Goal: Task Accomplishment & Management: Manage account settings

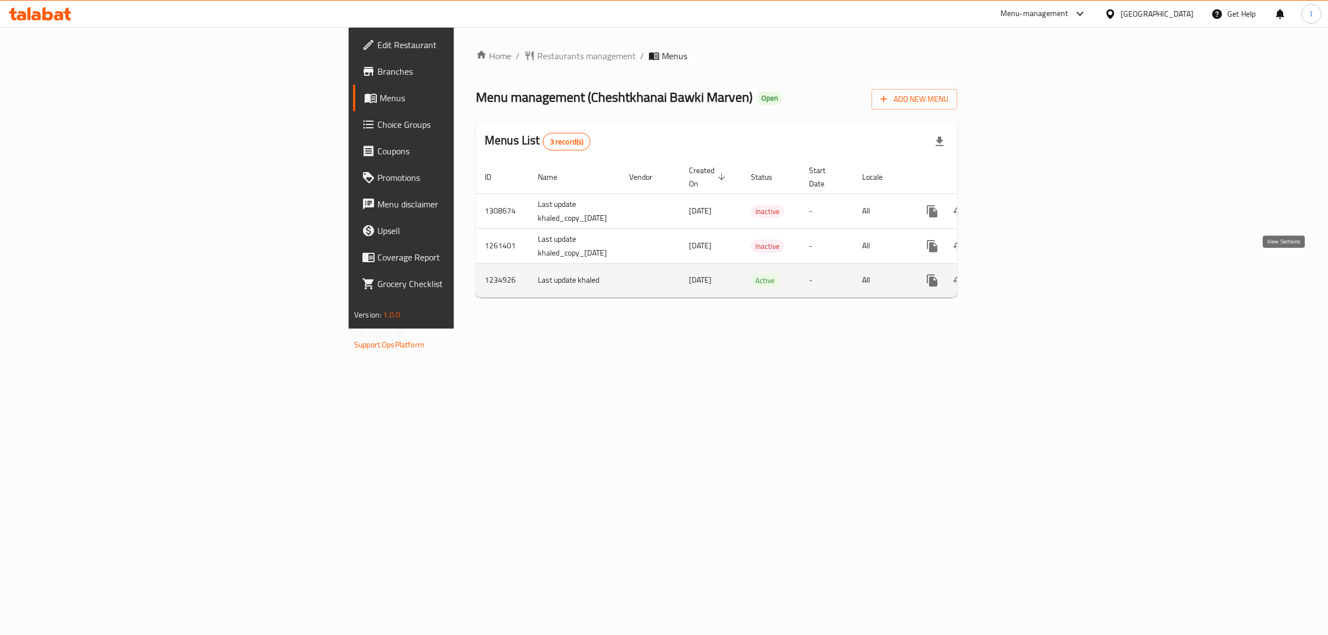
click at [1019, 274] on icon "enhanced table" at bounding box center [1012, 280] width 13 height 13
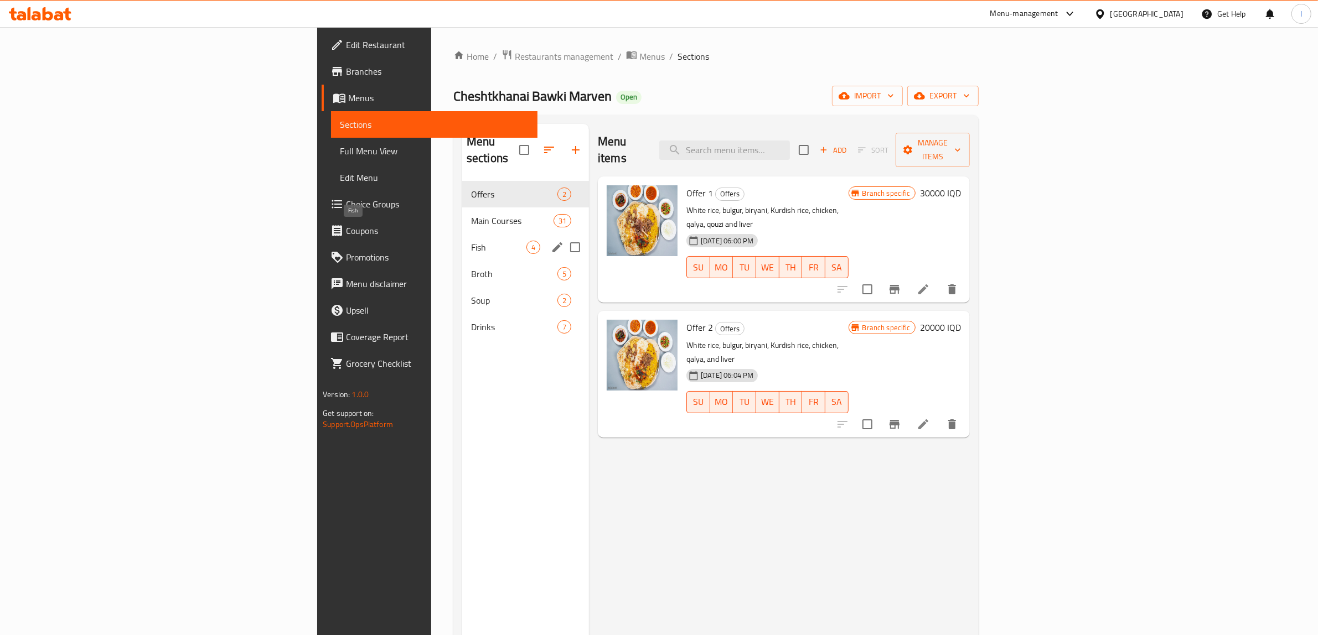
click at [471, 241] on span "Fish" at bounding box center [498, 247] width 55 height 13
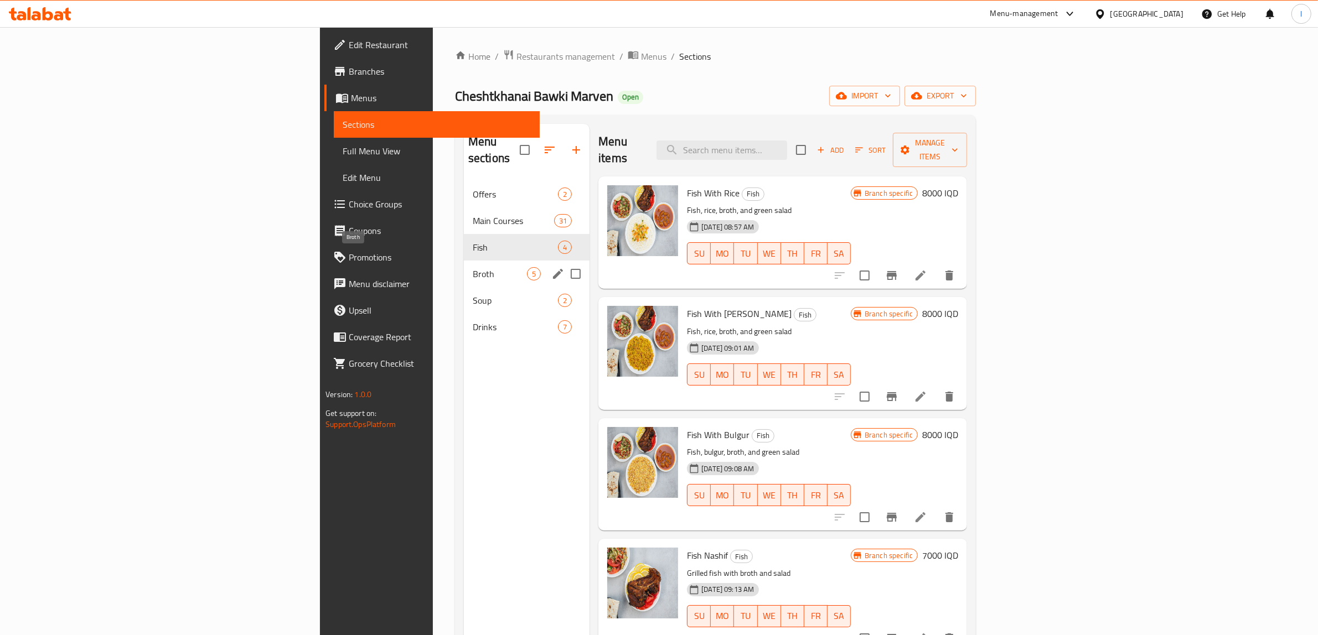
click at [473, 267] on span "Broth" at bounding box center [500, 273] width 54 height 13
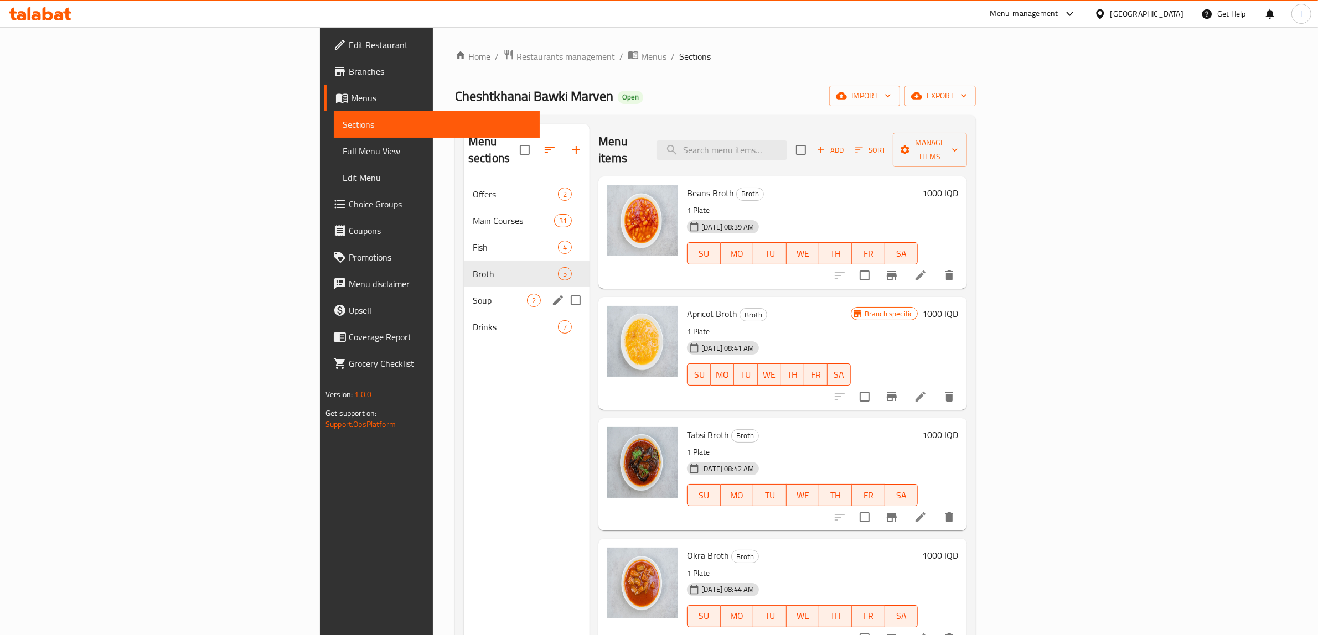
click at [473, 294] on span "Soup" at bounding box center [500, 300] width 54 height 13
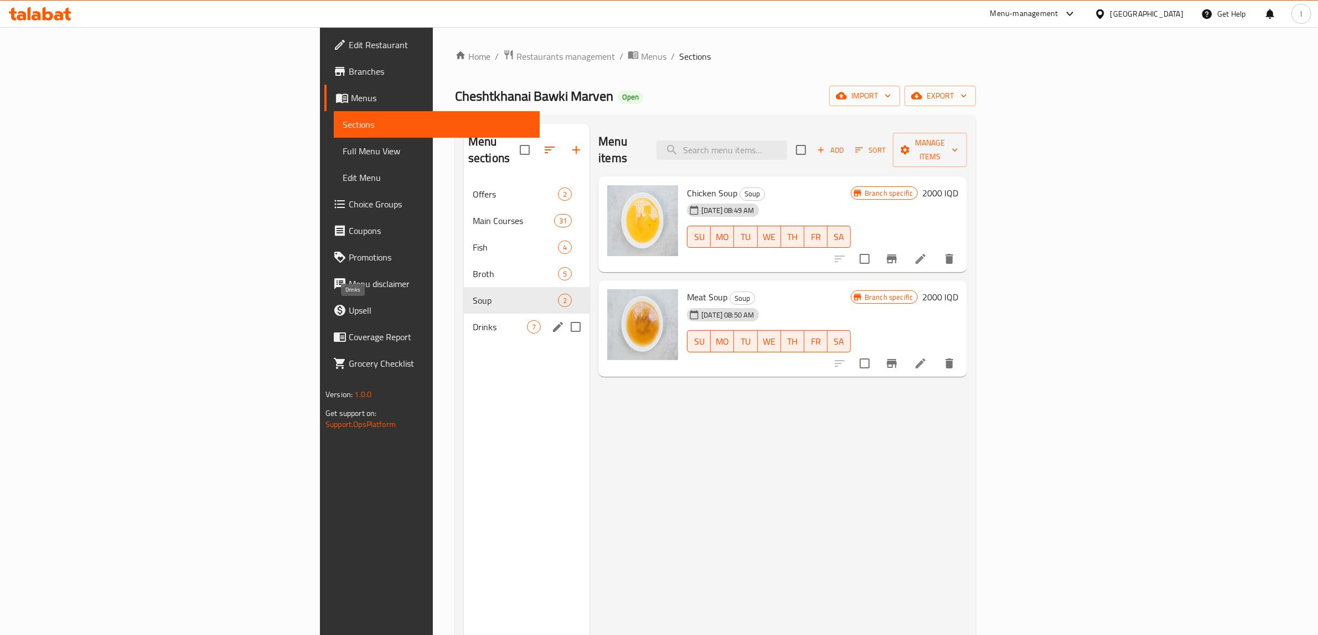
click at [473, 320] on span "Drinks" at bounding box center [500, 326] width 54 height 13
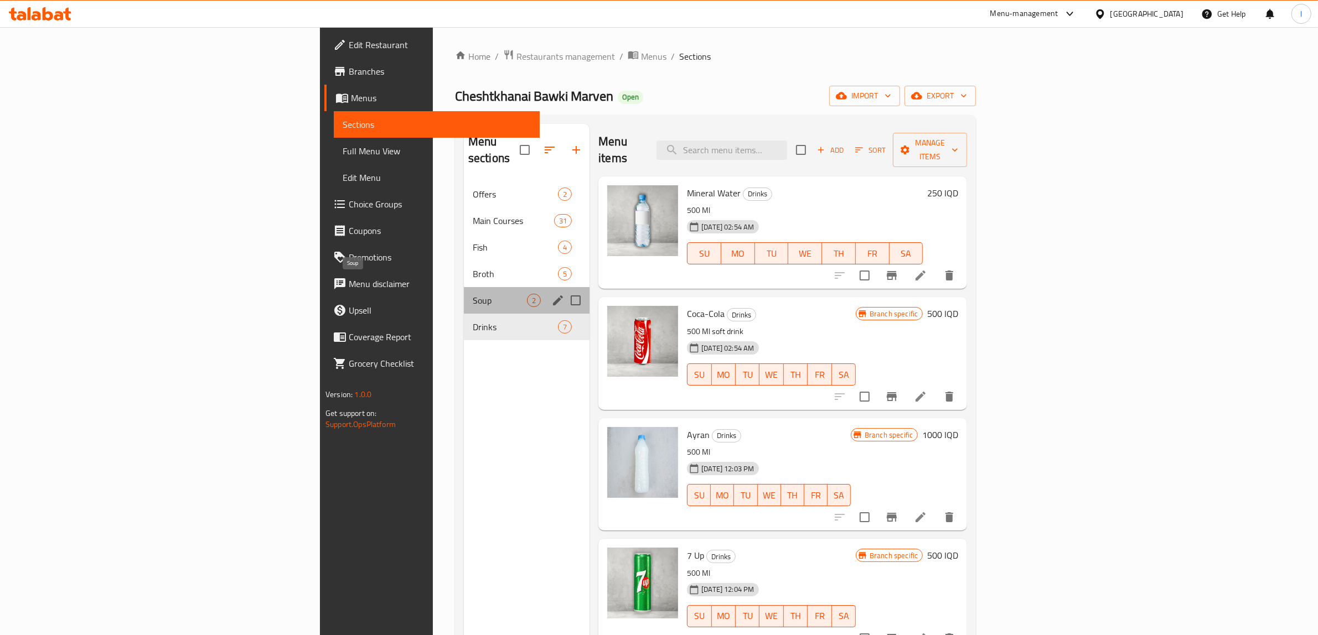
click at [473, 294] on span "Soup" at bounding box center [500, 300] width 54 height 13
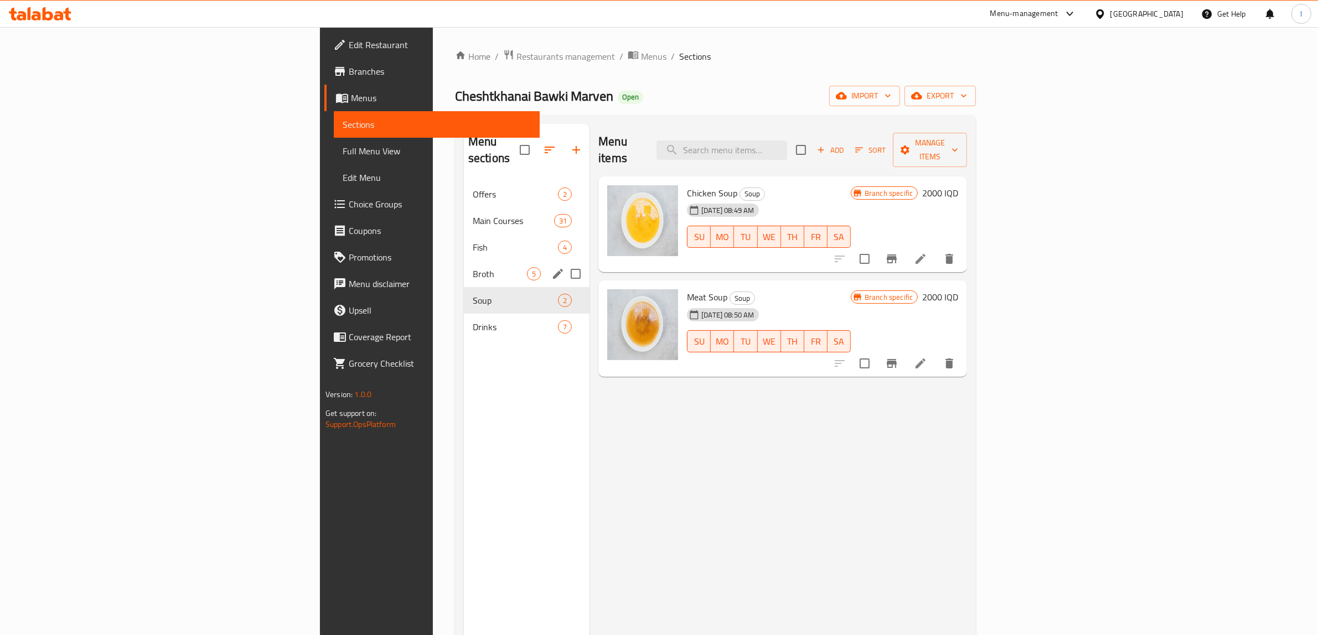
click at [464, 261] on div "Broth 5" at bounding box center [527, 274] width 126 height 27
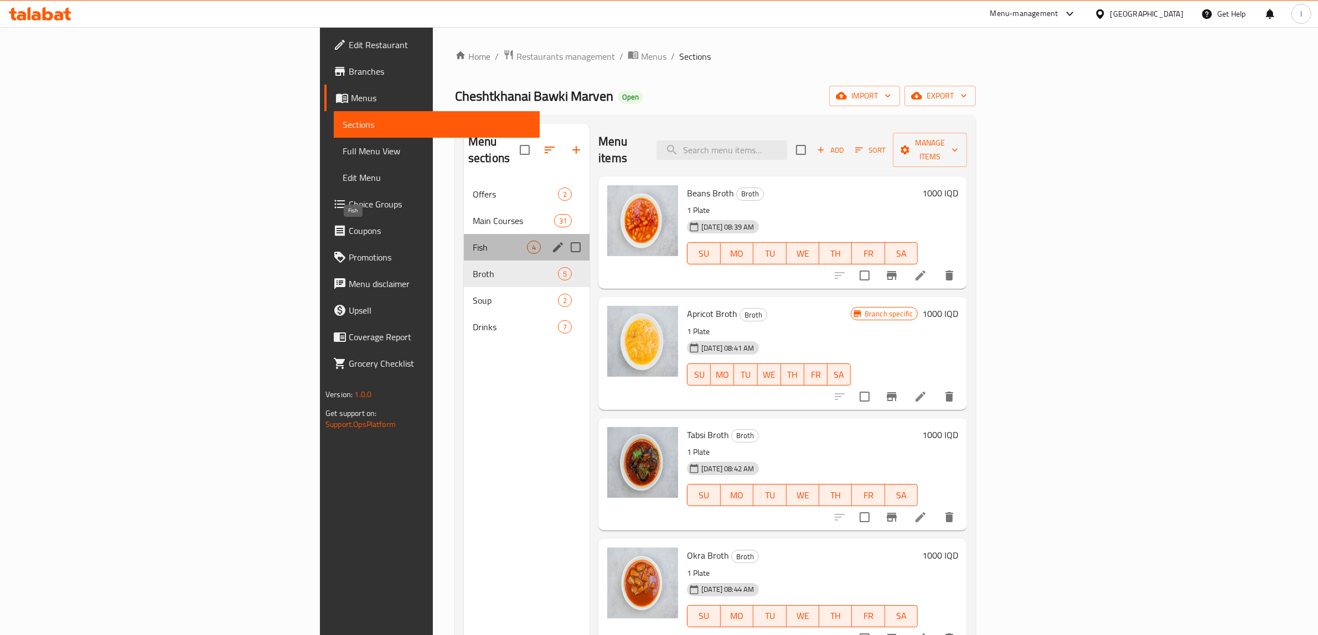
click at [473, 241] on span "Fish" at bounding box center [500, 247] width 54 height 13
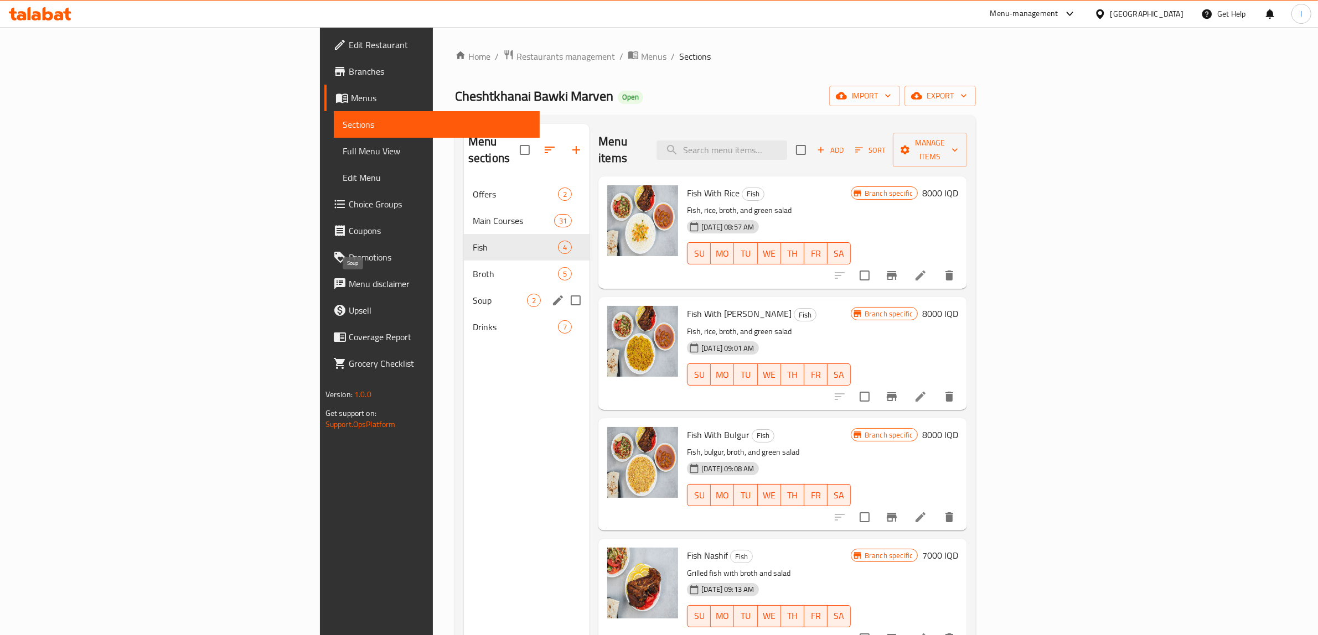
click at [473, 294] on span "Soup" at bounding box center [500, 300] width 54 height 13
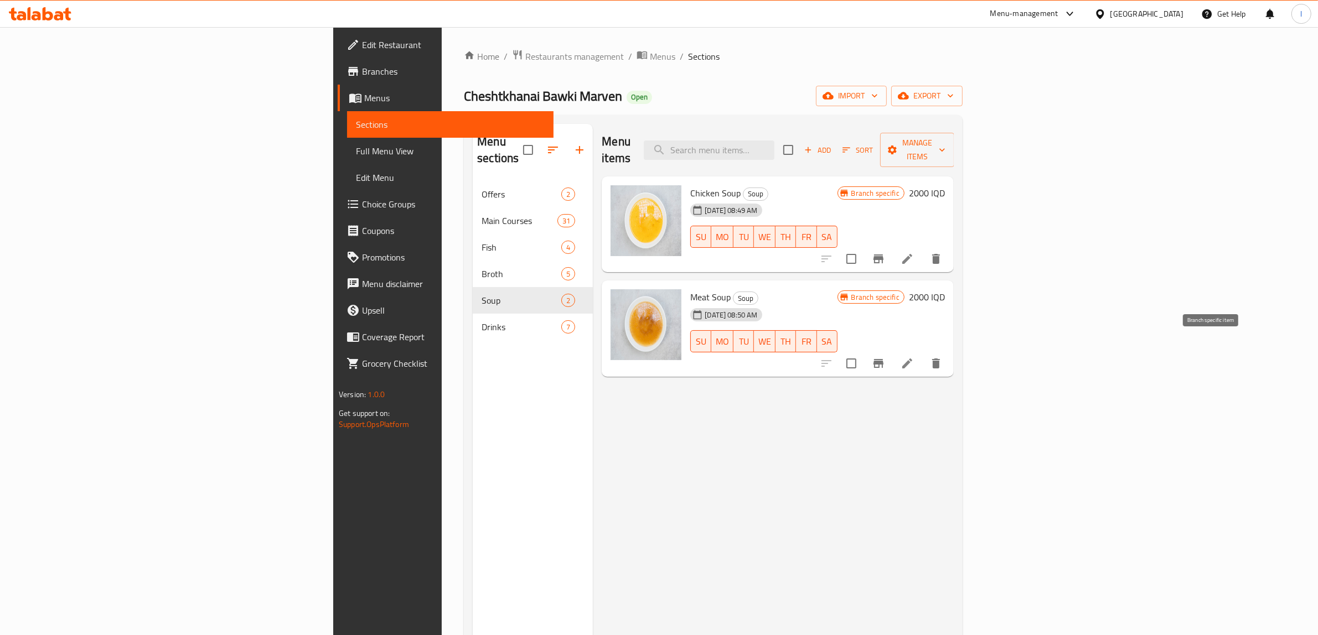
click at [885, 357] on icon "Branch-specific-item" at bounding box center [878, 363] width 13 height 13
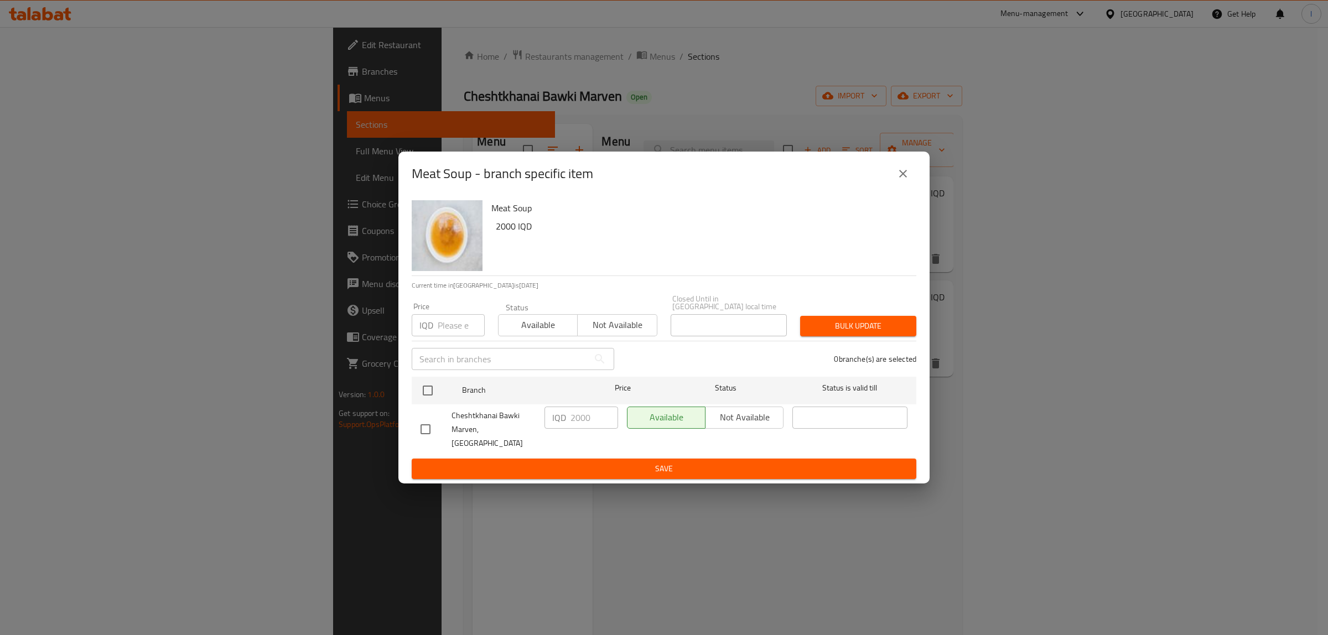
click at [1000, 463] on div "Meat Soup - branch specific item Meat Soup 2000 IQD Current time in Iraq is 28 …" at bounding box center [664, 317] width 1328 height 635
click at [899, 179] on icon "close" at bounding box center [903, 173] width 13 height 13
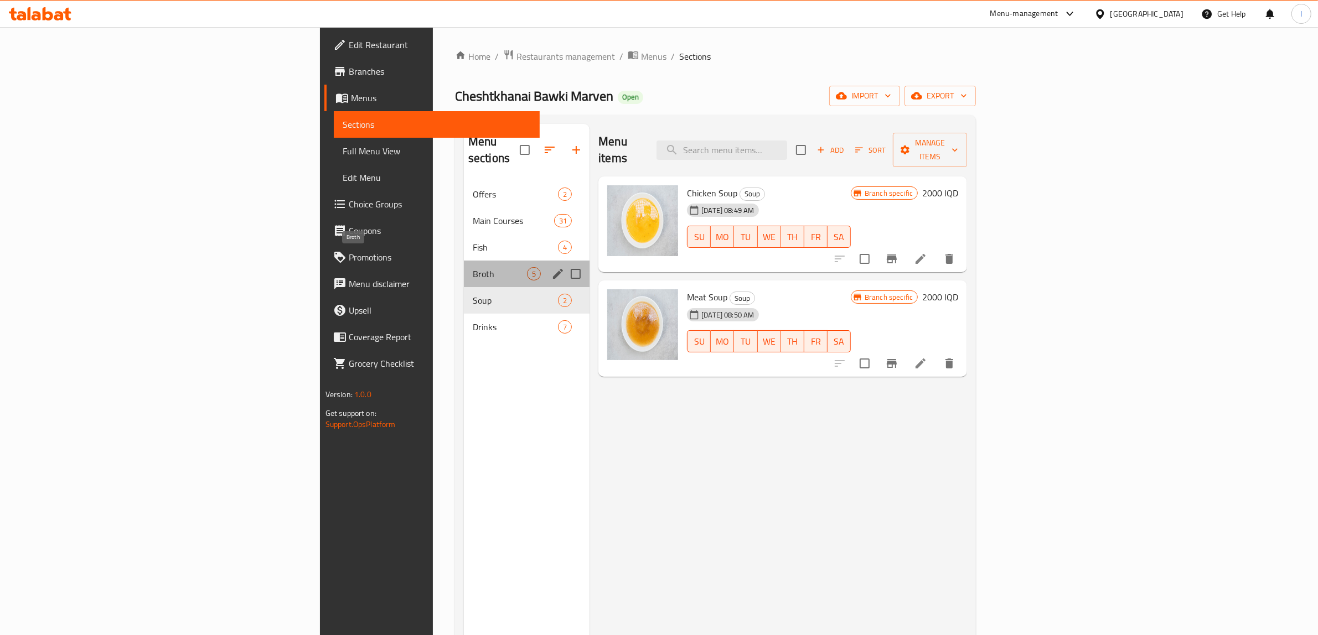
click at [473, 267] on span "Broth" at bounding box center [500, 273] width 54 height 13
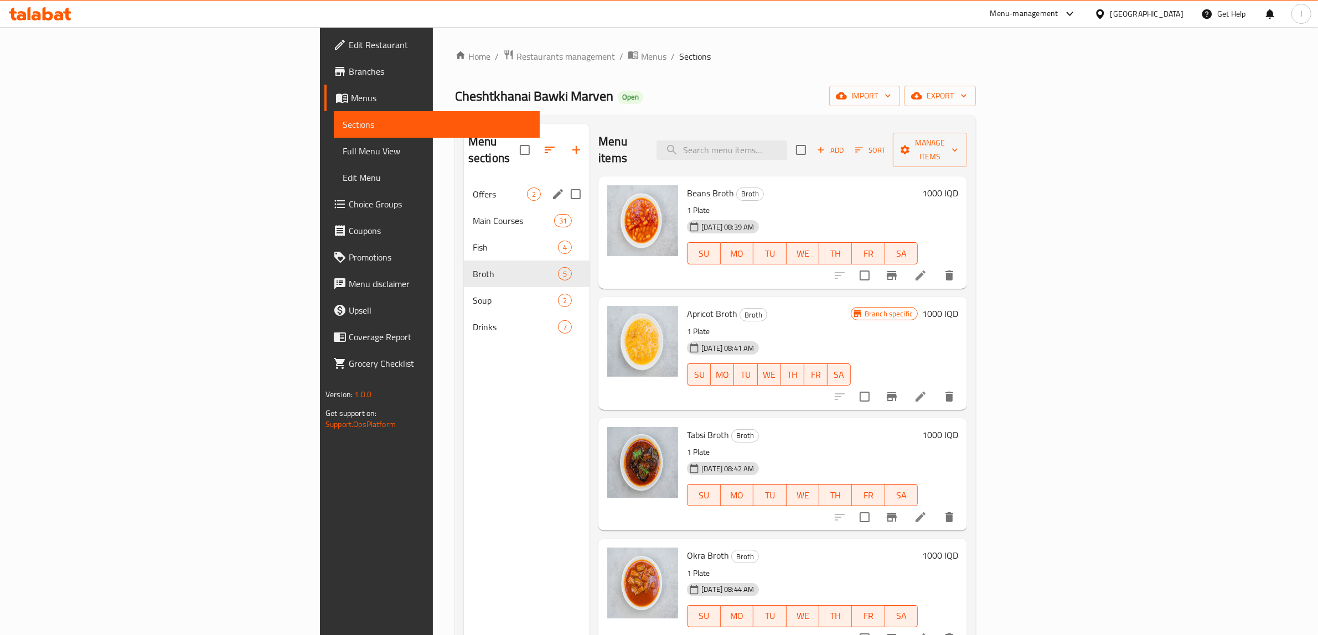
click at [464, 181] on div "Offers 2" at bounding box center [527, 194] width 126 height 27
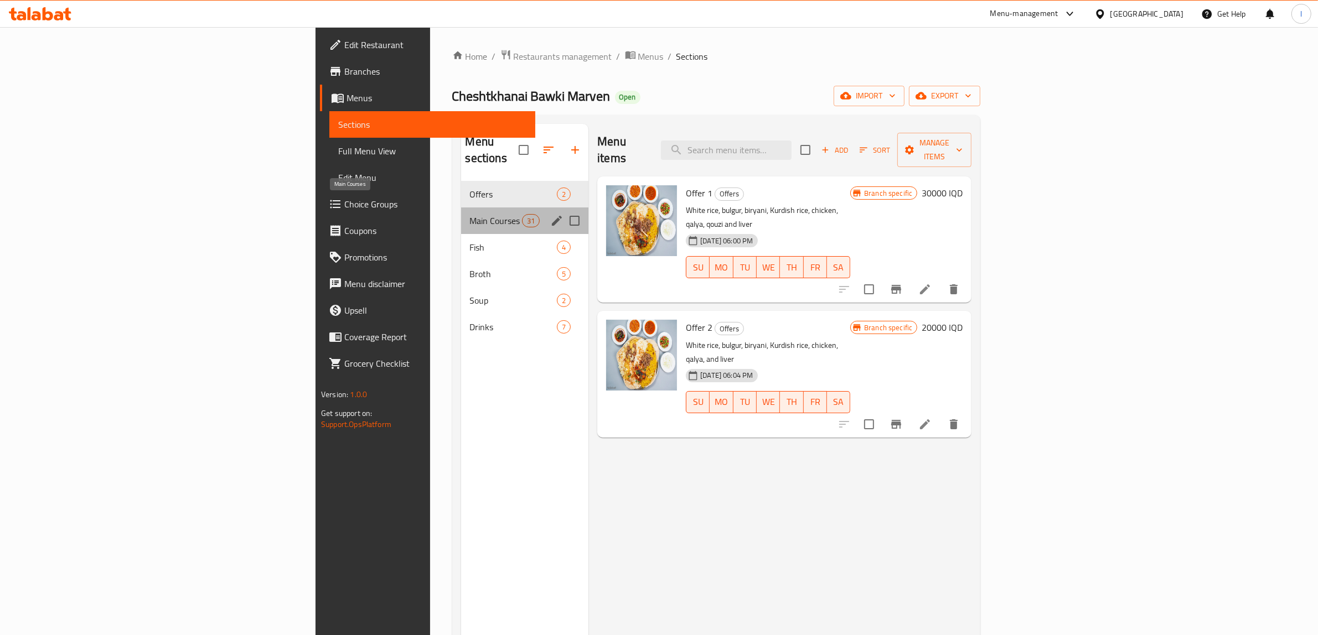
click at [470, 214] on span "Main Courses" at bounding box center [496, 220] width 52 height 13
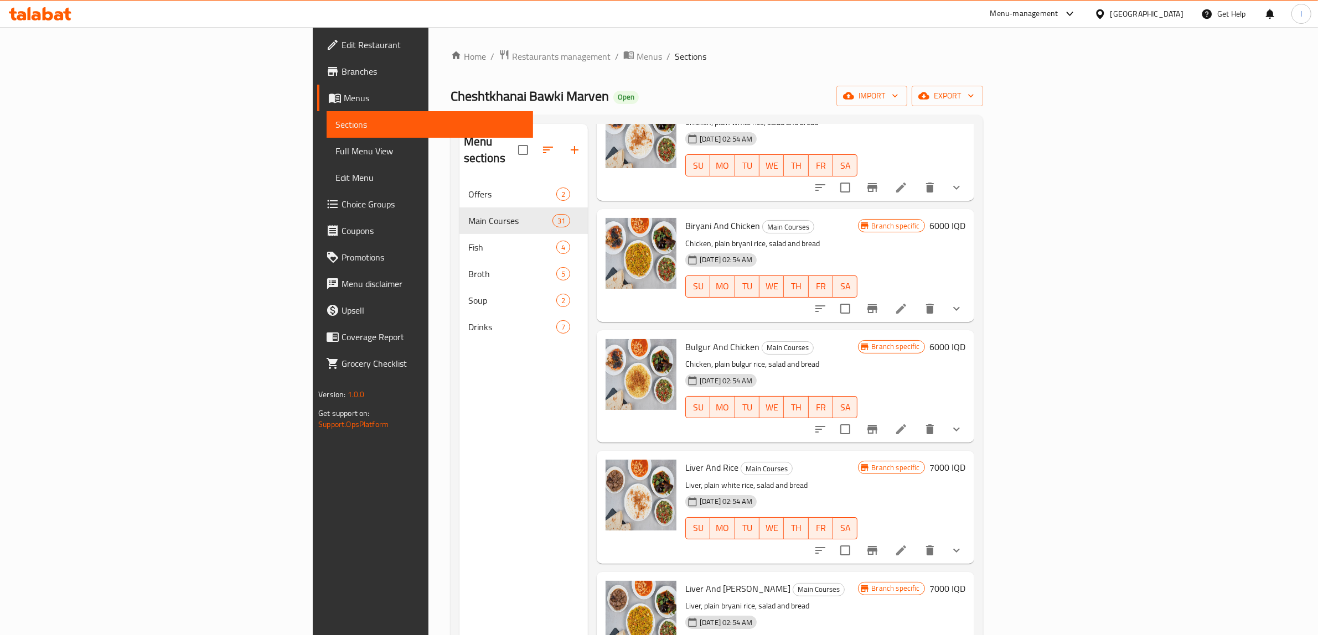
click at [45, 12] on icon at bounding box center [48, 13] width 11 height 13
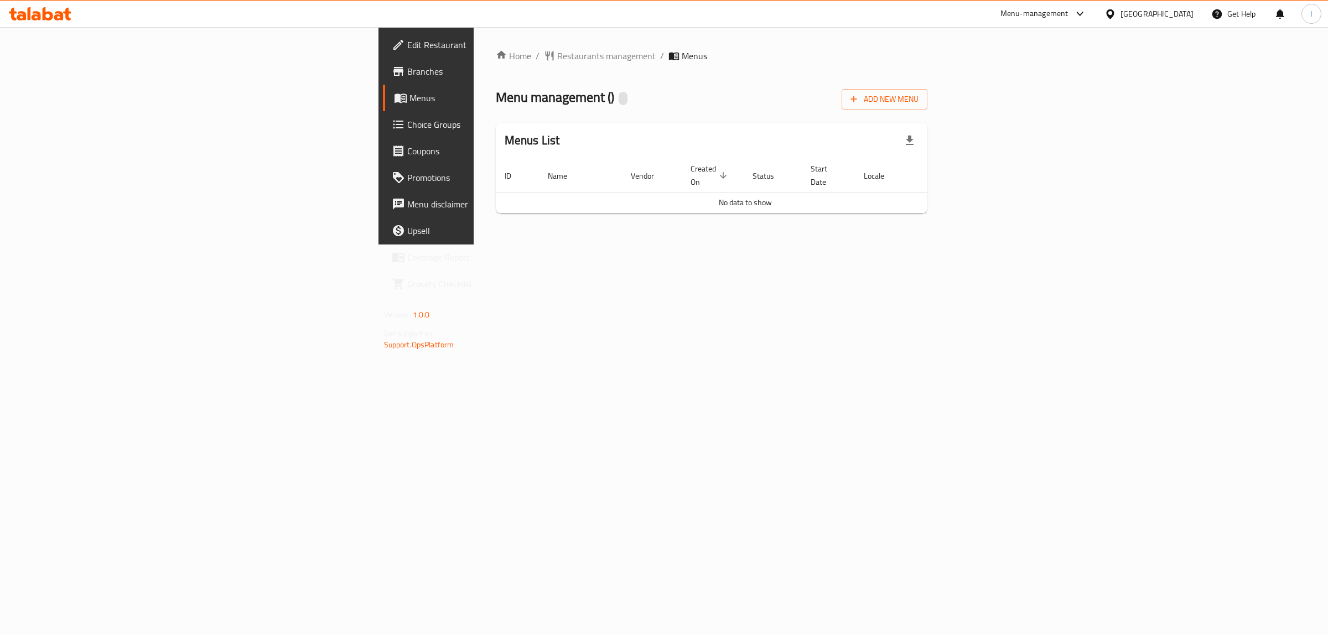
click at [928, 114] on div "Home / Restaurants management / Menus Menu management ( ) Add New Menu Menus Li…" at bounding box center [712, 135] width 432 height 173
click at [919, 105] on span "Add New Menu" at bounding box center [885, 99] width 68 height 14
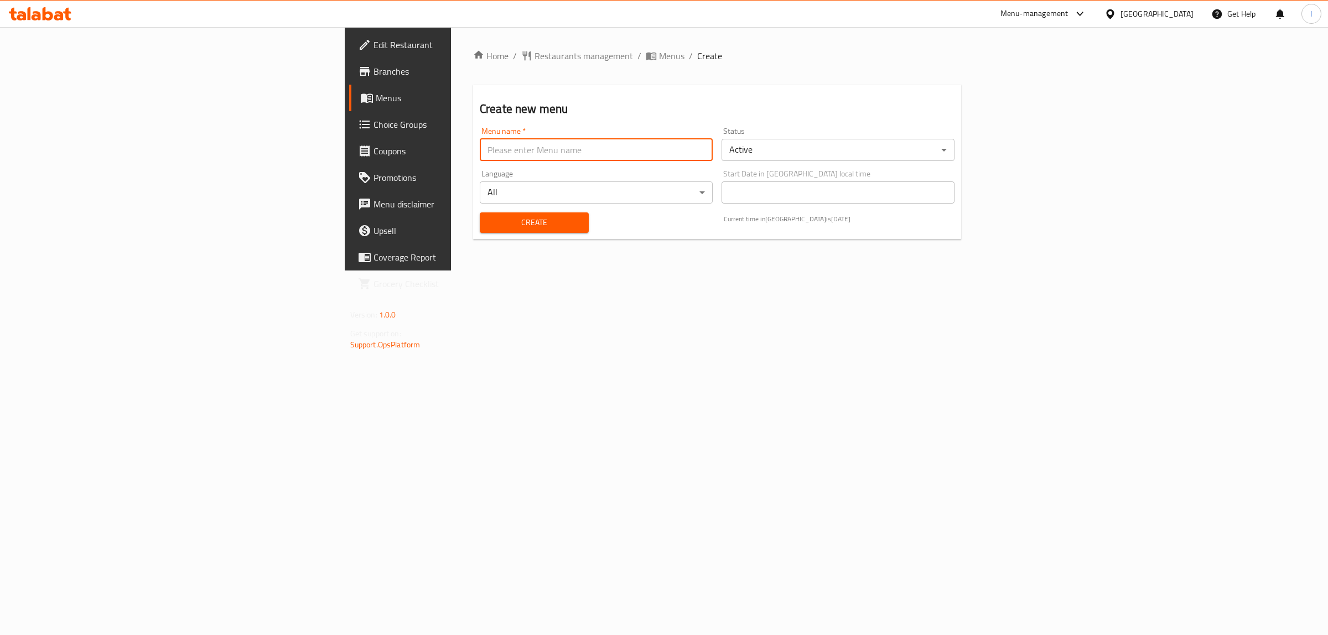
click at [562, 142] on input "text" at bounding box center [596, 150] width 233 height 22
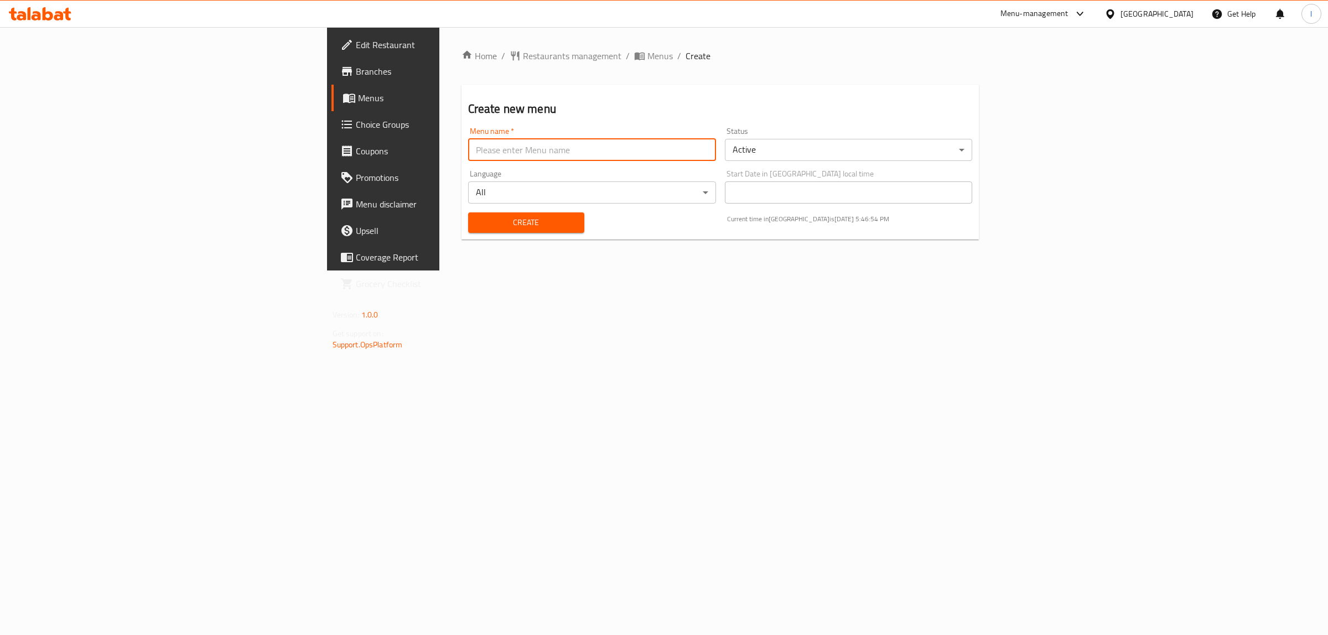
type input "Lanya"
click at [477, 227] on span "Create" at bounding box center [526, 223] width 99 height 14
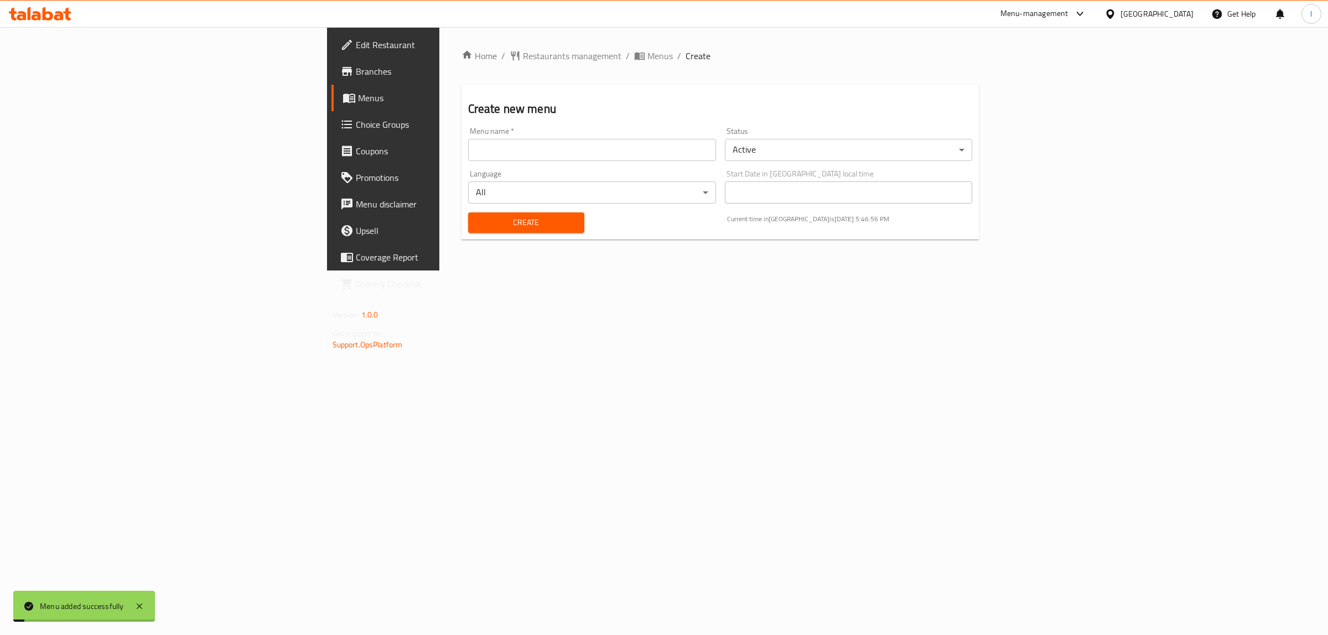
click at [332, 108] on link "Menus" at bounding box center [441, 98] width 218 height 27
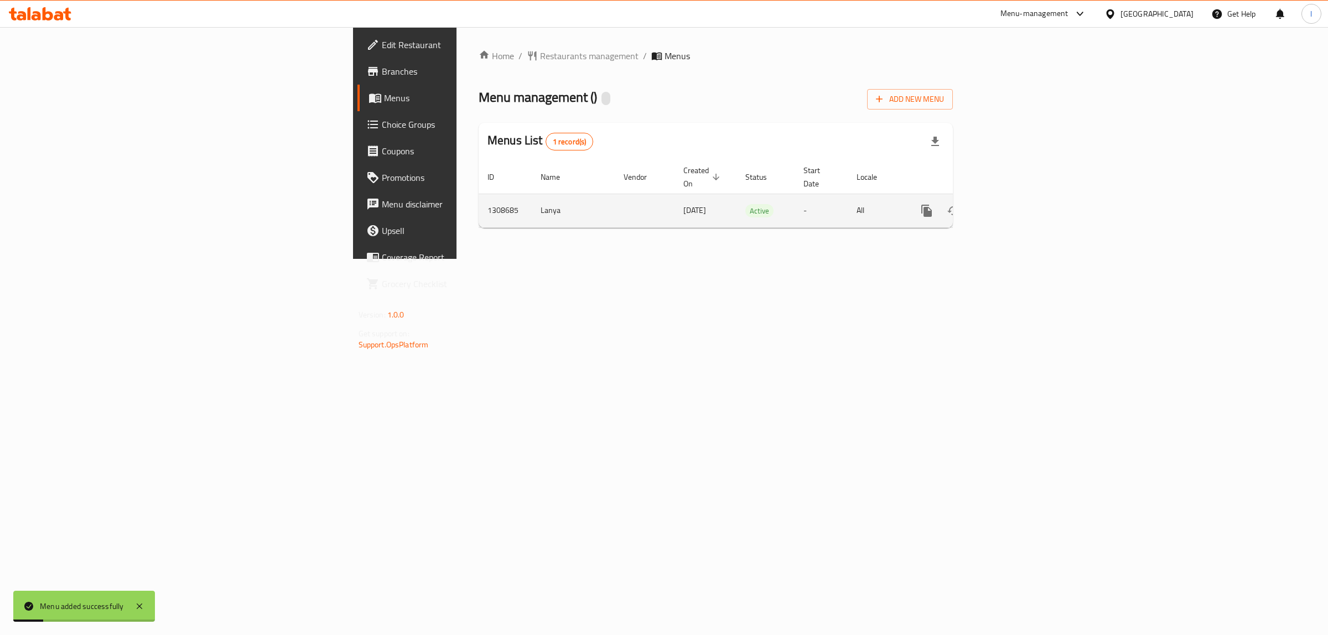
click at [1013, 204] on icon "enhanced table" at bounding box center [1006, 210] width 13 height 13
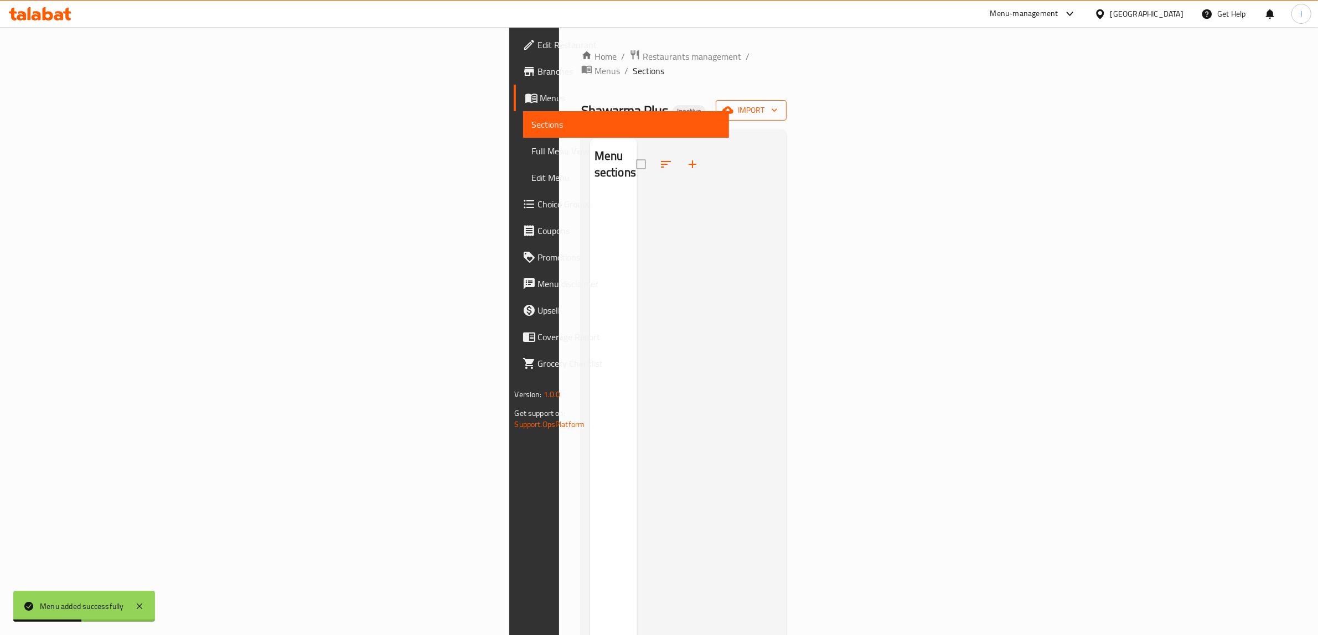
click at [780, 105] on icon "button" at bounding box center [774, 110] width 11 height 11
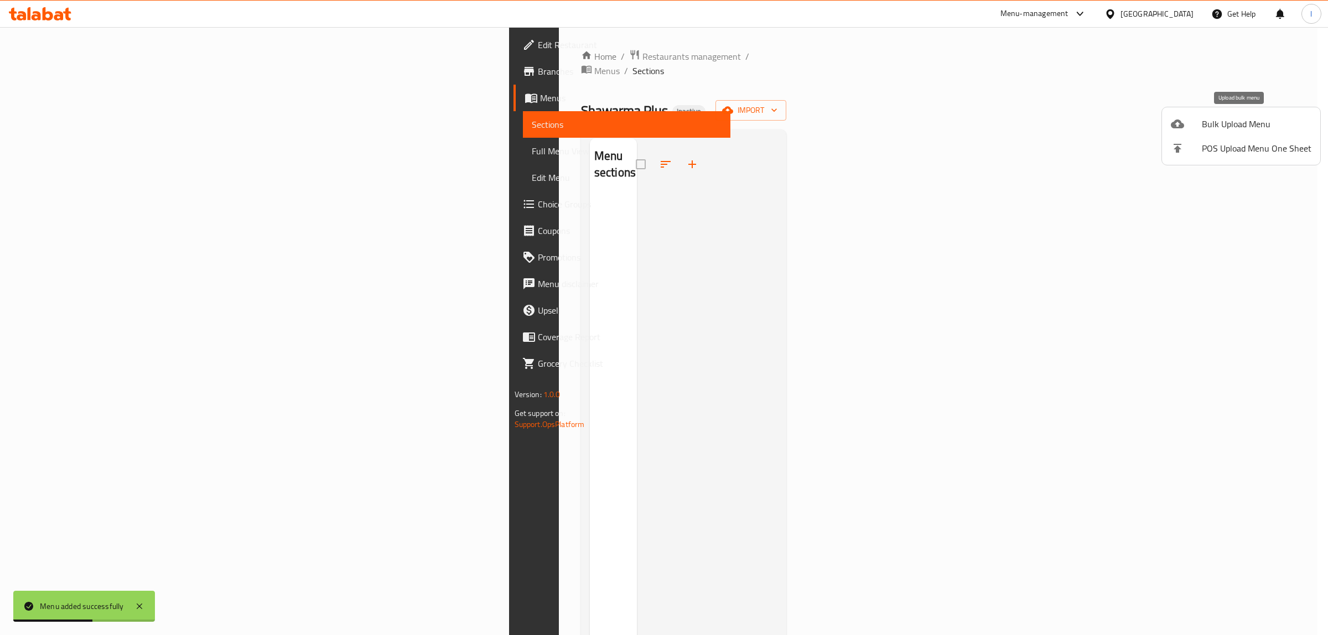
click at [1191, 125] on div at bounding box center [1186, 123] width 31 height 13
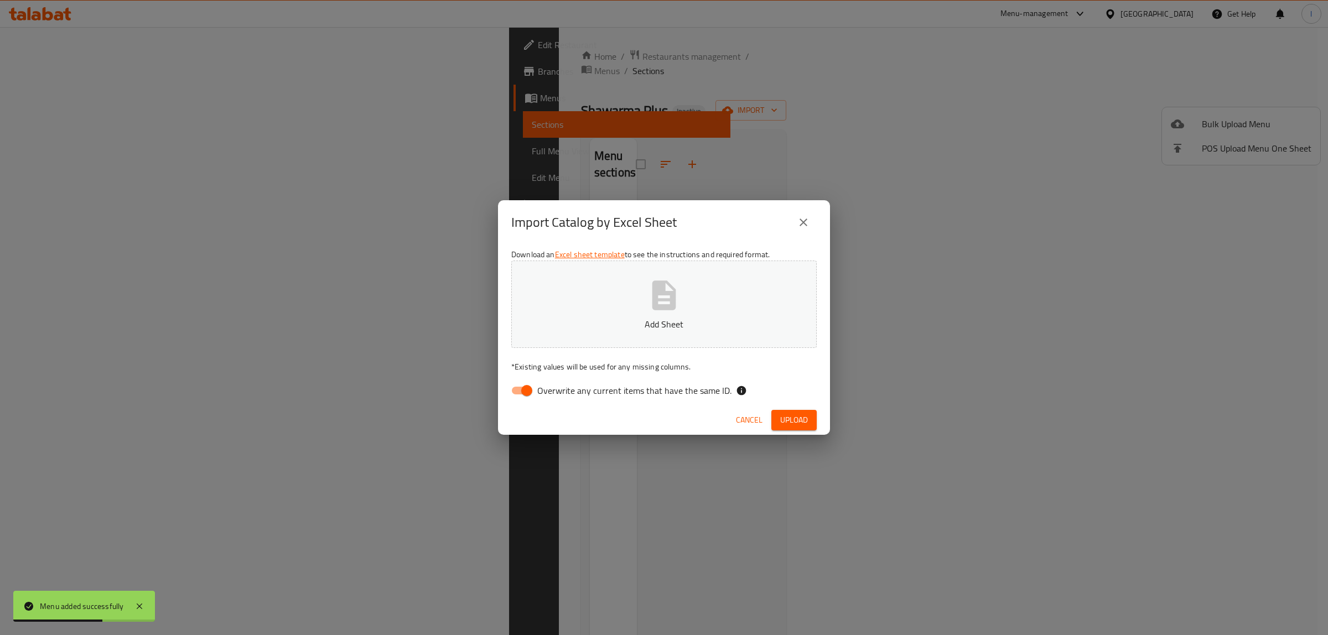
click at [706, 390] on span "Overwrite any current items that have the same ID." at bounding box center [634, 390] width 194 height 13
click at [558, 390] on input "Overwrite any current items that have the same ID." at bounding box center [526, 390] width 63 height 21
checkbox input "false"
click at [692, 311] on button "Add Sheet" at bounding box center [664, 304] width 306 height 87
click at [805, 417] on span "Upload" at bounding box center [794, 420] width 28 height 14
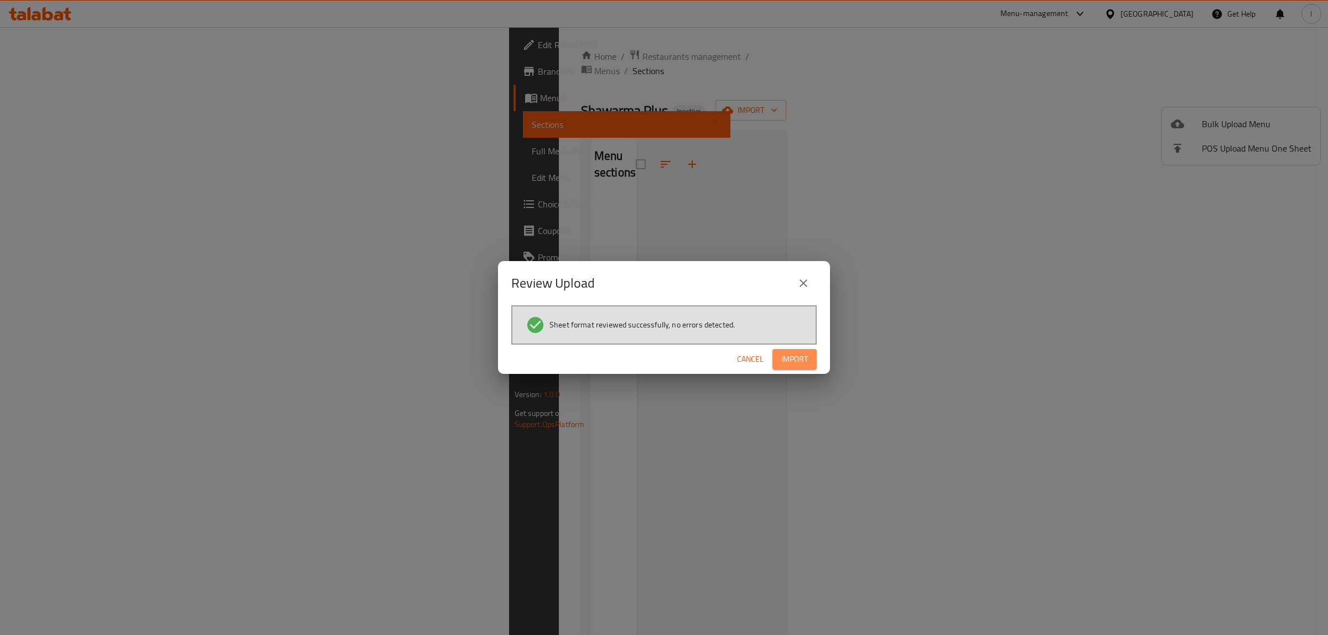
click at [792, 366] on button "Import" at bounding box center [795, 359] width 44 height 20
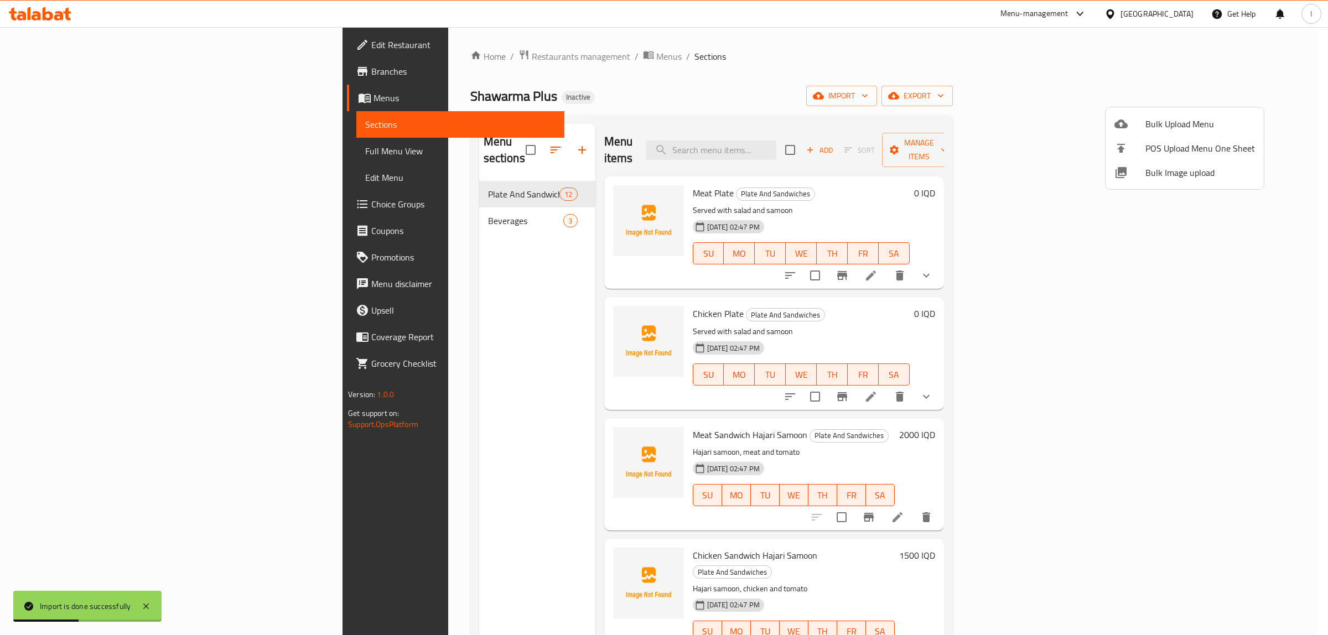
click at [92, 154] on div at bounding box center [664, 317] width 1328 height 635
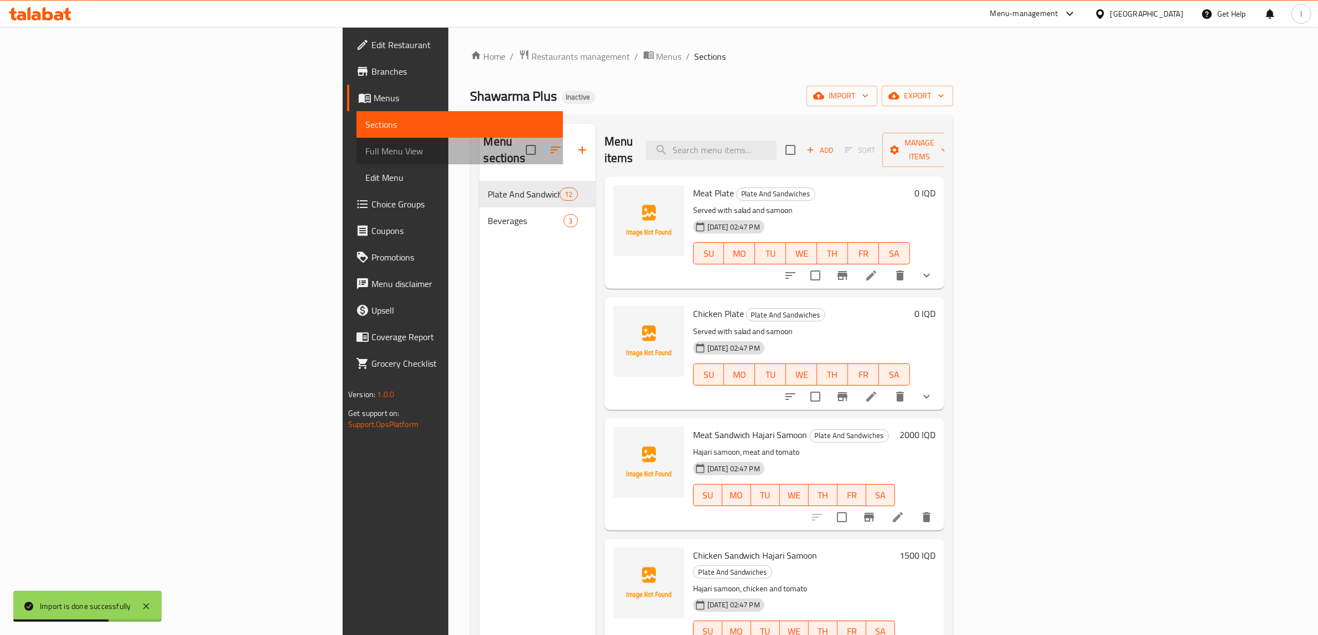
click at [365, 155] on span "Full Menu View" at bounding box center [459, 150] width 189 height 13
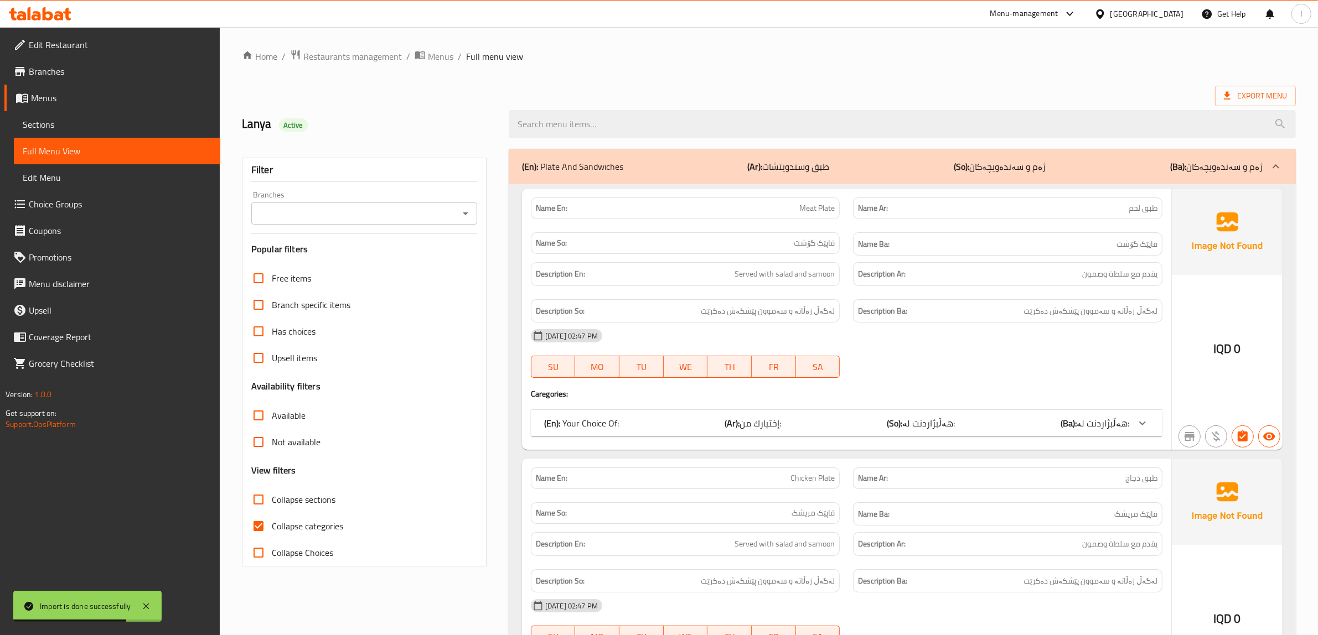
click at [360, 214] on input "Branches" at bounding box center [355, 213] width 201 height 15
click at [330, 220] on input "Branches" at bounding box center [355, 213] width 201 height 15
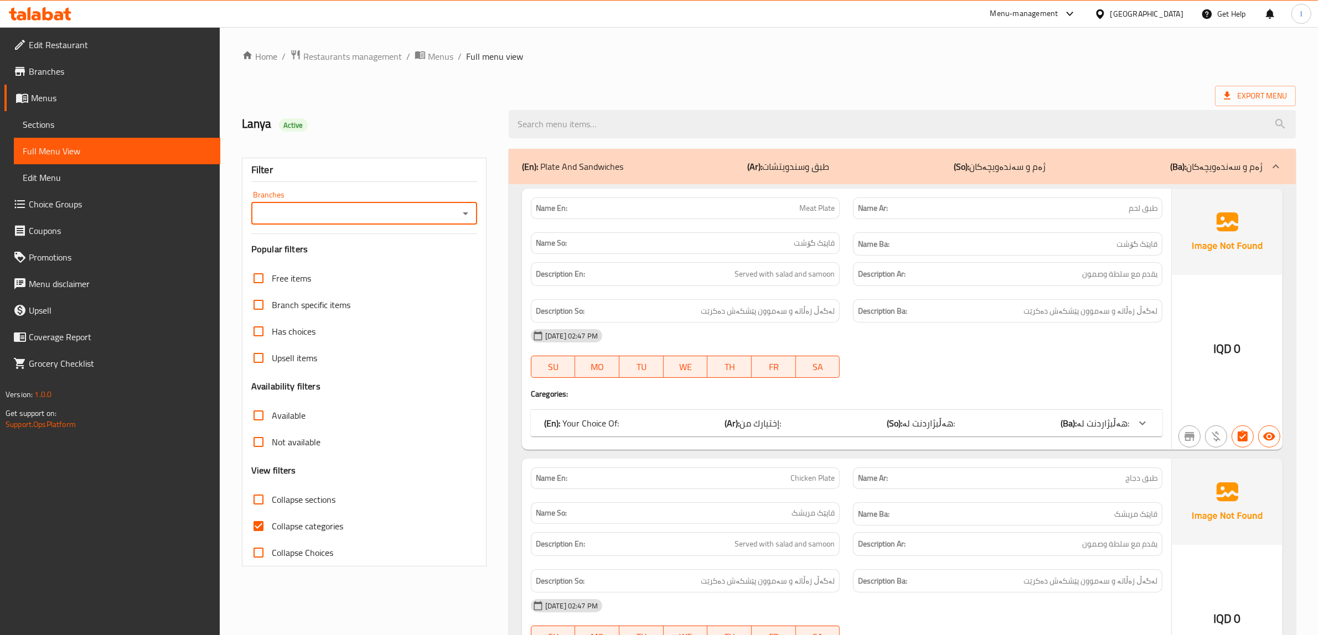
click at [329, 214] on input "Branches" at bounding box center [355, 213] width 201 height 15
click at [309, 257] on span "Shawarma Plus,Havalan" at bounding box center [331, 261] width 143 height 13
type input "Shawarma Plus,Havalan"
click at [310, 530] on span "Collapse categories" at bounding box center [307, 526] width 71 height 13
click at [272, 530] on input "Collapse categories" at bounding box center [258, 526] width 27 height 27
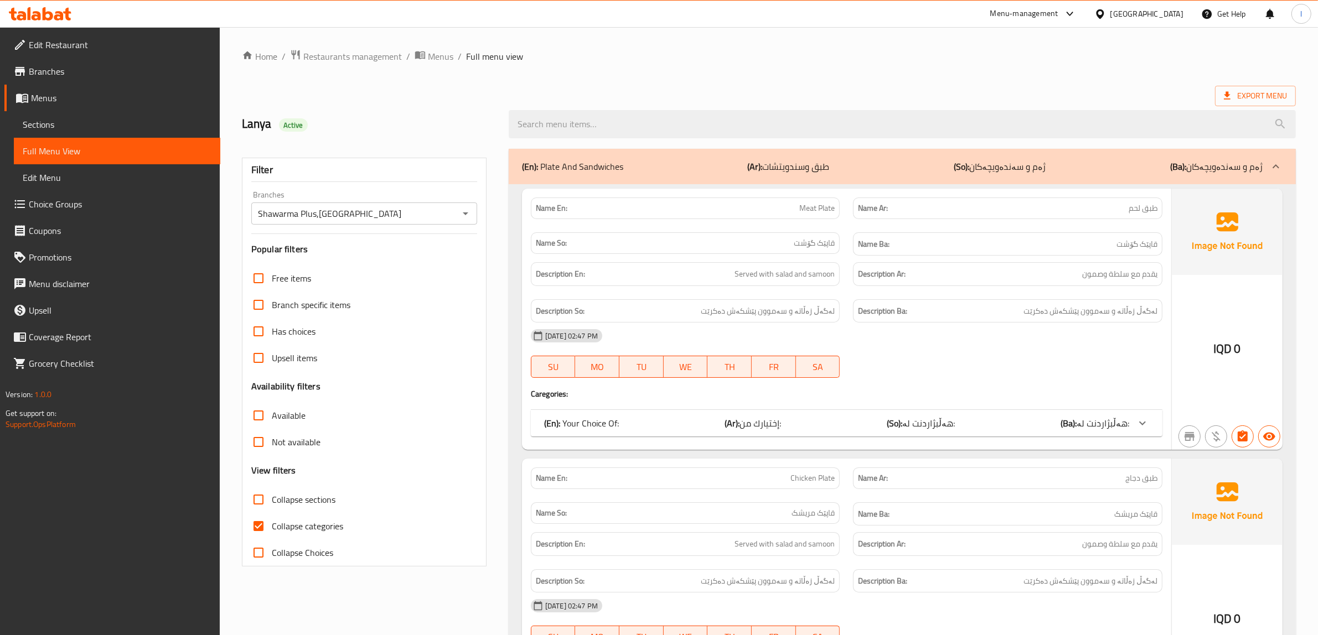
checkbox input "false"
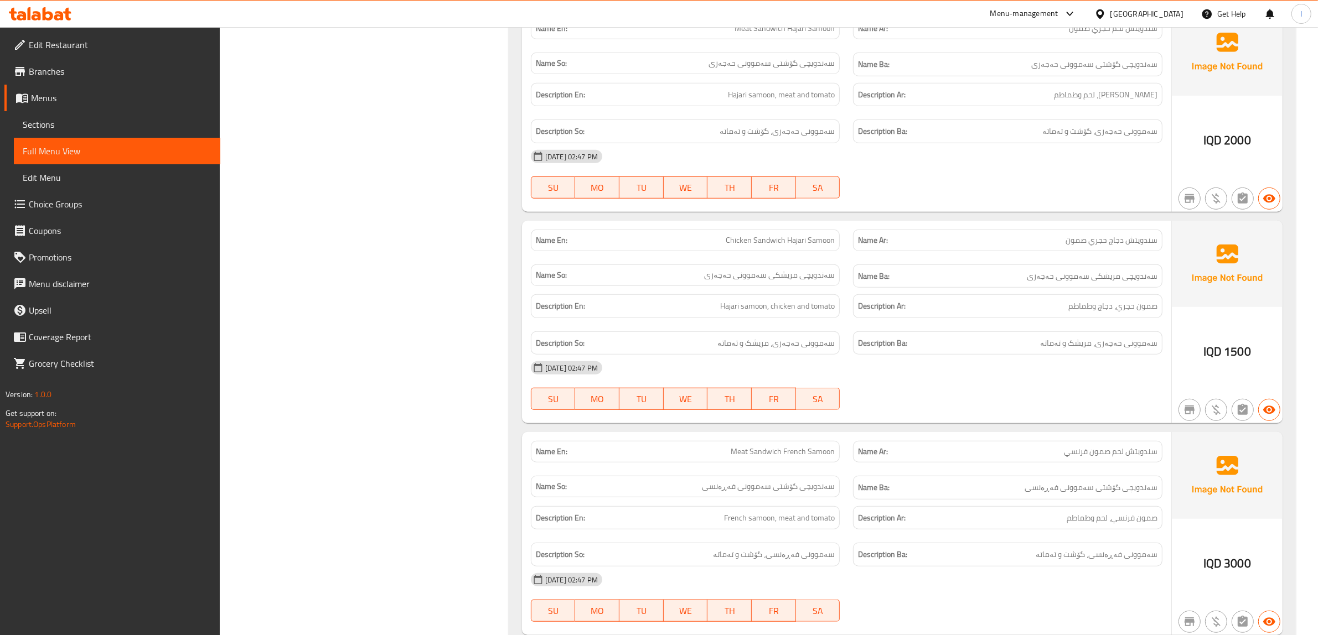
scroll to position [1107, 0]
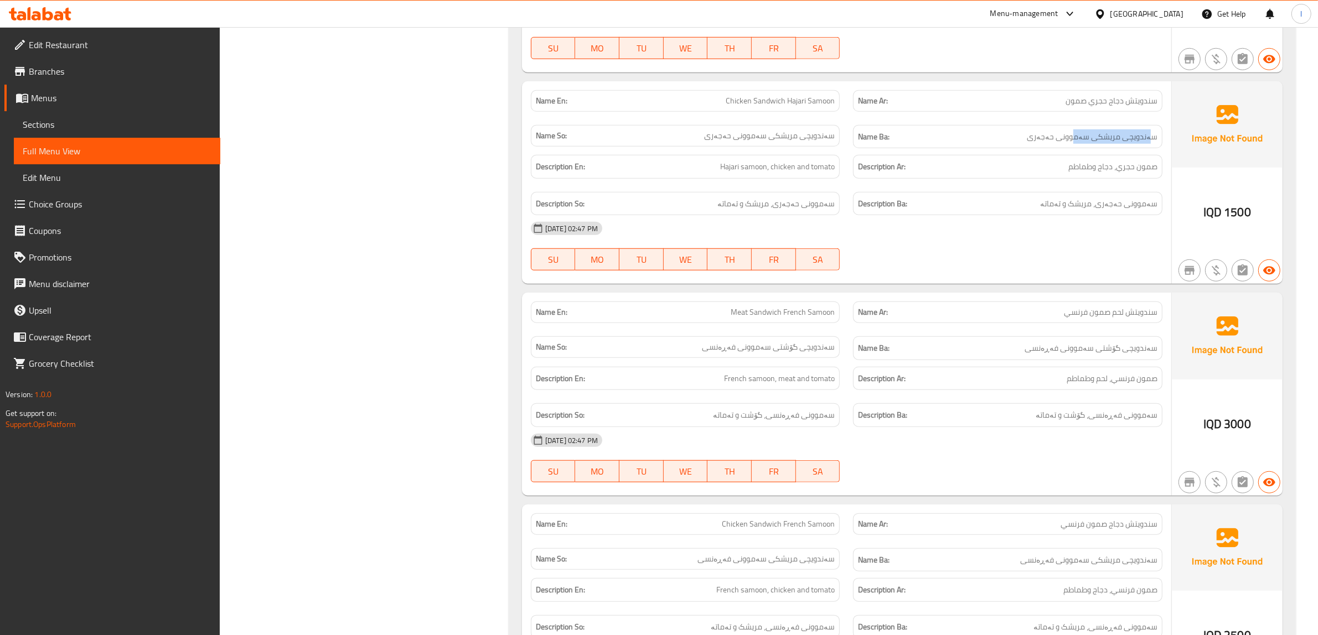
drag, startPoint x: 1151, startPoint y: 126, endPoint x: 1075, endPoint y: 126, distance: 75.8
click at [1075, 126] on div "Name Ba: سەندویچی مریشکی سەموونی حەجەری" at bounding box center [1007, 136] width 323 height 37
click at [1041, 144] on span "سەندویچی مریشکی سەموونی حەجەری" at bounding box center [1092, 137] width 131 height 14
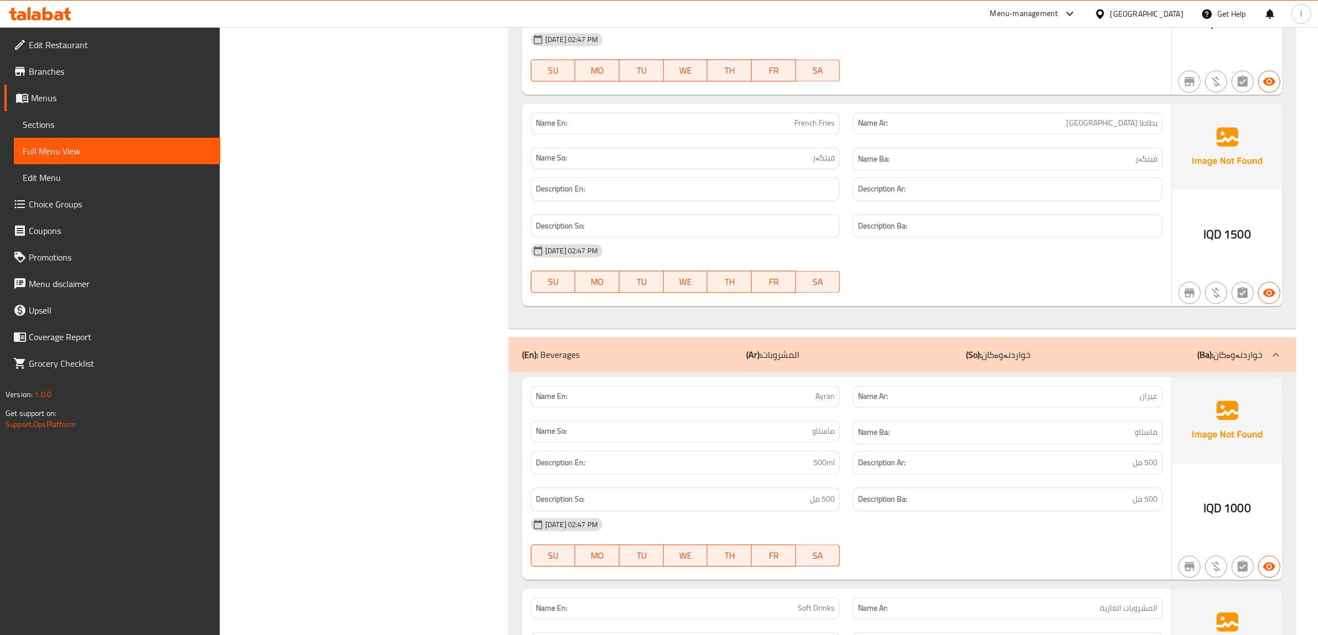
scroll to position [2724, 0]
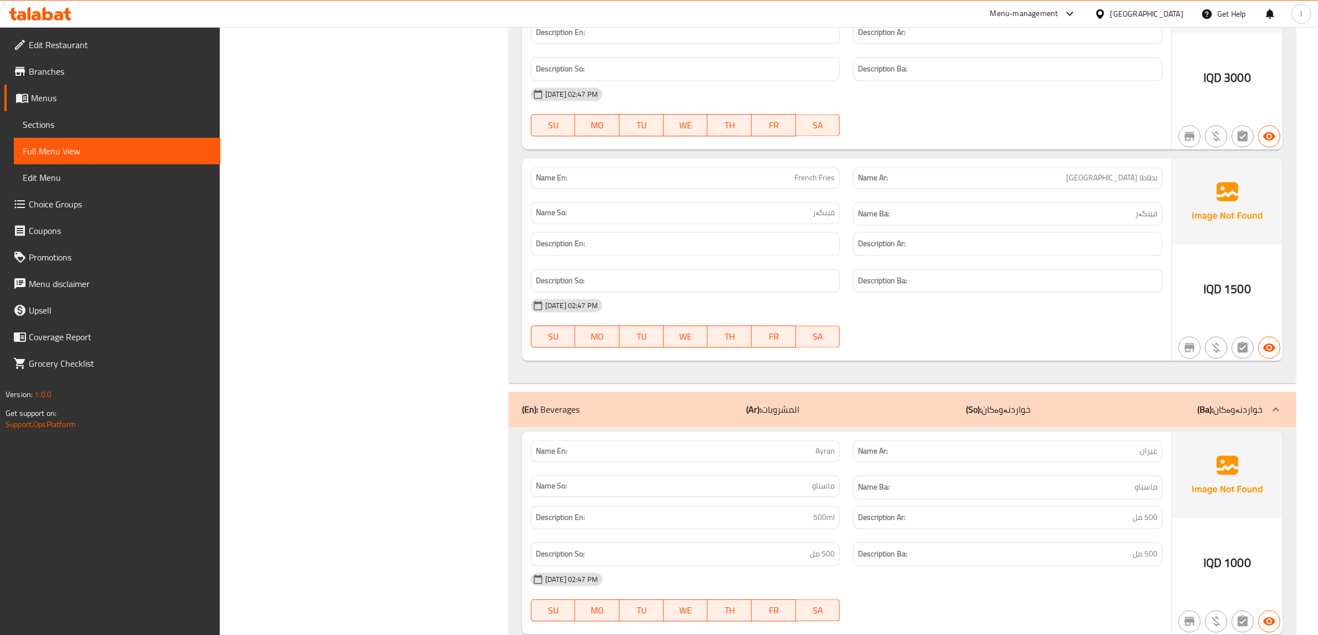
click at [57, 209] on span "Choice Groups" at bounding box center [120, 204] width 183 height 13
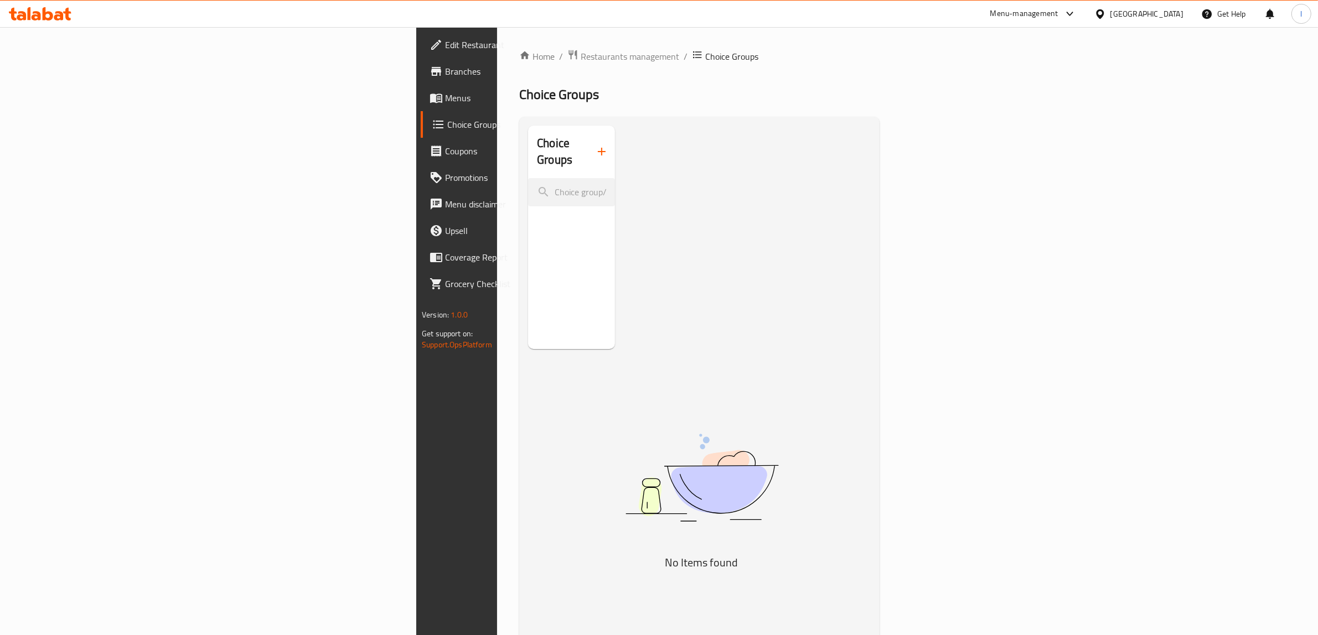
click at [588, 139] on button "button" at bounding box center [601, 151] width 27 height 27
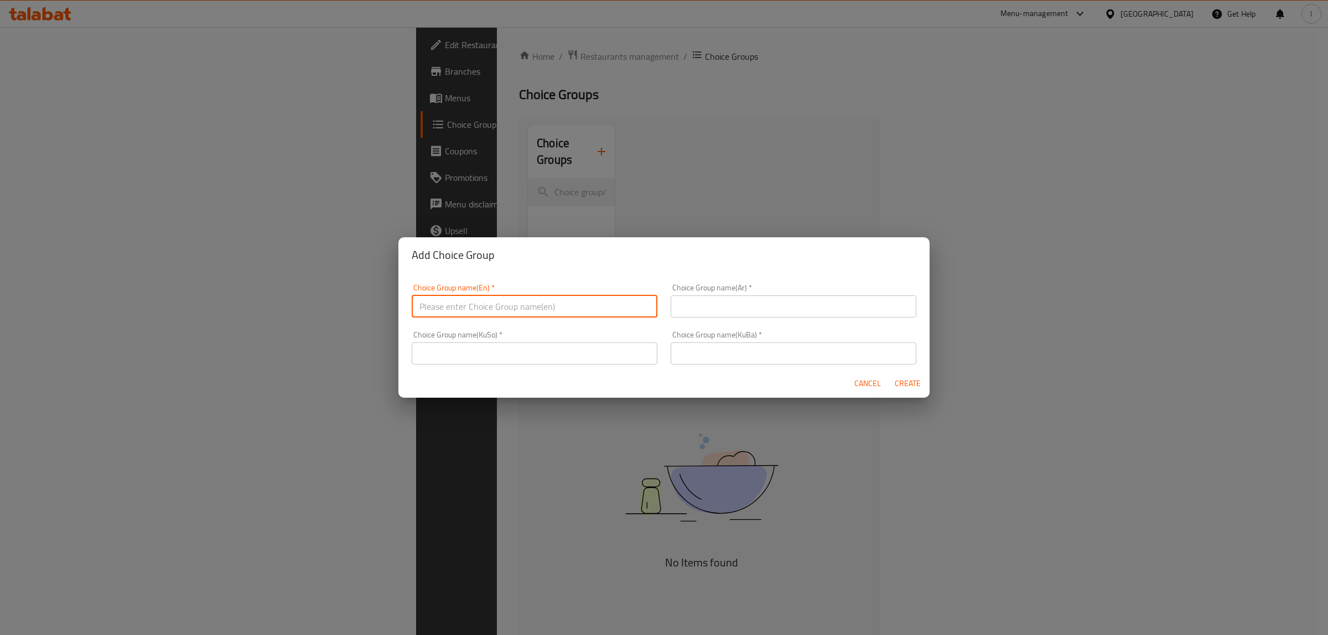
click at [488, 303] on input "text" at bounding box center [535, 307] width 246 height 22
paste input "Your Choice Of Drink:"
type input "Your Choice Of Drink:"
click at [728, 354] on input "text" at bounding box center [794, 354] width 246 height 22
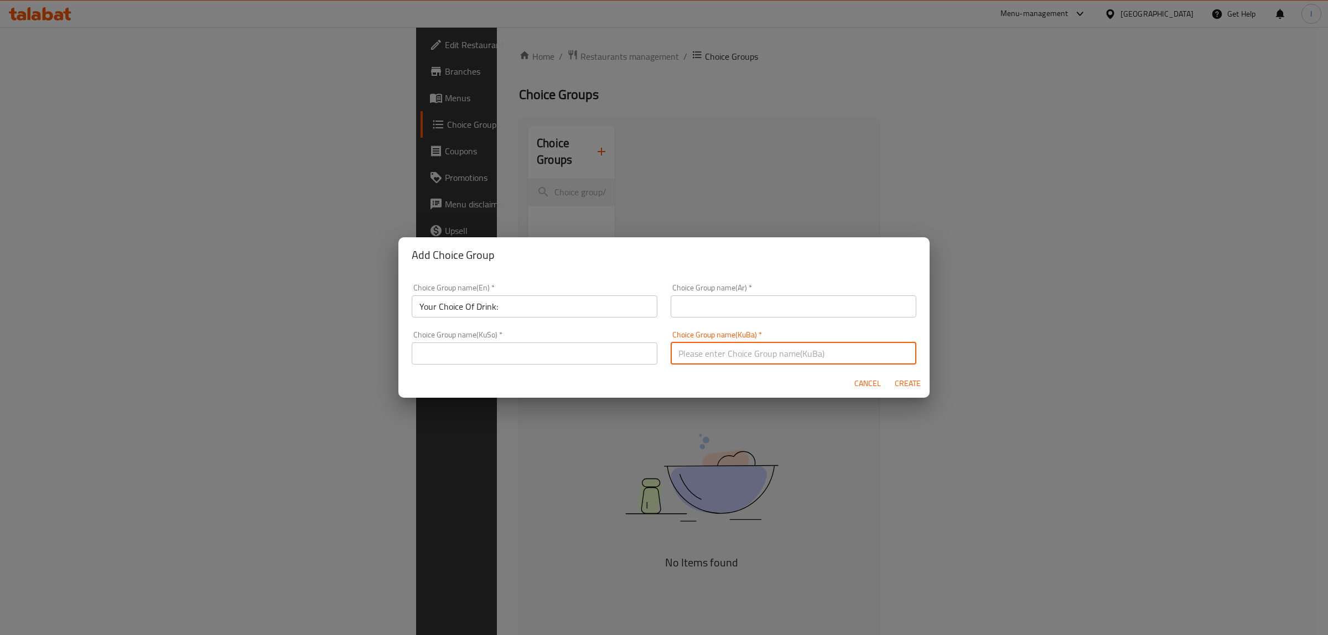
paste input "هەڵبژاردنت لە خواردنەوە:"
type input "هەڵبژاردنت لە خواردنەوە:"
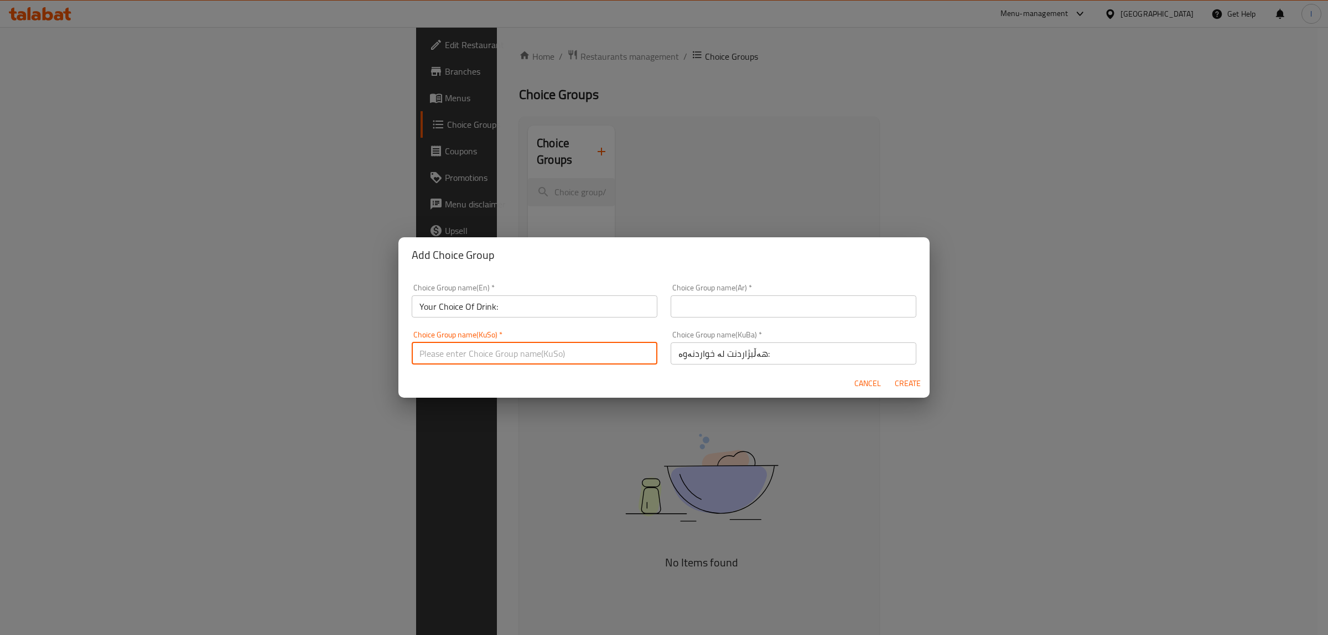
click at [591, 363] on input "text" at bounding box center [535, 354] width 246 height 22
paste input "هەڵبژاردنت لە خواردنەوە:"
type input "هەڵبژاردنت لە خواردنەوە:"
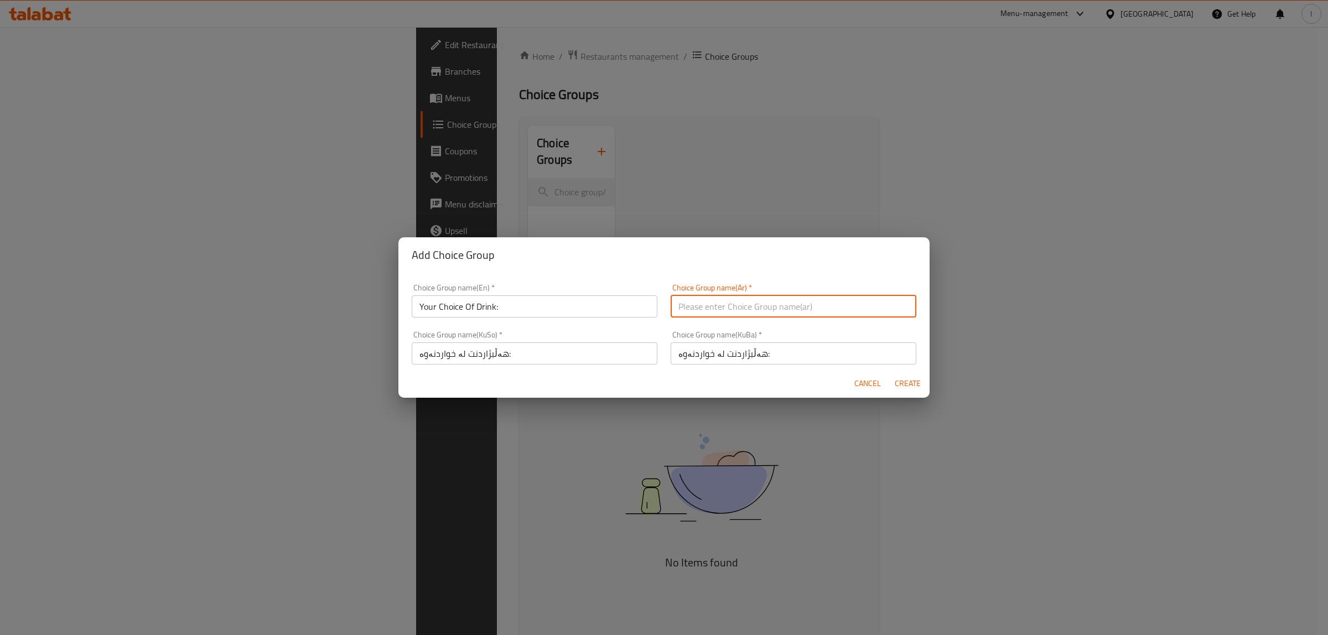
click at [740, 316] on input "text" at bounding box center [794, 307] width 246 height 22
paste input "إختيارك من المشروب:"
type input "إختيارك من المشروب:"
click at [917, 382] on span "Create" at bounding box center [907, 384] width 27 height 14
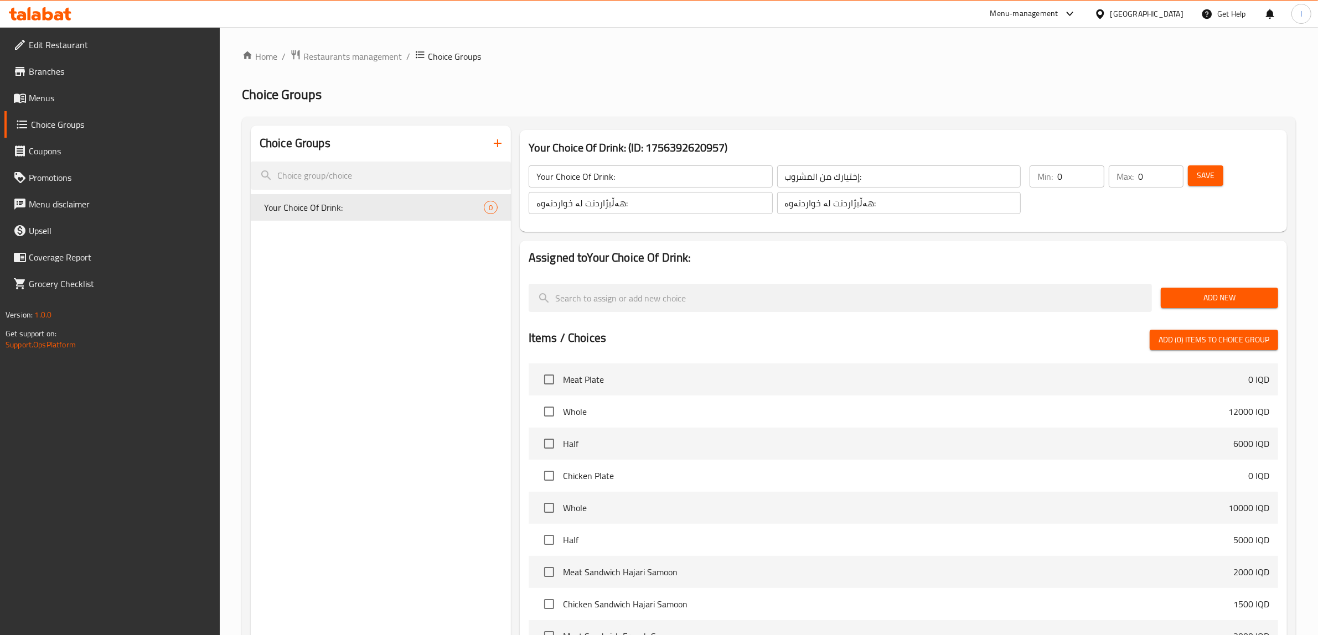
drag, startPoint x: 1152, startPoint y: 180, endPoint x: 1106, endPoint y: 187, distance: 46.4
click at [1114, 187] on div "Max: 0 ​" at bounding box center [1146, 176] width 75 height 22
type input "1"
drag, startPoint x: 1075, startPoint y: 178, endPoint x: 1014, endPoint y: 186, distance: 61.4
click at [1017, 186] on div "Your Choice Of Drink: ​ إختيارك من المشروب: ​ هەڵبژاردنت لە خواردنەوە: ​ هەڵبژا…" at bounding box center [903, 189] width 758 height 75
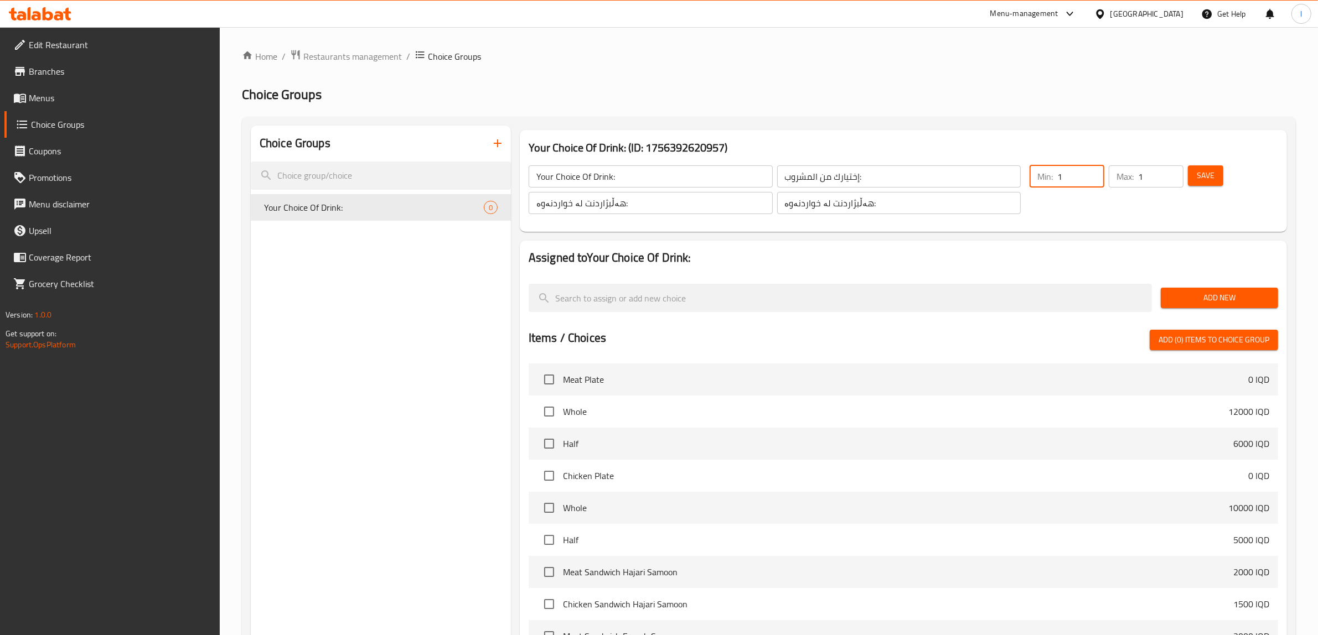
type input "1"
click at [1194, 291] on button "Add New" at bounding box center [1219, 298] width 117 height 20
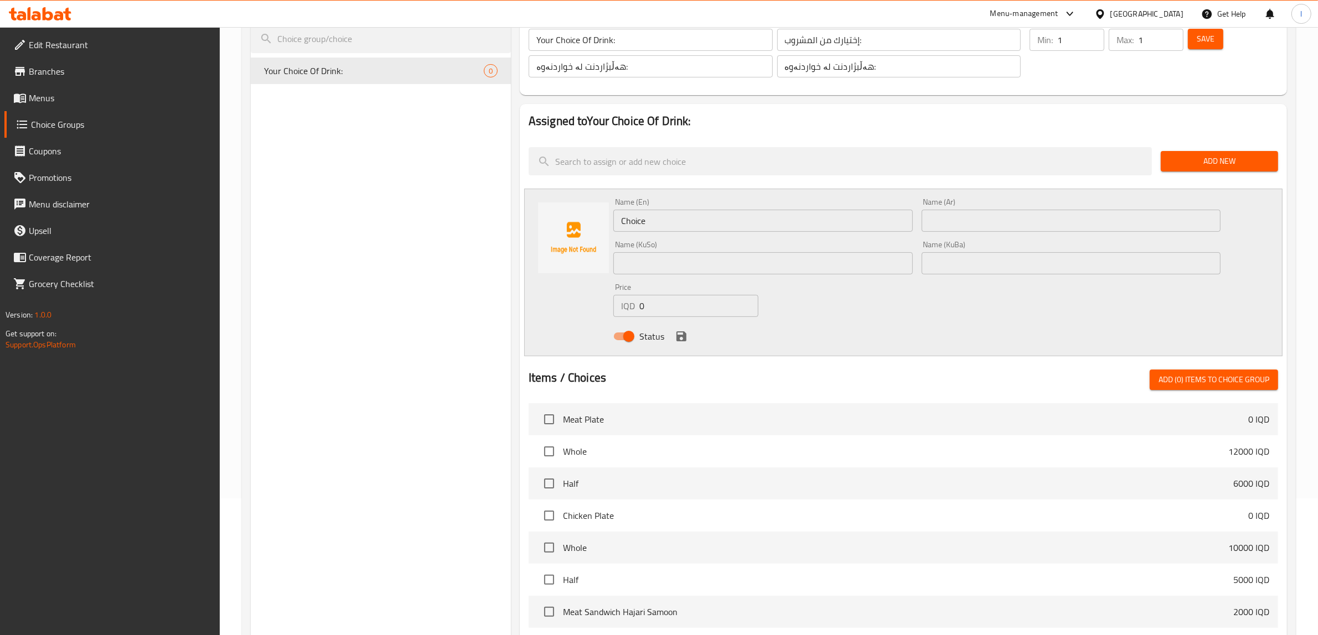
scroll to position [138, 0]
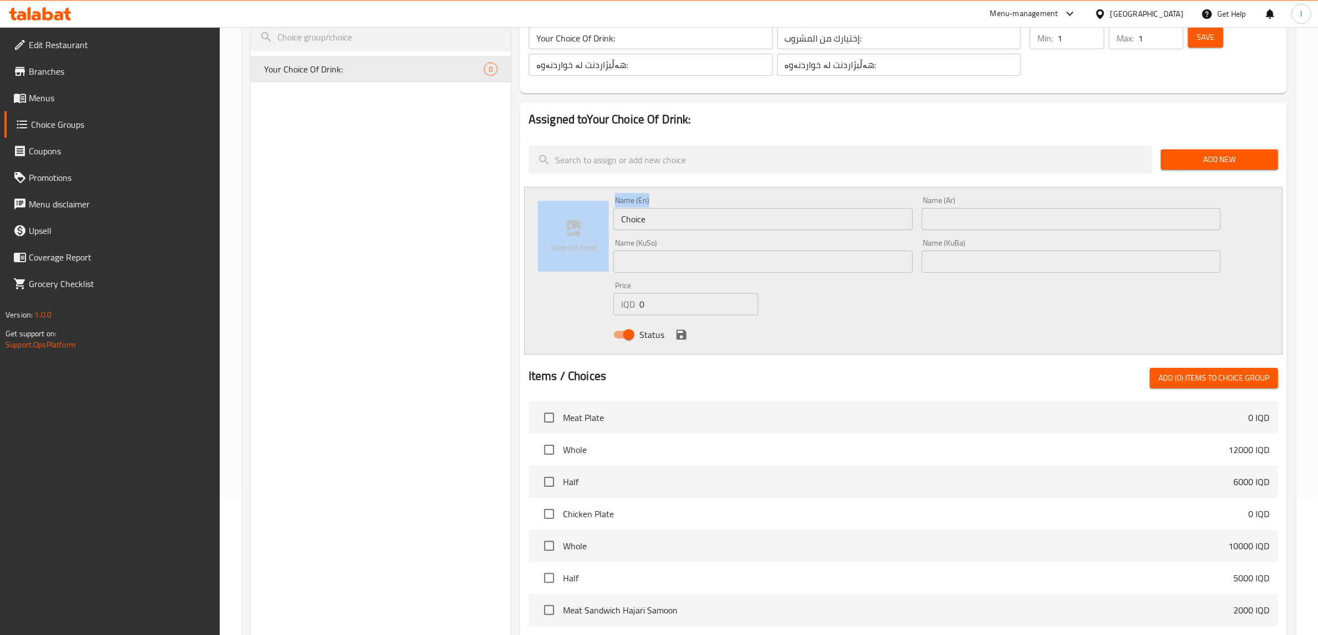
drag, startPoint x: 675, startPoint y: 208, endPoint x: 559, endPoint y: 235, distance: 119.5
click at [559, 235] on div "Name (En) Choice Name (En) Name (Ar) Name (Ar) Name (KuSo) Name (KuSo) Name (Ku…" at bounding box center [903, 271] width 758 height 168
click at [659, 236] on div "Name (KuSo) Name (KuSo)" at bounding box center [763, 256] width 308 height 43
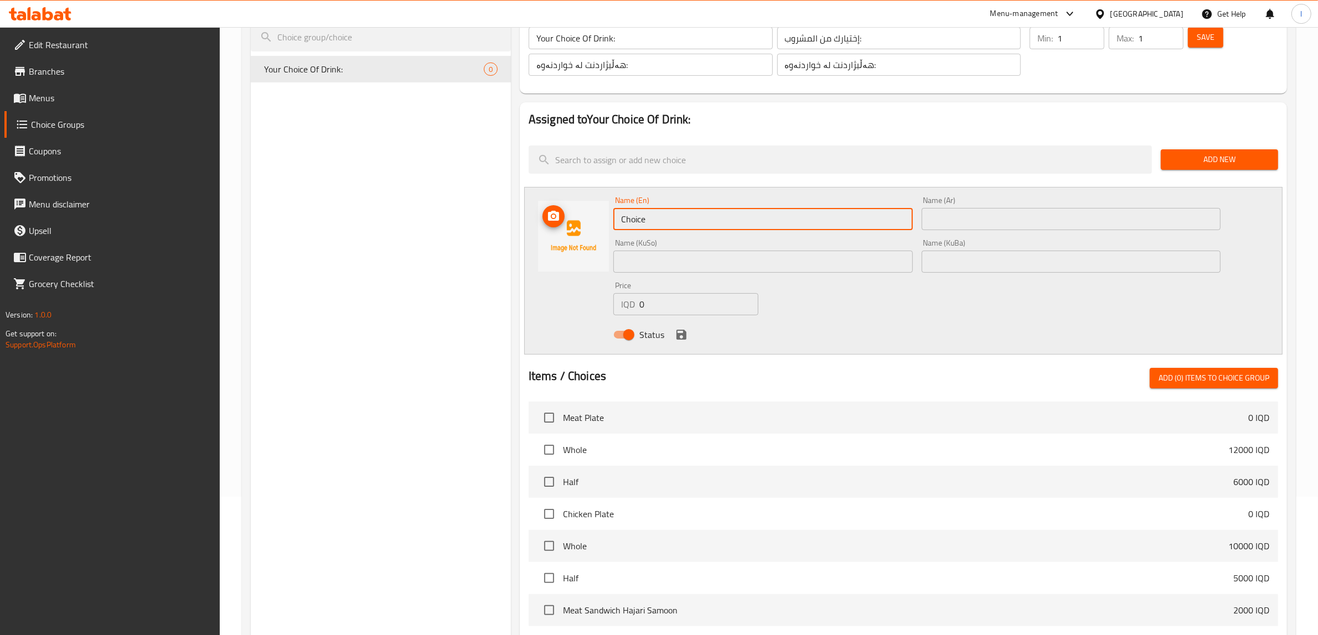
drag, startPoint x: 659, startPoint y: 218, endPoint x: 542, endPoint y: 222, distance: 116.3
click at [552, 222] on div "Name (En) Choice Name (En) Name (Ar) Name (Ar) Name (KuSo) Name (KuSo) Name (Ku…" at bounding box center [903, 271] width 758 height 168
paste input "Pepsi"
type input "Pepsi"
click at [946, 225] on input "text" at bounding box center [1071, 219] width 299 height 22
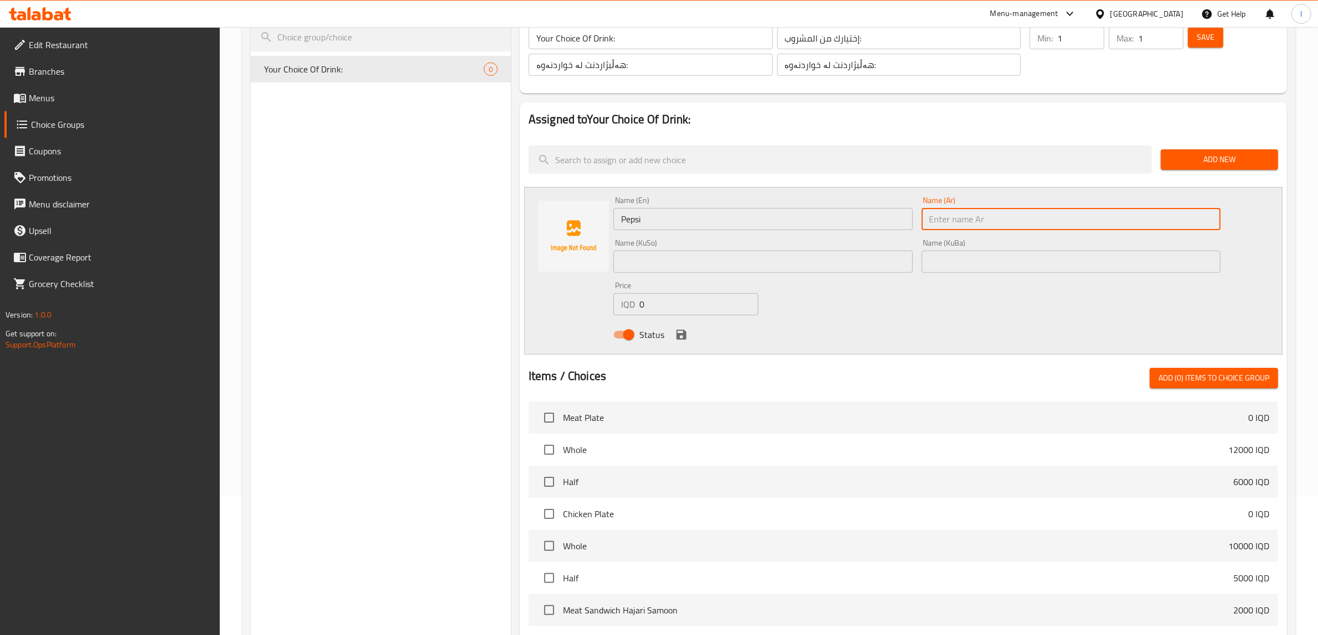
paste input "بيبسي"
type input "بيبسي"
click at [834, 261] on input "text" at bounding box center [762, 262] width 299 height 22
click at [706, 263] on input "text" at bounding box center [762, 262] width 299 height 22
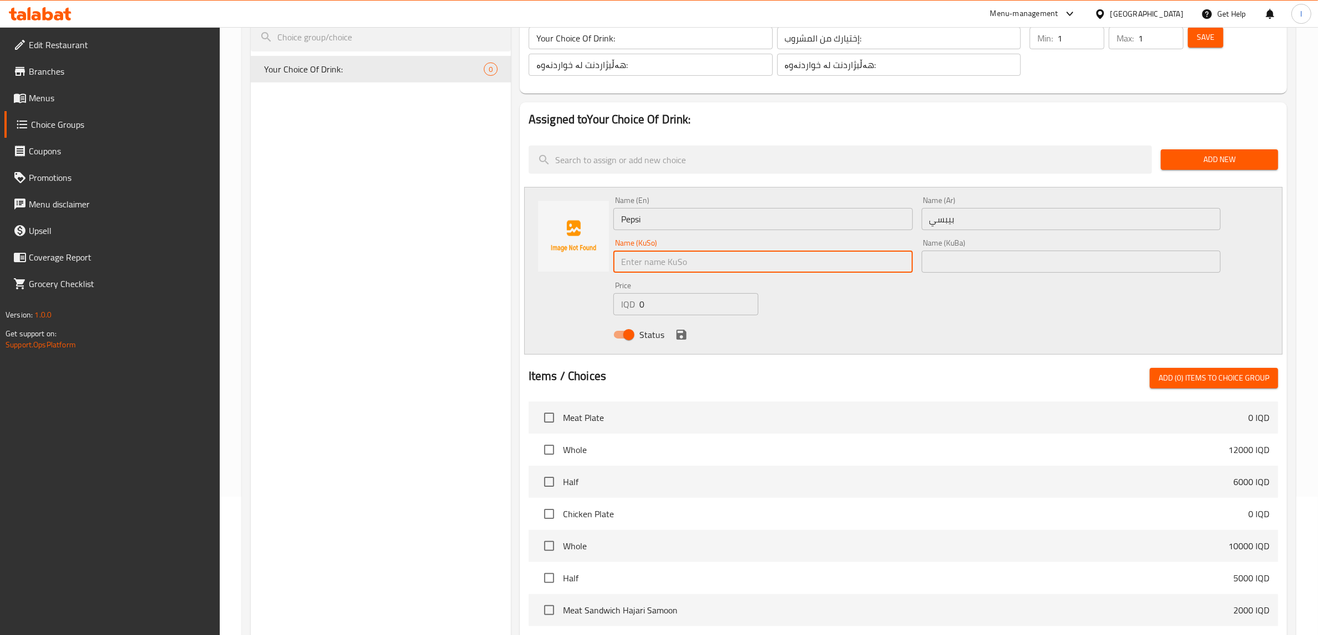
paste input "بیپسی"
type input "بیپسی"
click at [1003, 258] on input "text" at bounding box center [1071, 262] width 299 height 22
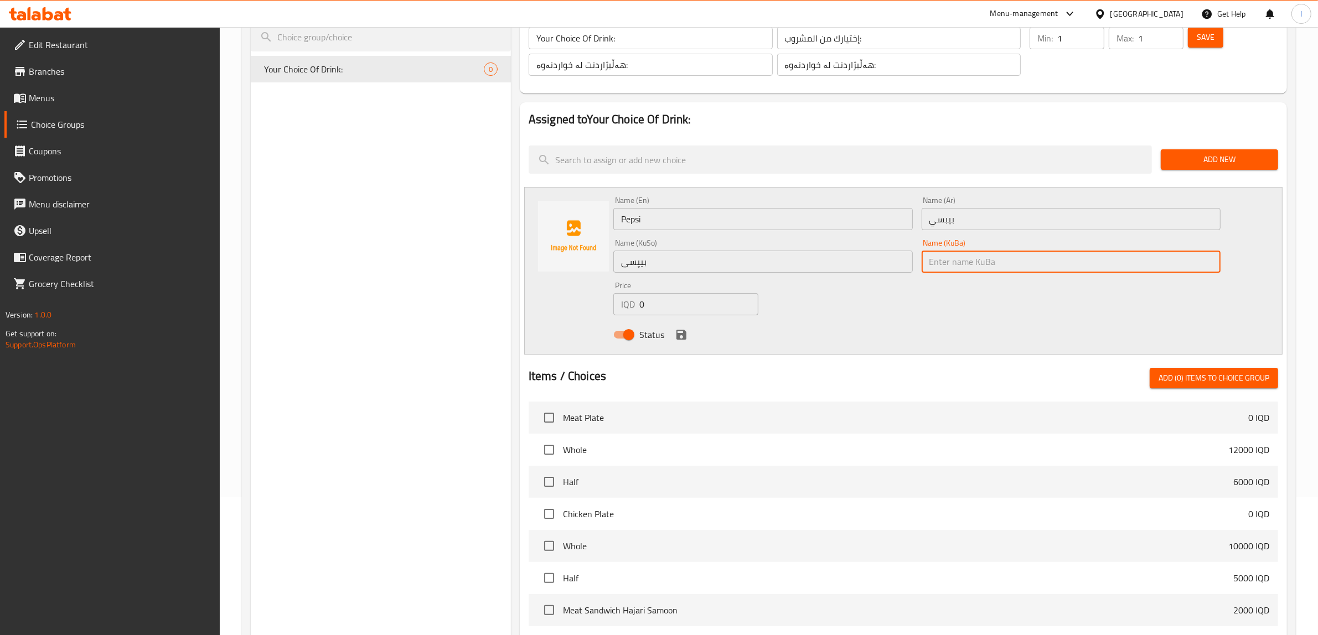
paste input "بیپسی"
type input "بیپسی"
click at [678, 339] on icon "save" at bounding box center [681, 335] width 10 height 10
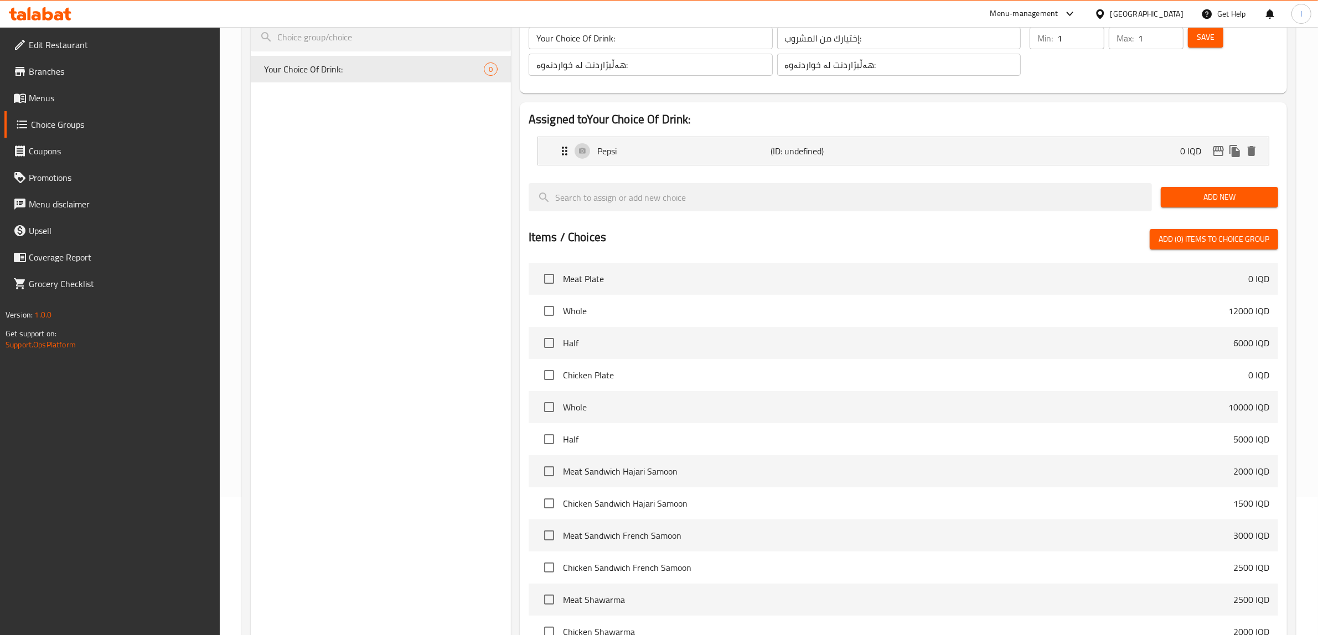
click at [1205, 194] on span "Add New" at bounding box center [1219, 197] width 100 height 14
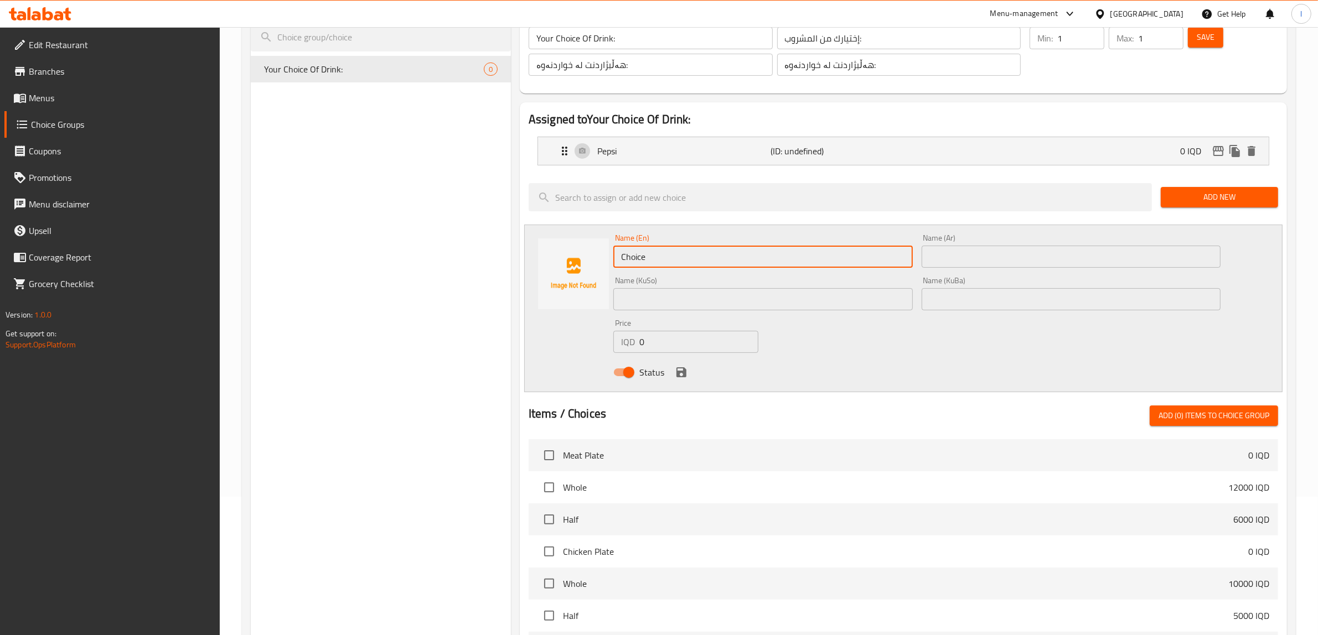
drag, startPoint x: 689, startPoint y: 257, endPoint x: 490, endPoint y: 250, distance: 198.8
click at [508, 251] on div "Choice Groups Your Choice Of Drink: 0 Your Choice Of Drink: (ID: 1756392620957)…" at bounding box center [771, 447] width 1041 height 920
paste input "Fanta Orang"
type input "Fanta Orange"
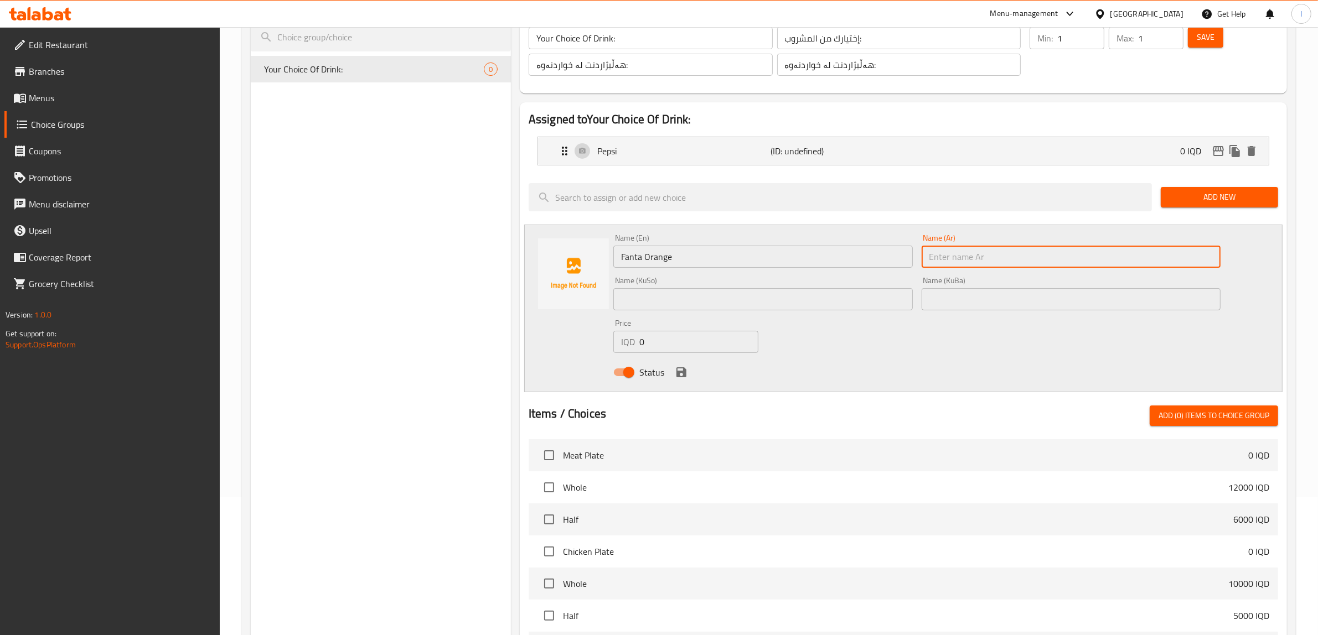
click at [986, 253] on input "text" at bounding box center [1071, 257] width 299 height 22
paste input "فانتا برتقال"
type input "فانتا برتقال"
click at [817, 297] on input "text" at bounding box center [762, 299] width 299 height 22
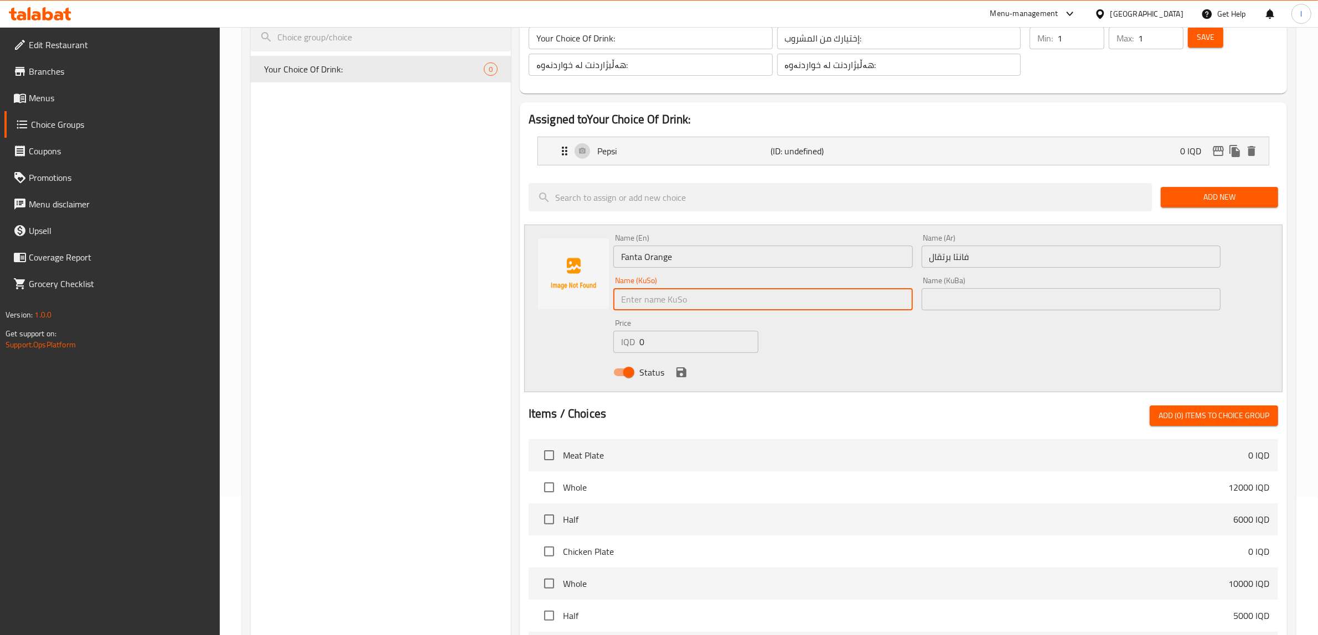
paste input "فانتا پرتەقاڵ"
type input "فانتا پرتەقاڵ"
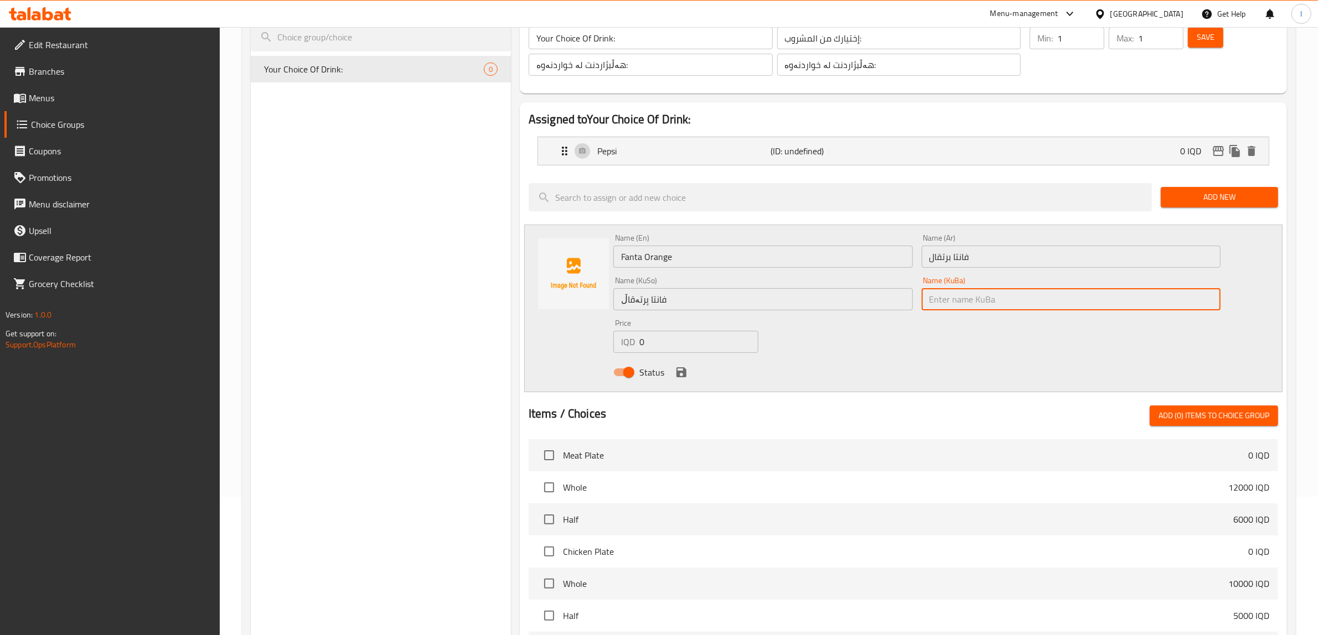
click at [953, 302] on input "text" at bounding box center [1071, 299] width 299 height 22
paste input "فانتا پرتەقاڵ"
type input "فانتا پرتەقاڵ"
click at [675, 371] on icon "save" at bounding box center [681, 372] width 13 height 13
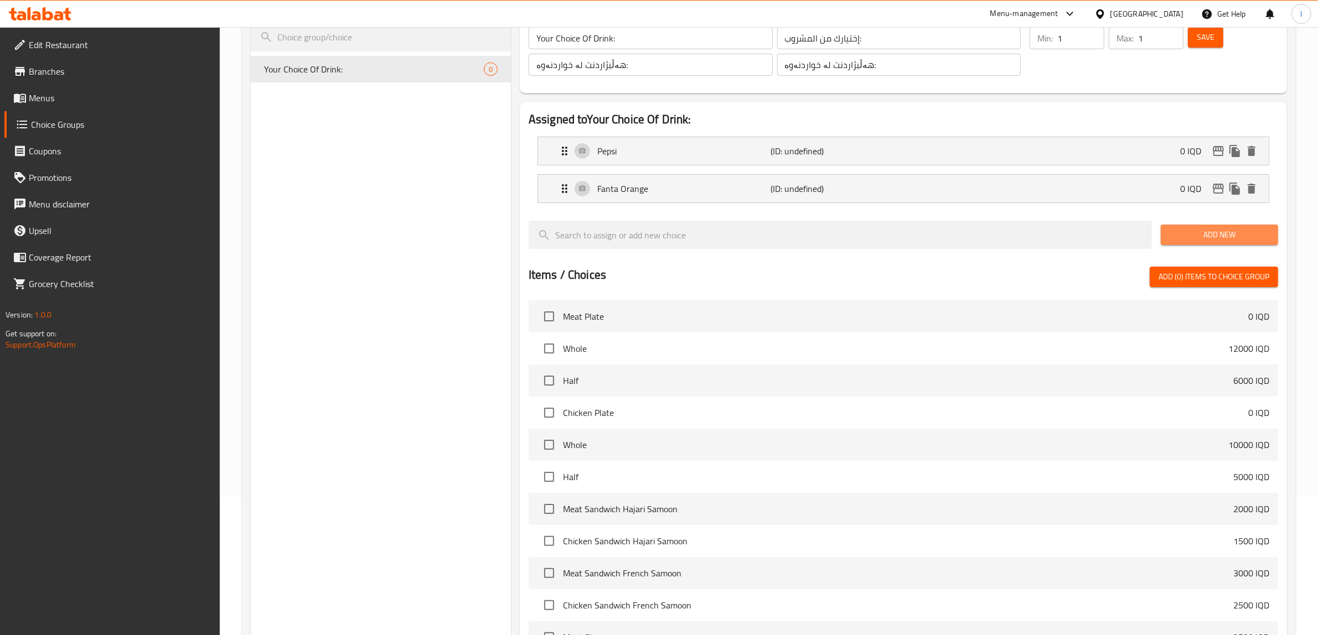
click at [1187, 231] on span "Add New" at bounding box center [1219, 235] width 100 height 14
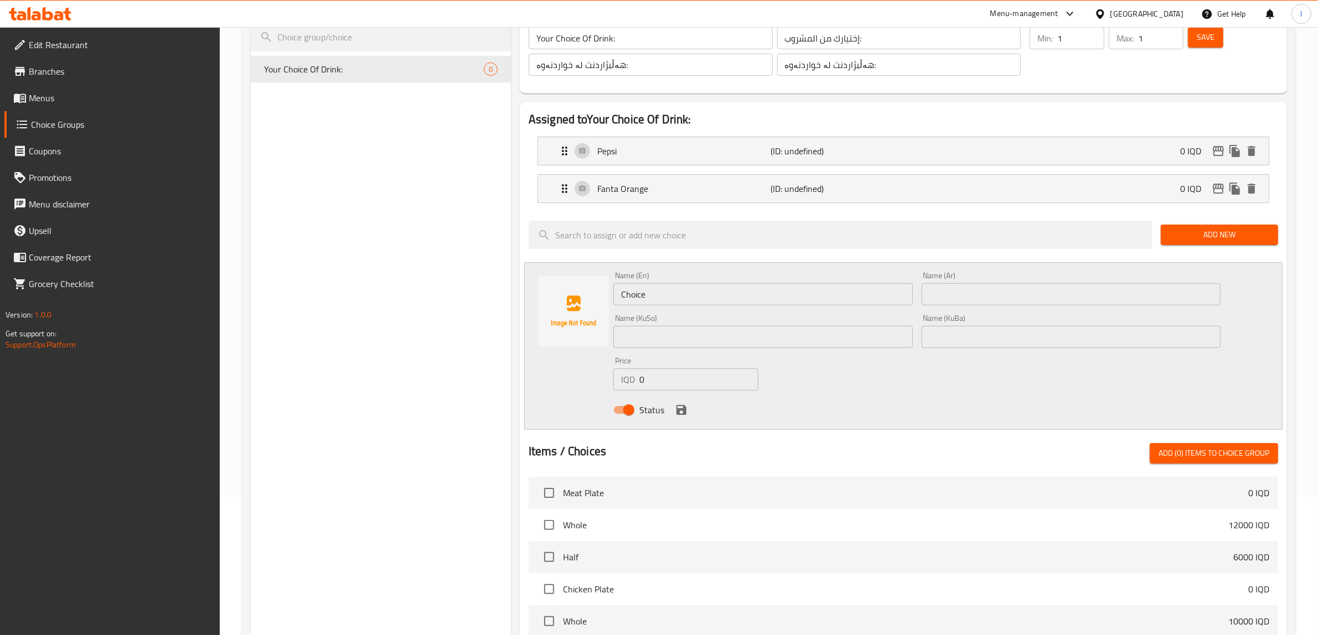
drag, startPoint x: 675, startPoint y: 304, endPoint x: 467, endPoint y: 292, distance: 209.0
click at [469, 292] on div "Choice Groups Your Choice Of Drink: 0 Your Choice Of Drink: (ID: 1756392620957)…" at bounding box center [771, 466] width 1041 height 958
click at [679, 287] on input "Choice" at bounding box center [762, 294] width 299 height 22
drag, startPoint x: 679, startPoint y: 289, endPoint x: 447, endPoint y: 288, distance: 231.9
click at [452, 289] on div "Choice Groups Your Choice Of Drink: 0 Your Choice Of Drink: (ID: 1756392620957)…" at bounding box center [771, 466] width 1041 height 958
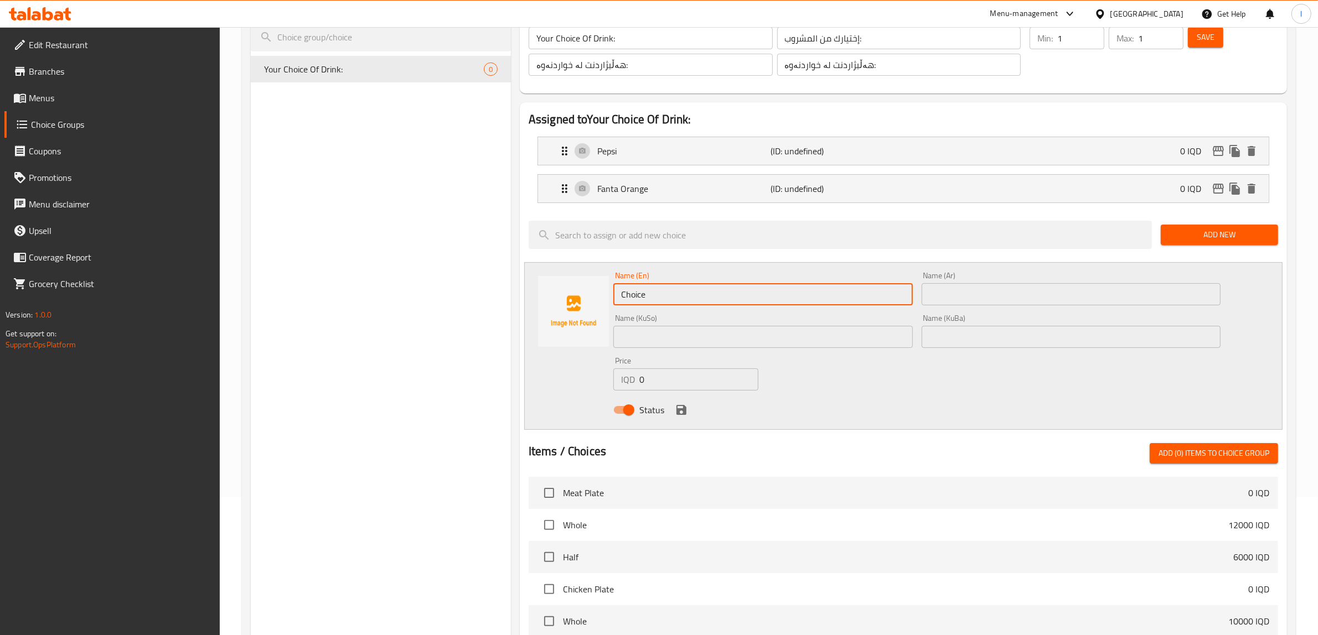
paste input "Sprit"
type input "Sprite"
drag, startPoint x: 1033, startPoint y: 282, endPoint x: 950, endPoint y: 286, distance: 83.1
click at [974, 285] on div "Name (Ar) Name (Ar)" at bounding box center [1071, 289] width 299 height 34
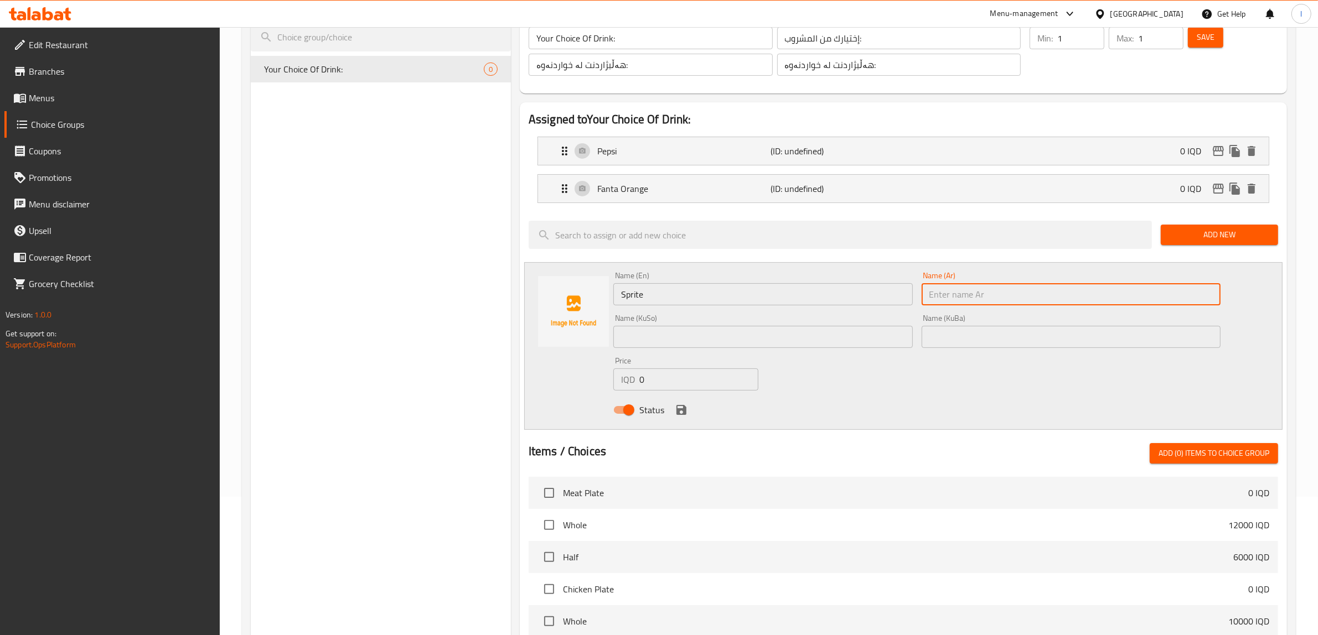
click at [723, 346] on input "text" at bounding box center [762, 337] width 299 height 22
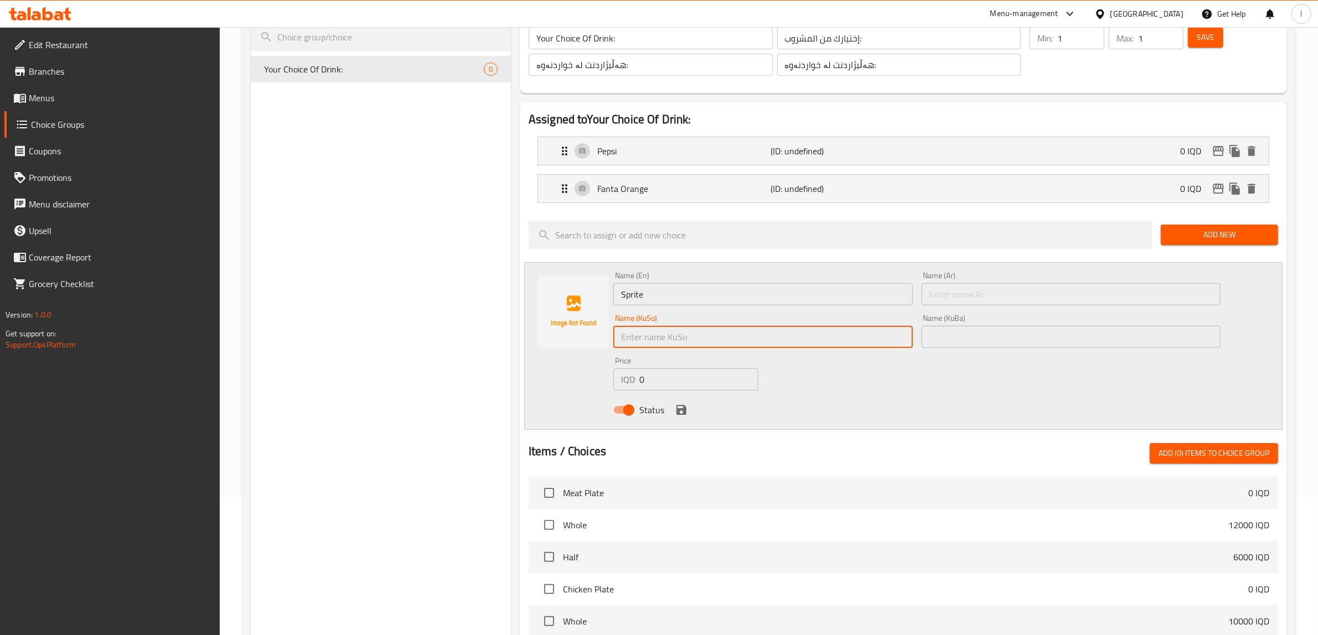
paste input "سپرایت"
type input "سپرایت"
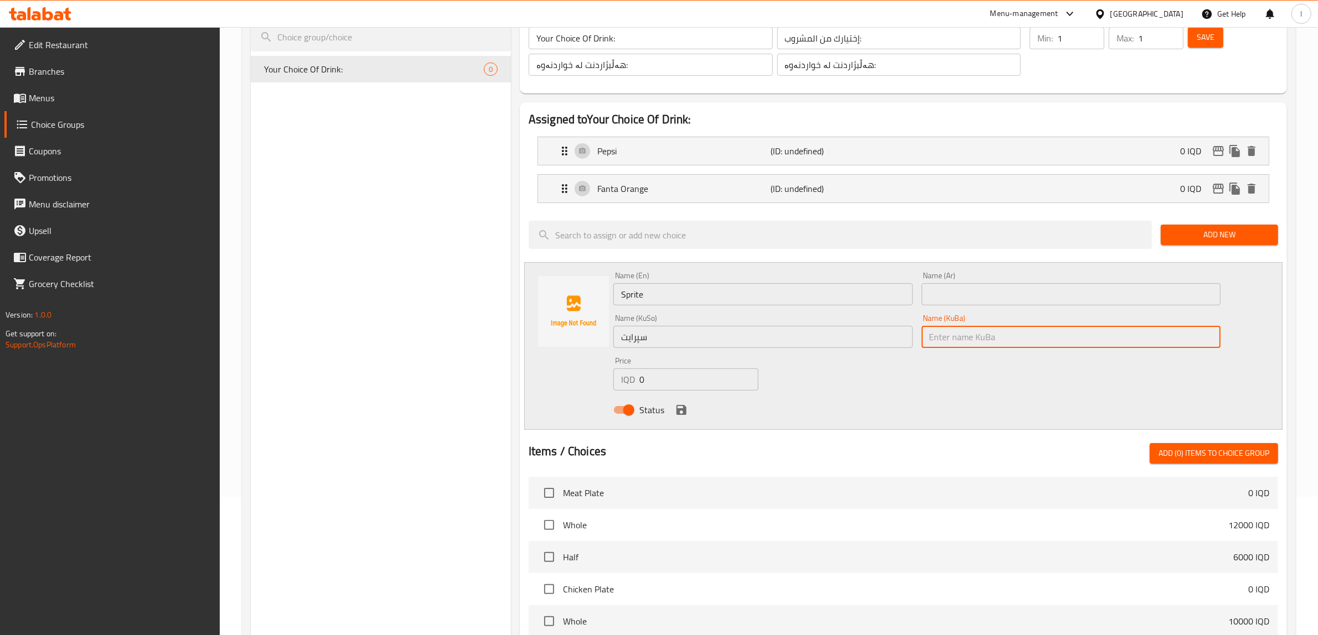
click at [975, 342] on input "text" at bounding box center [1071, 337] width 299 height 22
paste input "سپرایت"
type input "سپرایت"
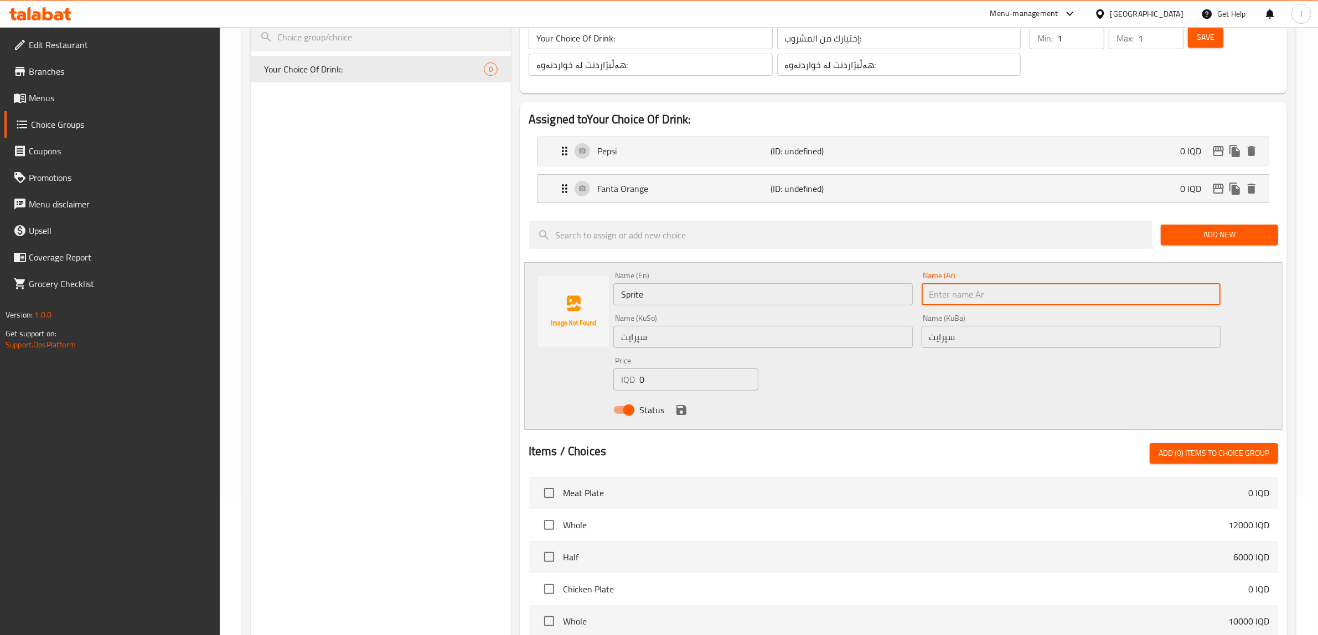
click at [977, 294] on input "text" at bounding box center [1071, 294] width 299 height 22
paste input "سبرايت"
type input "سبرايت"
click at [677, 411] on icon "save" at bounding box center [681, 410] width 10 height 10
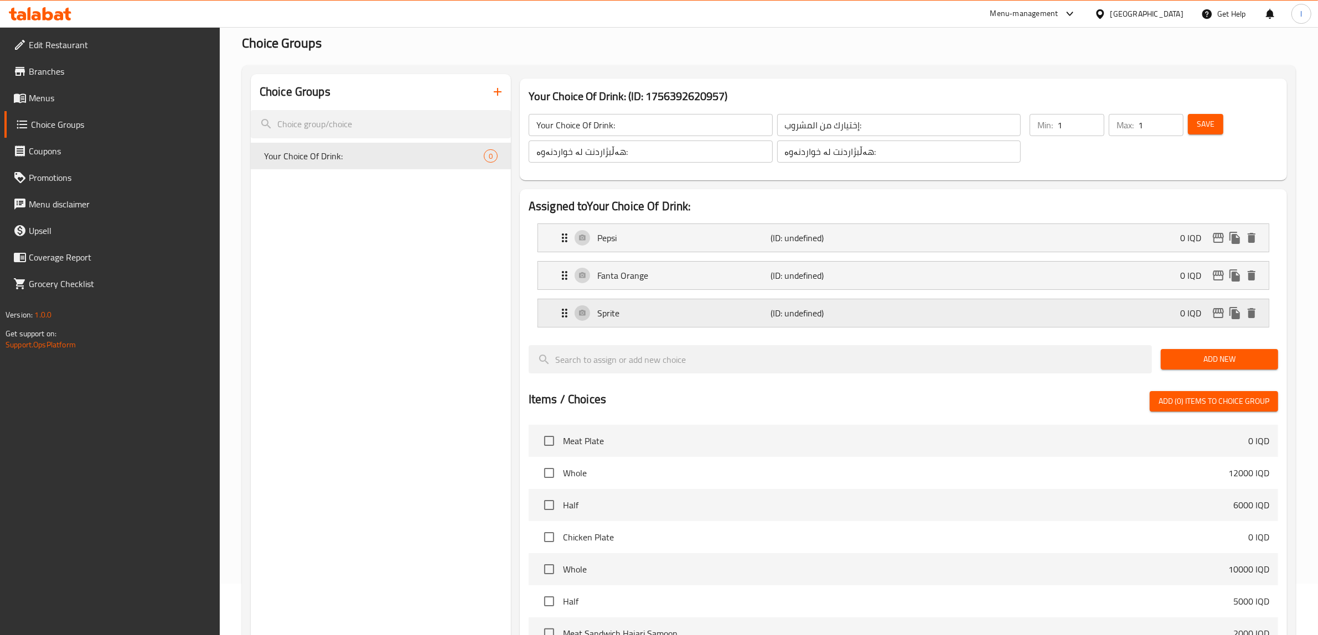
scroll to position [0, 0]
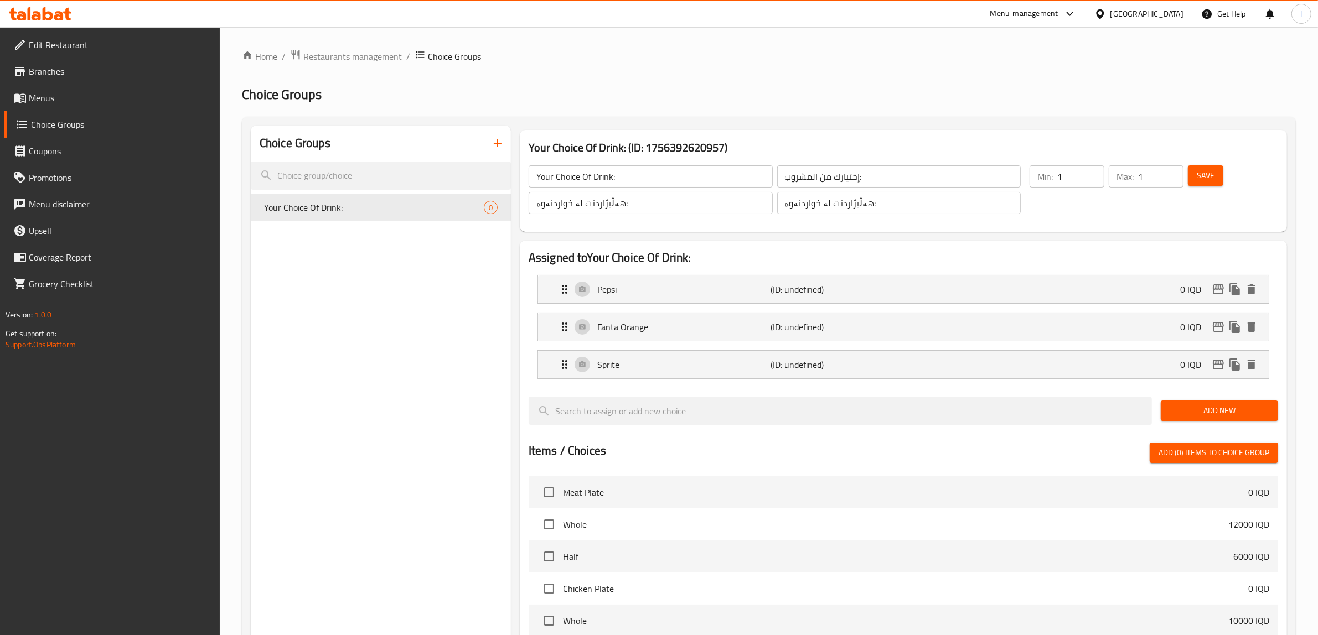
click at [1205, 181] on span "Save" at bounding box center [1206, 176] width 18 height 14
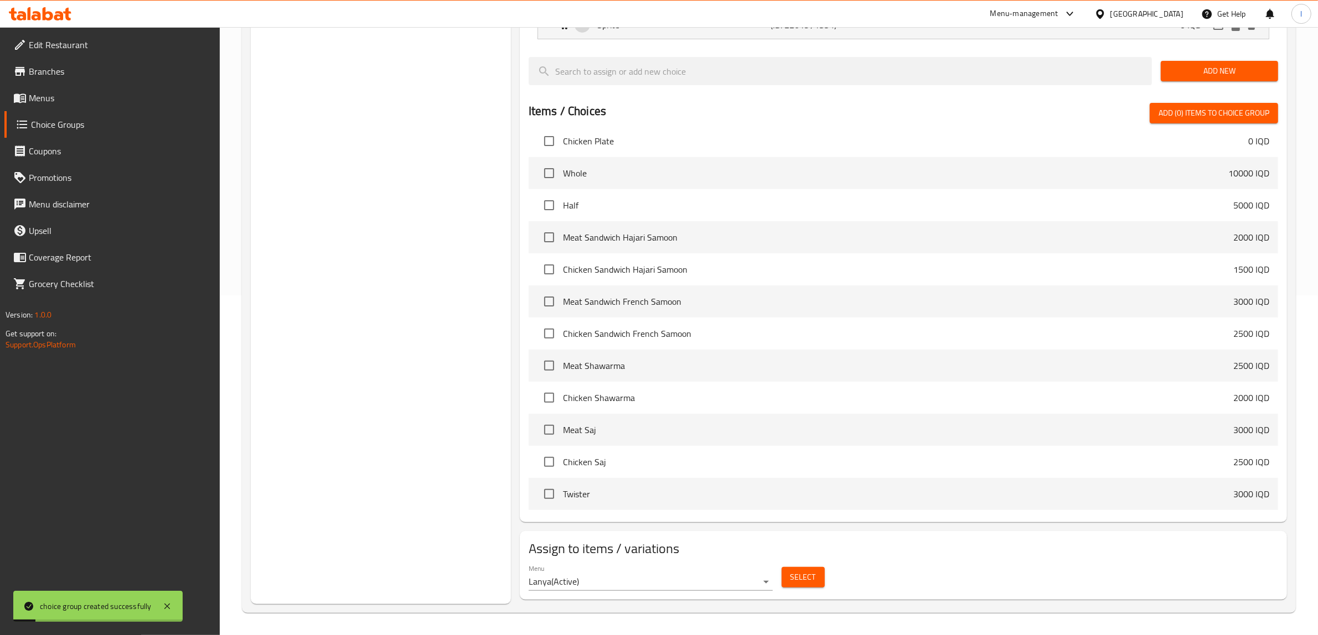
scroll to position [236, 0]
click at [804, 577] on span "Select" at bounding box center [802, 578] width 25 height 14
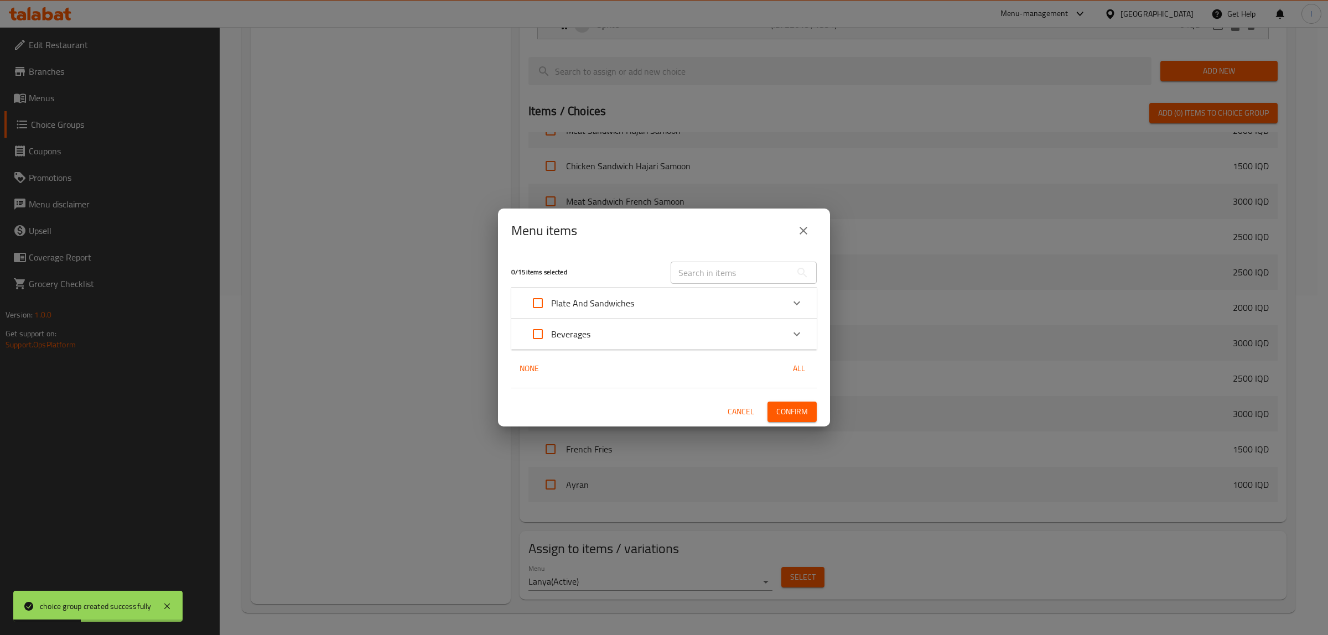
click at [667, 338] on div "Beverages" at bounding box center [654, 334] width 259 height 27
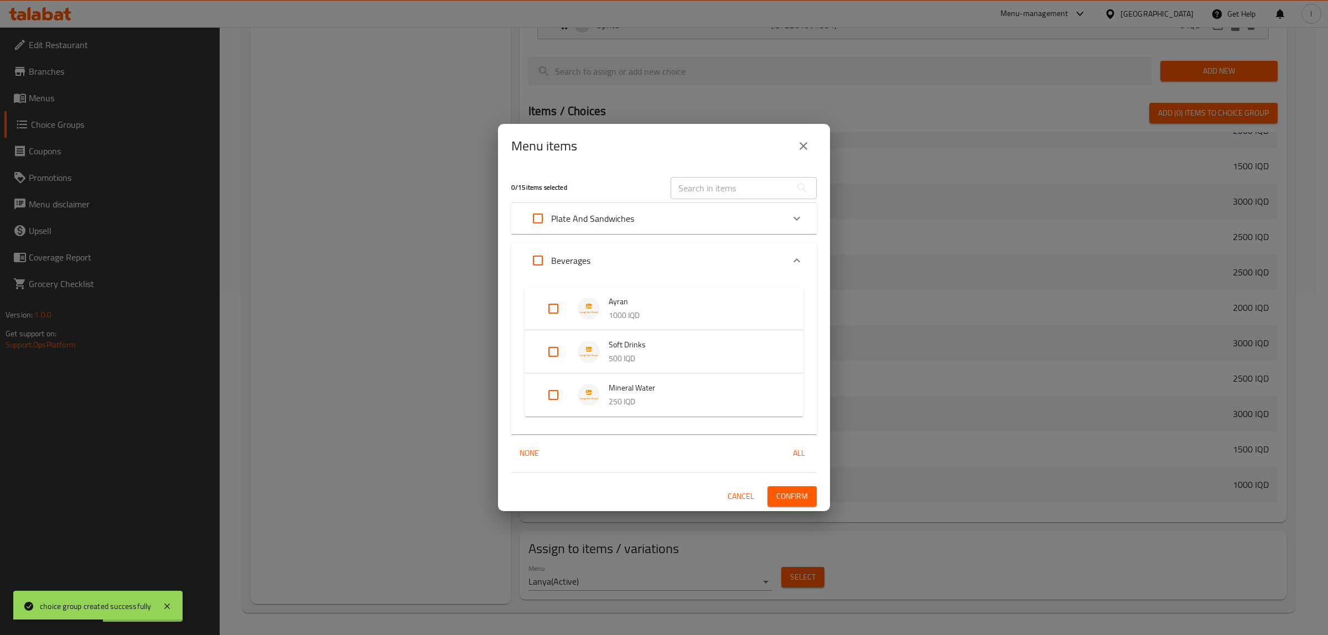
click at [555, 355] on input "Expand" at bounding box center [553, 352] width 27 height 27
checkbox input "true"
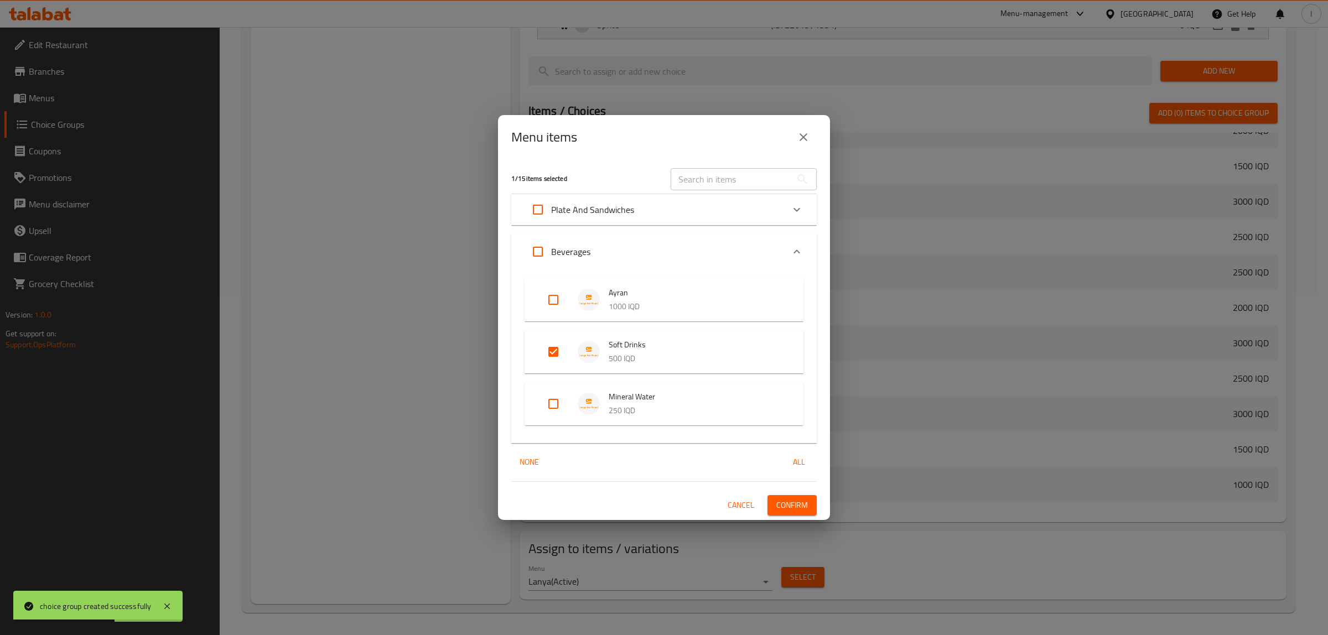
click at [798, 499] on span "Confirm" at bounding box center [793, 506] width 32 height 14
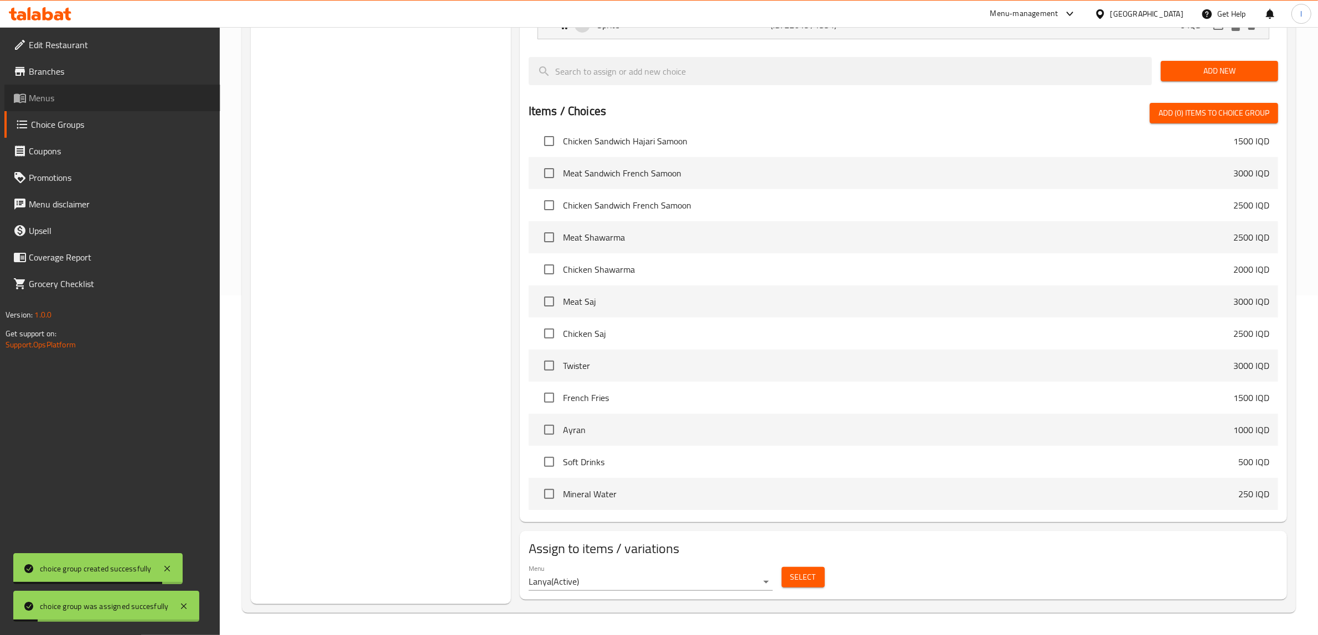
click at [74, 100] on span "Menus" at bounding box center [120, 97] width 183 height 13
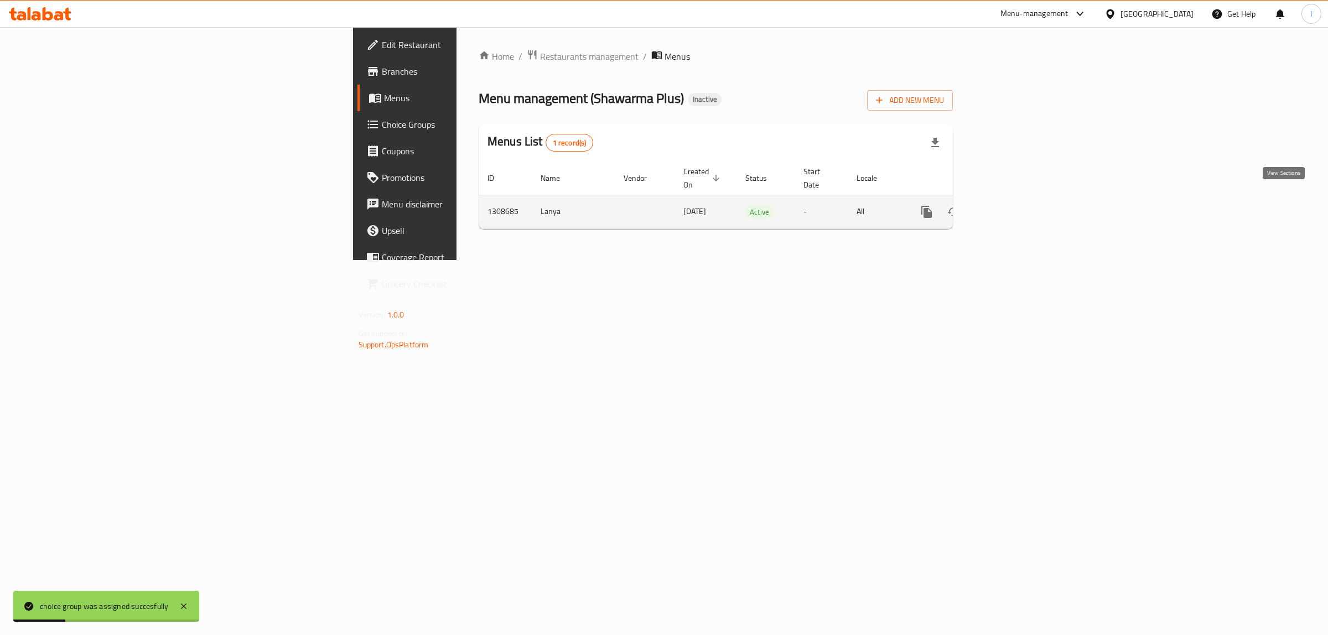
click at [1013, 205] on icon "enhanced table" at bounding box center [1006, 211] width 13 height 13
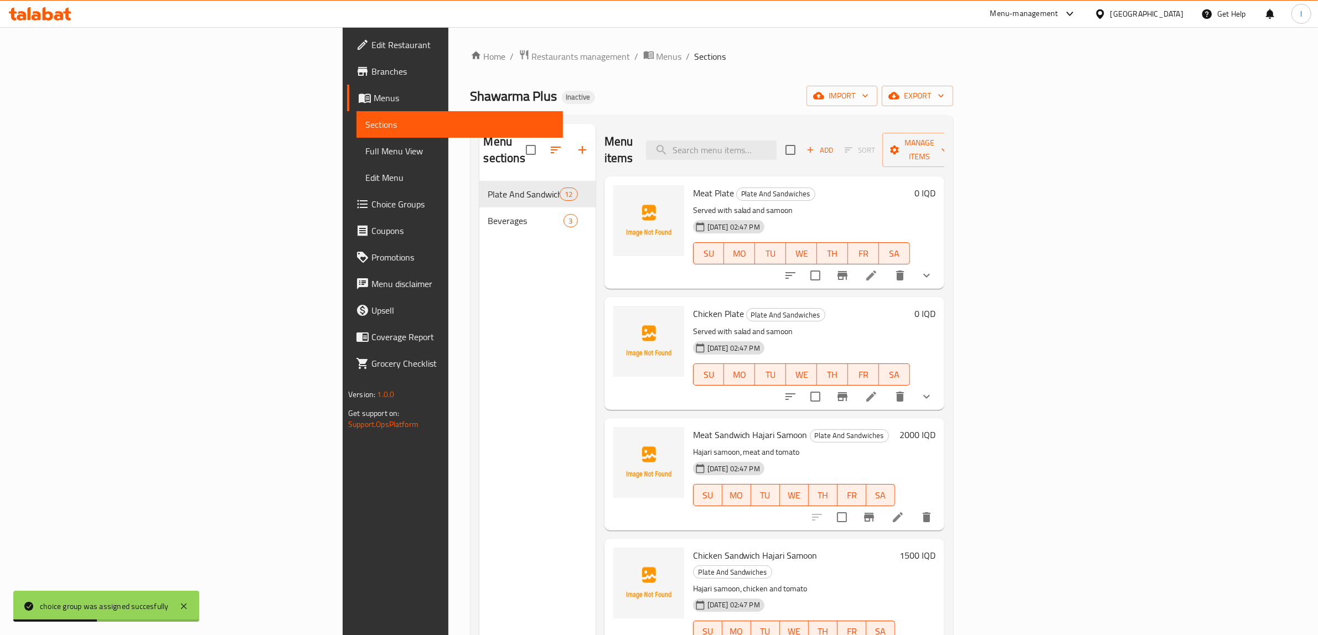
click at [365, 153] on span "Full Menu View" at bounding box center [459, 150] width 189 height 13
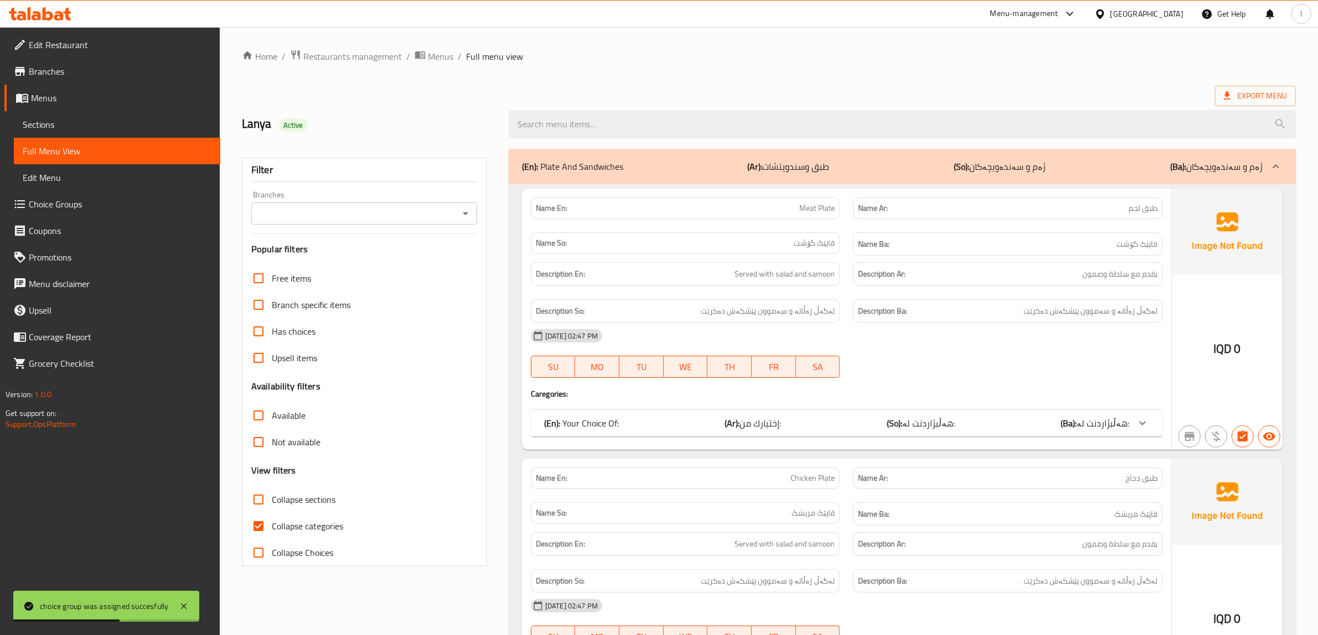
click at [366, 222] on div "Branches" at bounding box center [364, 214] width 226 height 22
click at [412, 208] on input "Branches" at bounding box center [355, 213] width 201 height 15
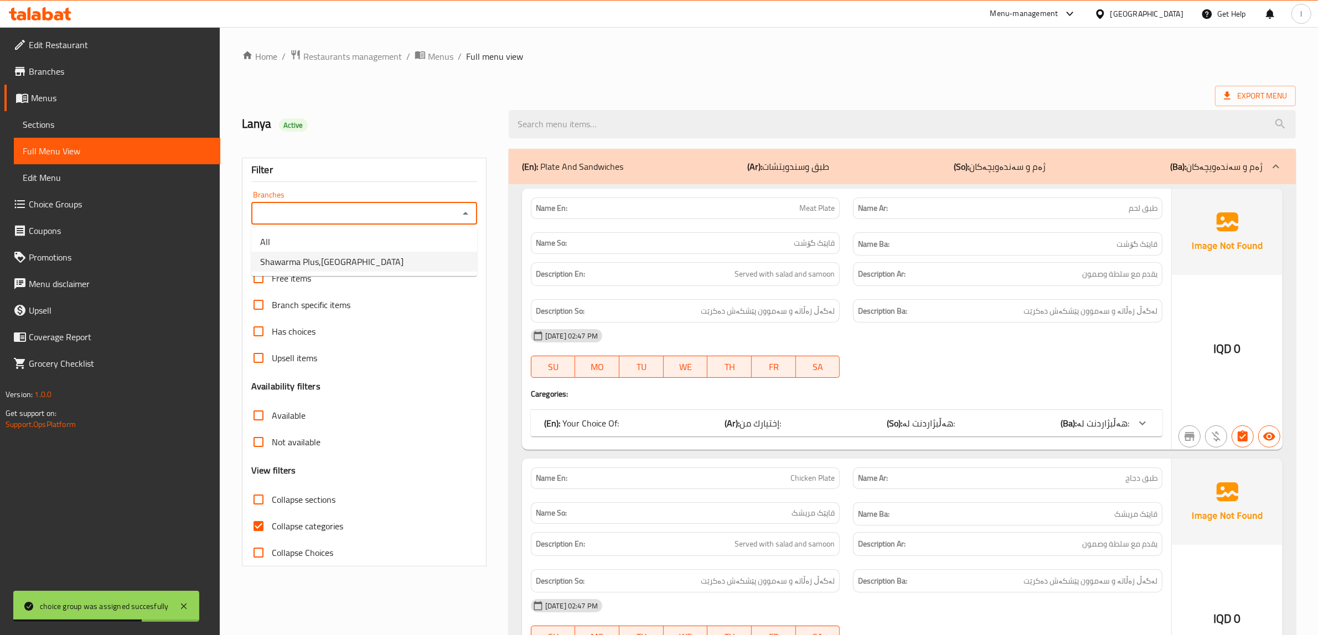
click at [353, 267] on li "Shawarma Plus,Havalan" at bounding box center [364, 262] width 226 height 20
type input "Shawarma Plus,Havalan"
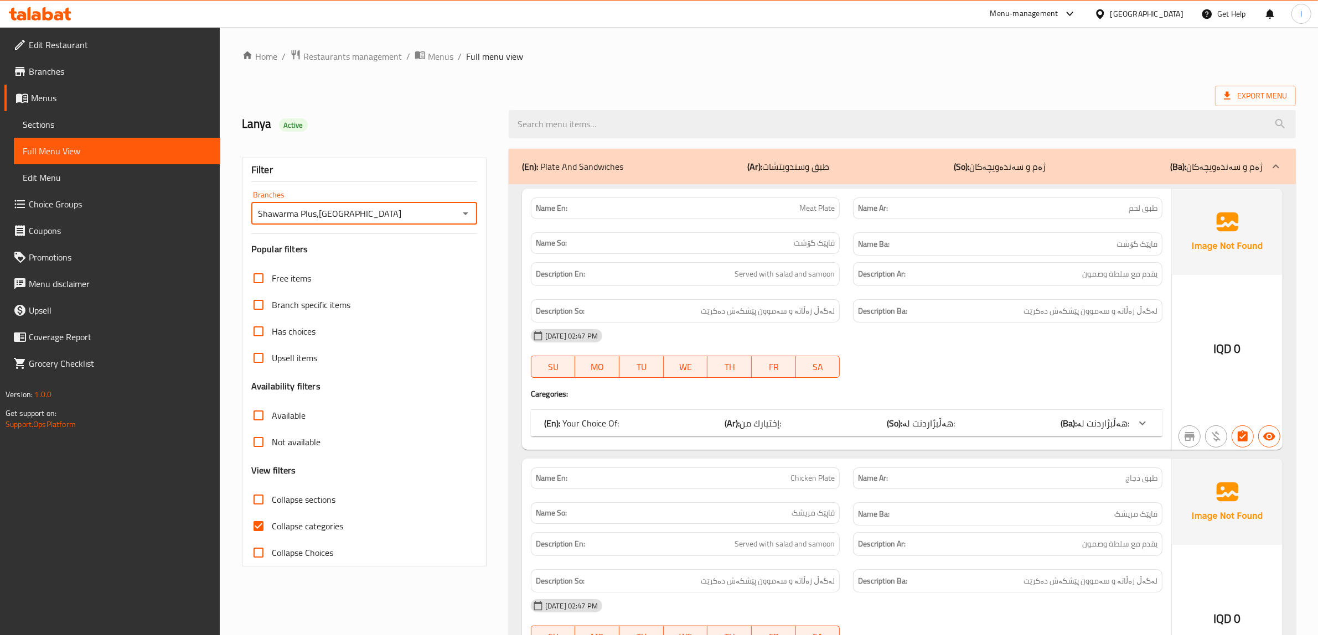
click at [305, 521] on span "Collapse categories" at bounding box center [307, 526] width 71 height 13
click at [272, 521] on input "Collapse categories" at bounding box center [258, 526] width 27 height 27
checkbox input "false"
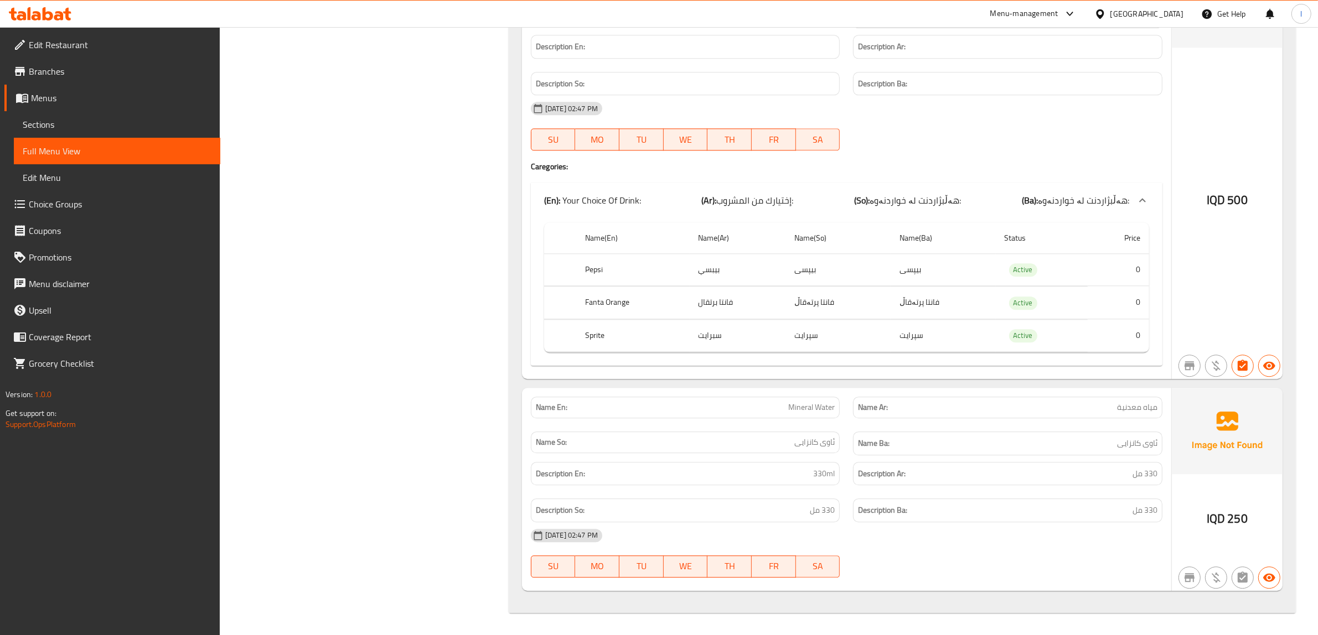
scroll to position [3424, 0]
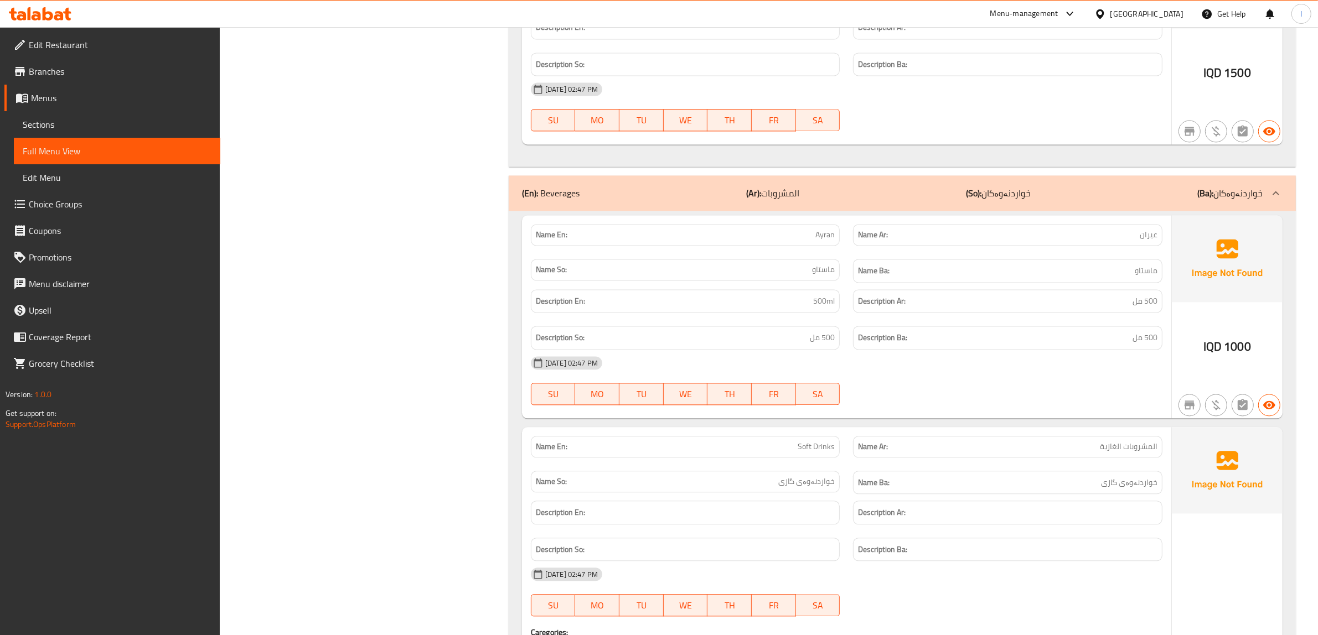
click at [30, 123] on span "Sections" at bounding box center [117, 124] width 189 height 13
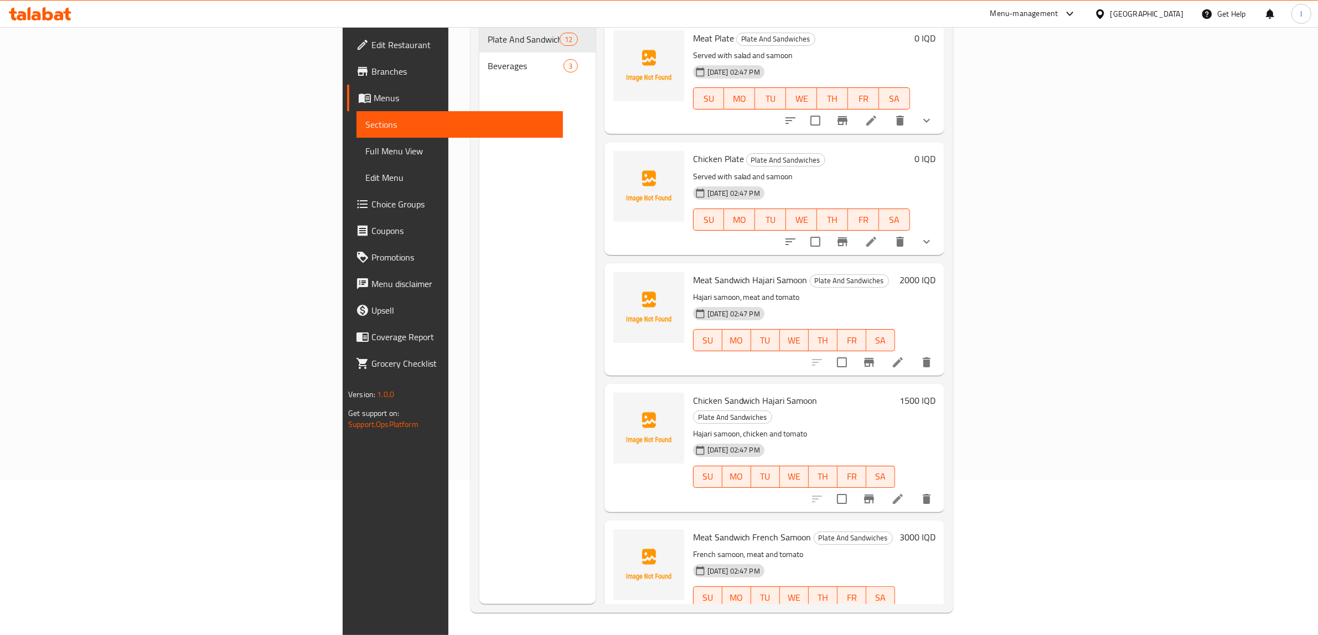
scroll to position [156, 0]
click at [365, 156] on span "Full Menu View" at bounding box center [459, 150] width 189 height 13
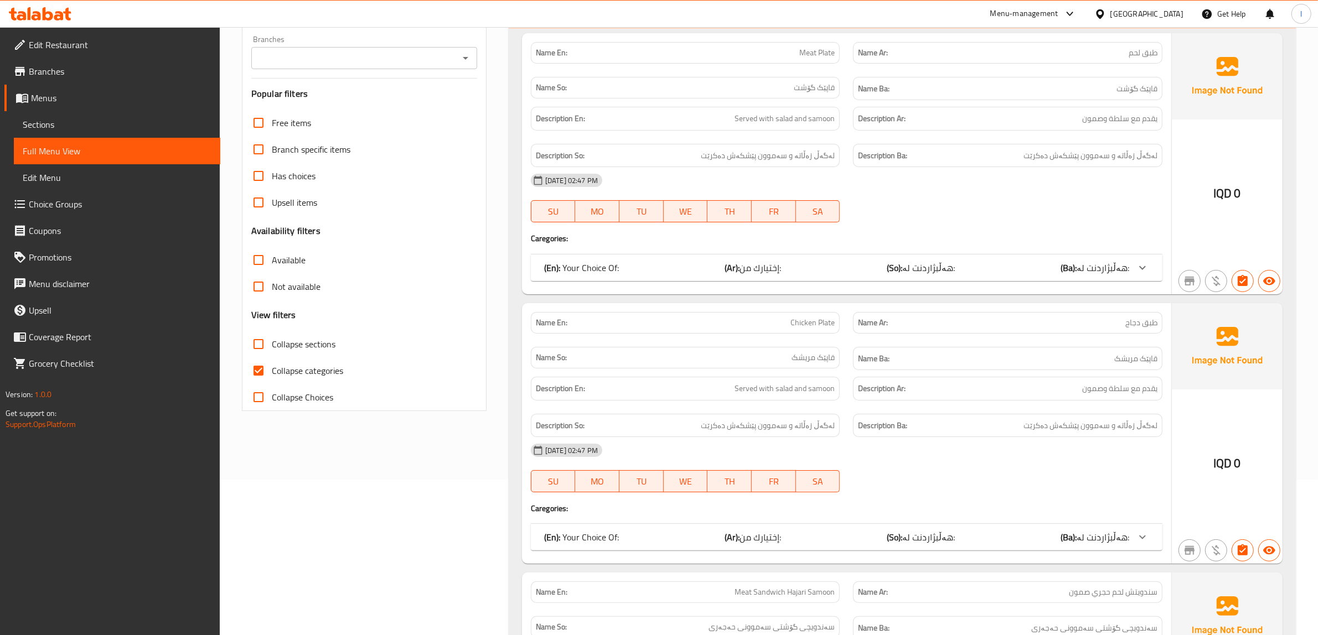
click at [53, 128] on span "Sections" at bounding box center [117, 124] width 189 height 13
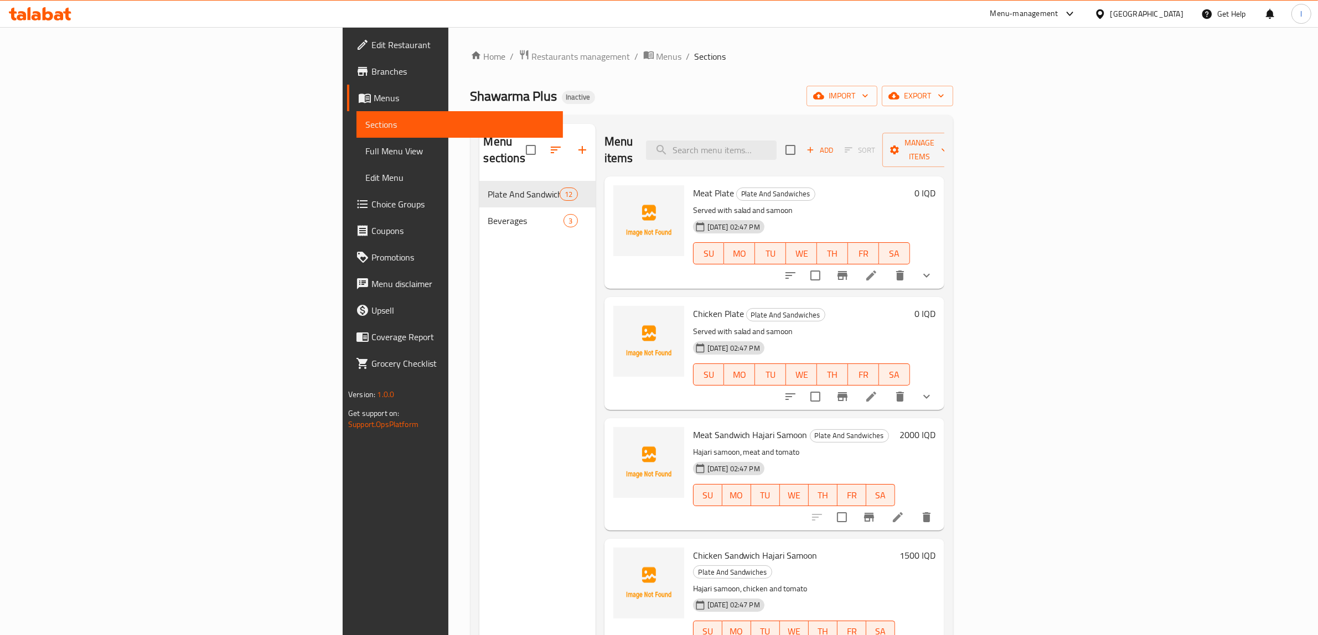
click at [479, 363] on div "Menu sections Plate And Sandwiches 12 Beverages 3" at bounding box center [537, 441] width 116 height 635
drag, startPoint x: 389, startPoint y: 603, endPoint x: 394, endPoint y: 576, distance: 28.0
click at [479, 603] on div "Menu sections Plate And Sandwiches 12 Beverages 3" at bounding box center [537, 441] width 116 height 635
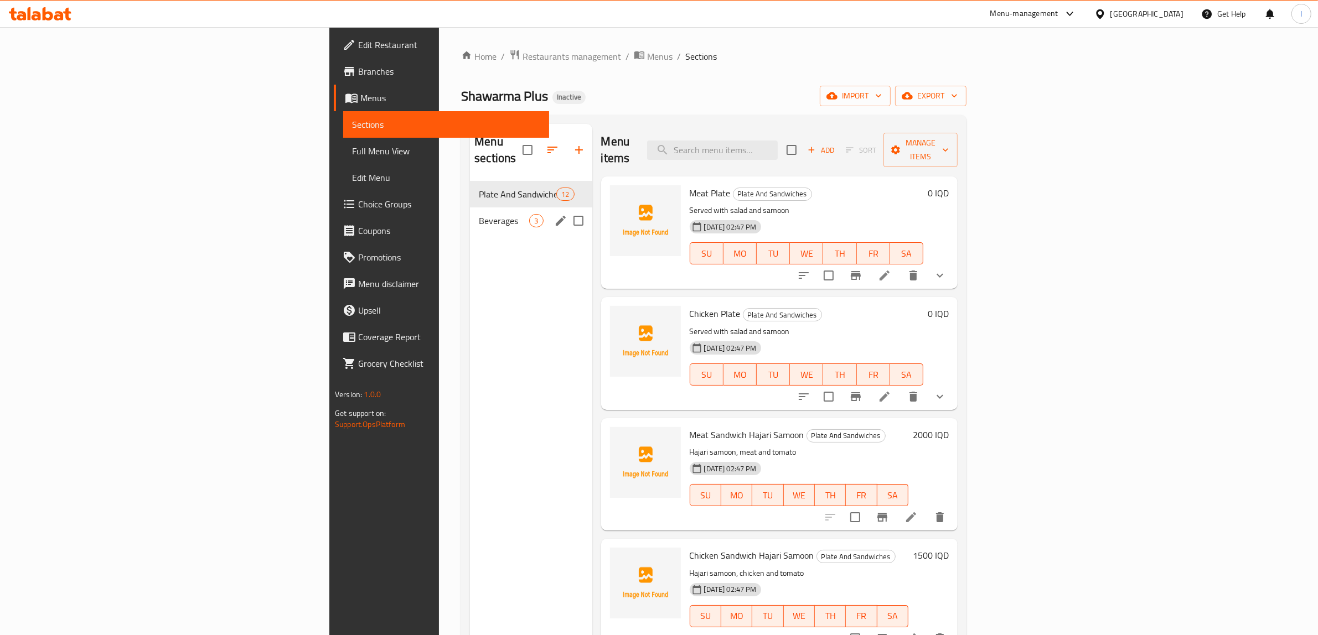
click at [479, 214] on span "Beverages" at bounding box center [504, 220] width 50 height 13
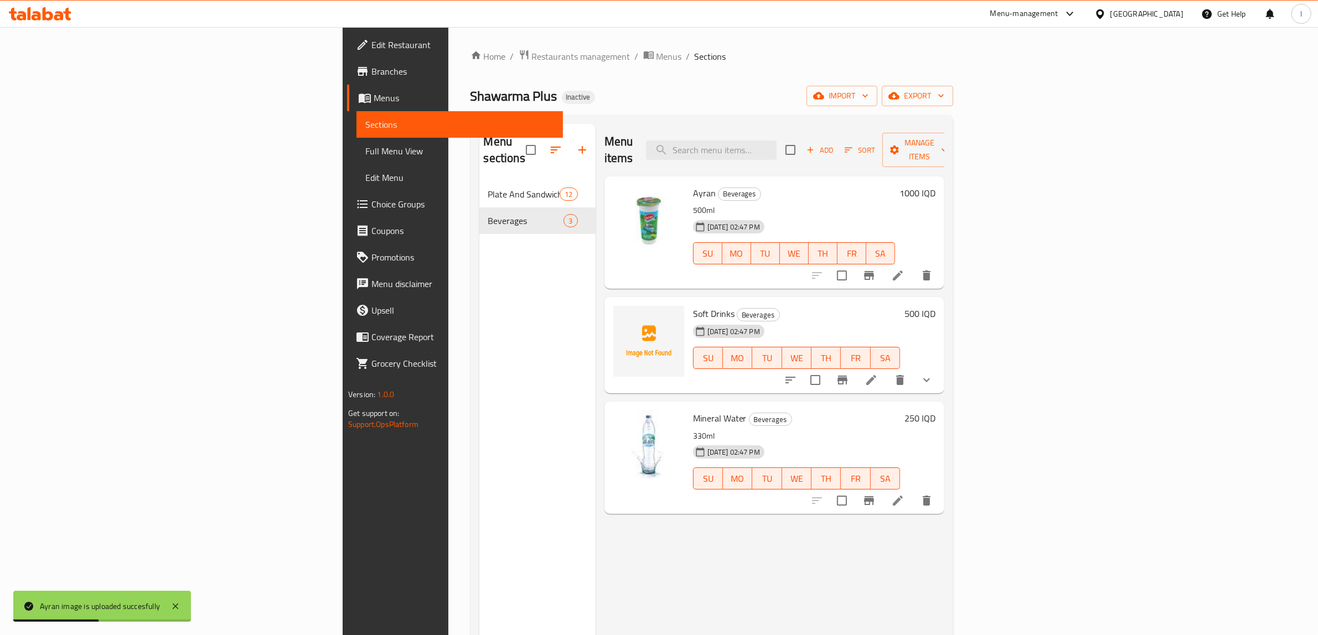
click at [479, 177] on nav "Plate And Sandwiches 12 Beverages 3" at bounding box center [537, 208] width 116 height 62
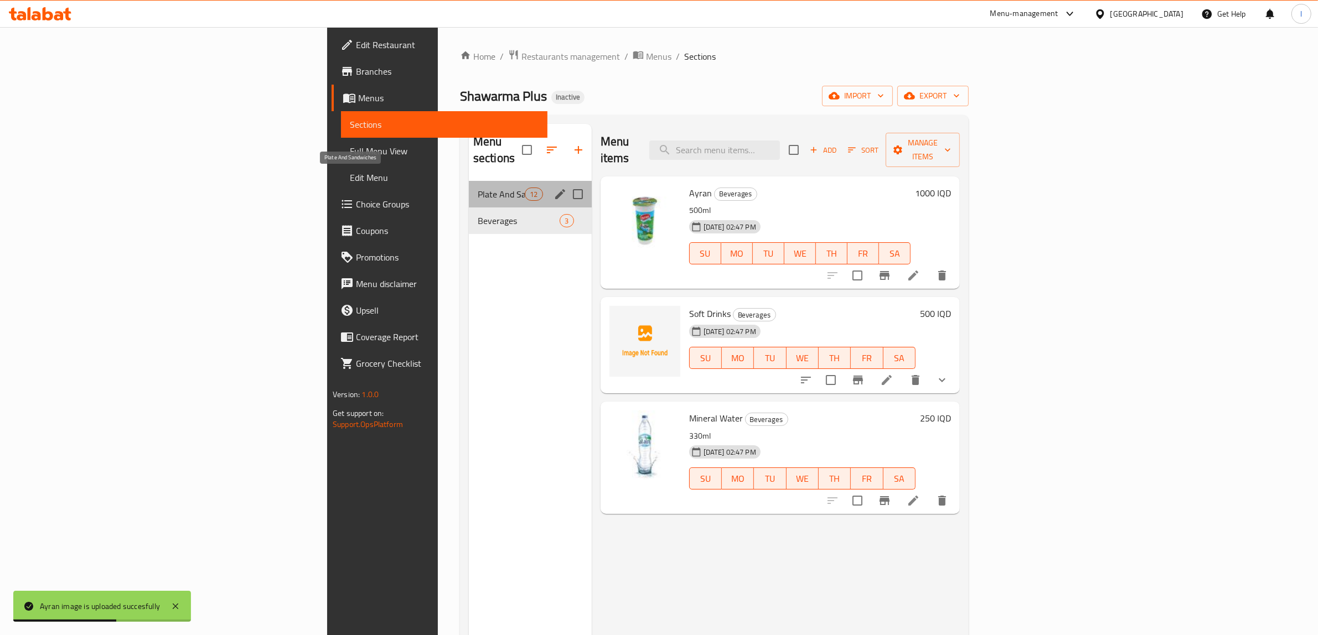
click at [478, 188] on span "Plate And Sandwiches" at bounding box center [501, 194] width 47 height 13
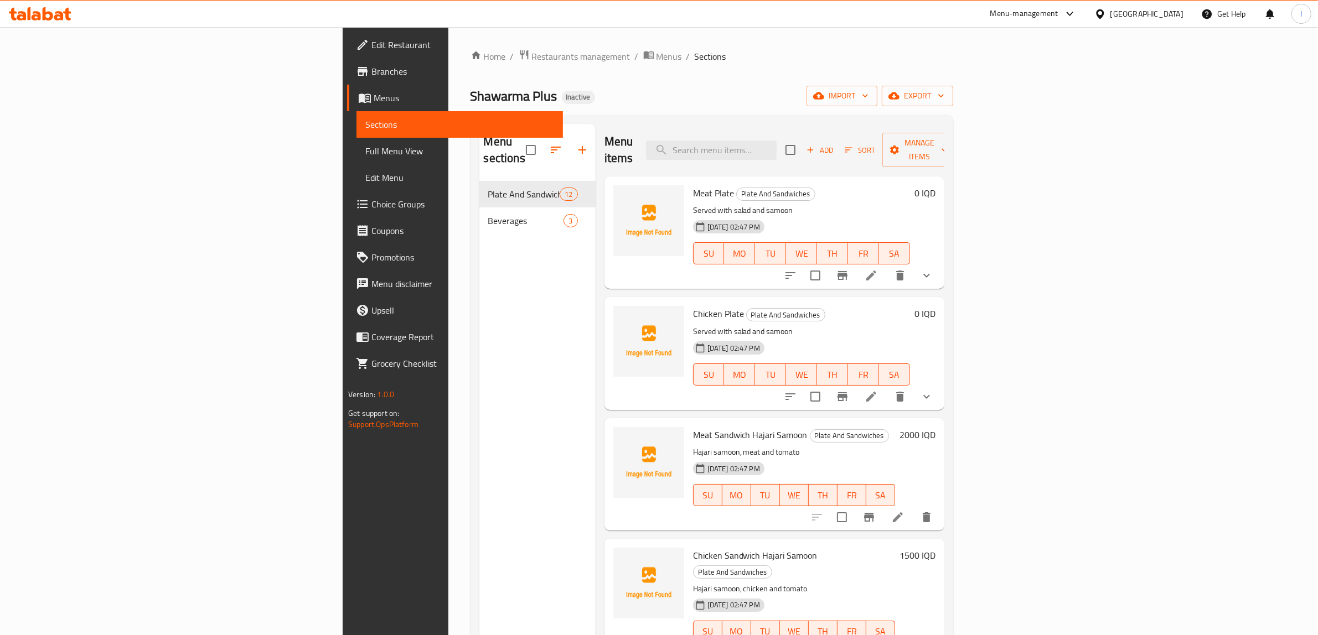
click at [479, 583] on div "Menu sections Plate And Sandwiches 12 Beverages 3" at bounding box center [537, 441] width 116 height 635
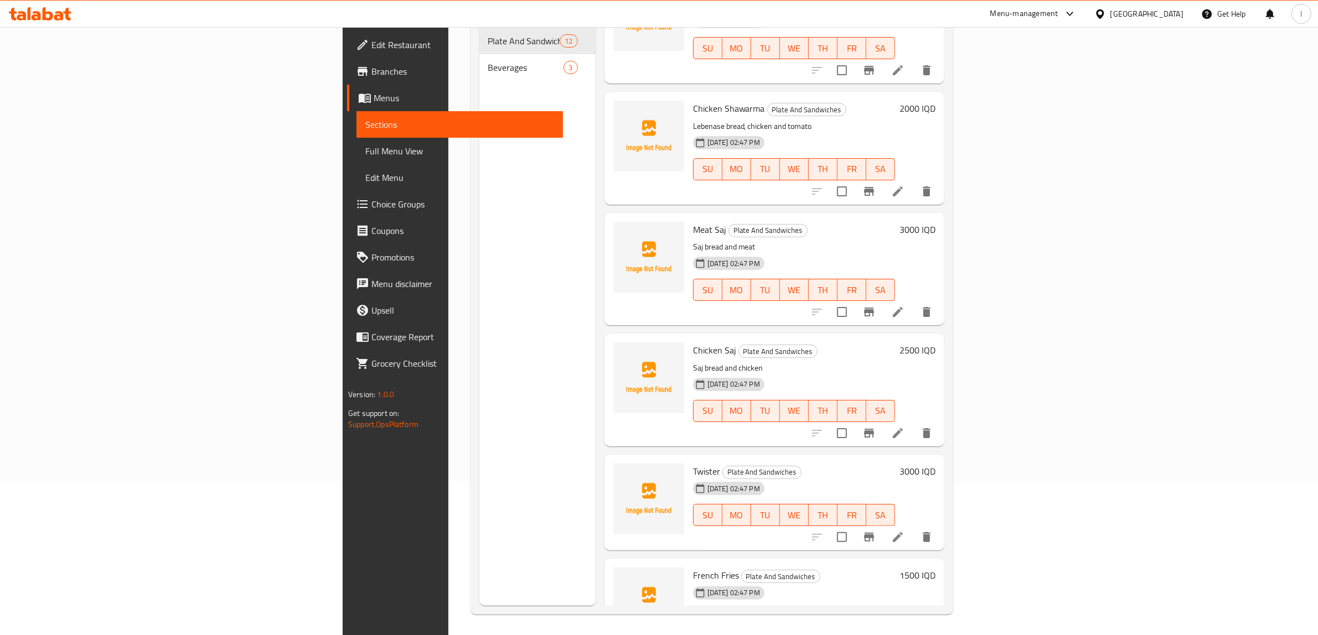
scroll to position [156, 0]
click at [693, 462] on span "Twister" at bounding box center [706, 470] width 27 height 17
copy span "Twister"
click at [479, 457] on div "Menu sections Plate And Sandwiches 12 Beverages 3" at bounding box center [537, 286] width 116 height 635
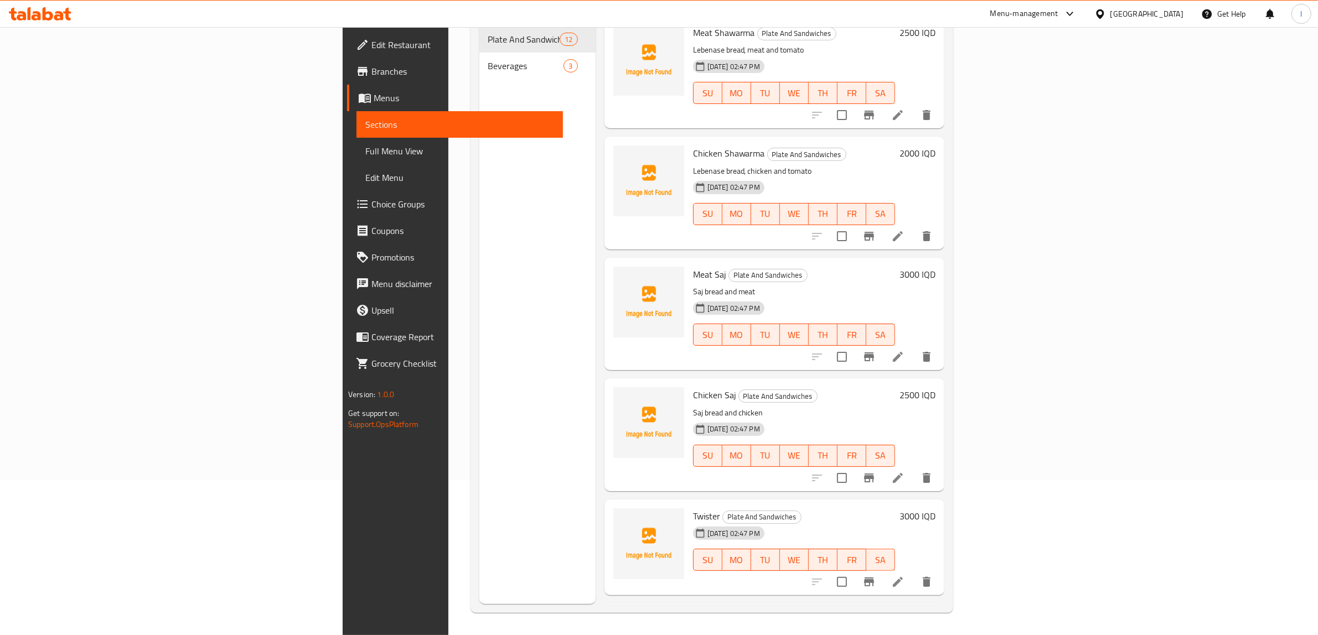
scroll to position [739, 0]
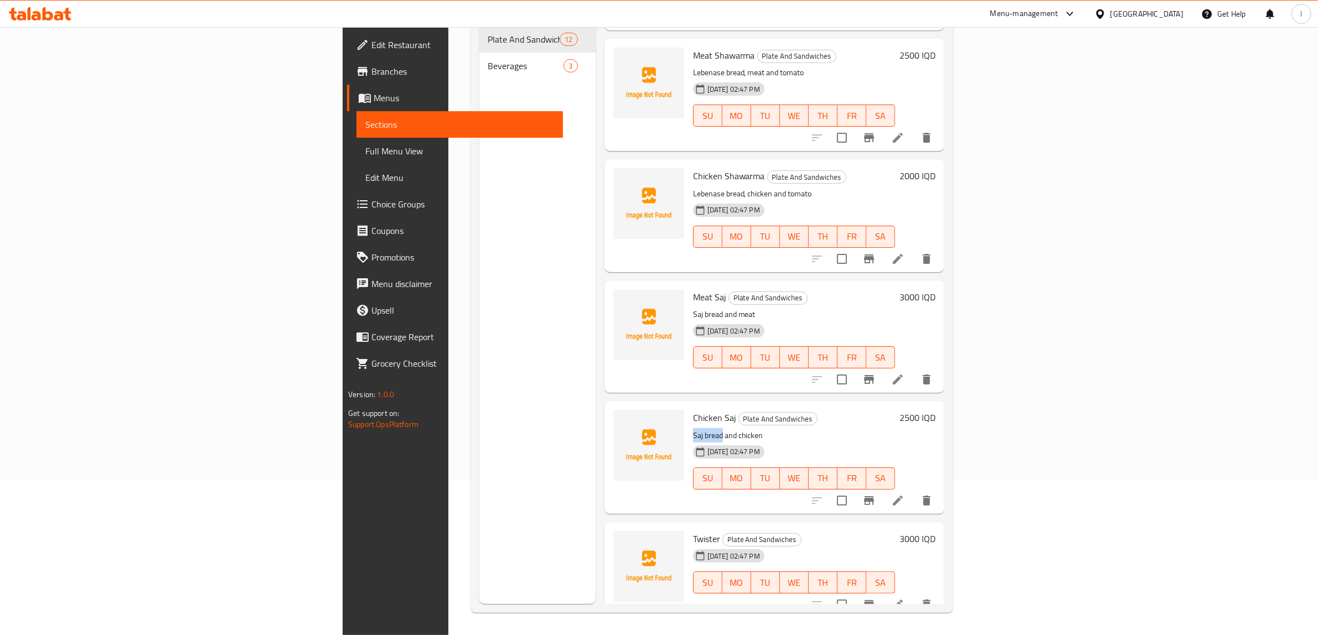
drag, startPoint x: 604, startPoint y: 389, endPoint x: 637, endPoint y: 385, distance: 32.8
click at [689, 406] on div "Chicken Saj Plate And Sandwiches Saj bread and chicken 28-08-2025 02:47 PM SU M…" at bounding box center [794, 457] width 211 height 103
copy p "Saj bread"
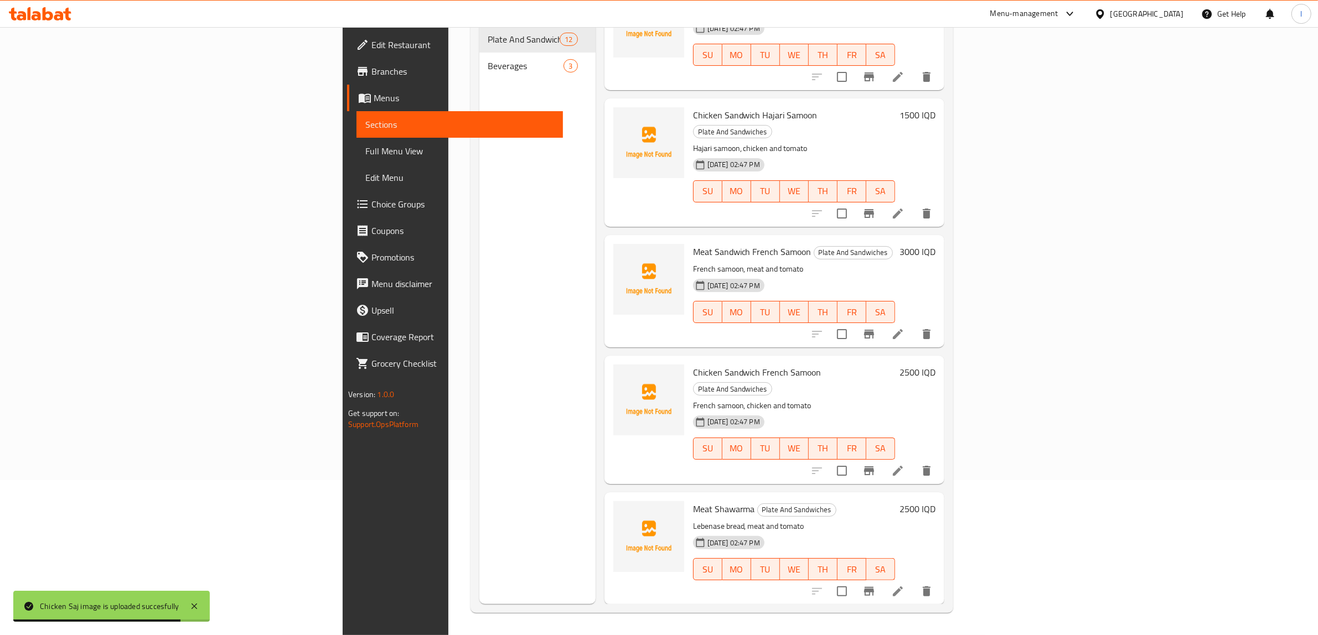
scroll to position [255, 0]
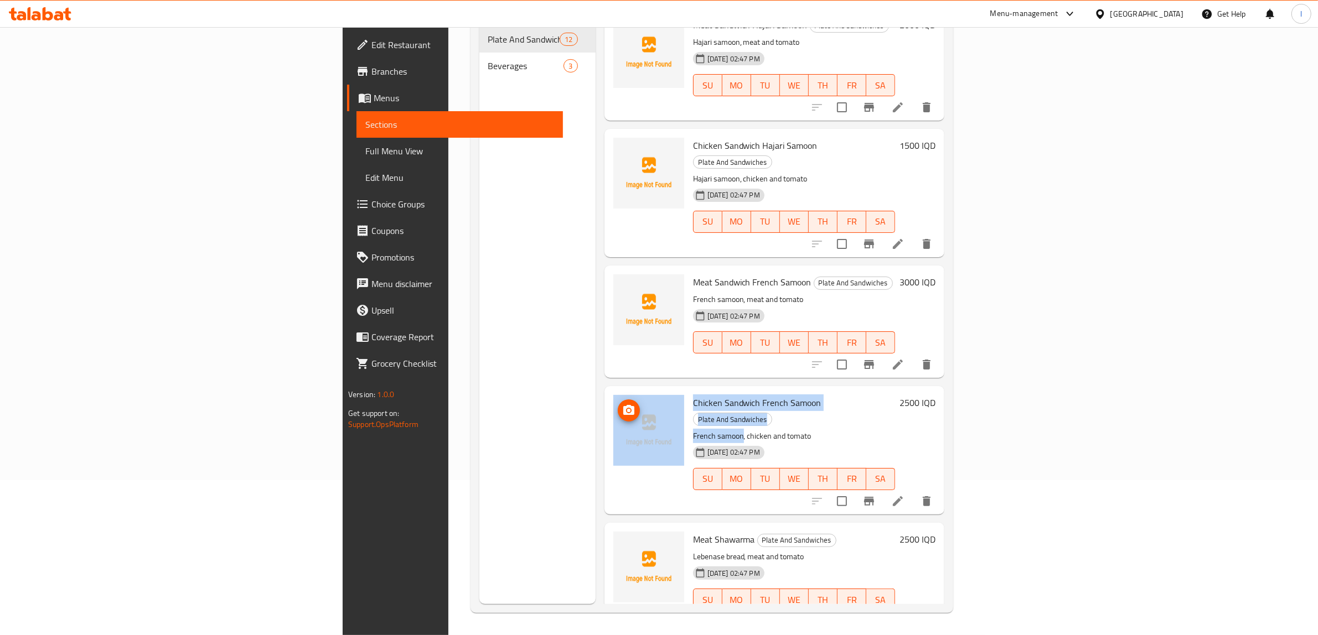
drag, startPoint x: 658, startPoint y: 389, endPoint x: 581, endPoint y: 388, distance: 76.4
click at [609, 391] on div "Chicken Sandwich French Samoon Plate And Sandwiches French samoon, chicken and …" at bounding box center [774, 450] width 331 height 119
click at [693, 429] on p "French samoon, chicken and tomato" at bounding box center [794, 436] width 202 height 14
drag, startPoint x: 606, startPoint y: 387, endPoint x: 657, endPoint y: 388, distance: 50.9
click at [689, 391] on div "Chicken Sandwich French Samoon Plate And Sandwiches French samoon, chicken and …" at bounding box center [794, 450] width 211 height 119
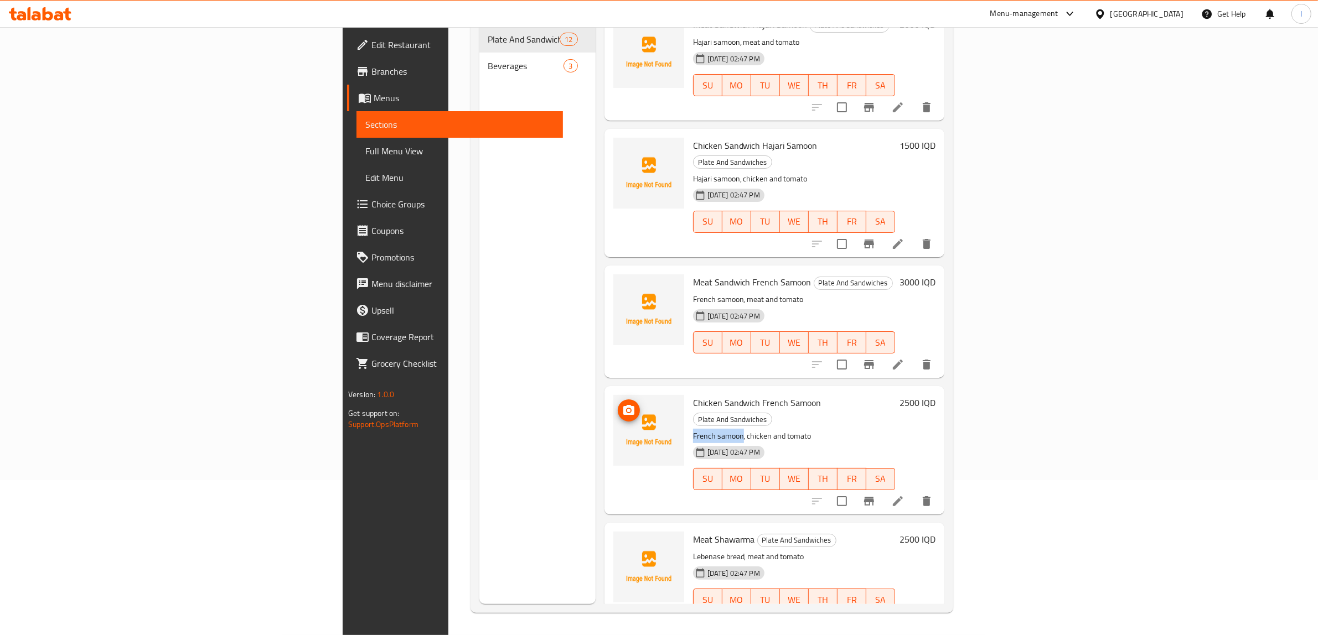
copy p "French samoon"
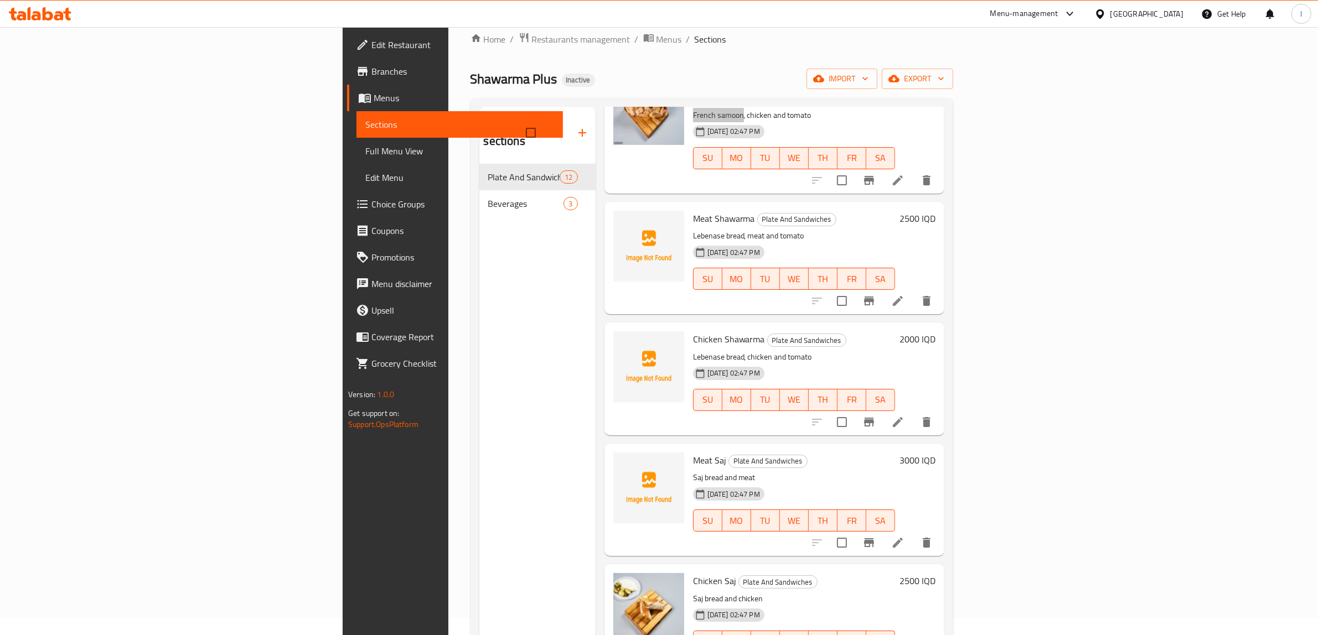
scroll to position [692, 0]
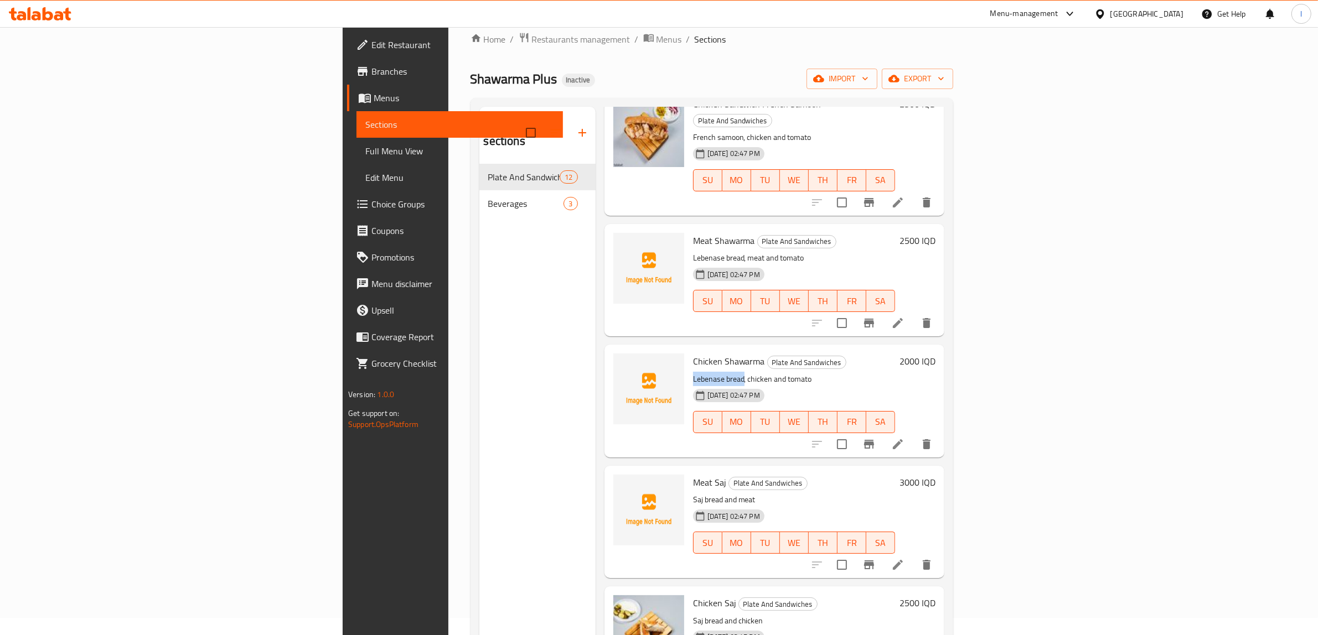
drag, startPoint x: 607, startPoint y: 333, endPoint x: 657, endPoint y: 334, distance: 49.8
click at [693, 372] on p "Lebenase bread, chicken and tomato" at bounding box center [794, 379] width 202 height 14
copy p "Lebenase bread"
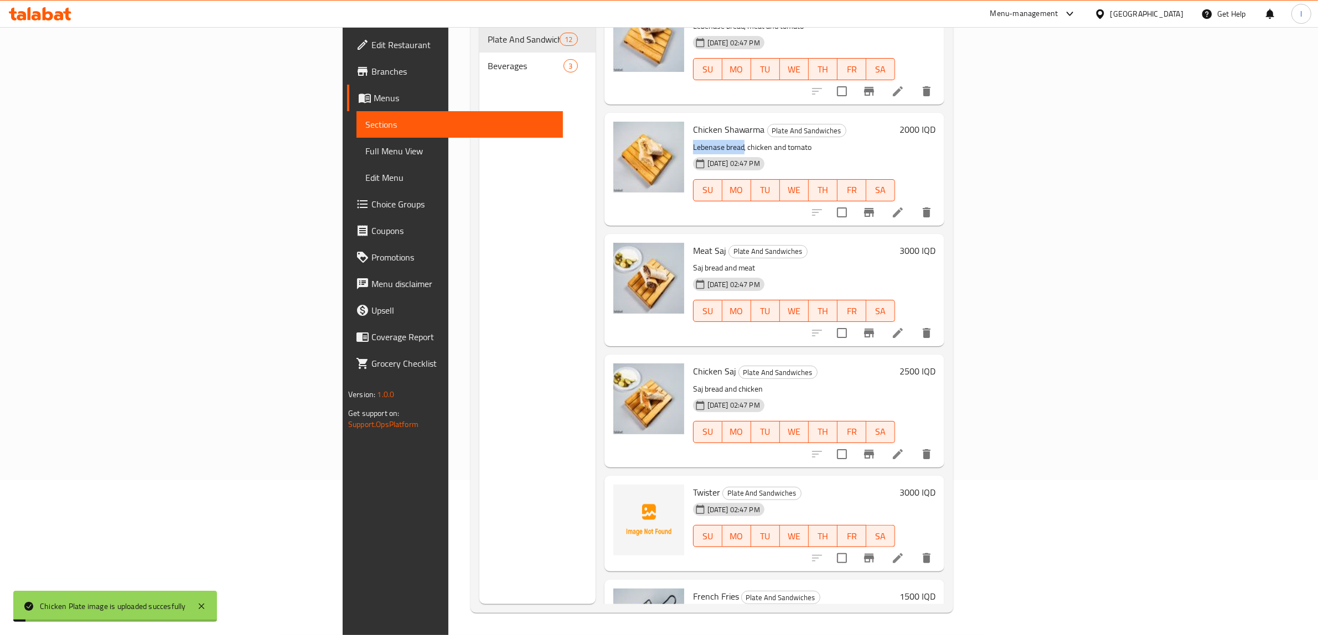
scroll to position [809, 0]
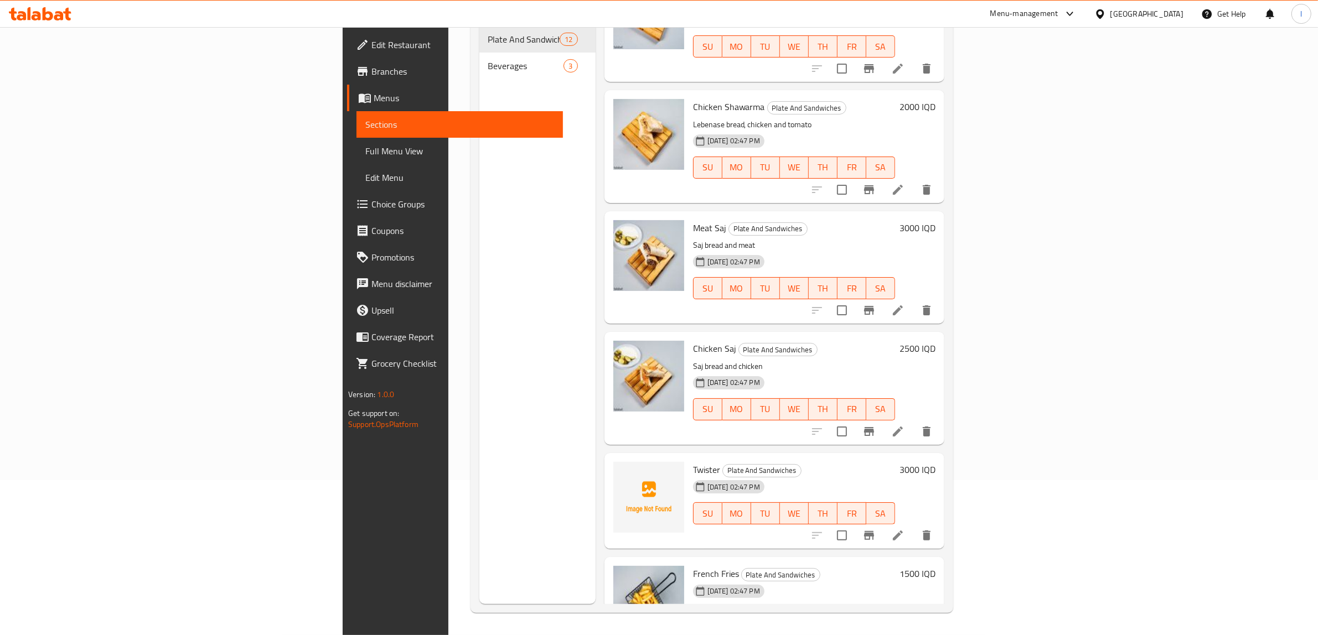
click at [479, 170] on div "Menu sections Plate And Sandwiches 12 Beverages 3" at bounding box center [537, 286] width 116 height 635
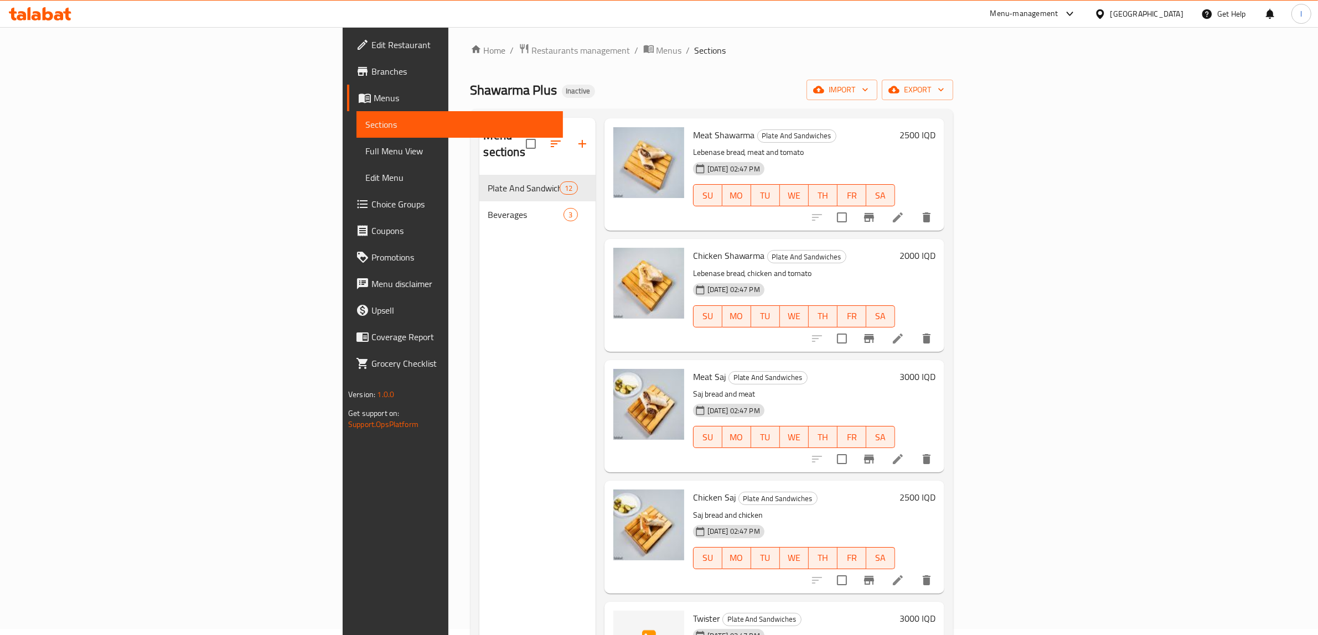
scroll to position [0, 0]
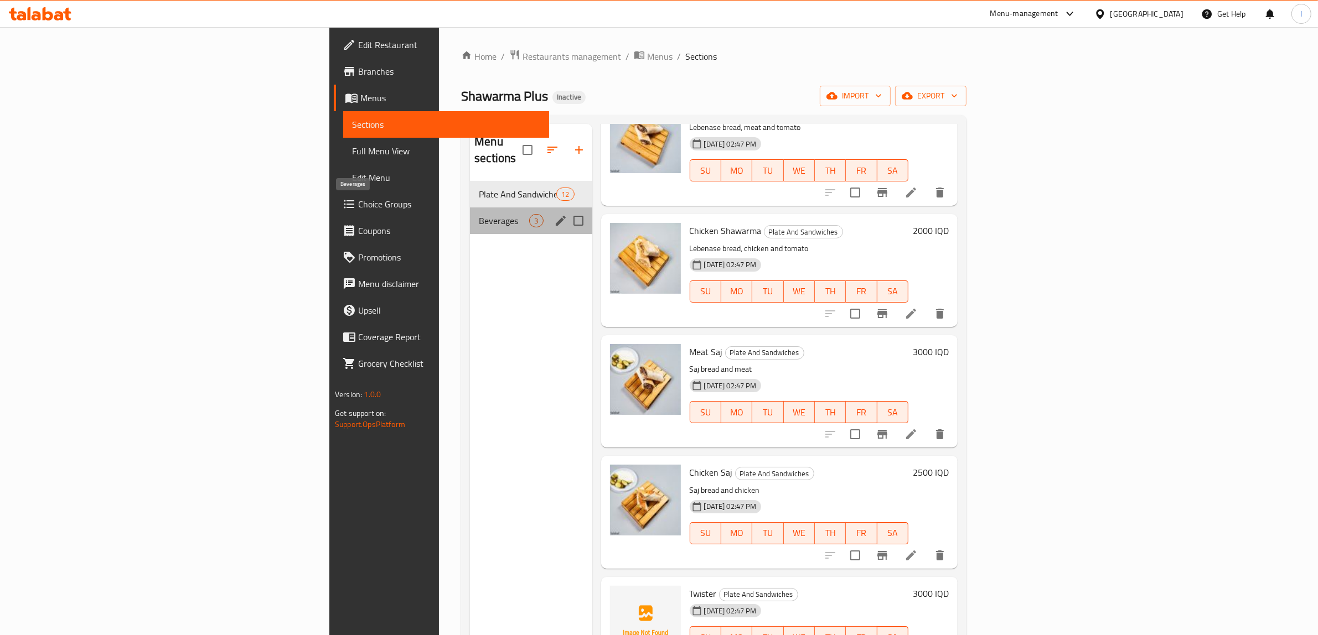
click at [479, 214] on span "Beverages" at bounding box center [504, 220] width 50 height 13
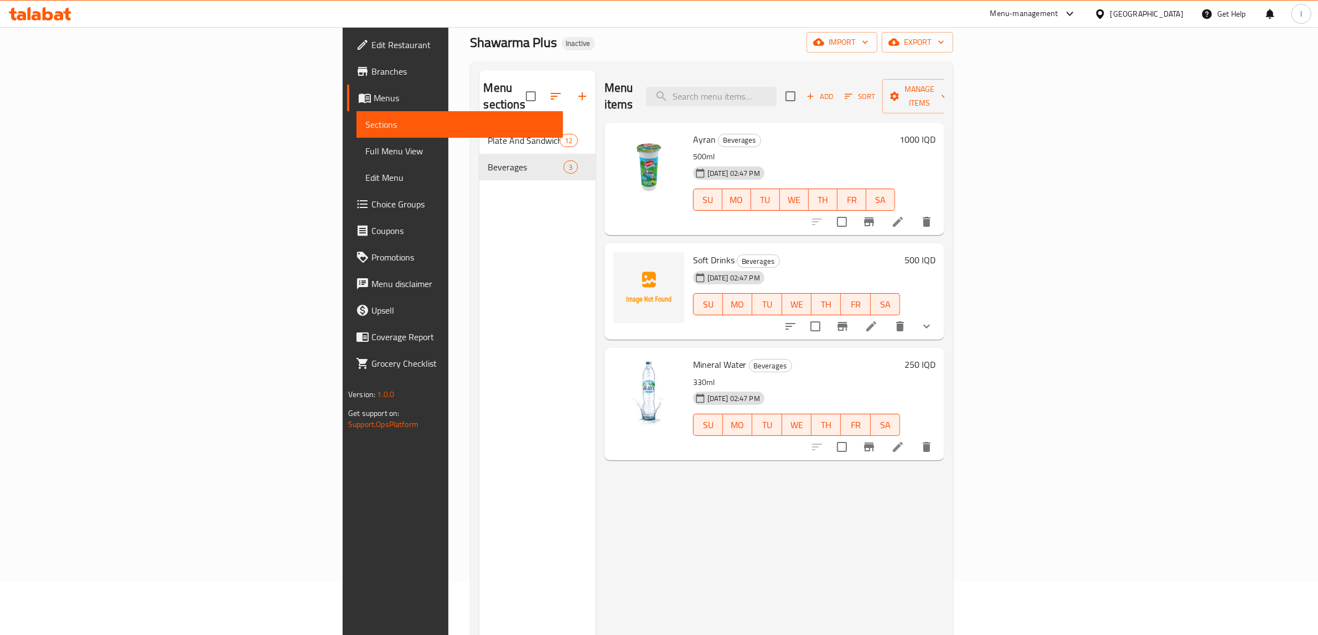
scroll to position [69, 0]
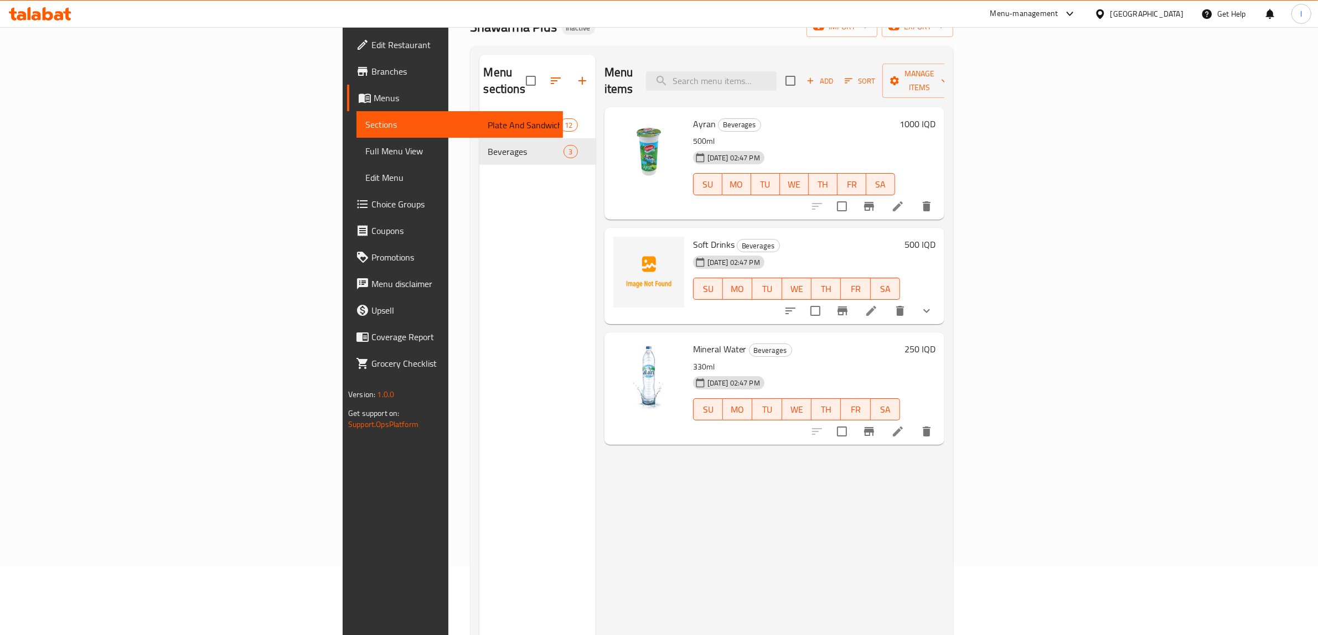
click at [933, 304] on icon "show more" at bounding box center [926, 310] width 13 height 13
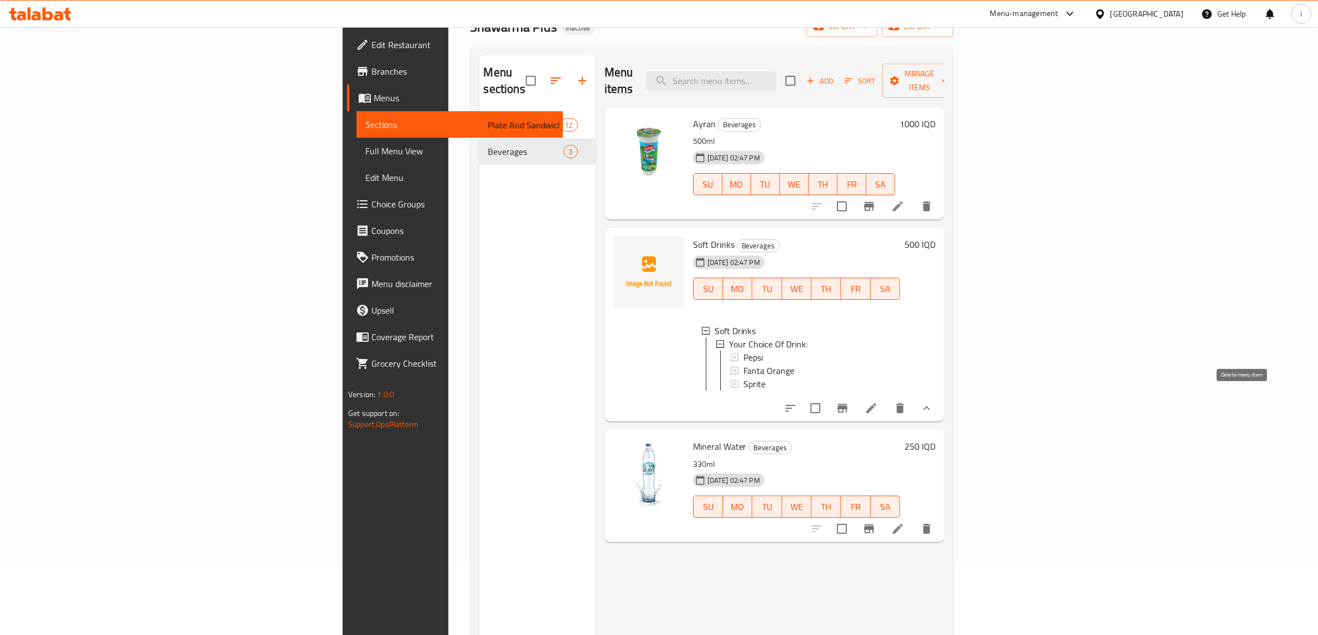
click at [904, 404] on icon "delete" at bounding box center [900, 408] width 8 height 10
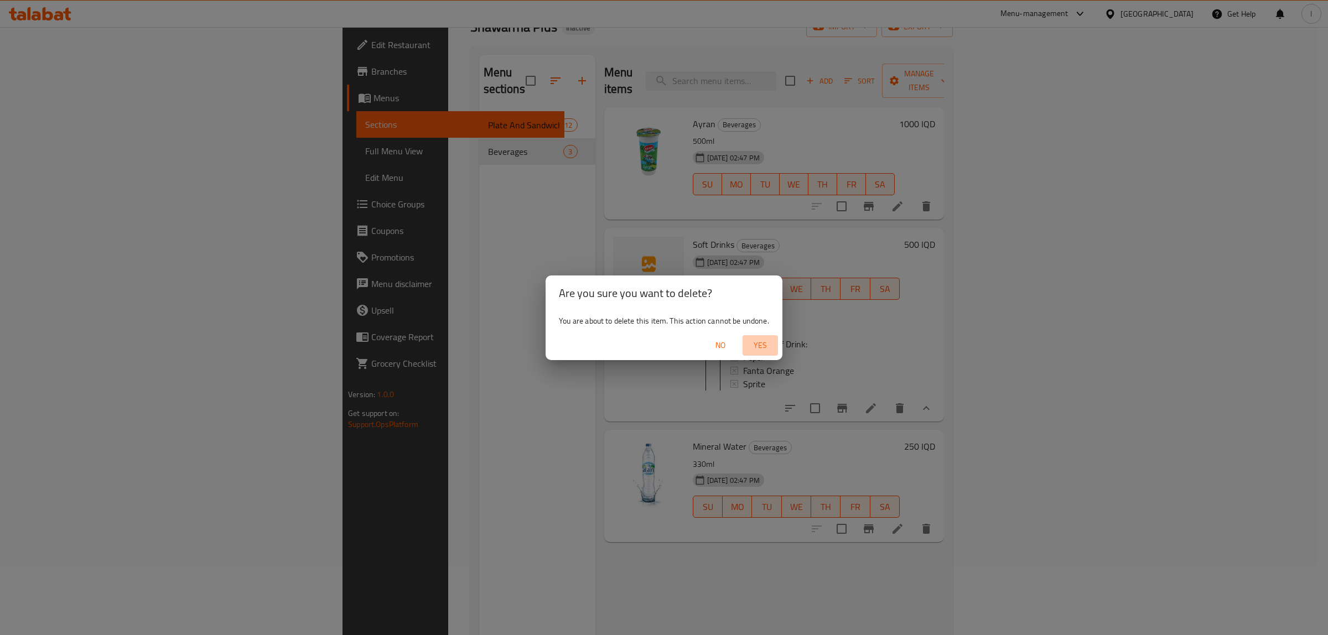
click at [765, 343] on span "Yes" at bounding box center [760, 346] width 27 height 14
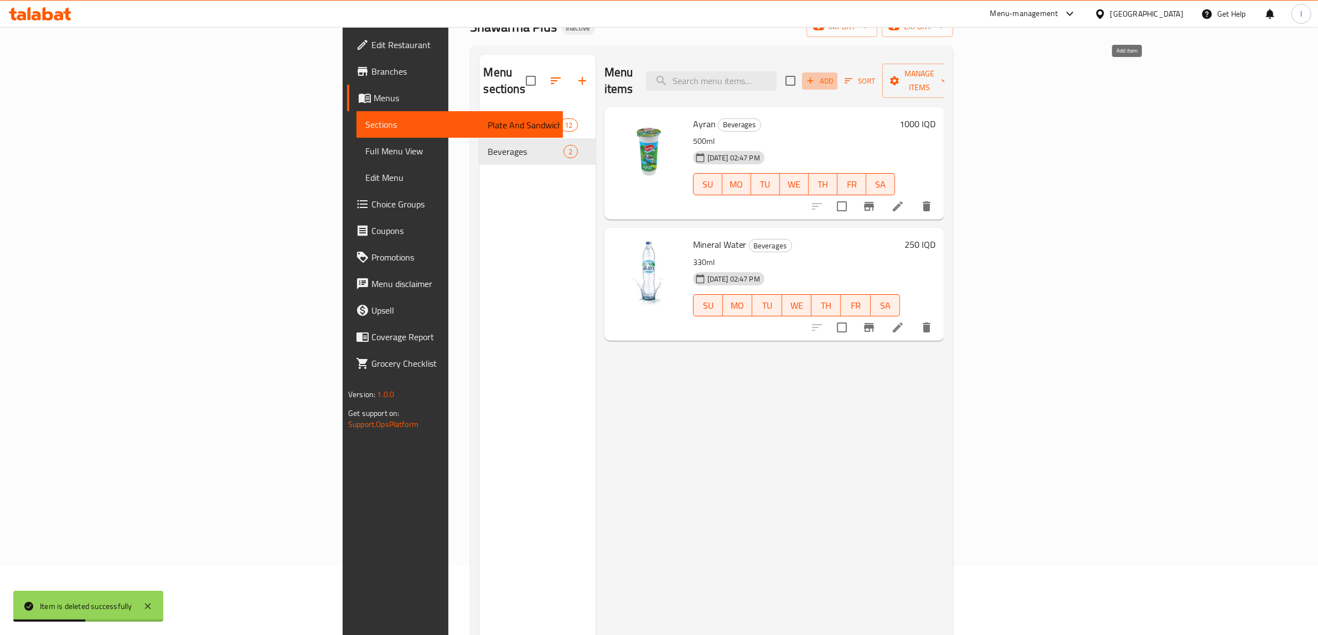
click at [835, 75] on span "Add" at bounding box center [820, 81] width 30 height 13
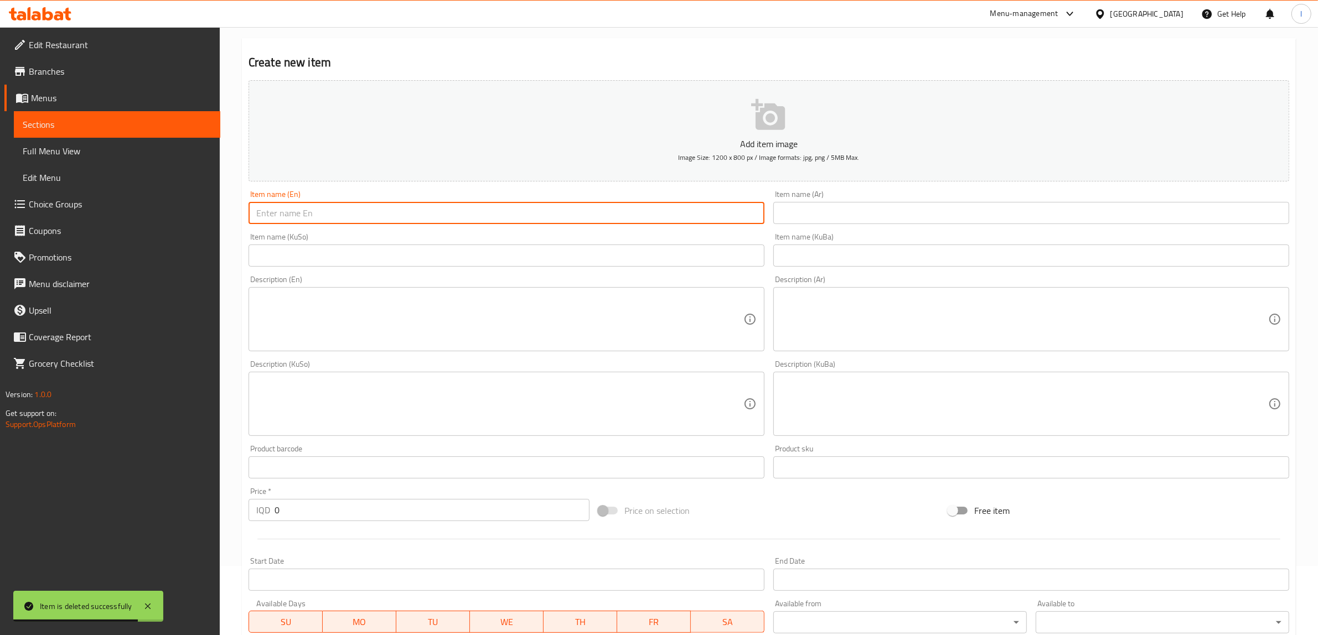
click at [484, 212] on input "text" at bounding box center [507, 213] width 516 height 22
paste input "Pepsi"
type input "Pepsi"
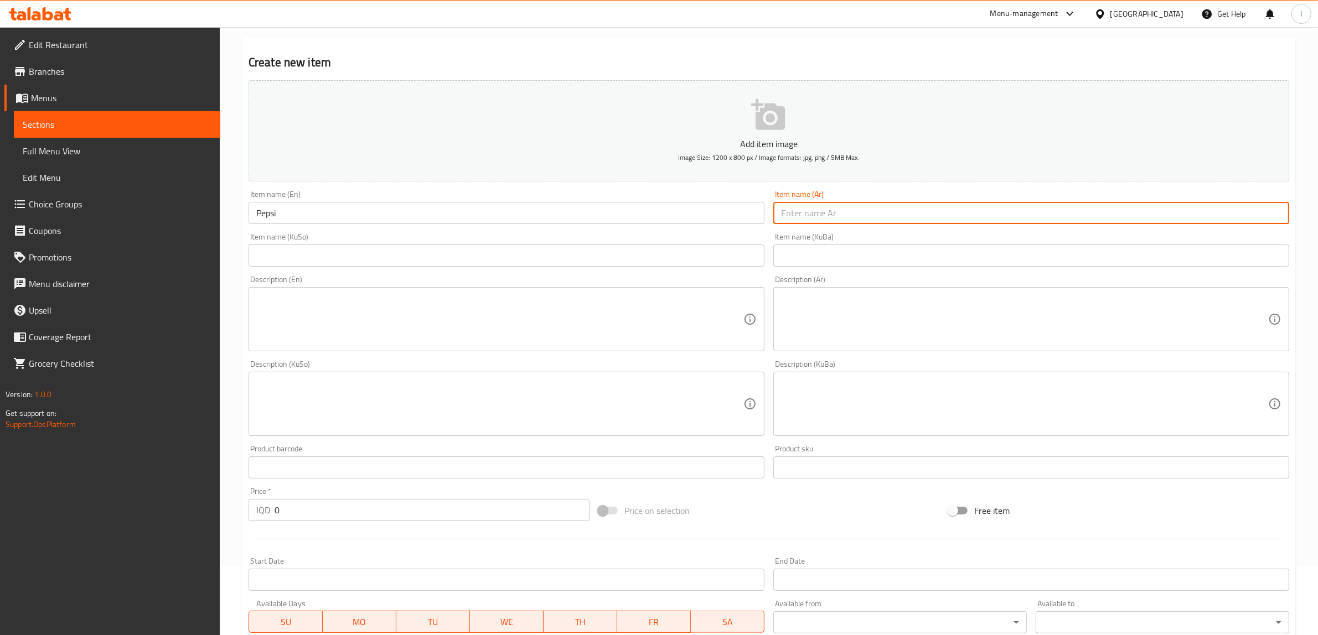
click at [834, 210] on input "text" at bounding box center [1031, 213] width 516 height 22
paste input "بيبسي"
type input "بيبسي"
click at [711, 259] on input "text" at bounding box center [507, 256] width 516 height 22
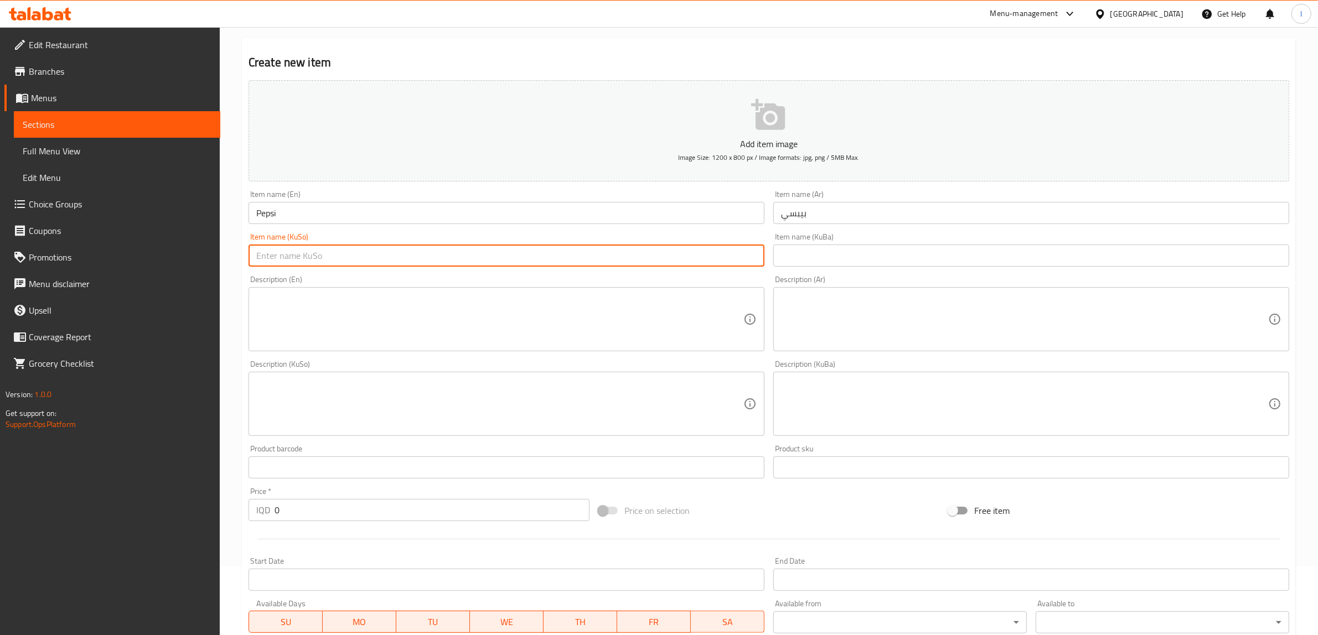
paste input "بیپسی"
type input "بیپسی"
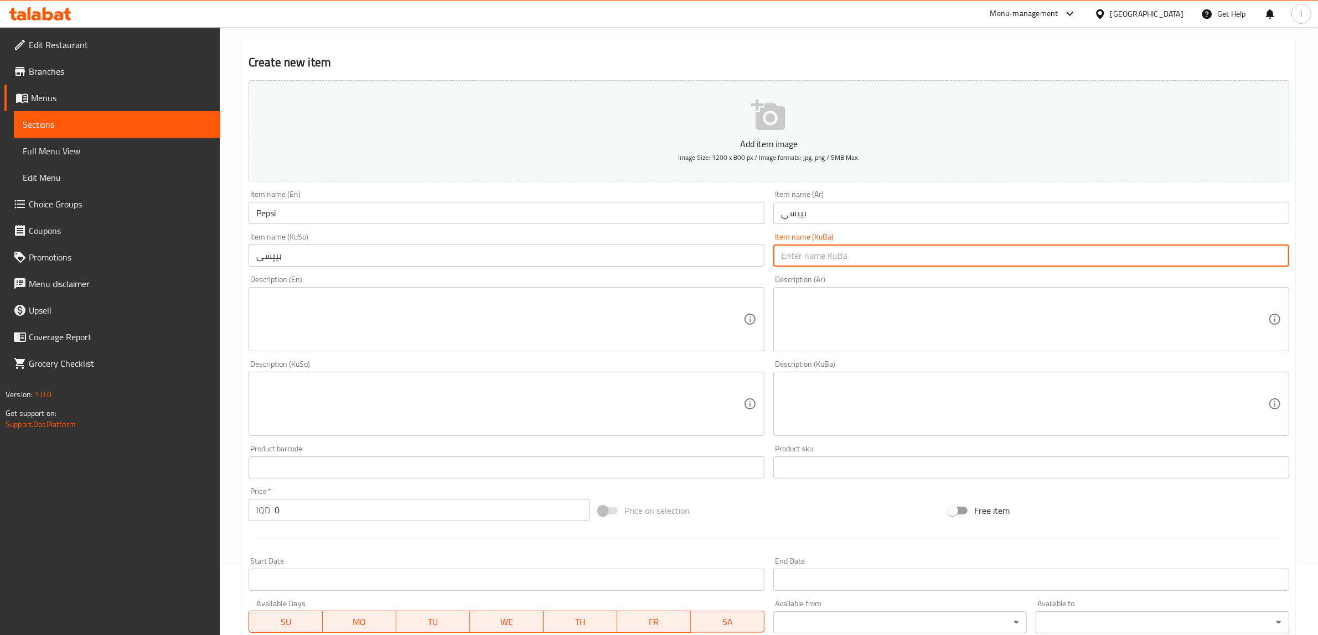
click at [823, 247] on input "text" at bounding box center [1031, 256] width 516 height 22
paste input "بیپسی"
type input "بیپسی"
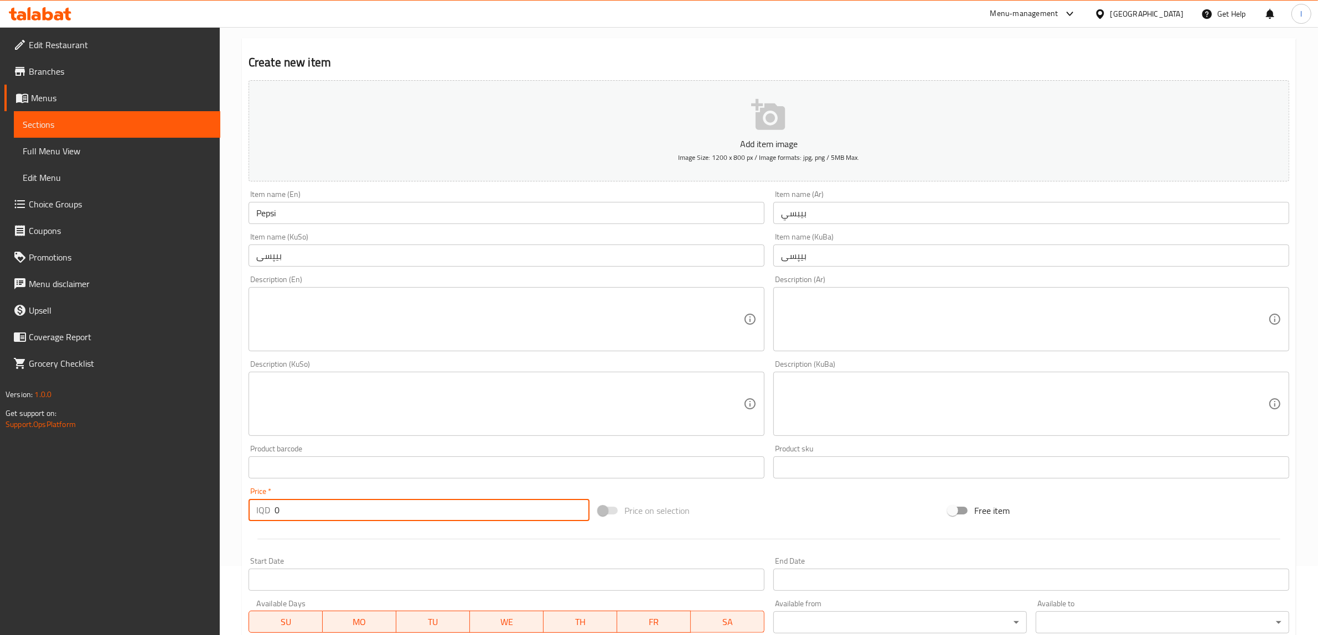
drag, startPoint x: 330, startPoint y: 510, endPoint x: 96, endPoint y: 501, distance: 234.8
click at [110, 507] on div "Edit Restaurant Branches Menus Sections Full Menu View Edit Menu Choice Groups …" at bounding box center [659, 399] width 1318 height 882
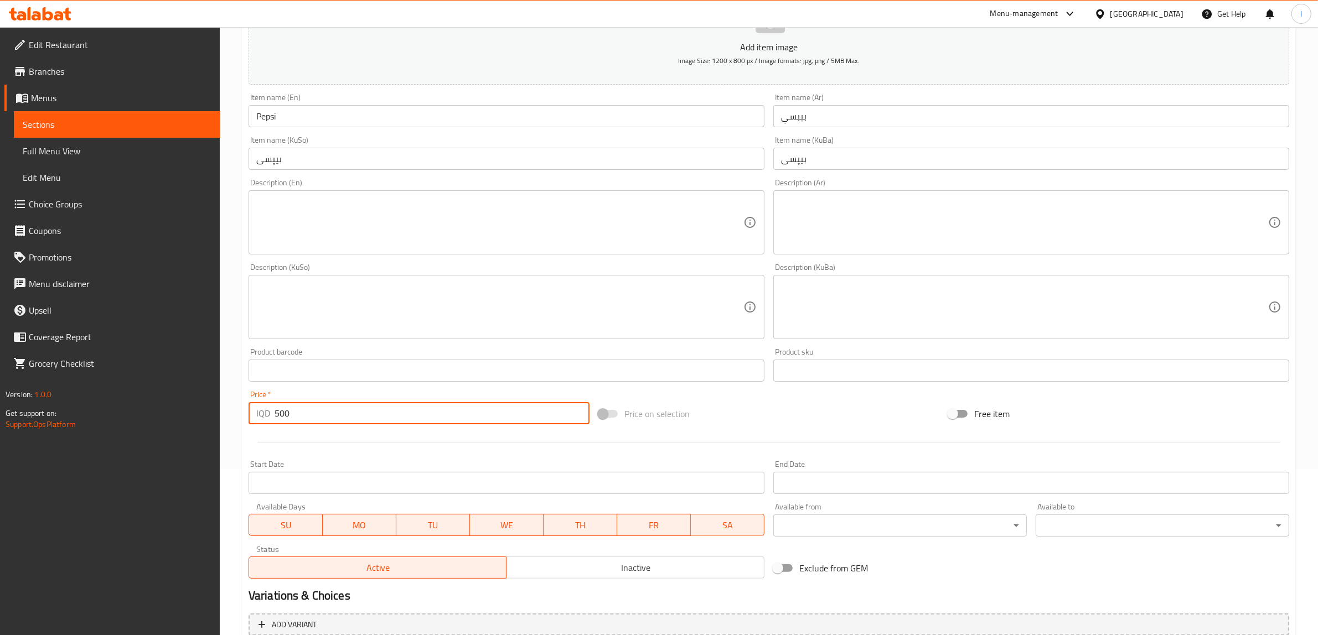
scroll to position [272, 0]
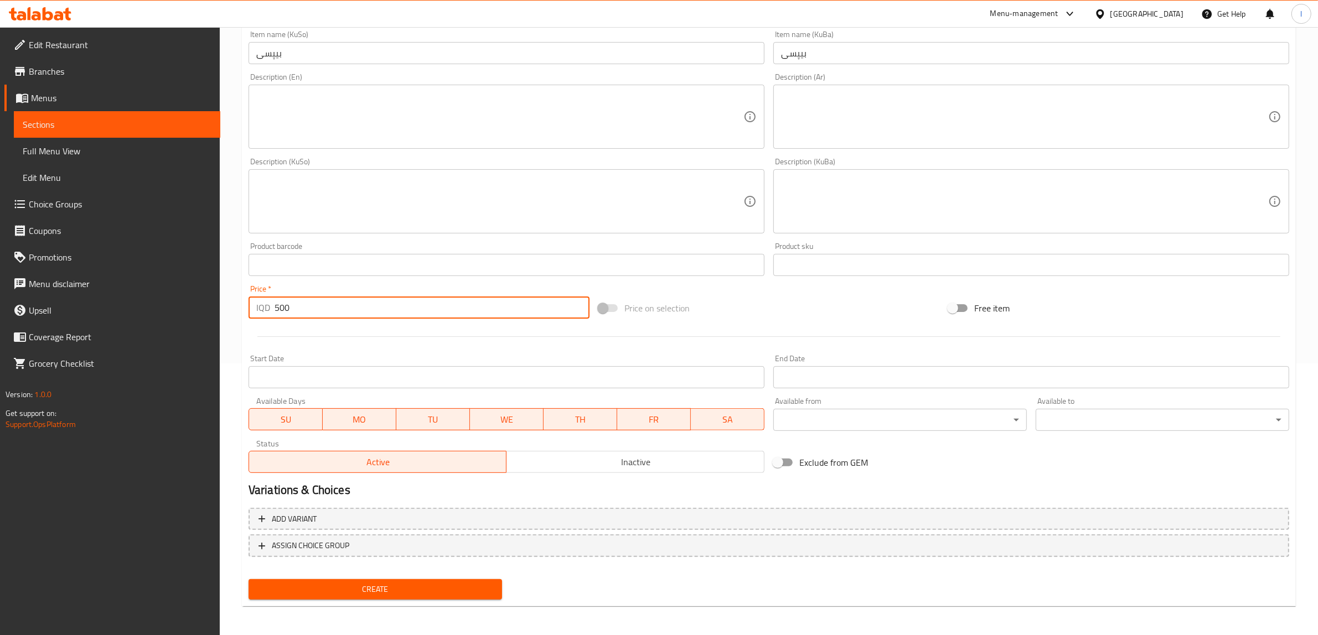
type input "500"
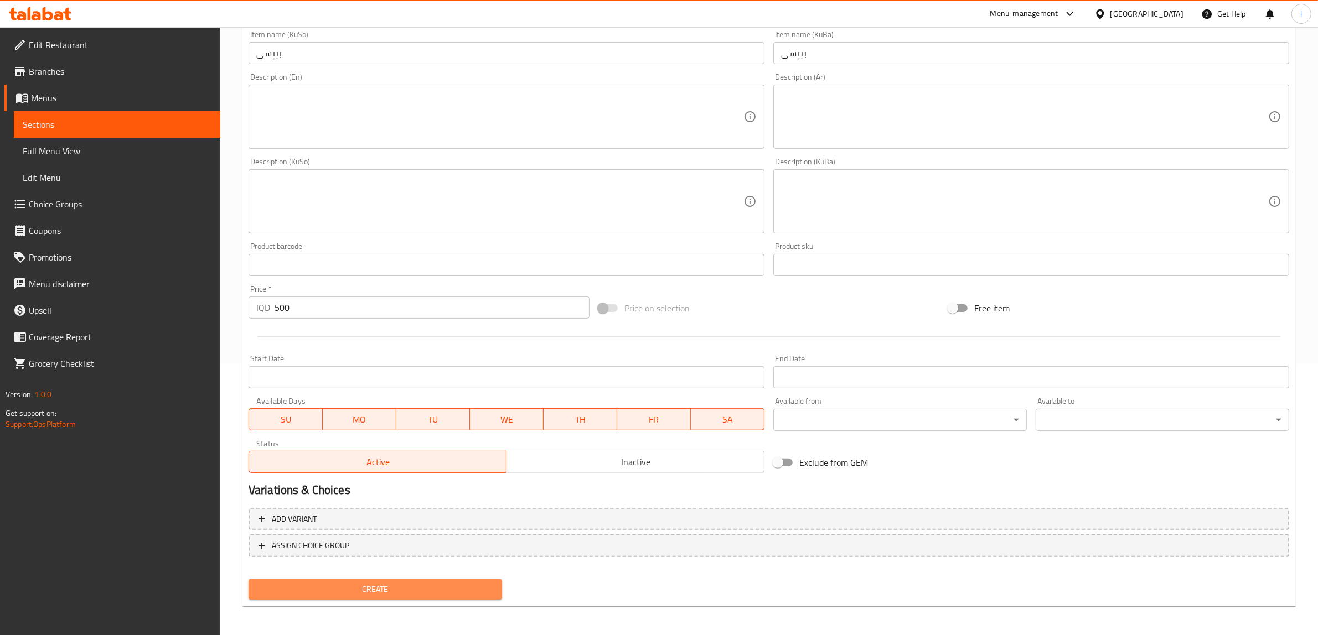
click at [320, 595] on button "Create" at bounding box center [375, 589] width 253 height 20
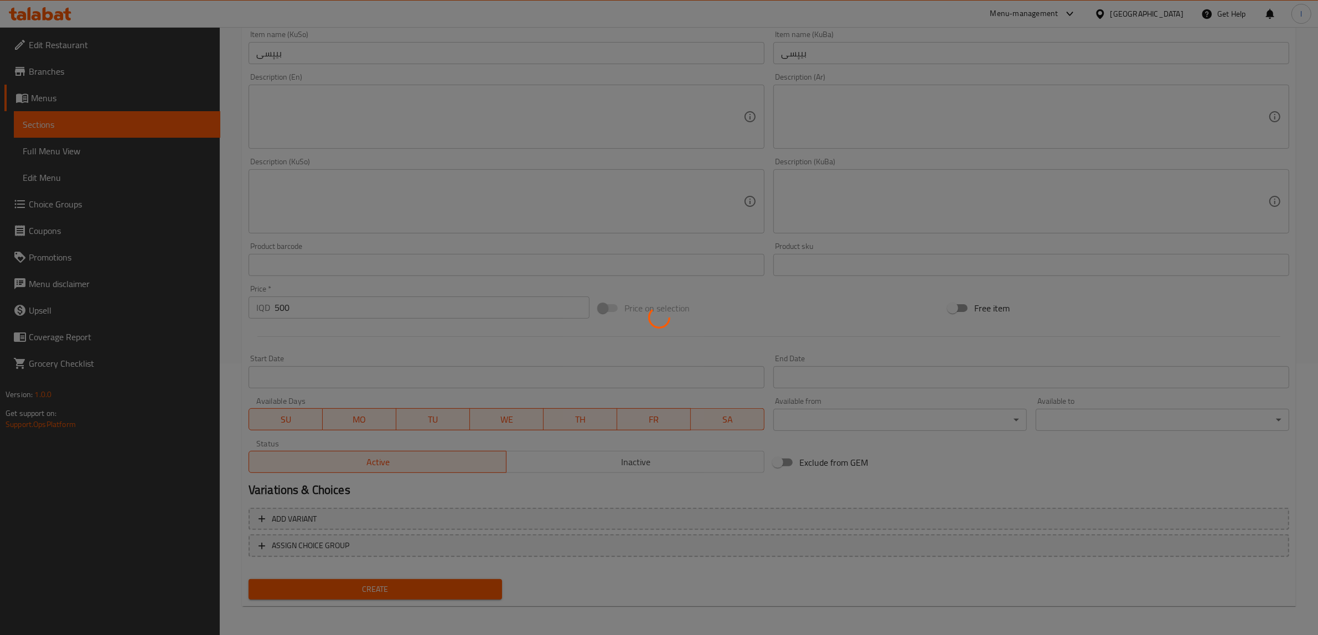
type input "0"
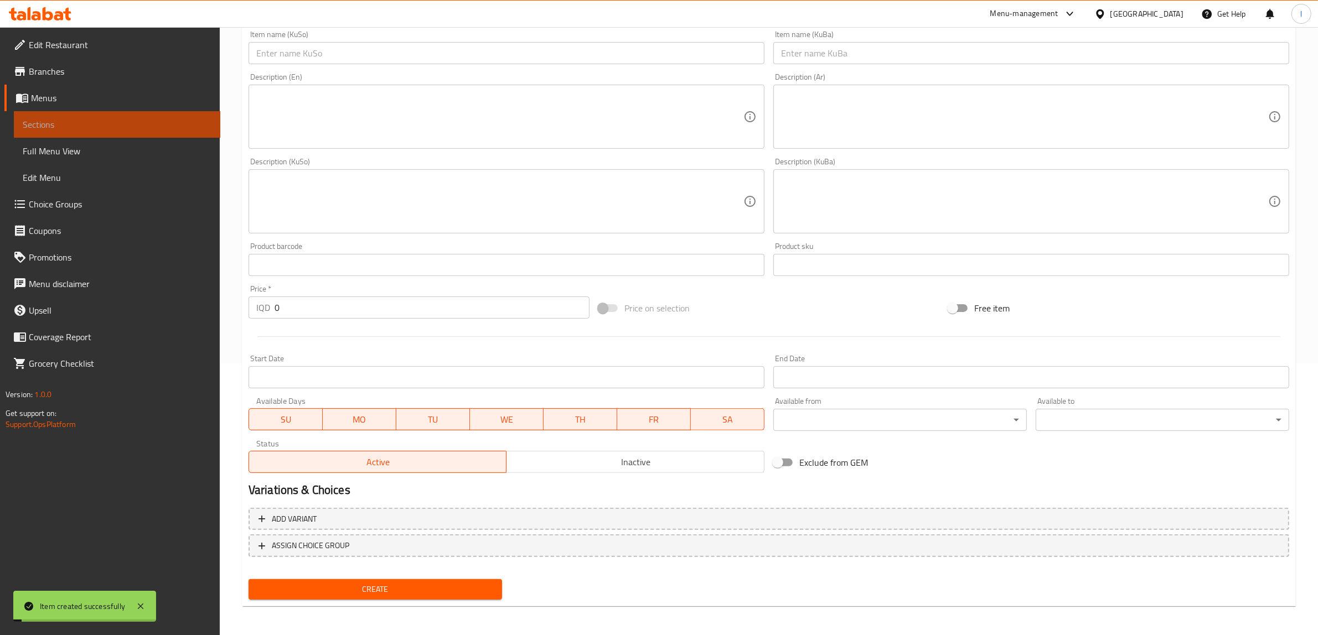
click at [161, 126] on span "Sections" at bounding box center [117, 124] width 189 height 13
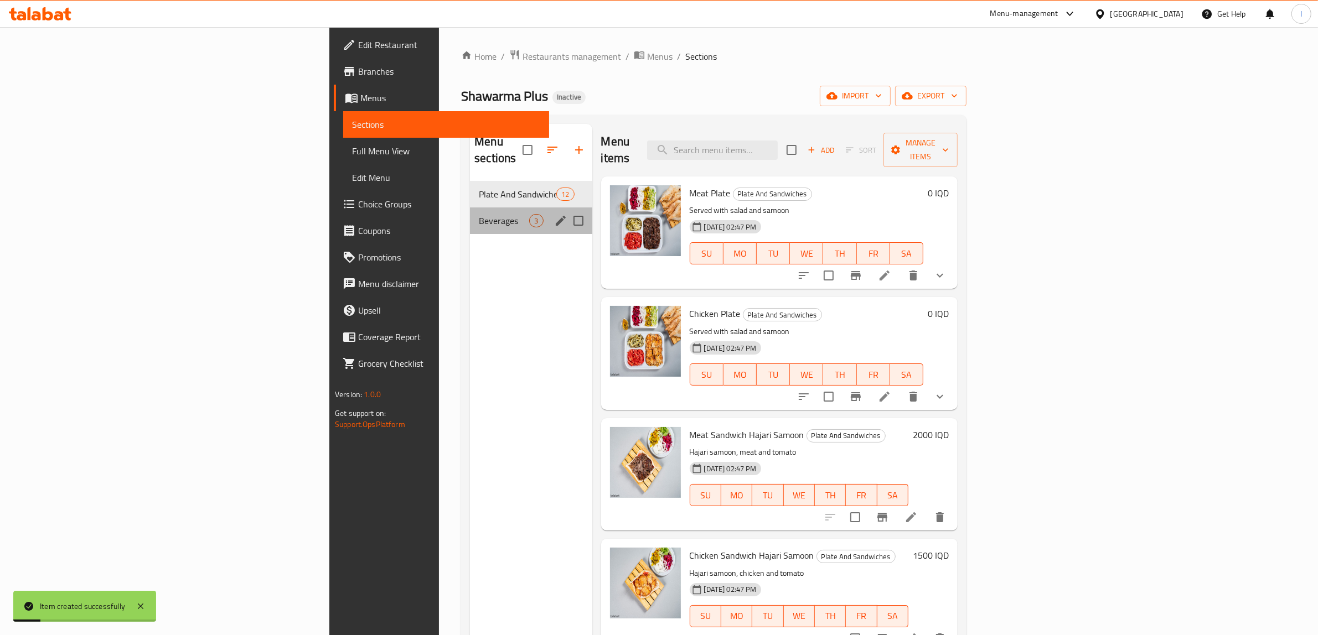
click at [470, 213] on div "Beverages 3" at bounding box center [531, 221] width 122 height 27
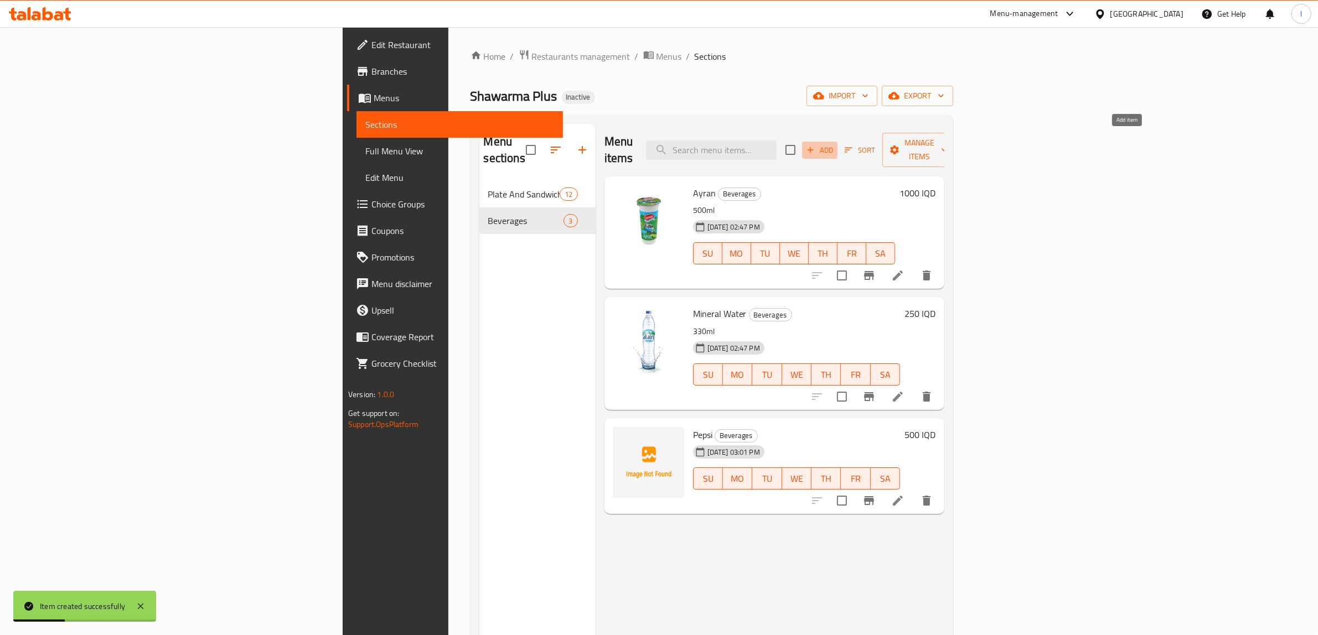
click at [835, 144] on span "Add" at bounding box center [820, 150] width 30 height 13
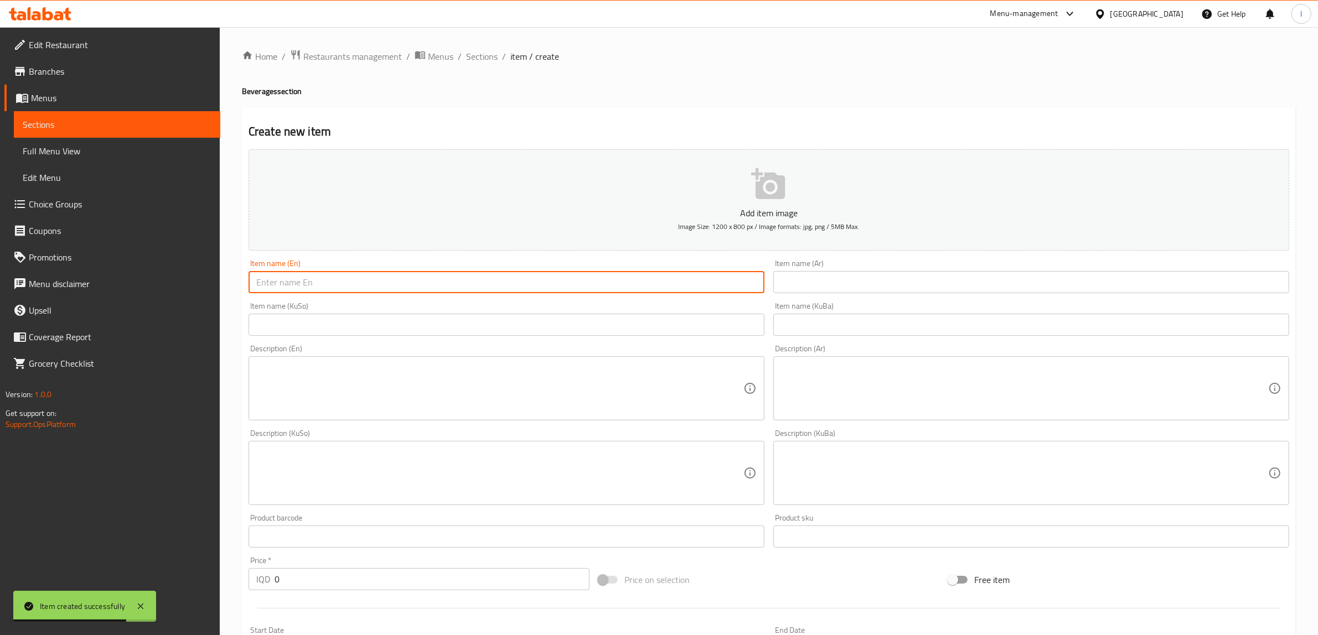
click at [407, 283] on input "text" at bounding box center [507, 282] width 516 height 22
paste input "Fanta Orange"
type input "Fanta Orange"
click at [792, 272] on input "text" at bounding box center [1031, 282] width 516 height 22
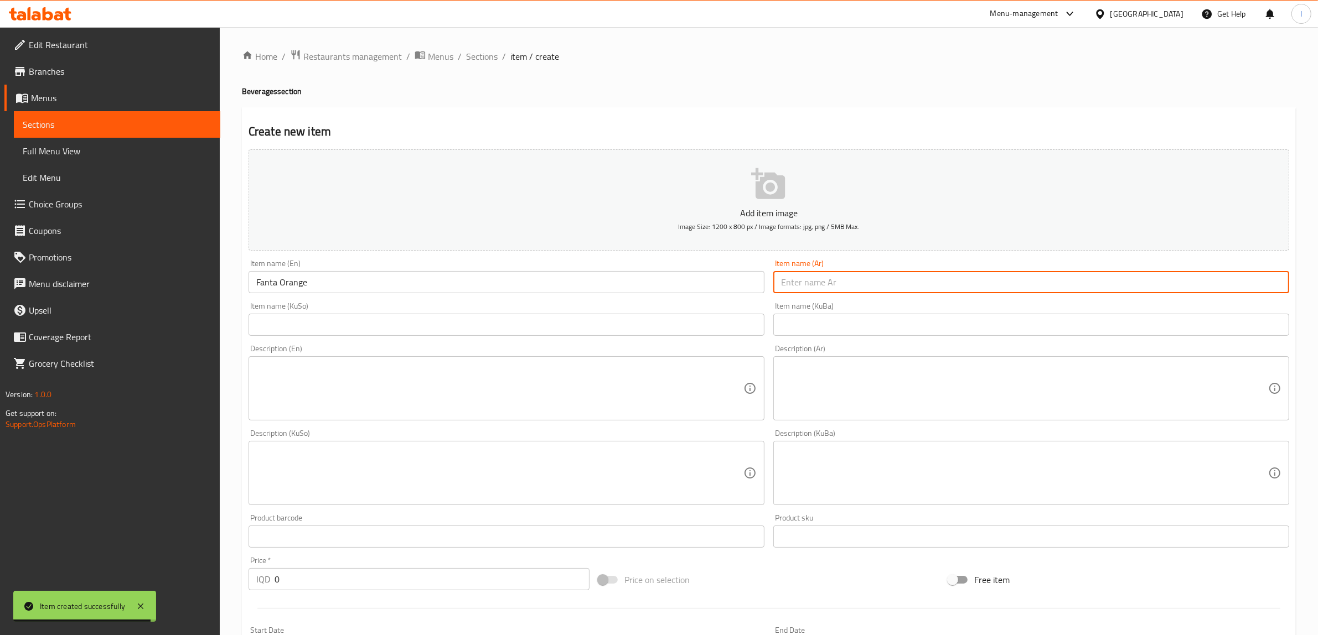
paste input "فانتا برتقال"
type input "فانتا برتقال"
click at [555, 338] on div "Item name (KuSo) Item name (KuSo)" at bounding box center [506, 319] width 525 height 43
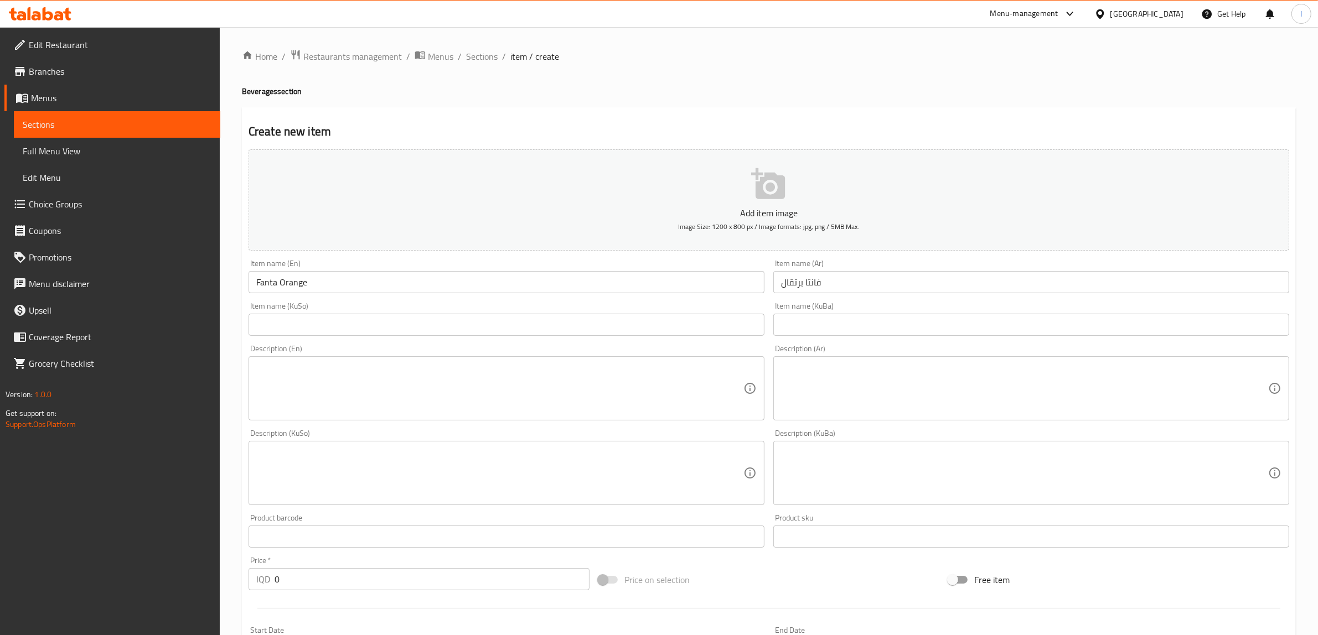
click at [562, 328] on input "text" at bounding box center [507, 325] width 516 height 22
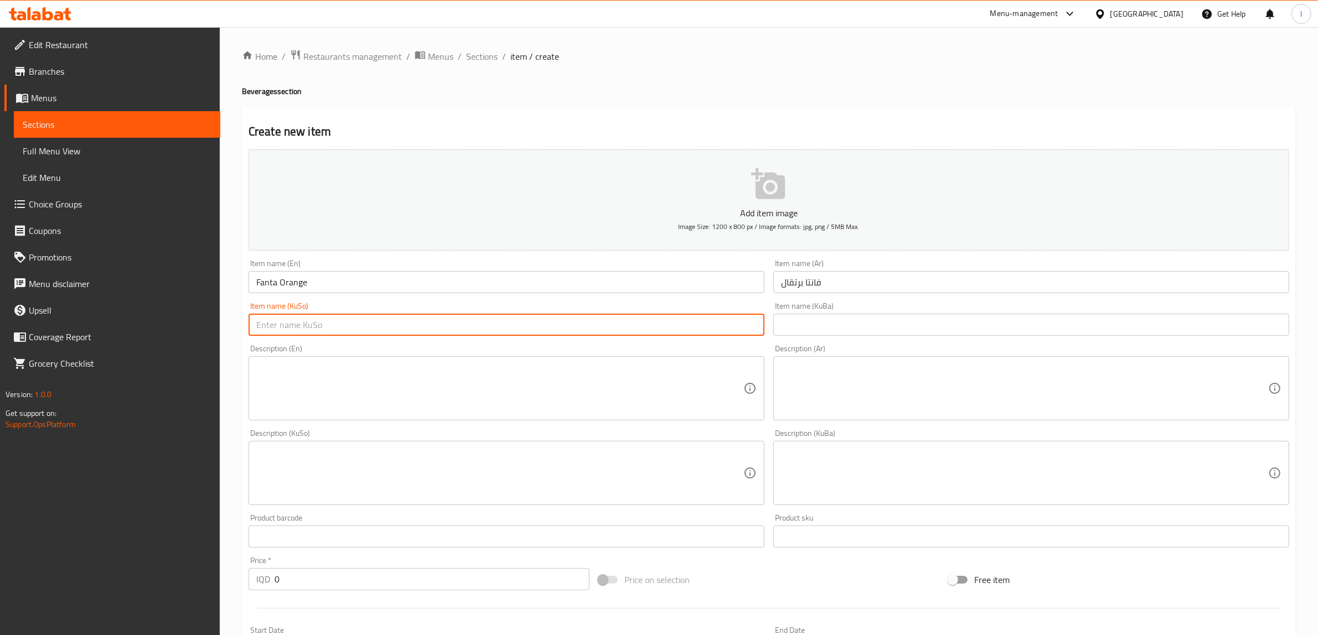
paste input "فانتا پرتەقاڵ"
type input "فانتا پرتەقاڵ"
click at [793, 328] on input "text" at bounding box center [1031, 325] width 516 height 22
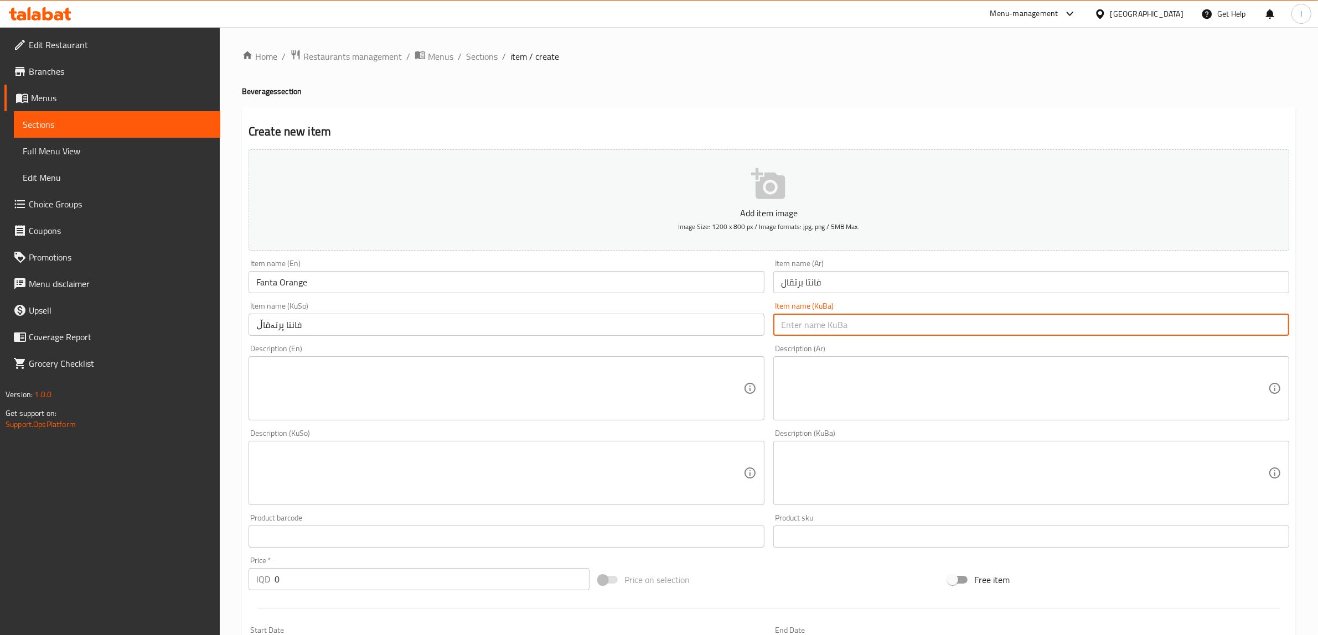
paste input "فانتا پرتەقاڵ"
type input "فانتا پرتەقاڵ"
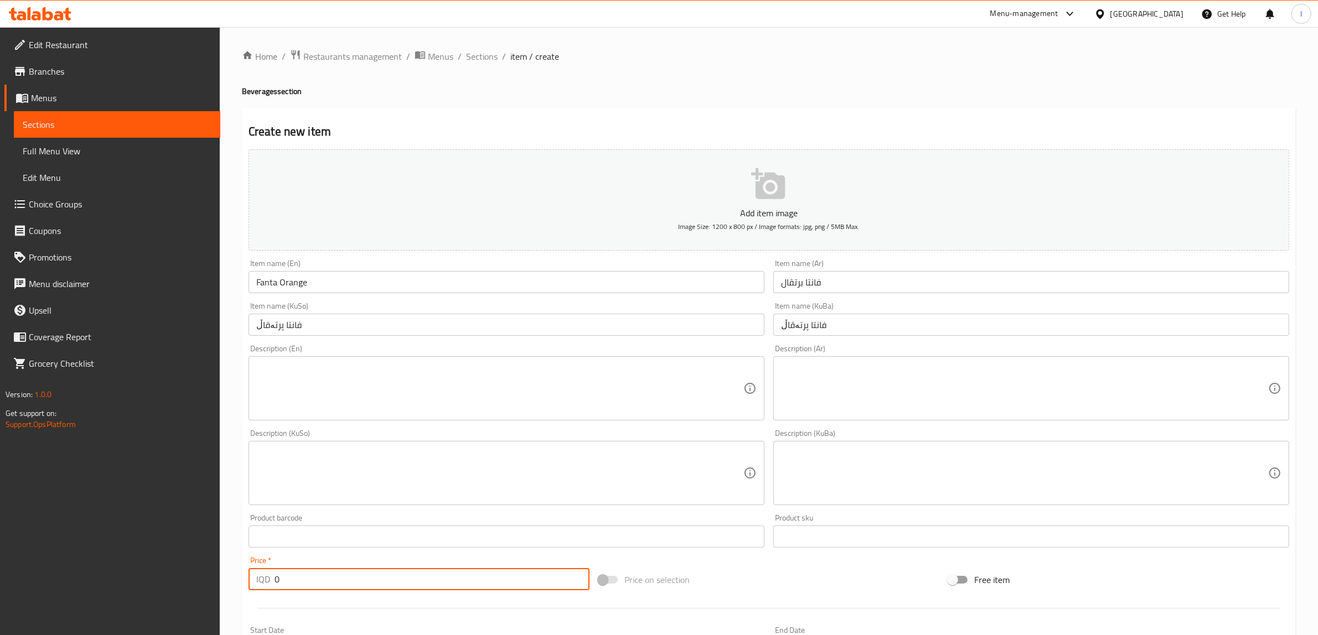
drag, startPoint x: 310, startPoint y: 568, endPoint x: 191, endPoint y: 557, distance: 119.6
click at [188, 560] on div "Edit Restaurant Branches Menus Sections Full Menu View Edit Menu Choice Groups …" at bounding box center [659, 468] width 1318 height 882
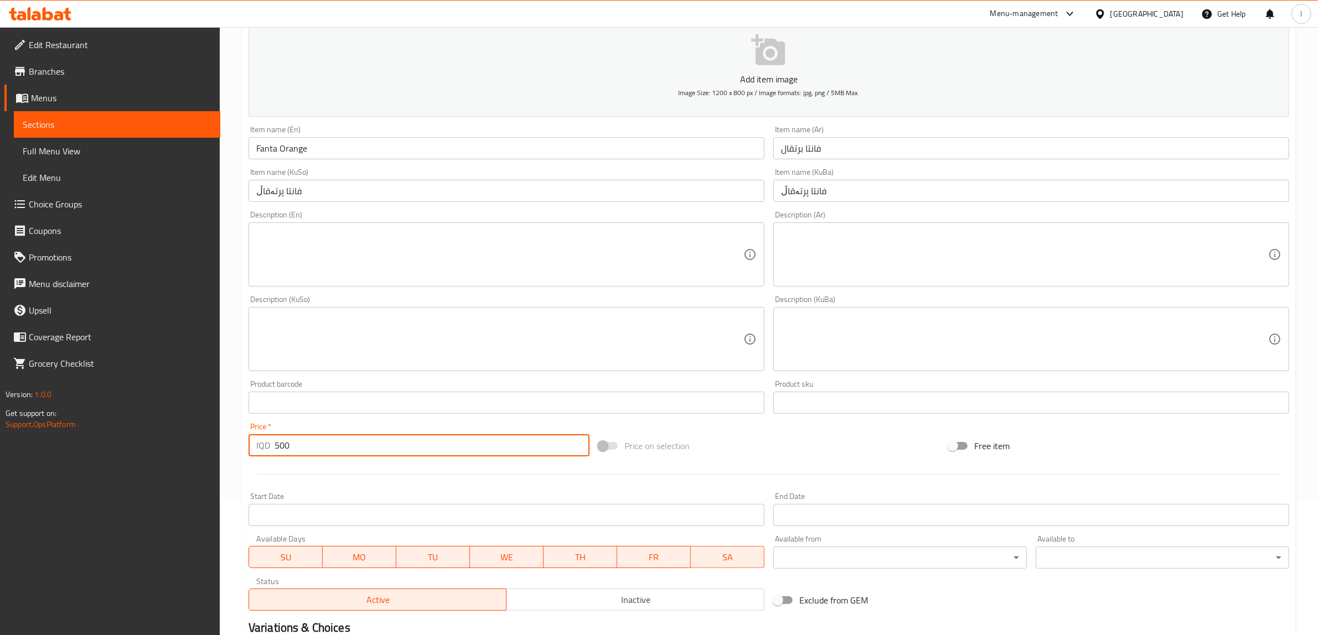
scroll to position [272, 0]
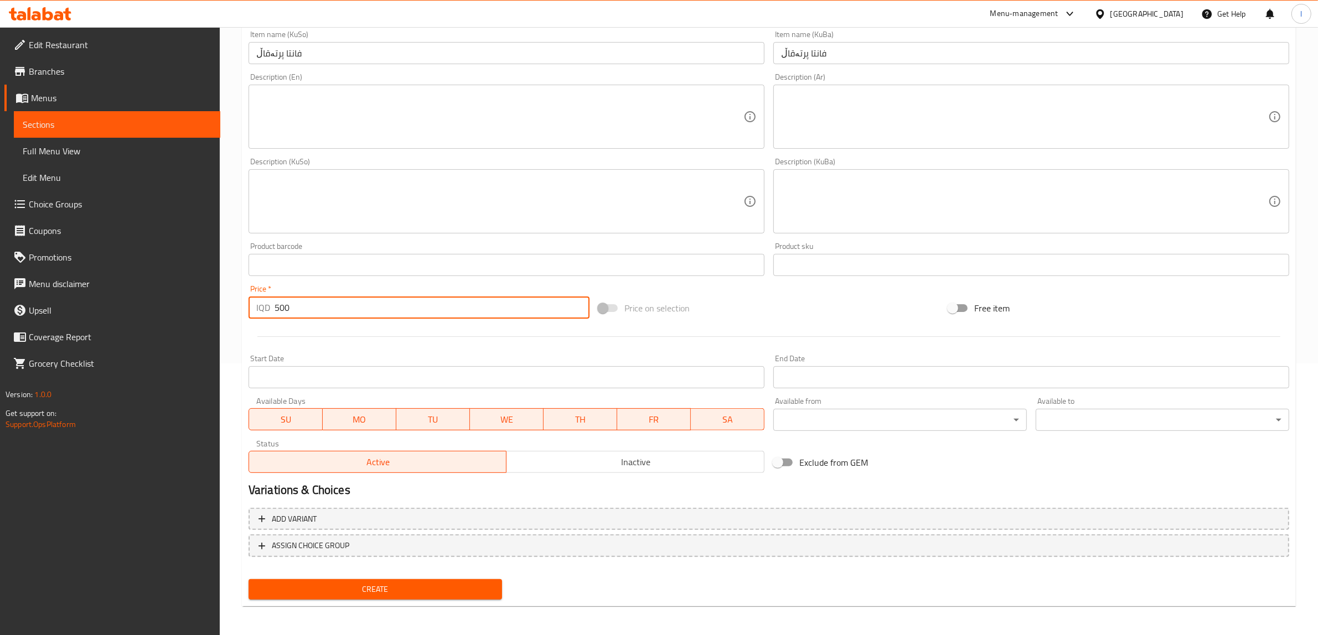
type input "500"
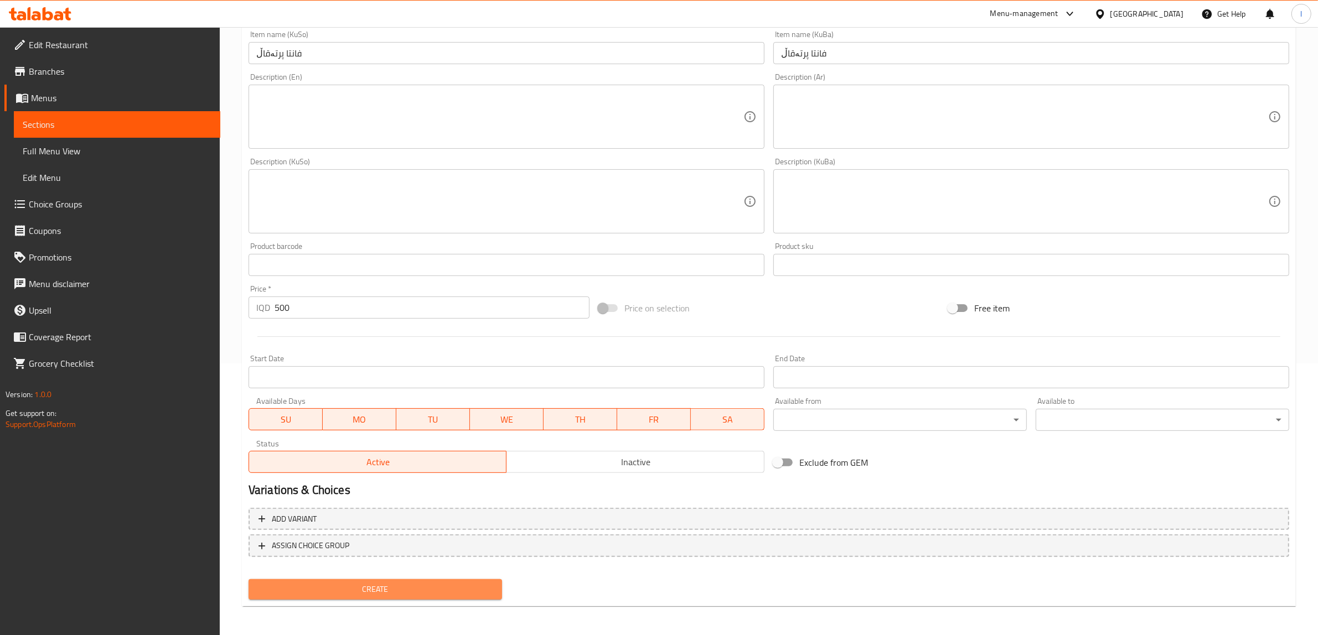
click at [330, 591] on span "Create" at bounding box center [375, 590] width 236 height 14
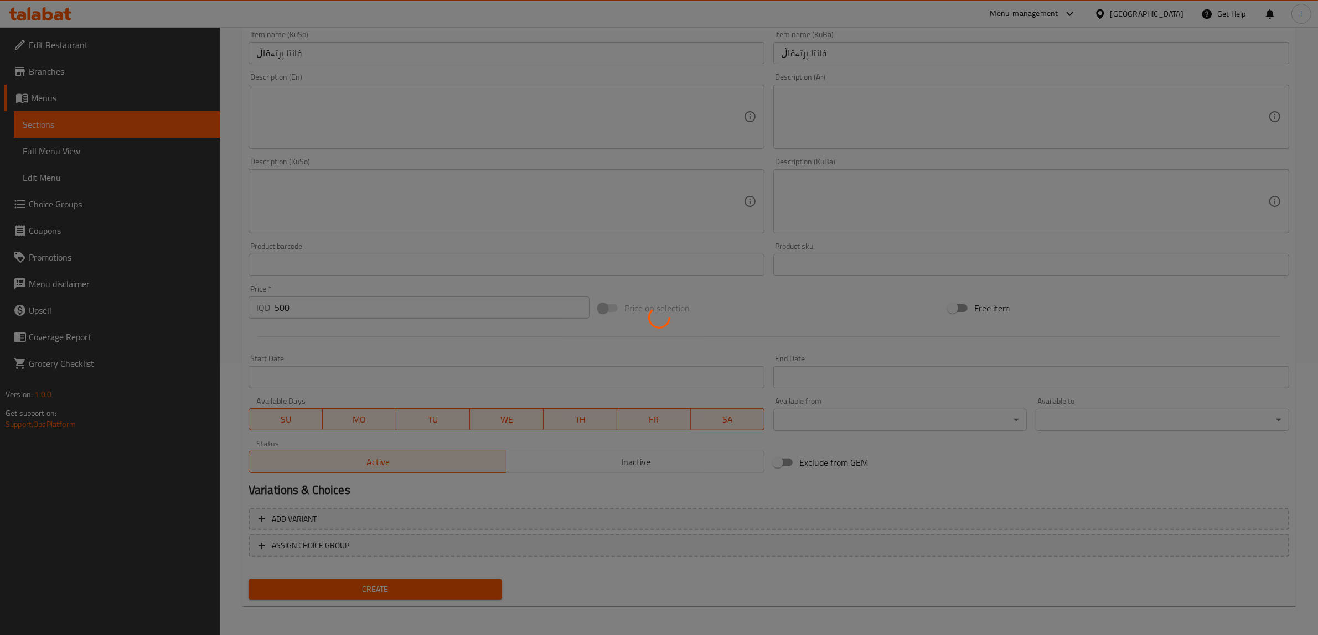
type input "0"
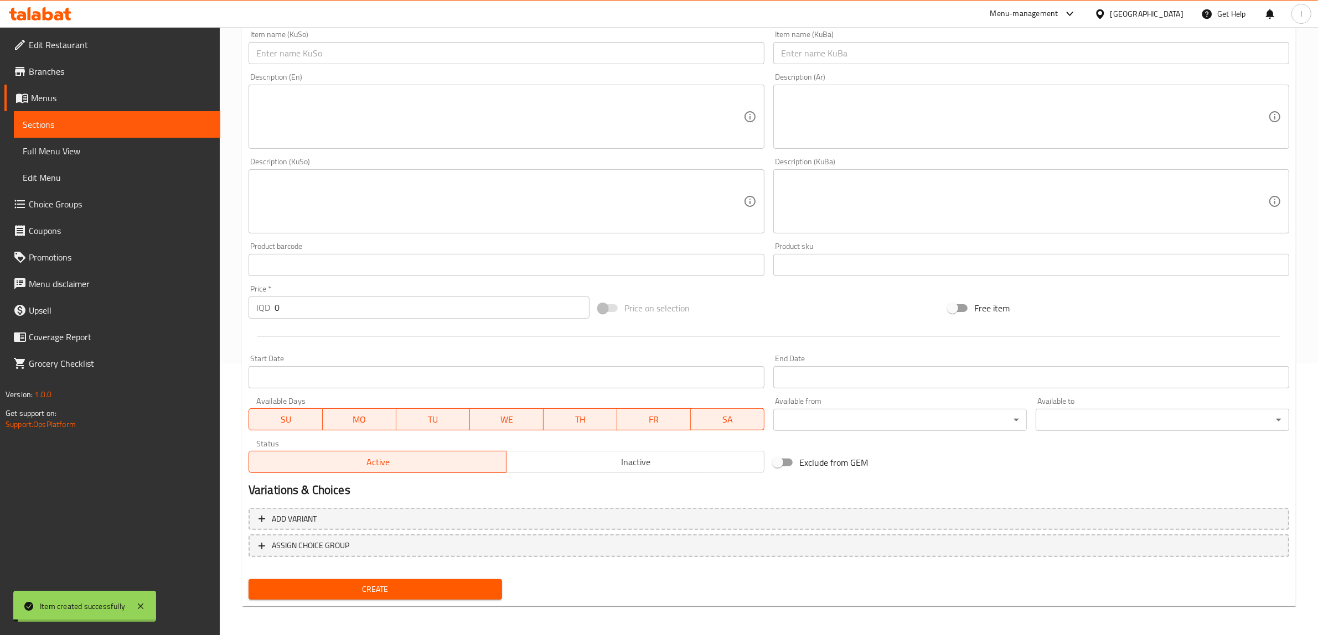
click at [147, 132] on link "Sections" at bounding box center [117, 124] width 206 height 27
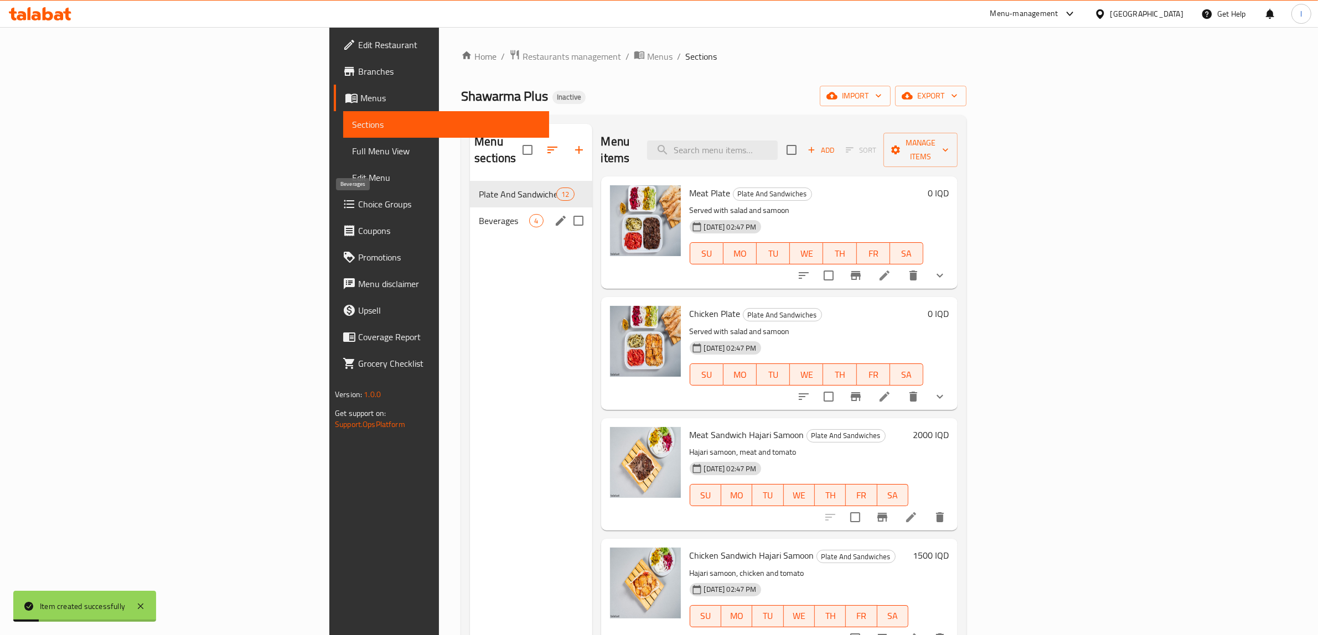
click at [479, 214] on span "Beverages" at bounding box center [504, 220] width 50 height 13
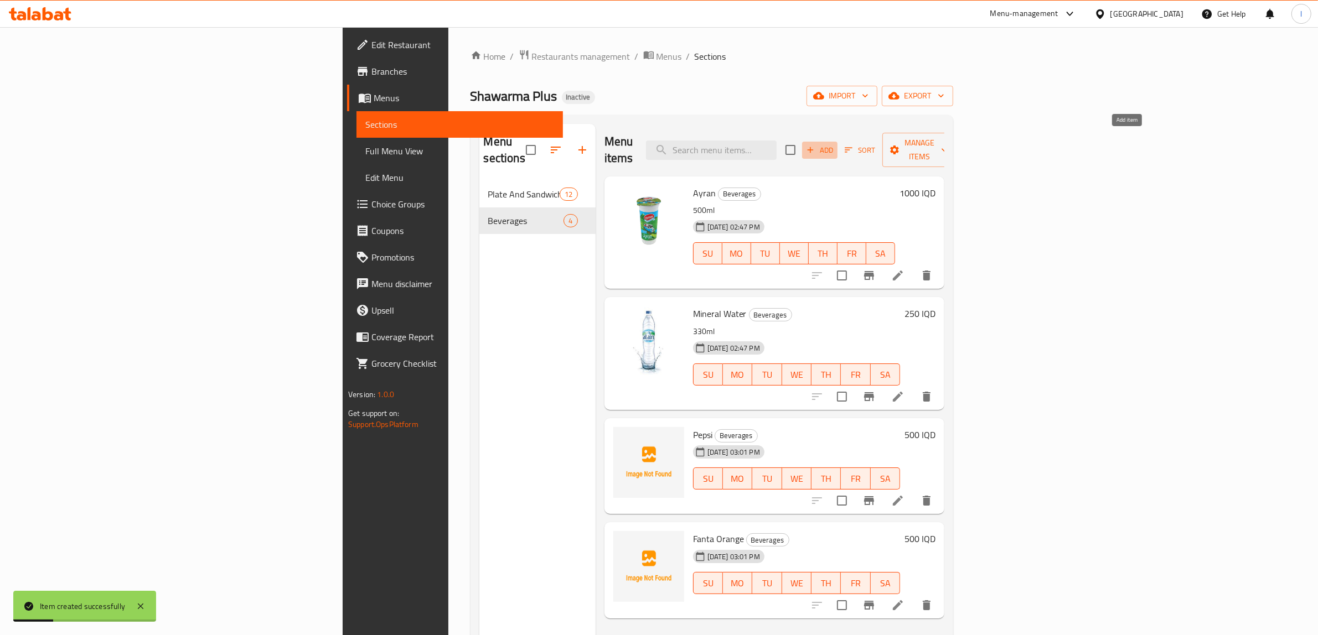
click at [835, 144] on span "Add" at bounding box center [820, 150] width 30 height 13
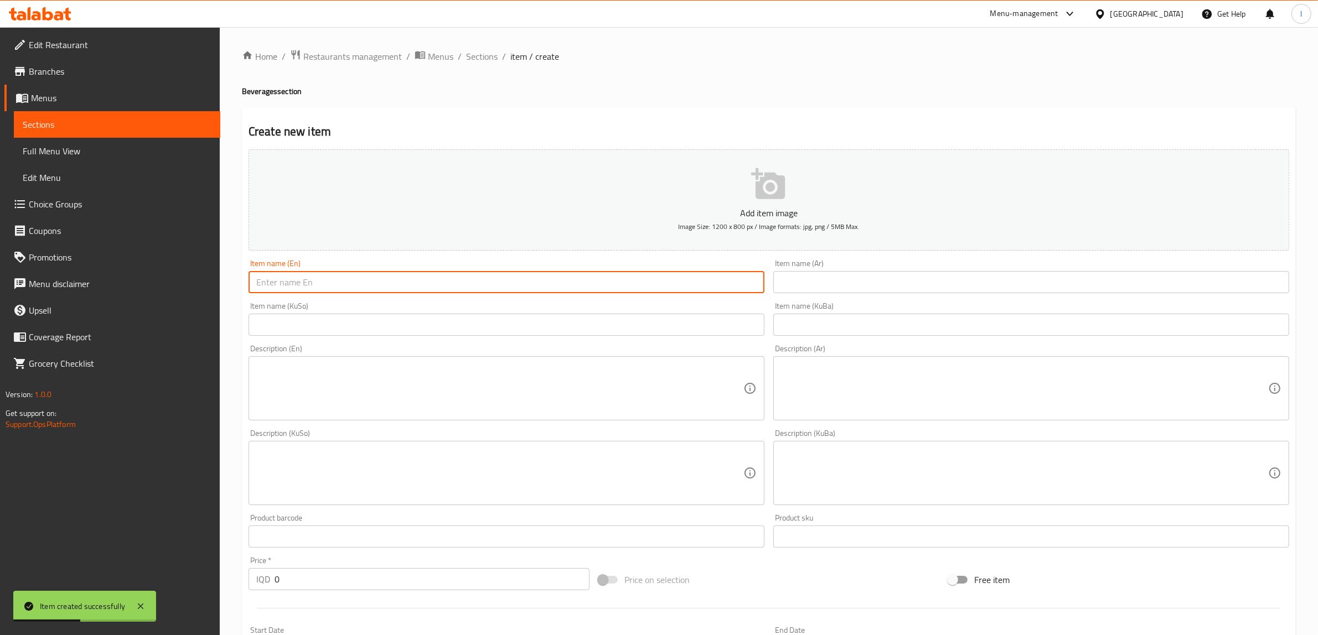
click at [358, 277] on input "text" at bounding box center [507, 282] width 516 height 22
paste input "Sprite"
type input "Sprite"
drag, startPoint x: 852, startPoint y: 283, endPoint x: 792, endPoint y: 273, distance: 61.2
click at [852, 283] on input "text" at bounding box center [1031, 282] width 516 height 22
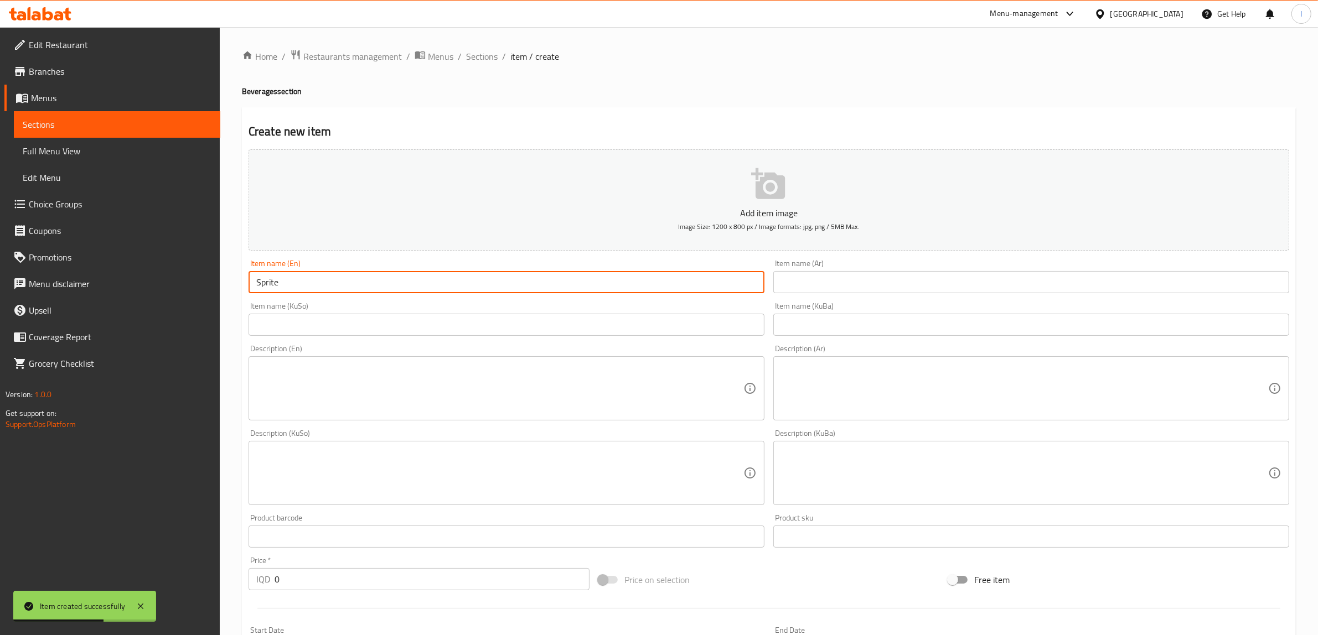
paste input "سبرايت"
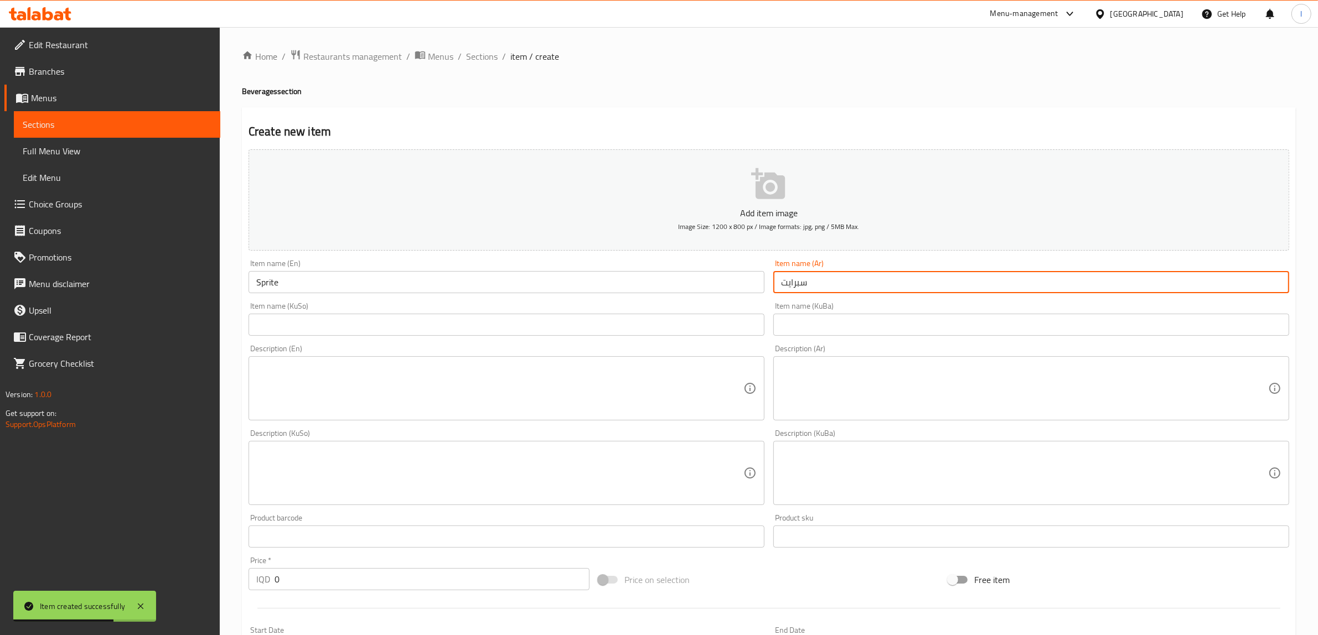
type input "سبرايت"
click at [601, 319] on input "text" at bounding box center [507, 325] width 516 height 22
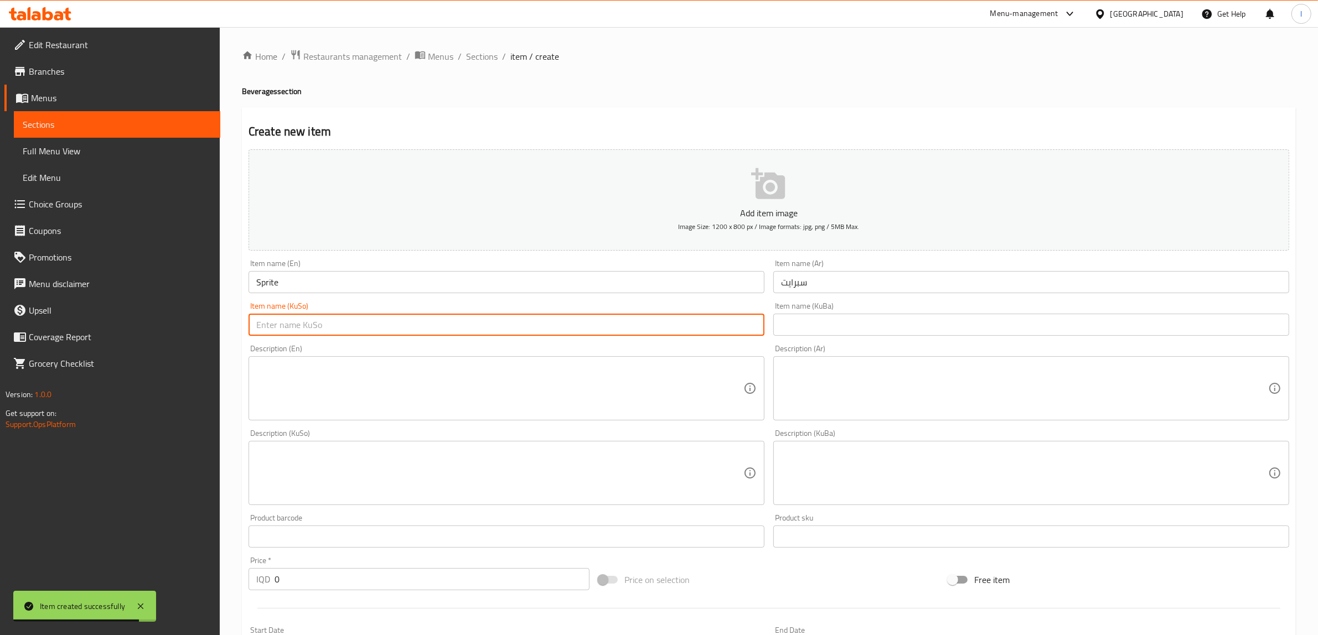
paste input "سپرایت"
type input "سپرایت"
click at [842, 328] on input "text" at bounding box center [1031, 325] width 516 height 22
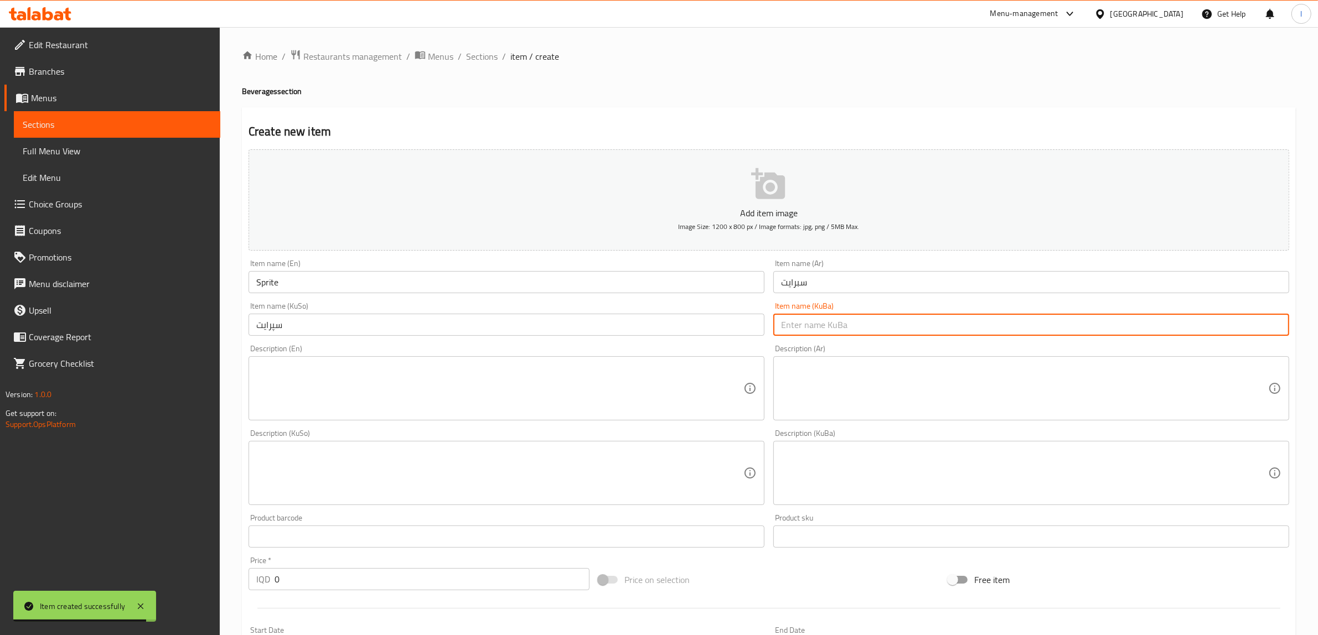
paste input "سپرایت"
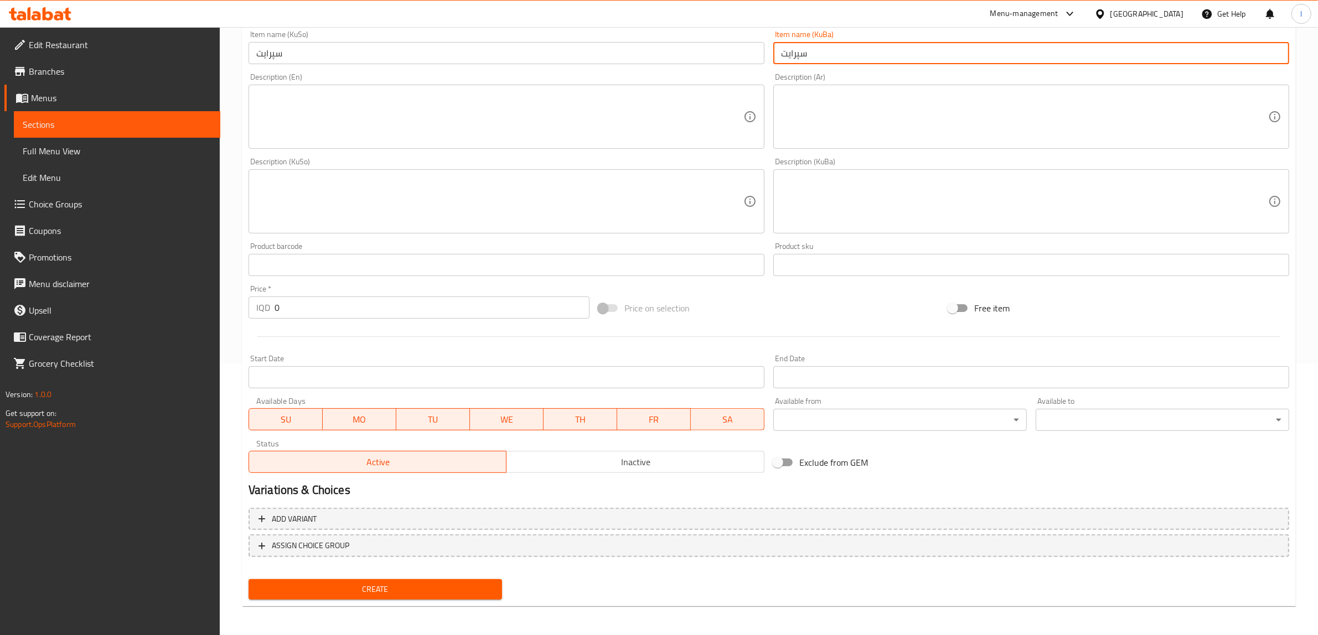
type input "سپرایت"
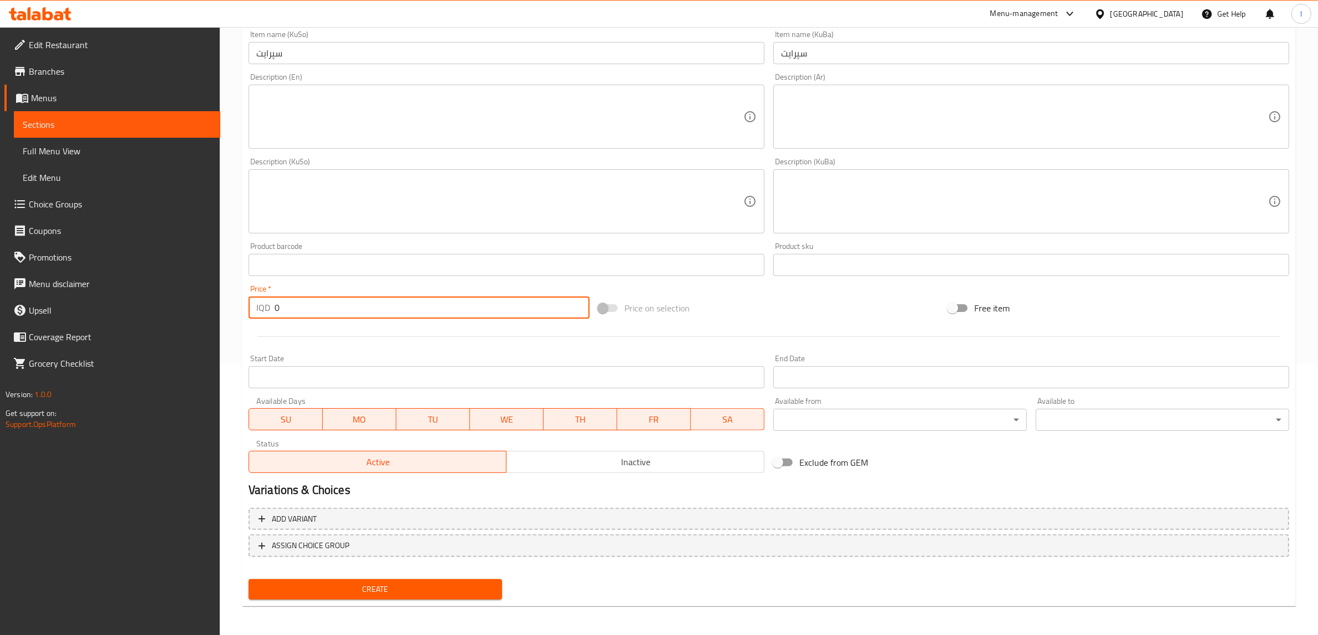
drag, startPoint x: 283, startPoint y: 313, endPoint x: 190, endPoint y: 298, distance: 94.7
click at [186, 306] on div "Edit Restaurant Branches Menus Sections Full Menu View Edit Menu Choice Groups …" at bounding box center [659, 196] width 1318 height 882
type input "500"
click at [421, 583] on span "Create" at bounding box center [375, 590] width 236 height 14
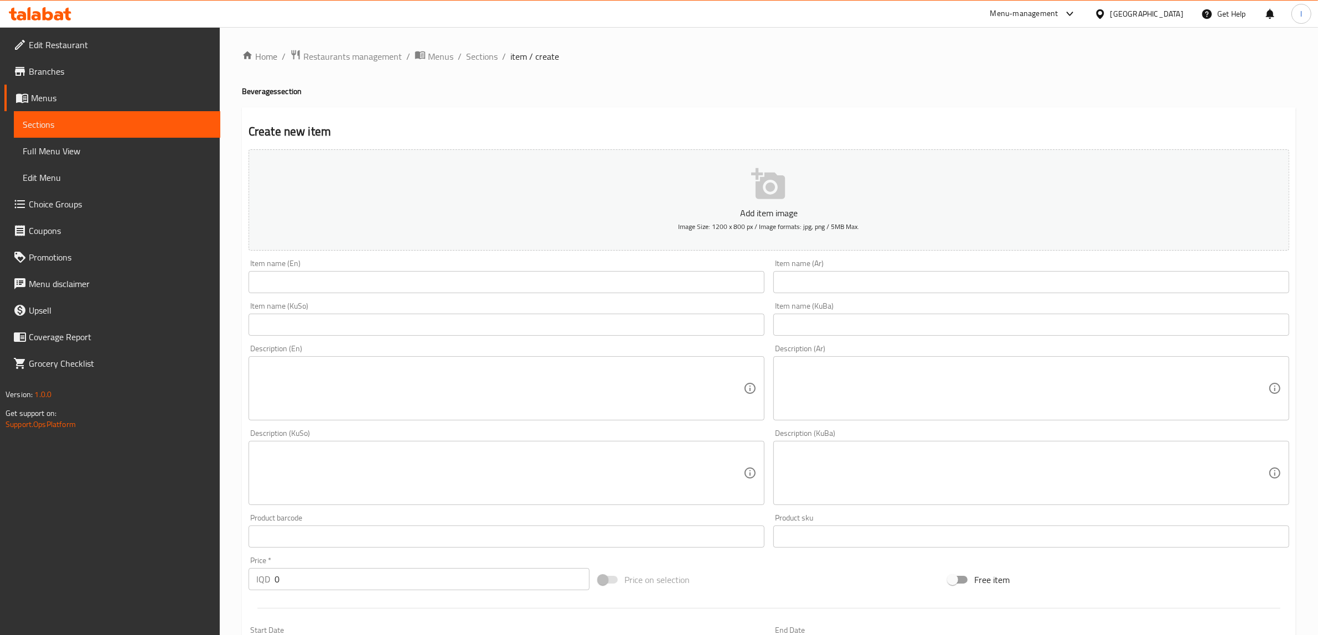
click at [68, 126] on span "Sections" at bounding box center [117, 124] width 189 height 13
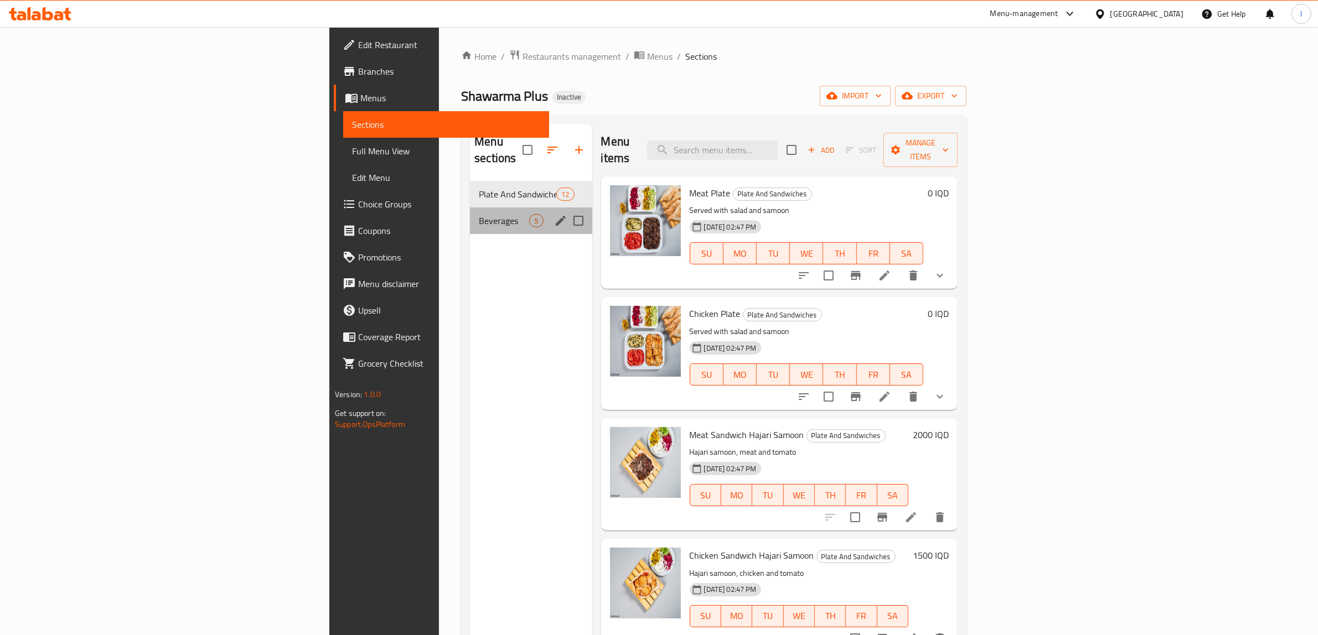
click at [470, 208] on div "Beverages 5" at bounding box center [531, 221] width 122 height 27
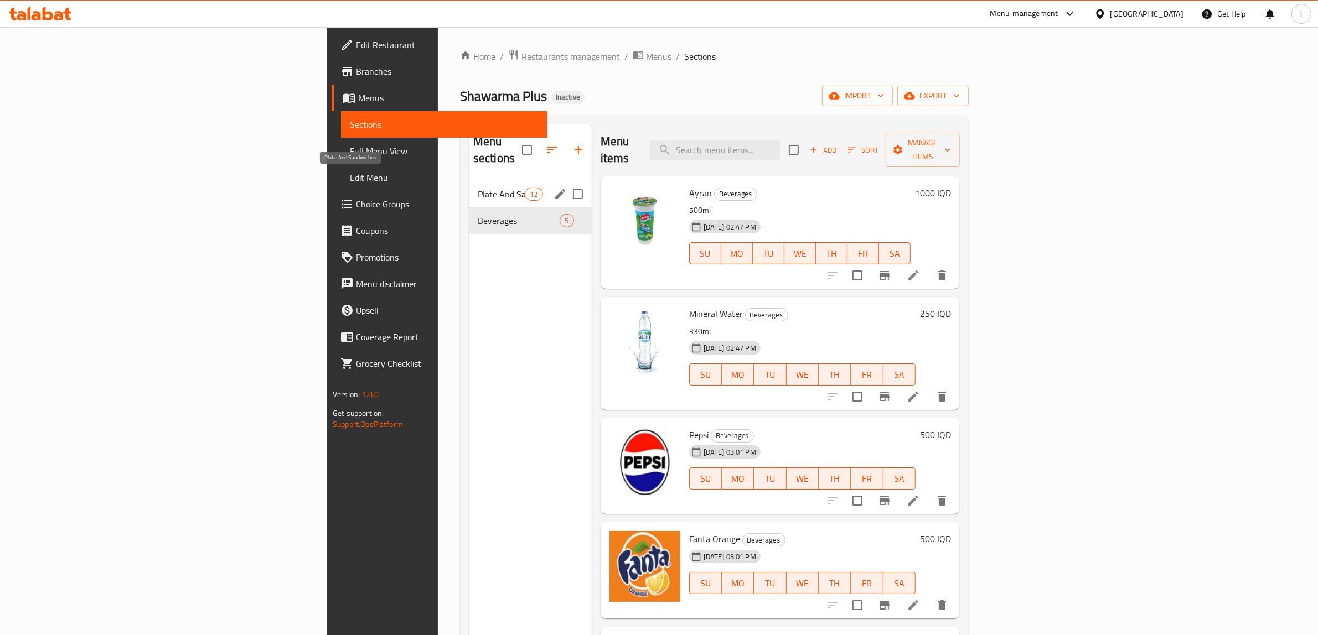
click at [478, 188] on span "Plate And Sandwiches" at bounding box center [501, 194] width 47 height 13
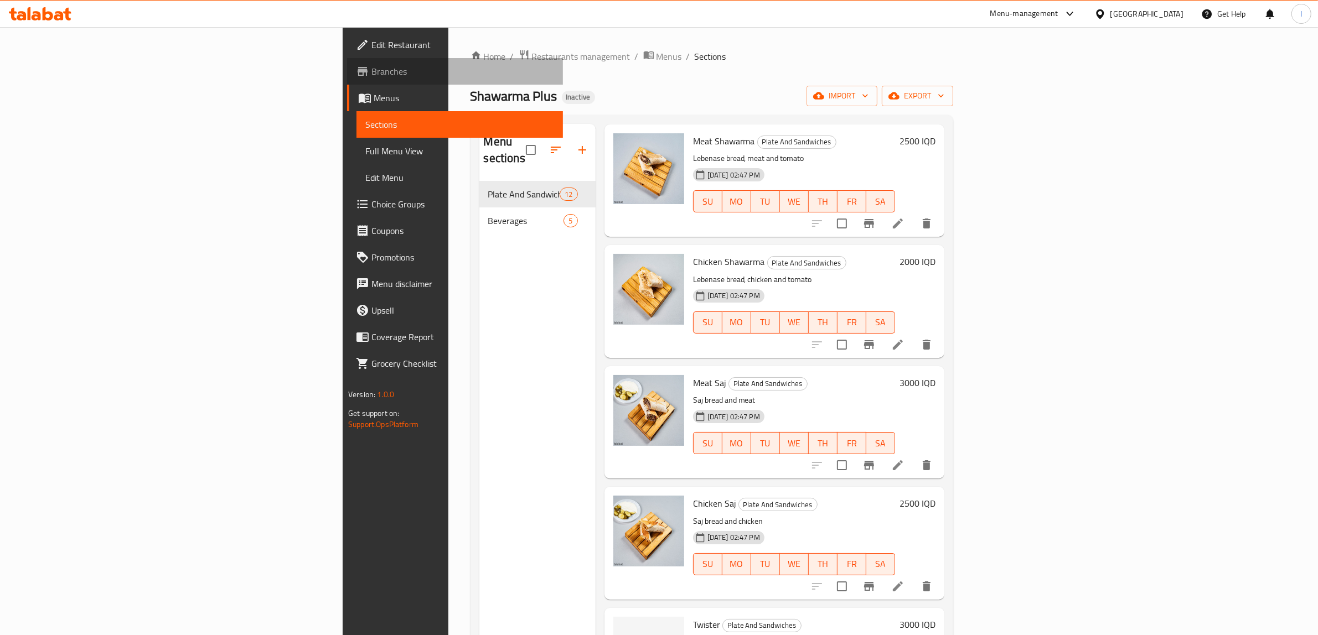
click at [371, 72] on span "Branches" at bounding box center [462, 71] width 183 height 13
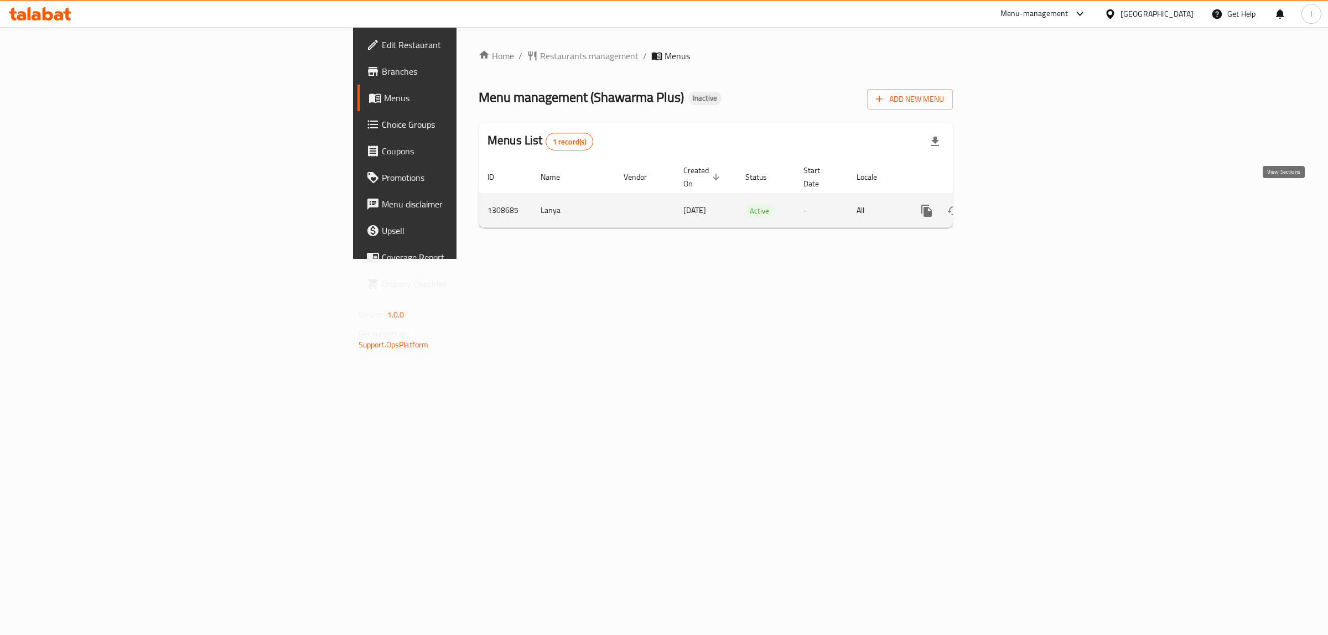
click at [1013, 204] on icon "enhanced table" at bounding box center [1006, 210] width 13 height 13
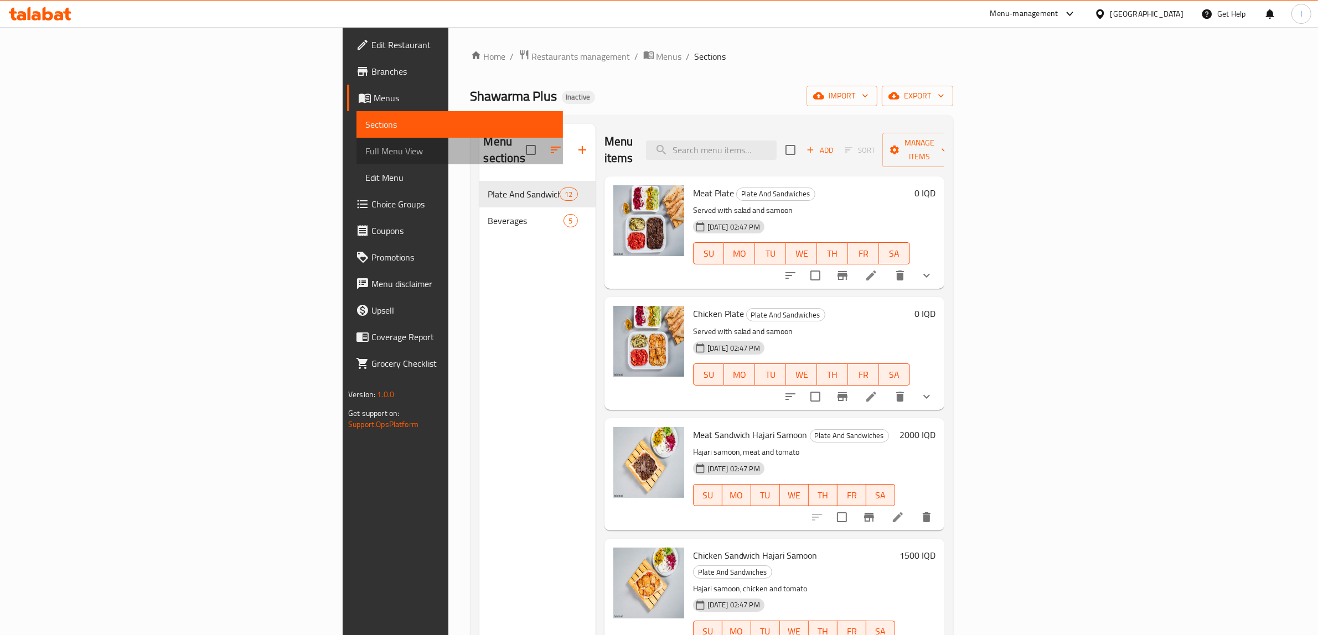
click at [365, 147] on span "Full Menu View" at bounding box center [459, 150] width 189 height 13
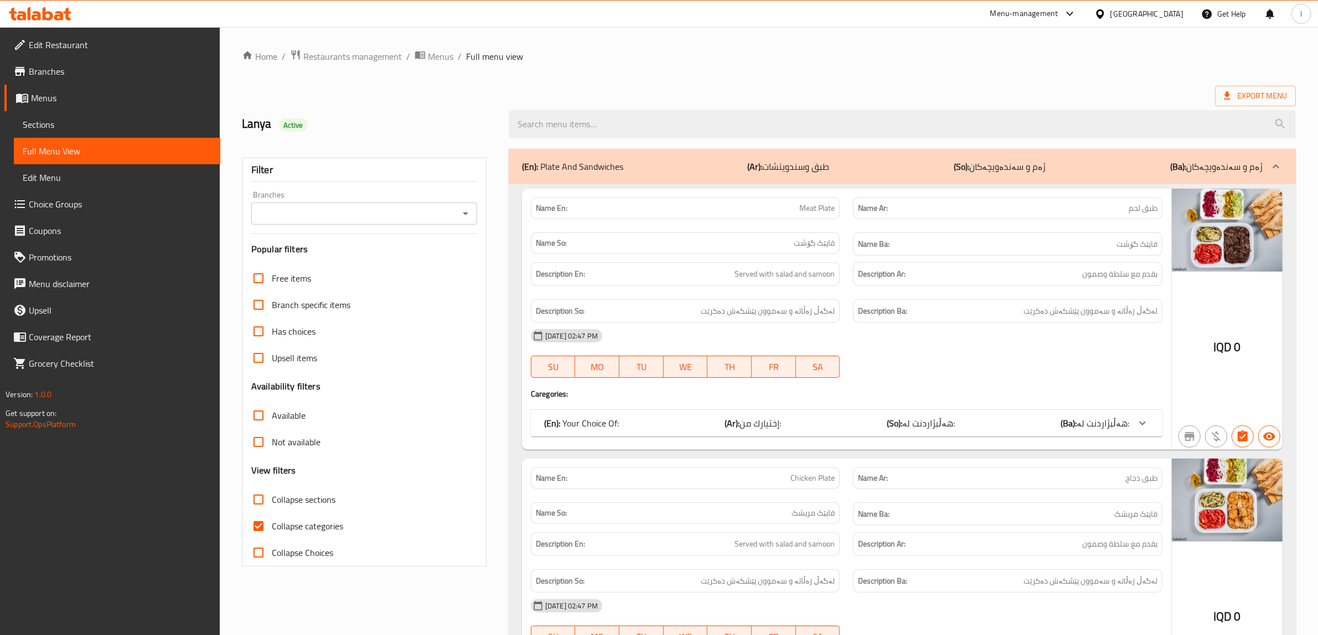
click at [406, 210] on input "Branches" at bounding box center [355, 213] width 201 height 15
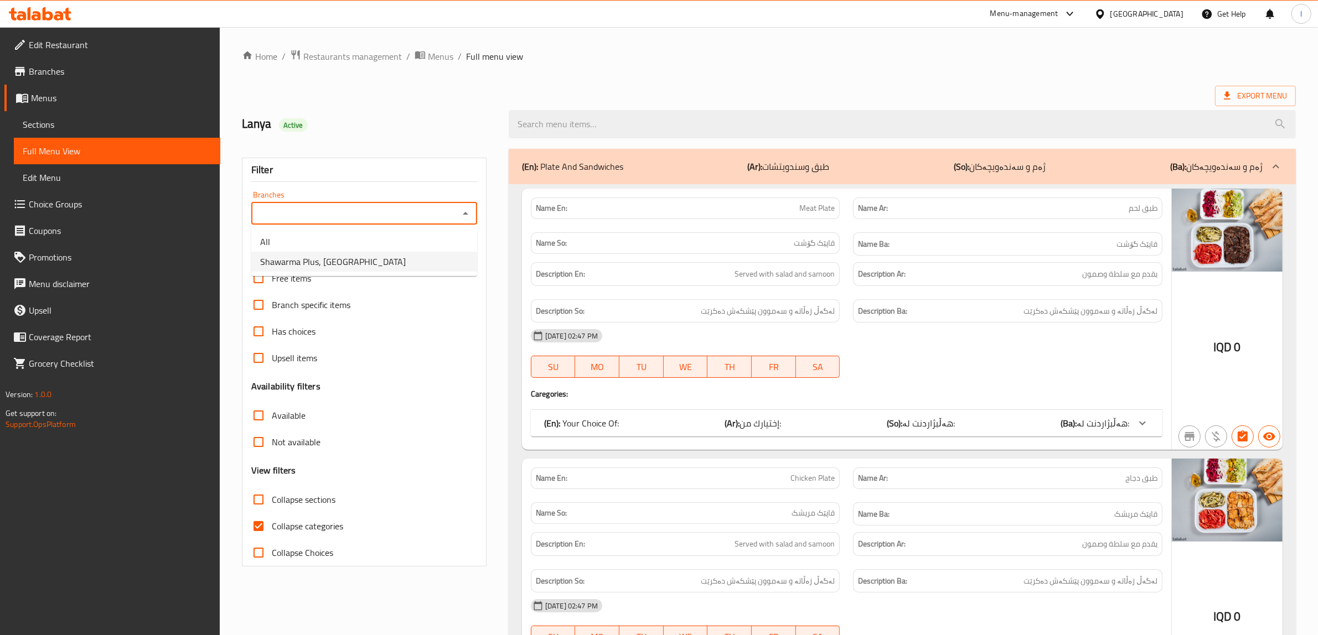
click at [338, 261] on span "Shawarma Plus, Havalan" at bounding box center [333, 261] width 146 height 13
type input "Shawarma Plus, Havalan"
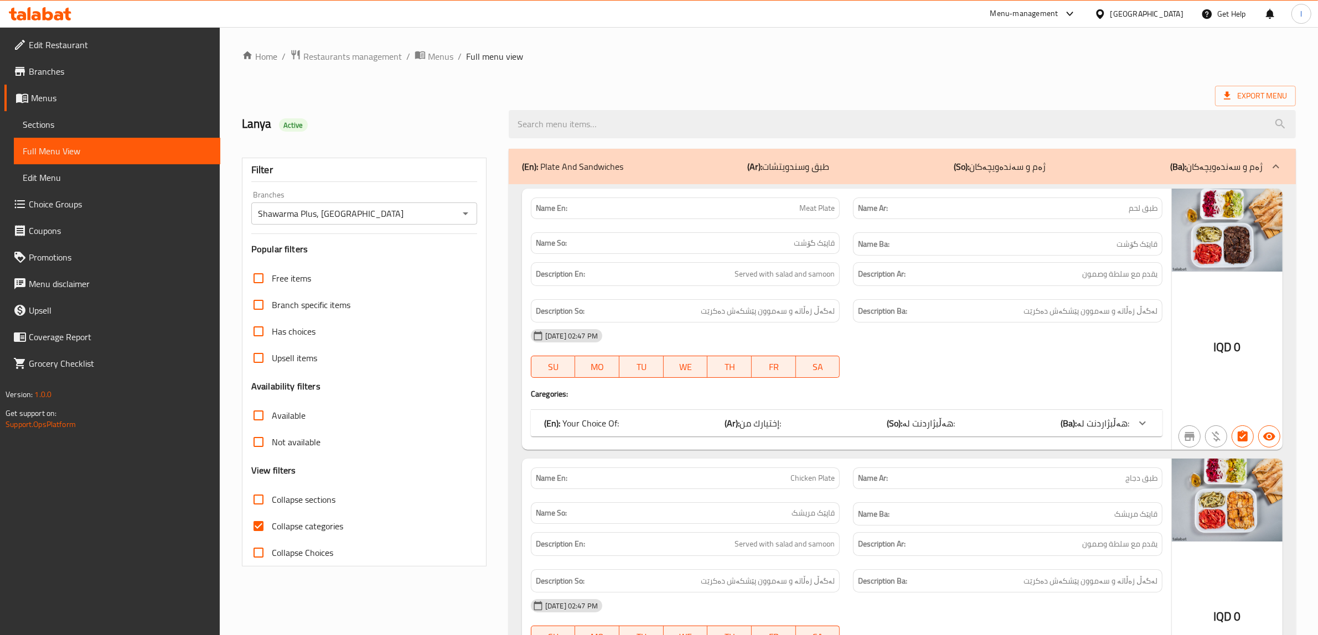
click at [317, 529] on span "Collapse categories" at bounding box center [307, 526] width 71 height 13
click at [272, 529] on input "Collapse categories" at bounding box center [258, 526] width 27 height 27
checkbox input "false"
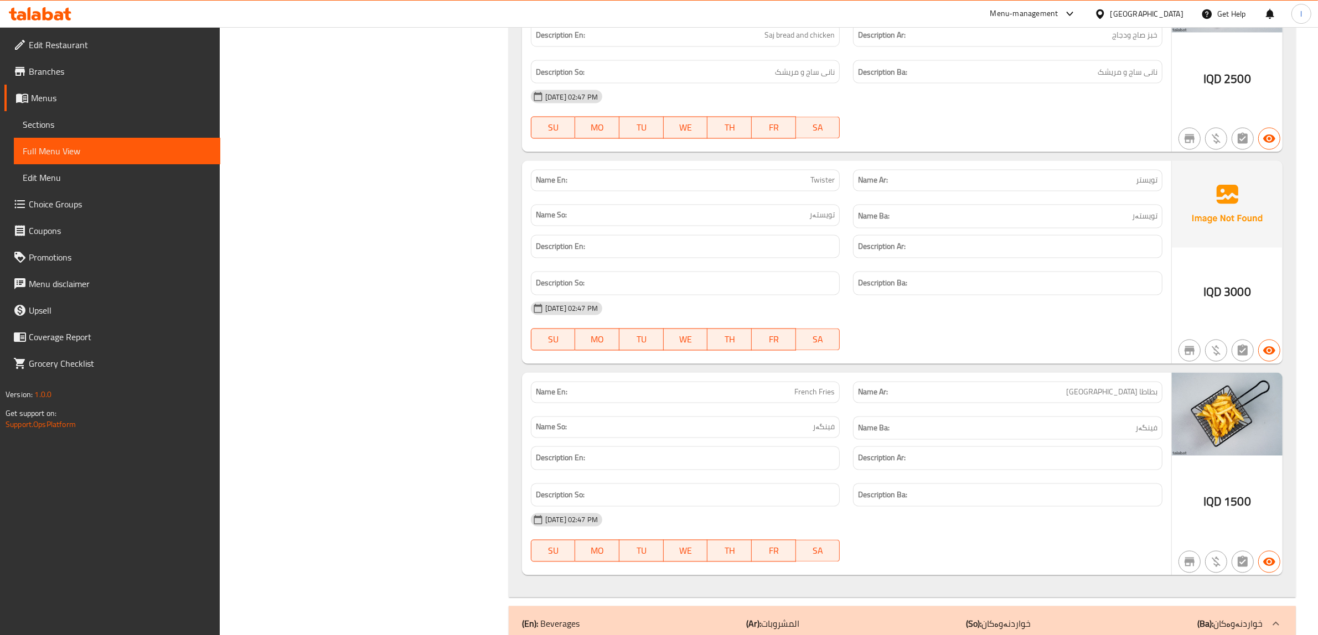
scroll to position [2519, 0]
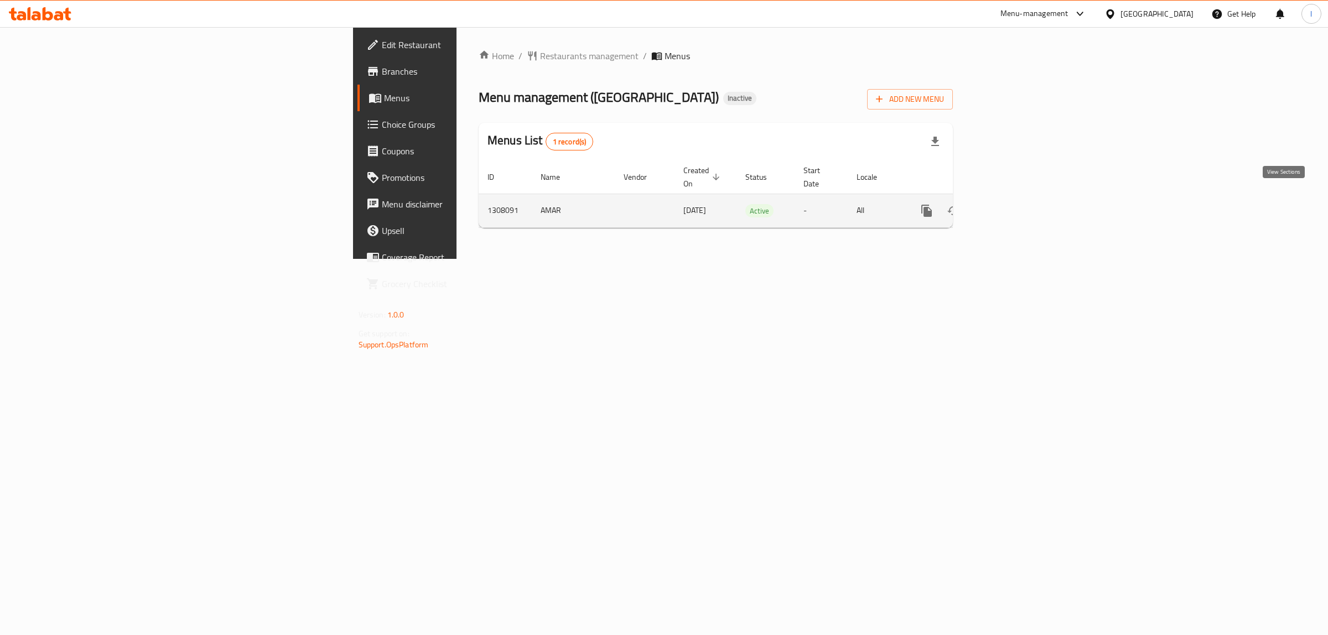
click at [1013, 204] on icon "enhanced table" at bounding box center [1006, 210] width 13 height 13
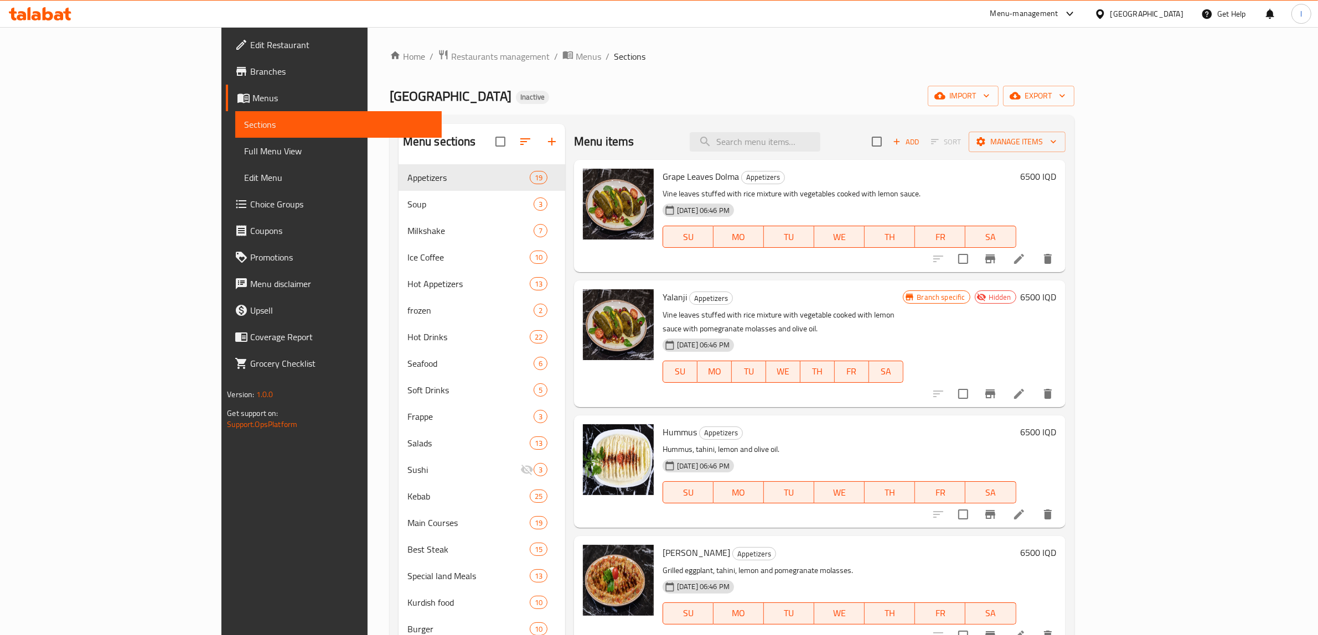
click at [244, 155] on span "Full Menu View" at bounding box center [338, 150] width 189 height 13
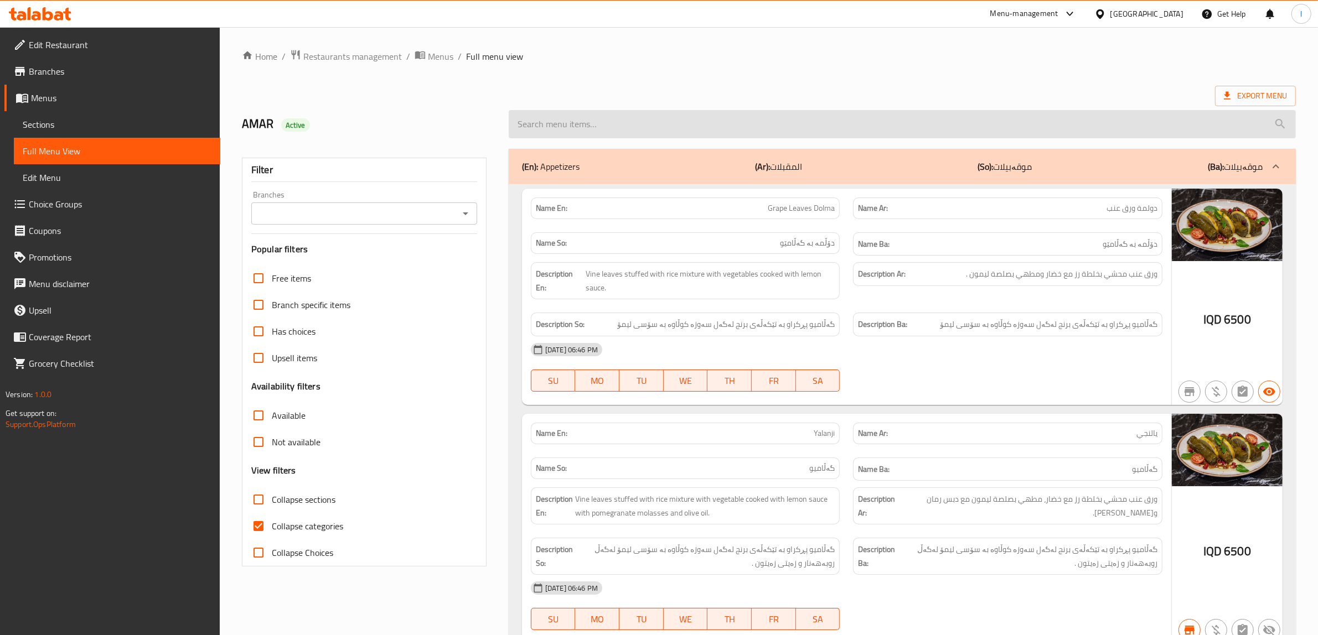
click at [696, 120] on input "search" at bounding box center [902, 124] width 787 height 28
paste input "Fresh Lemon & Mint Tea"
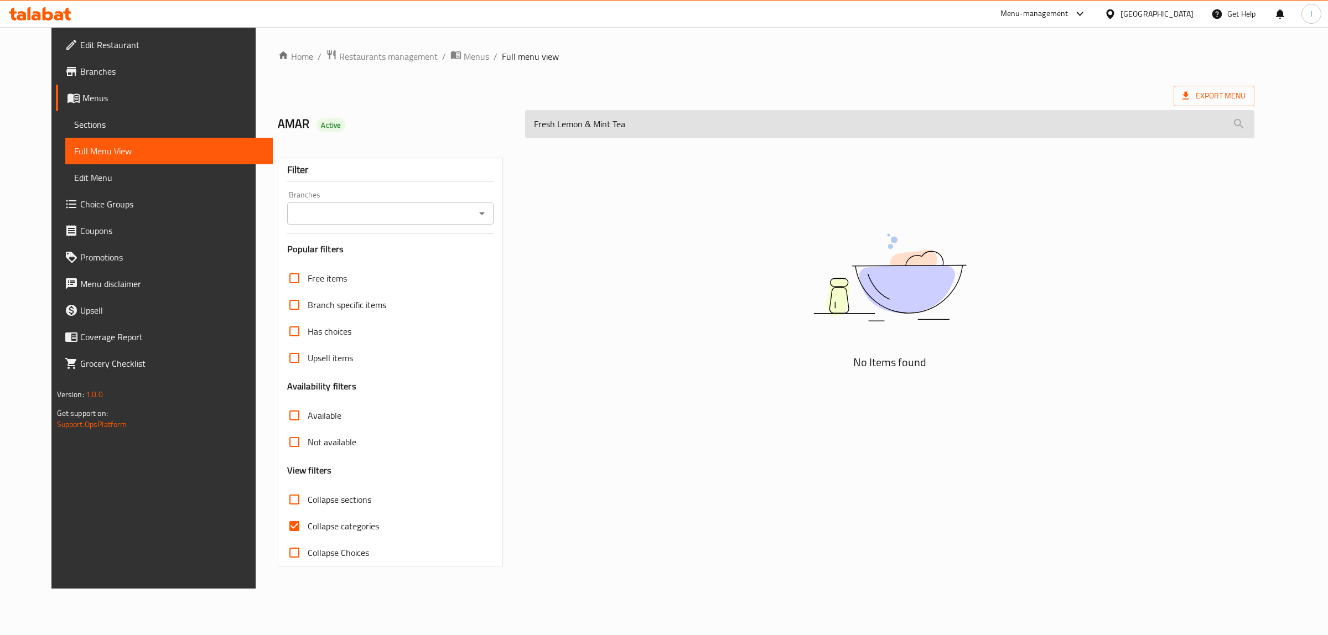
drag, startPoint x: 578, startPoint y: 128, endPoint x: 572, endPoint y: 129, distance: 6.7
click at [572, 129] on input "Fresh Lemon & Mint Tea" at bounding box center [889, 124] width 729 height 28
drag, startPoint x: 645, startPoint y: 125, endPoint x: 572, endPoint y: 128, distance: 73.1
click at [572, 128] on input "Fresh Lemon & Mint Tea" at bounding box center [889, 124] width 729 height 28
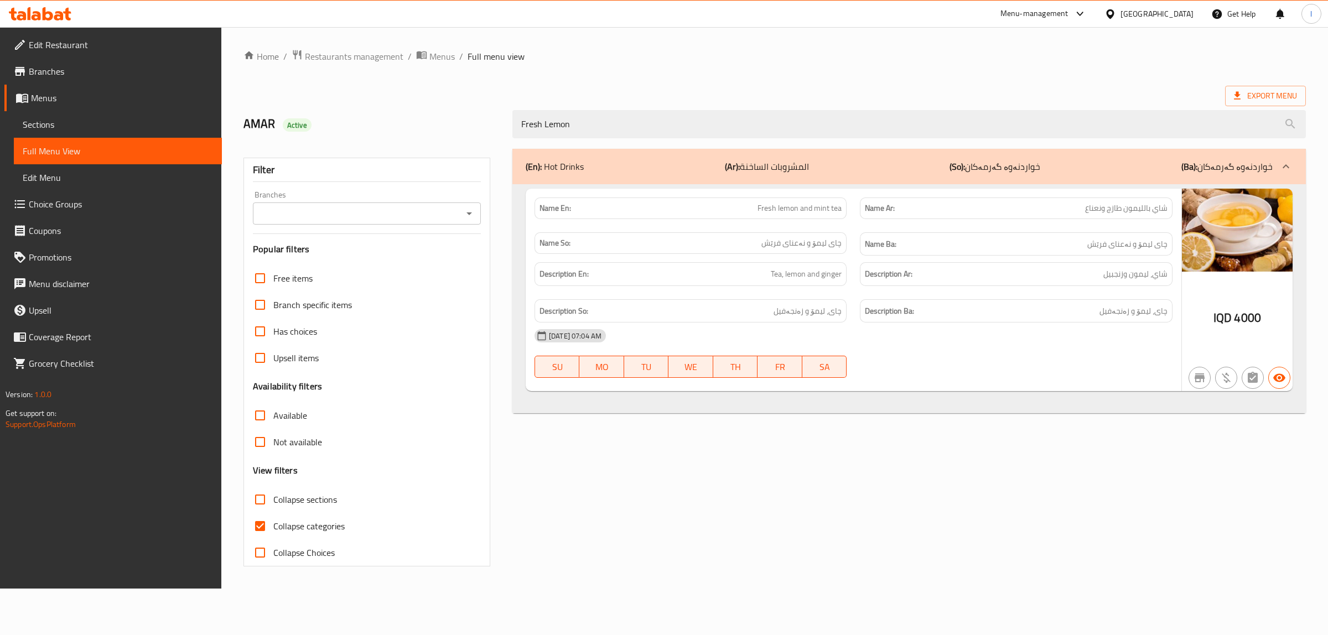
drag, startPoint x: 657, startPoint y: 117, endPoint x: 275, endPoint y: 100, distance: 382.8
click at [282, 103] on div "AMAR Active Fresh Lemon" at bounding box center [775, 124] width 1076 height 49
paste input "actoryac Salad"
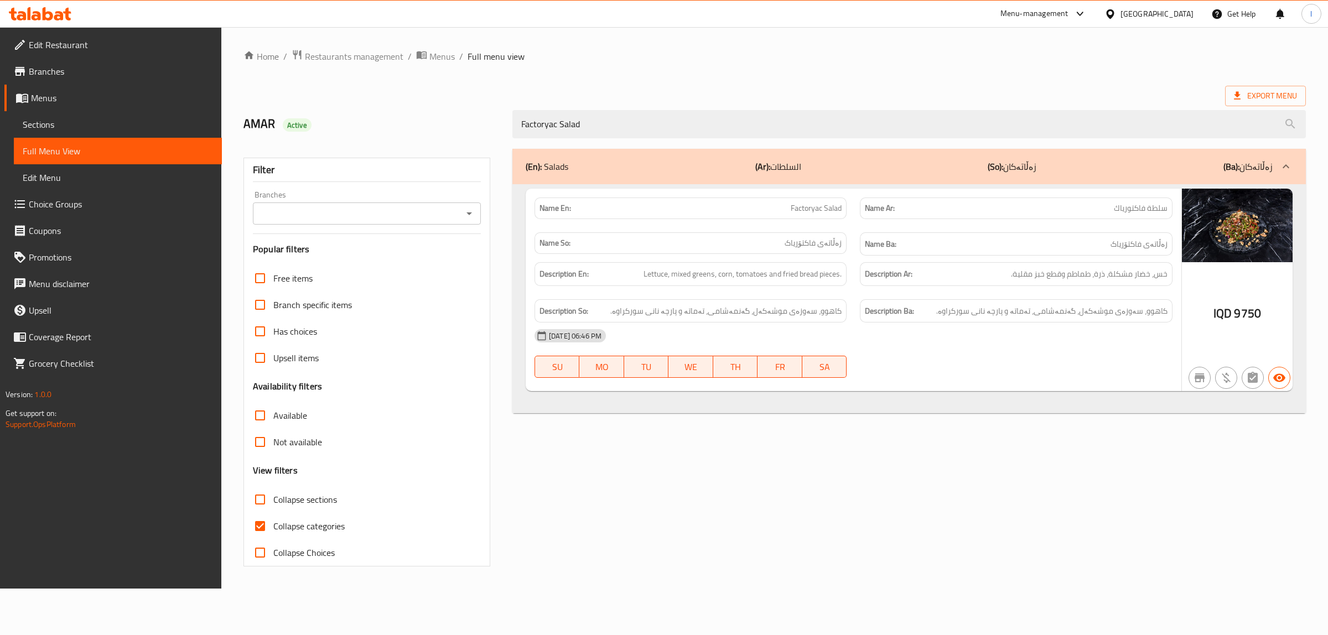
type input "Factoryac Salad"
click at [84, 120] on span "Sections" at bounding box center [118, 124] width 190 height 13
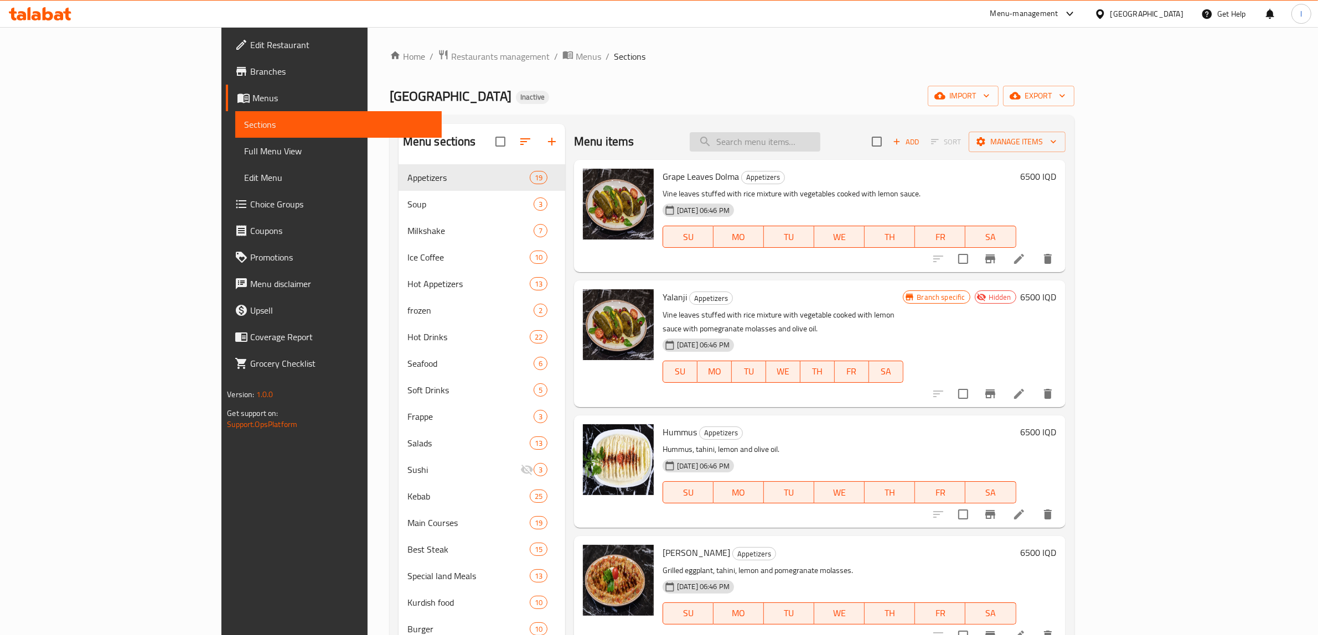
click at [801, 147] on input "search" at bounding box center [755, 141] width 131 height 19
paste input "Gavurdak Salad"
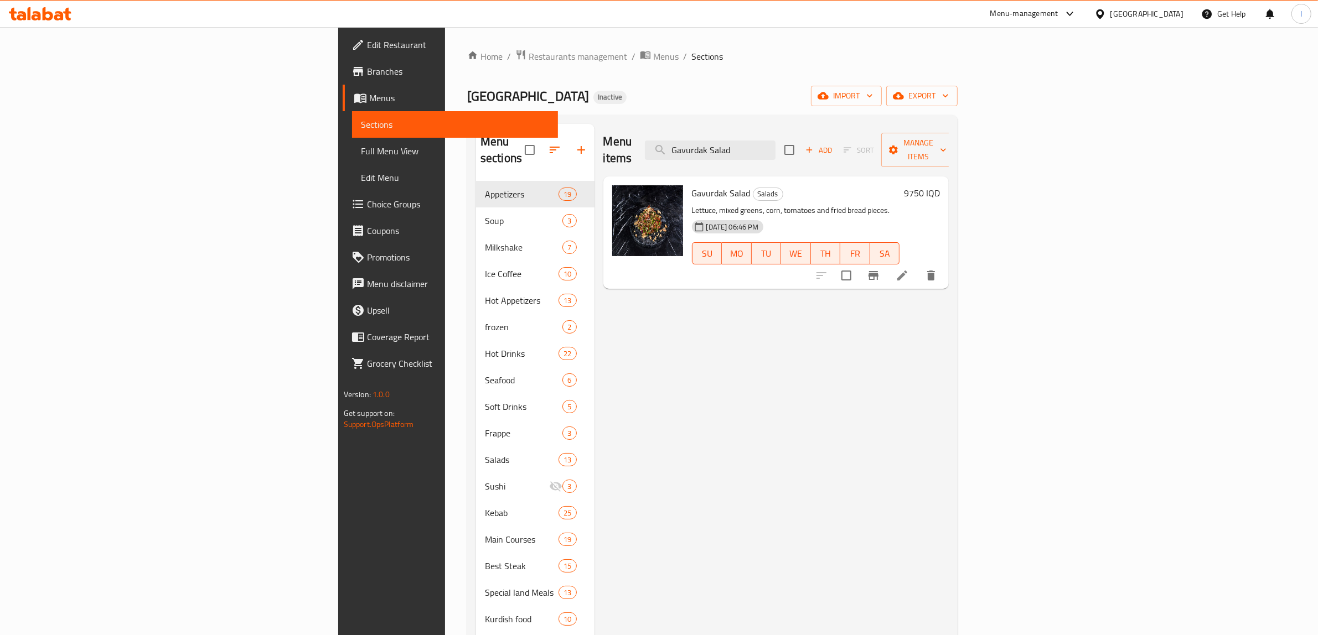
type input "Gavurdak Salad"
click at [907, 271] on icon at bounding box center [902, 276] width 10 height 10
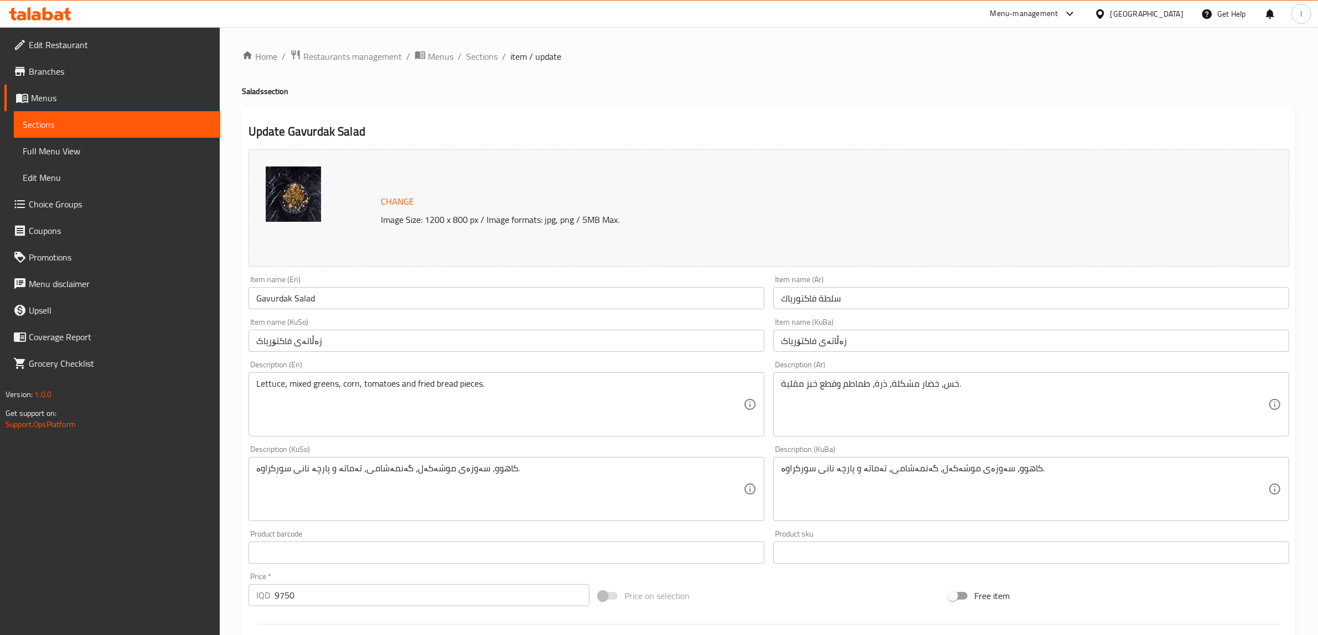
click at [851, 300] on input "سلطة فاكتورياك" at bounding box center [1031, 298] width 516 height 22
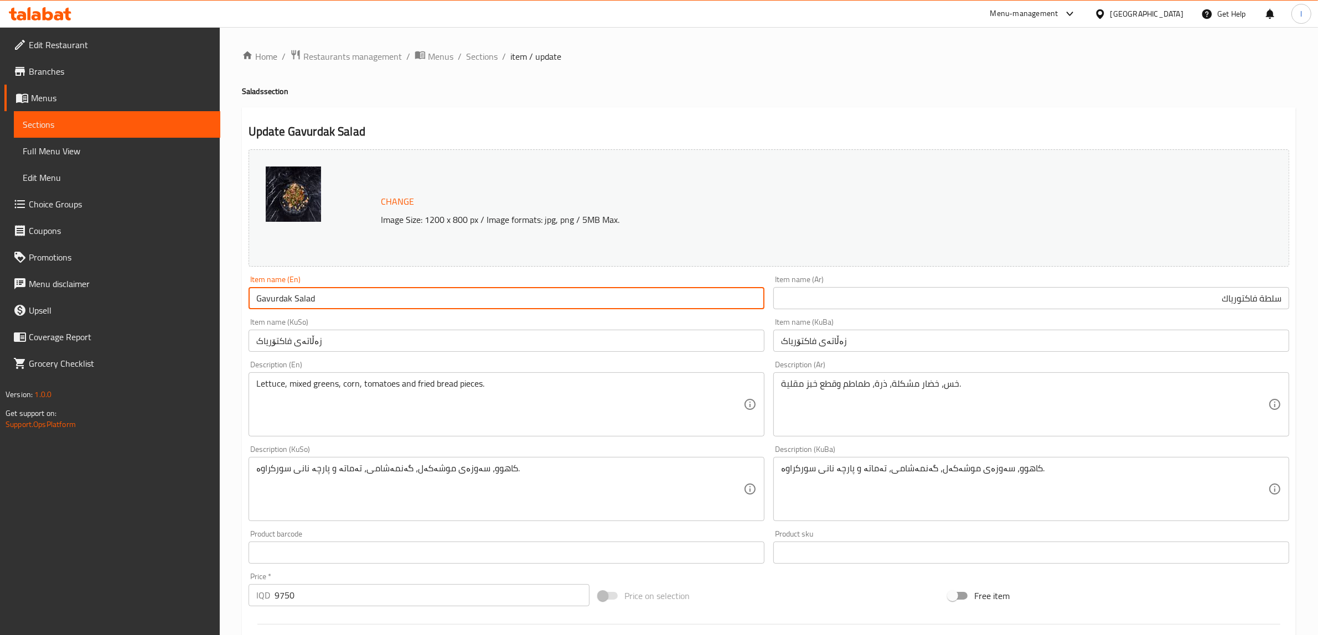
drag, startPoint x: 365, startPoint y: 288, endPoint x: 240, endPoint y: 303, distance: 126.5
click at [241, 303] on div "Home / Restaurants management / Menus / Sections / item / update Salads section…" at bounding box center [769, 476] width 1098 height 898
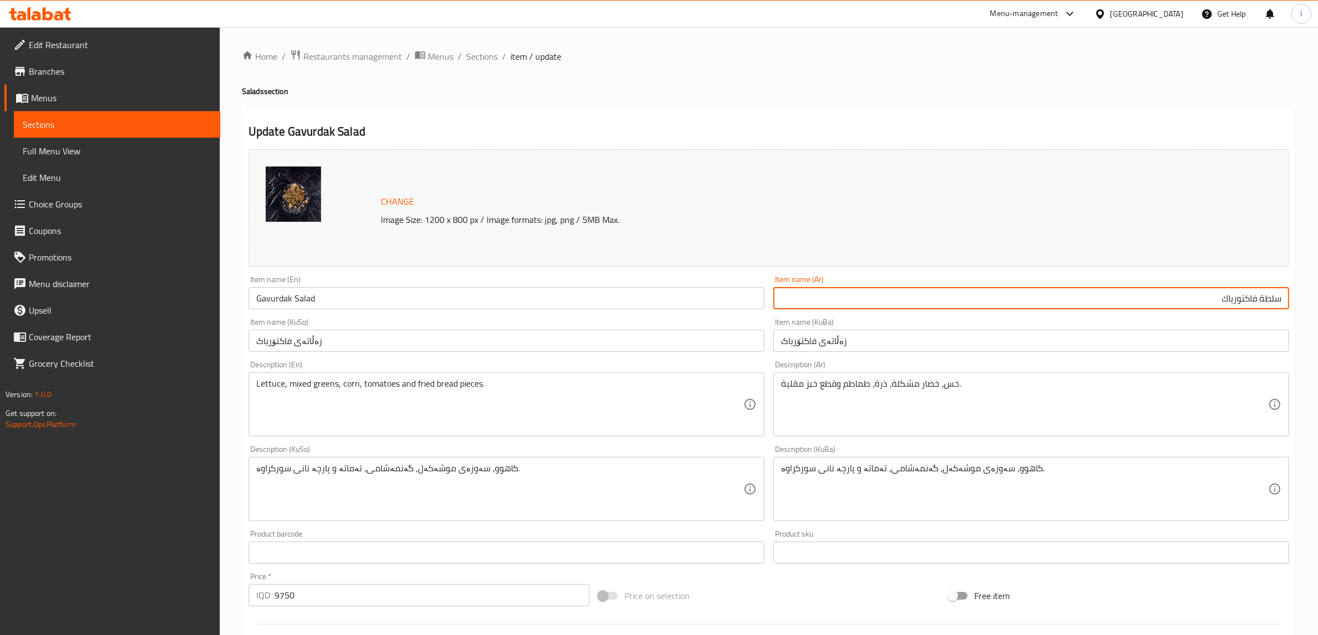
drag, startPoint x: 1050, startPoint y: 296, endPoint x: 1327, endPoint y: 297, distance: 277.3
click at [1318, 297] on html "​ Menu-management Iraq Get Help l Edit Restaurant Branches Menus Sections Full …" at bounding box center [659, 317] width 1318 height 635
paste input "غافورد"
type input "سلطة غافورداك"
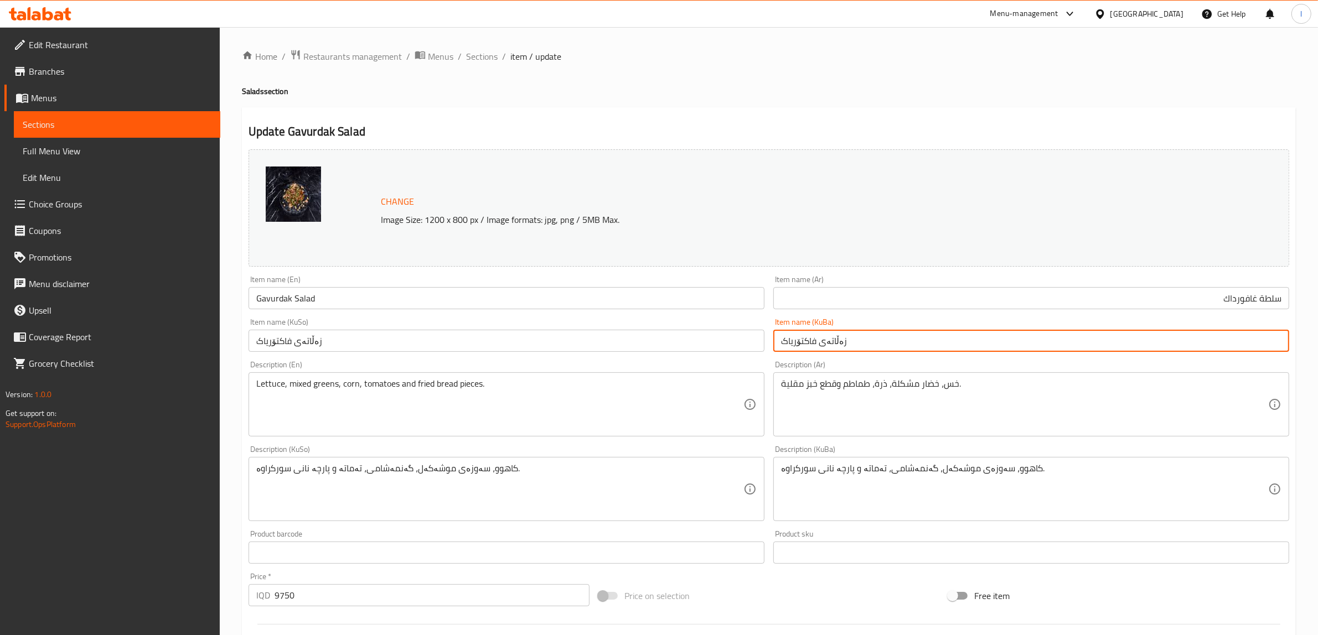
drag, startPoint x: 1088, startPoint y: 342, endPoint x: 698, endPoint y: 355, distance: 389.9
click at [698, 355] on div "Change Image Size: 1200 x 800 px / Image formats: jpg, png / 5MB Max. Item name…" at bounding box center [768, 455] width 1049 height 620
click at [1233, 340] on input "زەڵاتەی فاکتۆریاک" at bounding box center [1031, 341] width 516 height 22
click at [1068, 341] on input "زەڵاتەی گاڤورداک" at bounding box center [1031, 341] width 516 height 22
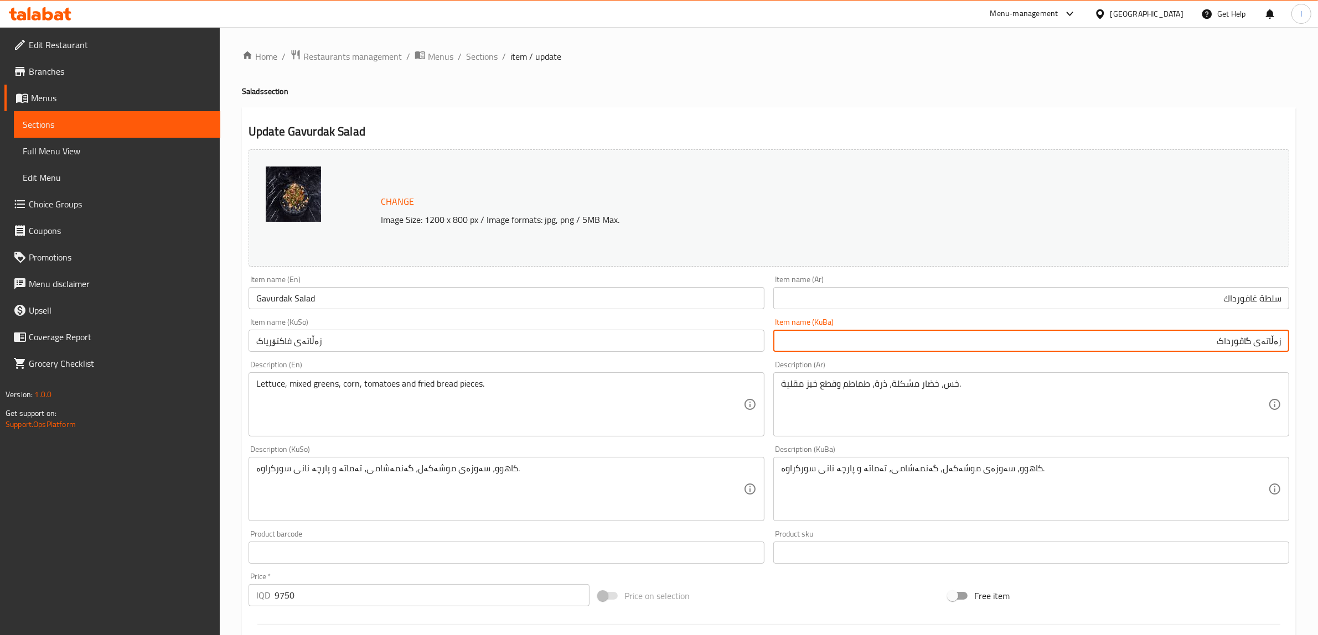
drag, startPoint x: 1103, startPoint y: 349, endPoint x: 1327, endPoint y: 349, distance: 224.2
click at [1318, 349] on html "​ Menu-management Iraq Get Help l Edit Restaurant Branches Menus Sections Full …" at bounding box center [659, 317] width 1318 height 635
type input "زەڵاتەی گاڤورداک"
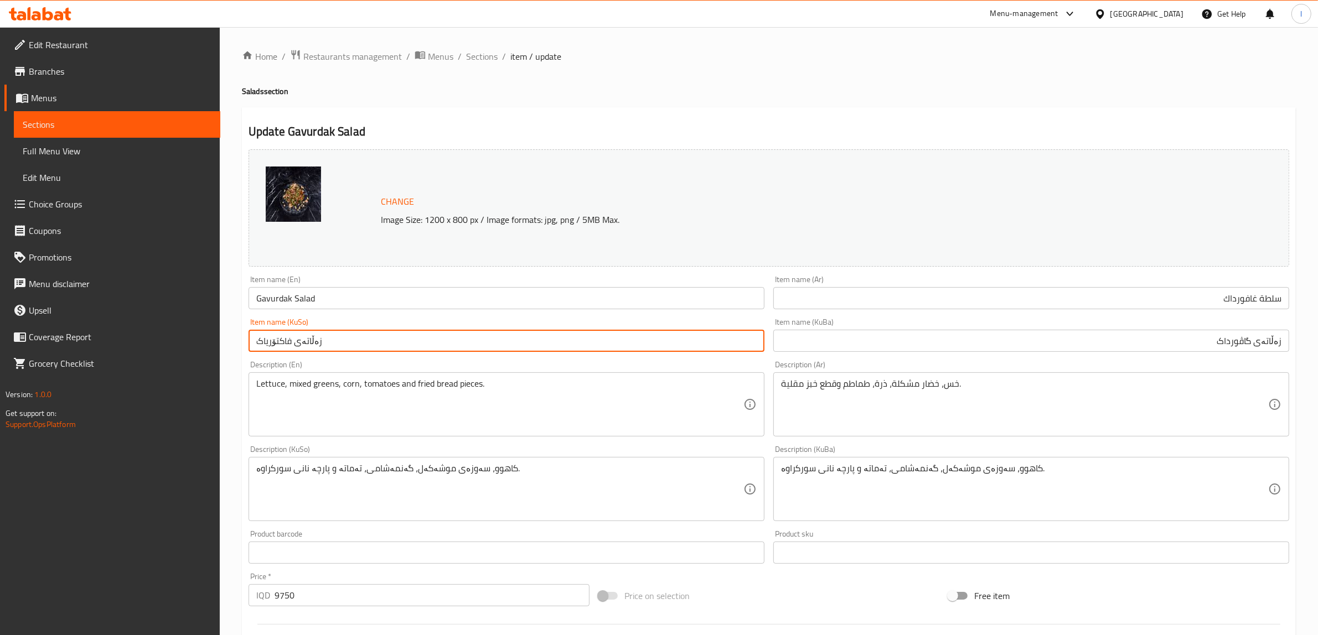
drag, startPoint x: 376, startPoint y: 335, endPoint x: 120, endPoint y: 365, distance: 258.0
click at [121, 366] on div "Edit Restaurant Branches Menus Sections Full Menu View Edit Menu Choice Groups …" at bounding box center [659, 476] width 1318 height 898
paste input "گاڤورد"
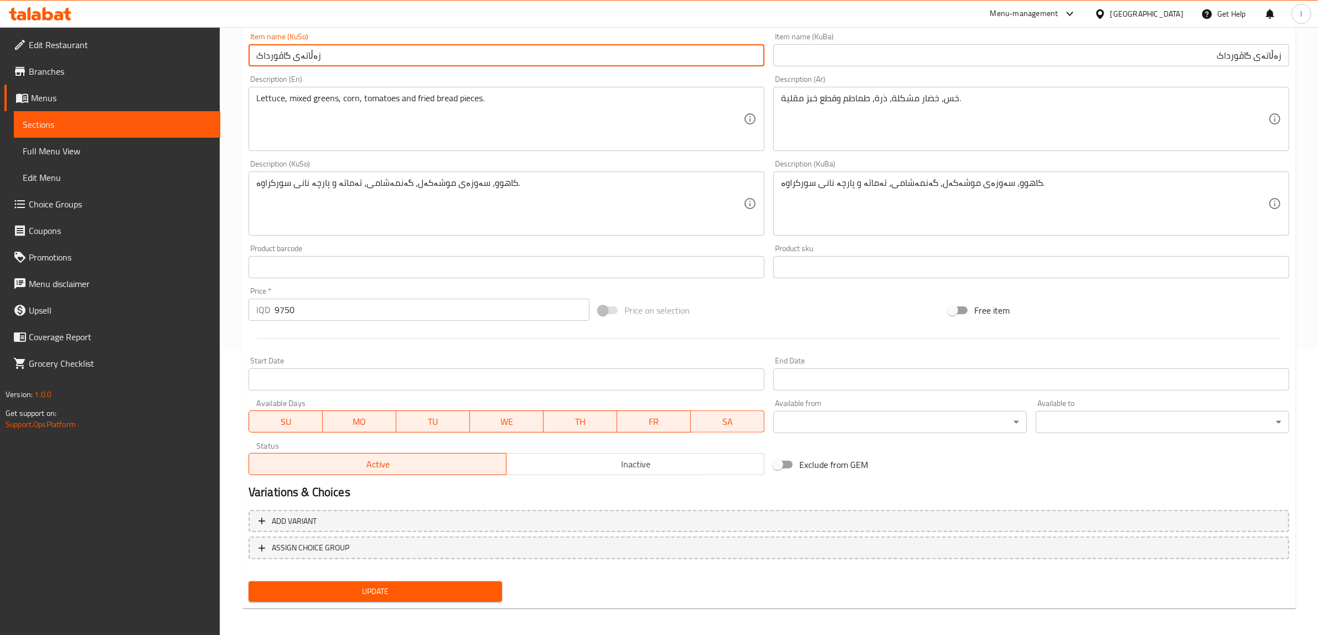
scroll to position [288, 0]
type input "زەڵاتەی گاڤورداک"
click at [410, 583] on span "Update" at bounding box center [375, 589] width 236 height 14
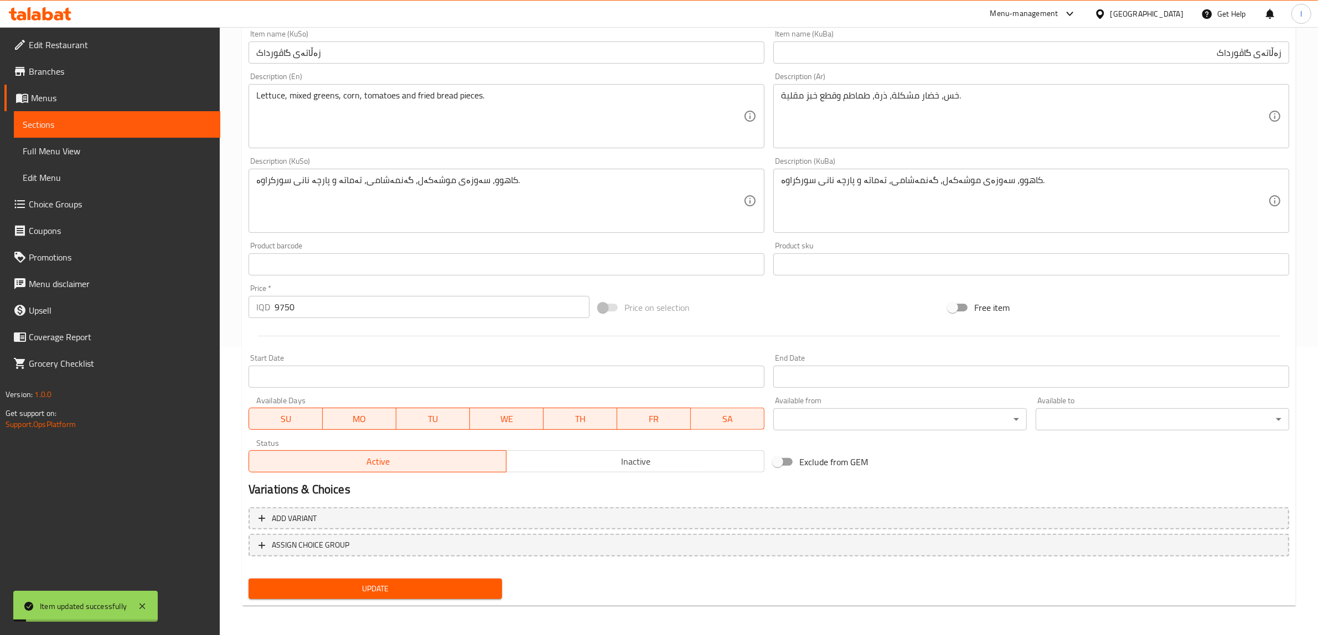
click at [65, 150] on span "Full Menu View" at bounding box center [117, 150] width 189 height 13
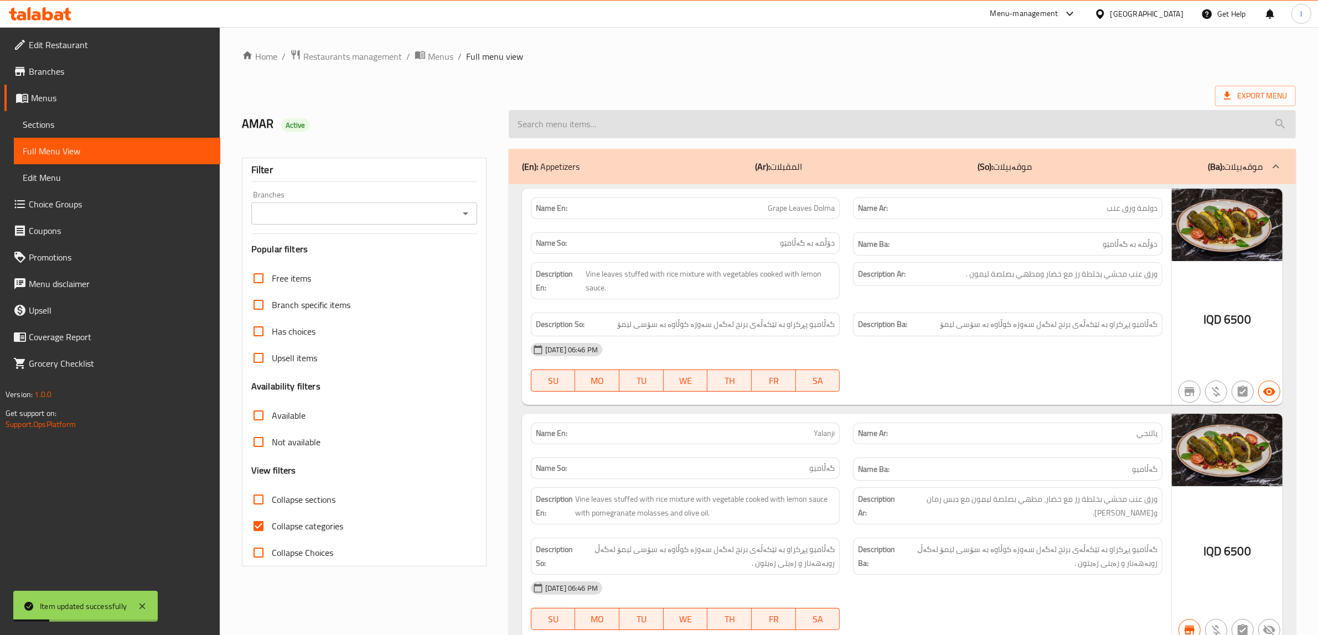
click at [634, 121] on input "search" at bounding box center [902, 124] width 787 height 28
paste input "Gavurdak Salad"
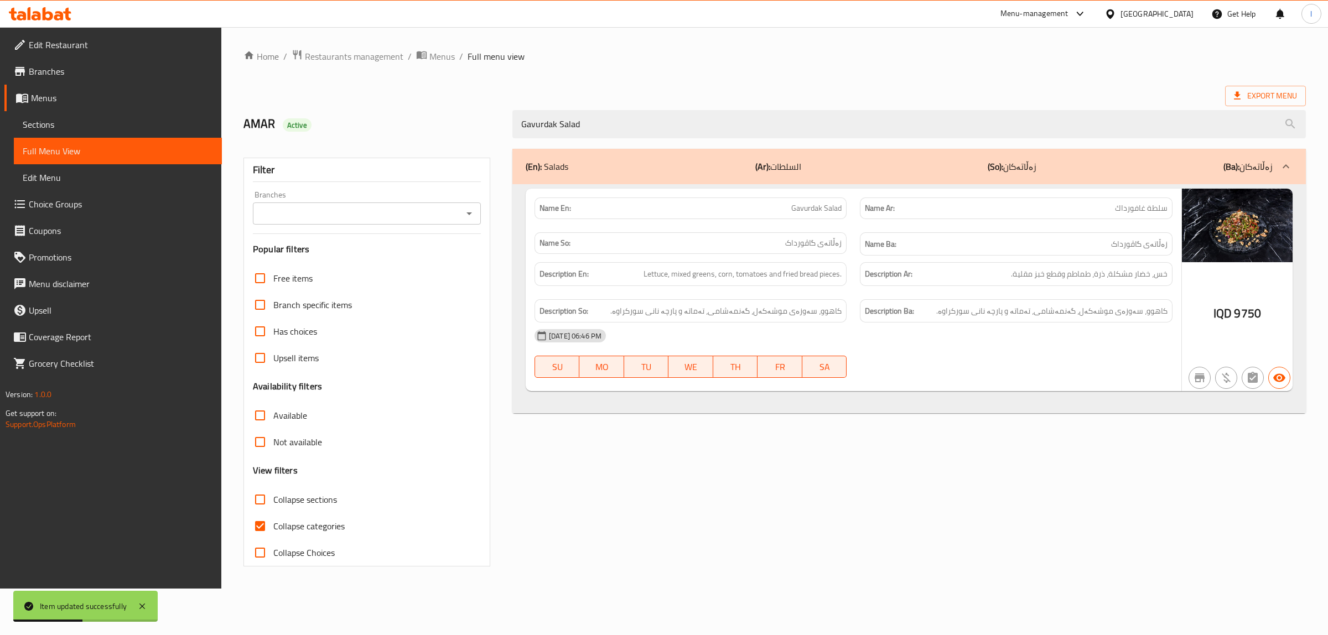
type input "Gavurdak Salad"
click at [390, 206] on input "Branches" at bounding box center [357, 213] width 203 height 15
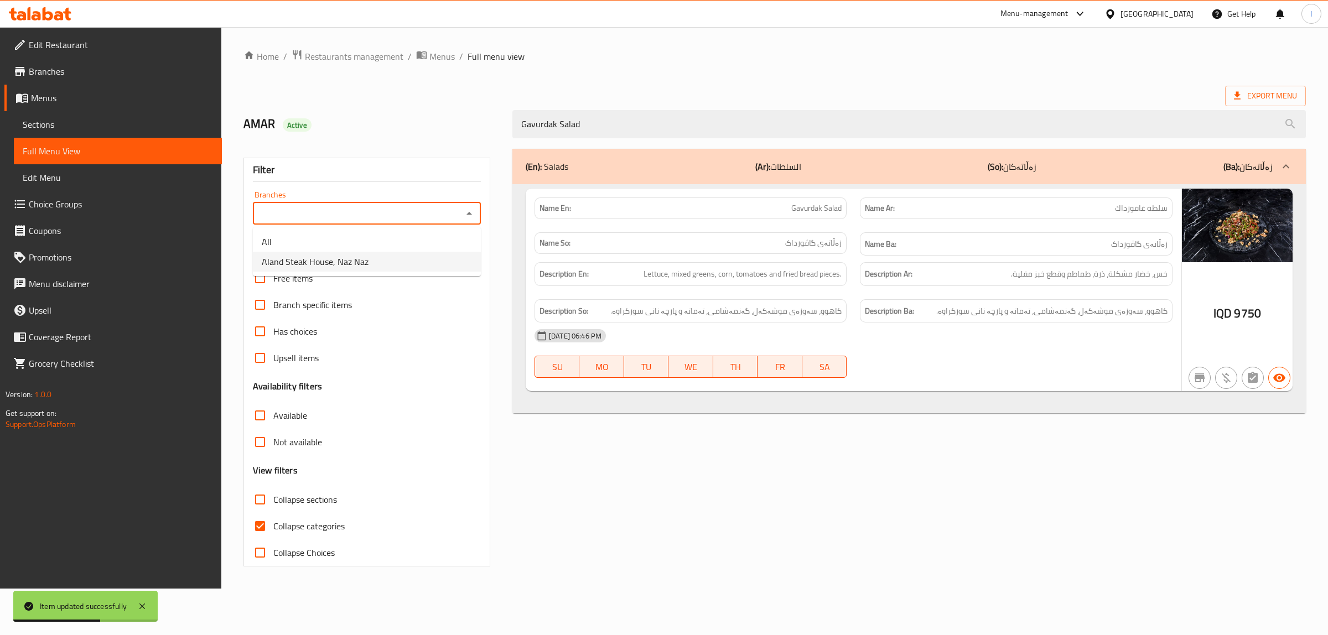
click at [339, 262] on span "Aland Steak House, Naz Naz" at bounding box center [315, 261] width 107 height 13
type input "Aland Steak House, Naz Naz"
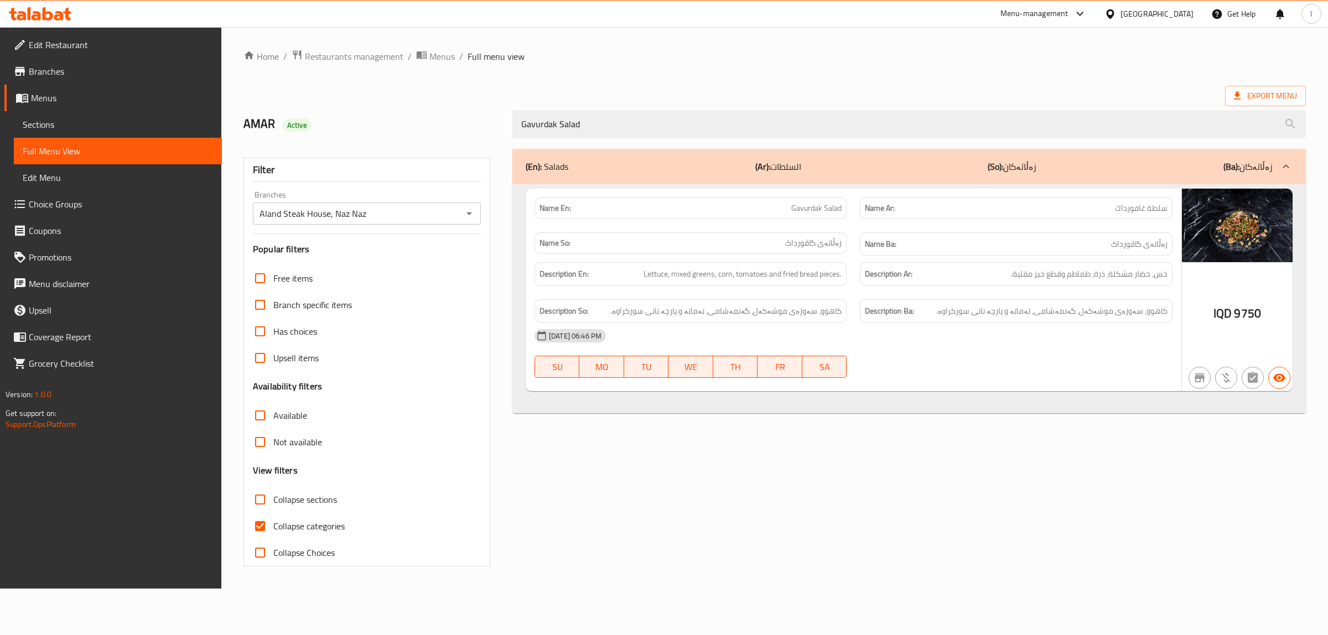
drag, startPoint x: 639, startPoint y: 130, endPoint x: 236, endPoint y: 115, distance: 403.8
click at [247, 118] on div "AMAR Active Gavurdak Salad" at bounding box center [775, 124] width 1076 height 49
paste input "Rocca"
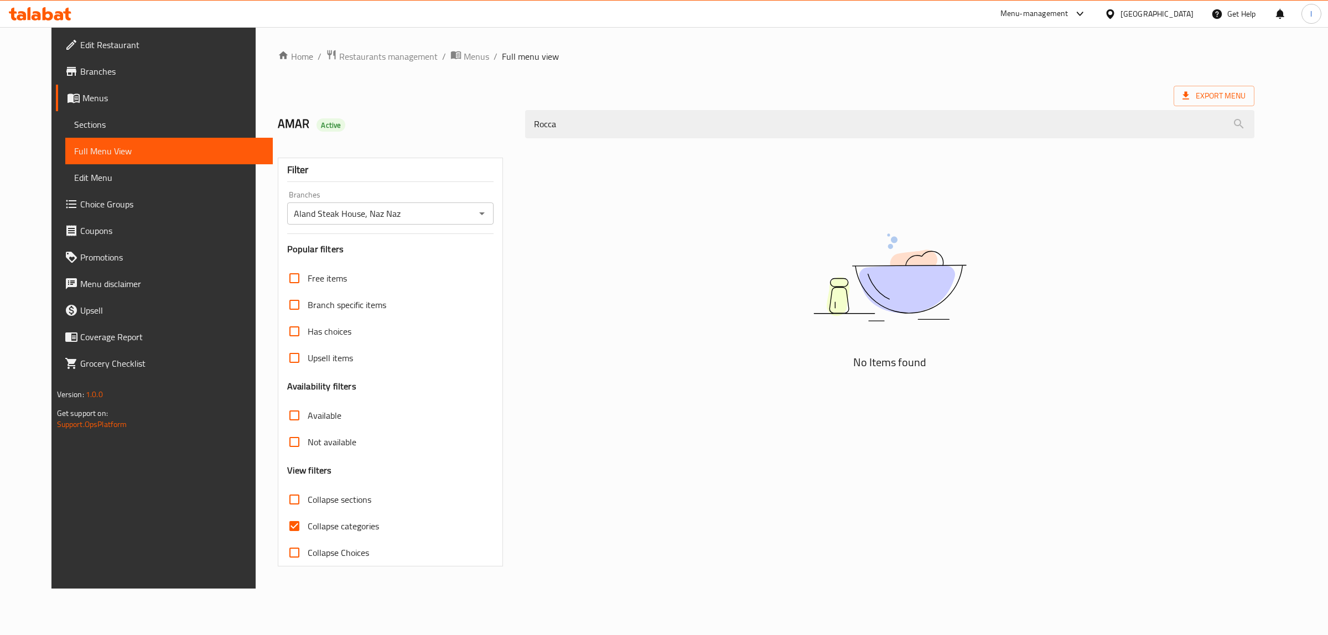
drag, startPoint x: 558, startPoint y: 127, endPoint x: 322, endPoint y: 109, distance: 237.0
click at [335, 115] on div "AMAR Active Rocca" at bounding box center [766, 124] width 991 height 49
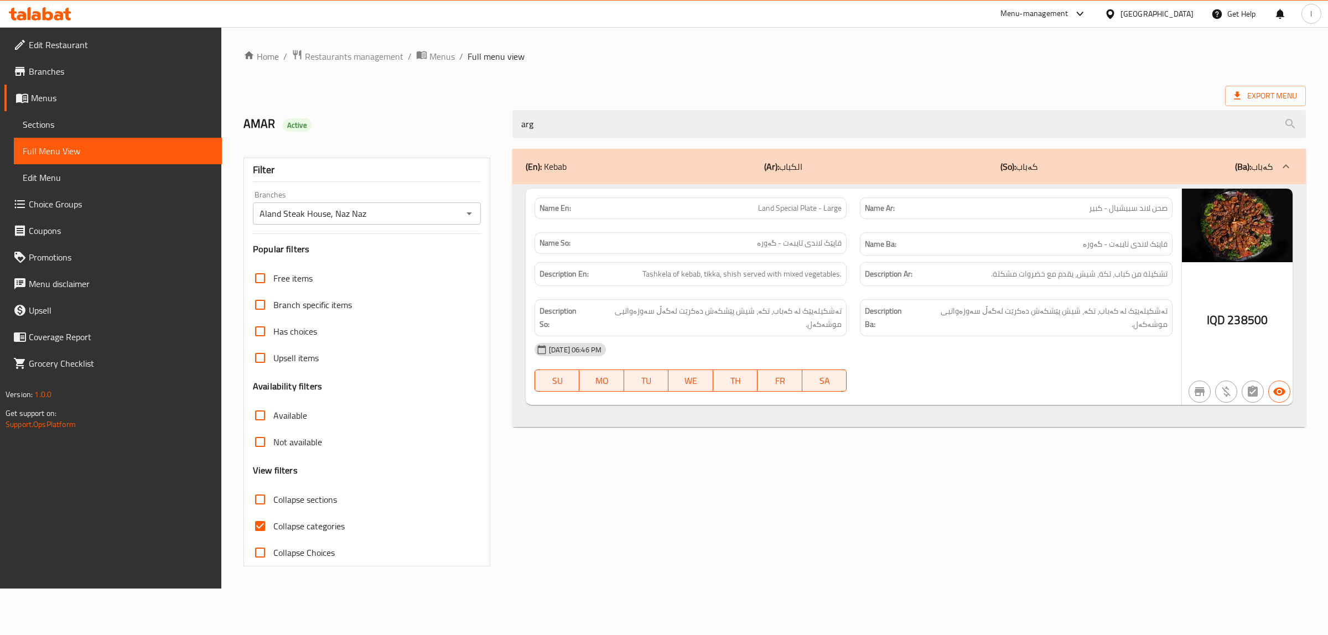
drag, startPoint x: 645, startPoint y: 120, endPoint x: 289, endPoint y: 132, distance: 356.6
click at [302, 133] on div "AMAR Active arg" at bounding box center [775, 124] width 1076 height 49
paste input "Arugula"
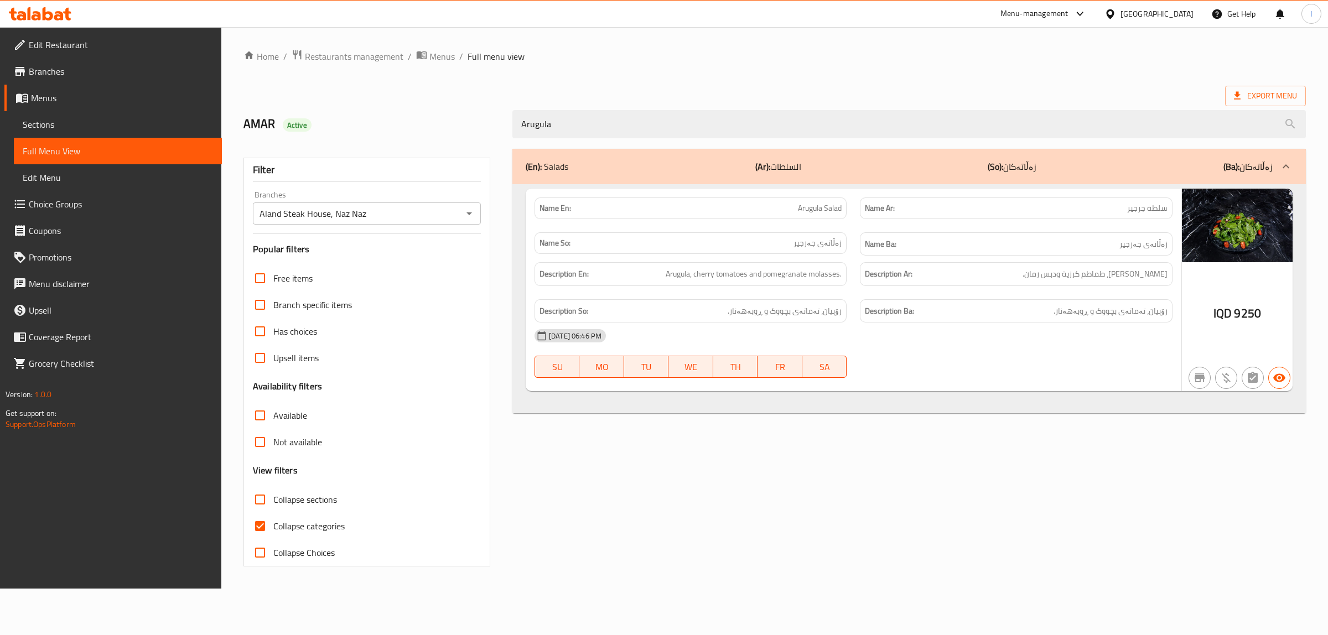
type input "Arugula"
click at [81, 129] on span "Sections" at bounding box center [118, 124] width 190 height 13
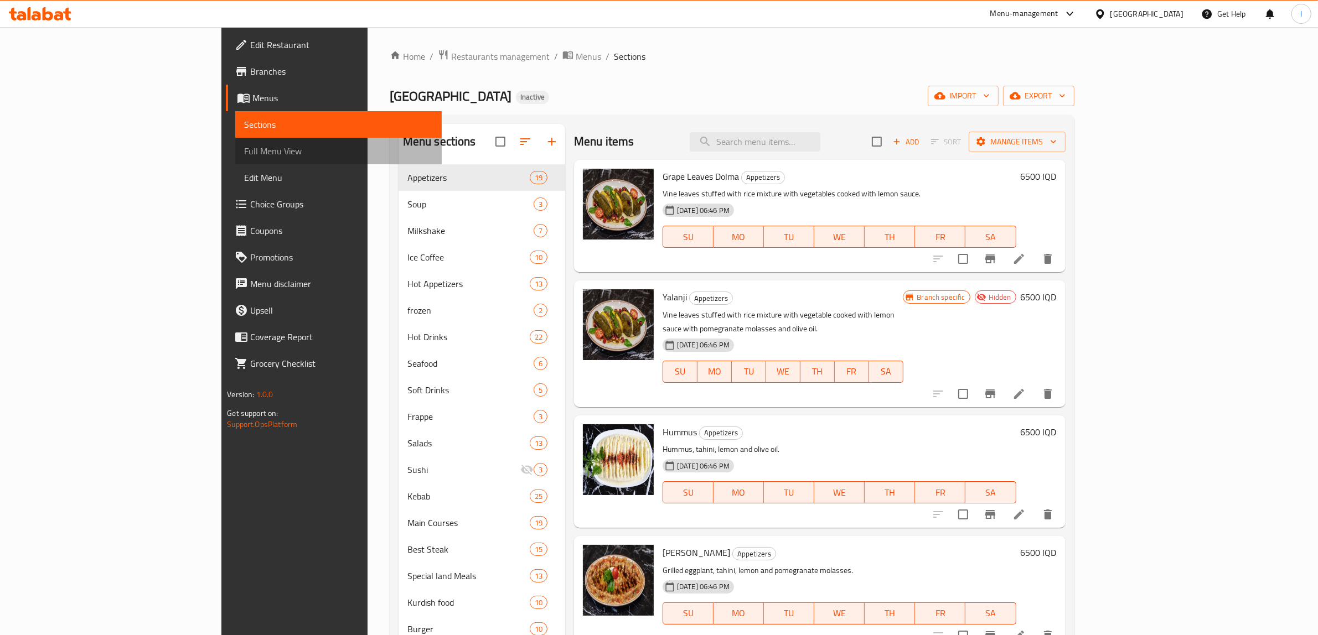
click at [235, 159] on link "Full Menu View" at bounding box center [338, 151] width 206 height 27
click at [244, 158] on span "Full Menu View" at bounding box center [338, 150] width 189 height 13
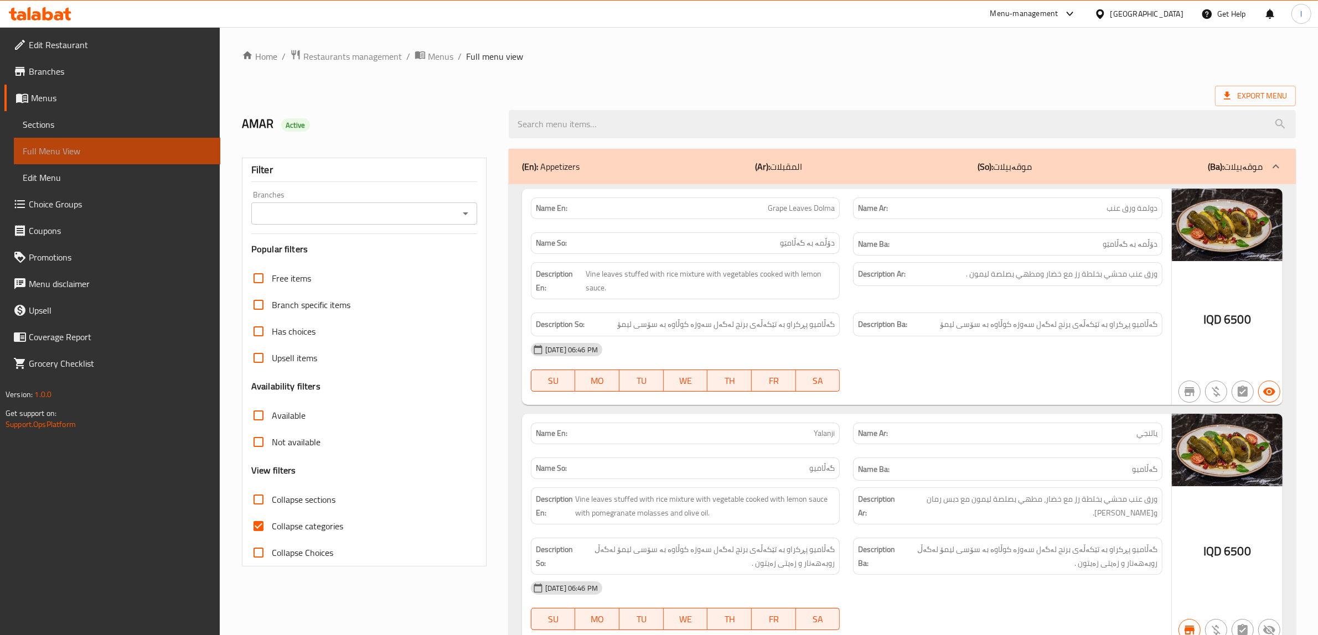
click at [65, 154] on span "Full Menu View" at bounding box center [117, 150] width 189 height 13
click at [359, 211] on input "Branches" at bounding box center [355, 213] width 201 height 15
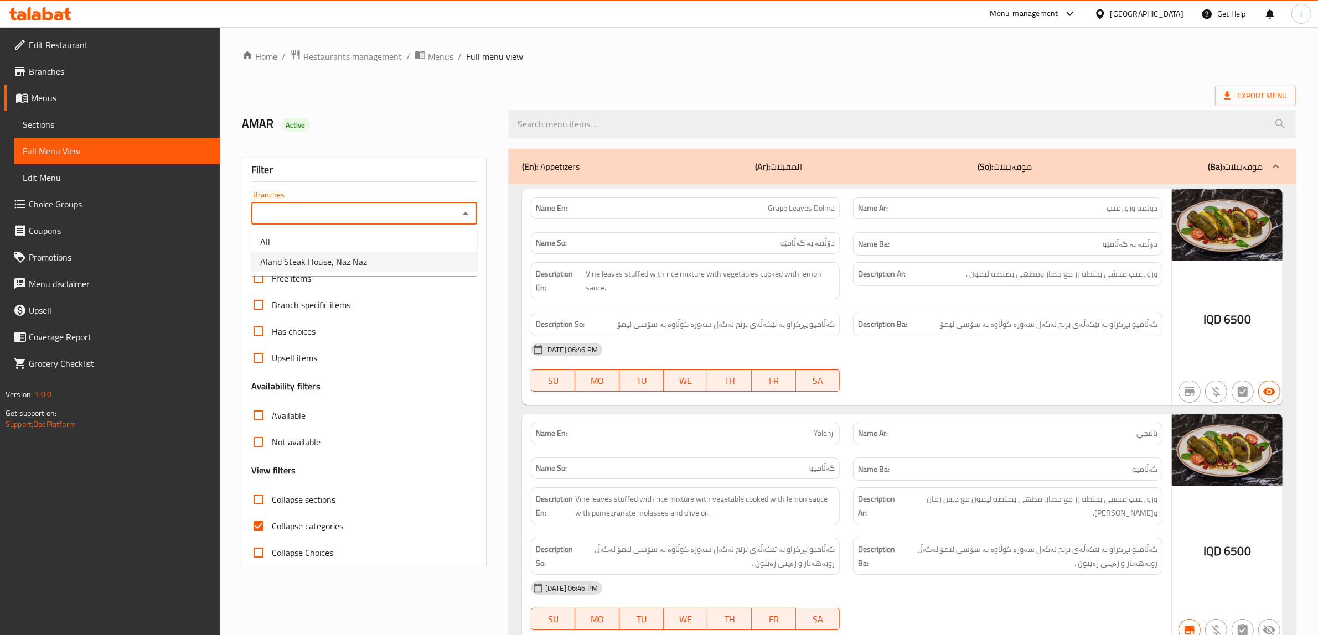
click at [329, 257] on span "Aland Steak House, Naz Naz" at bounding box center [313, 261] width 107 height 13
type input "Aland Steak House, Naz Naz"
click at [308, 524] on span "Collapse categories" at bounding box center [307, 526] width 71 height 13
click at [272, 524] on input "Collapse categories" at bounding box center [258, 526] width 27 height 27
checkbox input "false"
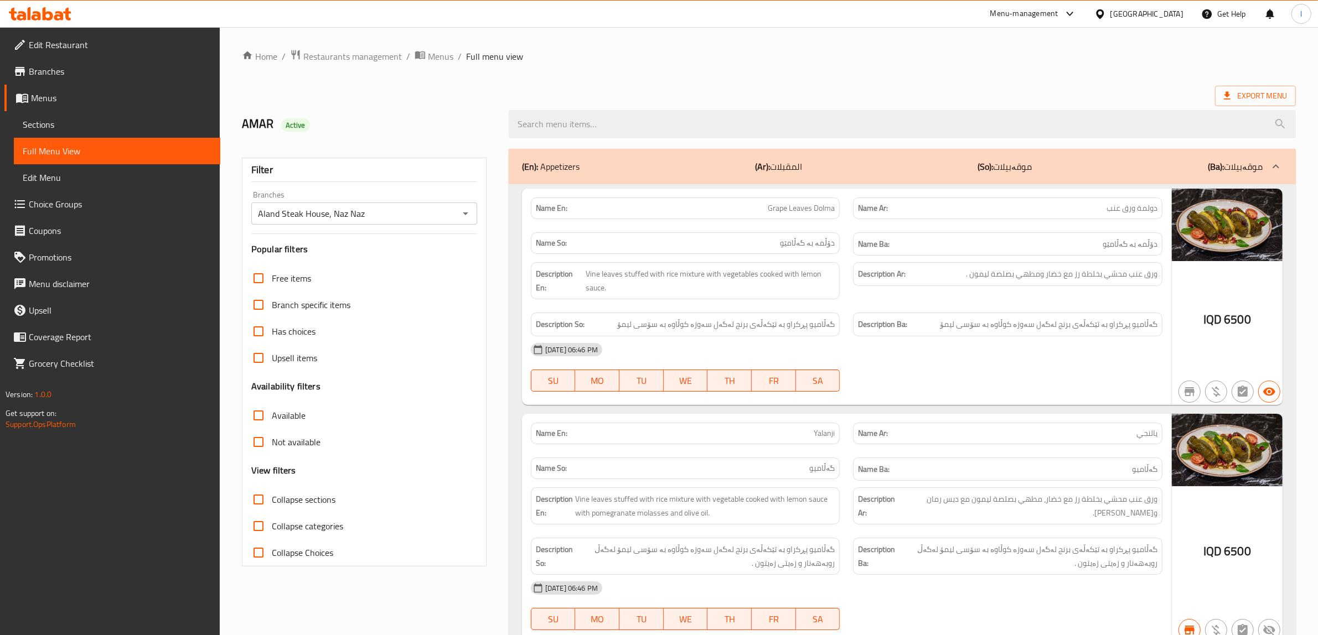
click at [283, 504] on span "Collapse sections" at bounding box center [304, 499] width 64 height 13
click at [272, 504] on input "Collapse sections" at bounding box center [258, 500] width 27 height 27
checkbox input "true"
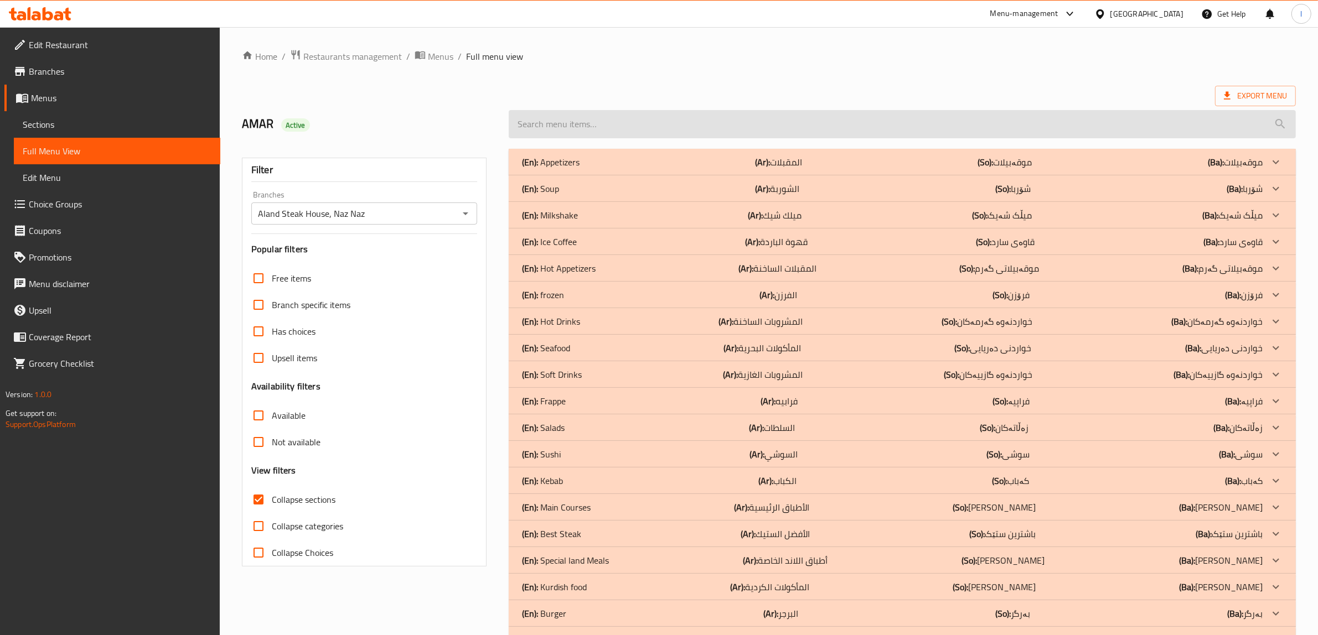
click at [618, 136] on input "search" at bounding box center [902, 124] width 787 height 28
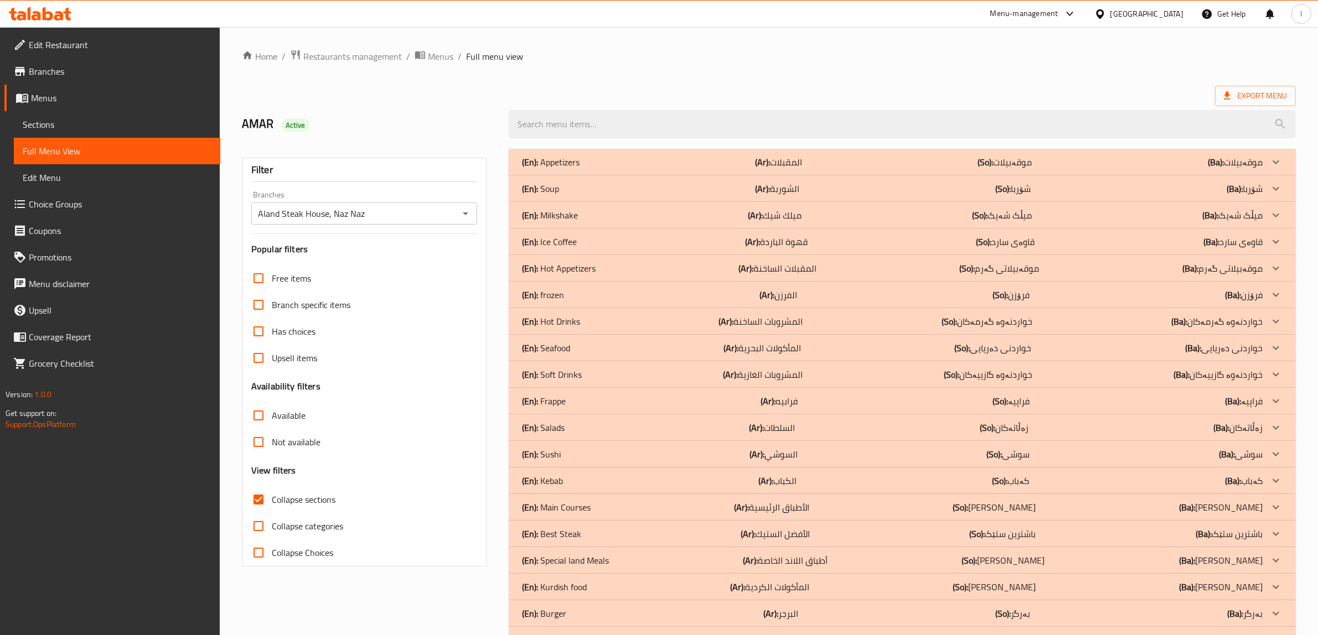
paste input "Rocca"
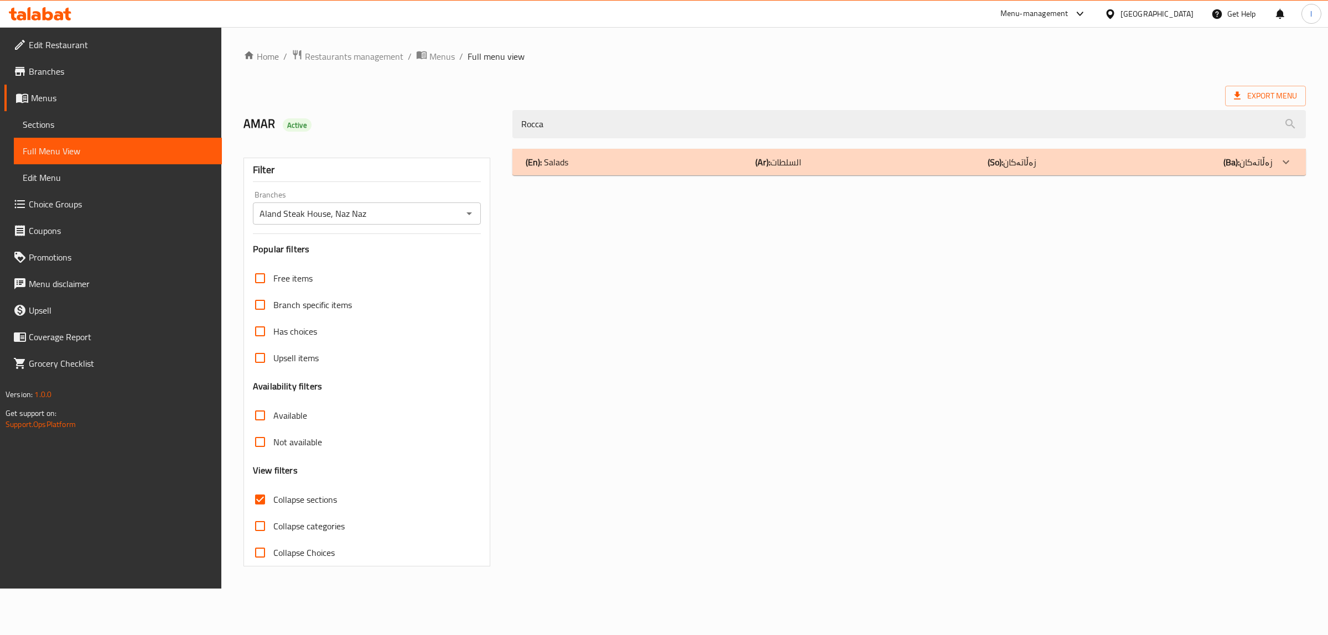
click at [609, 167] on div "(En): Salads (Ar): السلطات (So): زەڵاتەکان (Ba): زەڵاتەکان" at bounding box center [899, 162] width 747 height 13
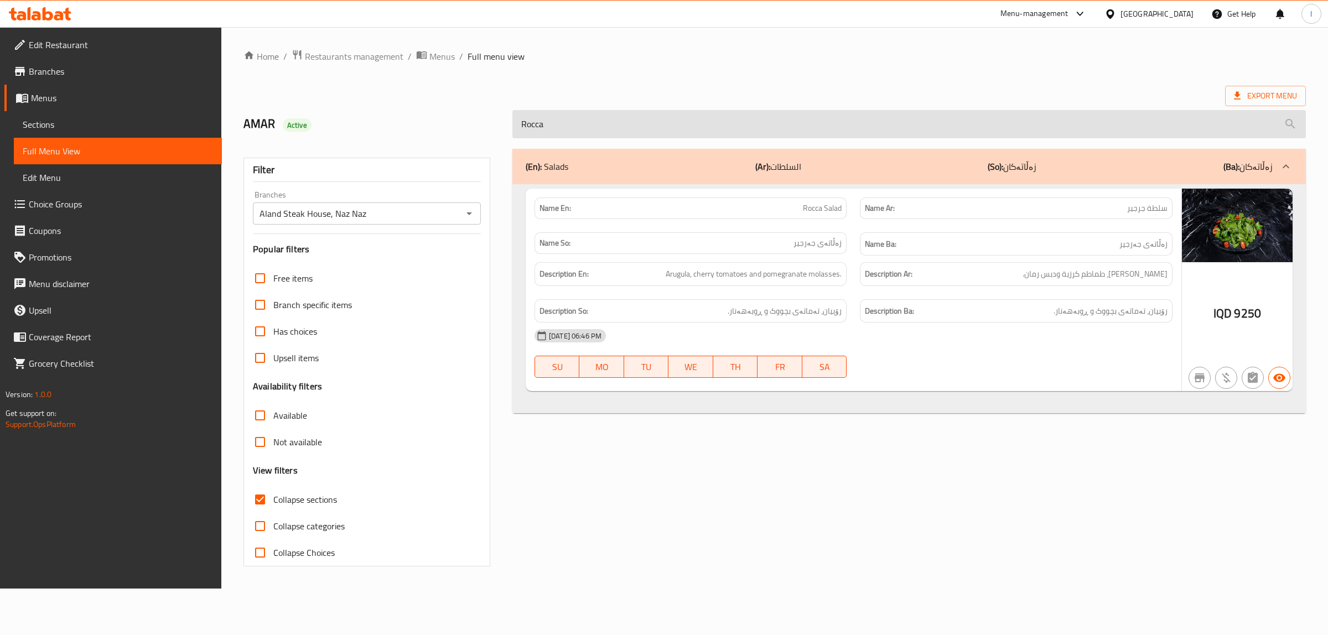
drag, startPoint x: 985, startPoint y: 134, endPoint x: 959, endPoint y: 133, distance: 26.0
click at [984, 134] on input "Rocca" at bounding box center [910, 124] width 794 height 28
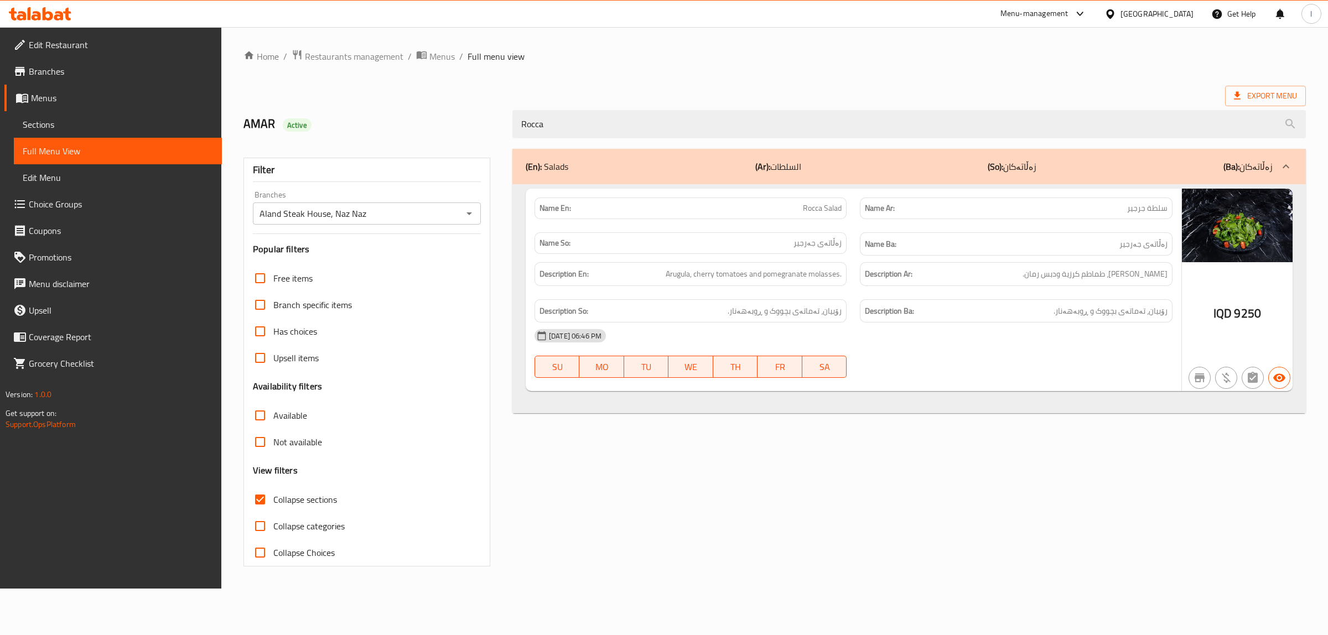
drag, startPoint x: 578, startPoint y: 115, endPoint x: 131, endPoint y: 111, distance: 447.8
click at [144, 114] on div "Edit Restaurant Branches Menus Sections Full Menu View Edit Menu Choice Groups …" at bounding box center [664, 308] width 1328 height 562
paste input "Land Salad"
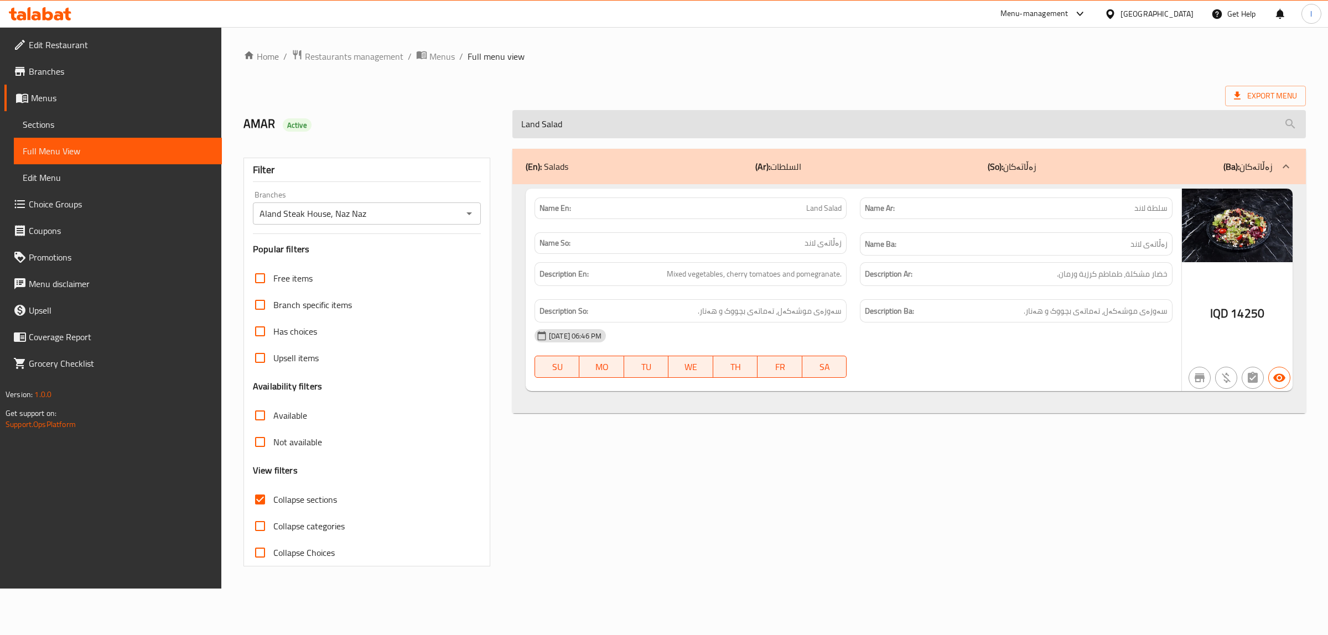
click at [520, 126] on input "Land Salad" at bounding box center [910, 124] width 794 height 28
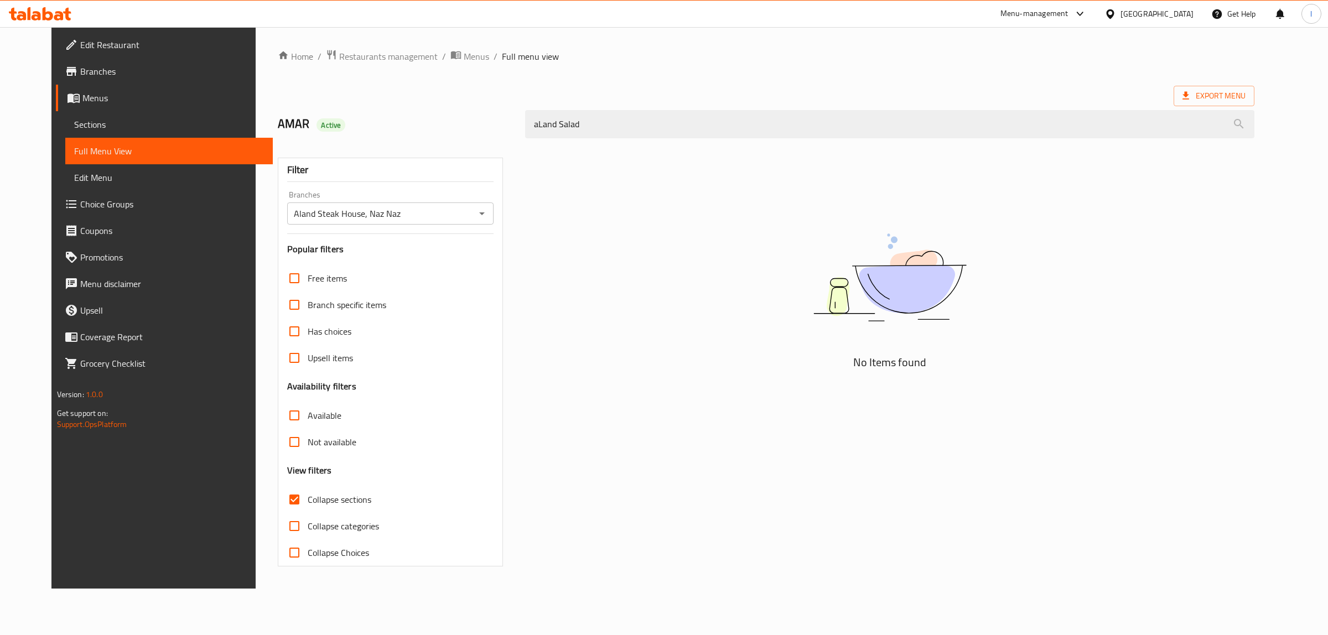
type input "aLand Salad"
click at [75, 123] on span "Sections" at bounding box center [169, 124] width 190 height 13
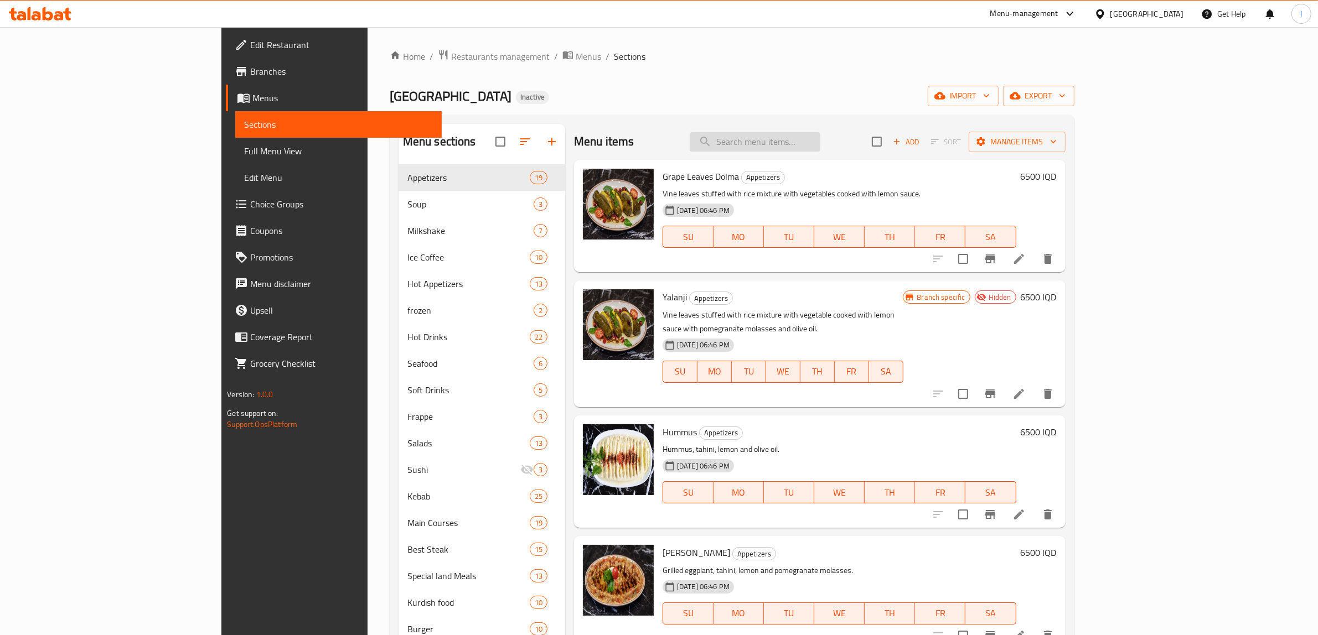
click at [820, 148] on input "search" at bounding box center [755, 141] width 131 height 19
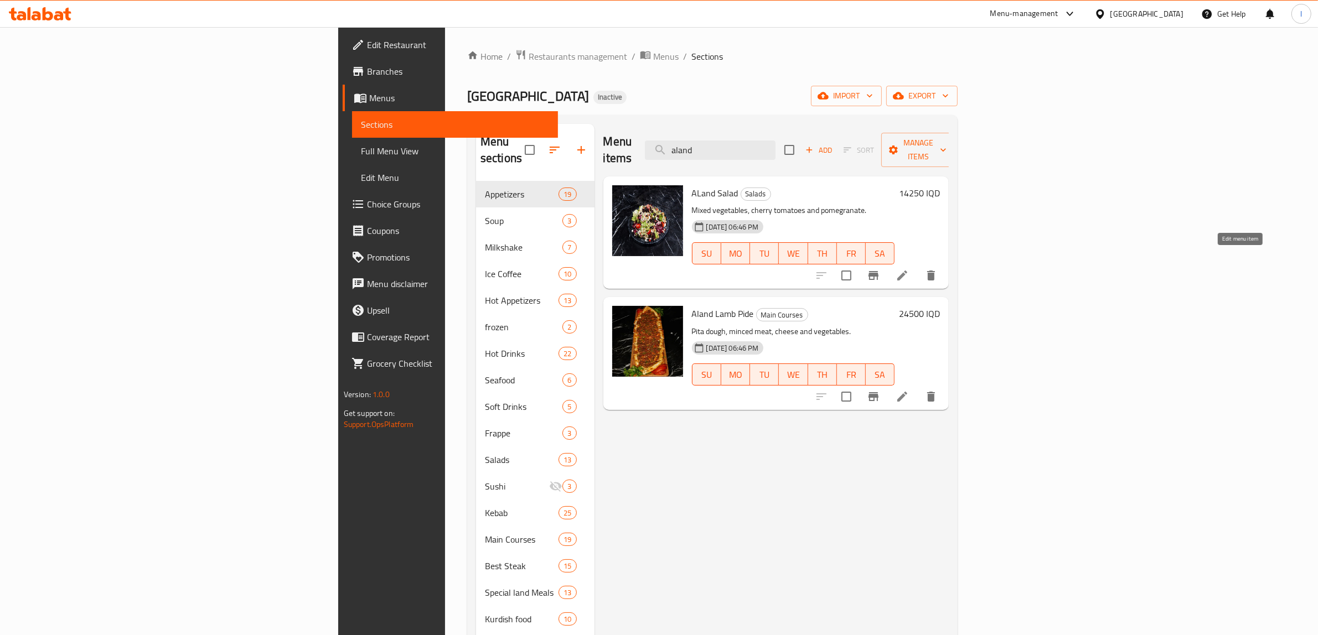
type input "aland"
click at [909, 269] on icon at bounding box center [902, 275] width 13 height 13
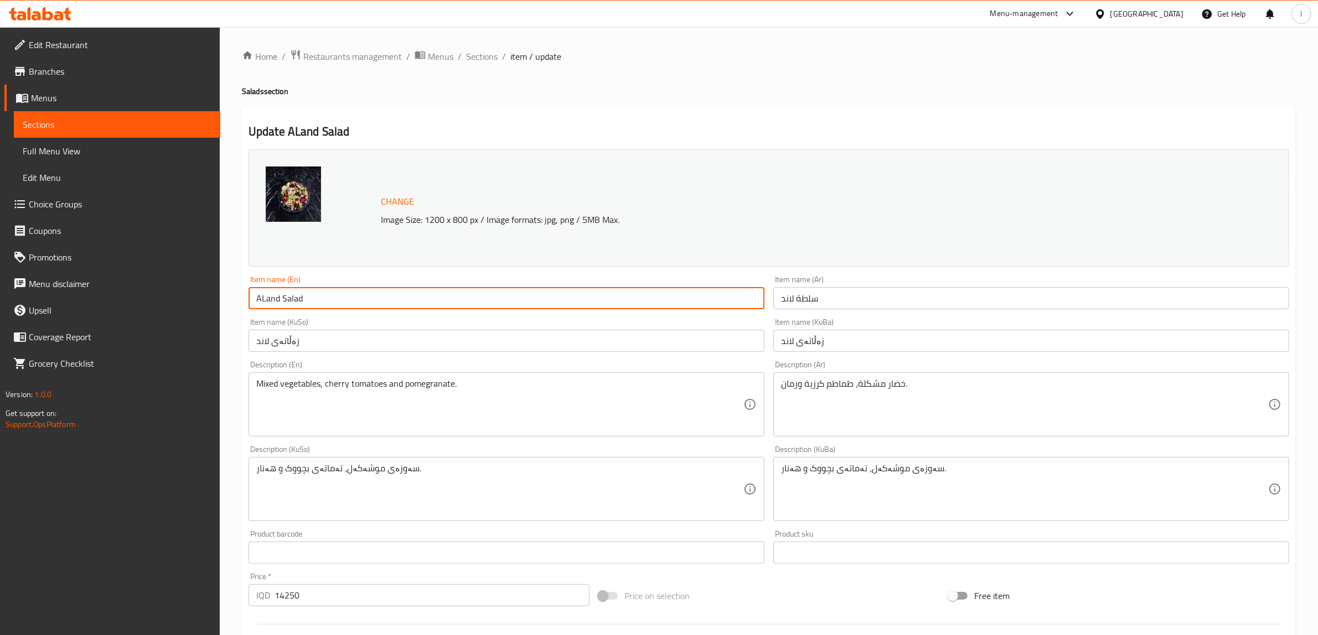
drag, startPoint x: 307, startPoint y: 298, endPoint x: 218, endPoint y: 289, distance: 90.0
click at [218, 289] on div "Edit Restaurant Branches Menus Sections Full Menu View Edit Menu Choice Groups …" at bounding box center [659, 476] width 1318 height 898
paste input "land s"
type input "Aland salad"
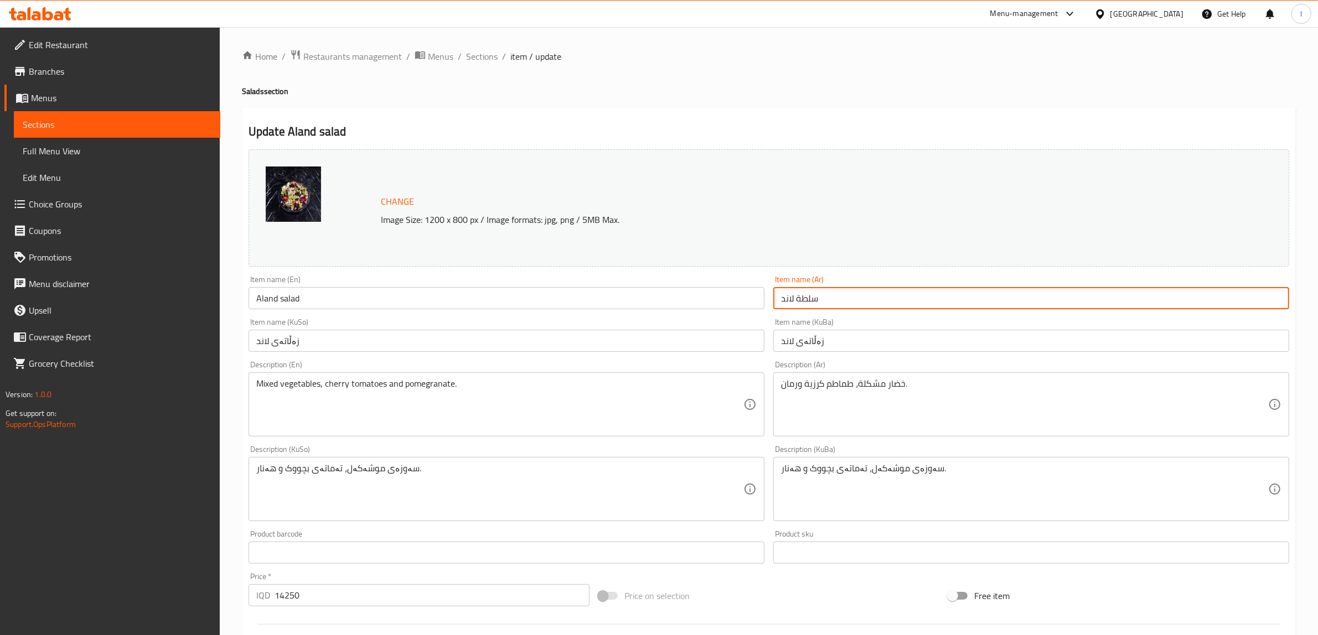
click at [789, 302] on input "سلطة لاند" at bounding box center [1031, 298] width 516 height 22
paste input "آلاند"
click at [1255, 300] on input "سلطة آلاند" at bounding box center [1031, 298] width 516 height 22
type input "سلطة ألاند"
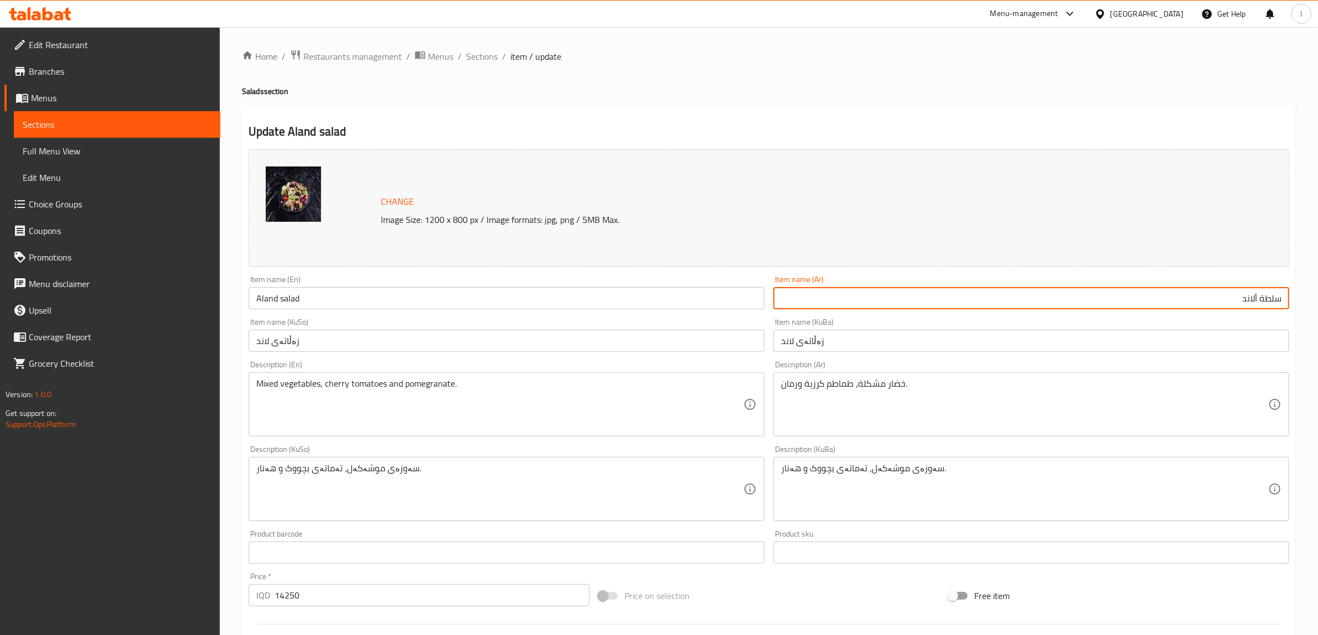
click at [1034, 342] on input "زەڵاتەی لاند" at bounding box center [1031, 341] width 516 height 22
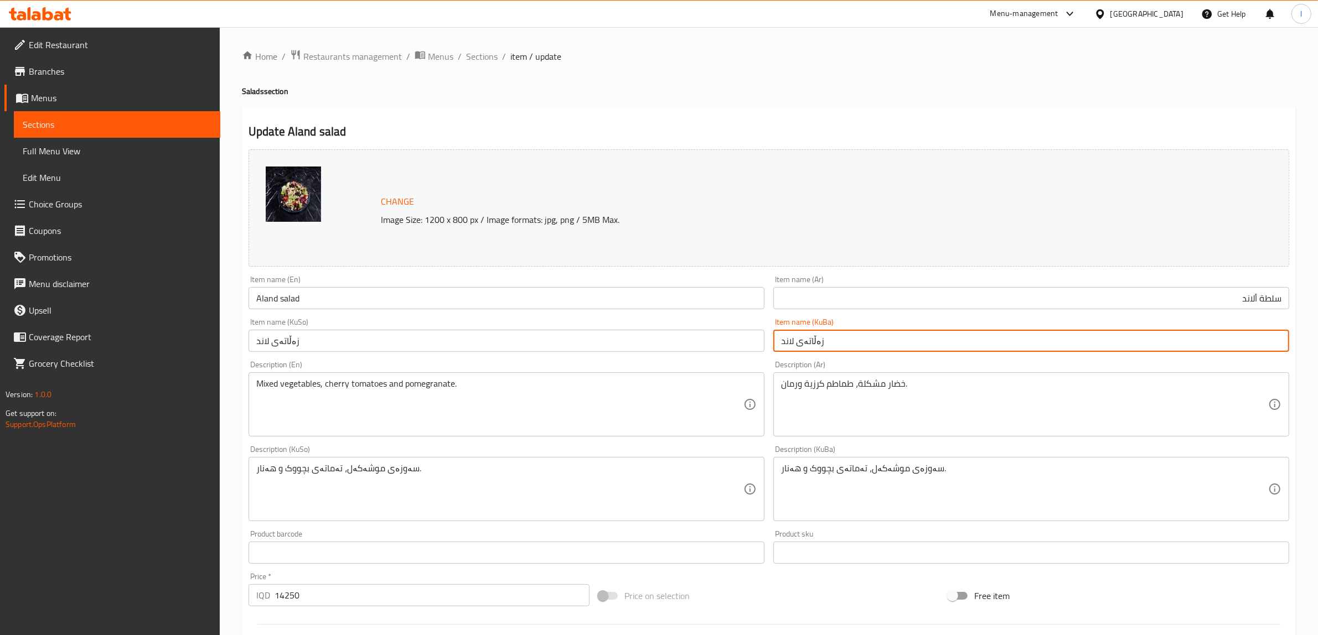
drag, startPoint x: 754, startPoint y: 302, endPoint x: 382, endPoint y: 295, distance: 372.0
click at [396, 302] on div "Change Image Size: 1200 x 800 px / Image formats: jpg, png / 5MB Max. Item name…" at bounding box center [768, 455] width 1049 height 620
click at [1250, 339] on input "زەڵاتەی لاند" at bounding box center [1031, 341] width 516 height 22
paste input "ئەلەند"
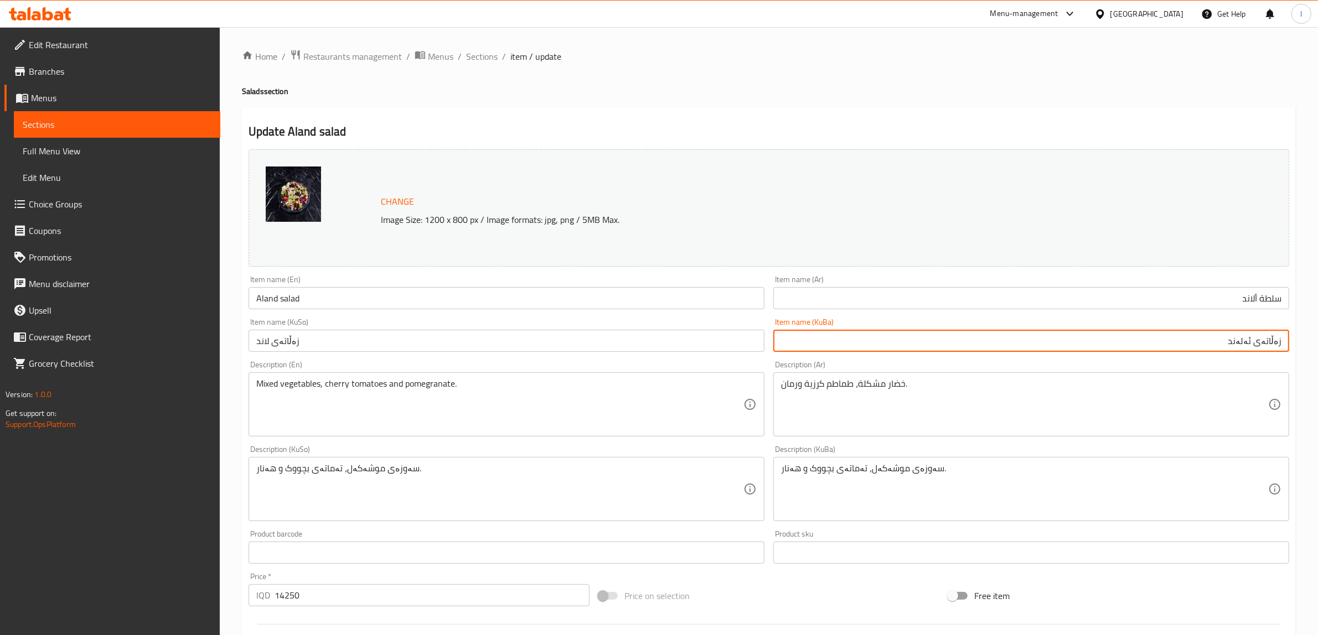
drag, startPoint x: 1198, startPoint y: 345, endPoint x: 1323, endPoint y: 325, distance: 126.7
click at [1318, 325] on html "​ Menu-management Iraq Get Help l Edit Restaurant Branches Menus Sections Full …" at bounding box center [659, 317] width 1318 height 635
type input "زەڵاتەی ئەلەند"
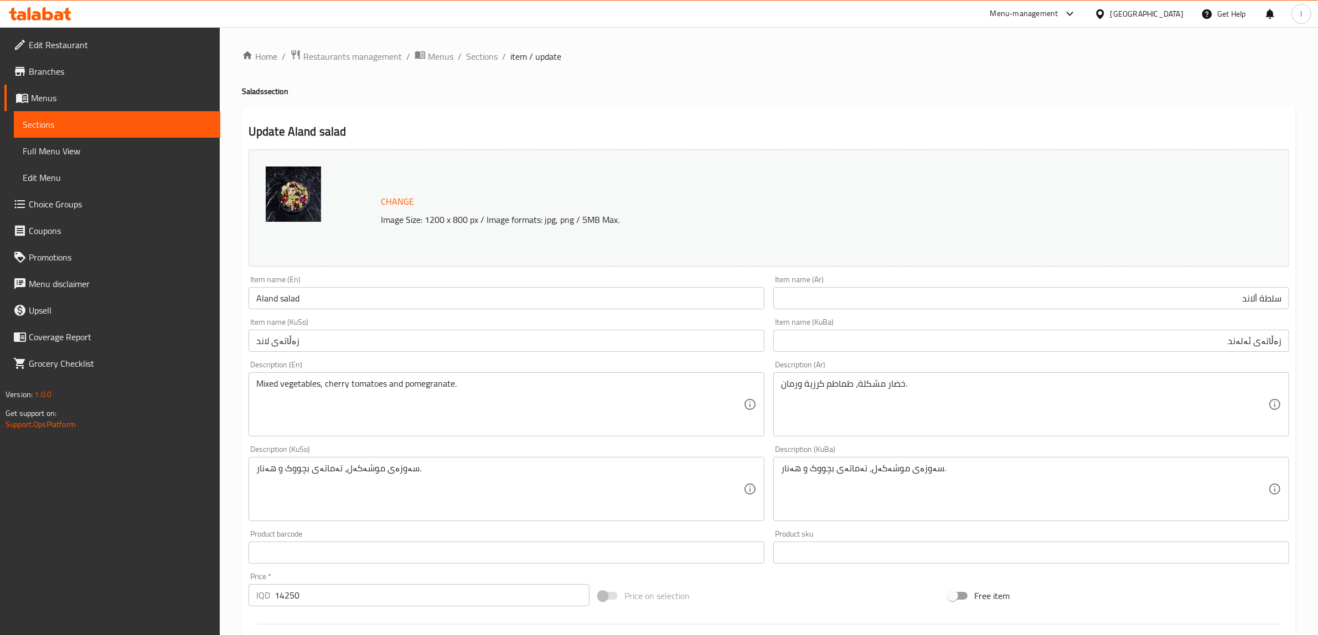
drag, startPoint x: 400, startPoint y: 329, endPoint x: 301, endPoint y: 334, distance: 99.2
click at [302, 333] on div "Item name (KuSo) زەڵاتەی لاند Item name (KuSo)" at bounding box center [507, 335] width 516 height 34
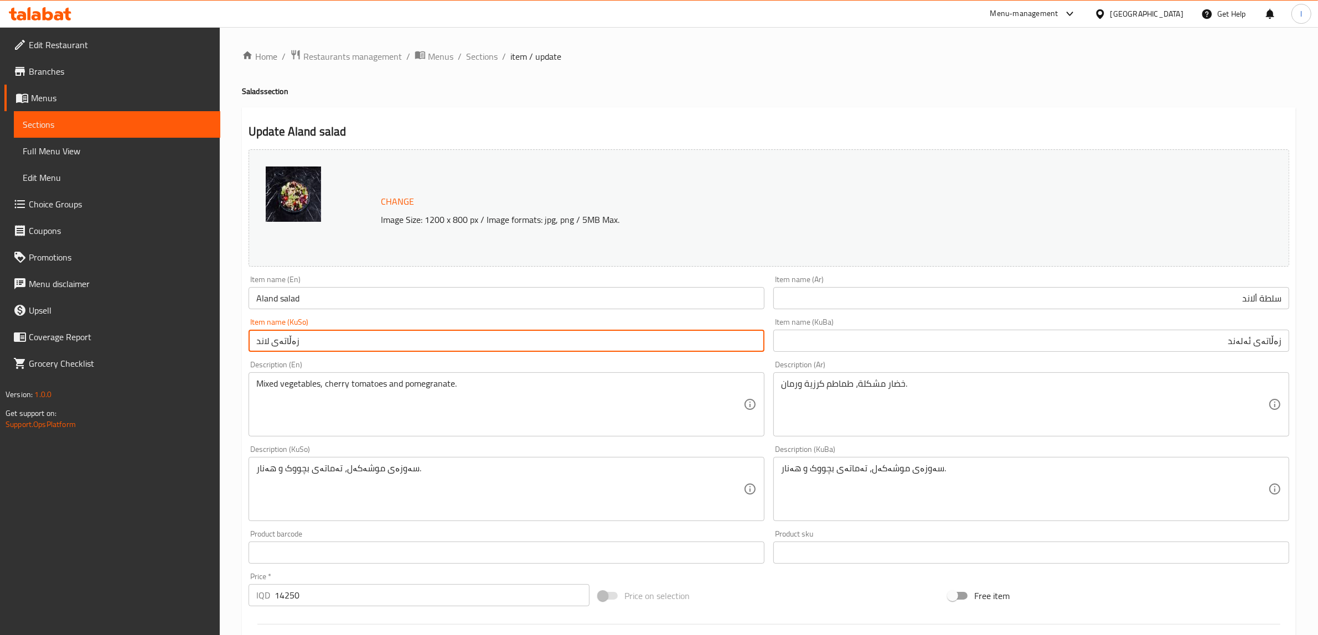
drag, startPoint x: 355, startPoint y: 346, endPoint x: 60, endPoint y: 328, distance: 295.6
click at [68, 328] on div "Edit Restaurant Branches Menus Sections Full Menu View Edit Menu Choice Groups …" at bounding box center [659, 476] width 1318 height 898
paste input "ئەلەند"
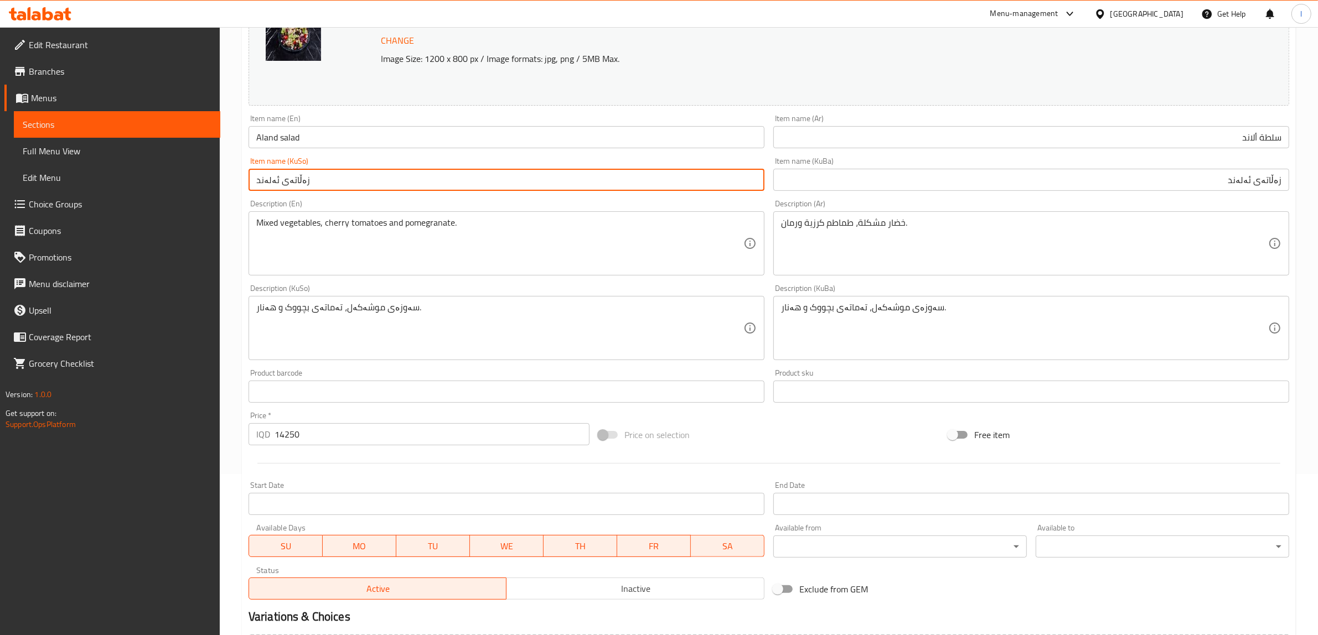
scroll to position [69, 0]
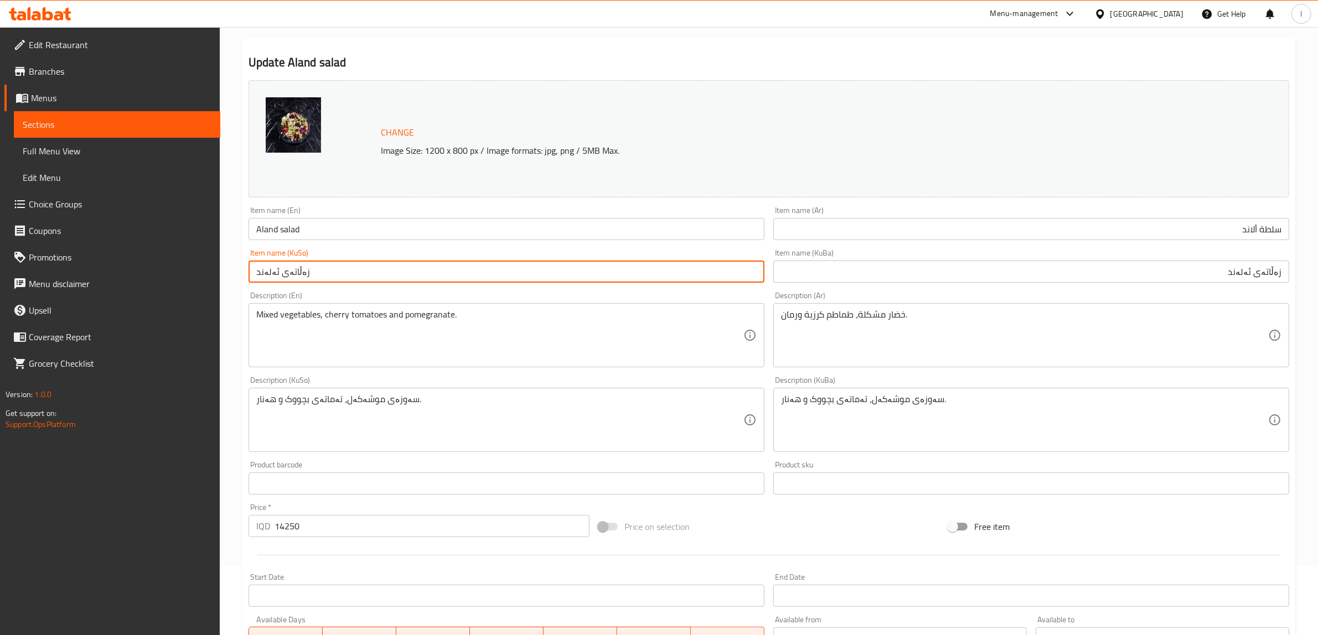
type input "زەڵاتەی ئەلەند"
drag, startPoint x: 311, startPoint y: 226, endPoint x: 50, endPoint y: 208, distance: 261.3
click at [55, 209] on div "Edit Restaurant Branches Menus Sections Full Menu View Edit Menu Choice Groups …" at bounding box center [659, 407] width 1318 height 898
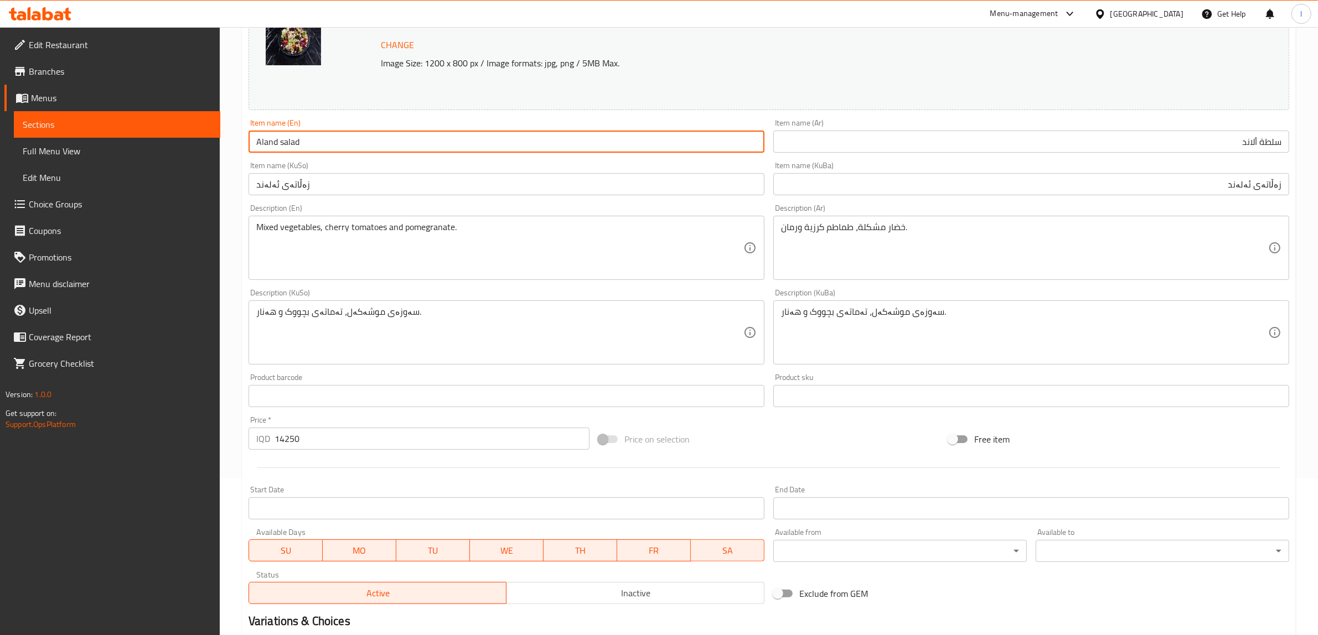
scroll to position [288, 0]
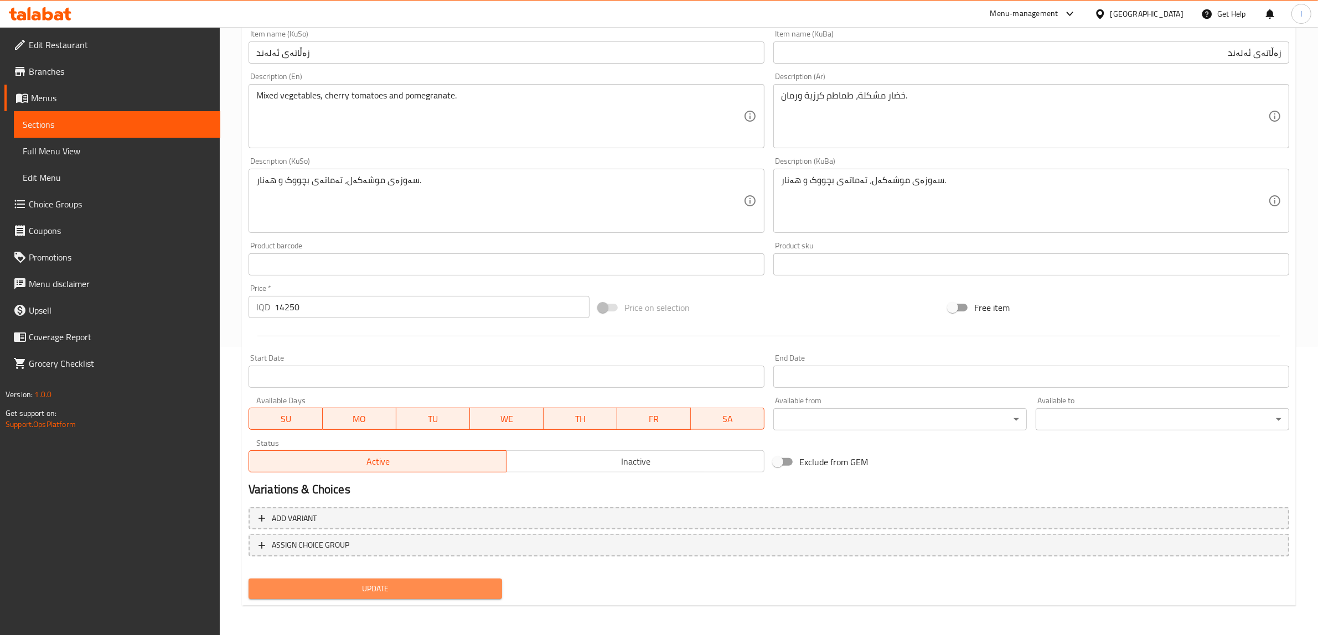
click at [343, 594] on span "Update" at bounding box center [375, 589] width 236 height 14
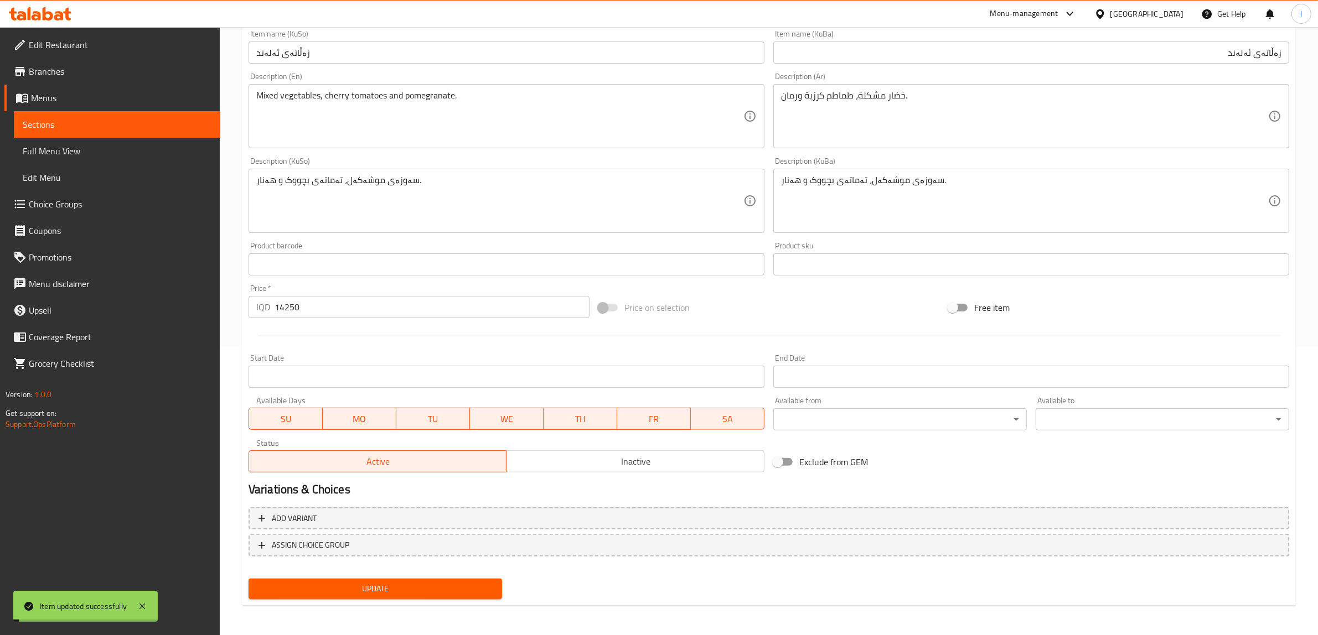
click at [81, 157] on span "Full Menu View" at bounding box center [117, 150] width 189 height 13
click at [69, 151] on span "Full Menu View" at bounding box center [117, 150] width 189 height 13
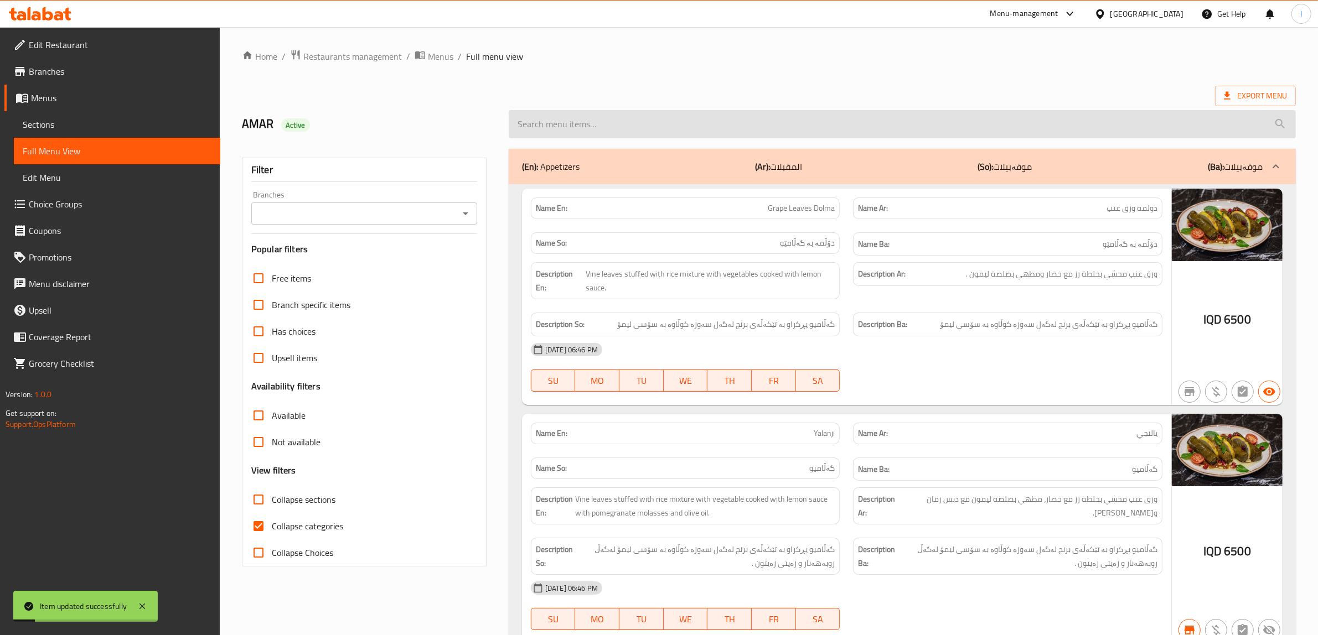
click at [605, 126] on input "search" at bounding box center [902, 124] width 787 height 28
paste input "Aland salad"
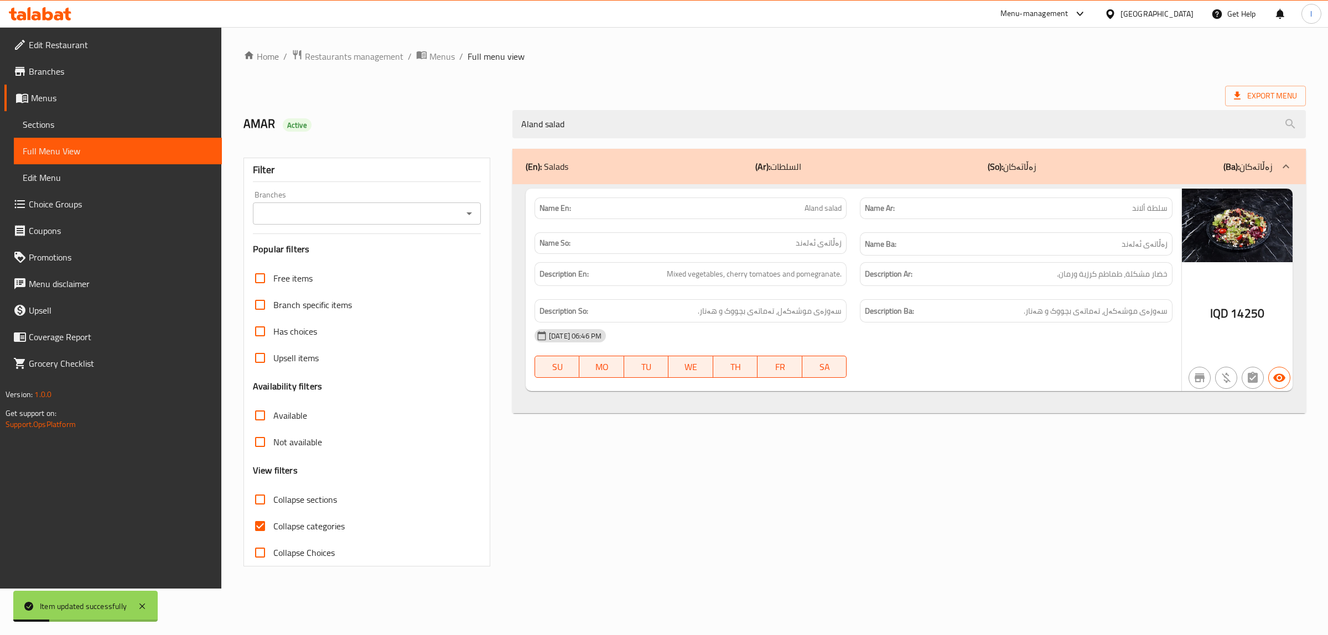
type input "Aland salad"
click at [286, 524] on span "Collapse categories" at bounding box center [308, 526] width 71 height 13
click at [273, 524] on input "Collapse categories" at bounding box center [260, 526] width 27 height 27
checkbox input "false"
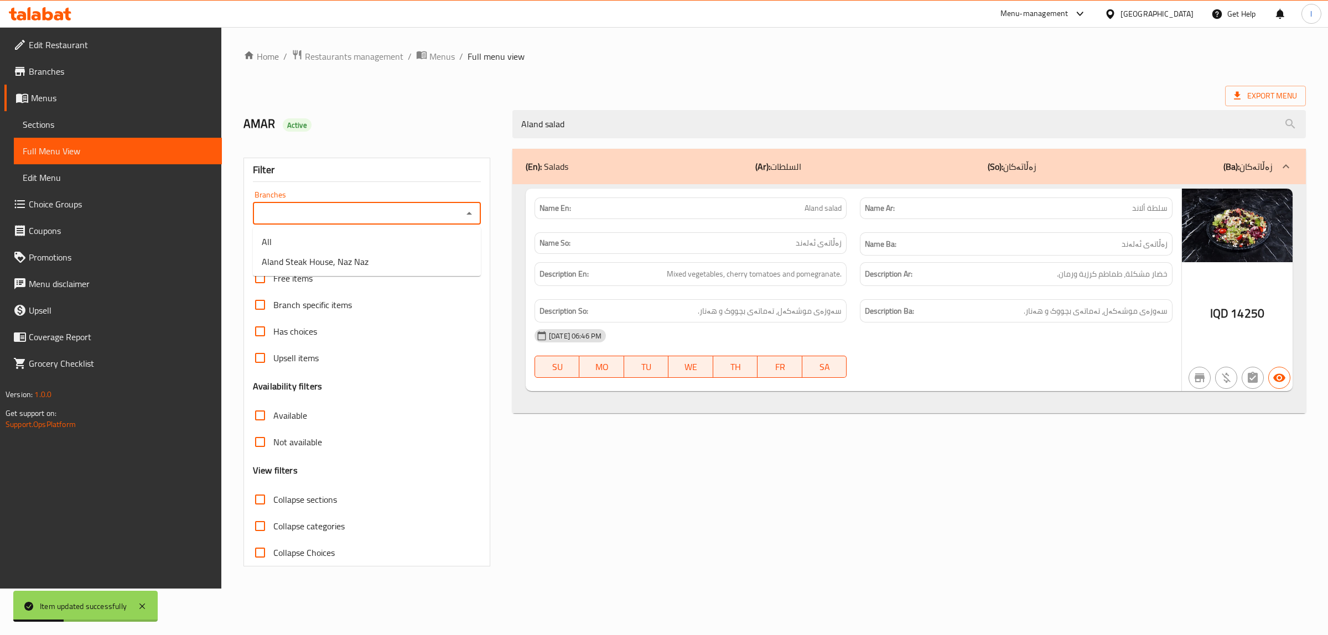
click at [338, 212] on input "Branches" at bounding box center [357, 213] width 203 height 15
click at [314, 267] on span "Aland Steak House, Naz Naz" at bounding box center [315, 261] width 107 height 13
type input "Aland Steak House, Naz Naz"
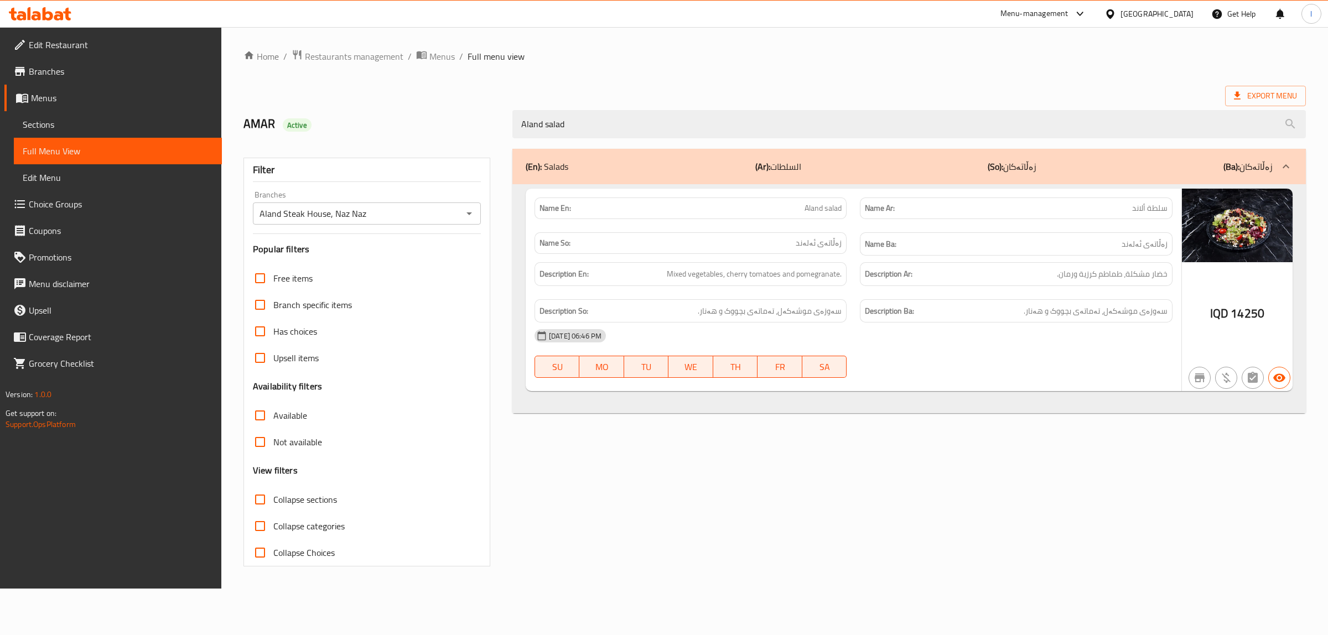
drag, startPoint x: 1068, startPoint y: 120, endPoint x: 166, endPoint y: 114, distance: 902.2
click at [170, 120] on div "Edit Restaurant Branches Menus Sections Full Menu View Edit Menu Choice Groups …" at bounding box center [664, 308] width 1328 height 562
paste input "Okra with Beef"
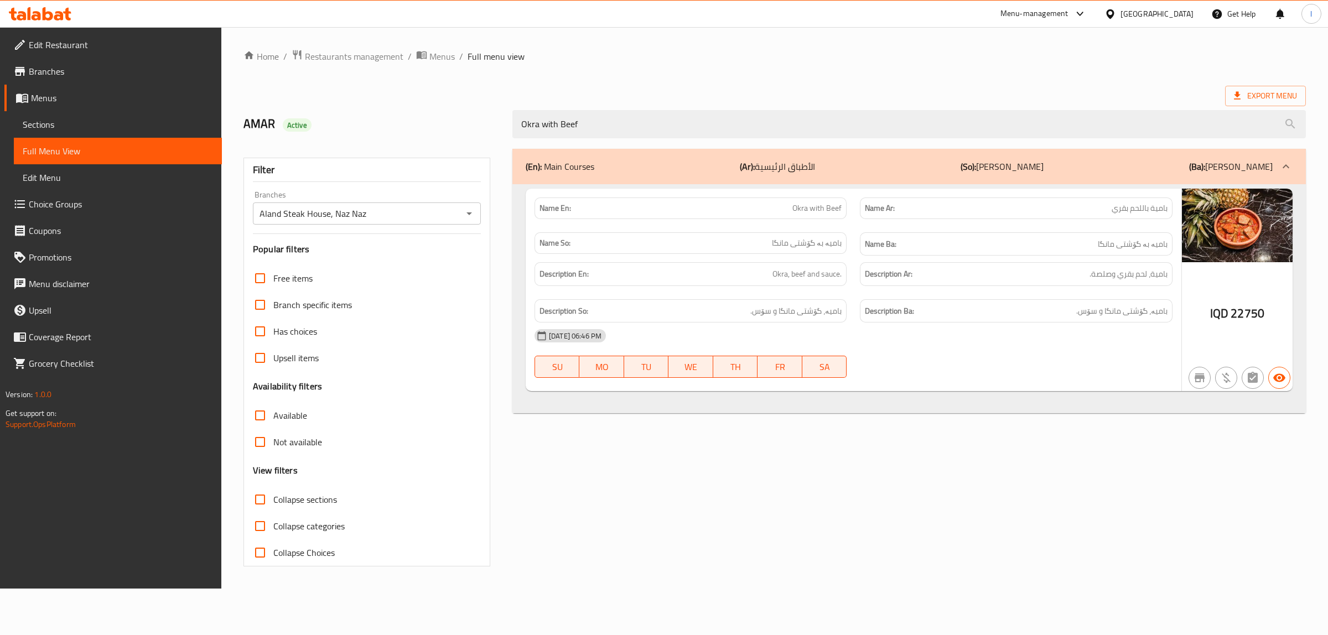
type input "Okra with Beef"
click at [34, 122] on span "Sections" at bounding box center [118, 124] width 190 height 13
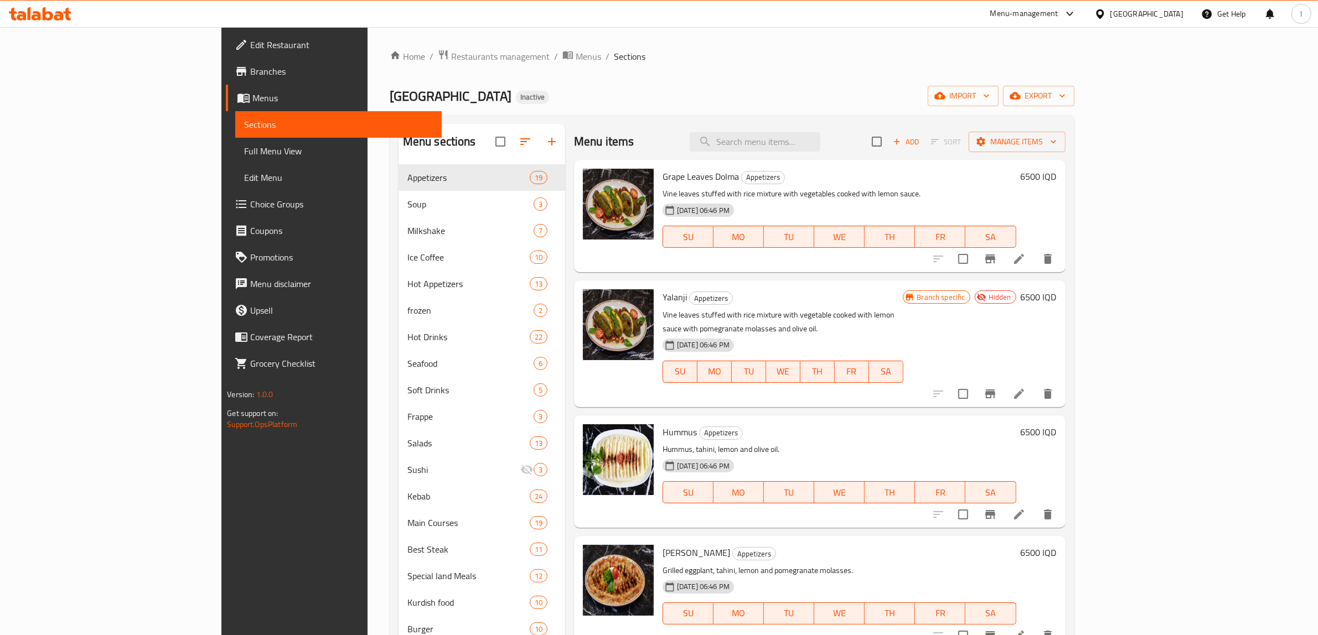
click at [823, 131] on div "Menu items Add Sort Manage items" at bounding box center [819, 142] width 491 height 36
click at [814, 151] on input "search" at bounding box center [755, 141] width 131 height 19
paste input "Okra Casseroll Beef"
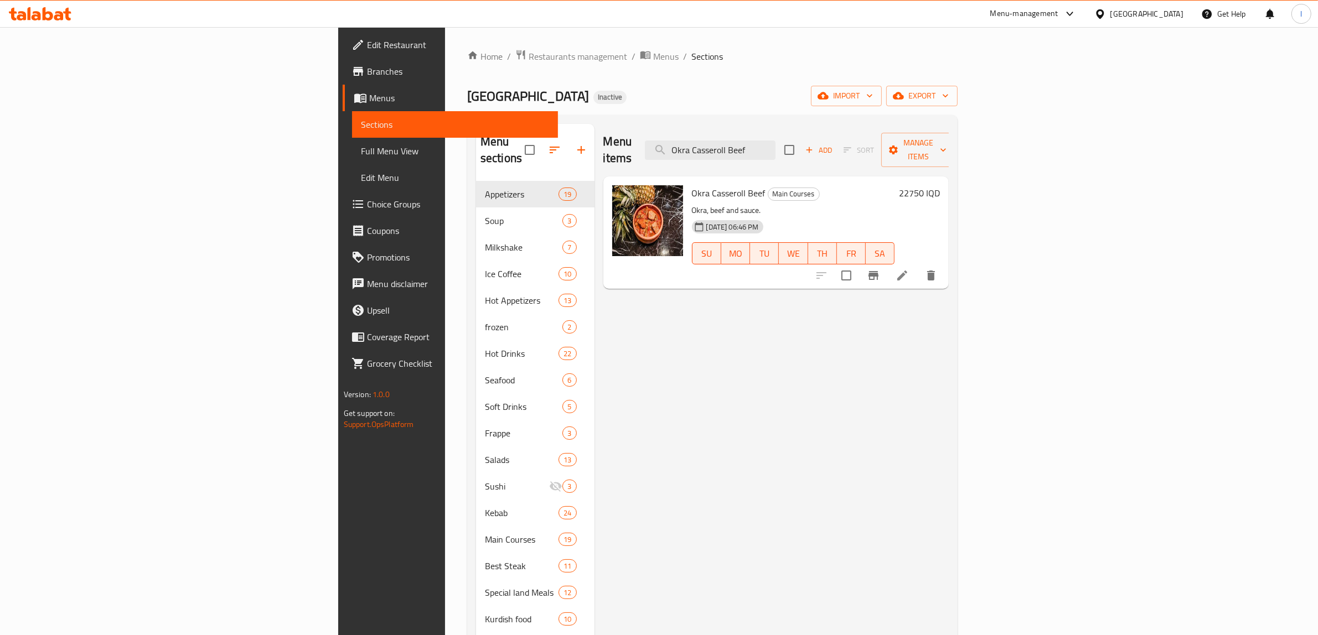
type input "Okra Casseroll Beef"
click at [909, 269] on icon at bounding box center [902, 275] width 13 height 13
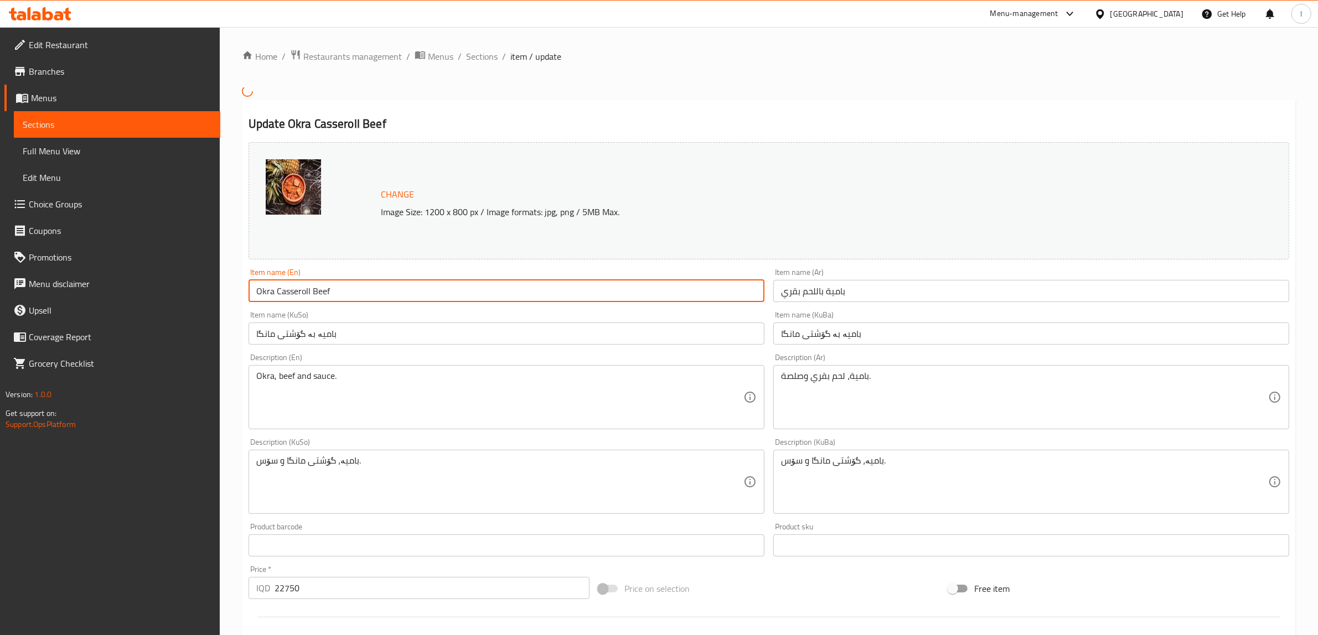
drag, startPoint x: 347, startPoint y: 291, endPoint x: 1, endPoint y: 319, distance: 347.7
click at [1, 319] on div "Edit Restaurant Branches Menus Sections Full Menu View Edit Menu Choice Groups …" at bounding box center [659, 472] width 1318 height 891
drag, startPoint x: 322, startPoint y: 286, endPoint x: 299, endPoint y: 286, distance: 23.2
drag, startPoint x: 299, startPoint y: 286, endPoint x: 293, endPoint y: 294, distance: 10.0
click at [293, 294] on input "Okra Casseroll Beef" at bounding box center [507, 291] width 516 height 22
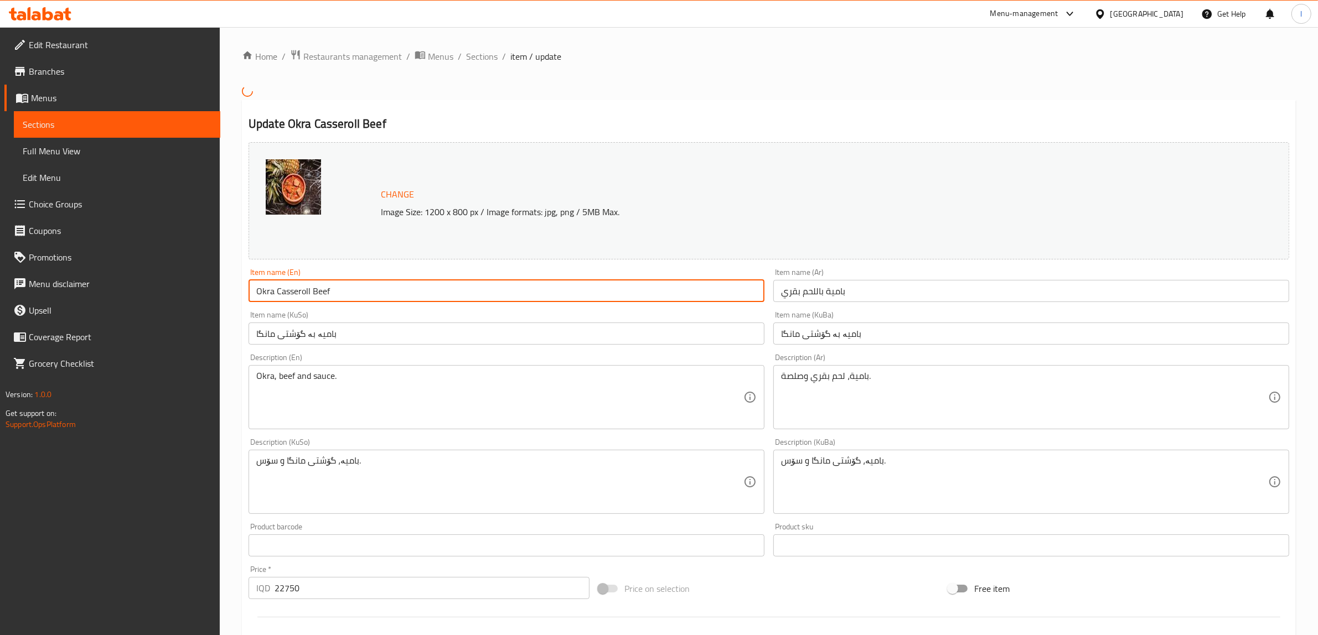
click at [371, 293] on input "Okra Casseroll Beef" at bounding box center [507, 291] width 516 height 22
click at [289, 298] on input "Okra Casserole Beef" at bounding box center [507, 291] width 516 height 22
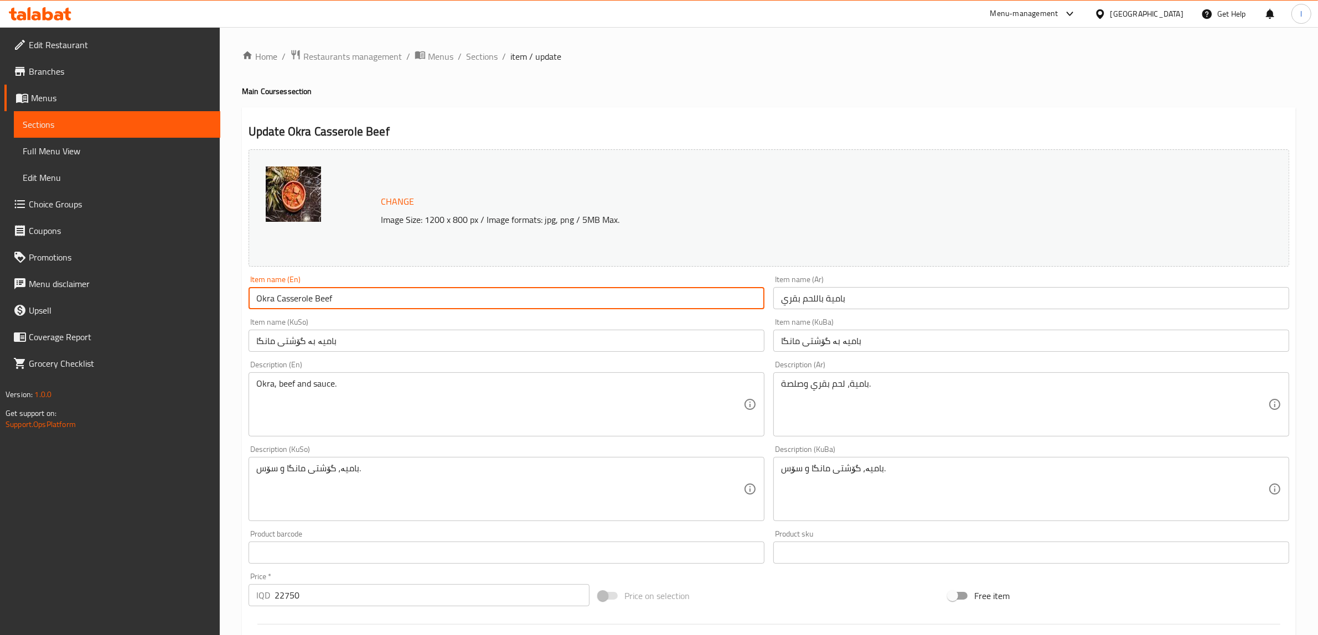
type input "Okra Casserole Beef"
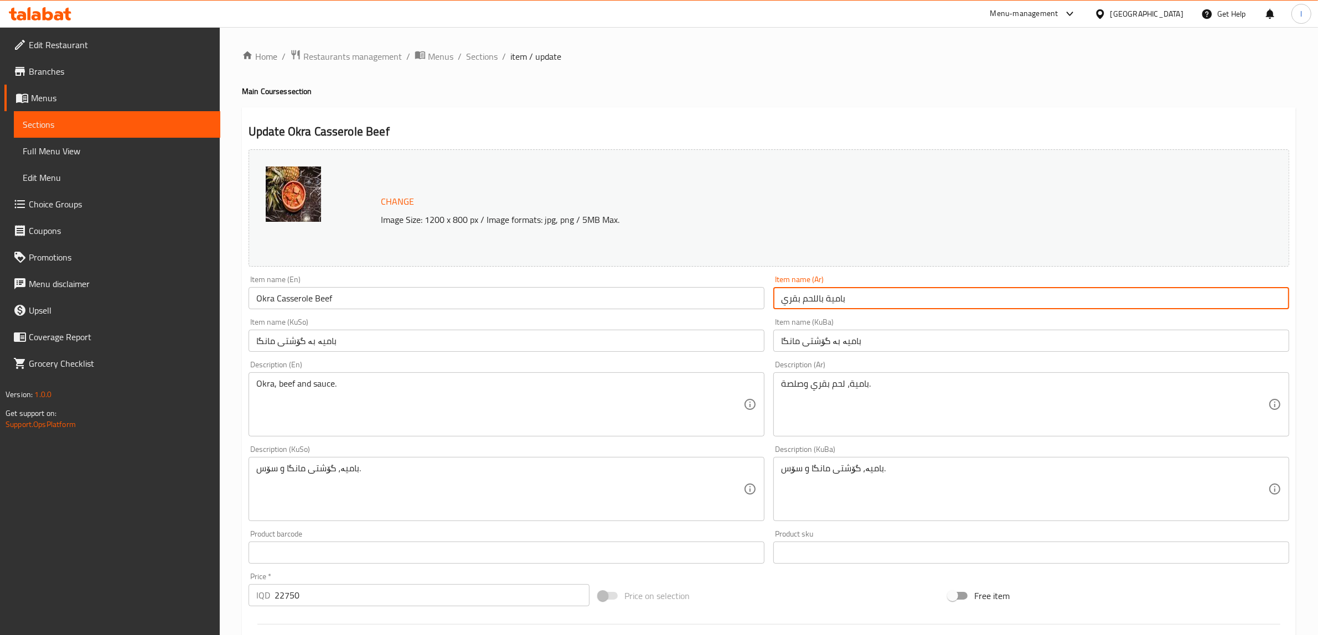
click at [842, 297] on input "بامية باللحم بقري" at bounding box center [1031, 298] width 516 height 22
click at [1254, 303] on input "بامية باللحم بقري" at bounding box center [1031, 298] width 516 height 22
click at [1254, 301] on input "بامية باللحم بقري" at bounding box center [1031, 298] width 516 height 22
paste input "طاجن"
drag, startPoint x: 1177, startPoint y: 302, endPoint x: 1327, endPoint y: 278, distance: 151.9
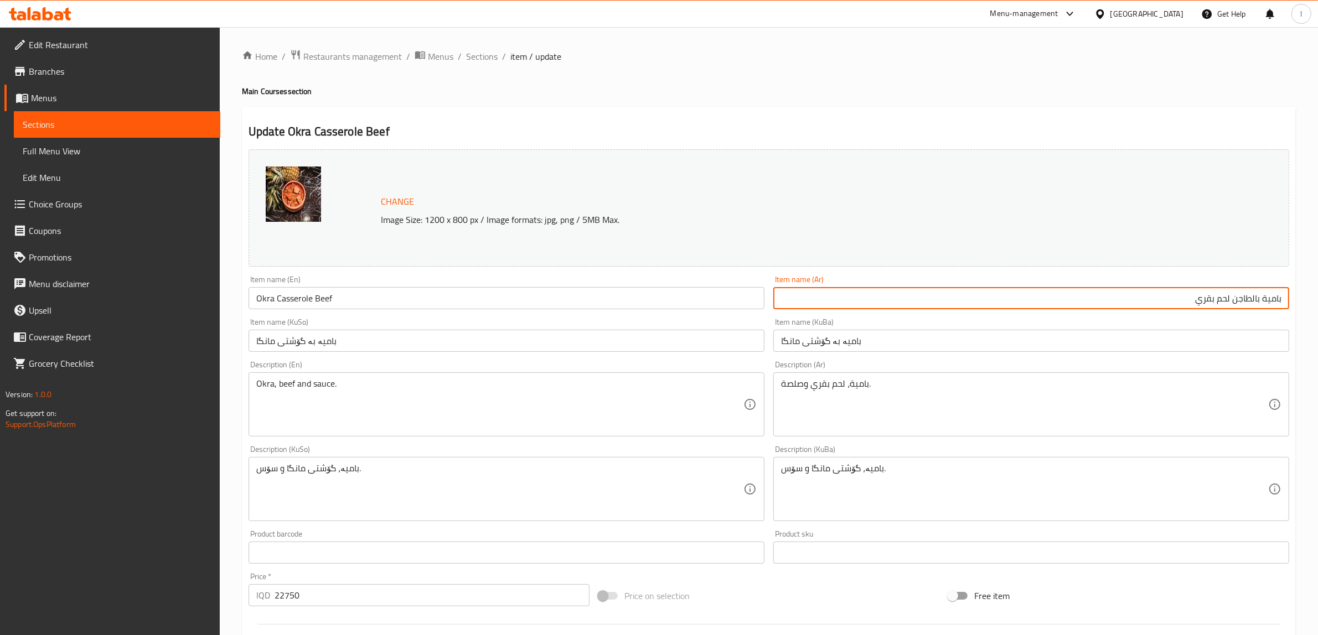
click at [1318, 278] on html "​ Menu-management Iraq Get Help l Edit Restaurant Branches Menus Sections Full …" at bounding box center [659, 317] width 1318 height 635
click at [1238, 297] on input "بامية بالطاجن لحم بقري" at bounding box center [1031, 298] width 516 height 22
drag, startPoint x: 1231, startPoint y: 303, endPoint x: 1252, endPoint y: 306, distance: 20.7
click at [1252, 306] on input "بامية بالطاجن لحم بقري" at bounding box center [1031, 298] width 516 height 22
click at [1281, 302] on input "بامية لحم بقري" at bounding box center [1031, 298] width 516 height 22
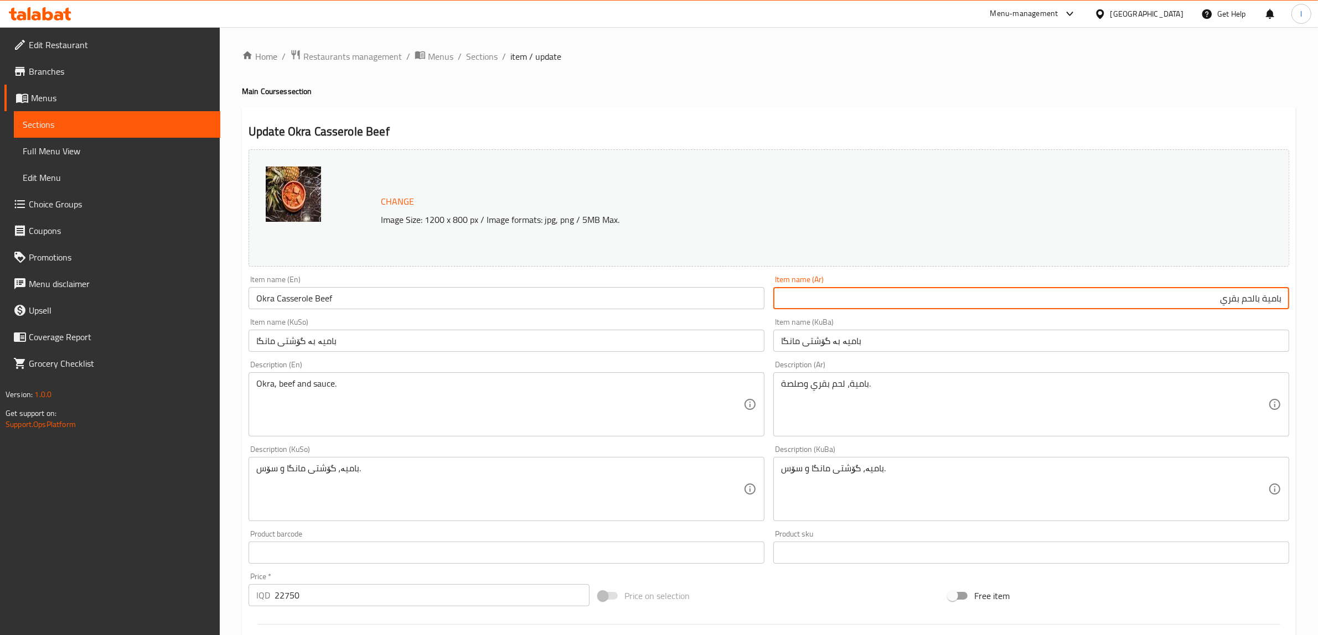
click at [1282, 296] on input "بامية بالحم بقري" at bounding box center [1031, 298] width 516 height 22
paste input "طاجن"
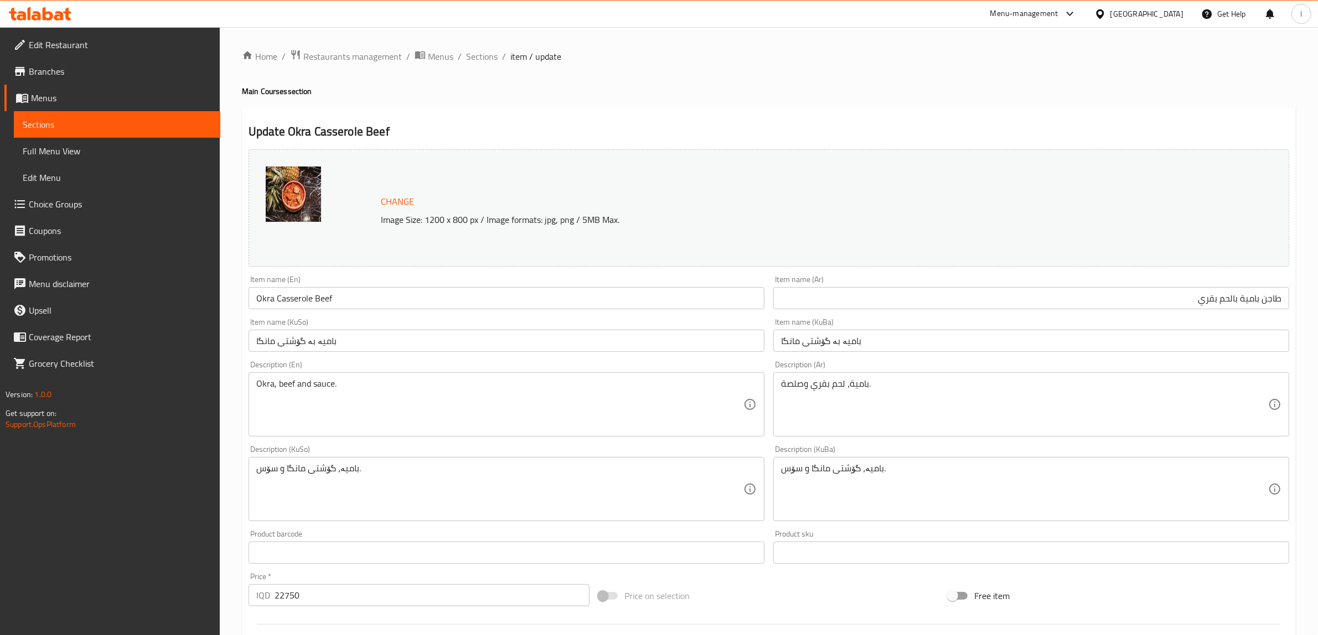
click at [1188, 298] on input "طاجن بامية بالحم بقري" at bounding box center [1031, 298] width 516 height 22
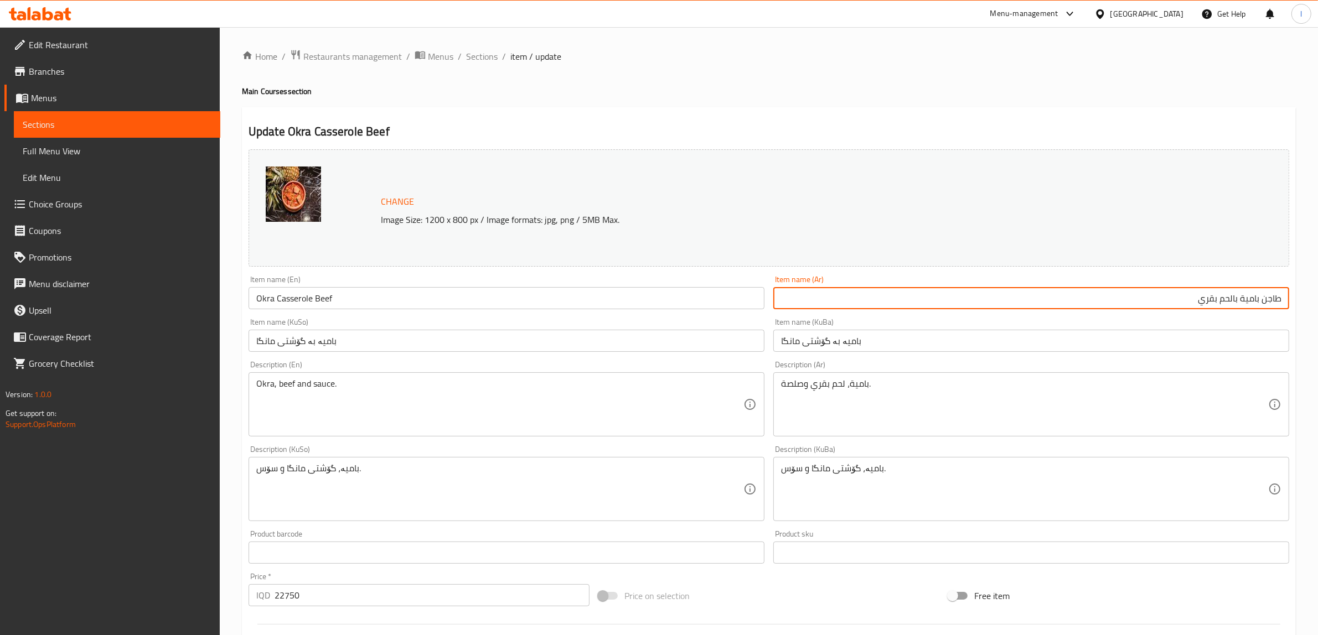
click at [1233, 303] on input "طاجن بامية بالحم بقري" at bounding box center [1031, 298] width 516 height 22
click at [1234, 302] on input "طاجن بامية بالحم بقري" at bounding box center [1031, 298] width 516 height 22
type input "طاجن بامية لحم بقري"
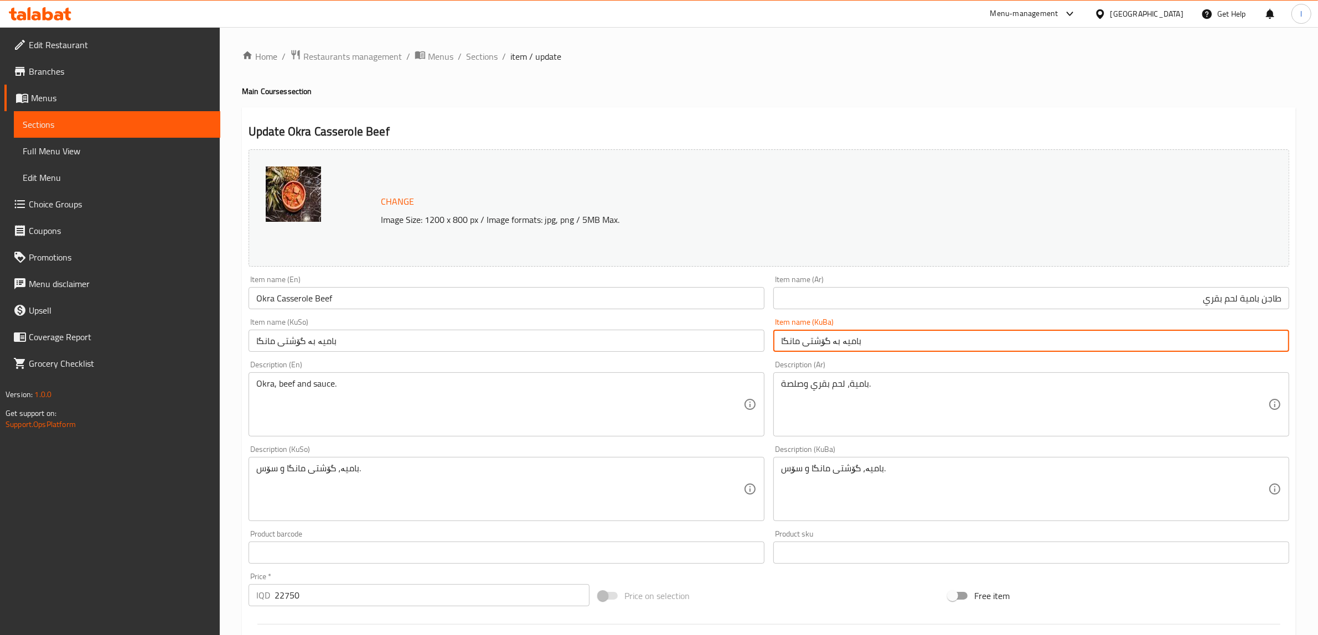
click at [945, 344] on input "بامیە بە گۆشتی مانگا" at bounding box center [1031, 341] width 516 height 22
click at [1271, 304] on input "طاجن بامية لحم بقري" at bounding box center [1031, 298] width 516 height 22
drag, startPoint x: 1257, startPoint y: 342, endPoint x: 1265, endPoint y: 345, distance: 8.8
click at [1265, 345] on input "بامیە بە گۆشتی مانگا" at bounding box center [1031, 341] width 516 height 22
click at [1283, 342] on input "بامیە گۆشتی مانگا" at bounding box center [1031, 341] width 516 height 22
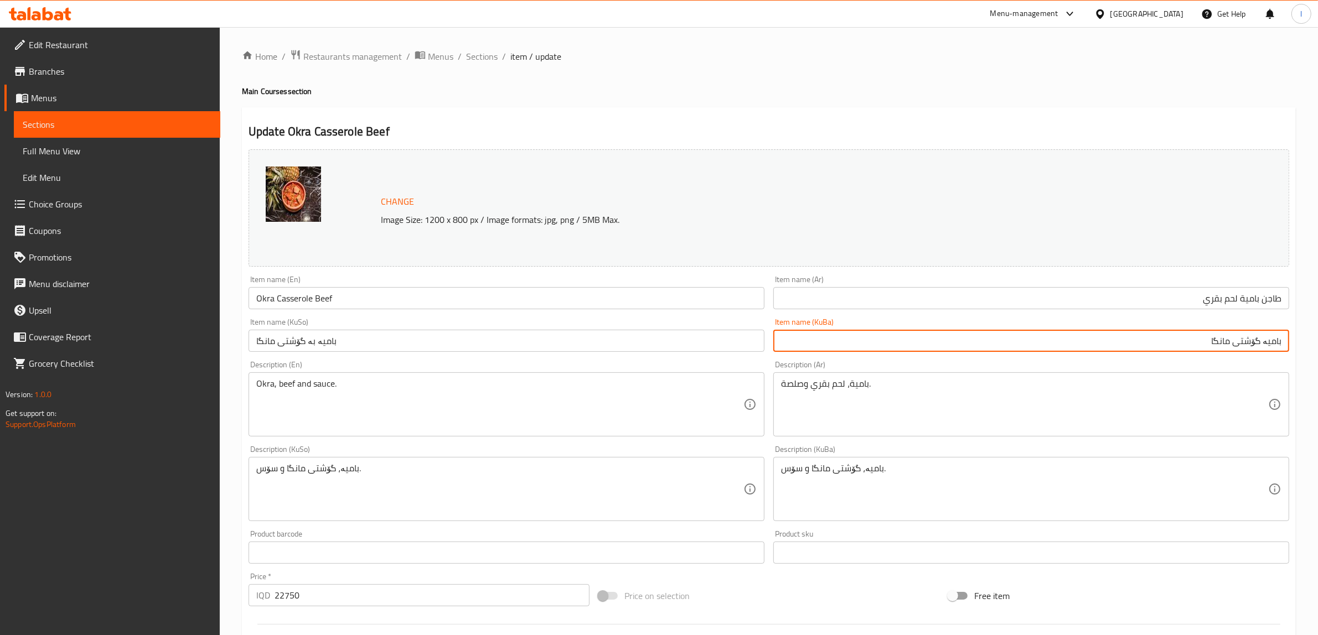
paste input "تاجین"
drag, startPoint x: 1125, startPoint y: 341, endPoint x: 1324, endPoint y: 355, distance: 199.7
click at [1318, 355] on html "​ Menu-management Iraq Get Help l Edit Restaurant Branches Menus Sections Full …" at bounding box center [659, 317] width 1318 height 635
type input "تاجین بامیە گۆشتی مانگا"
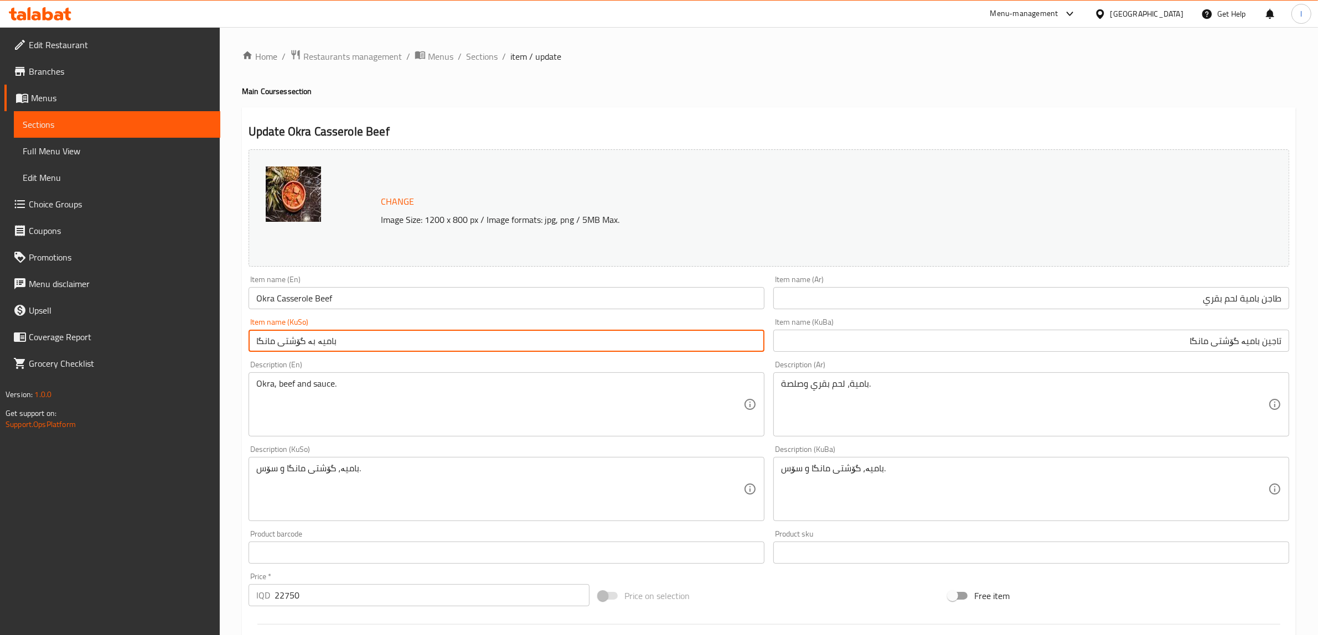
drag, startPoint x: 375, startPoint y: 344, endPoint x: 73, endPoint y: 322, distance: 303.0
click at [75, 322] on div "Edit Restaurant Branches Menus Sections Full Menu View Edit Menu Choice Groups …" at bounding box center [659, 476] width 1318 height 898
paste input "اجین بامی"
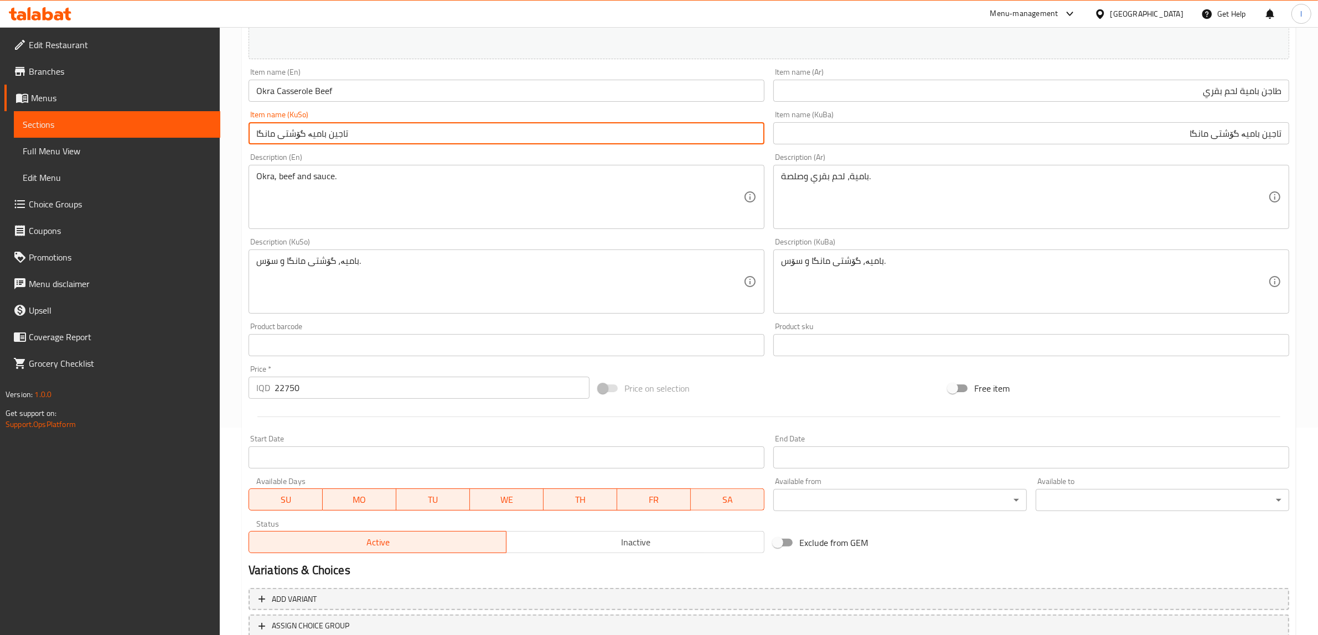
scroll to position [138, 0]
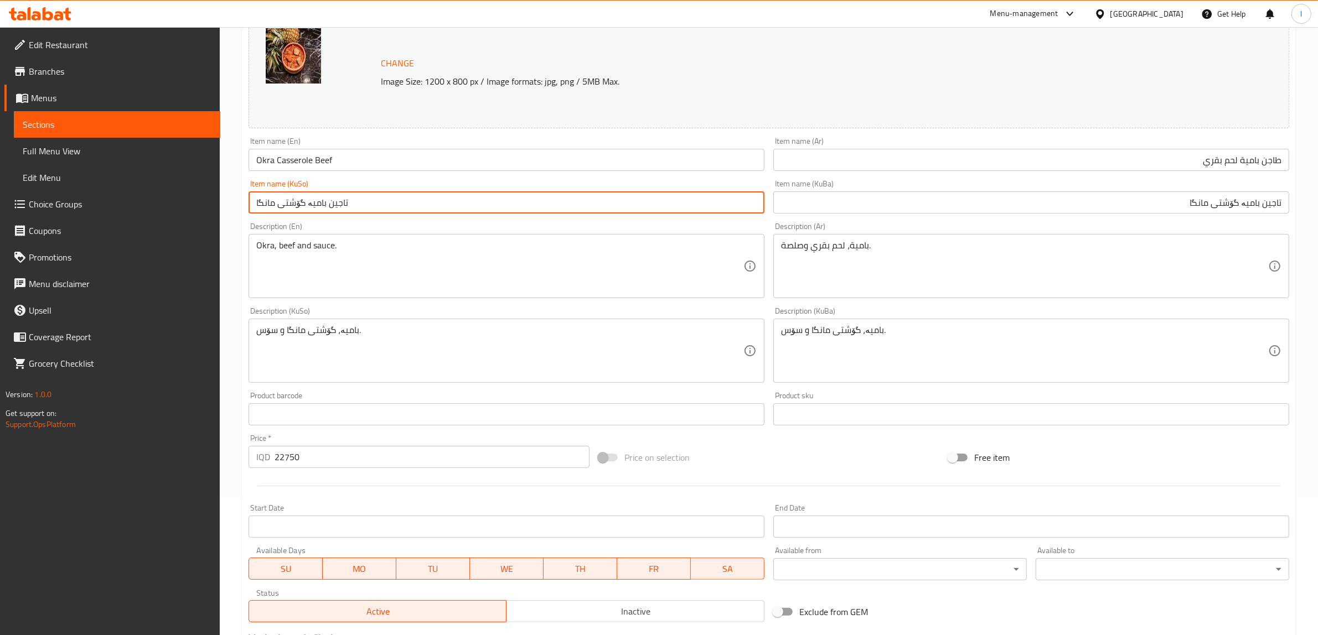
type input "تاجین بامیە گۆشتی مانگا"
click at [1165, 206] on input "تاجین بامیە گۆشتی مانگا" at bounding box center [1031, 203] width 516 height 22
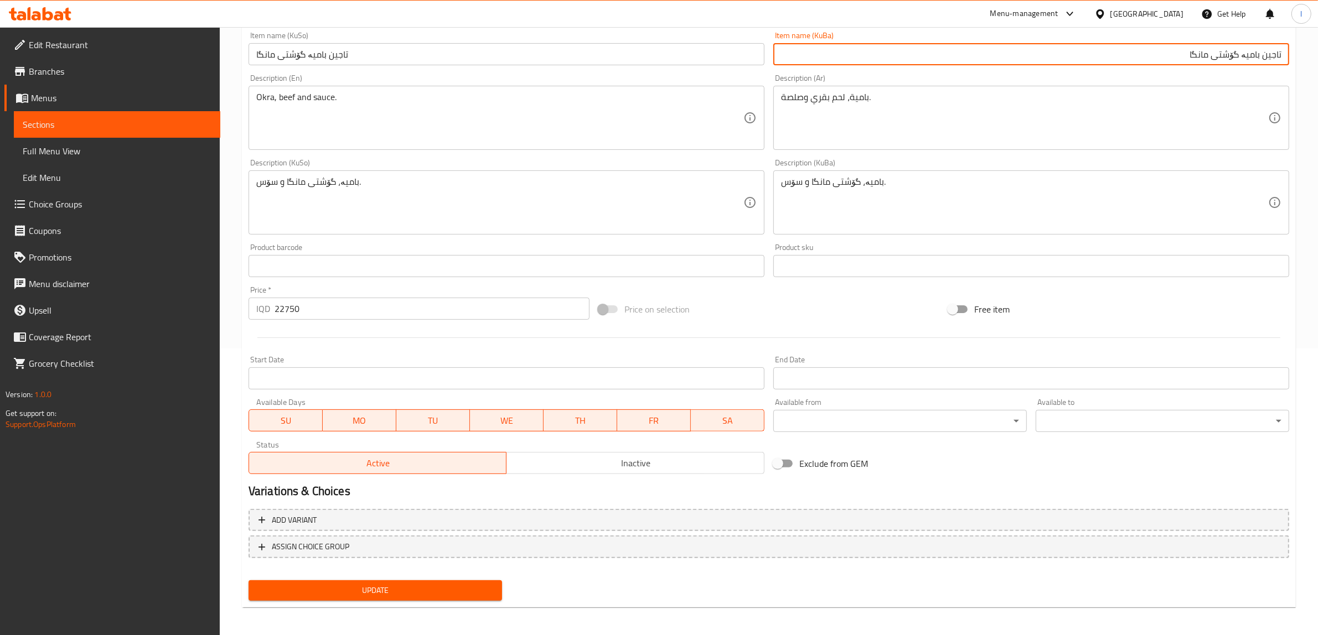
scroll to position [288, 0]
click at [370, 588] on span "Update" at bounding box center [375, 589] width 236 height 14
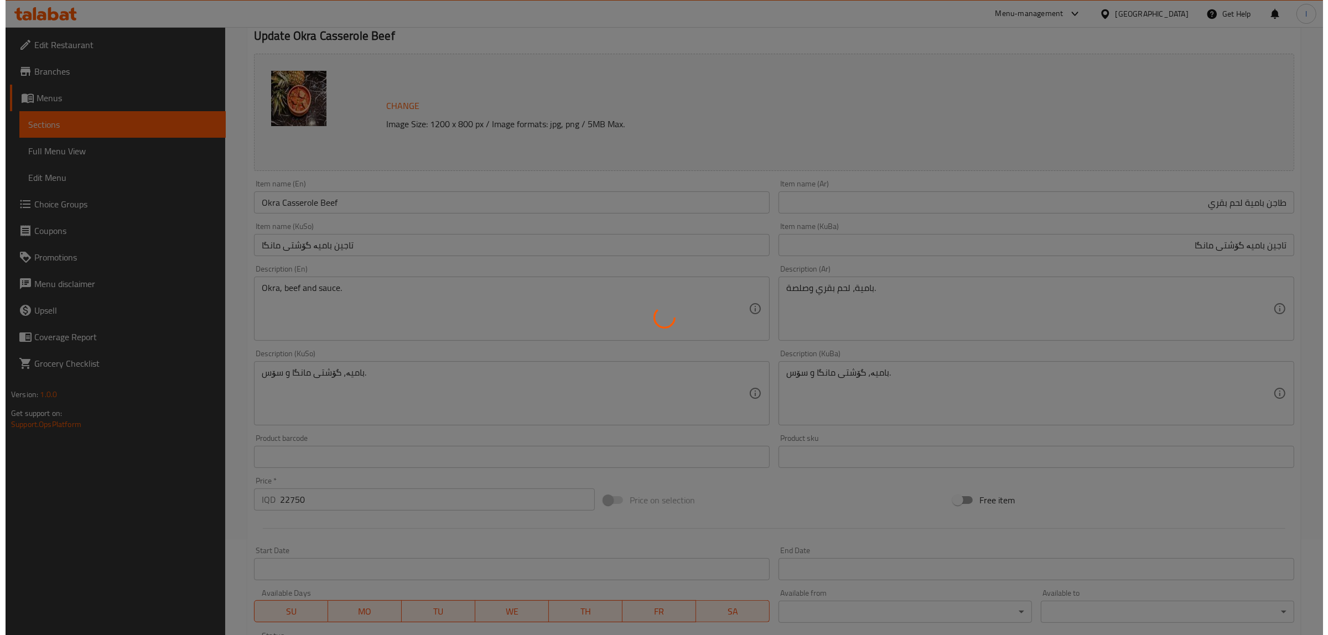
scroll to position [0, 0]
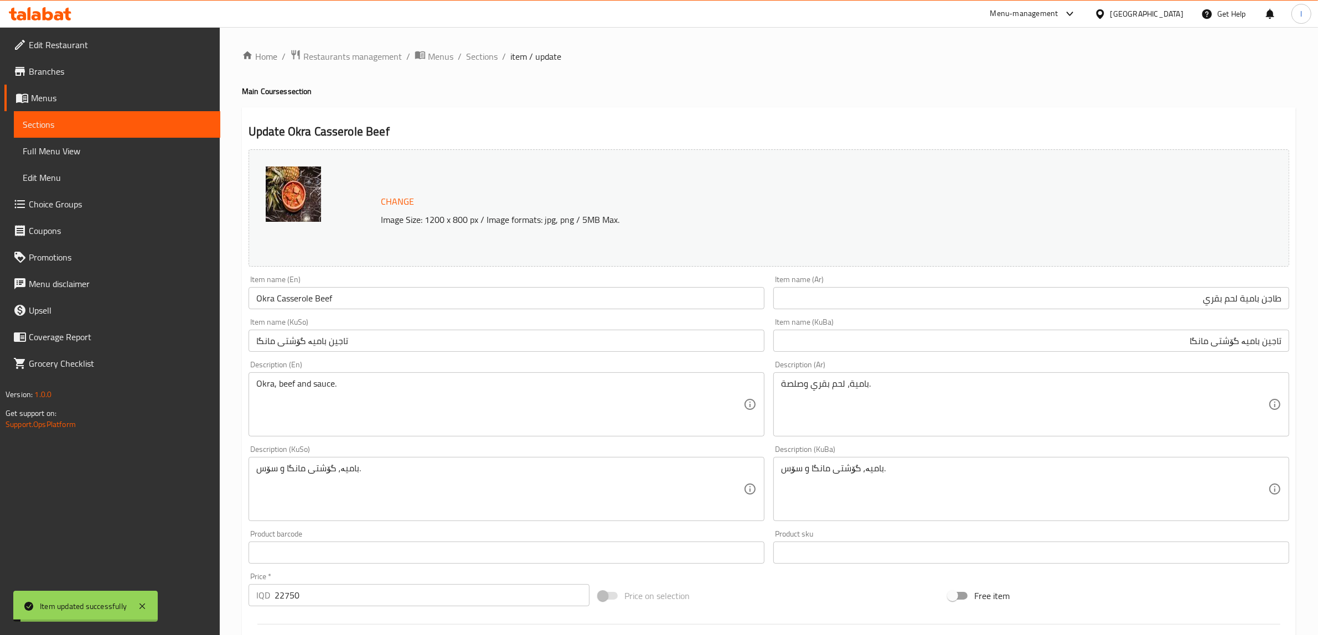
click at [77, 158] on span "Full Menu View" at bounding box center [117, 150] width 189 height 13
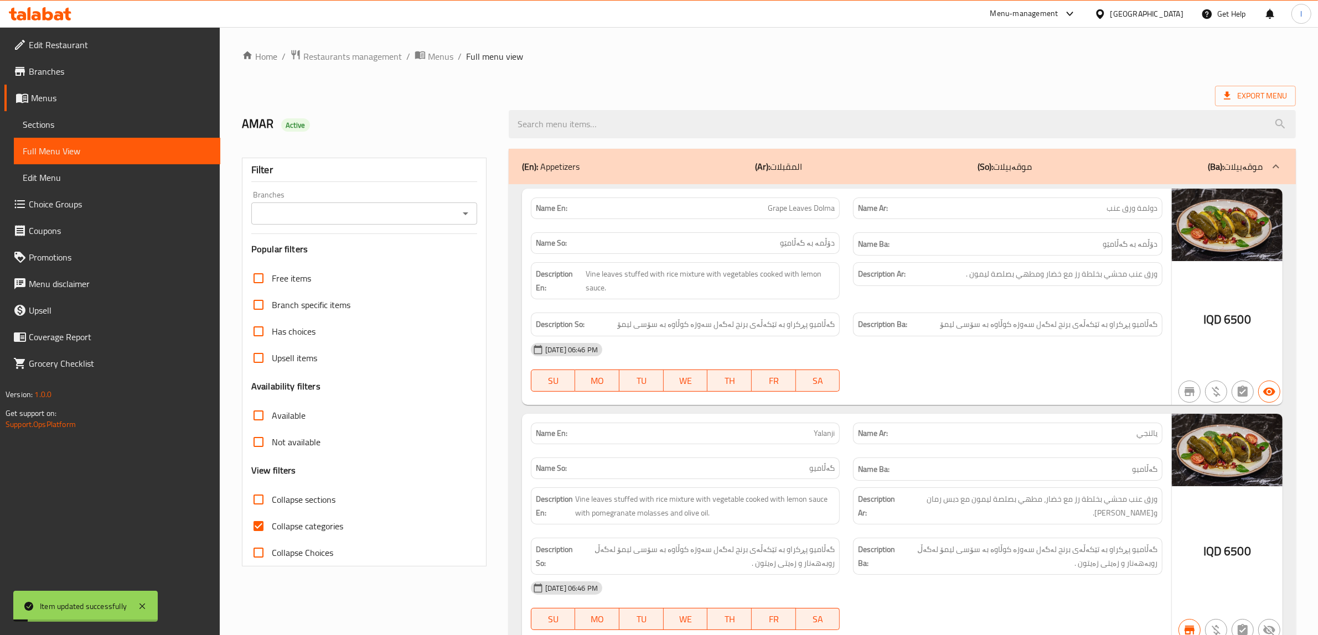
click at [369, 216] on input "Branches" at bounding box center [355, 213] width 201 height 15
click at [338, 220] on input "Branches" at bounding box center [355, 213] width 201 height 15
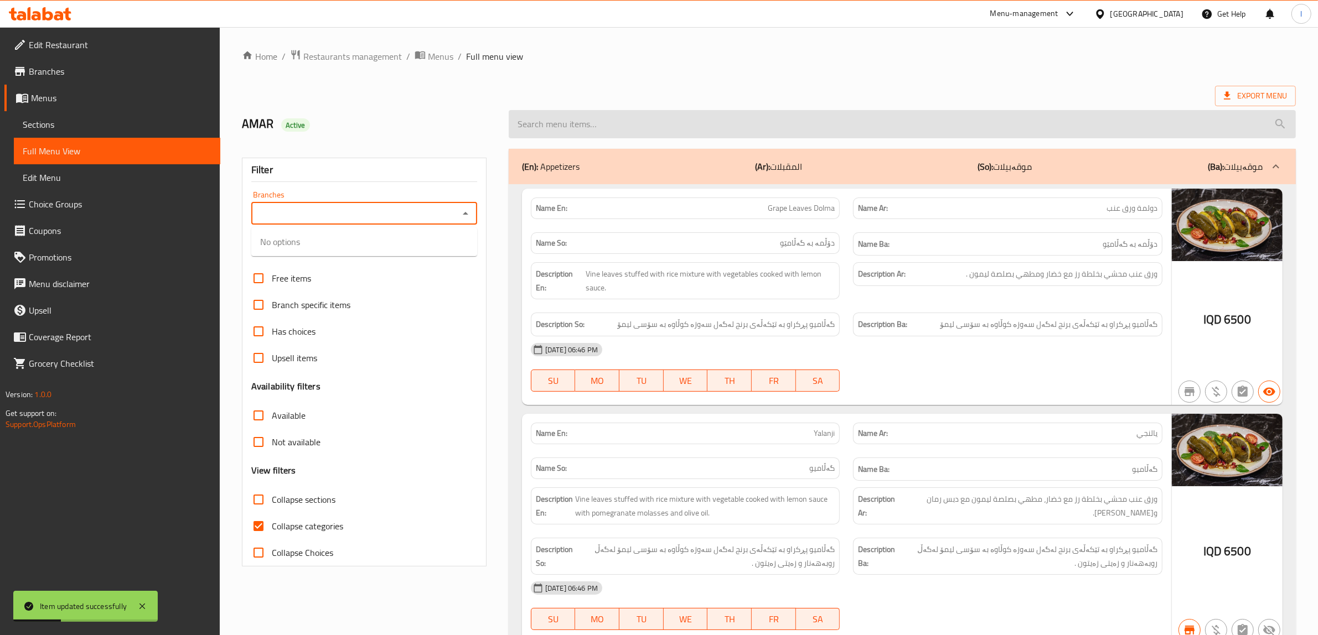
click at [670, 130] on input "search" at bounding box center [902, 124] width 787 height 28
paste input "Okra Casseroll Beef"
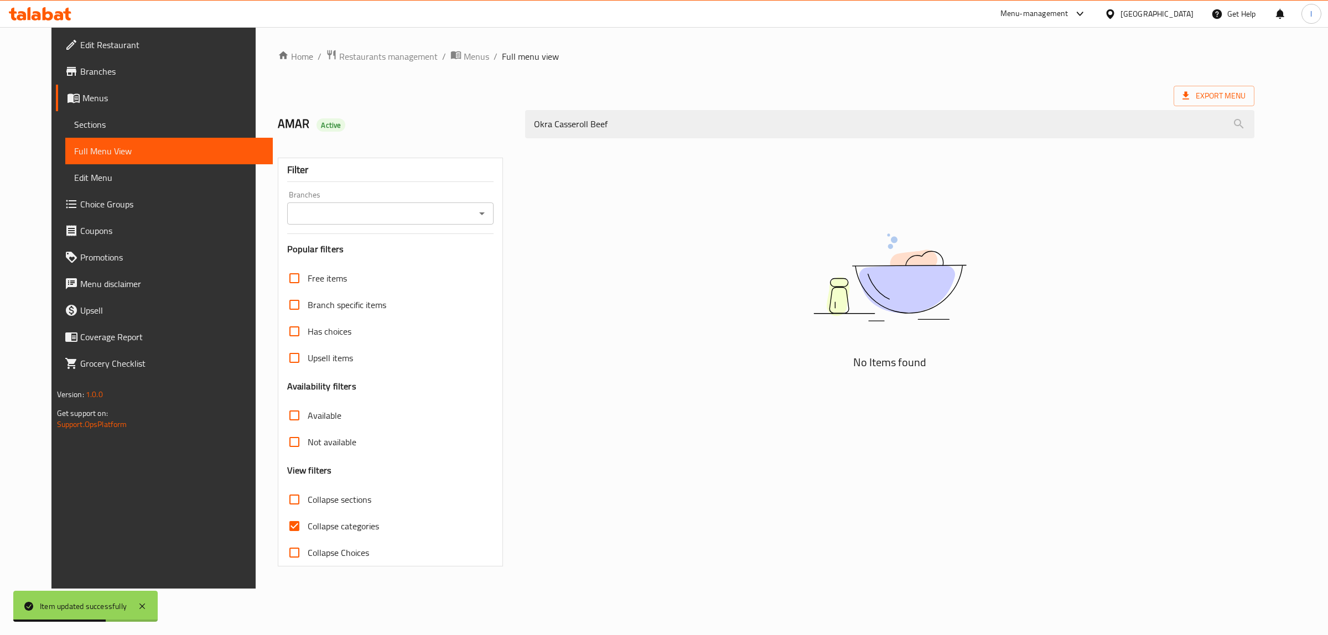
type input "Okra Casseroll Beef"
click at [334, 211] on input "Branches" at bounding box center [382, 213] width 182 height 15
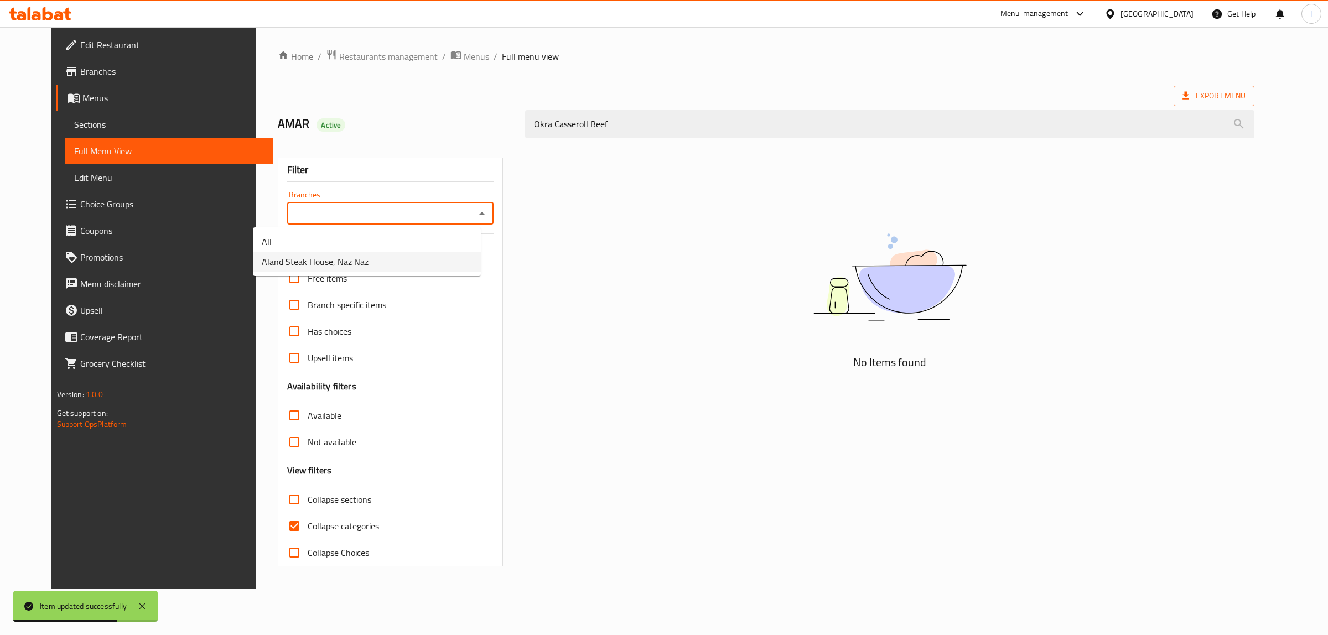
click at [364, 261] on span "Aland Steak House, Naz Naz" at bounding box center [315, 261] width 107 height 13
type input "Aland Steak House, Naz Naz"
click at [402, 216] on input "Aland Steak House, Naz Naz" at bounding box center [382, 213] width 182 height 15
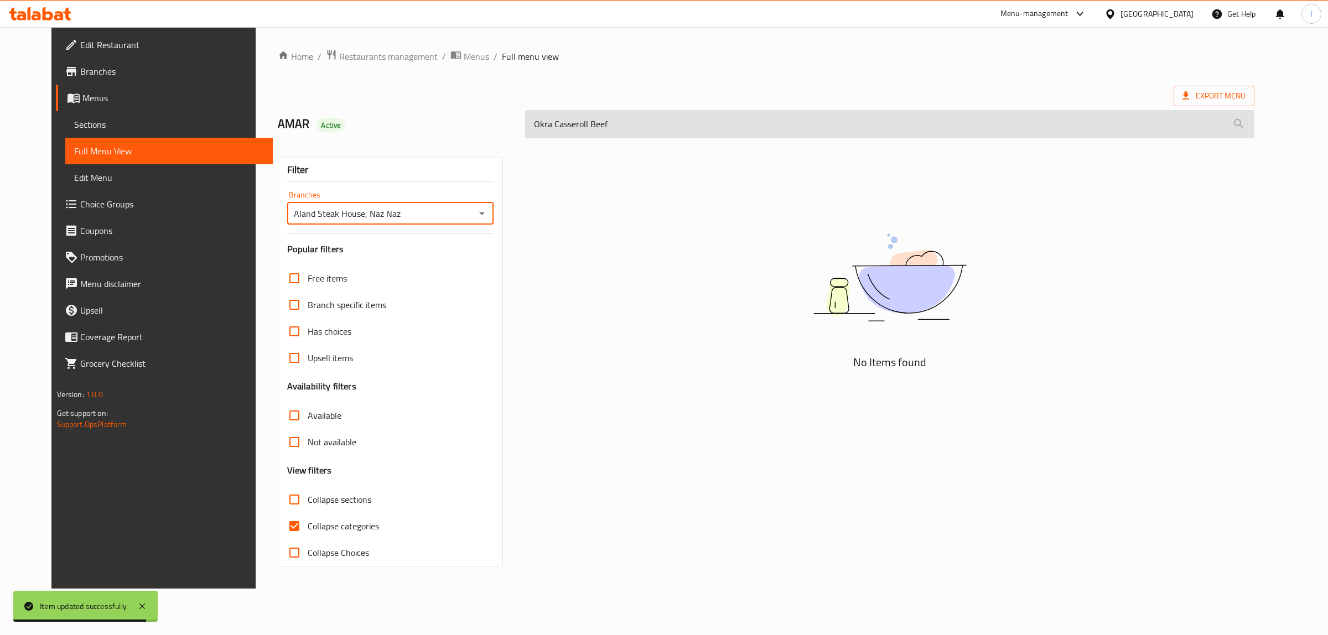
click at [666, 137] on input "Okra Casseroll Beef" at bounding box center [889, 124] width 729 height 28
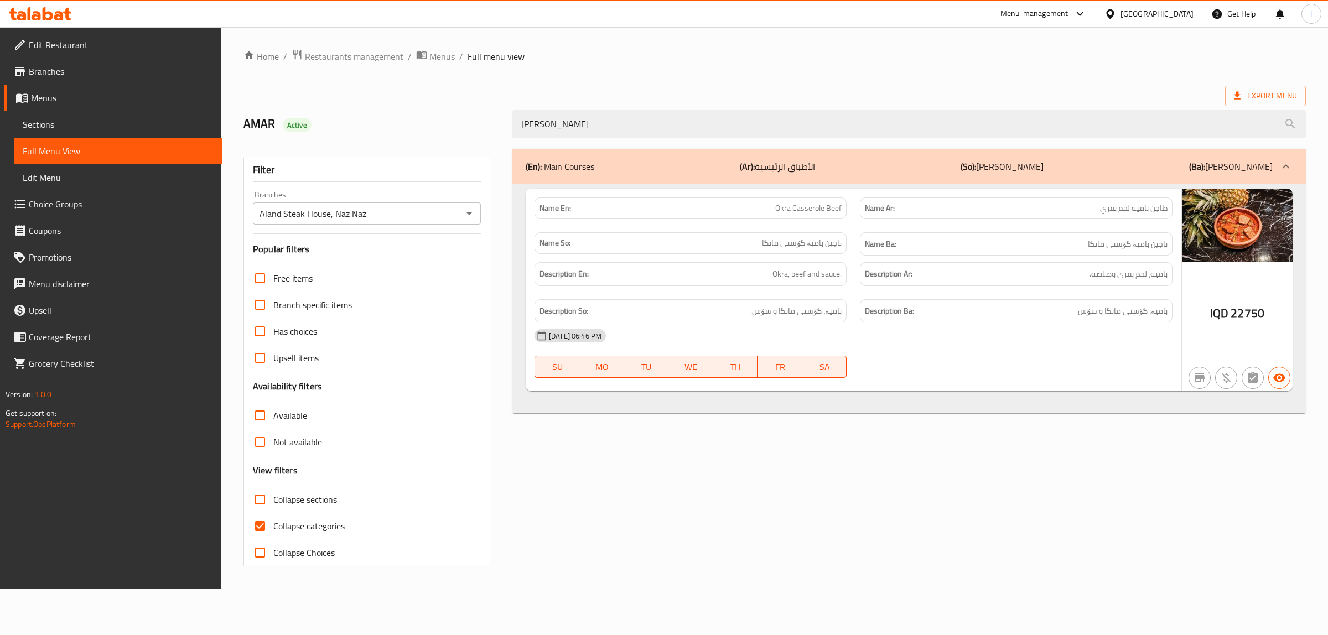
click at [798, 211] on span "Okra Casserole Beef" at bounding box center [808, 209] width 66 height 12
click at [763, 212] on p "Name En: Okra Casserole Beef" at bounding box center [691, 209] width 302 height 12
click at [630, 146] on div "(En): Main Courses (Ar): الأطباق الرئيسية (So): ژەمە سەرەکییەکان (Ba): ژەمە سەر…" at bounding box center [909, 357] width 807 height 431
drag, startPoint x: 608, startPoint y: 126, endPoint x: 228, endPoint y: 92, distance: 381.1
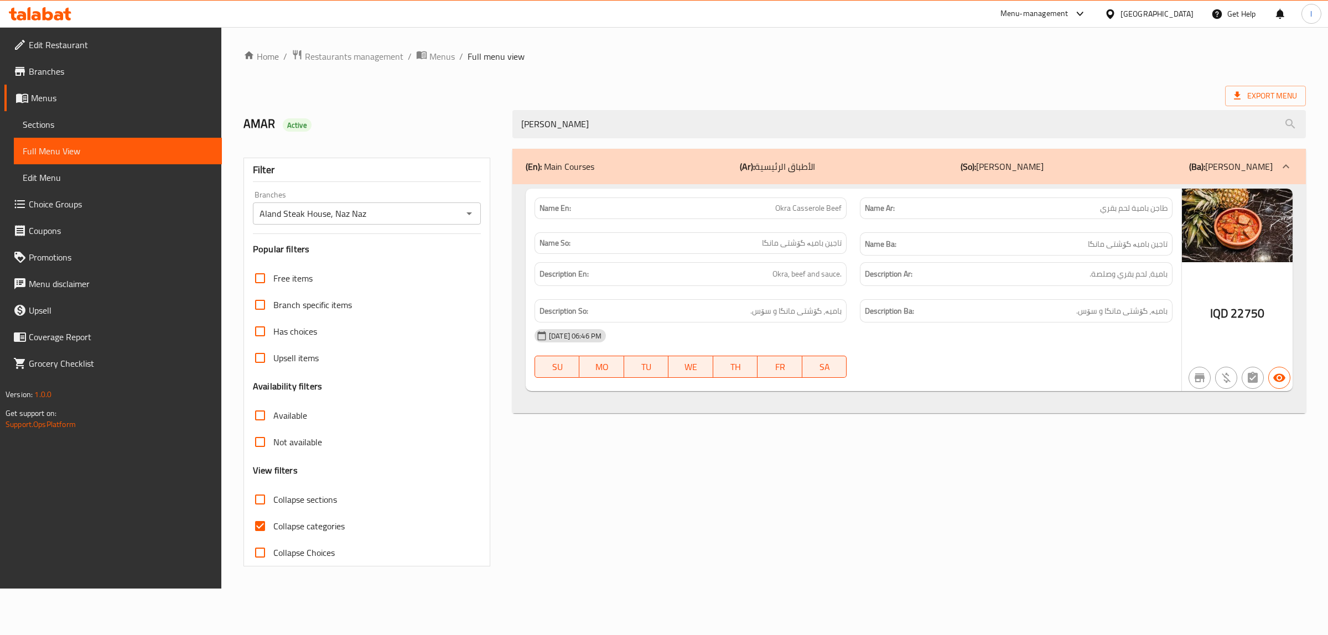
click at [228, 92] on div "Home / Restaurants management / Menus / Full menu view Export Menu AMAR Active …" at bounding box center [774, 308] width 1107 height 562
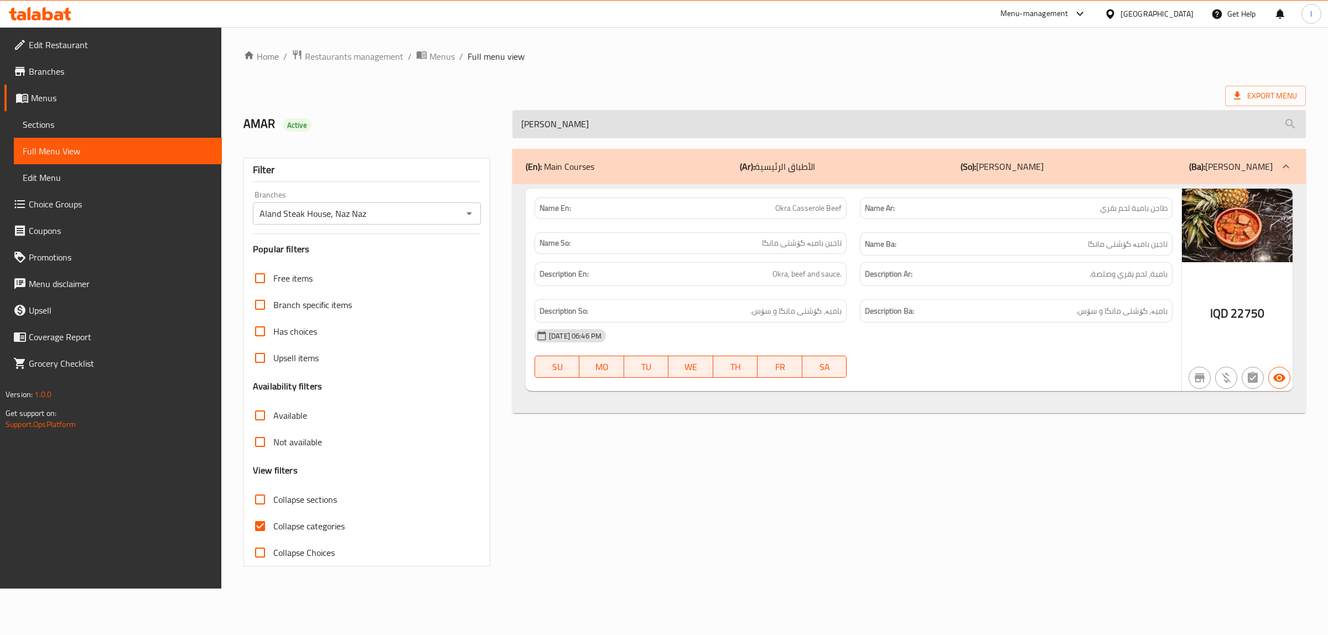
paste input "Meat Soup with Pomegranate and Vegetables"
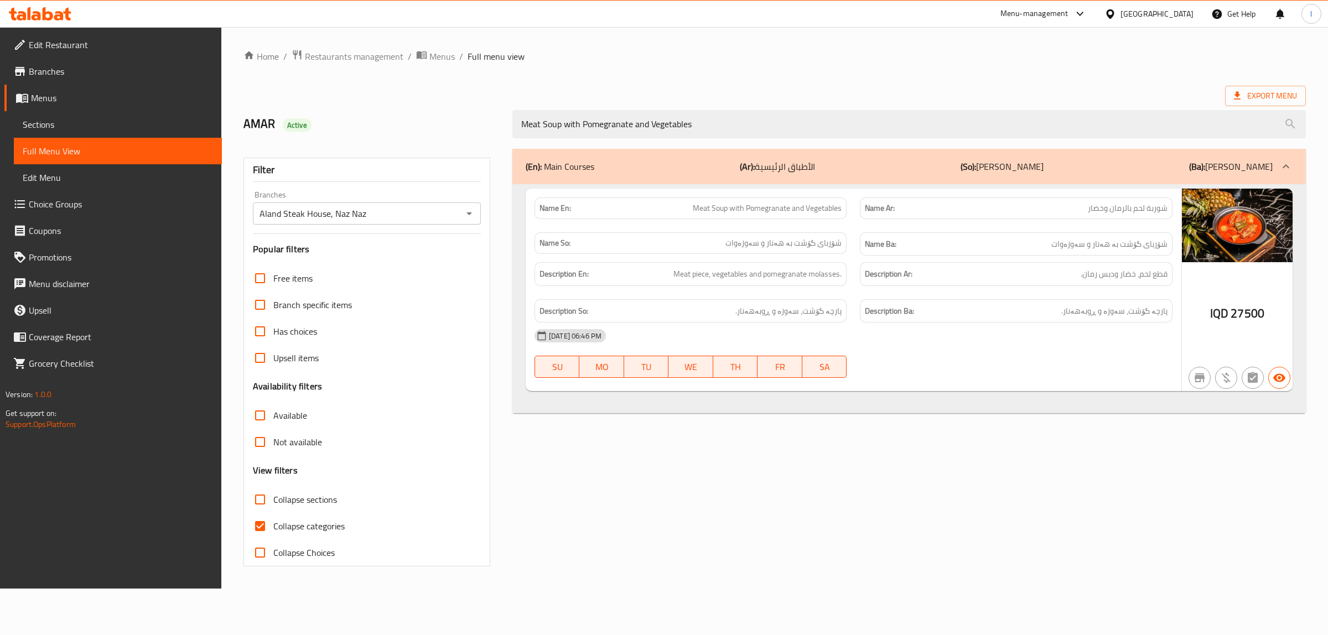
type input "Meat Soup with Pomegranate and Vegetables"
drag, startPoint x: 742, startPoint y: 128, endPoint x: 231, endPoint y: 63, distance: 515.0
click at [237, 64] on div "Home / Restaurants management / Menus / Full menu view Export Menu AMAR Active …" at bounding box center [774, 308] width 1107 height 562
click at [61, 123] on span "Sections" at bounding box center [118, 124] width 190 height 13
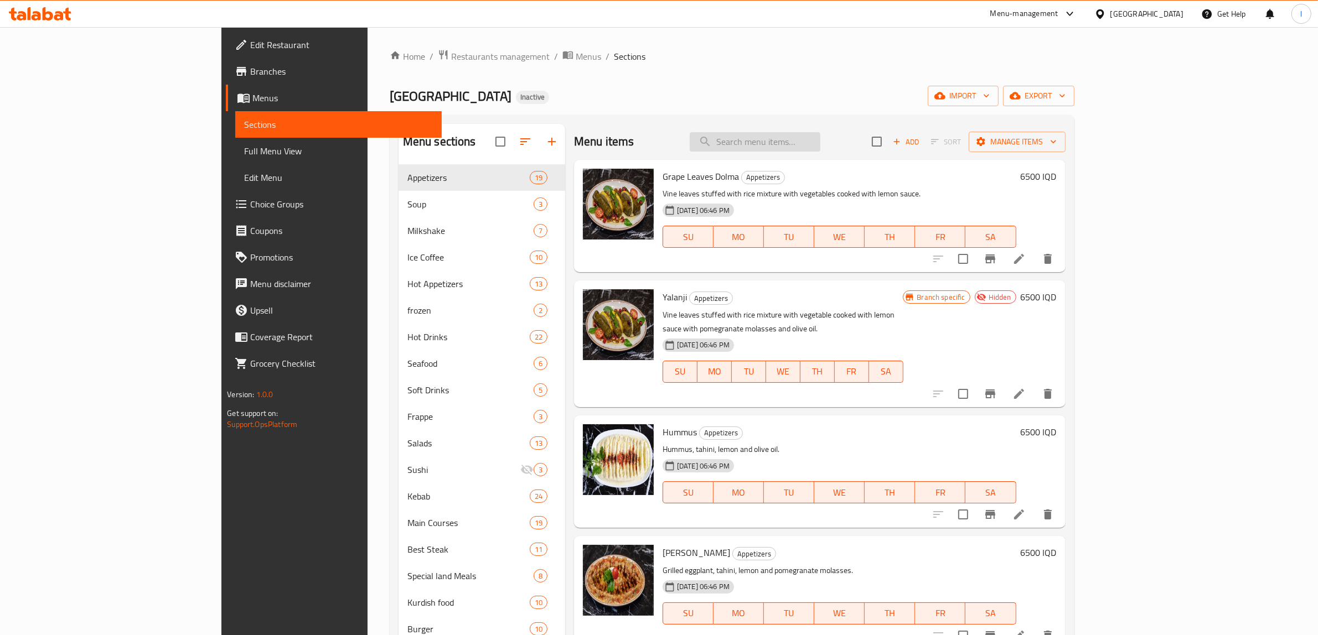
click at [804, 137] on input "search" at bounding box center [755, 141] width 131 height 19
paste input "Lamb And Vegetable Soup"
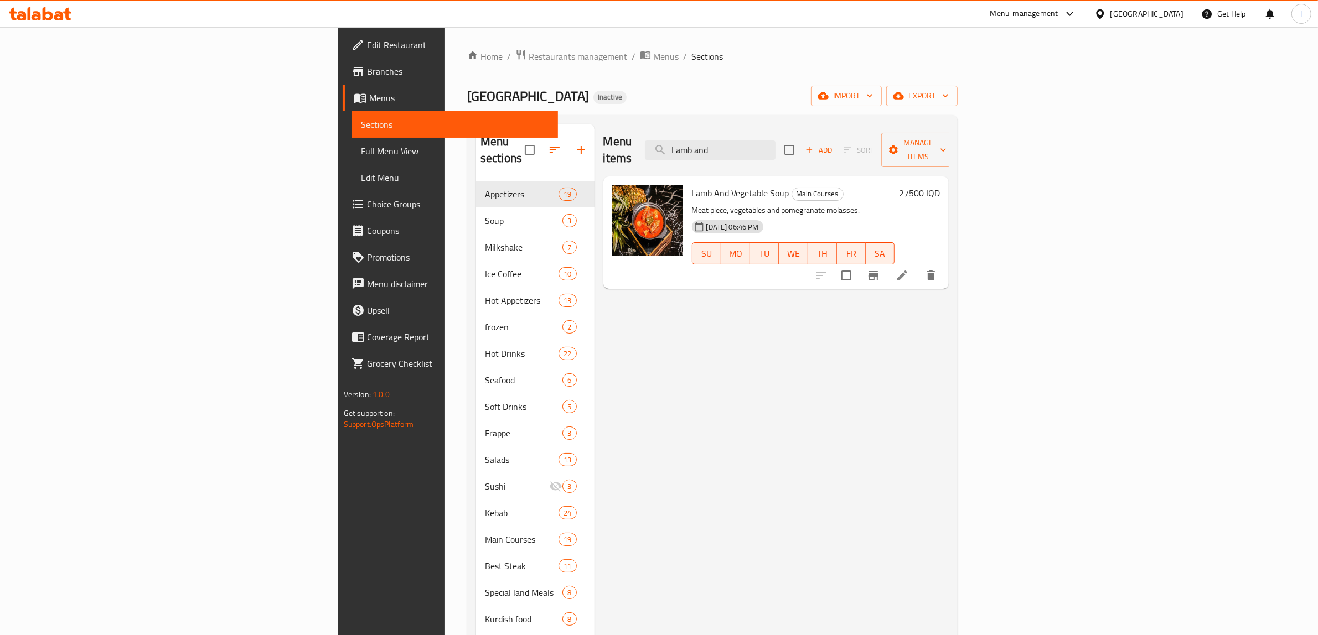
type input "Lamb and"
click at [918, 266] on li at bounding box center [902, 276] width 31 height 20
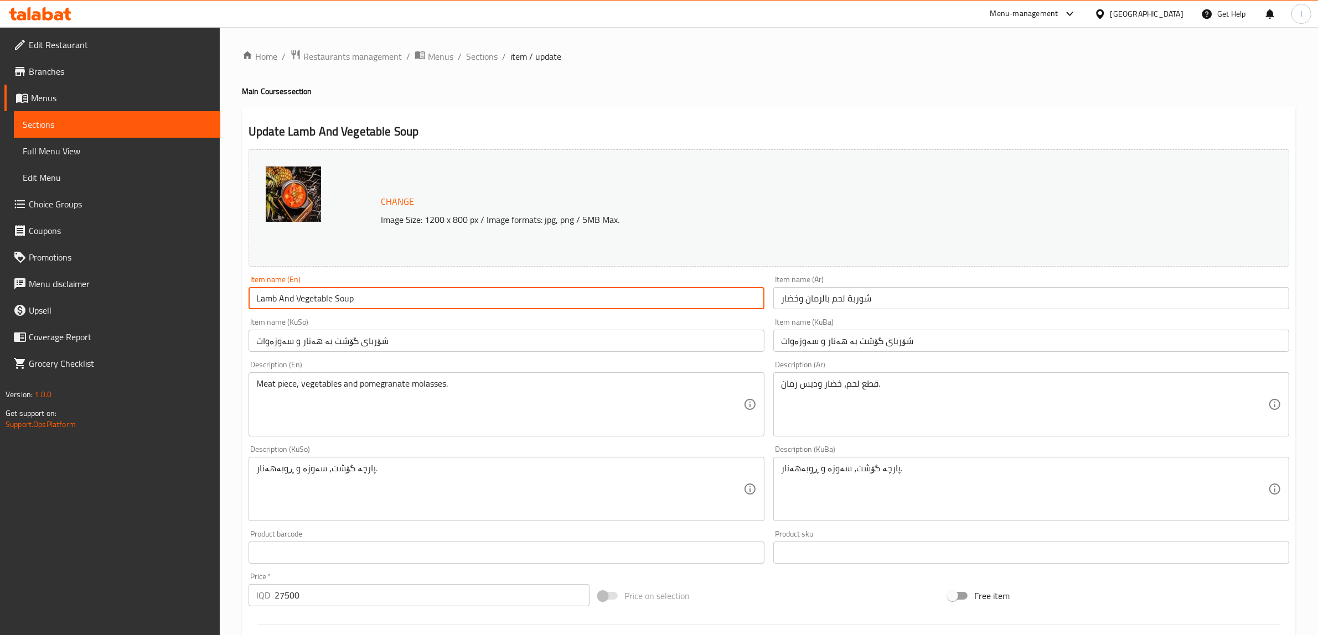
click at [649, 309] on input "Lamb And Vegetable Soup" at bounding box center [507, 298] width 516 height 22
drag, startPoint x: 645, startPoint y: 292, endPoint x: 60, endPoint y: 266, distance: 585.6
click at [60, 266] on div "Edit Restaurant Branches Menus Sections Full Menu View Edit Menu Choice Groups …" at bounding box center [659, 476] width 1318 height 898
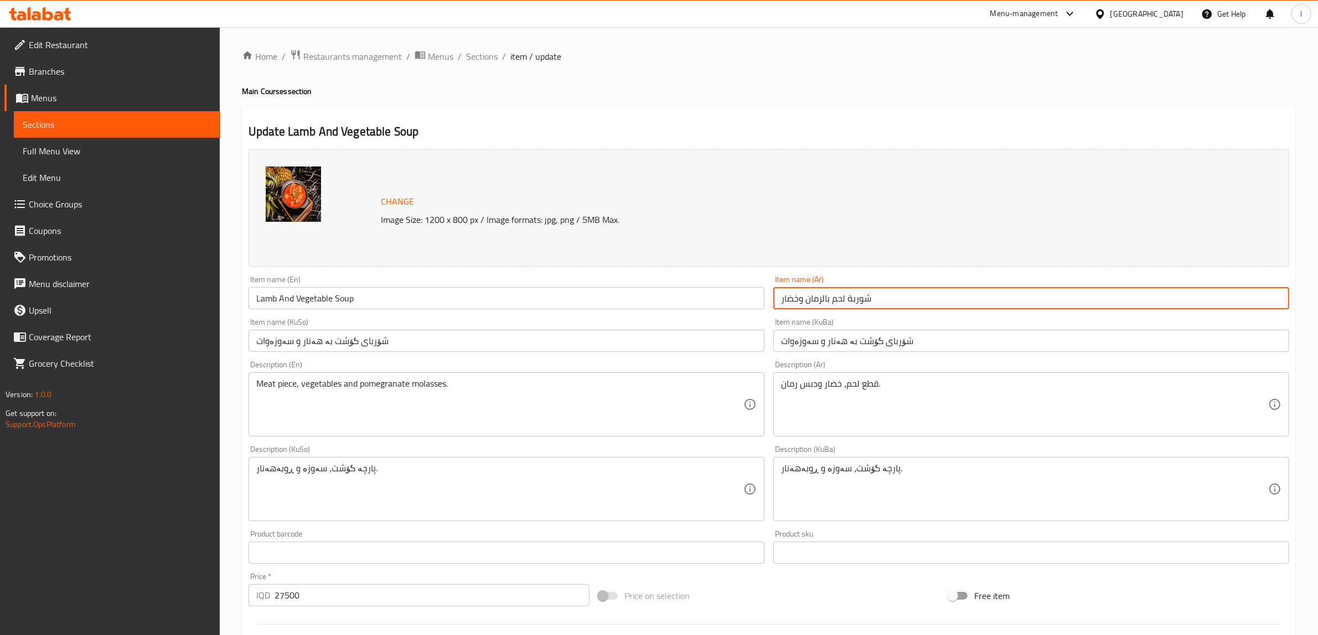
drag, startPoint x: 948, startPoint y: 302, endPoint x: 552, endPoint y: 282, distance: 396.2
click at [556, 282] on div "Change Image Size: 1200 x 800 px / Image formats: jpg, png / 5MB Max. Item name…" at bounding box center [768, 455] width 1049 height 620
paste input "لضأن وال"
click at [1208, 304] on input "شوربة لحم الضأن والخضار" at bounding box center [1031, 298] width 516 height 22
click at [1229, 305] on input "شوربة لحم الضأن والخضار" at bounding box center [1031, 298] width 516 height 22
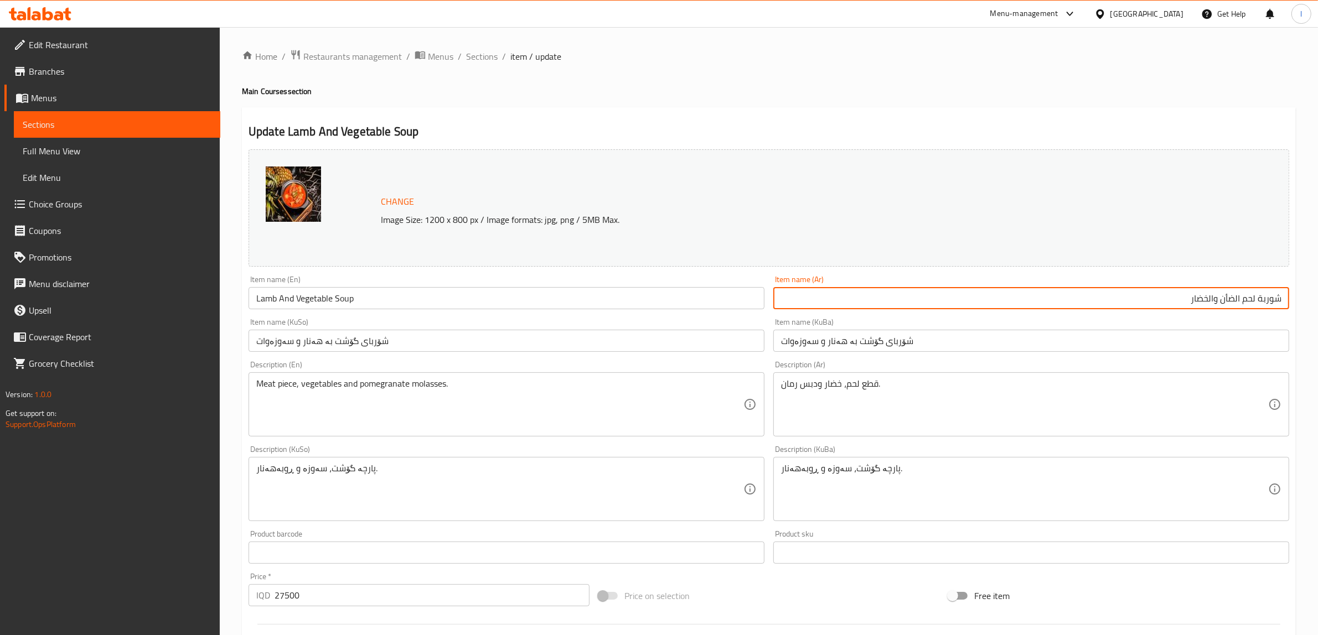
click at [1229, 305] on input "شوربة لحم الضأن والخضار" at bounding box center [1031, 298] width 516 height 22
click at [1229, 302] on input "شوربة لحم الضأن والخضار" at bounding box center [1031, 298] width 516 height 22
drag, startPoint x: 1223, startPoint y: 300, endPoint x: 1240, endPoint y: 306, distance: 18.2
click at [1240, 306] on input "شوربة لحم الضأن والخضار" at bounding box center [1031, 298] width 516 height 22
paste input "نم"
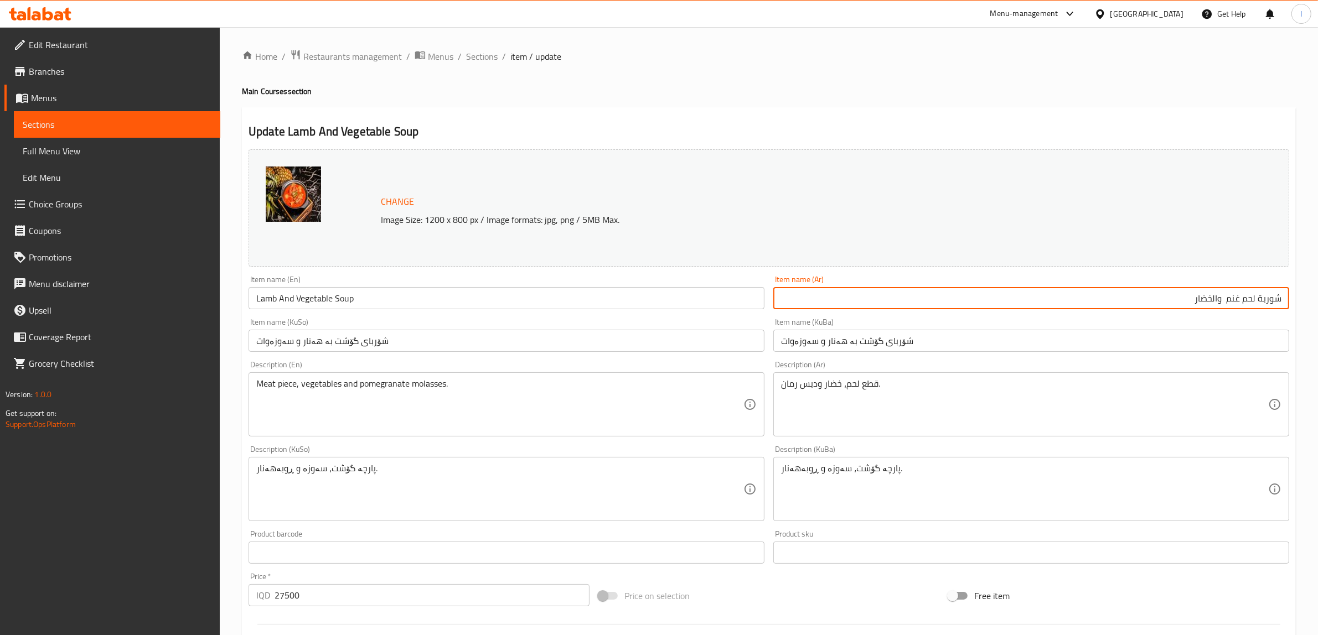
click at [1213, 304] on input "شوربة لحم غنم والخضار" at bounding box center [1031, 298] width 516 height 22
click at [1257, 304] on input "شوربة لحم غنم وخضار" at bounding box center [1031, 298] width 516 height 22
click at [1249, 302] on input "شوربة لحم غنم وخضار" at bounding box center [1031, 298] width 516 height 22
type input "شوربة غنم وخضار"
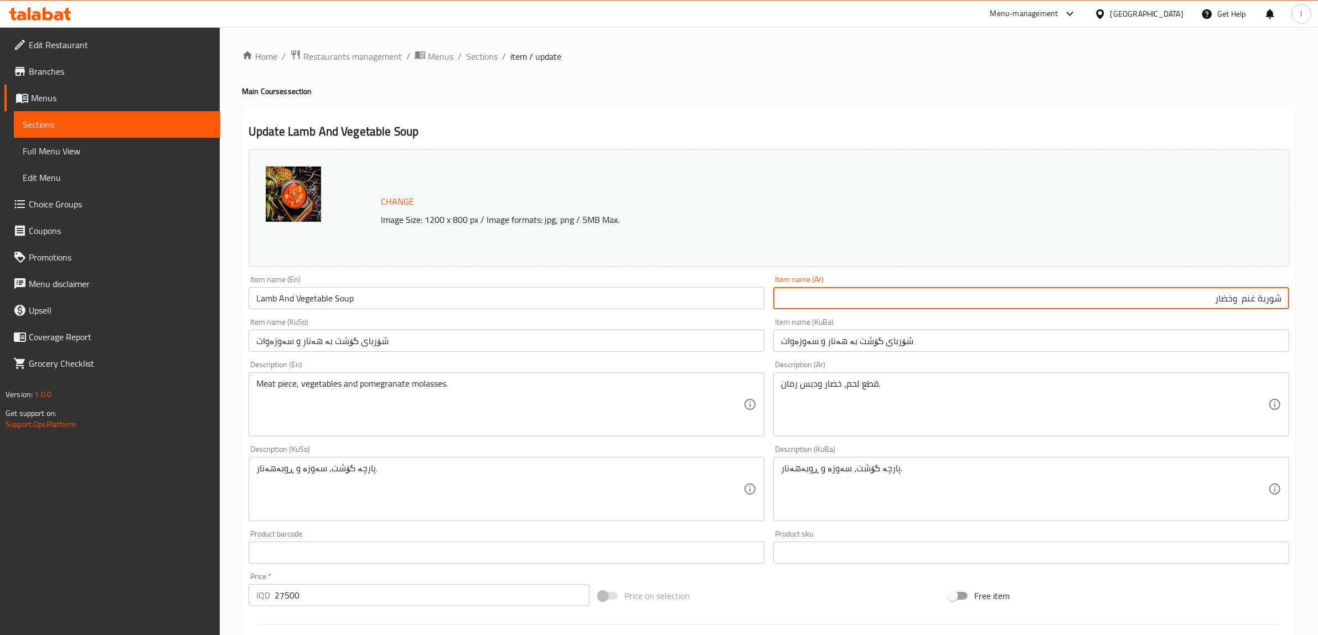
click at [943, 341] on input "شۆربای گۆشت بە هەنار و سەوزەوات" at bounding box center [1031, 341] width 516 height 22
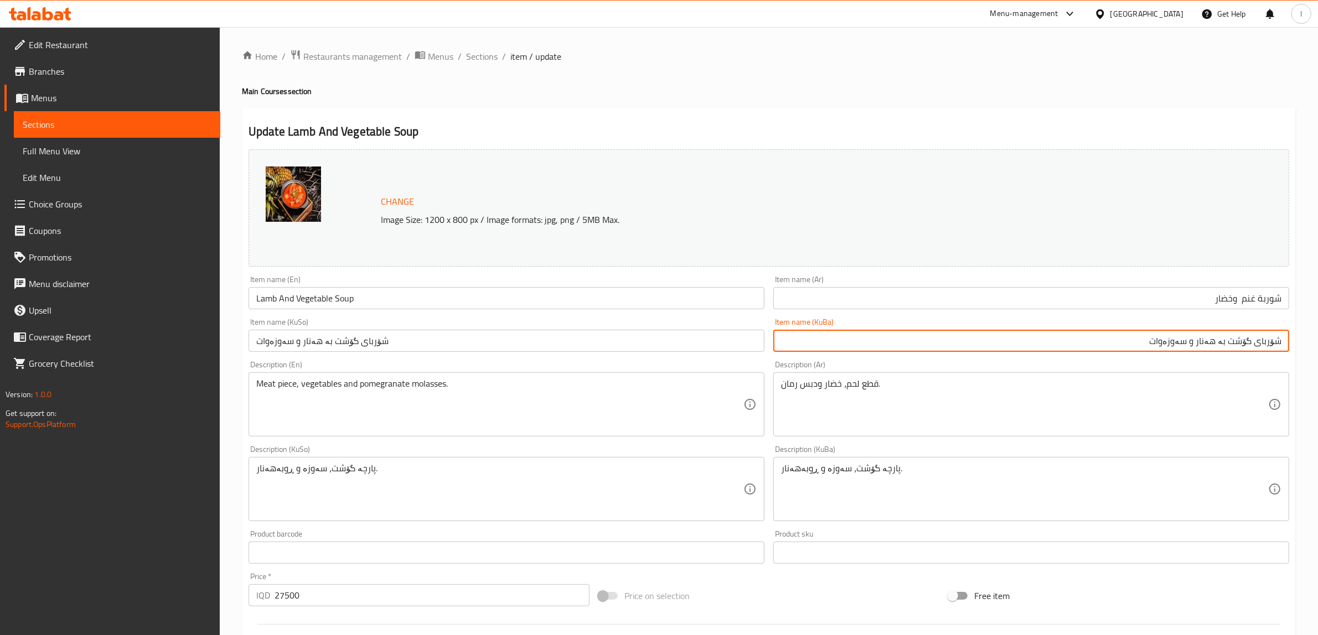
drag, startPoint x: 1204, startPoint y: 344, endPoint x: 1254, endPoint y: 355, distance: 51.6
click at [1254, 355] on div "Item name (KuBa) شۆربای گۆشت بە هەنار و سەوزەوات Item name (KuBa)" at bounding box center [1031, 335] width 525 height 43
click at [1241, 349] on input "شۆربای گۆشت بە هەنار و سەوزەوات" at bounding box center [1031, 341] width 516 height 22
drag, startPoint x: 1202, startPoint y: 343, endPoint x: 1251, endPoint y: 356, distance: 51.4
click at [1251, 356] on div "Item name (KuBa) شۆربای گۆشت بە هەنار و سەوزەوات Item name (KuBa)" at bounding box center [1031, 335] width 525 height 43
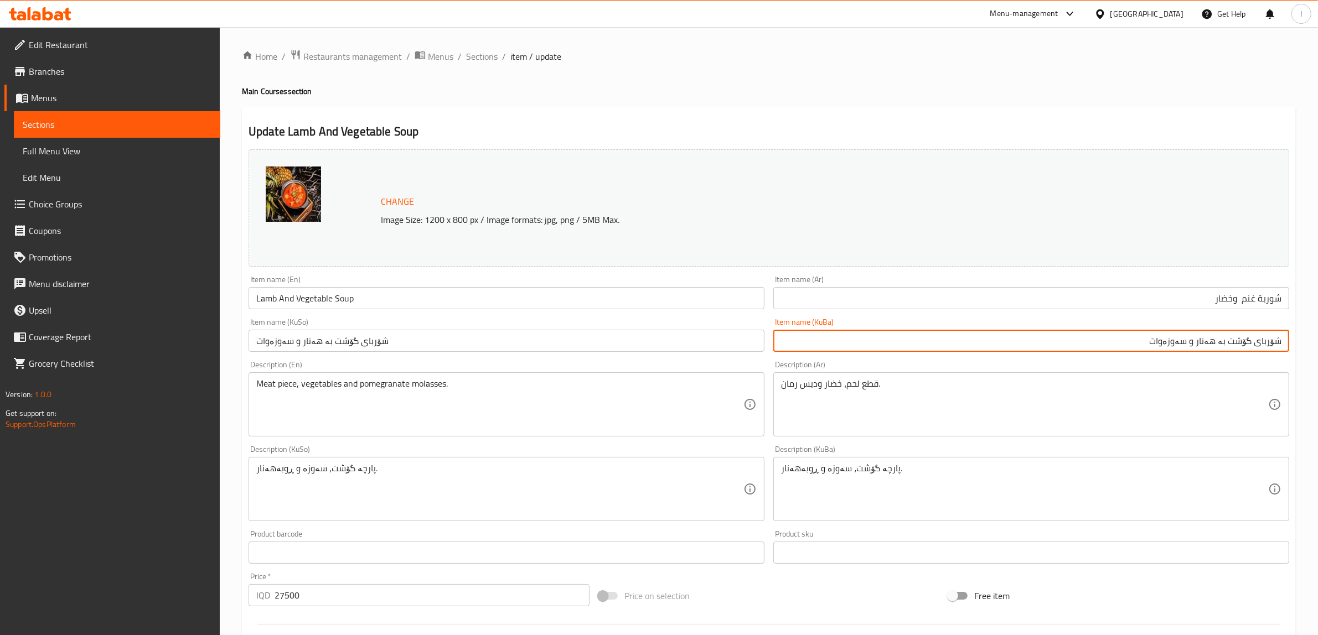
paste input "بەرخ"
click at [1086, 349] on input "شۆربای بەرخ و سەوزەوات" at bounding box center [1031, 341] width 516 height 22
type input "شۆربای بەرخ و سەوزەوات"
click at [277, 299] on input "Lamb And Vegetable Soup" at bounding box center [507, 298] width 516 height 22
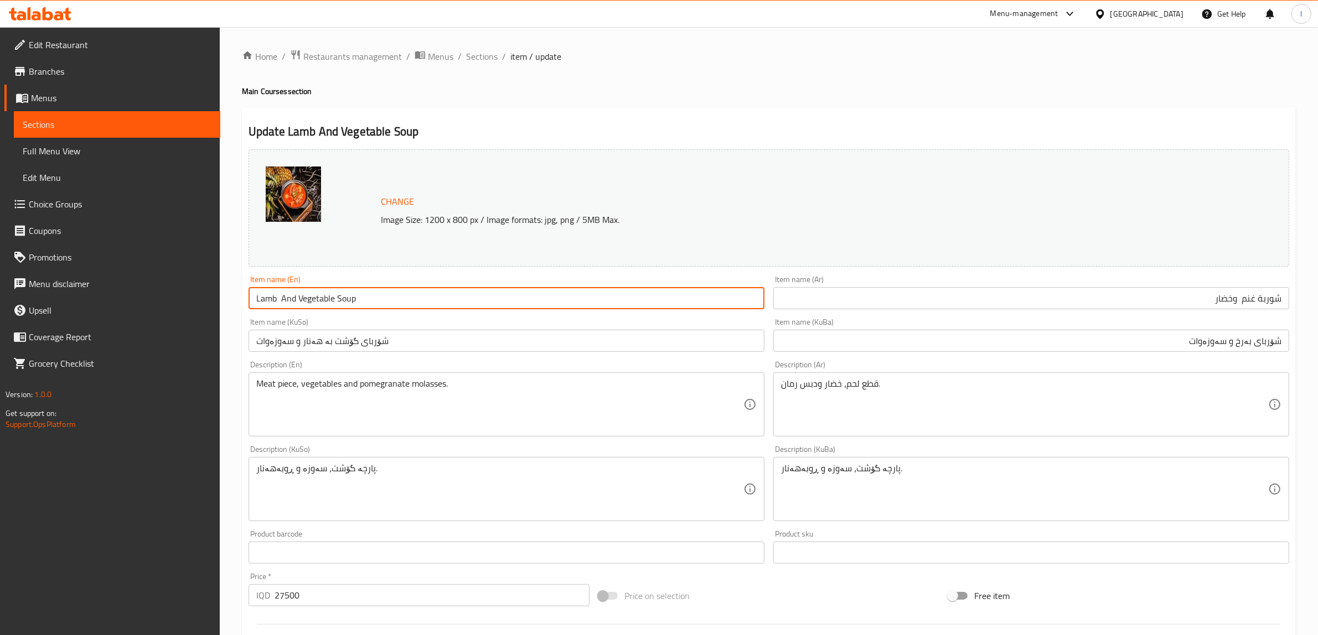
paste input "Meat"
type input "Lamb Meat And Vegetable Soup"
click at [306, 331] on input "شۆربای گۆشت بە هەنار و سەوزەوات" at bounding box center [507, 341] width 516 height 22
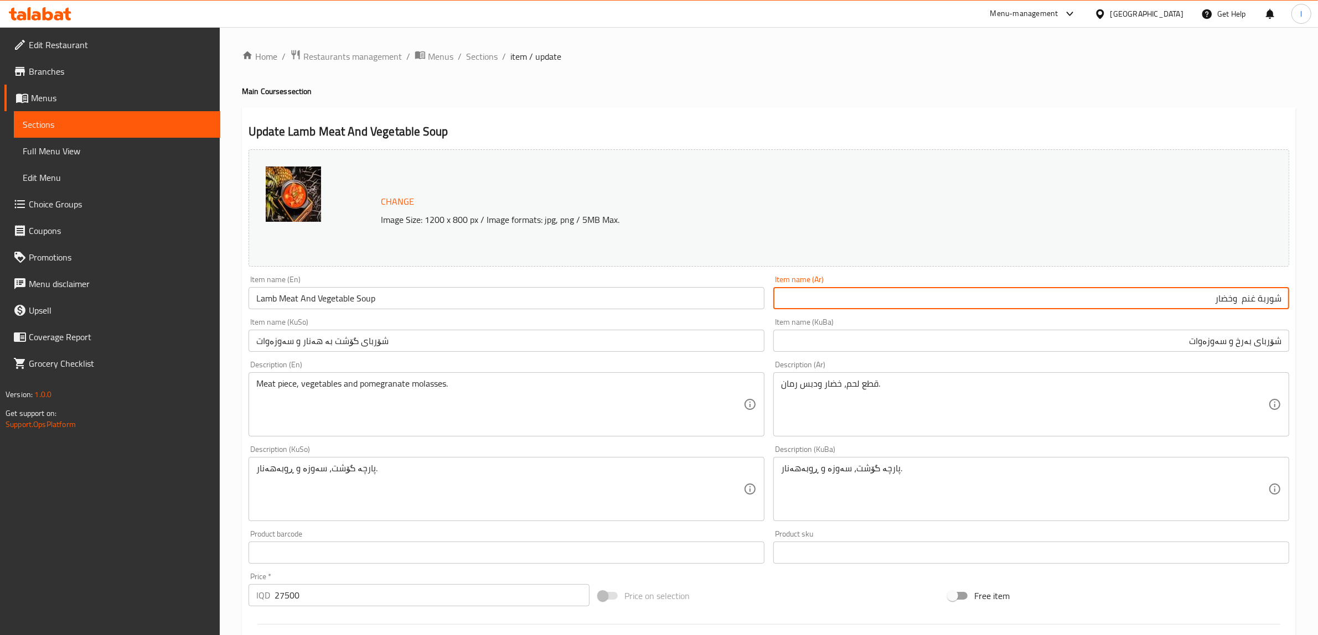
click at [1258, 302] on input "شوربة غنم وخضار" at bounding box center [1031, 298] width 516 height 22
click at [1244, 300] on input "شوربة غنم وخضار" at bounding box center [1031, 298] width 516 height 22
click at [1248, 300] on input "شوربة غنم وخضار" at bounding box center [1031, 298] width 516 height 22
paste input "لحم غنم"
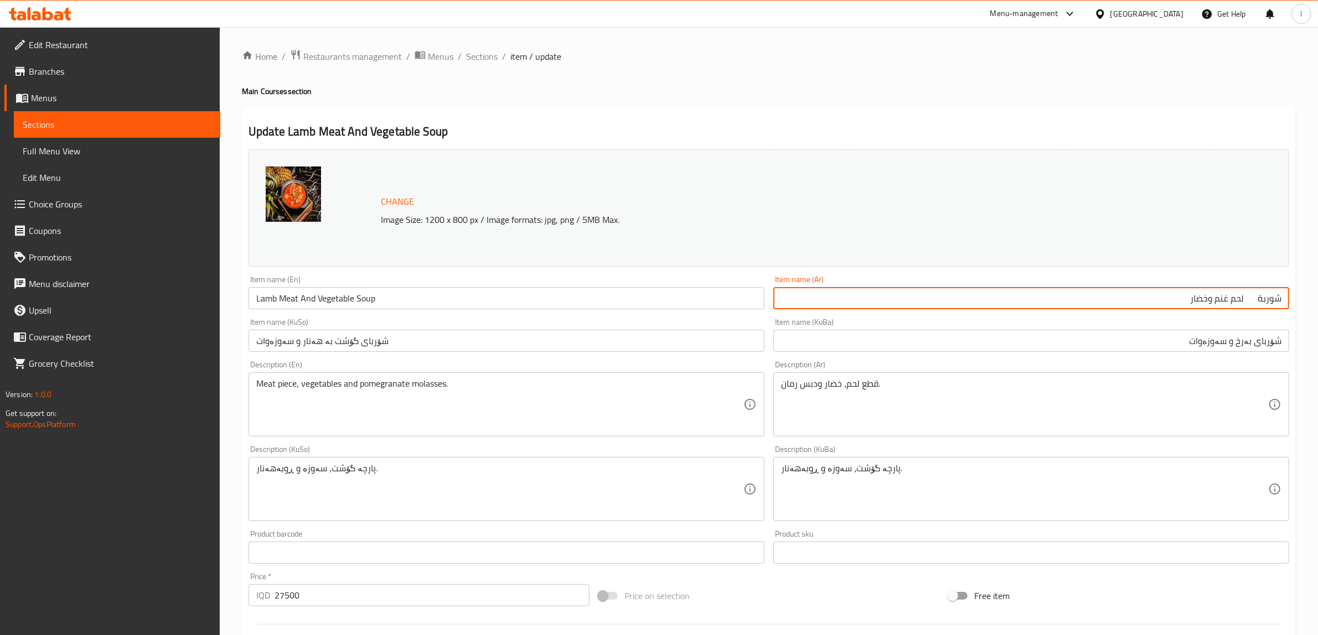
click at [1238, 301] on input "شوربة لحم غنم وخضار" at bounding box center [1031, 298] width 516 height 22
click at [1222, 298] on input "شوربة لحم غنم وخضار" at bounding box center [1031, 298] width 516 height 22
click at [1228, 302] on input "شوربة لحم غنم وخضار" at bounding box center [1031, 298] width 516 height 22
click at [1224, 305] on input "شوربة لحم غنم وخضار" at bounding box center [1031, 298] width 516 height 22
type input "شوربة لحم غنم وخضار"
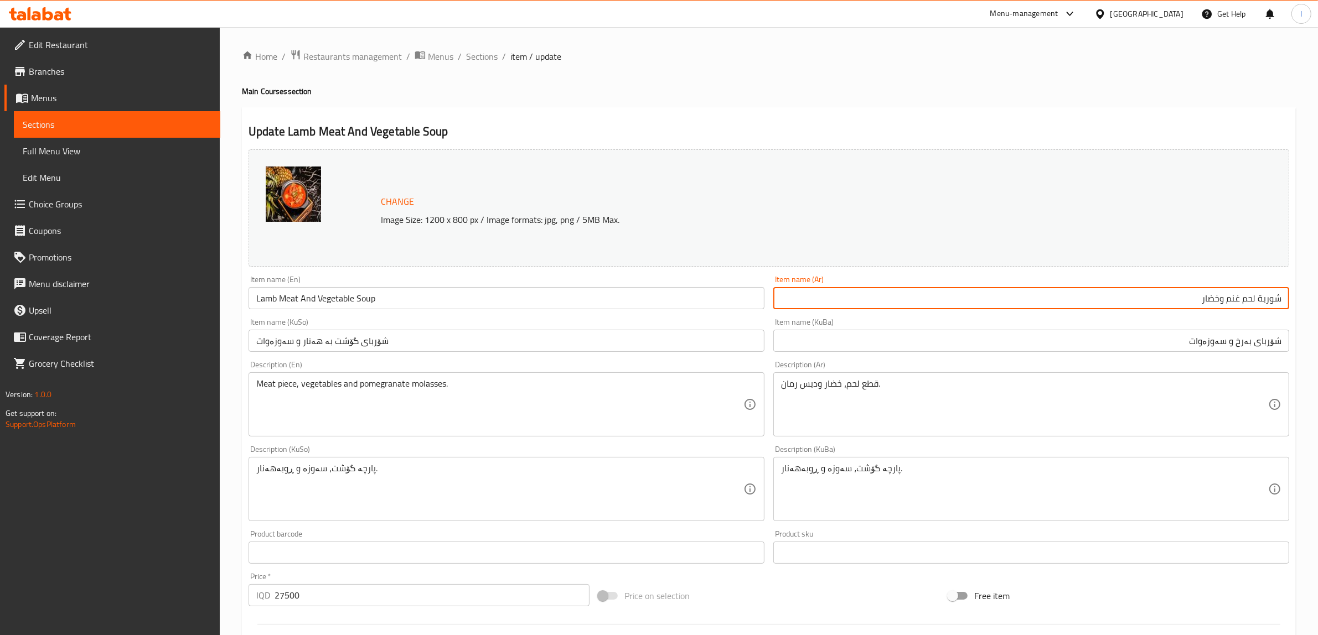
click at [1246, 341] on input "شۆربای بەرخ و سەوزەوات" at bounding box center [1031, 341] width 516 height 22
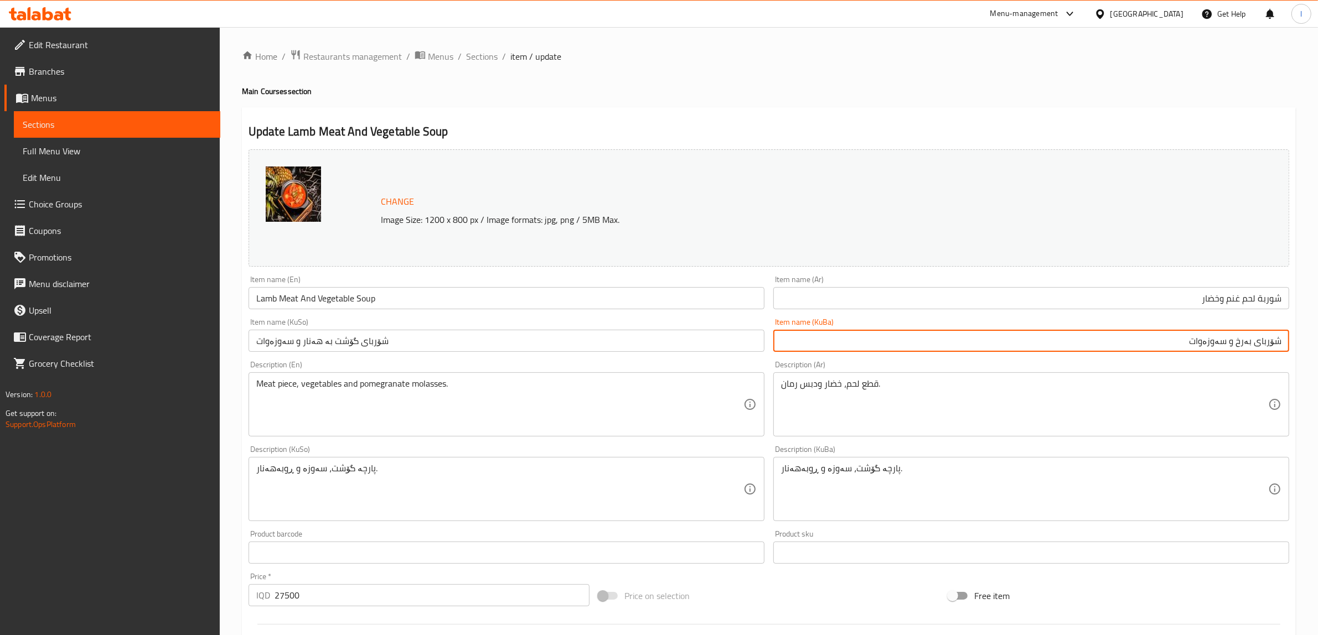
click at [1246, 341] on input "شۆربای بەرخ و سەوزەوات" at bounding box center [1031, 341] width 516 height 22
paste input "گۆشتی بەرخ"
drag, startPoint x: 1094, startPoint y: 346, endPoint x: 1327, endPoint y: 349, distance: 233.6
click at [1318, 349] on html "​ Menu-management Iraq Get Help l Edit Restaurant Branches Menus Sections Full …" at bounding box center [659, 317] width 1318 height 635
type input "شۆربای گۆشتی بەرخ و سەوزەوات"
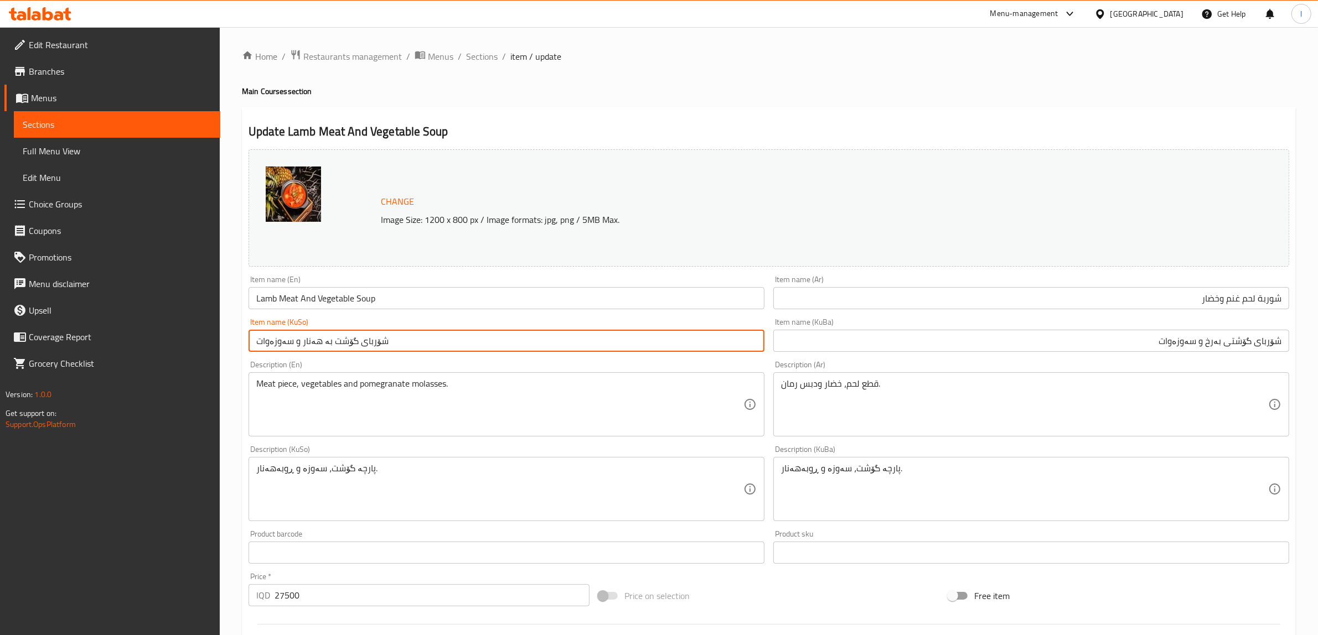
drag, startPoint x: 349, startPoint y: 339, endPoint x: 0, endPoint y: 327, distance: 349.5
click at [0, 327] on div "Edit Restaurant Branches Menus Sections Full Menu View Edit Menu Choice Groups …" at bounding box center [659, 476] width 1318 height 898
paste input "ی بەرخ"
type input "شۆربای گۆشتی بەرخ و سەوزەوات"
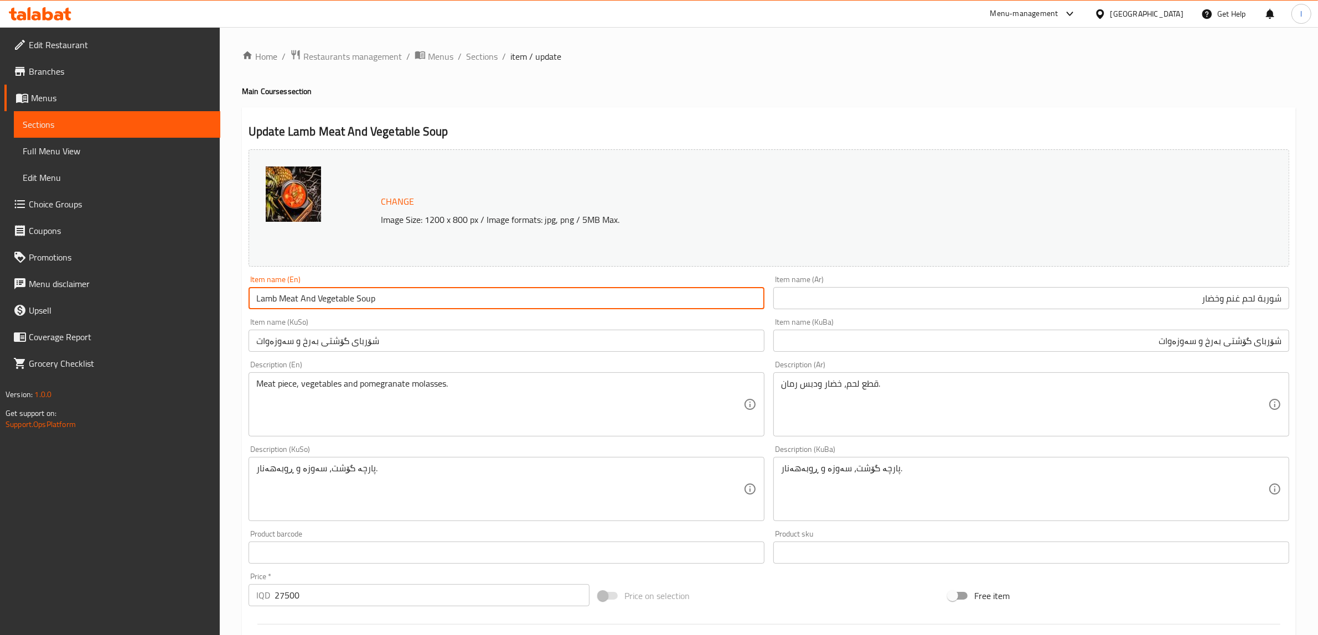
drag, startPoint x: 411, startPoint y: 301, endPoint x: 29, endPoint y: 292, distance: 381.4
click at [29, 297] on div "Edit Restaurant Branches Menus Sections Full Menu View Edit Menu Choice Groups …" at bounding box center [659, 476] width 1318 height 898
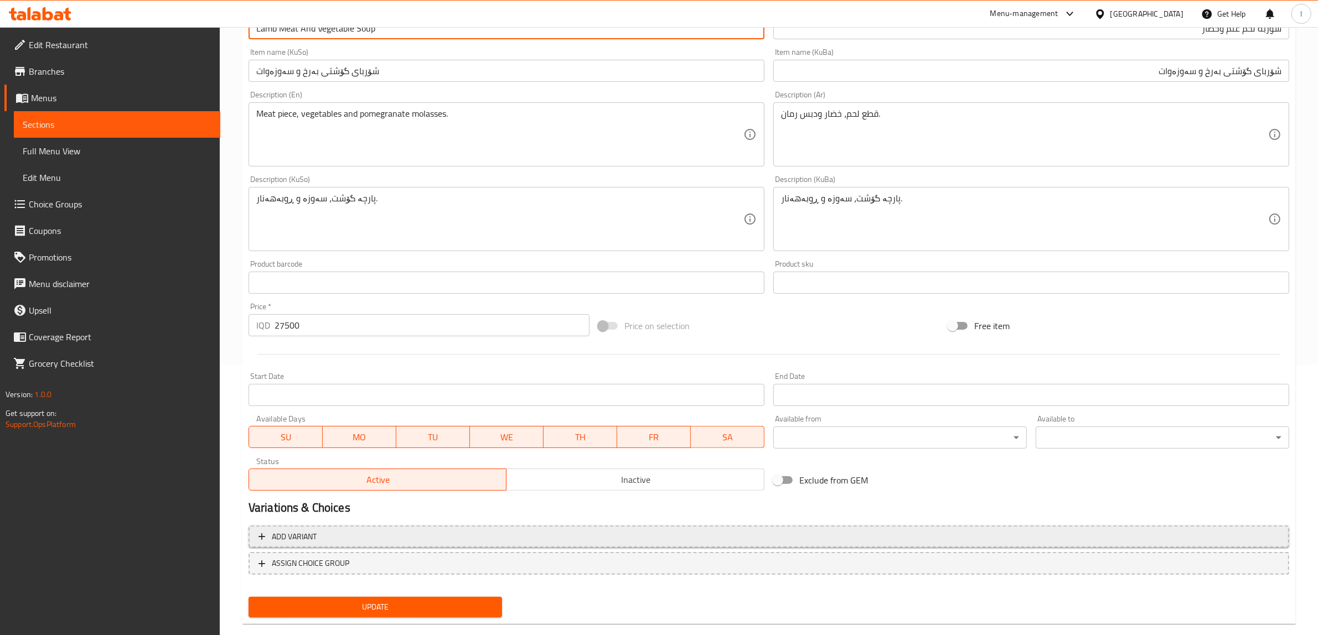
scroll to position [288, 0]
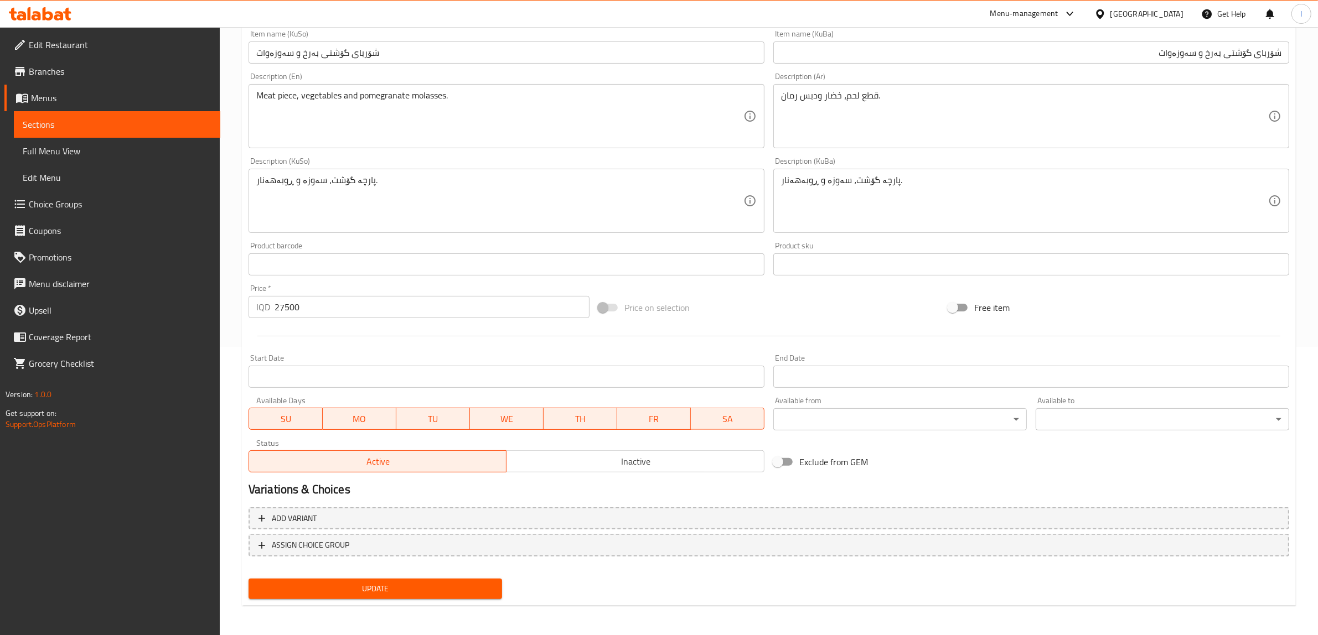
click at [351, 583] on span "Update" at bounding box center [375, 589] width 236 height 14
click at [82, 157] on span "Full Menu View" at bounding box center [117, 150] width 189 height 13
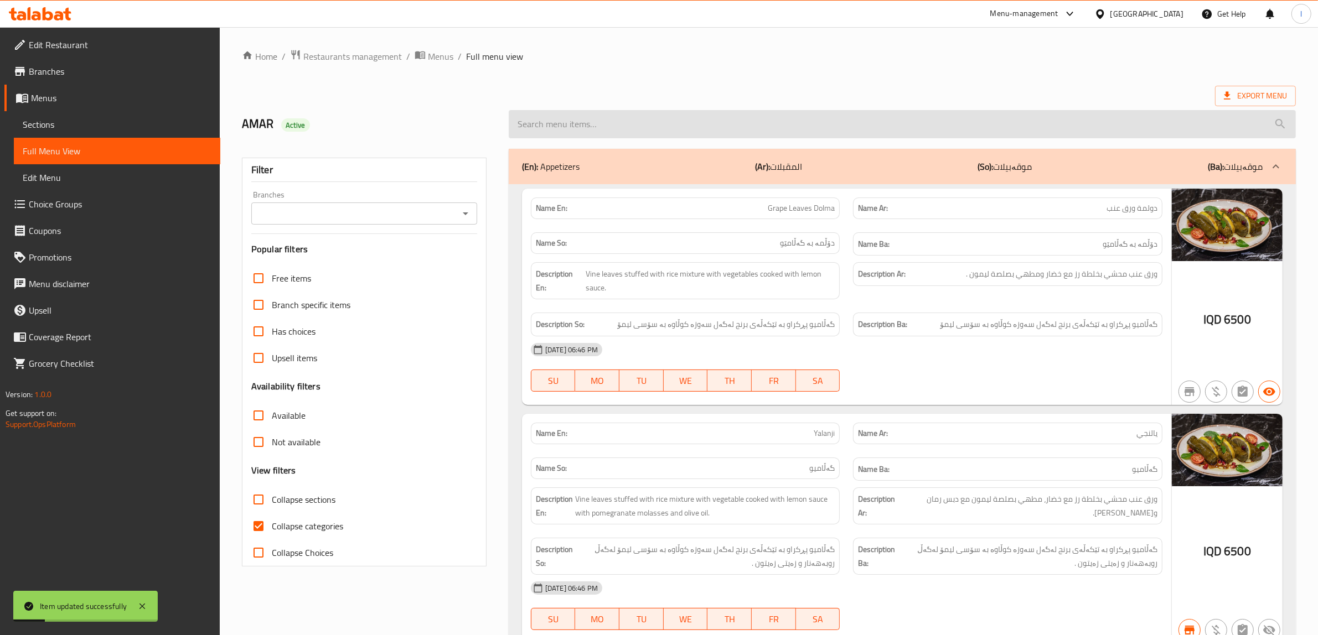
click at [599, 122] on input "search" at bounding box center [902, 124] width 787 height 28
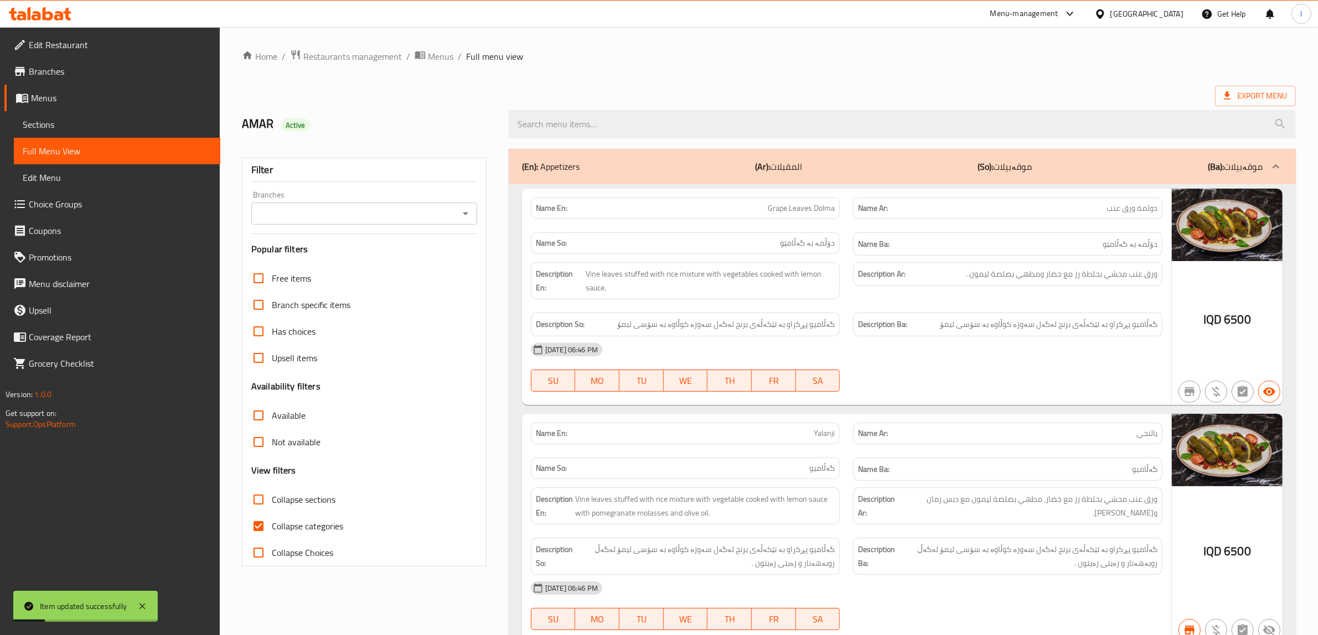
paste input "Lamb Meat And Vegetable Soup"
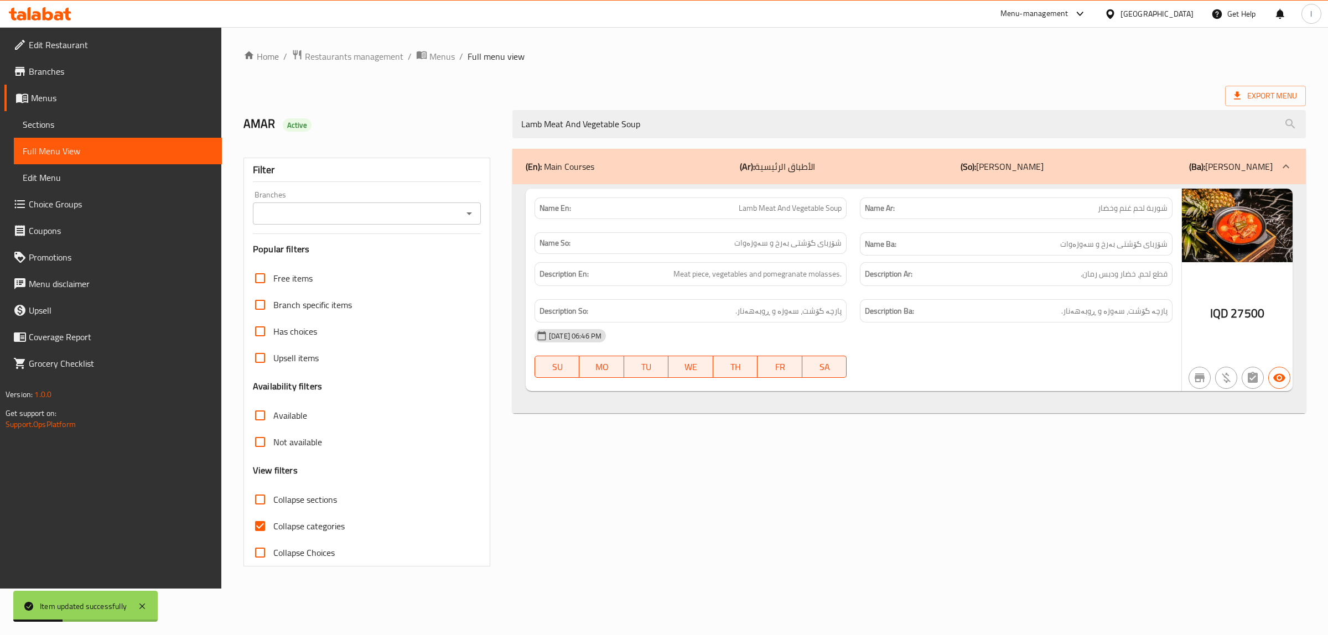
type input "Lamb Meat And Vegetable Soup"
click at [433, 210] on input "Branches" at bounding box center [357, 213] width 203 height 15
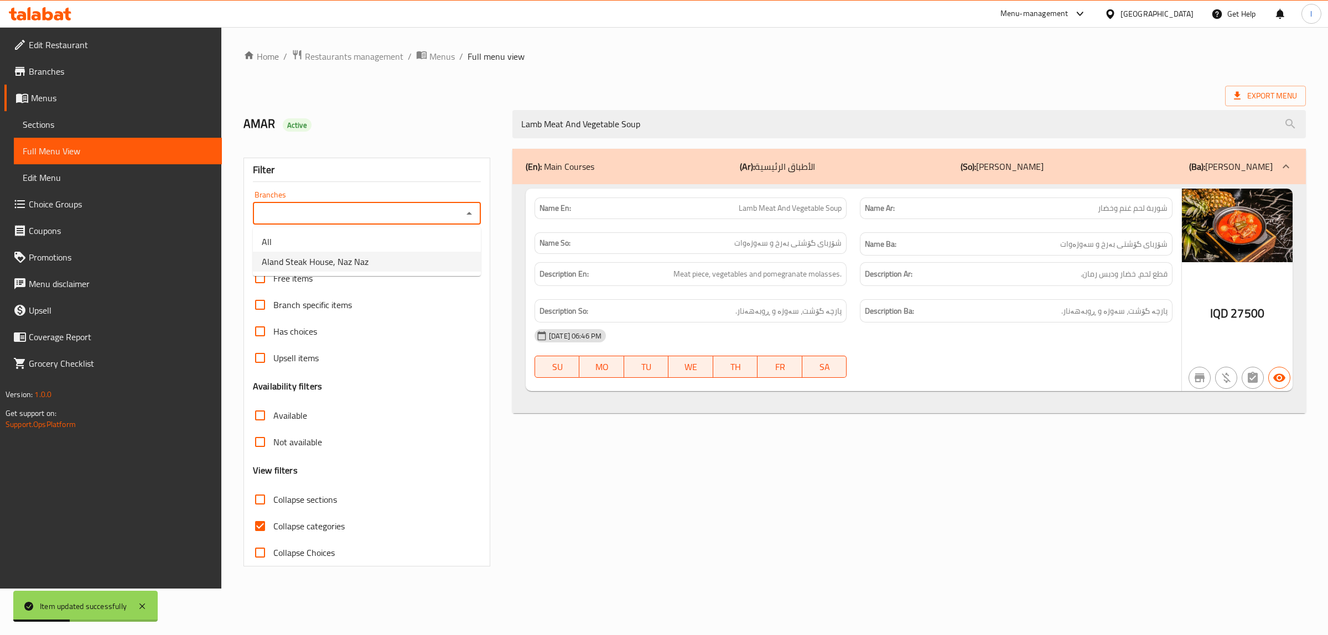
click at [357, 257] on span "Aland Steak House, Naz Naz" at bounding box center [315, 261] width 107 height 13
type input "Aland Steak House, Naz Naz"
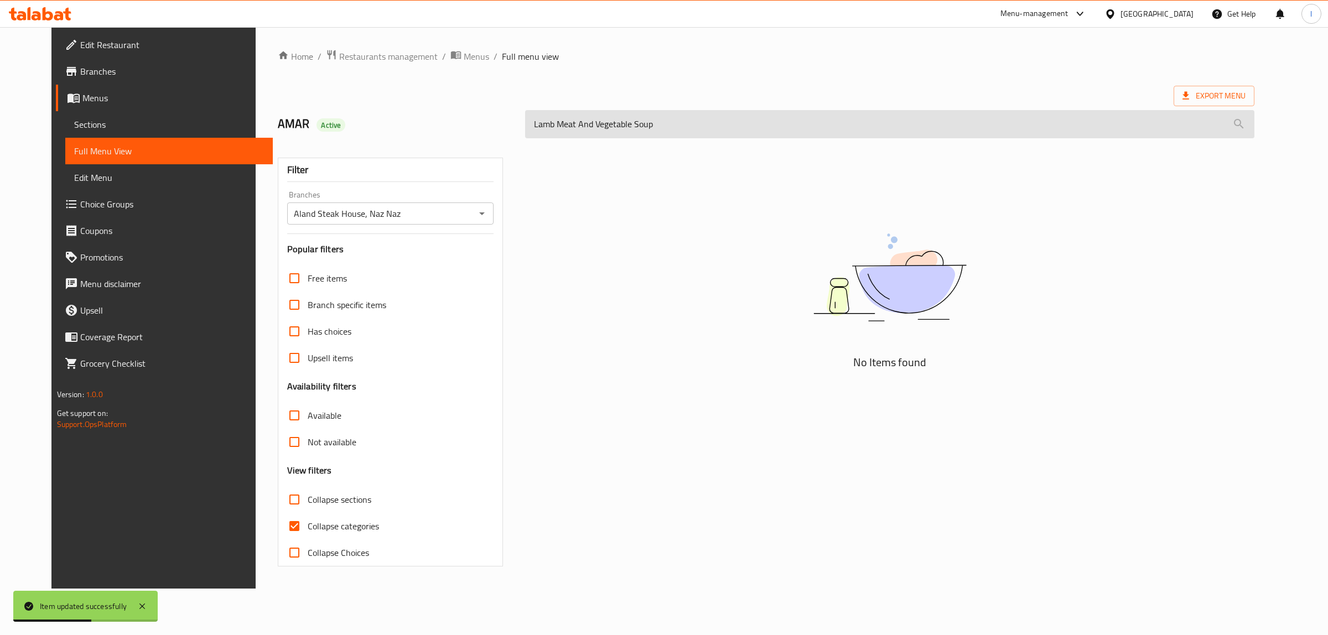
click at [671, 138] on input "Lamb Meat And Vegetable Soup" at bounding box center [889, 124] width 729 height 28
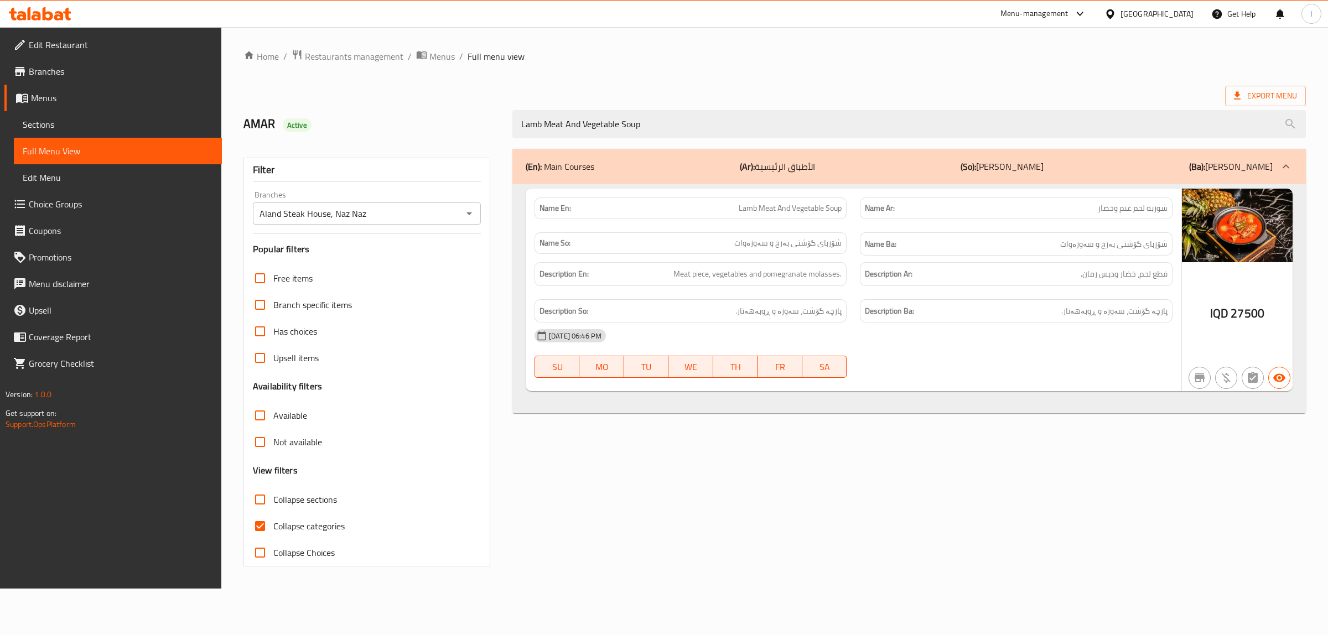
drag, startPoint x: 410, startPoint y: 86, endPoint x: 119, endPoint y: 79, distance: 290.6
click at [125, 81] on div "Edit Restaurant Branches Menus Sections Full Menu View Edit Menu Choice Groups …" at bounding box center [664, 308] width 1328 height 562
paste input "Italian Lamb Shack"
type input "Italian Lamb Shack"
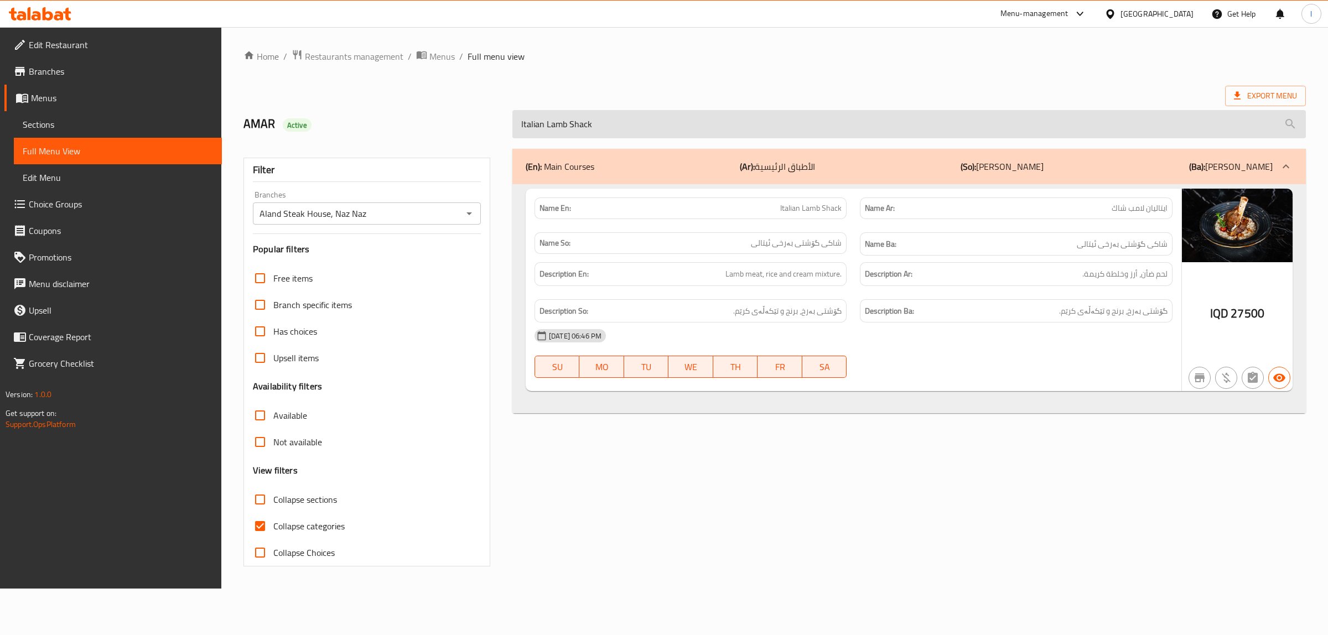
drag, startPoint x: 635, startPoint y: 132, endPoint x: 609, endPoint y: 131, distance: 26.0
click at [613, 131] on input "Italian Lamb Shack" at bounding box center [910, 124] width 794 height 28
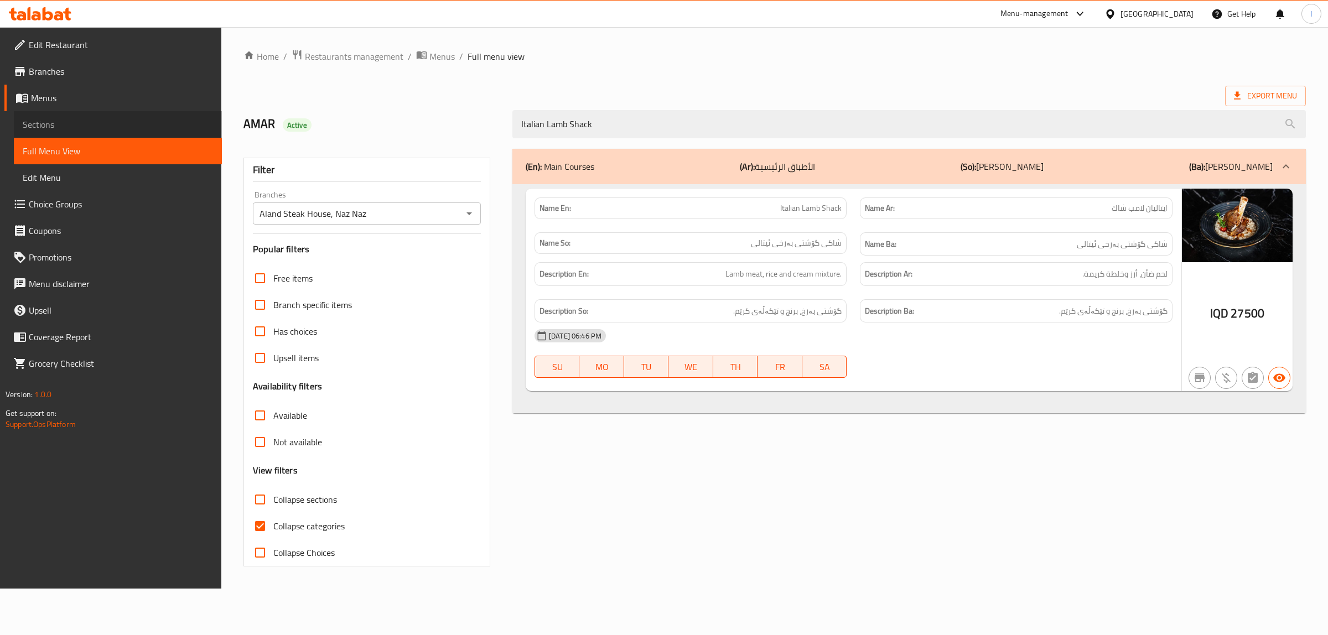
click at [70, 125] on span "Sections" at bounding box center [118, 124] width 190 height 13
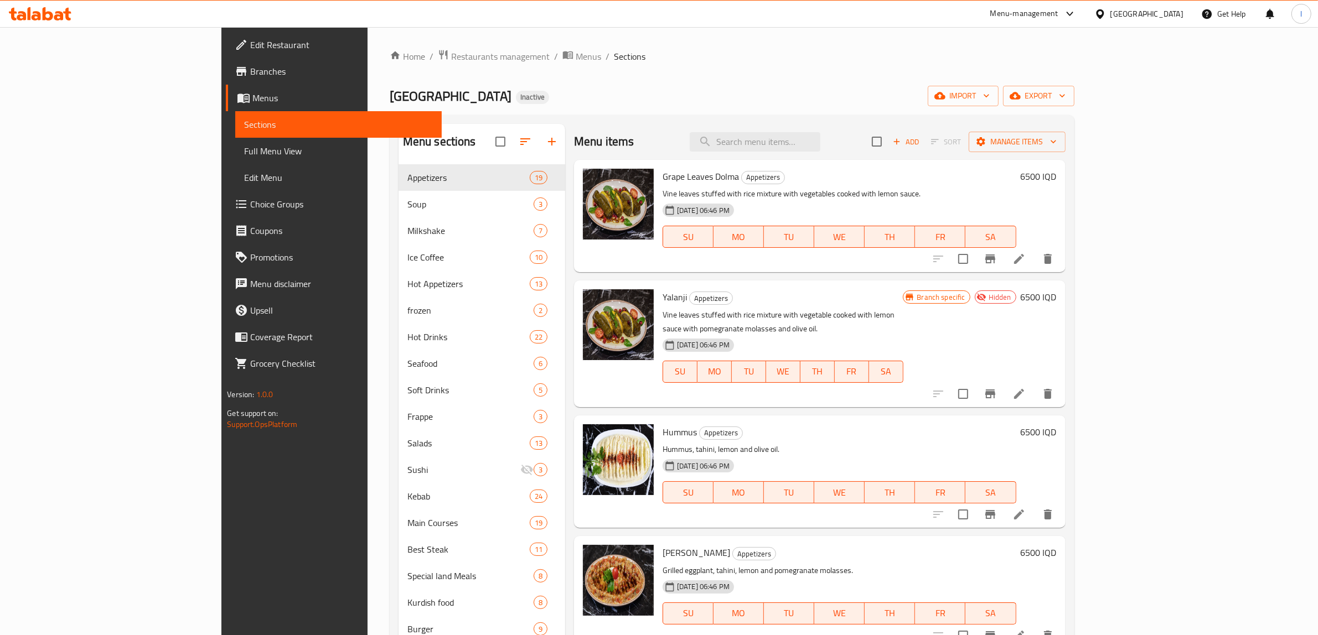
click at [831, 152] on div "Menu items Add Sort Manage items" at bounding box center [819, 142] width 491 height 36
paste input "Italian Lamb Shank"
click at [820, 147] on input "Italian Lamb Shank" at bounding box center [755, 141] width 131 height 19
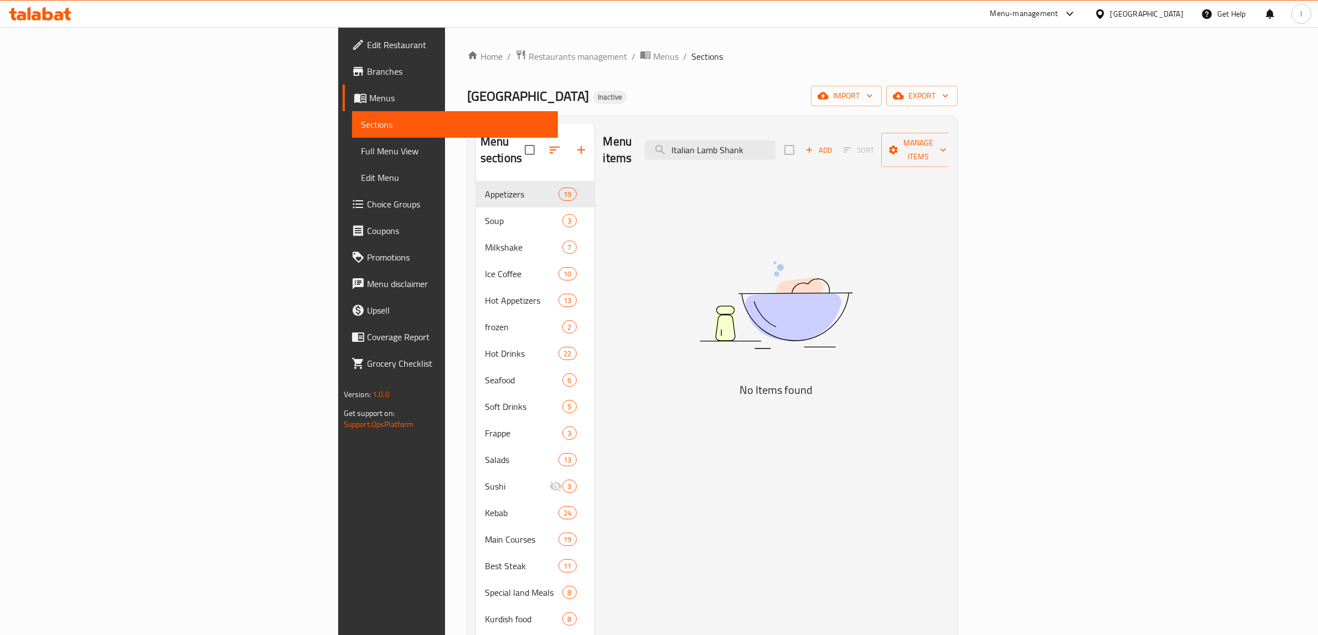
drag, startPoint x: 848, startPoint y: 144, endPoint x: 351, endPoint y: 106, distance: 498.5
click at [467, 108] on div "Home / Restaurants management / Menus / Sections Aland Steak House Inactive imp…" at bounding box center [712, 427] width 490 height 756
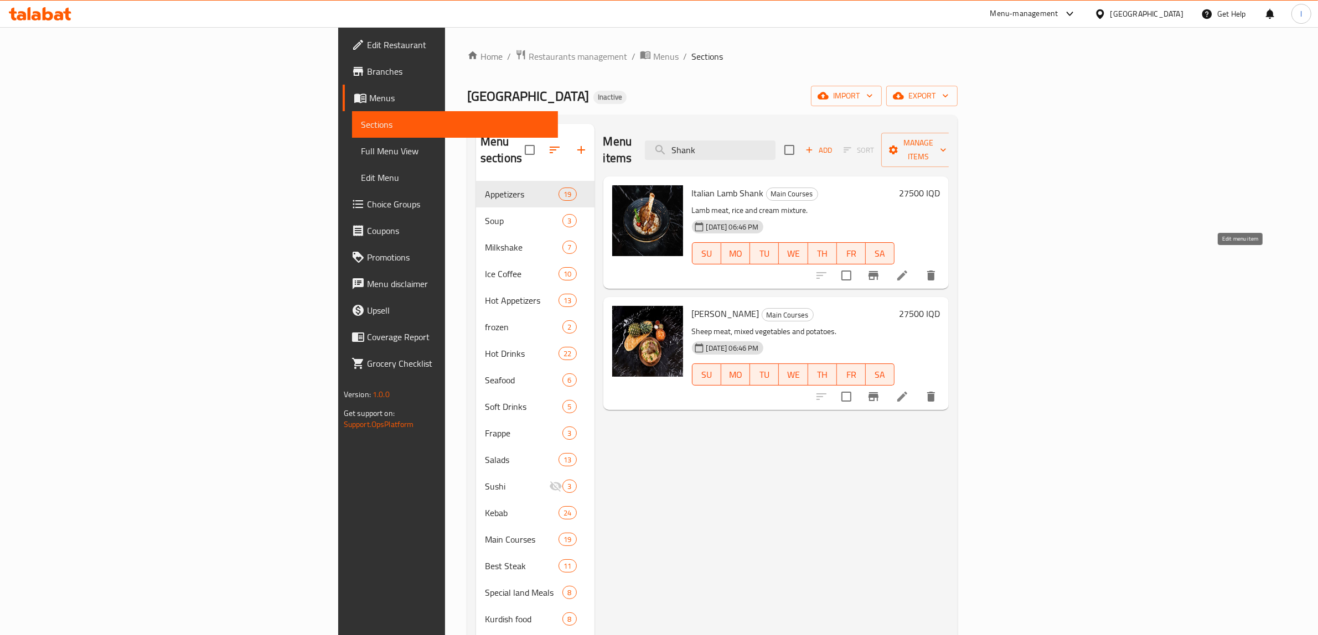
type input "Shank"
click at [909, 269] on icon at bounding box center [902, 275] width 13 height 13
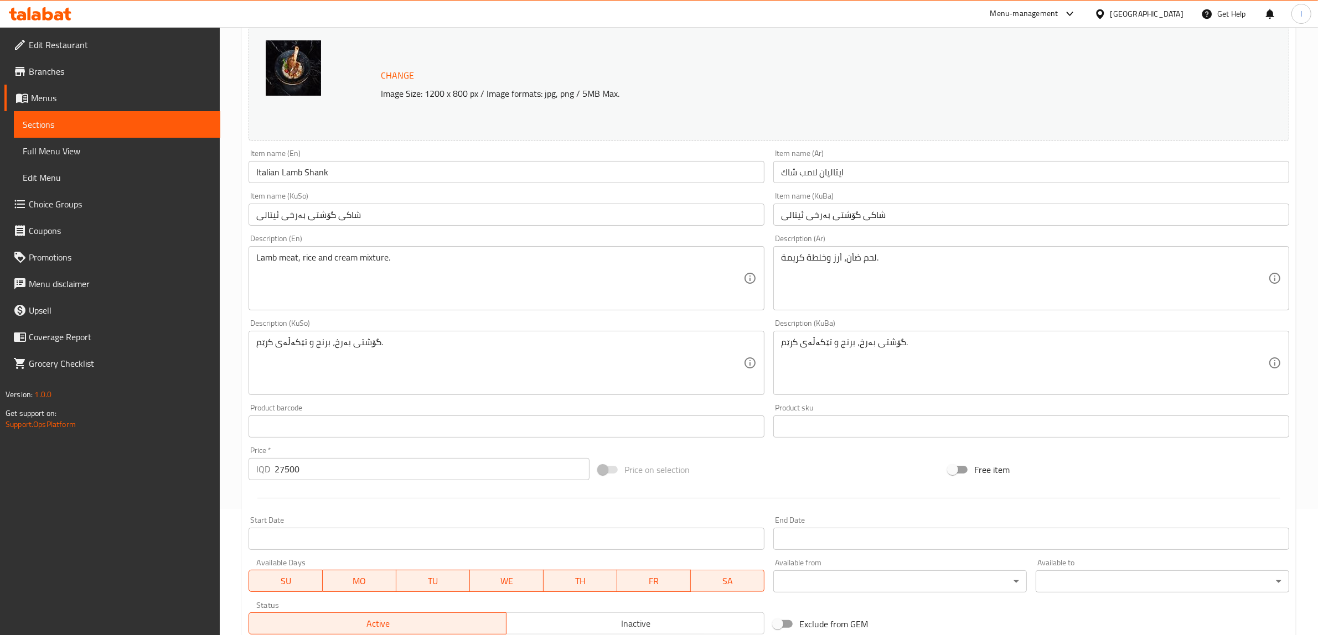
scroll to position [138, 0]
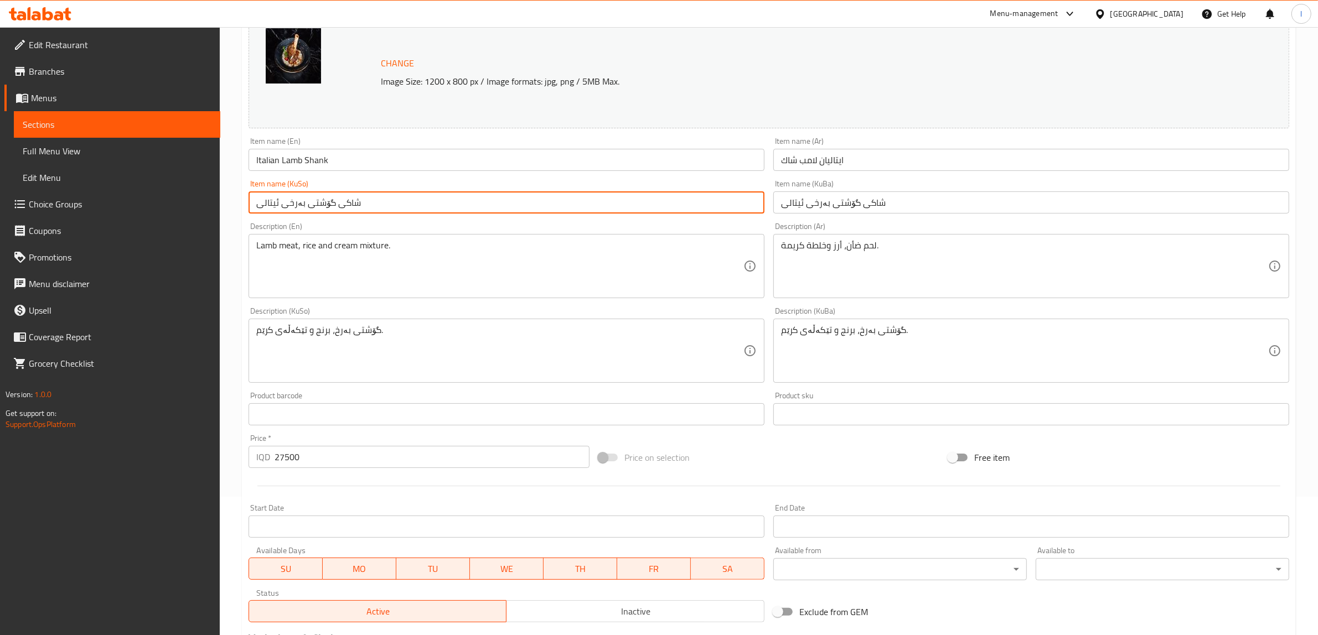
click at [380, 209] on input "شاکی گۆشتی بەرخی ئیتالی" at bounding box center [507, 203] width 516 height 22
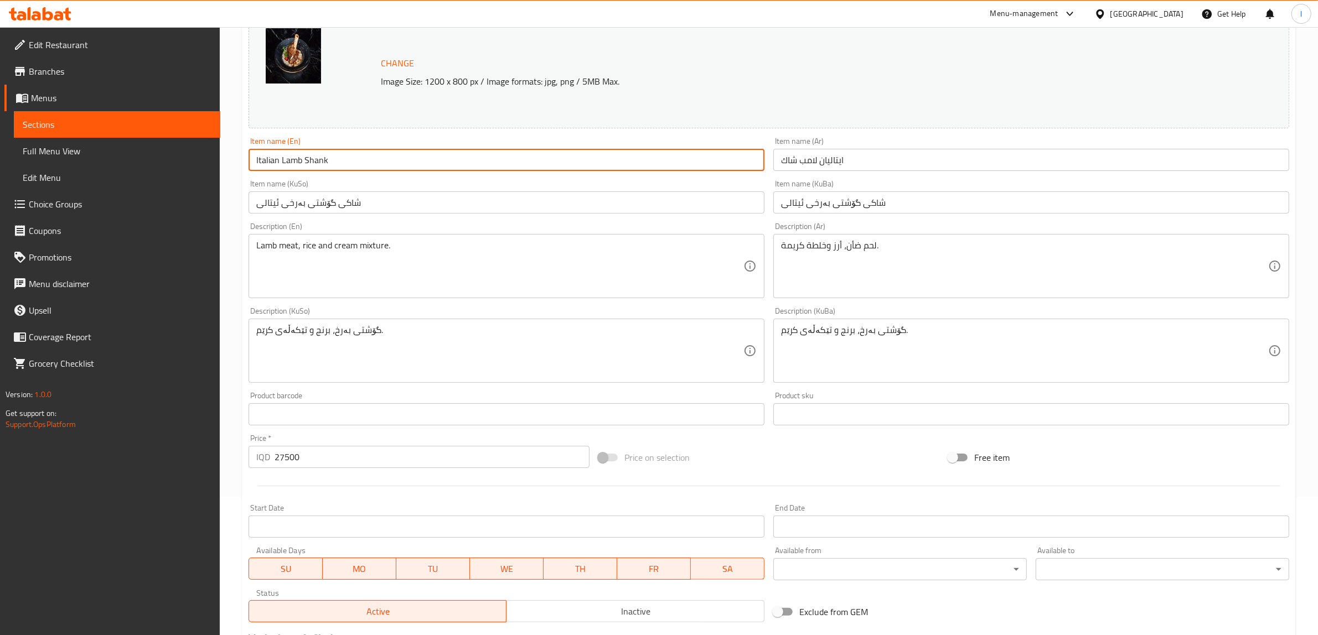
click at [301, 163] on input "Italian Lamb Shank" at bounding box center [507, 160] width 516 height 22
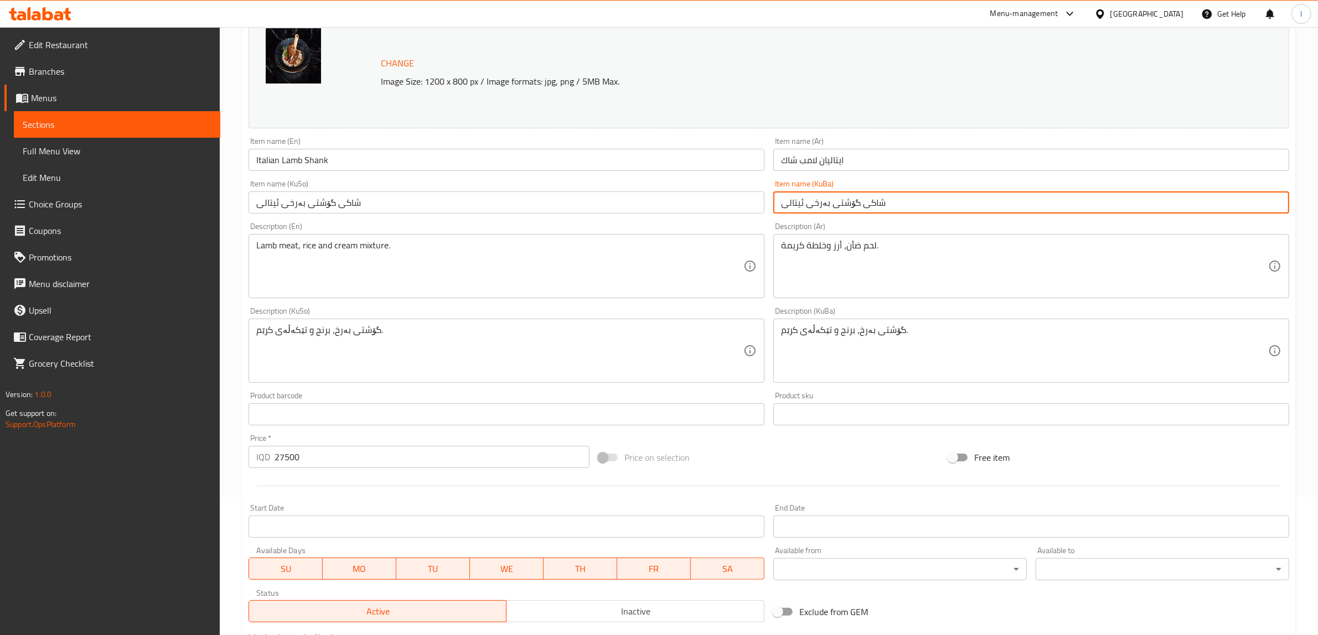
click at [953, 200] on input "شاکی گۆشتی بەرخی ئیتالی" at bounding box center [1031, 203] width 516 height 22
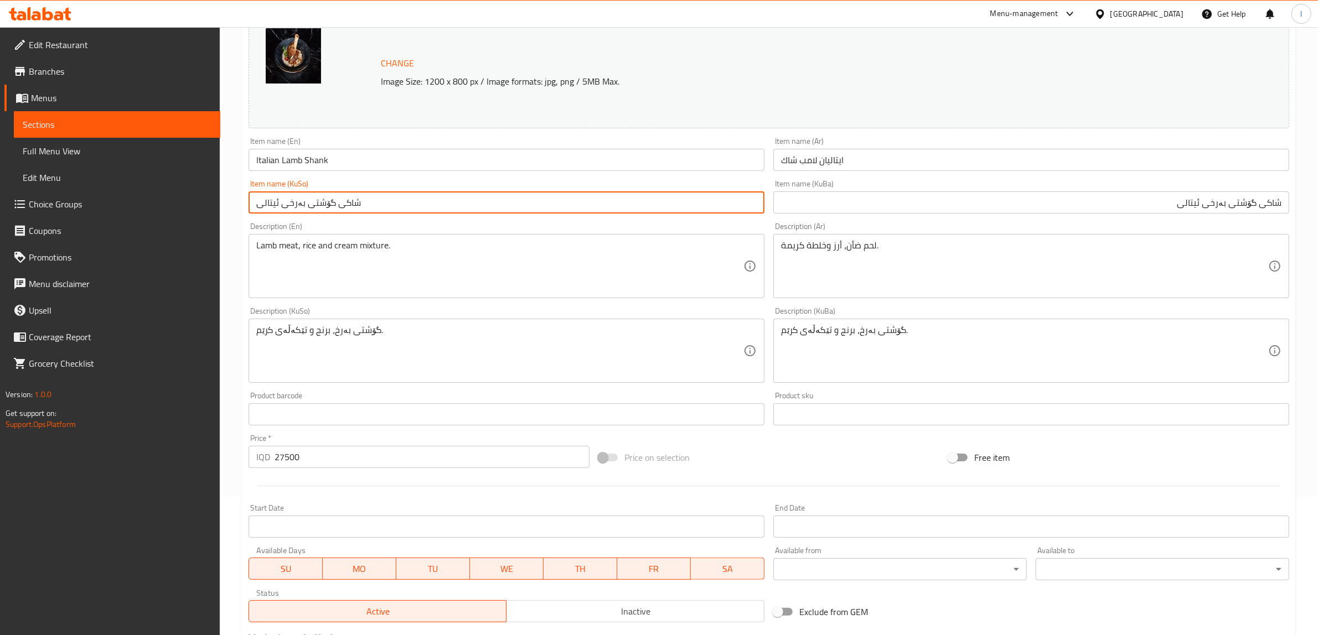
click at [706, 193] on input "شاکی گۆشتی بەرخی ئیتالی" at bounding box center [507, 203] width 516 height 22
click at [789, 162] on input "ايتاليان لامب شاك" at bounding box center [1031, 160] width 516 height 22
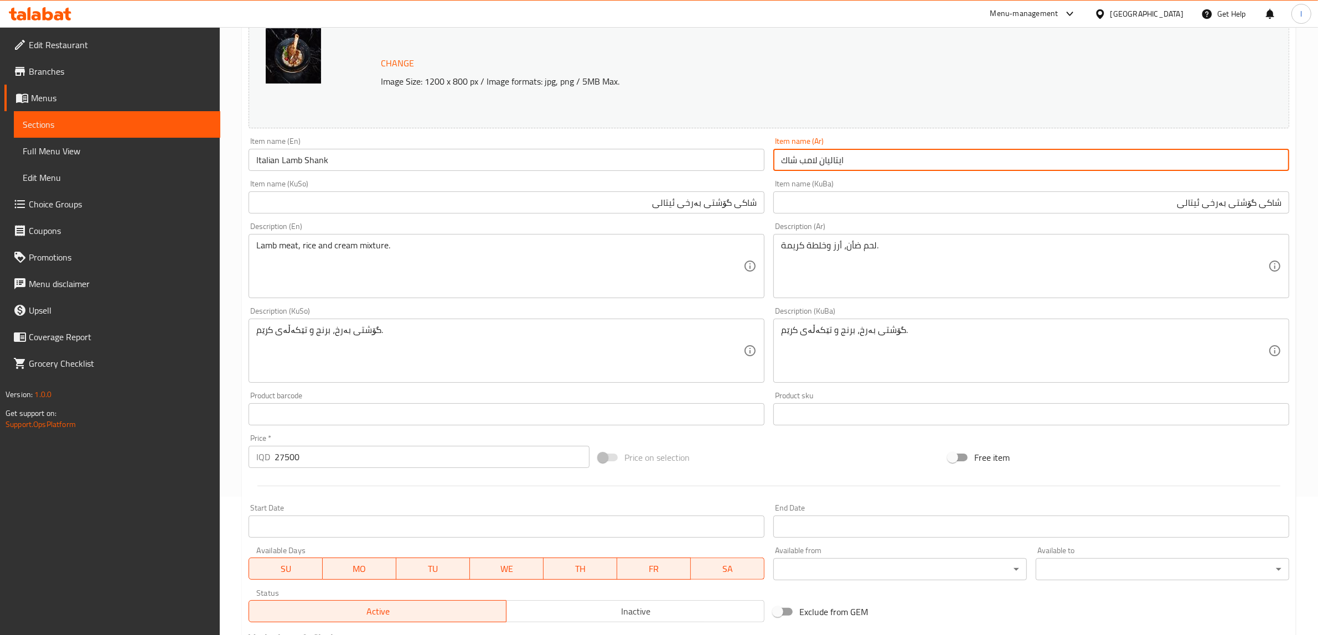
click at [789, 162] on input "ايتاليان لامب شاك" at bounding box center [1031, 160] width 516 height 22
paste input "موزة"
click at [865, 166] on input "ايتاليان لامب موزة" at bounding box center [1031, 160] width 516 height 22
type input "ايتاليان لامب موزة"
click at [868, 190] on div "Item name (KuBa) شاکی گۆشتی بەرخی ئیتالی Item name (KuBa)" at bounding box center [1031, 197] width 516 height 34
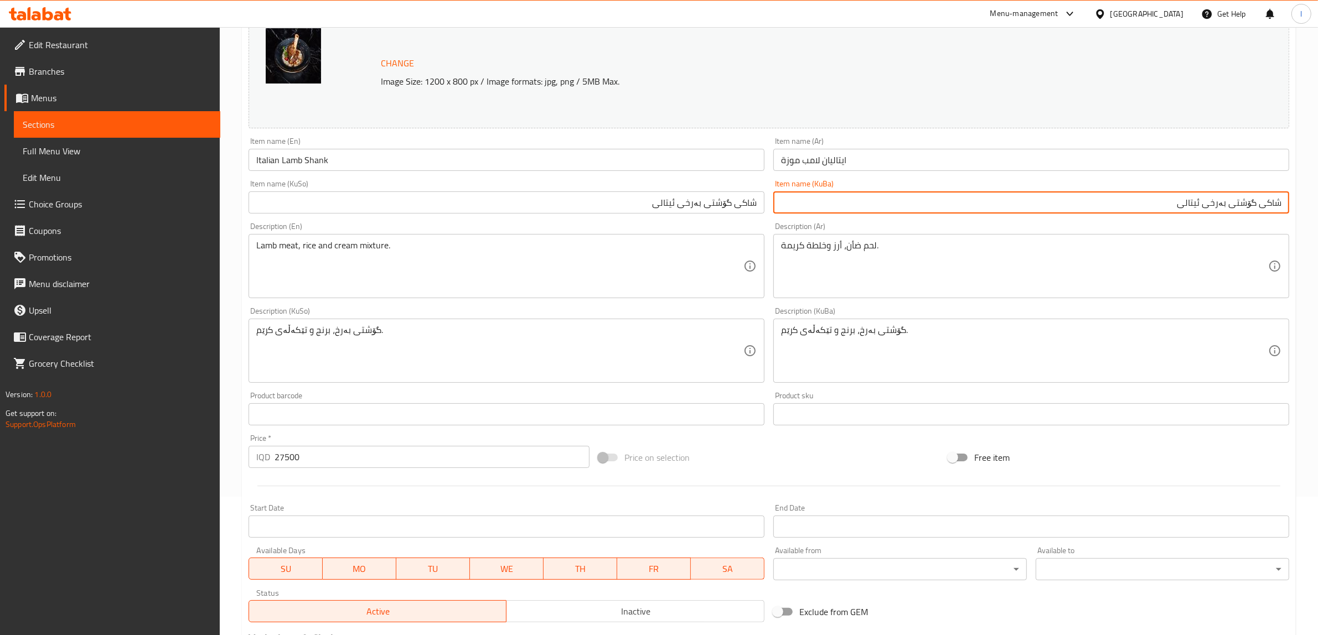
click at [866, 201] on input "شاکی گۆشتی بەرخی ئیتالی" at bounding box center [1031, 203] width 516 height 22
click at [1266, 205] on input "شاکی گۆشتی بەرخی ئیتالی" at bounding box center [1031, 203] width 516 height 22
paste input "گۆشتی (ساق"
click at [1230, 206] on input "گۆشتی (ساق گۆشتی بەرخی ئیتالی" at bounding box center [1031, 203] width 516 height 22
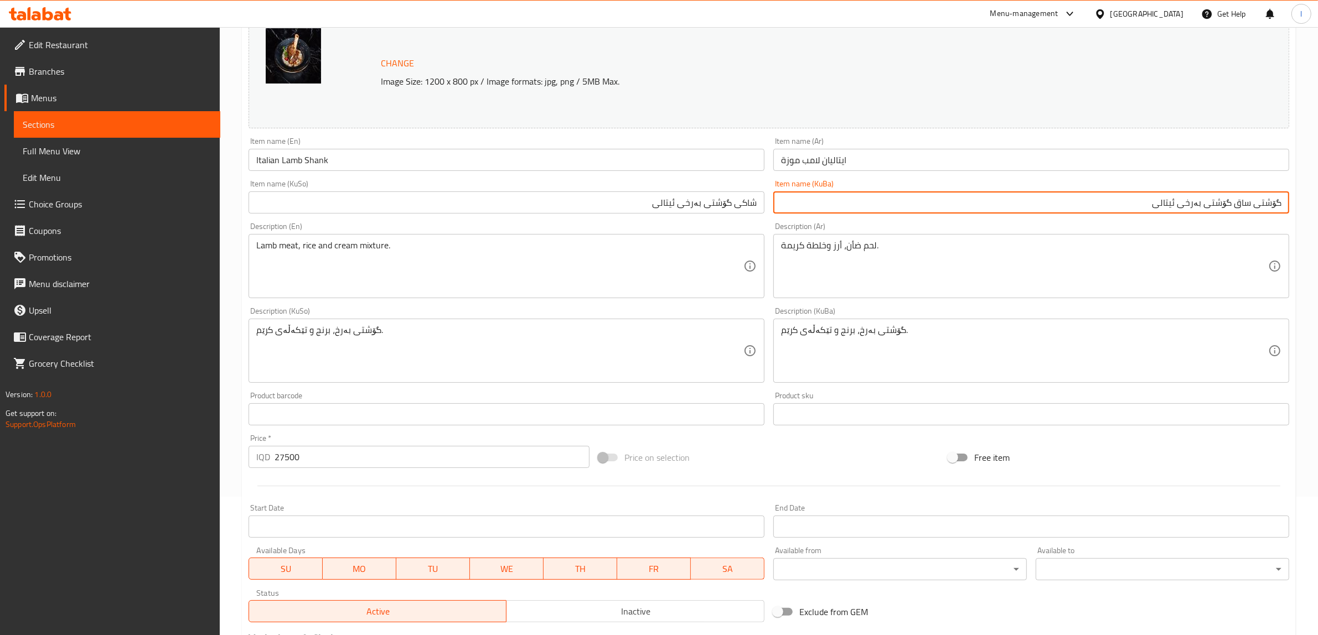
click at [1219, 209] on input "گۆشتی ساق گۆشتی بەرخی ئیتالی" at bounding box center [1031, 203] width 516 height 22
click at [1225, 205] on input "گۆشتی ساق گۆشتی بەرخی ئیتالی" at bounding box center [1031, 203] width 516 height 22
paste input "ەست"
click at [1190, 205] on input "گۆشتی دەستی گۆشتی بەرخی ئیتالی" at bounding box center [1031, 203] width 516 height 22
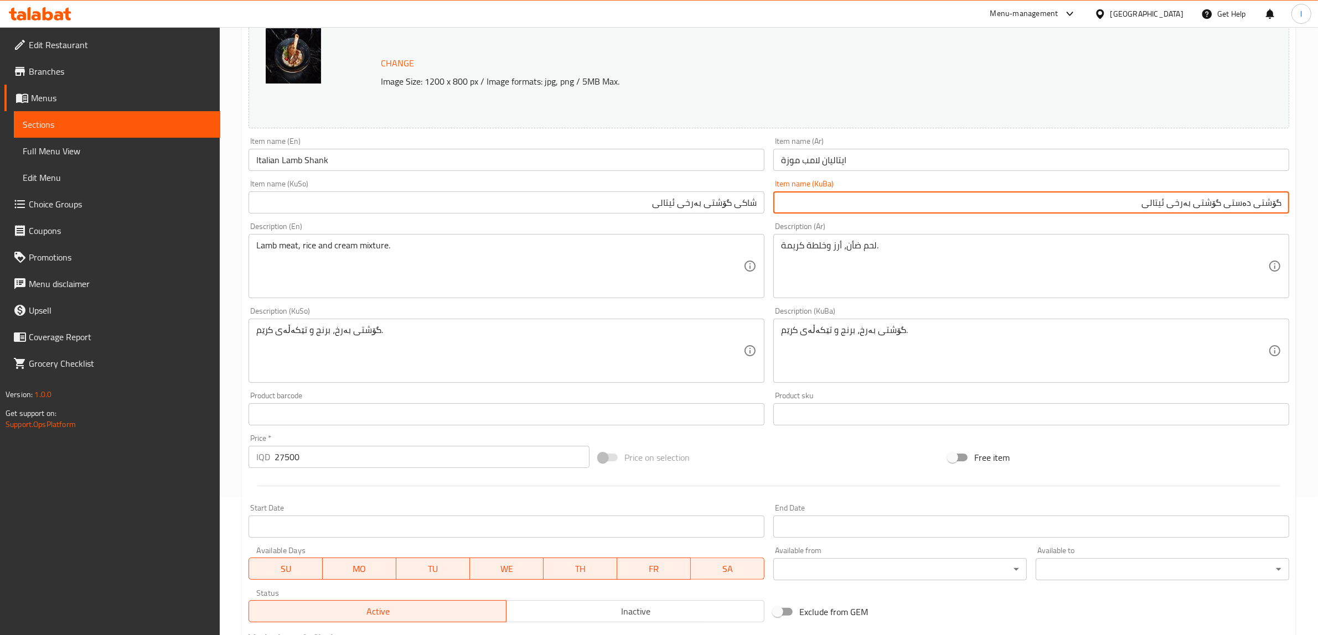
click at [1190, 205] on input "گۆشتی دەستی گۆشتی بەرخی ئیتالی" at bounding box center [1031, 203] width 516 height 22
drag, startPoint x: 1095, startPoint y: 205, endPoint x: 1327, endPoint y: 180, distance: 233.8
click at [1318, 180] on html "​ Menu-management Iraq Get Help l Edit Restaurant Branches Menus Sections Full …" at bounding box center [659, 179] width 1318 height 635
type input "گۆشتی دەستی بەرخی ئیتالی"
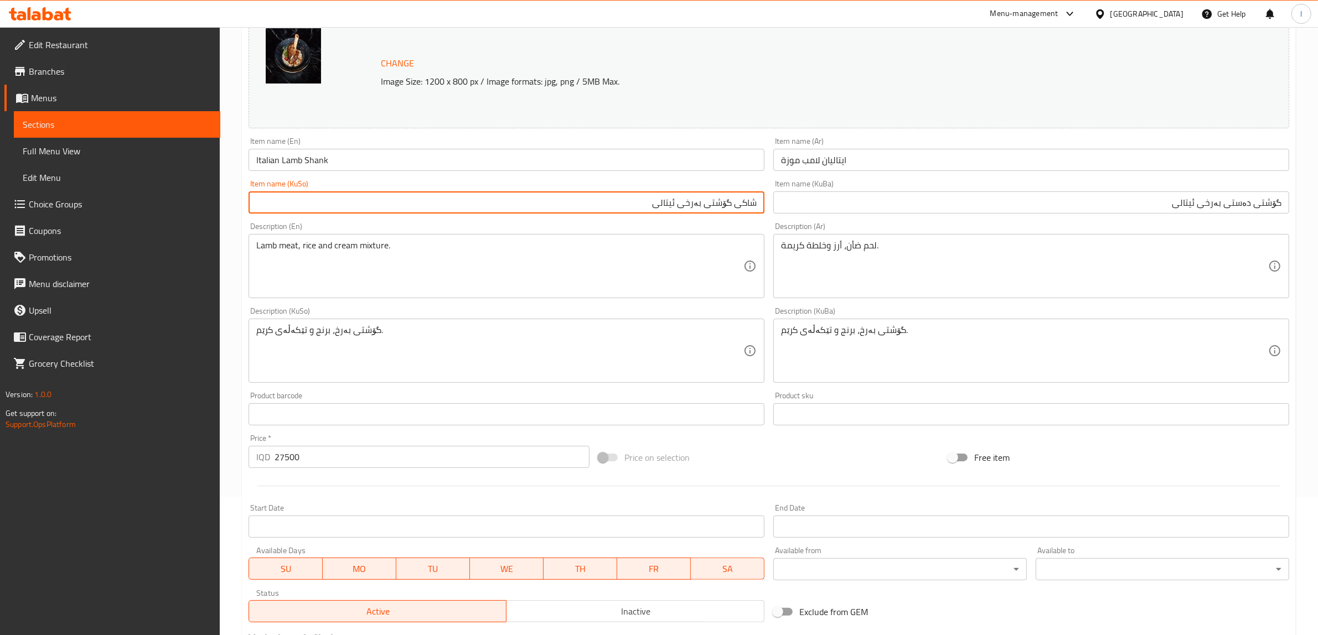
drag, startPoint x: 507, startPoint y: 205, endPoint x: 870, endPoint y: 209, distance: 362.5
click at [870, 209] on div "Change Image Size: 1200 x 800 px / Image formats: jpg, png / 5MB Max. Item name…" at bounding box center [768, 317] width 1049 height 620
paste input "گۆشتی دەس"
type input "گۆشتی دەستی بەرخی ئیتالی"
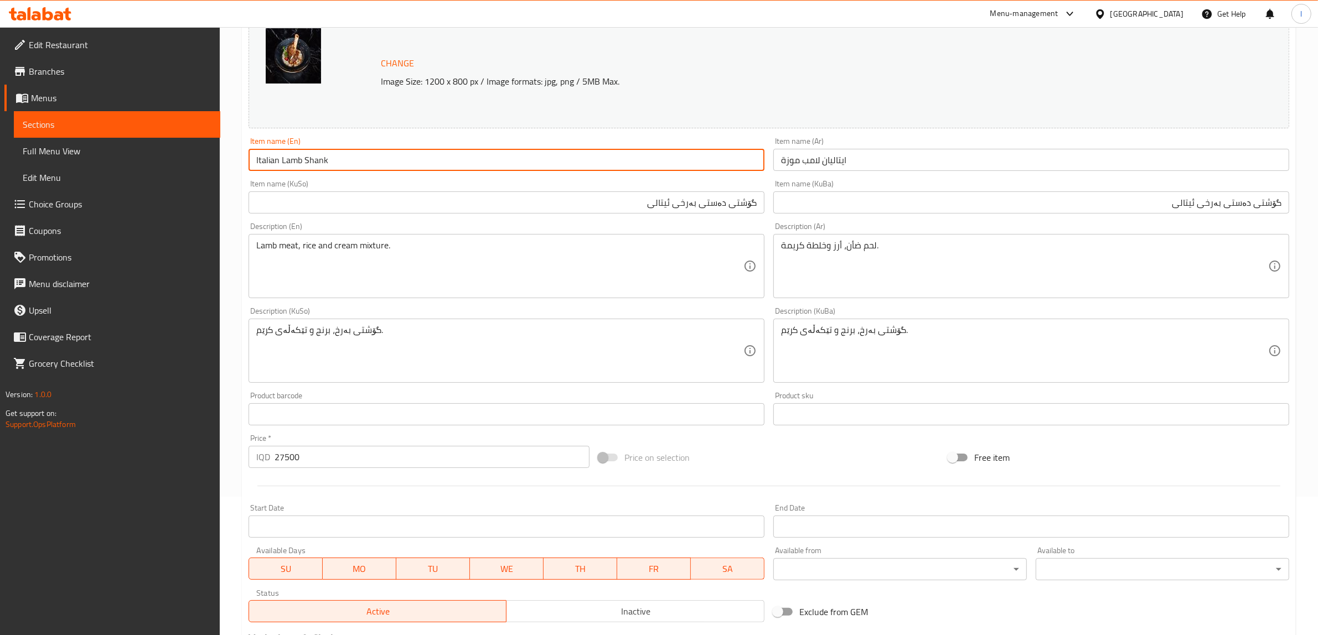
click at [345, 161] on input "Italian Lamb Shank" at bounding box center [507, 160] width 516 height 22
click at [498, 206] on input "گۆشتی دەستی بەرخی ئیتالی" at bounding box center [507, 203] width 516 height 22
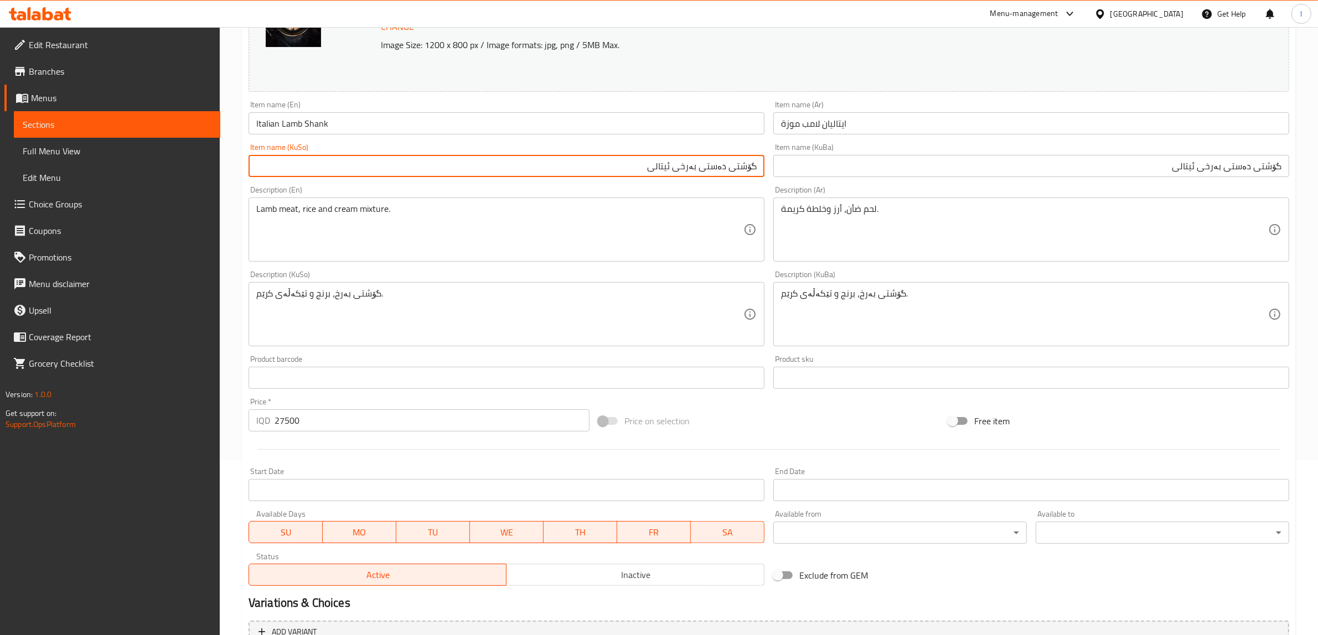
scroll to position [0, 0]
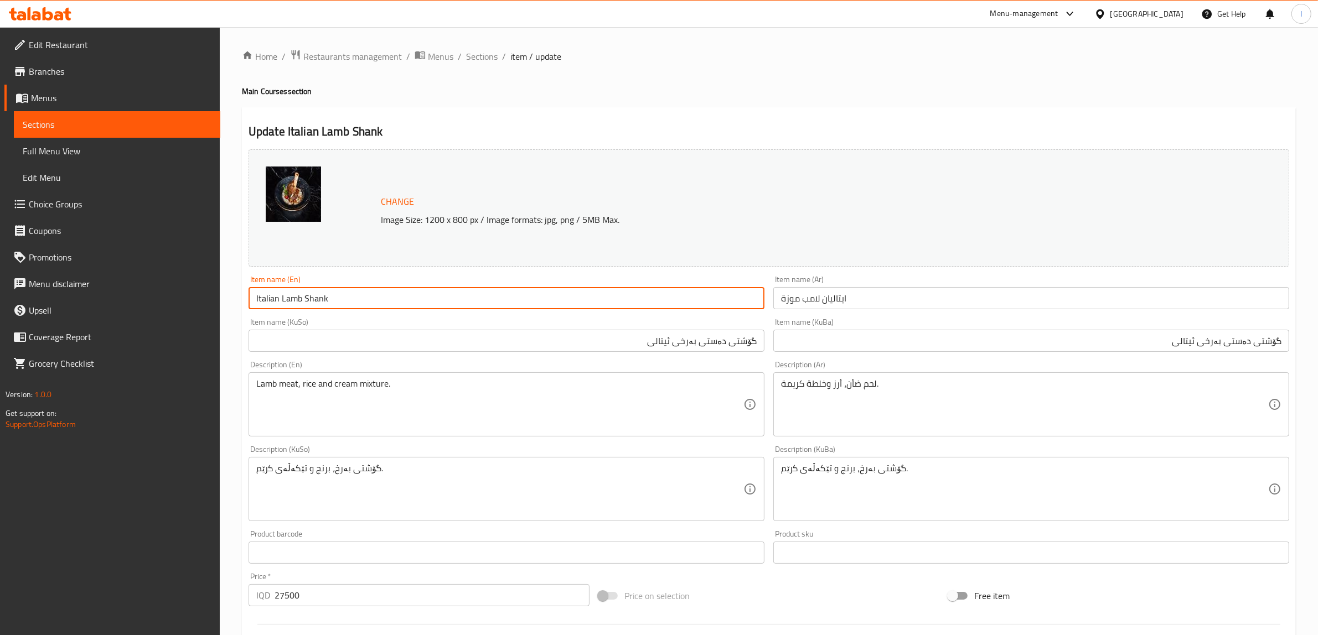
drag, startPoint x: 346, startPoint y: 302, endPoint x: 153, endPoint y: 275, distance: 194.5
click at [153, 275] on div "Edit Restaurant Branches Menus Sections Full Menu View Edit Menu Choice Groups …" at bounding box center [659, 476] width 1318 height 898
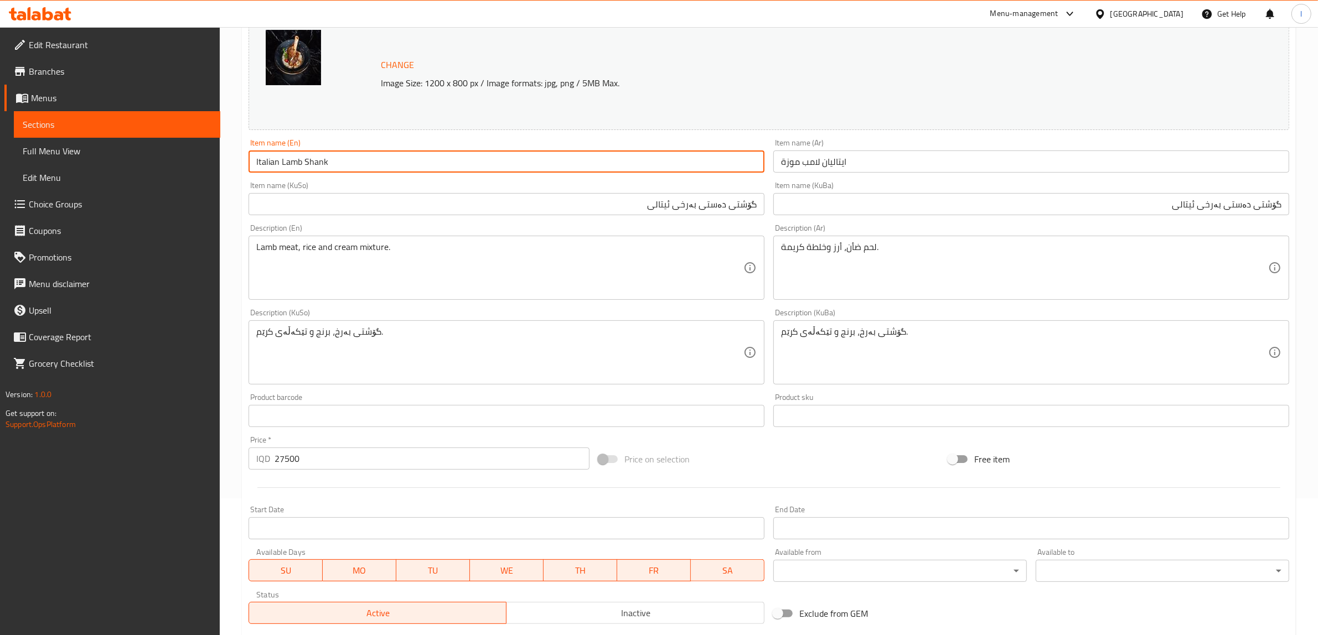
scroll to position [288, 0]
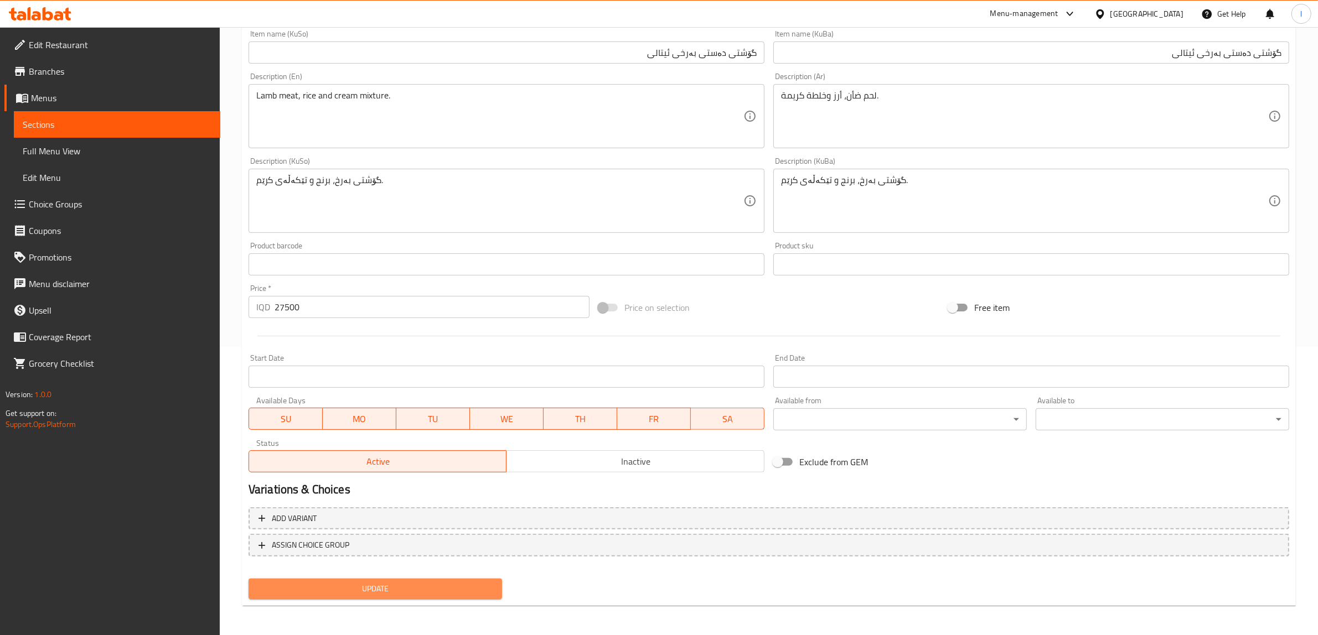
click at [400, 591] on span "Update" at bounding box center [375, 589] width 236 height 14
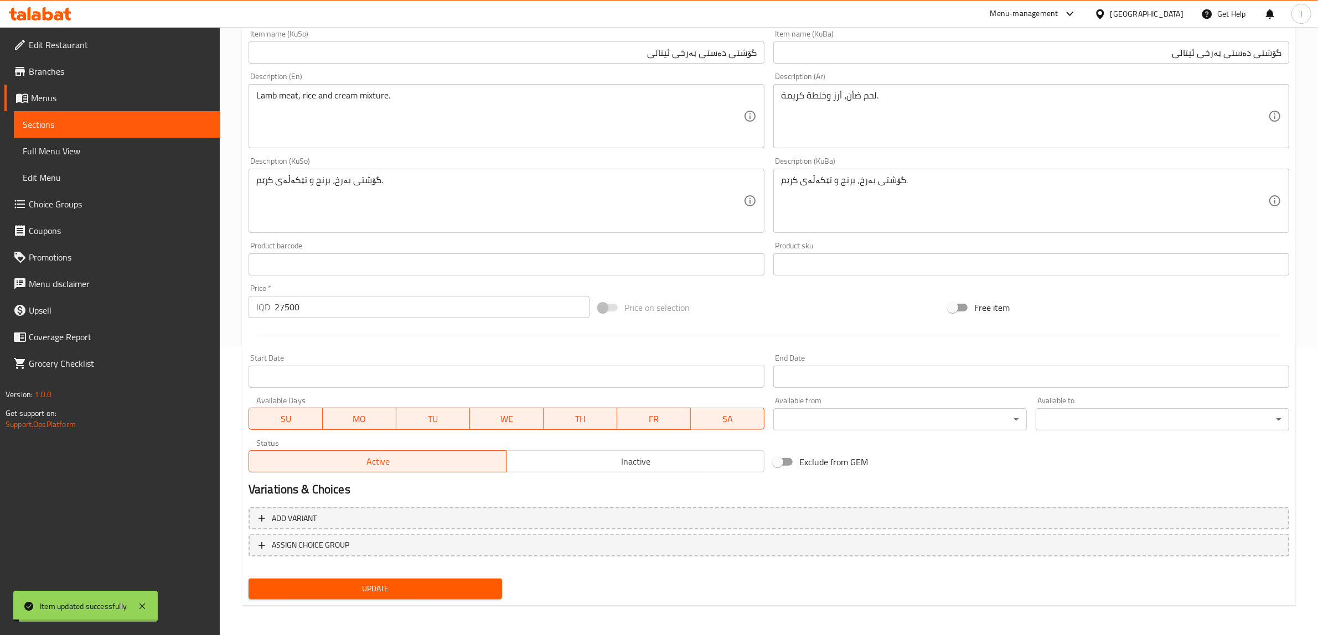
click at [79, 146] on span "Full Menu View" at bounding box center [117, 150] width 189 height 13
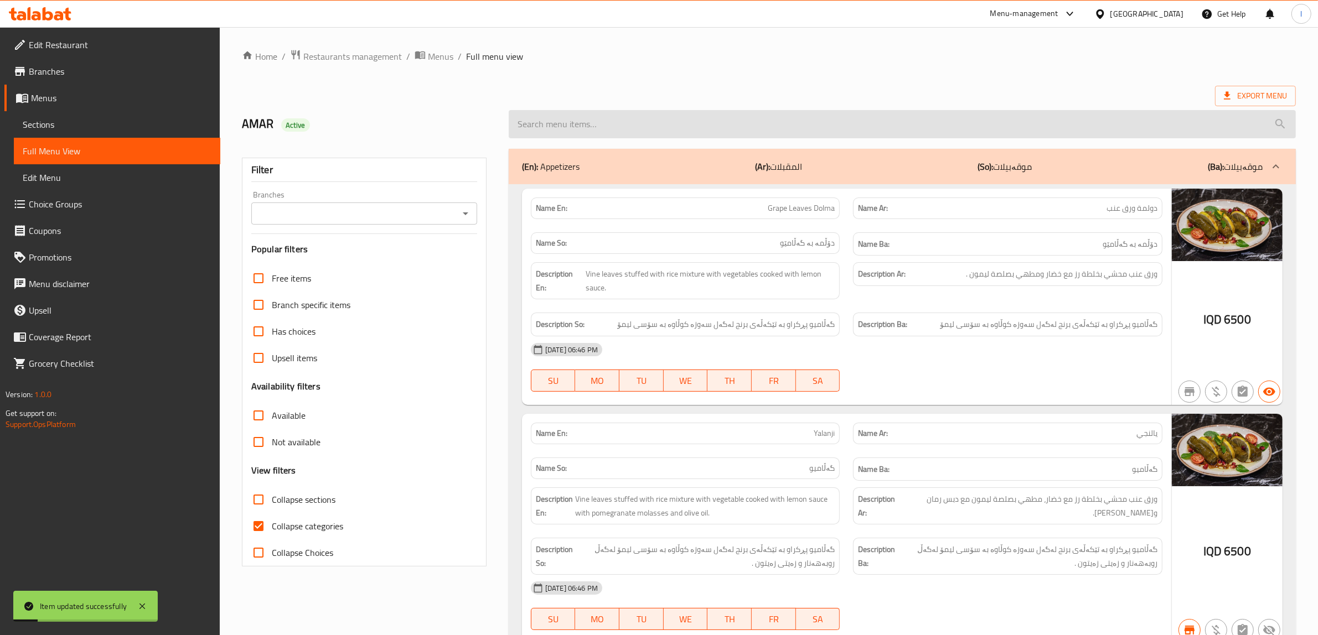
drag, startPoint x: 789, startPoint y: 108, endPoint x: 737, endPoint y: 134, distance: 58.2
click at [789, 108] on div at bounding box center [902, 124] width 800 height 42
click at [737, 134] on input "search" at bounding box center [902, 124] width 787 height 28
paste input "Italian Lamb Shank"
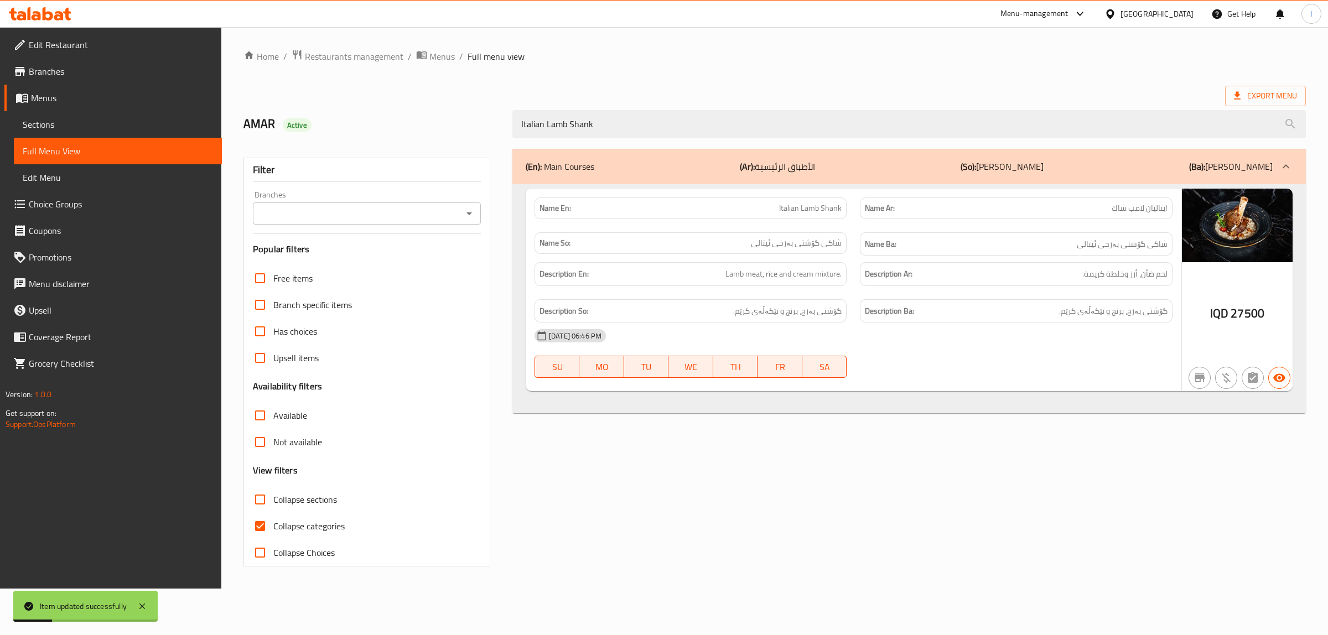
click at [408, 205] on div "Branches" at bounding box center [367, 214] width 228 height 22
type input "Italian Lamb Shank"
click at [354, 210] on input "Branches" at bounding box center [357, 213] width 203 height 15
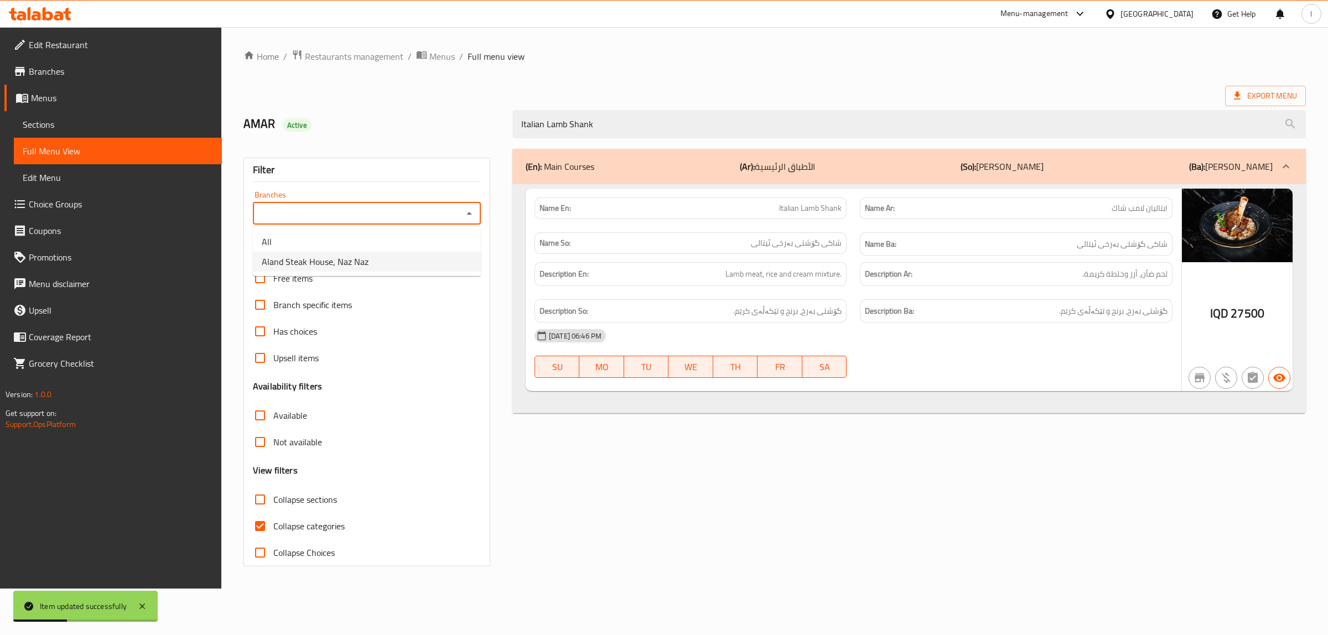
click at [335, 258] on span "Aland Steak House, Naz Naz" at bounding box center [315, 261] width 107 height 13
type input "Aland Steak House, Naz Naz"
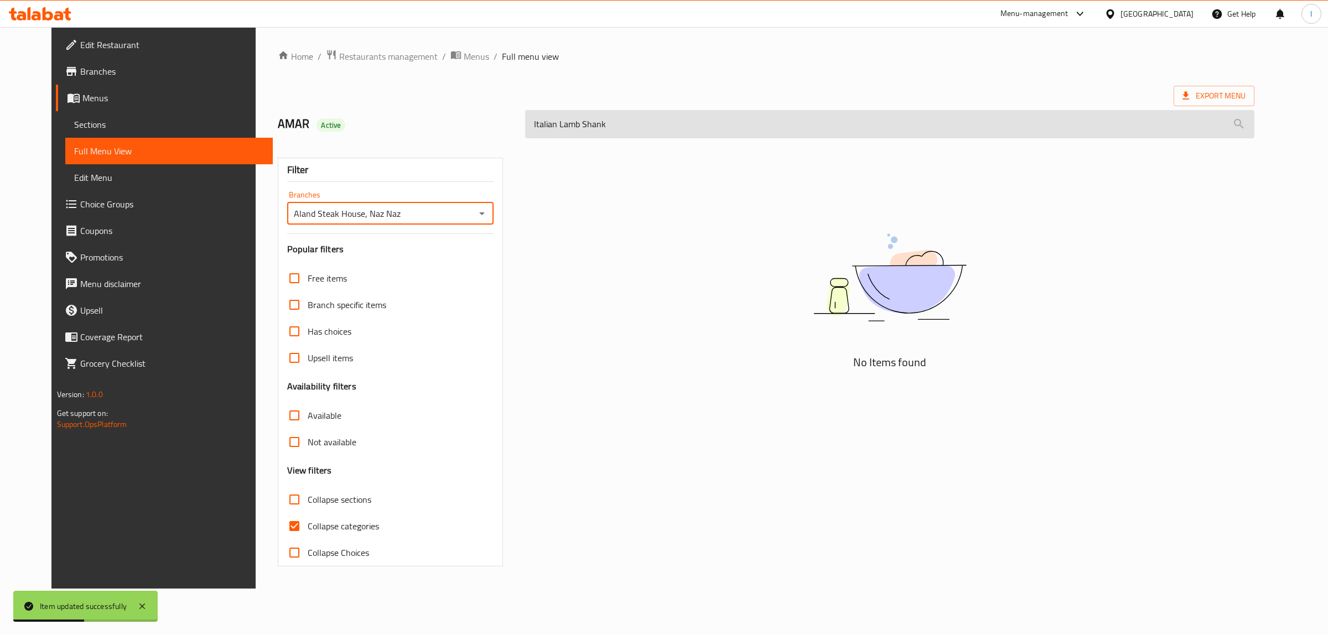
click at [670, 133] on input "Italian Lamb Shank" at bounding box center [889, 124] width 729 height 28
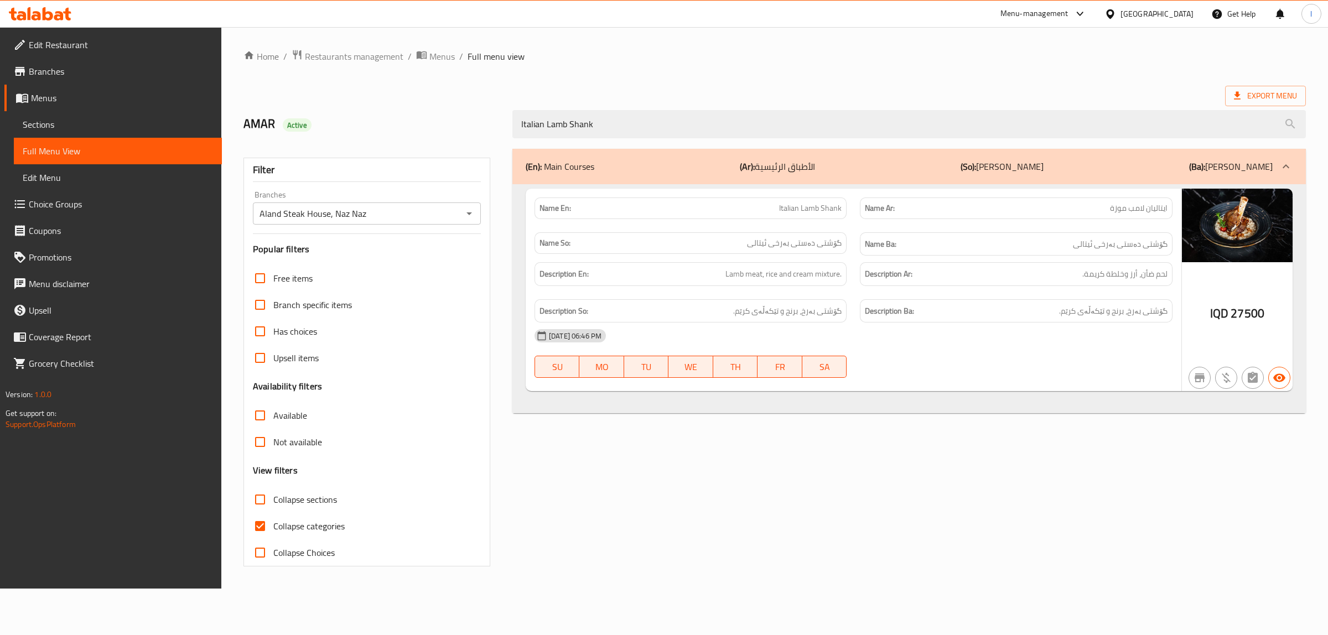
drag, startPoint x: 602, startPoint y: 101, endPoint x: 430, endPoint y: 95, distance: 171.7
click at [434, 97] on div "Home / Restaurants management / Menus / Full menu view Export Menu AMAR Active …" at bounding box center [775, 307] width 1063 height 517
paste input "Chicken and Mushrooms"
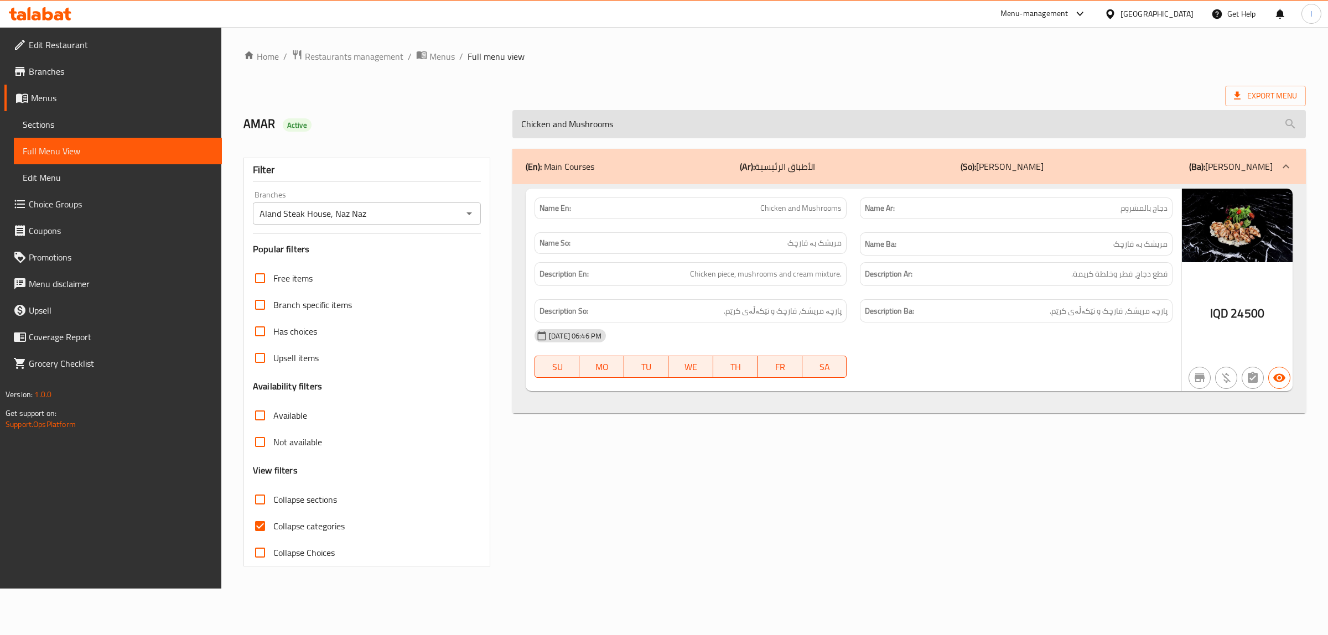
drag, startPoint x: 566, startPoint y: 123, endPoint x: 552, endPoint y: 128, distance: 14.7
click at [552, 128] on input "Chicken and Mushrooms" at bounding box center [910, 124] width 794 height 28
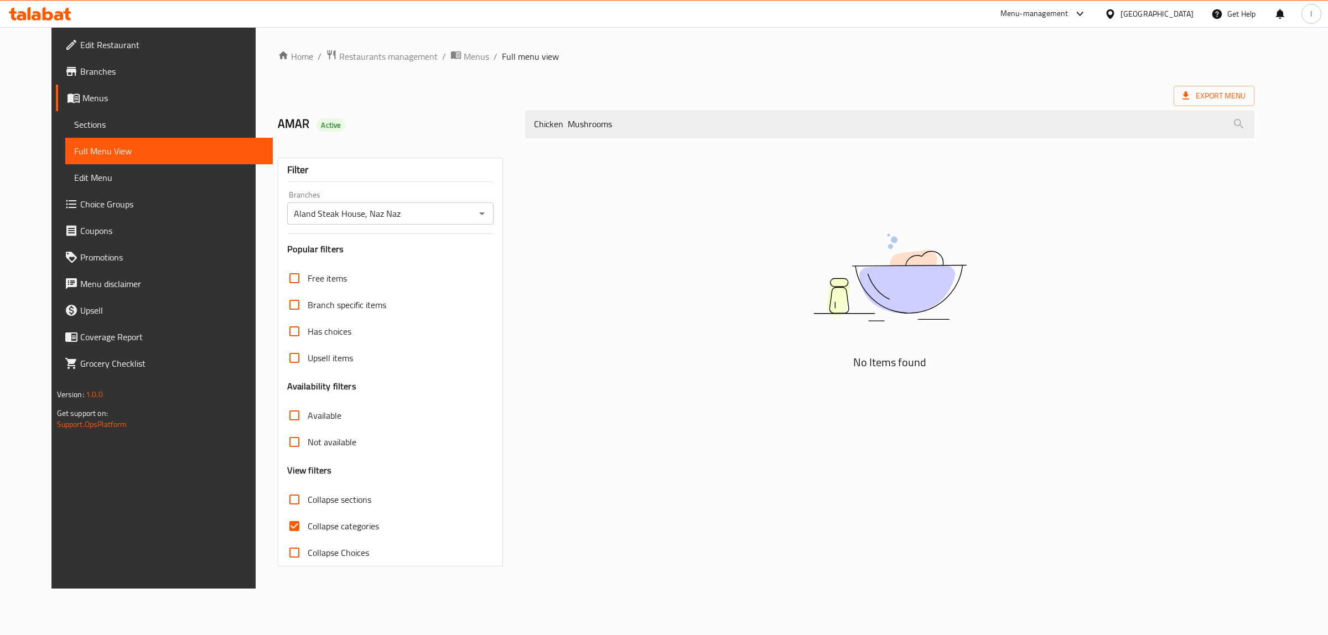
drag, startPoint x: 618, startPoint y: 123, endPoint x: 379, endPoint y: 137, distance: 239.5
click at [379, 137] on div "AMAR Active Chicken Mushrooms" at bounding box center [766, 124] width 991 height 49
type input "Chicken Mushrooms"
click at [132, 129] on span "Sections" at bounding box center [169, 124] width 190 height 13
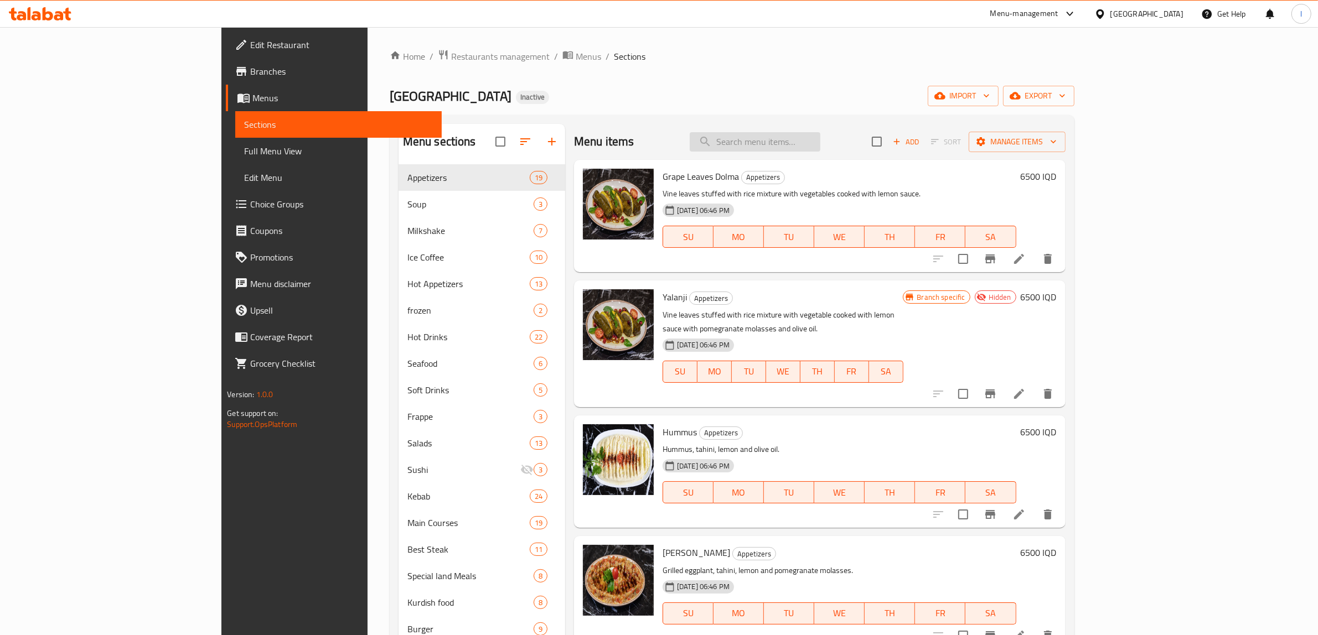
click at [827, 132] on div "Menu items Add Sort Manage items" at bounding box center [819, 142] width 491 height 36
click at [814, 150] on input "search" at bounding box center [755, 141] width 131 height 19
paste input "Chicken Mushrooms"
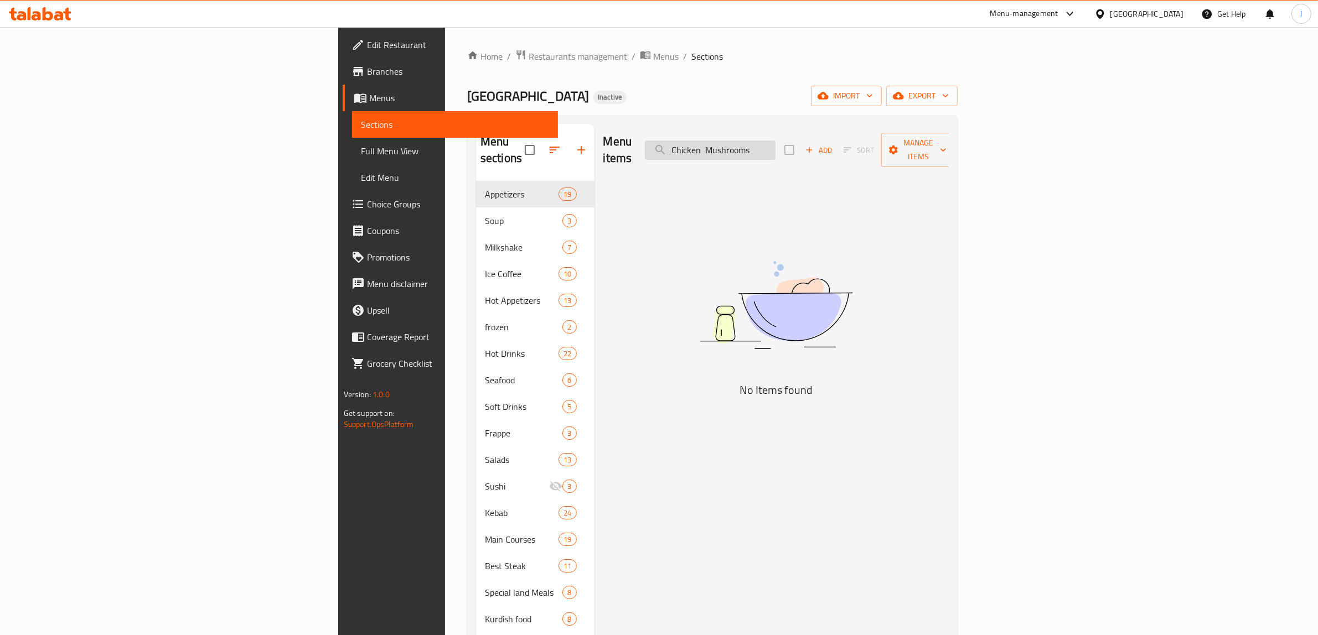
click at [775, 144] on input "Chicken Mushrooms" at bounding box center [710, 150] width 131 height 19
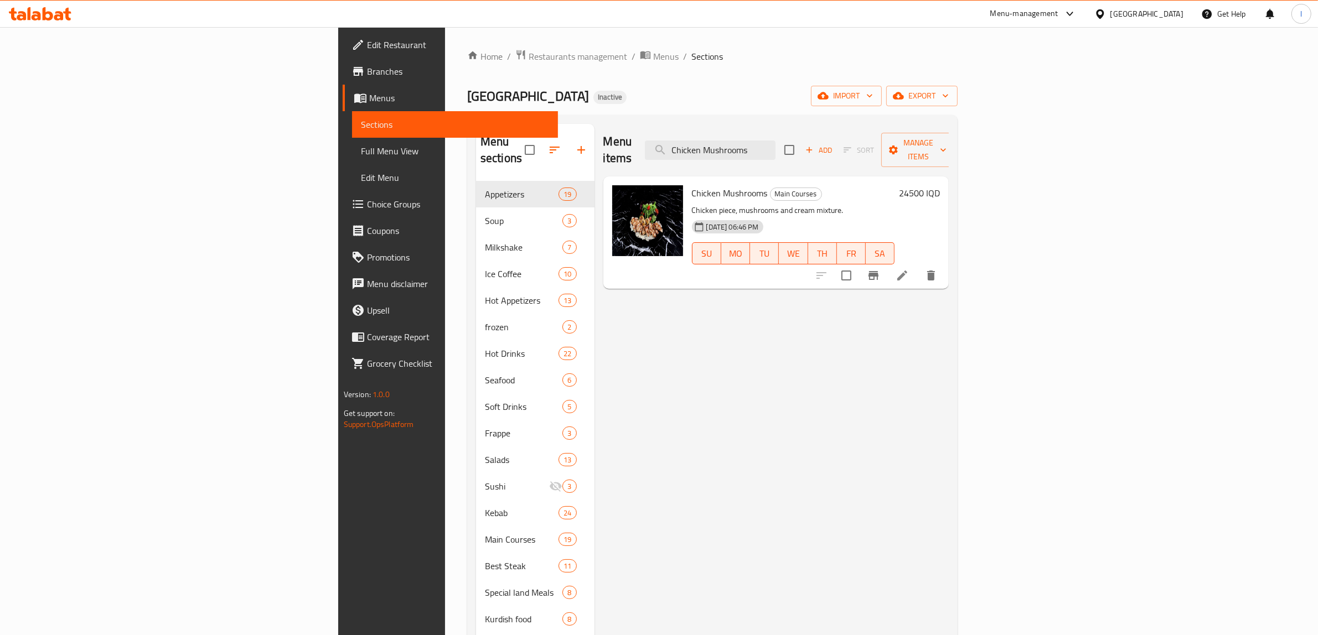
type input "Chicken Mushrooms"
click at [909, 269] on icon at bounding box center [902, 275] width 13 height 13
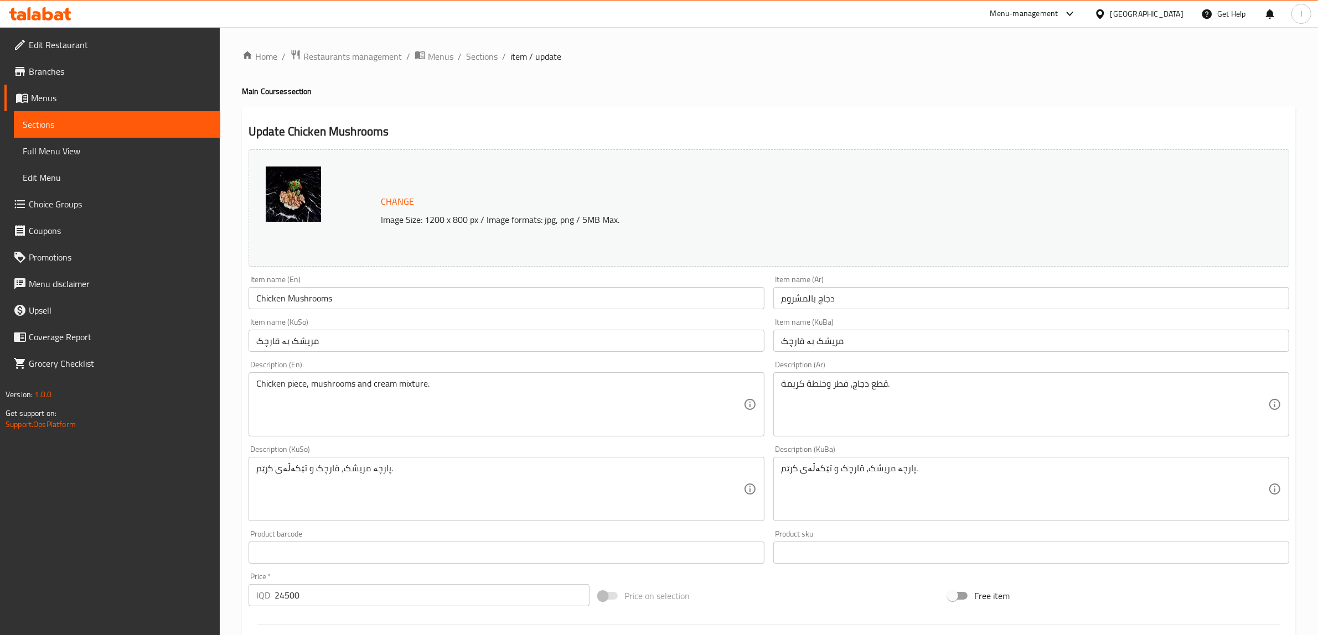
click at [809, 301] on input "دجاج بالمشروم" at bounding box center [1031, 298] width 516 height 22
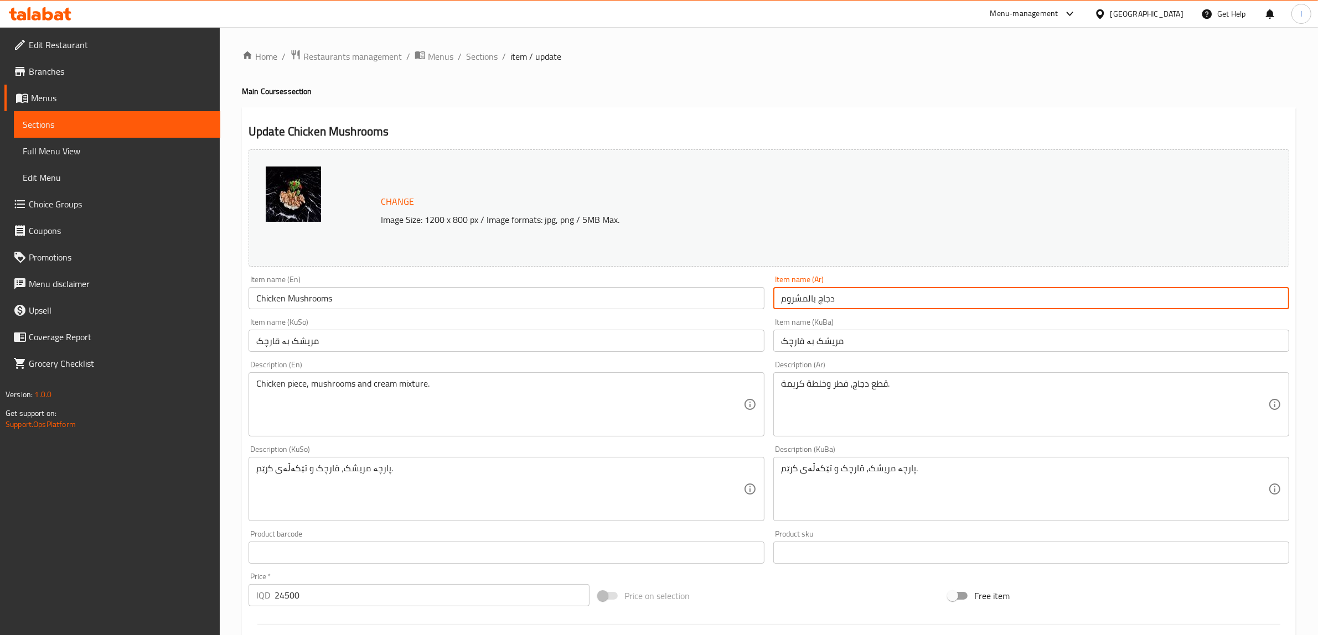
click at [808, 302] on input "دجاج بالمشروم" at bounding box center [1031, 298] width 516 height 22
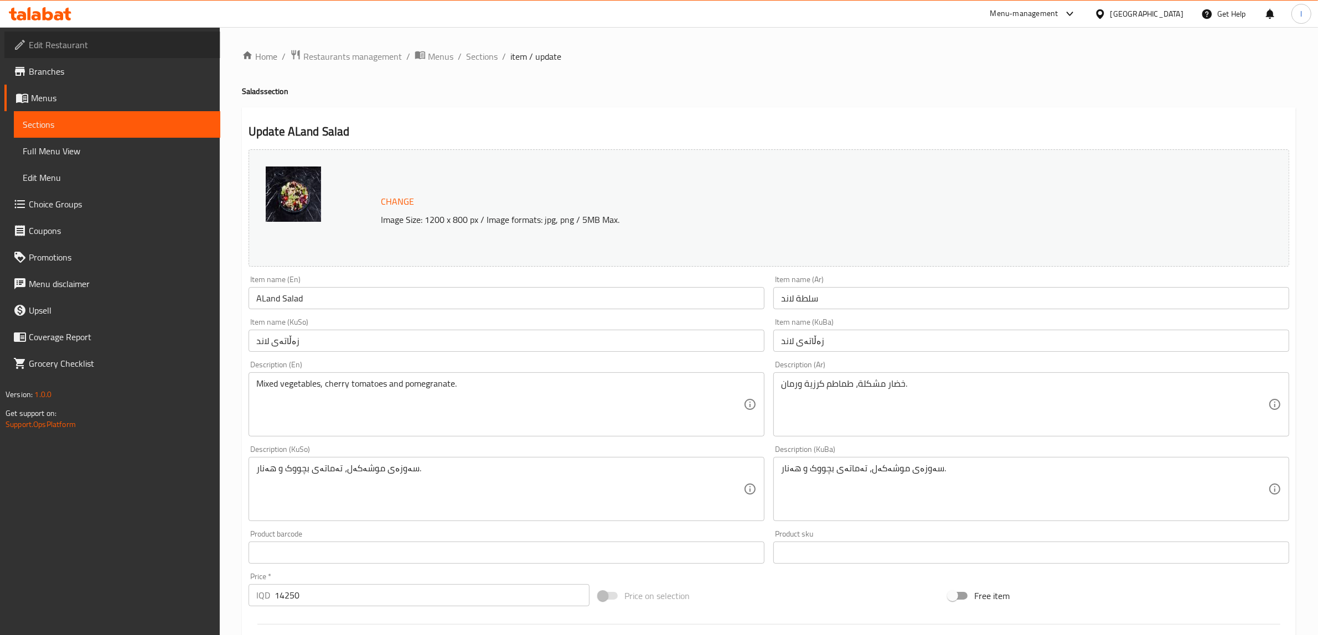
click at [67, 46] on span "Edit Restaurant" at bounding box center [120, 44] width 183 height 13
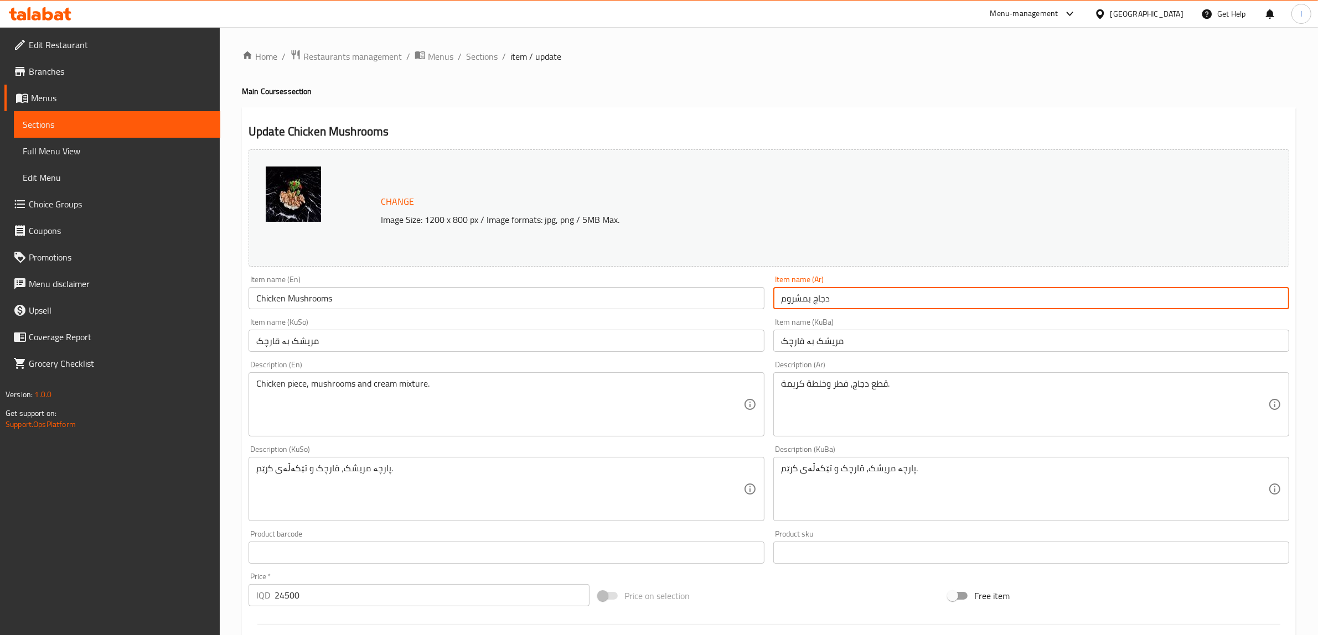
type input "دجاج بمشروم"
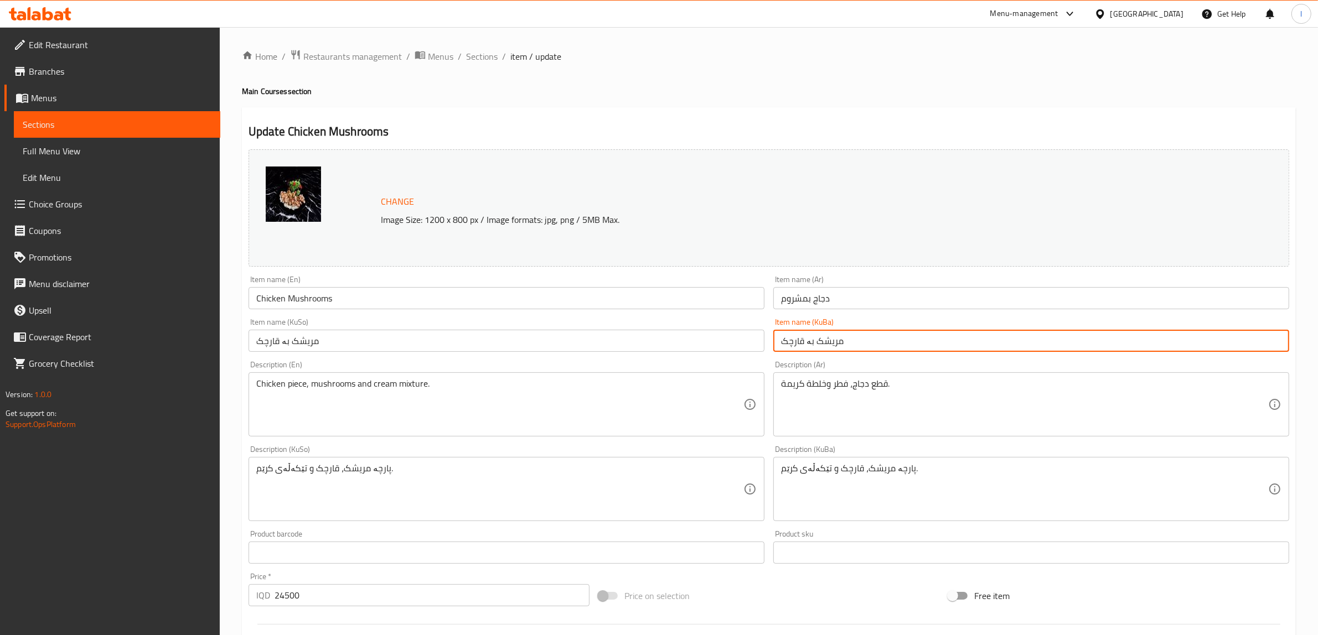
click at [866, 338] on input "مریشک بە قارچک" at bounding box center [1031, 341] width 516 height 22
drag, startPoint x: 1246, startPoint y: 344, endPoint x: 1254, endPoint y: 355, distance: 13.5
click at [1254, 355] on div "Item name (KuBa) مریشک بە قارچک Item name (KuBa)" at bounding box center [1031, 335] width 525 height 43
drag, startPoint x: 1197, startPoint y: 341, endPoint x: 1327, endPoint y: 330, distance: 131.0
click at [1317, 330] on html "​ Menu-management [GEOGRAPHIC_DATA] Get Help l Edit Restaurant Branches Menus S…" at bounding box center [659, 317] width 1318 height 635
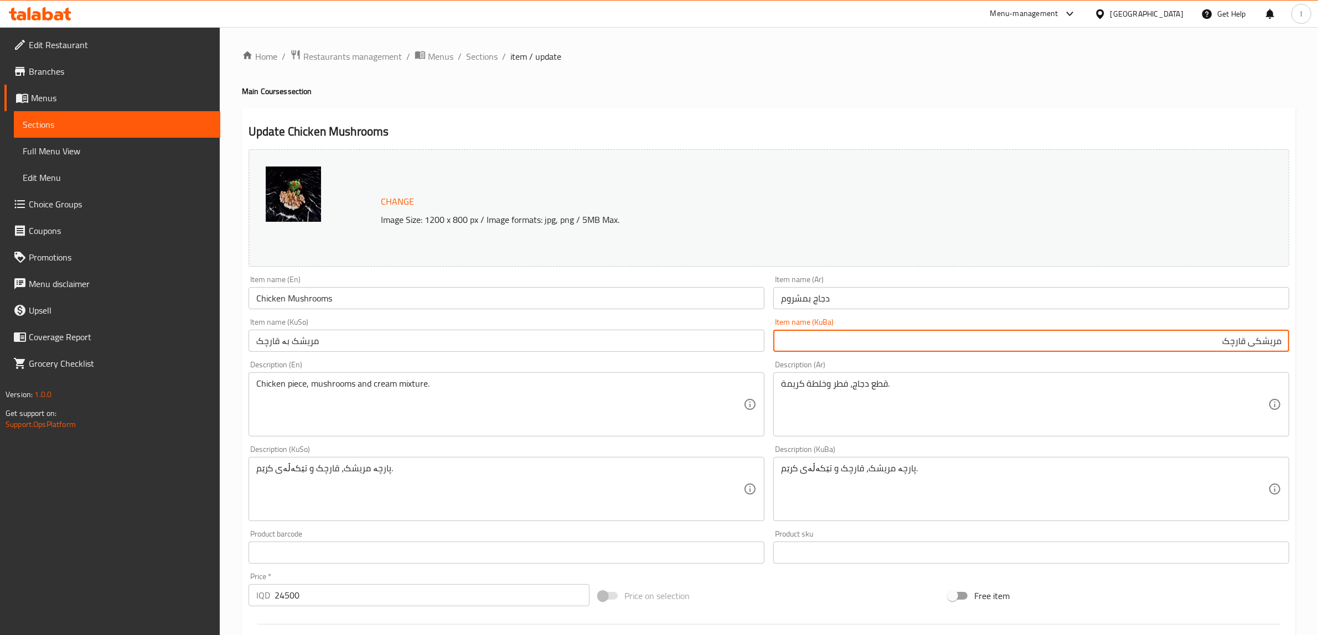
type input "مریشکی قارچک"
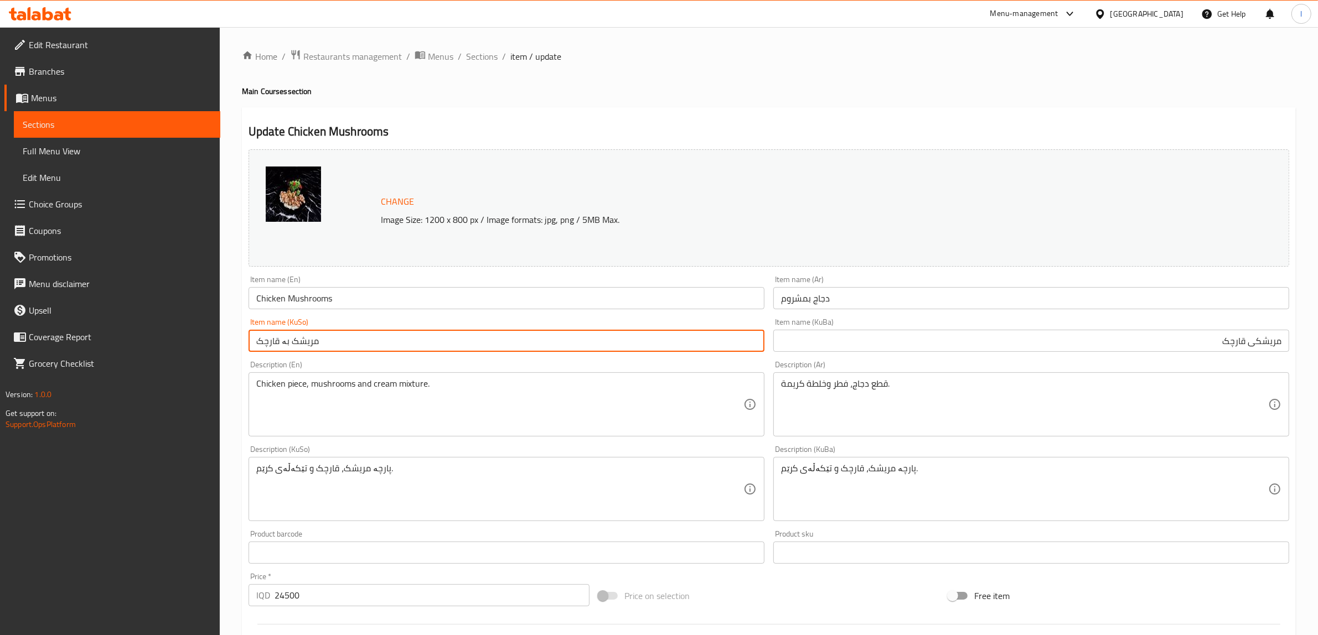
drag, startPoint x: 472, startPoint y: 333, endPoint x: 92, endPoint y: 338, distance: 379.7
click at [95, 339] on div "Edit Restaurant Branches Menus Sections Full Menu View Edit Menu Choice Groups …" at bounding box center [659, 476] width 1318 height 898
paste input "ی"
type input "مریشکی قارچک"
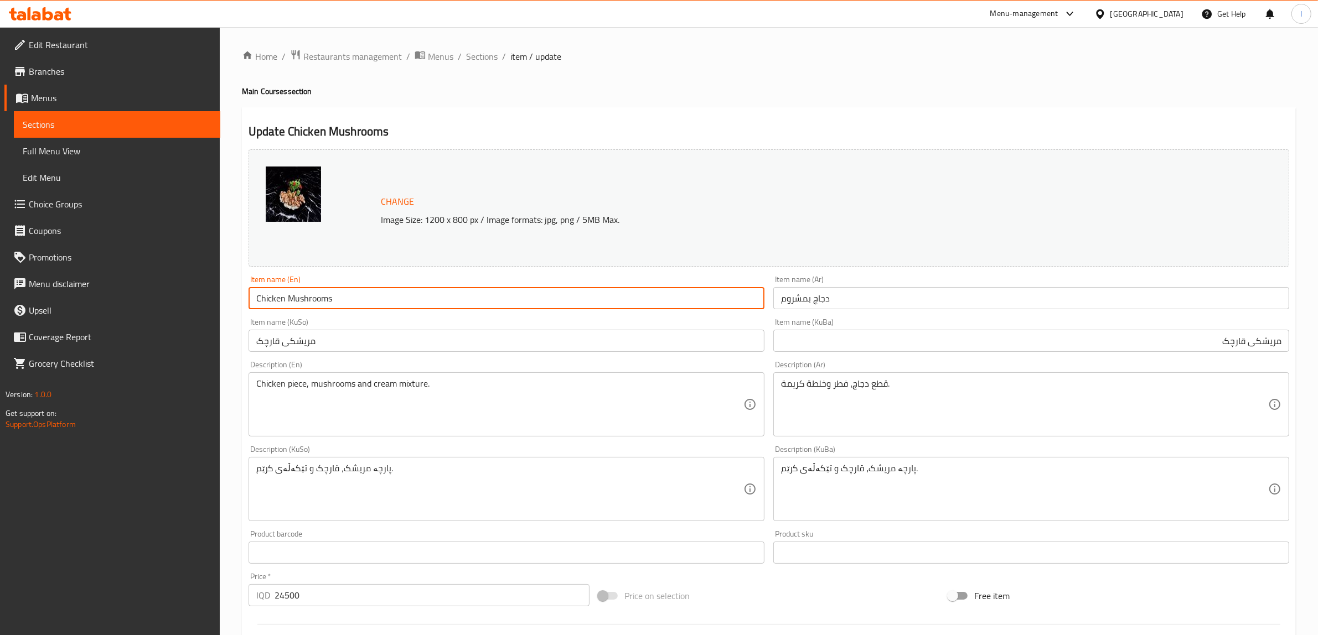
drag, startPoint x: 379, startPoint y: 303, endPoint x: 59, endPoint y: 295, distance: 320.0
click at [61, 297] on div "Edit Restaurant Branches Menus Sections Full Menu View Edit Menu Choice Groups …" at bounding box center [659, 476] width 1318 height 898
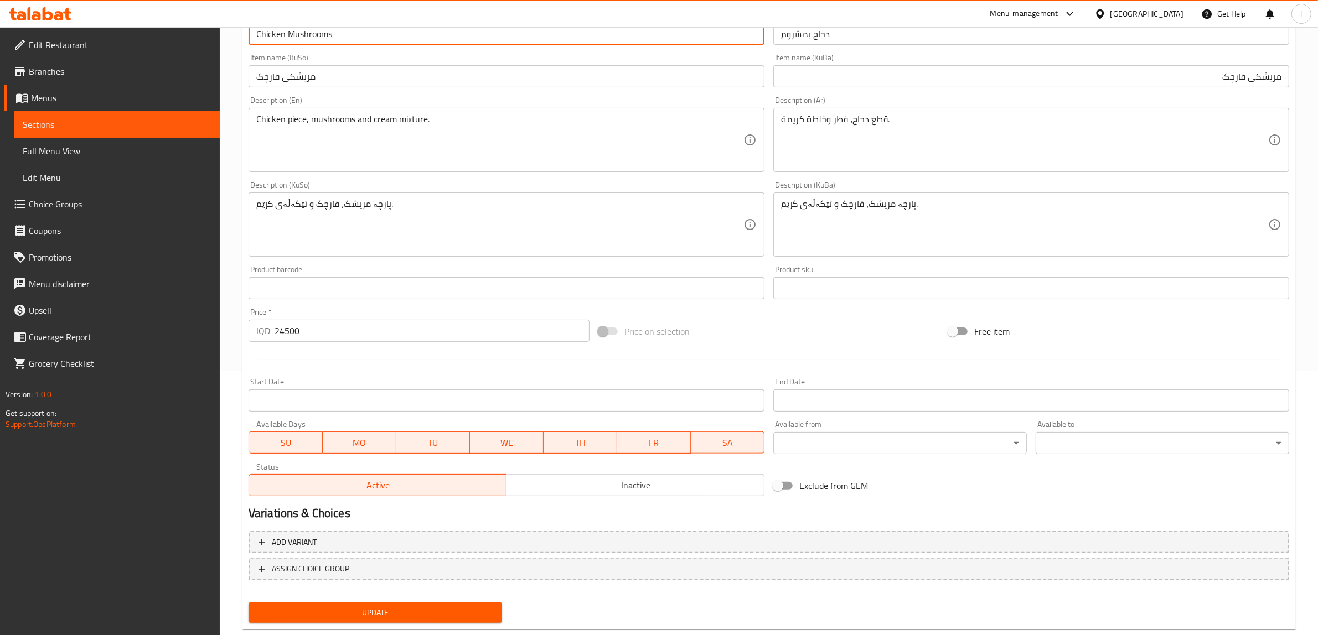
scroll to position [277, 0]
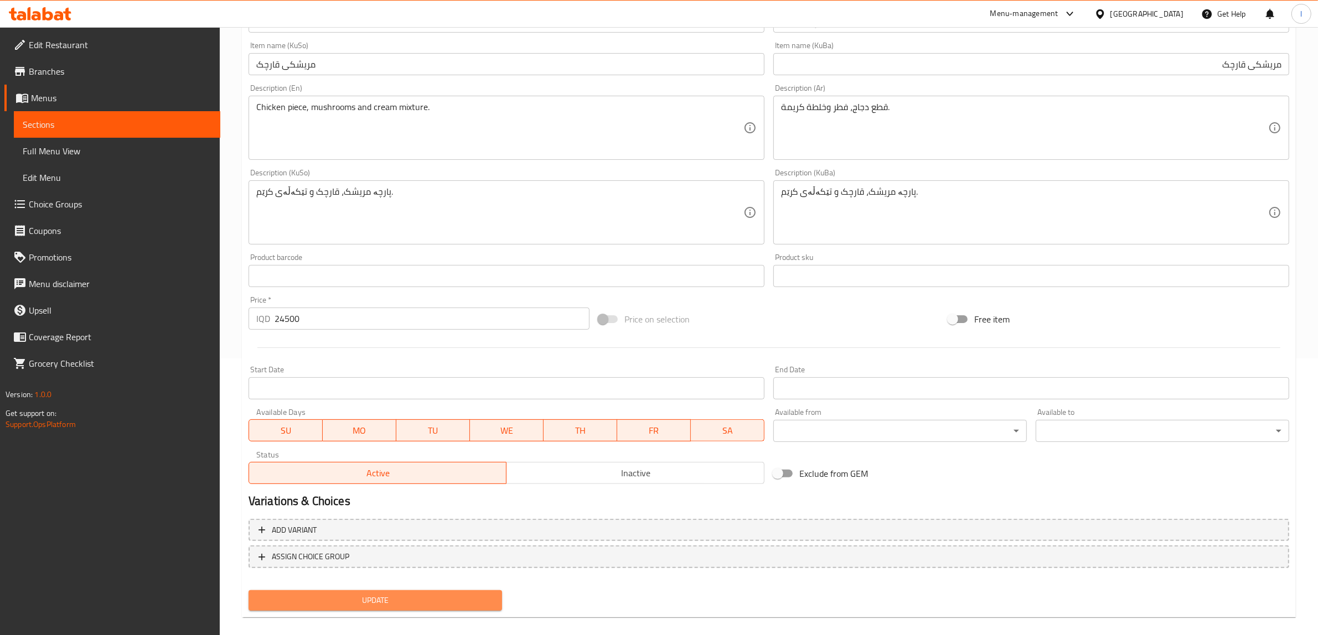
click at [343, 591] on button "Update" at bounding box center [375, 601] width 253 height 20
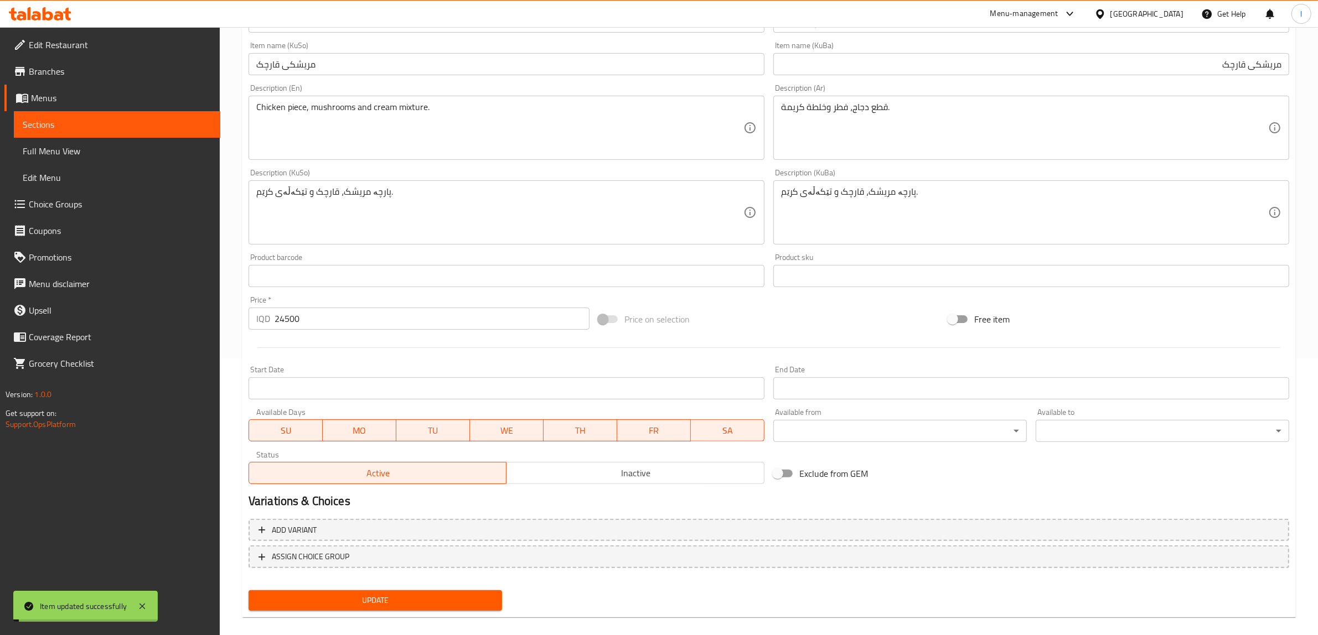
click at [72, 147] on span "Full Menu View" at bounding box center [117, 150] width 189 height 13
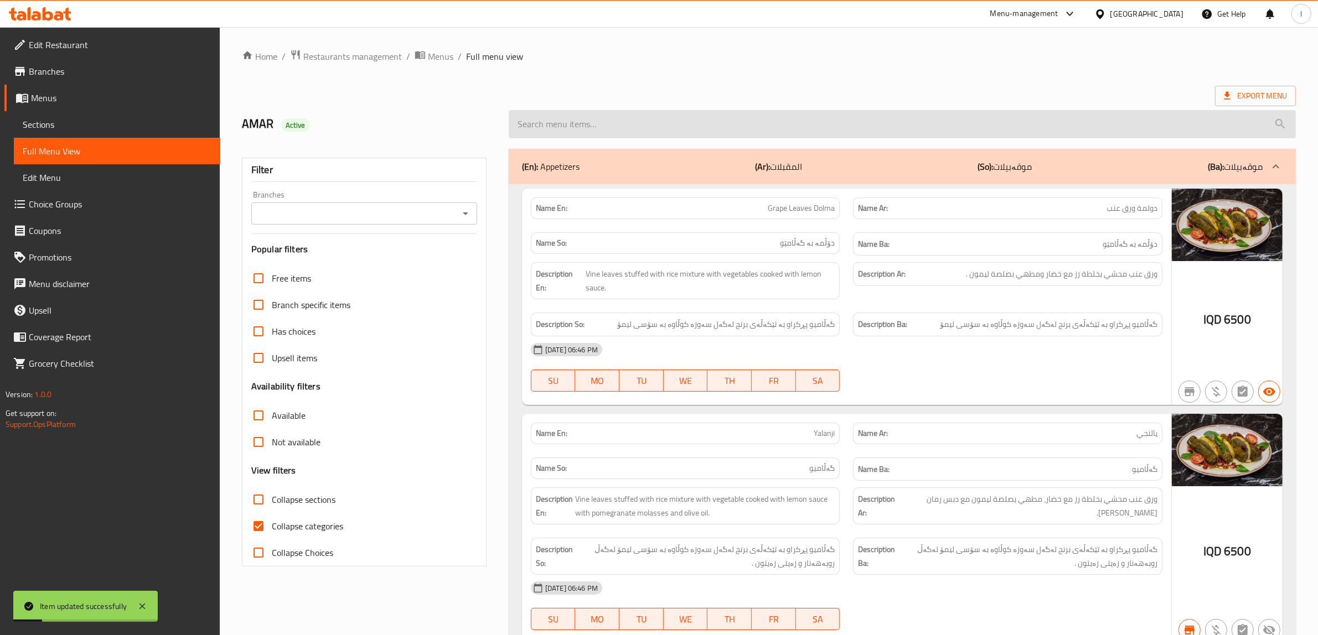
click at [715, 122] on input "search" at bounding box center [902, 124] width 787 height 28
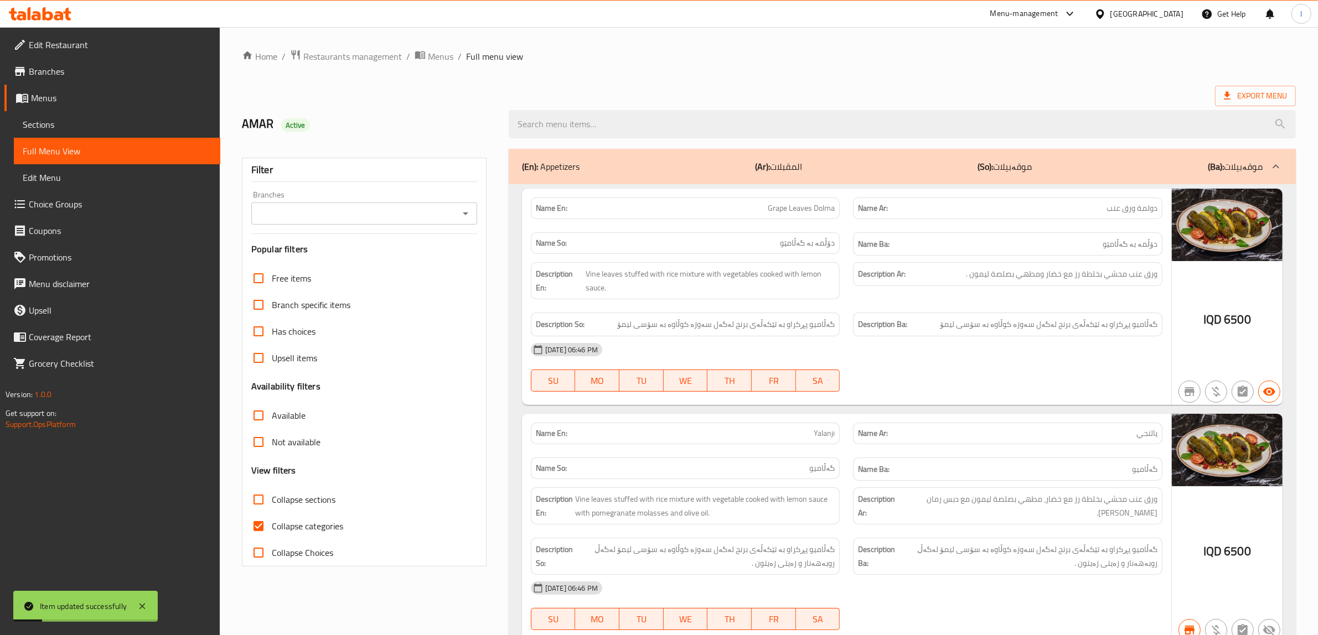
paste input "Chicken Mushrooms"
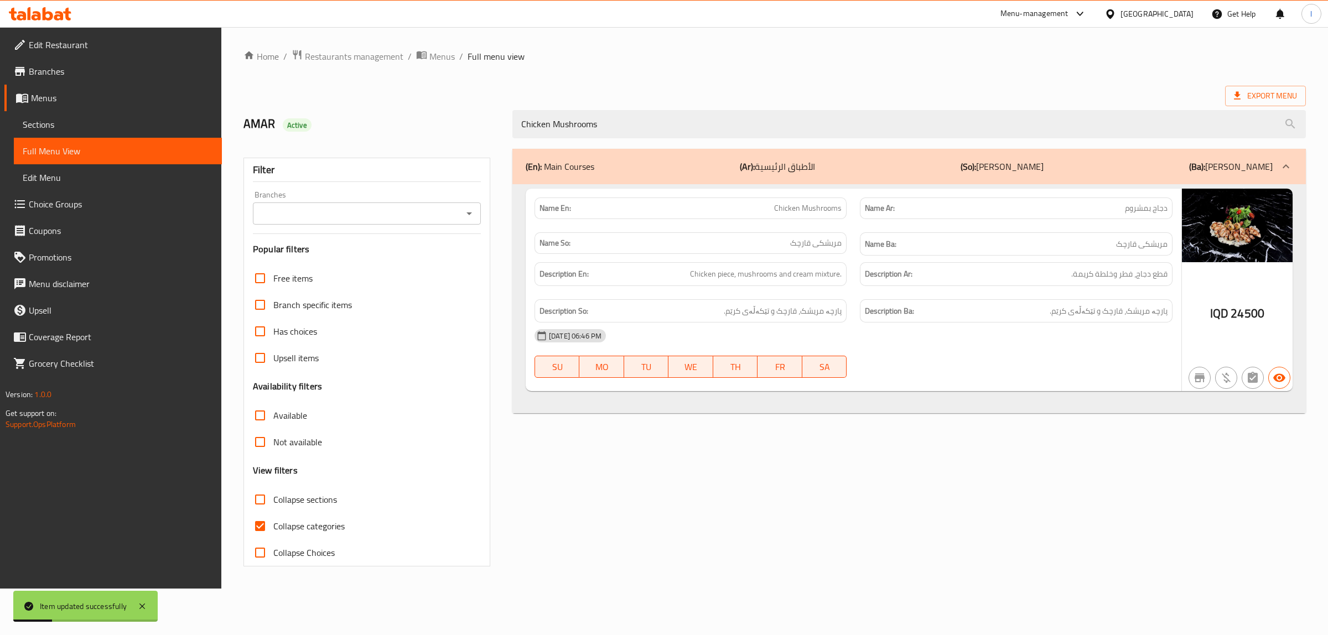
type input "Chicken Mushrooms"
click at [389, 215] on input "Branches" at bounding box center [357, 213] width 203 height 15
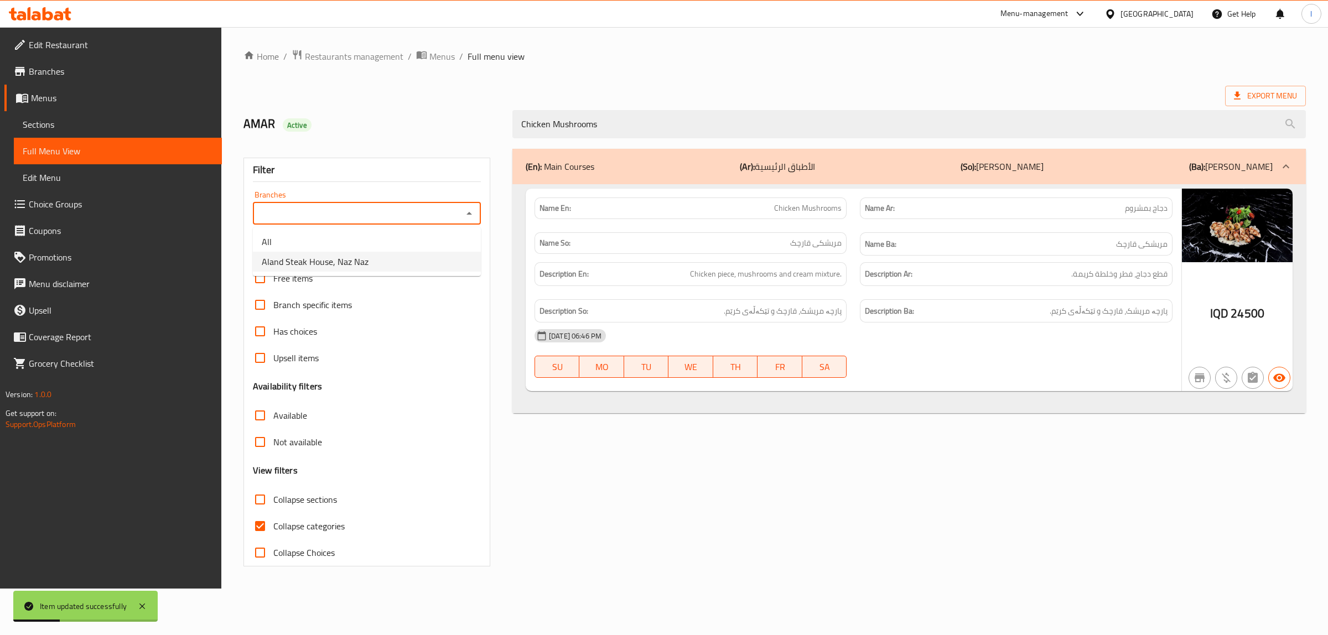
click at [334, 268] on span "Aland Steak House, Naz Naz" at bounding box center [315, 261] width 107 height 13
type input "Aland Steak House, Naz Naz"
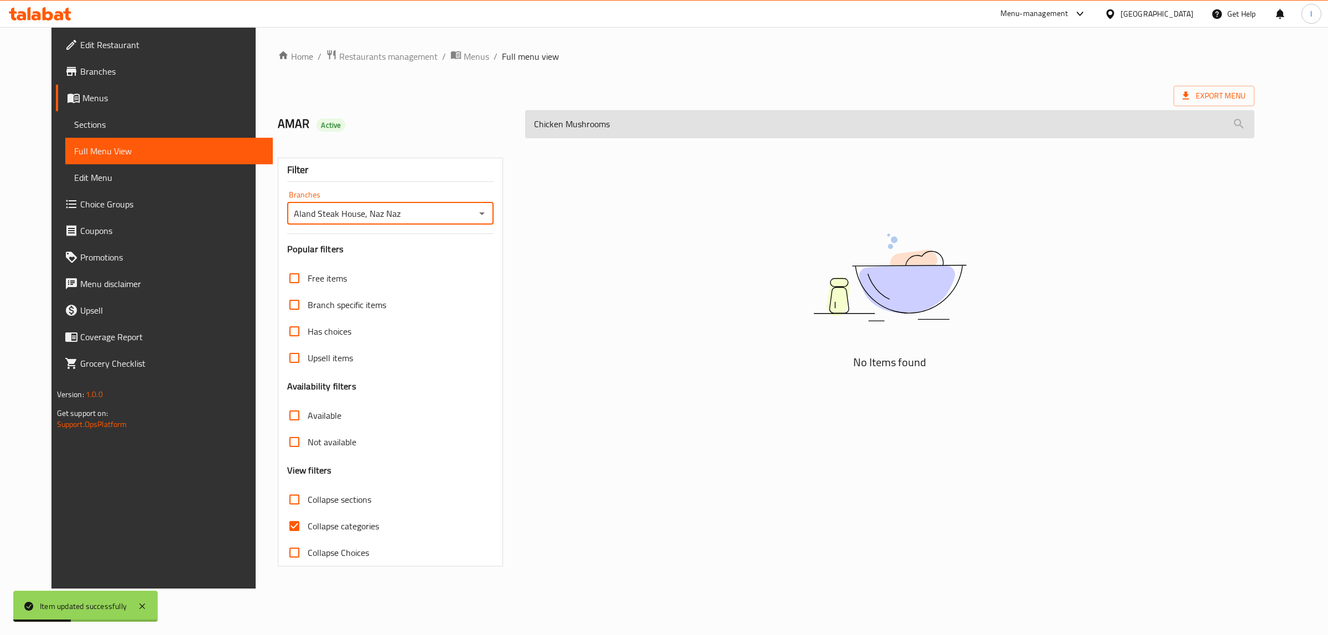
click at [682, 120] on input "Chicken Mushrooms" at bounding box center [889, 124] width 729 height 28
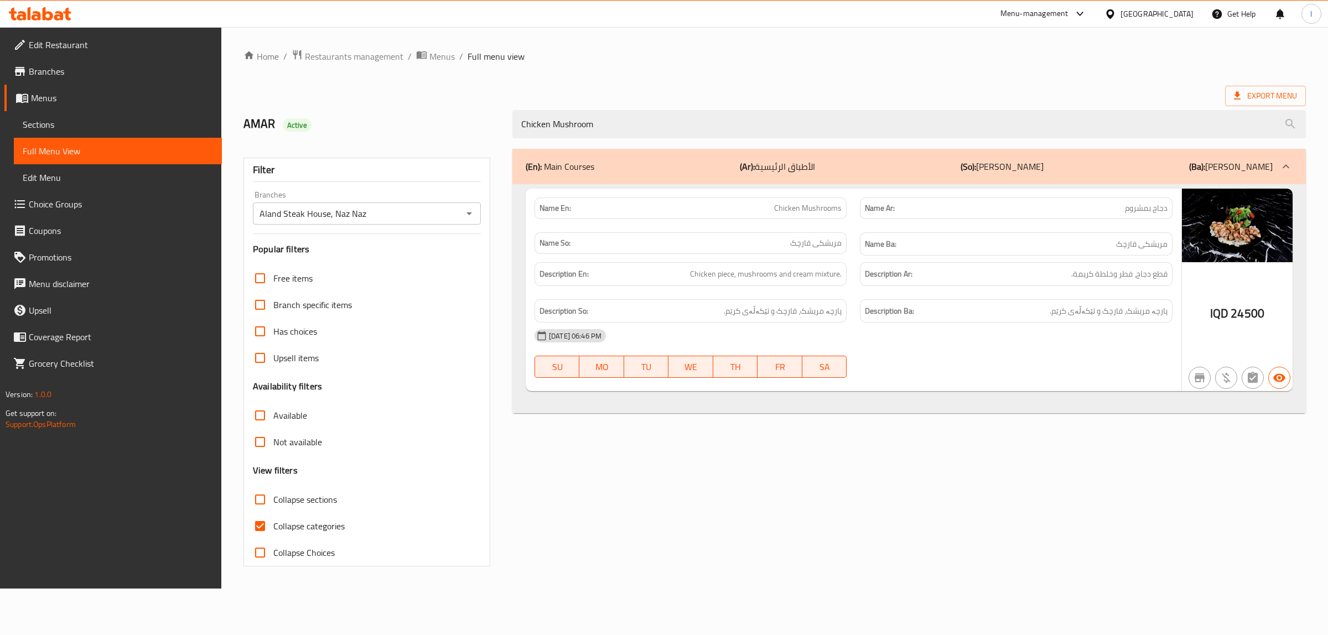
drag, startPoint x: 640, startPoint y: 122, endPoint x: 177, endPoint y: 125, distance: 463.3
click at [192, 128] on div "Edit Restaurant Branches Menus Sections Full Menu View Edit Menu Choice Groups …" at bounding box center [664, 308] width 1328 height 562
paste input "Pistachio Fakhtar"
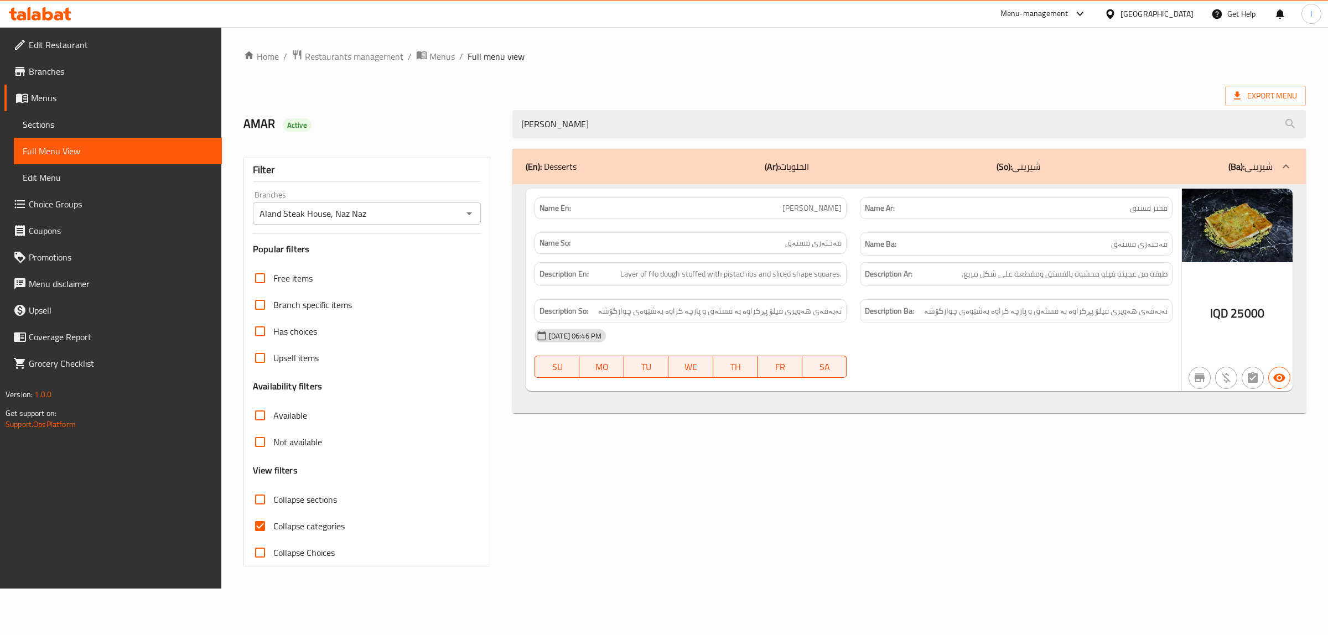
type input "Pistachio Fakhtar"
click at [131, 120] on span "Sections" at bounding box center [118, 124] width 190 height 13
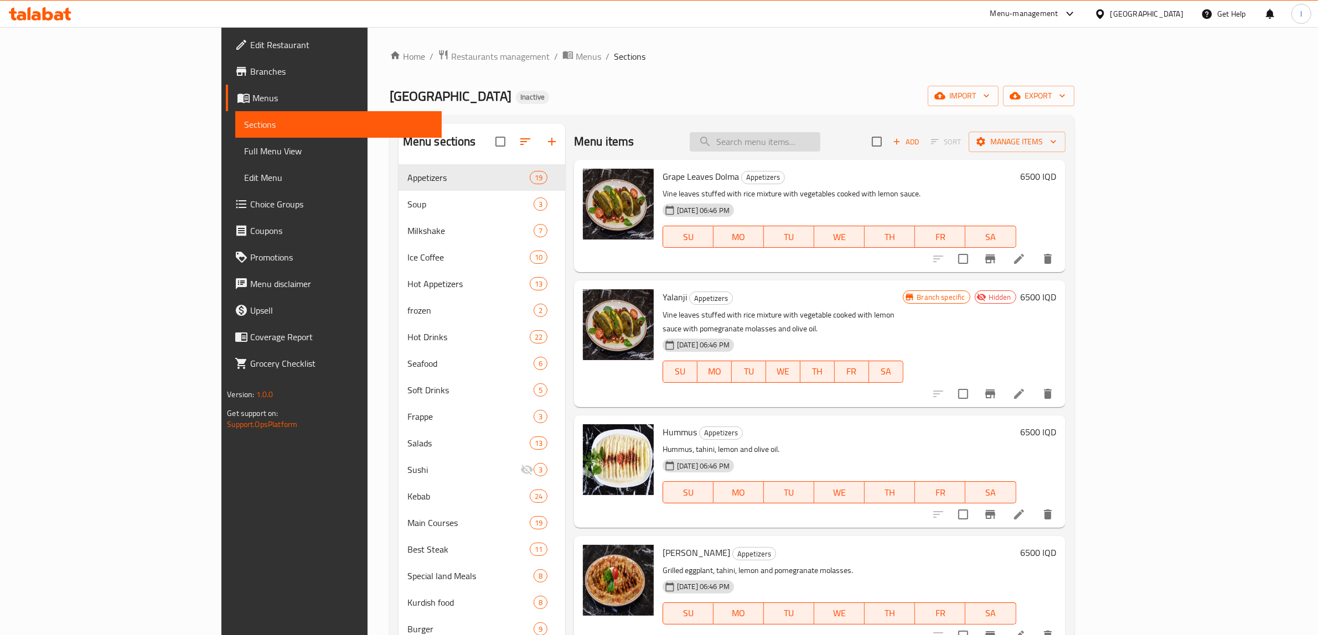
click at [809, 147] on input "search" at bounding box center [755, 141] width 131 height 19
click at [804, 145] on input "search" at bounding box center [755, 141] width 131 height 19
paste input "Pistachio Fakhtar"
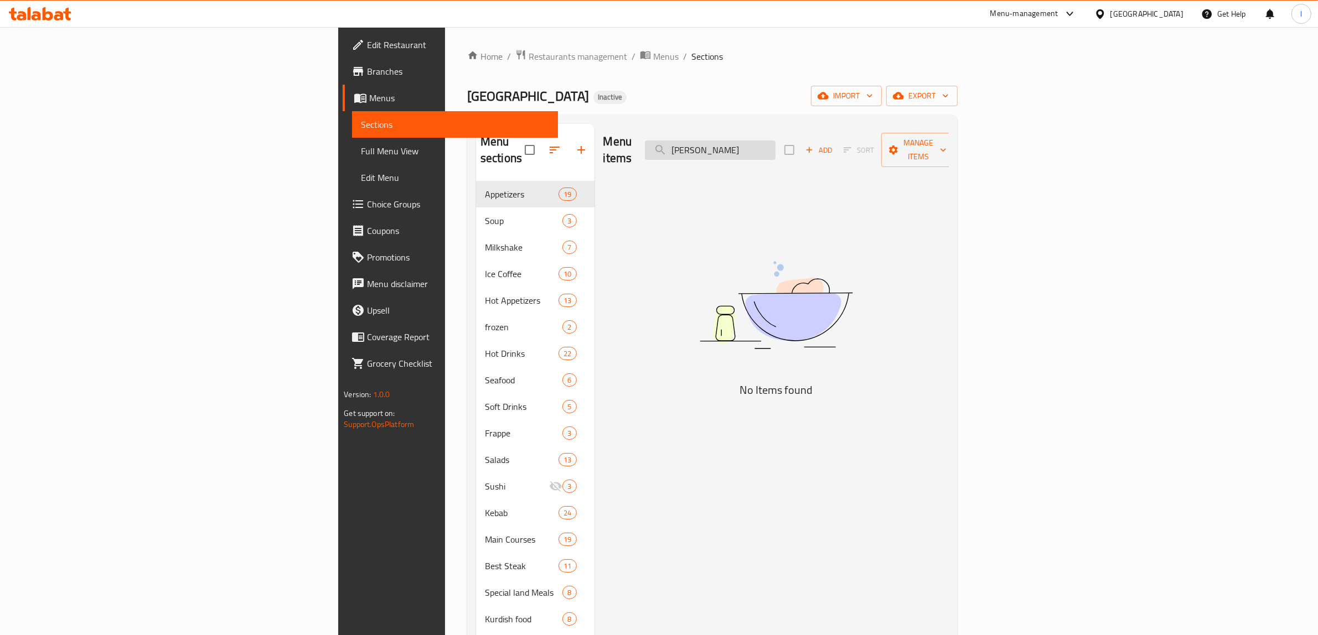
drag, startPoint x: 875, startPoint y: 139, endPoint x: 837, endPoint y: 145, distance: 38.6
click at [775, 145] on input "Pistachio Fakhtar" at bounding box center [710, 150] width 131 height 19
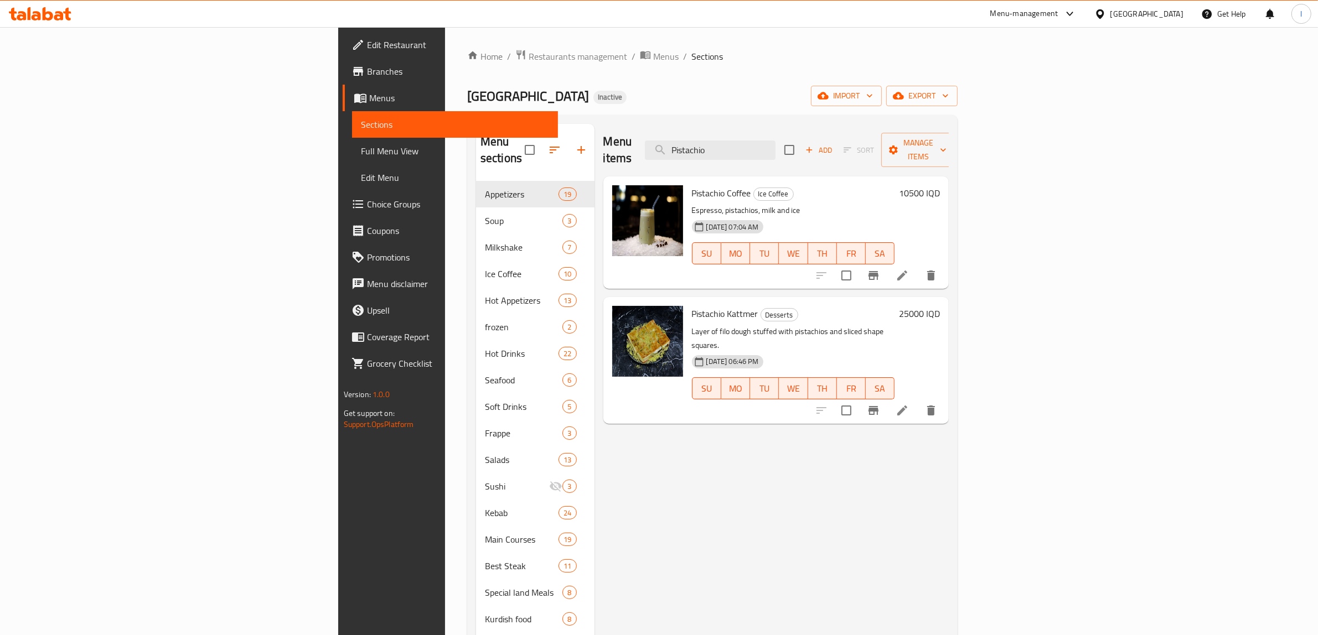
type input "Pistachio"
click at [907, 406] on icon at bounding box center [902, 411] width 10 height 10
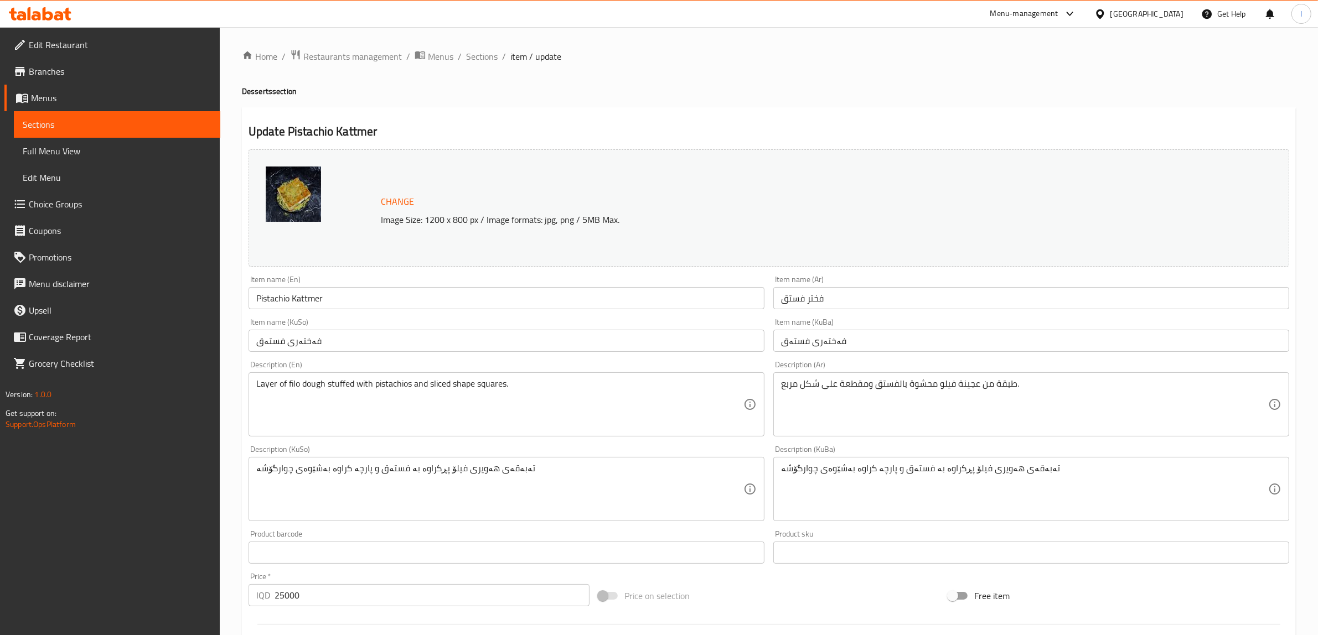
click at [313, 297] on input "Pistachio Kattmer" at bounding box center [507, 298] width 516 height 22
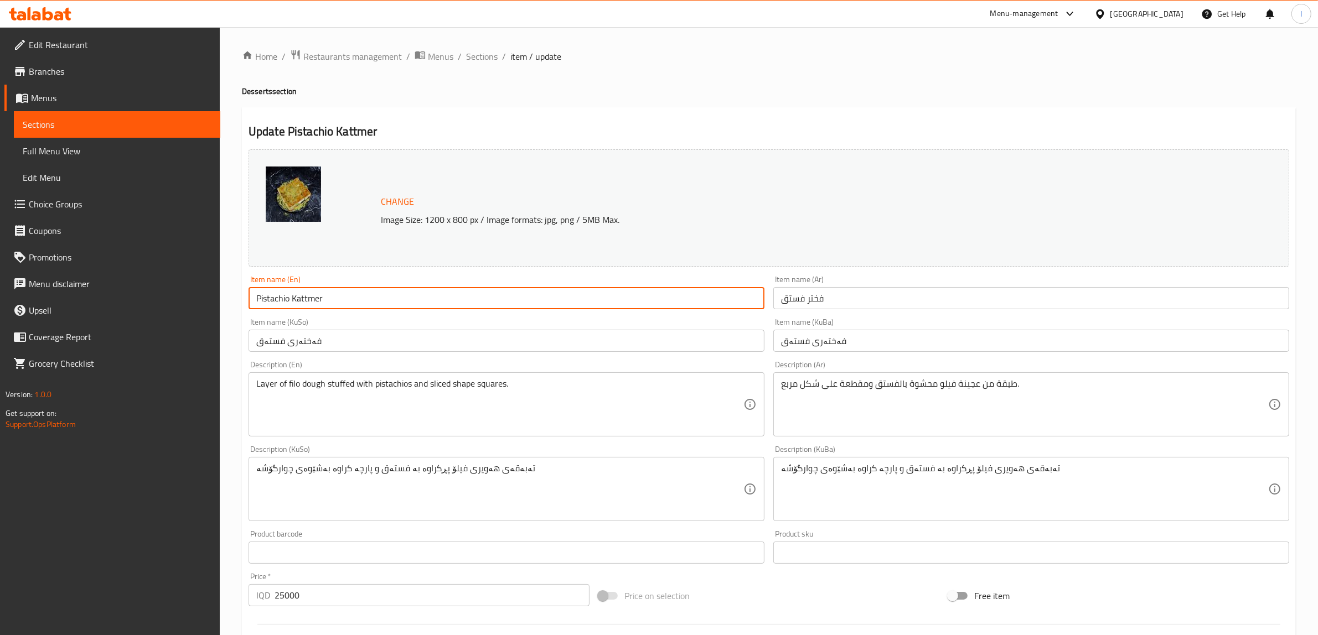
click at [313, 297] on input "Pistachio Kattmer" at bounding box center [507, 298] width 516 height 22
click at [341, 299] on input "Pistachio Kattmer" at bounding box center [507, 298] width 516 height 22
drag, startPoint x: 386, startPoint y: 298, endPoint x: 133, endPoint y: 283, distance: 252.8
click at [136, 285] on div "Edit Restaurant Branches Menus Sections Full Menu View Edit Menu Choice Groups …" at bounding box center [659, 476] width 1318 height 898
click at [350, 299] on input "Pistachio Kattmer" at bounding box center [507, 298] width 516 height 22
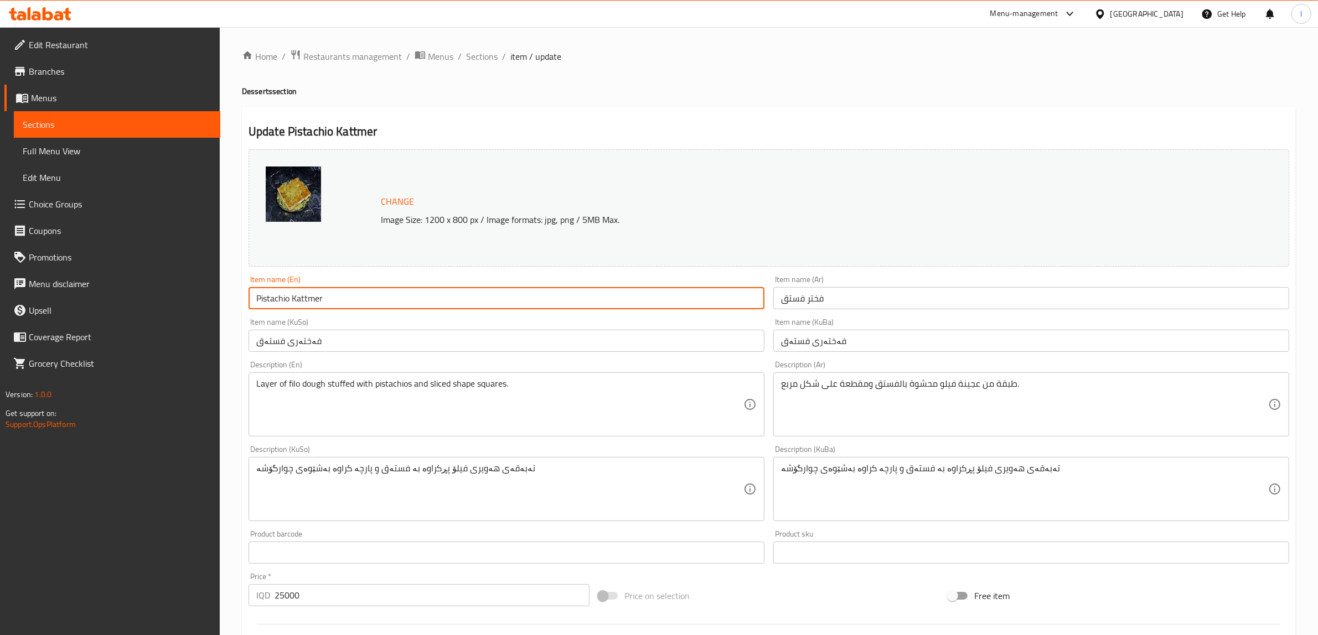
drag, startPoint x: 319, startPoint y: 301, endPoint x: 281, endPoint y: 302, distance: 37.7
click at [281, 302] on input "Pistachio Kattmer" at bounding box center [507, 298] width 516 height 22
click at [303, 298] on input "Pistachio Kattmer" at bounding box center [507, 298] width 516 height 22
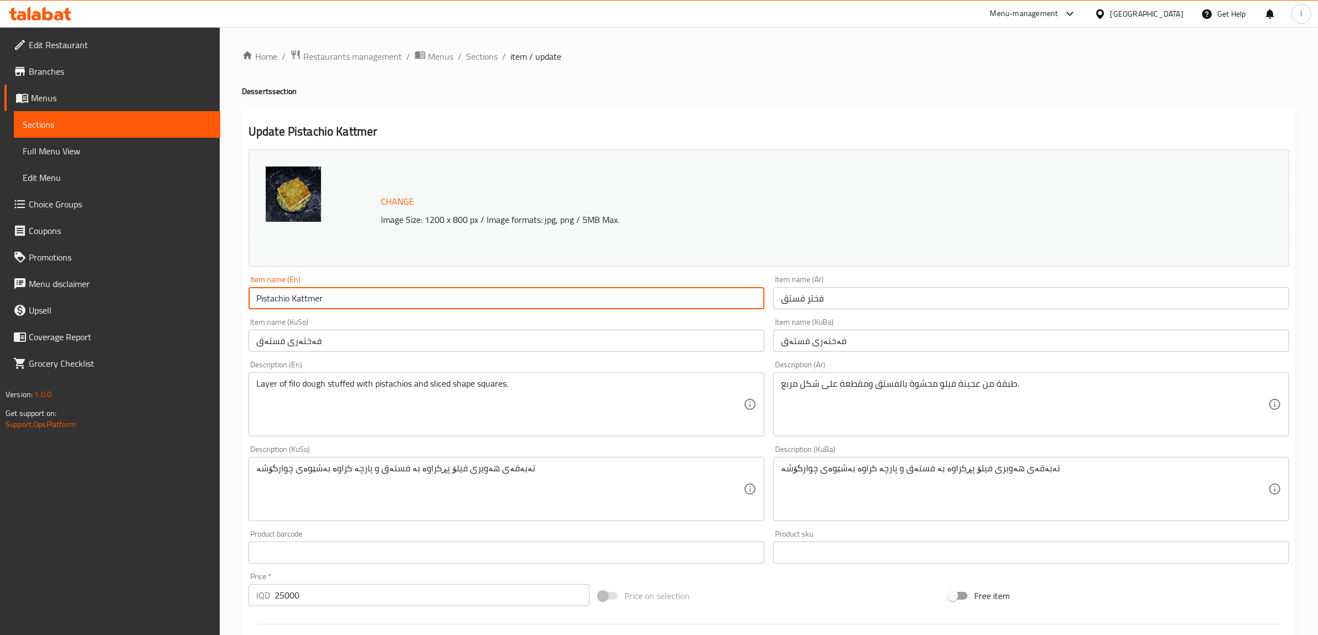
click at [310, 301] on input "Pistachio Kattmer" at bounding box center [507, 298] width 516 height 22
click at [370, 294] on input "[PERSON_NAME]" at bounding box center [507, 298] width 516 height 22
type input "[PERSON_NAME]"
click at [888, 302] on input "فختر فستق" at bounding box center [1031, 298] width 516 height 22
drag, startPoint x: 251, startPoint y: 283, endPoint x: 120, endPoint y: 272, distance: 131.1
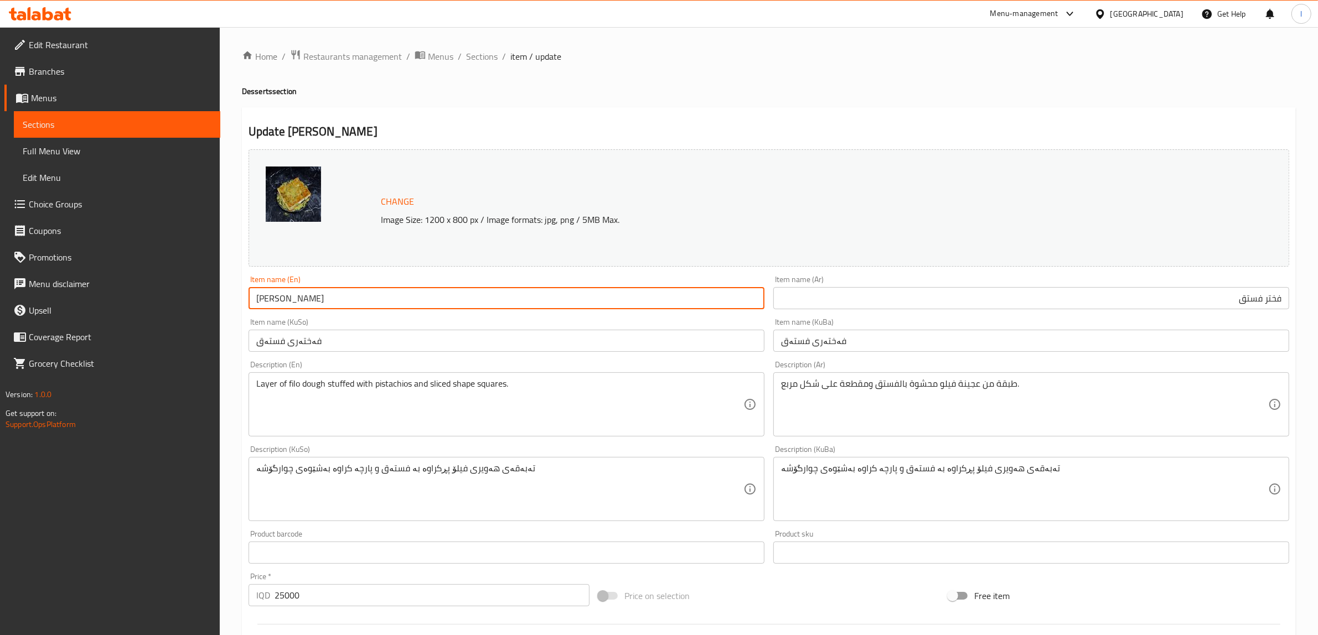
click at [120, 272] on div "Edit Restaurant Branches Menus Sections Full Menu View Edit Menu Choice Groups …" at bounding box center [659, 476] width 1318 height 898
click at [944, 293] on input "فختر فستق" at bounding box center [1031, 298] width 516 height 22
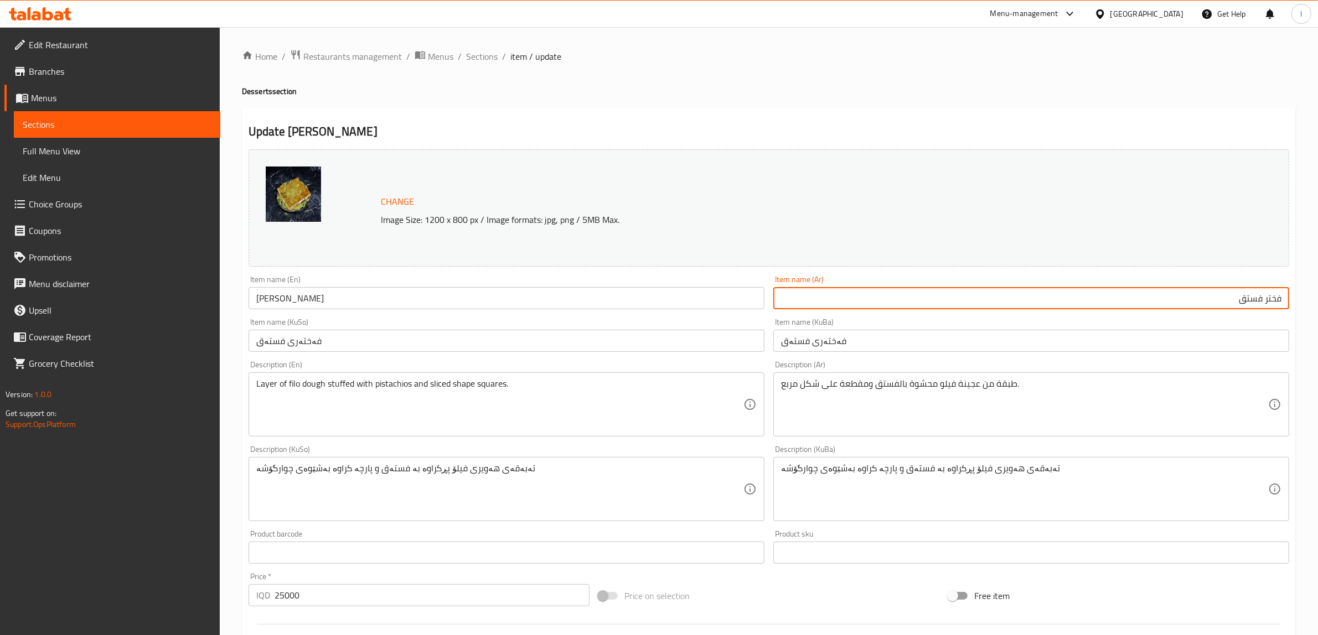
drag, startPoint x: 1327, startPoint y: 305, endPoint x: 1327, endPoint y: 291, distance: 13.8
click at [1317, 291] on html "​ Menu-management Iraq Get Help l Edit Restaurant Branches Menus Sections Full …" at bounding box center [659, 317] width 1318 height 635
paste input "تق كاتمر"
type input "فستق كاتمر"
click at [894, 345] on input "فەختەری فستەق" at bounding box center [1031, 341] width 516 height 22
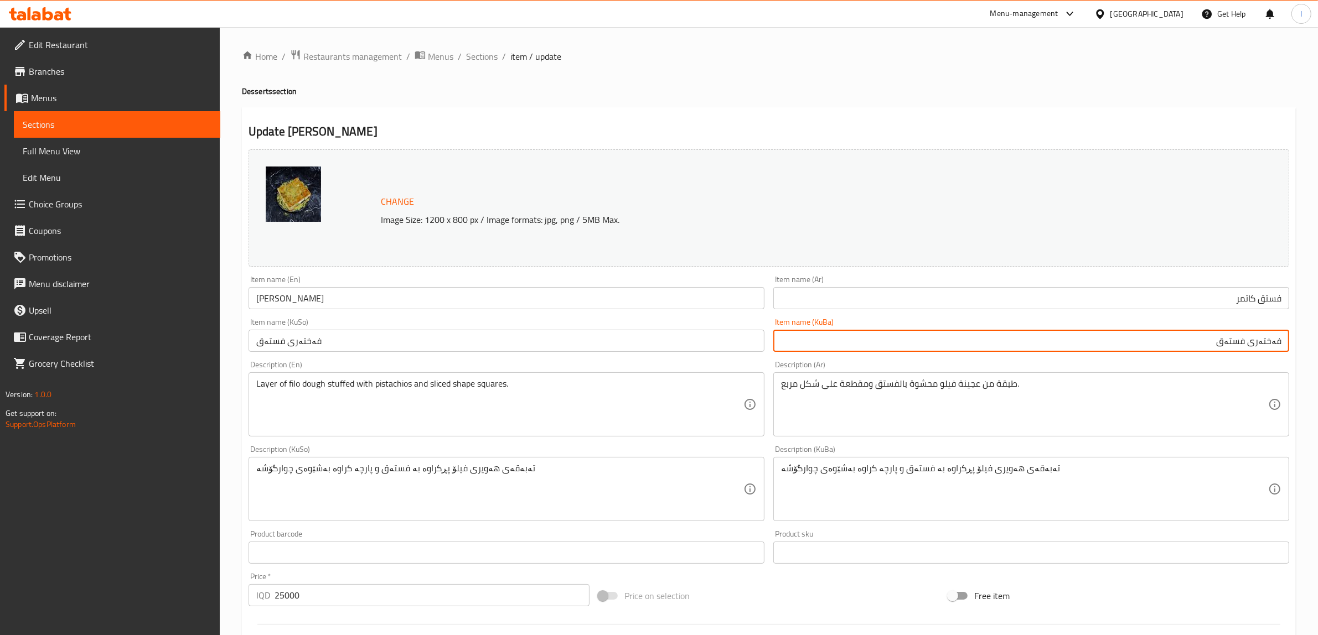
drag, startPoint x: 1257, startPoint y: 342, endPoint x: 1307, endPoint y: 349, distance: 50.8
click at [1307, 349] on div "Home / Restaurants management / Menus / Sections / item / update Desserts secti…" at bounding box center [769, 476] width 1098 height 898
drag, startPoint x: 1142, startPoint y: 344, endPoint x: 1327, endPoint y: 340, distance: 185.5
click at [1317, 340] on html "​ Menu-management Iraq Get Help l Edit Restaurant Branches Menus Sections Full …" at bounding box center [659, 317] width 1318 height 635
type input "کاتمەری فستەق"
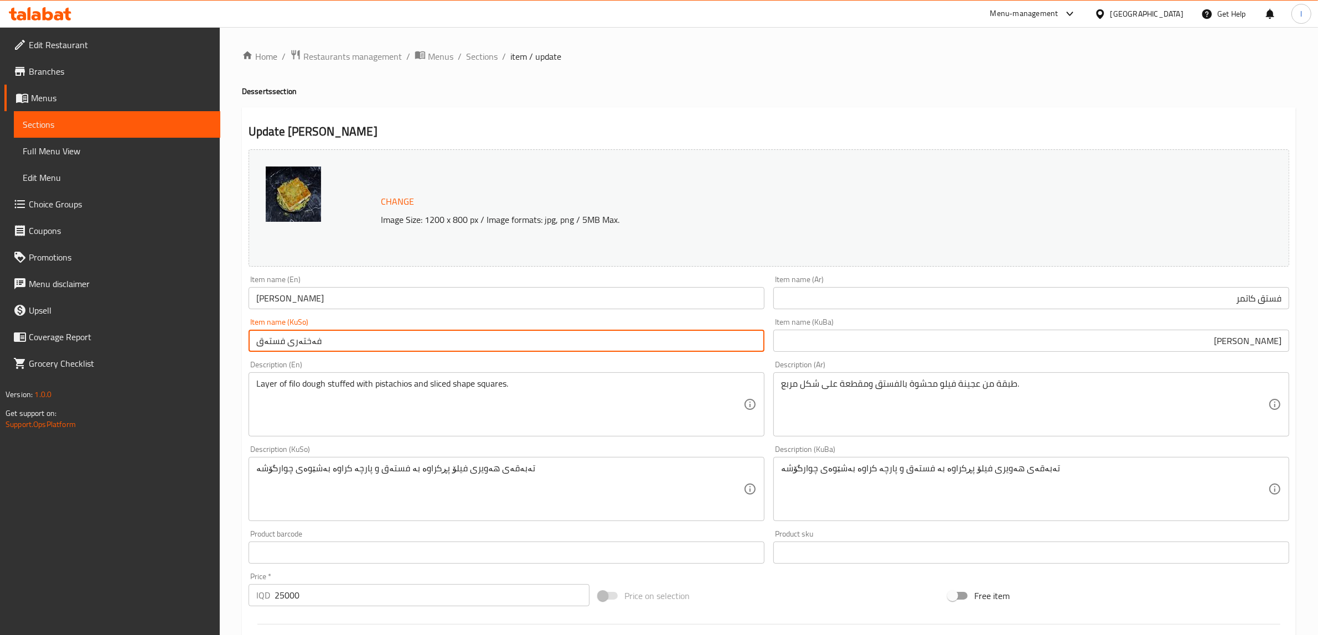
drag, startPoint x: 444, startPoint y: 339, endPoint x: 0, endPoint y: 315, distance: 444.5
click at [0, 315] on div "Edit Restaurant Branches Menus Sections Full Menu View Edit Menu Choice Groups …" at bounding box center [659, 476] width 1318 height 898
paste input "کاتم"
type input "کاتمەری فستەق"
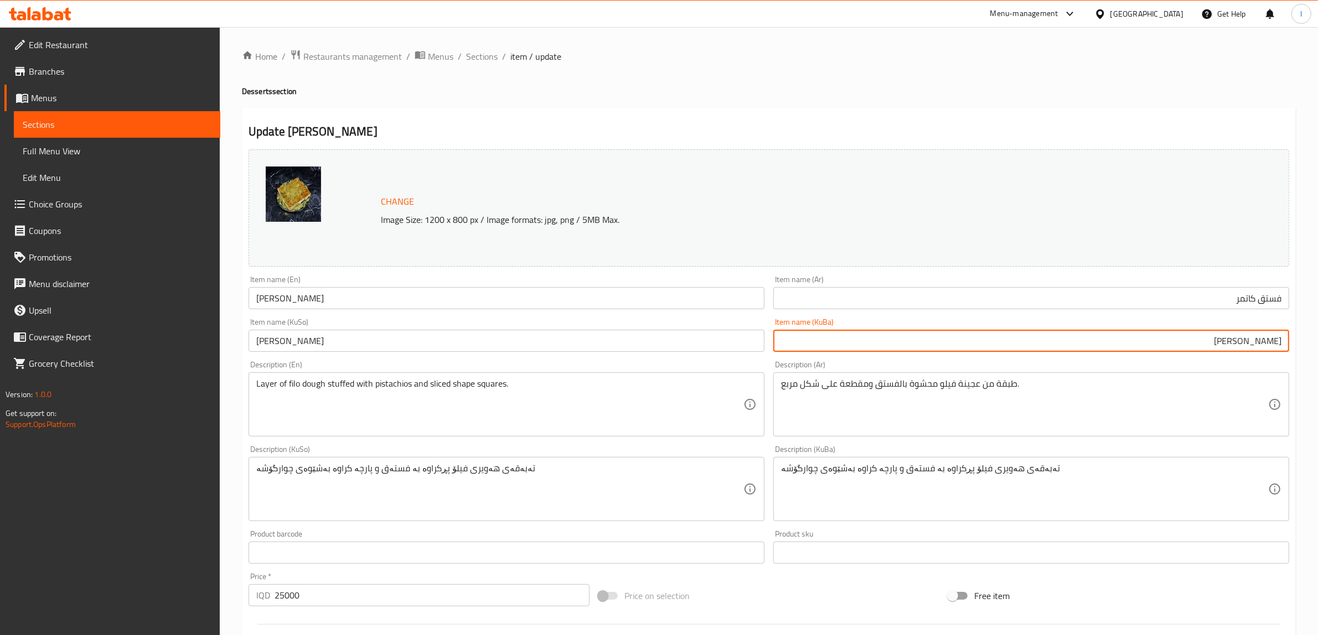
drag, startPoint x: 1250, startPoint y: 346, endPoint x: 1327, endPoint y: 349, distance: 77.5
click at [1317, 349] on html "​ Menu-management Iraq Get Help l Edit Restaurant Branches Menus Sections Full …" at bounding box center [659, 317] width 1318 height 635
click at [1162, 345] on input "فستەق" at bounding box center [1031, 341] width 516 height 22
drag, startPoint x: 1199, startPoint y: 342, endPoint x: 1327, endPoint y: 347, distance: 128.5
click at [1317, 348] on html "​ Menu-management Iraq Get Help l Edit Restaurant Branches Menus Sections Full …" at bounding box center [659, 317] width 1318 height 635
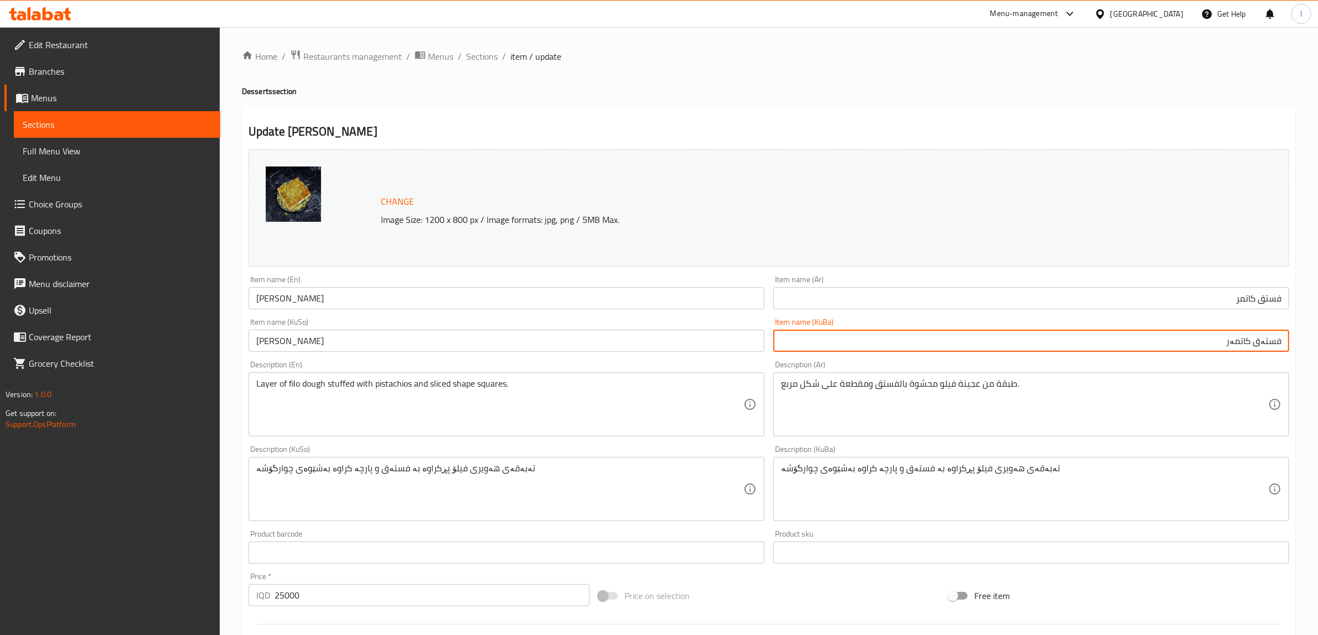
type input "فستەق کاتمەر"
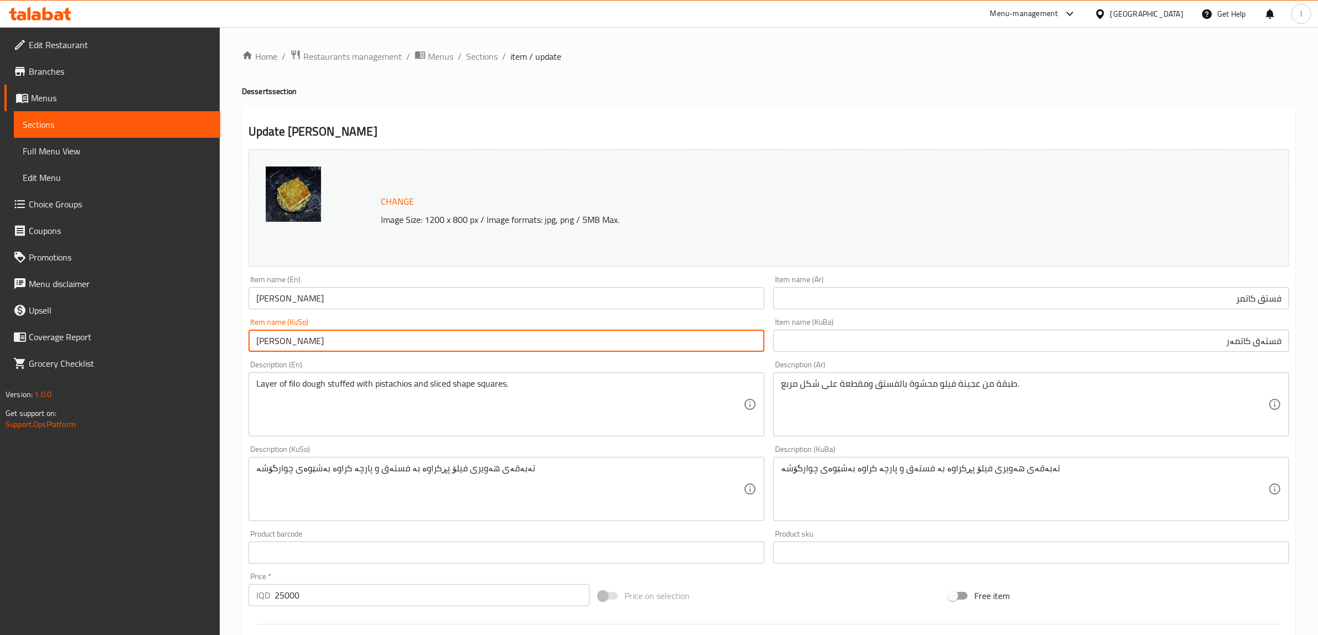
drag, startPoint x: 288, startPoint y: 338, endPoint x: 1, endPoint y: 299, distance: 290.3
click at [0, 313] on div "Edit Restaurant Branches Menus Sections Full Menu View Edit Menu Choice Groups …" at bounding box center [659, 476] width 1318 height 898
paste input "فستەق کاتمەر"
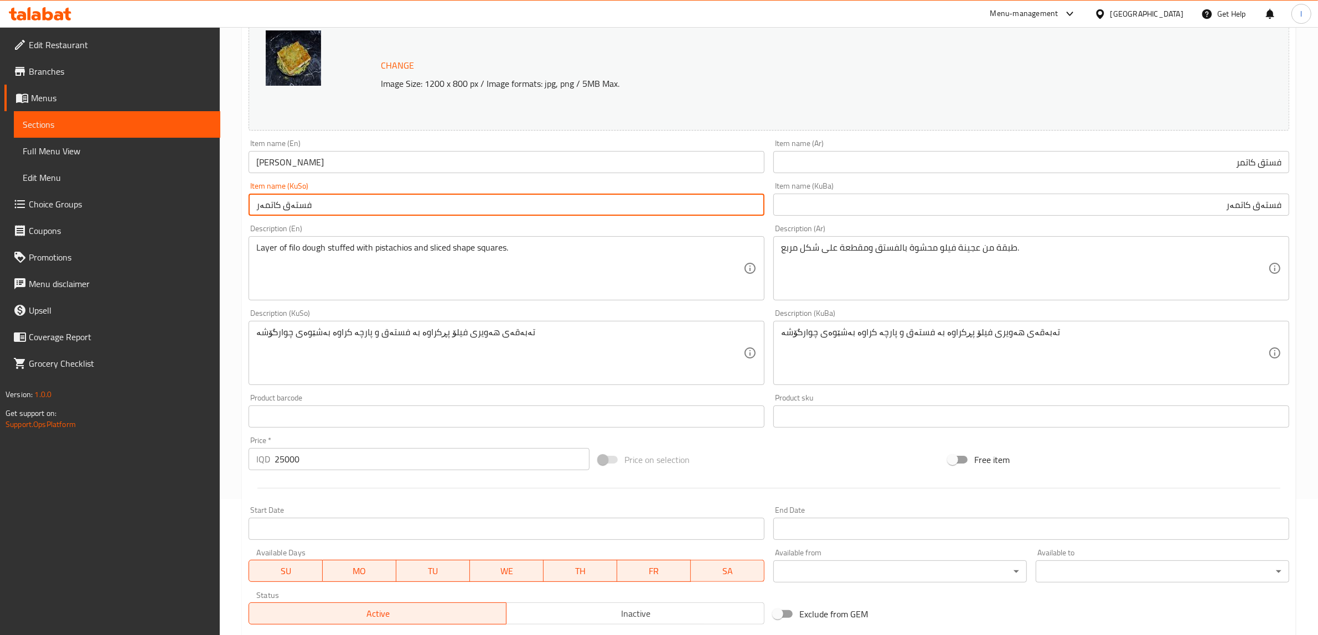
scroll to position [12, 0]
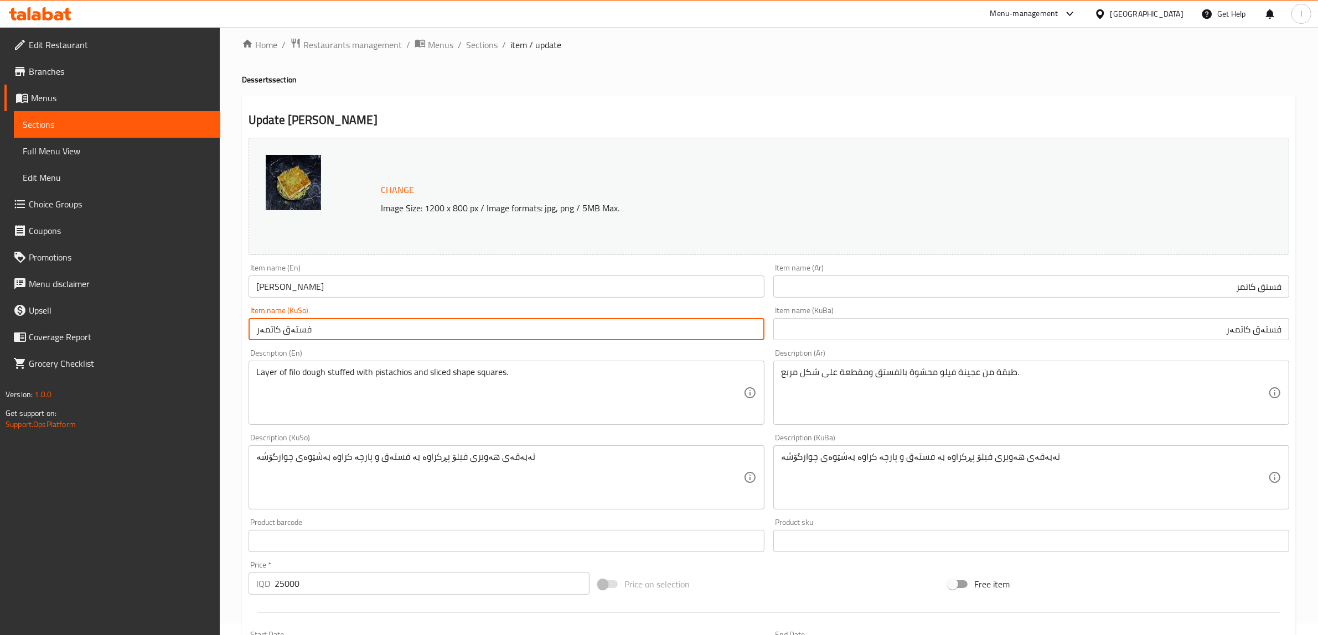
type input "فستەق کاتمەر"
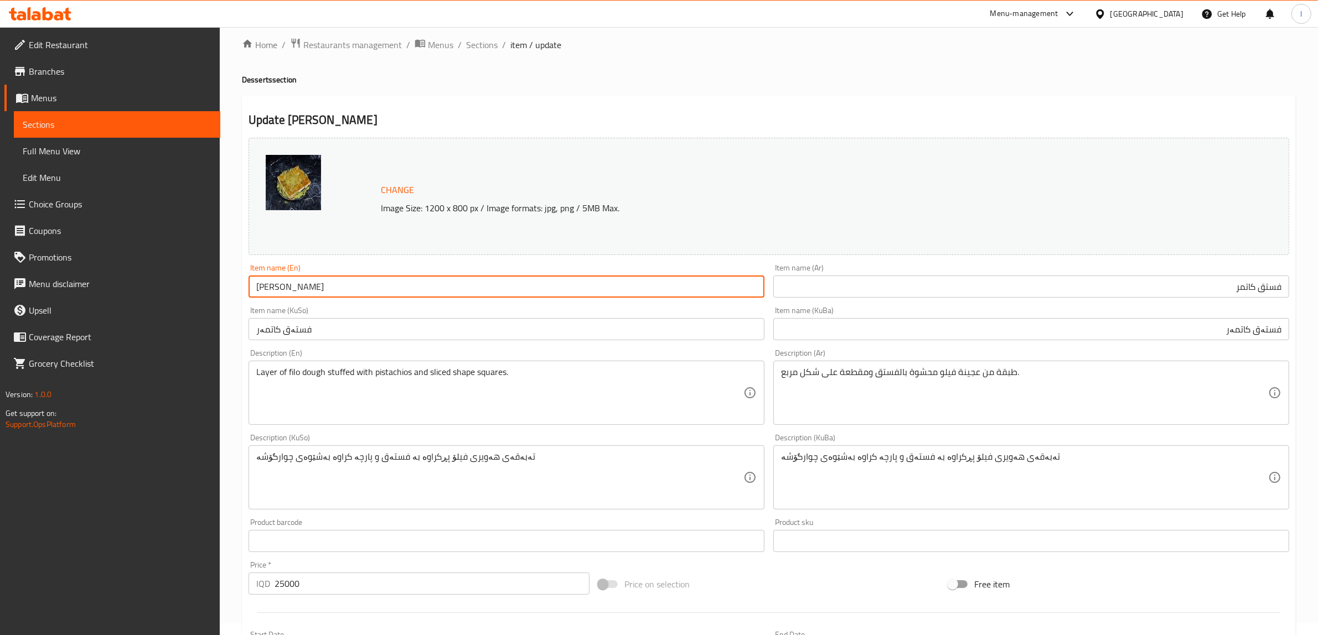
drag, startPoint x: 329, startPoint y: 294, endPoint x: 142, endPoint y: 291, distance: 187.1
click at [147, 292] on div "Edit Restaurant Branches Menus Sections Full Menu View Edit Menu Choice Groups …" at bounding box center [659, 464] width 1318 height 898
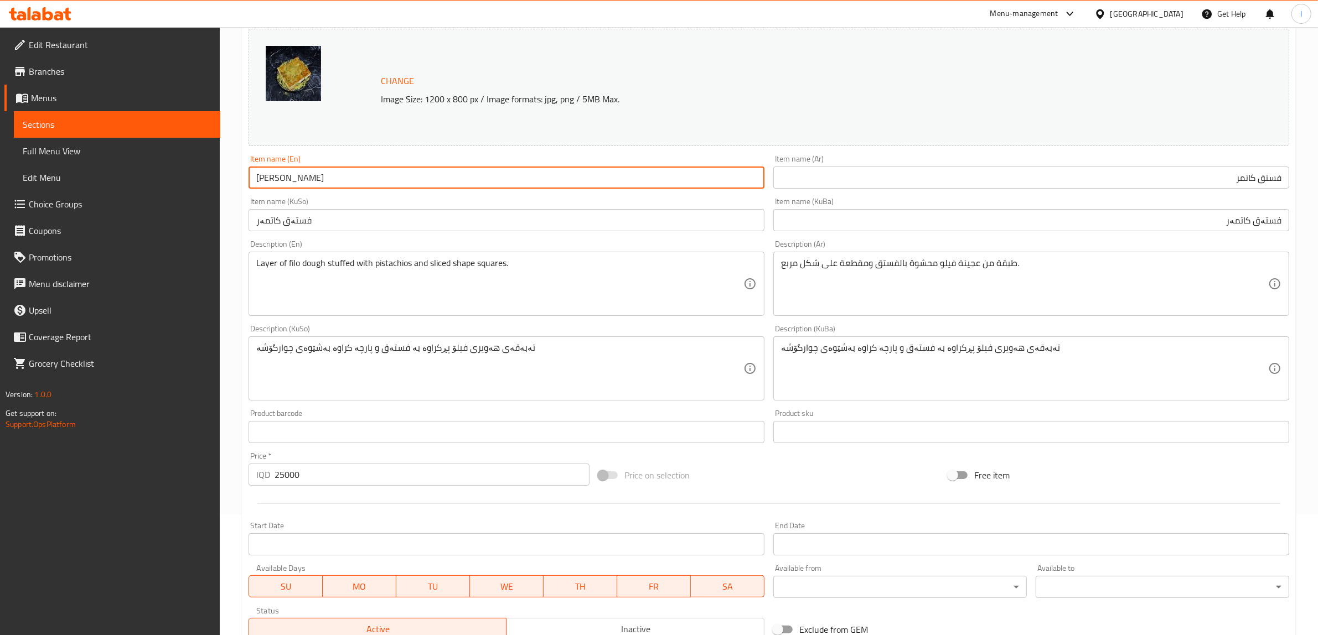
scroll to position [288, 0]
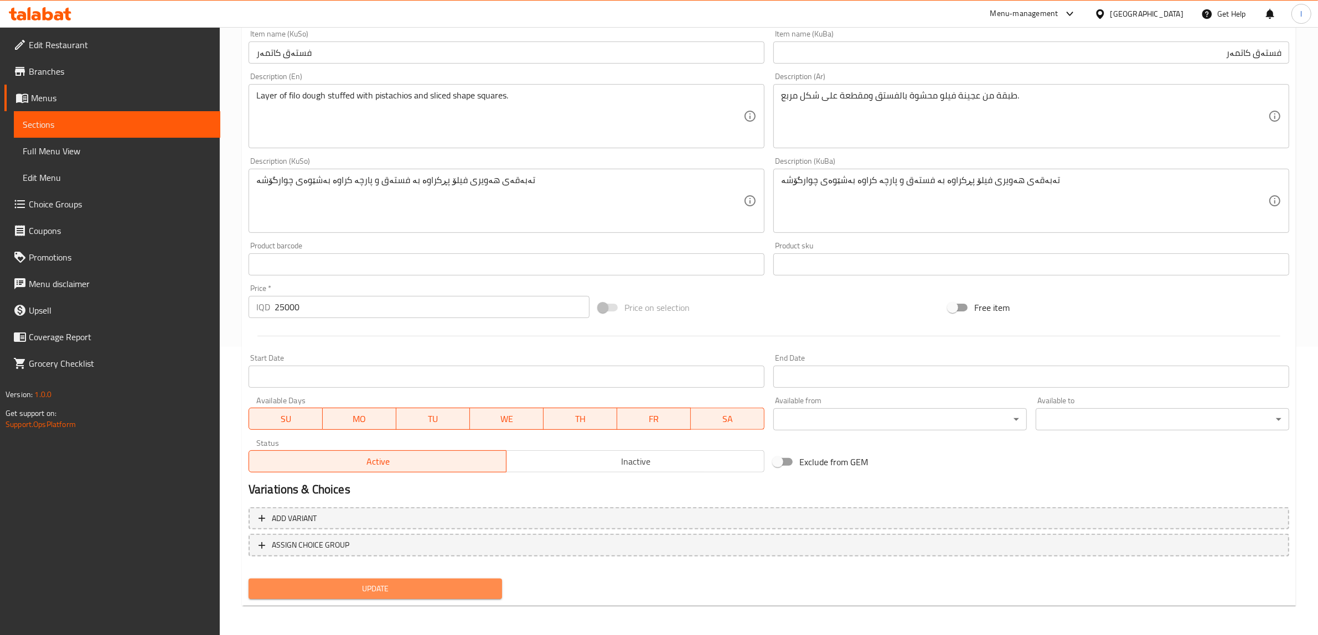
click at [364, 588] on span "Update" at bounding box center [375, 589] width 236 height 14
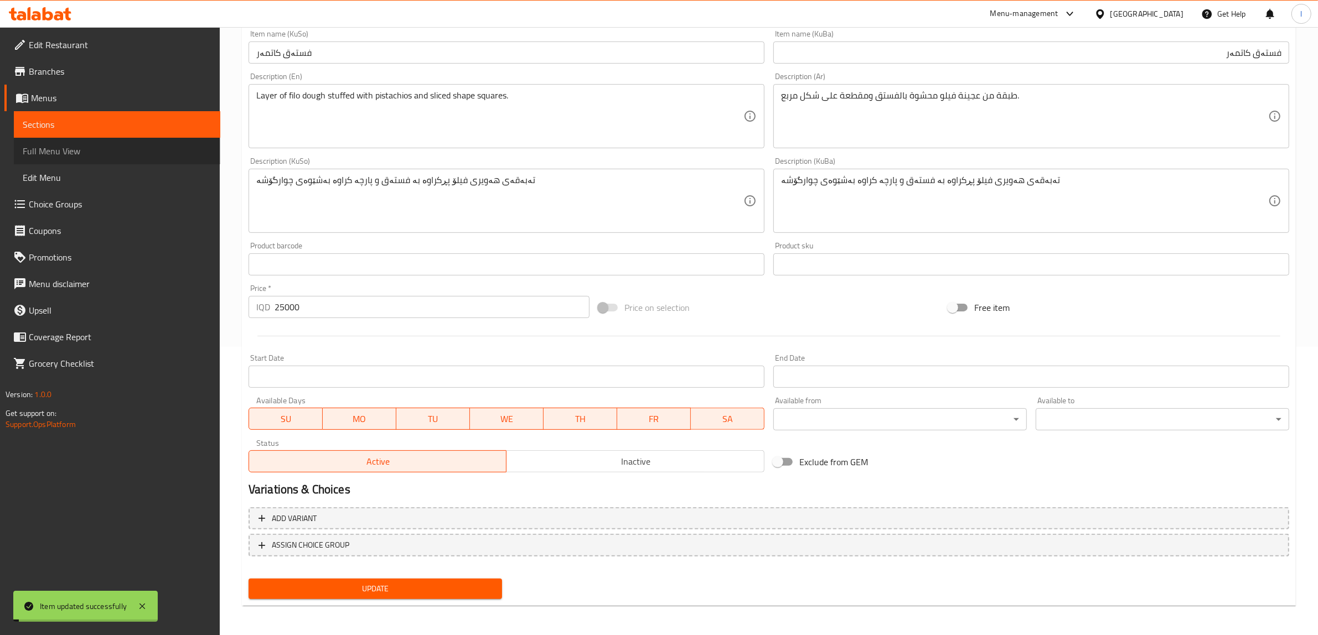
click at [87, 156] on span "Full Menu View" at bounding box center [117, 150] width 189 height 13
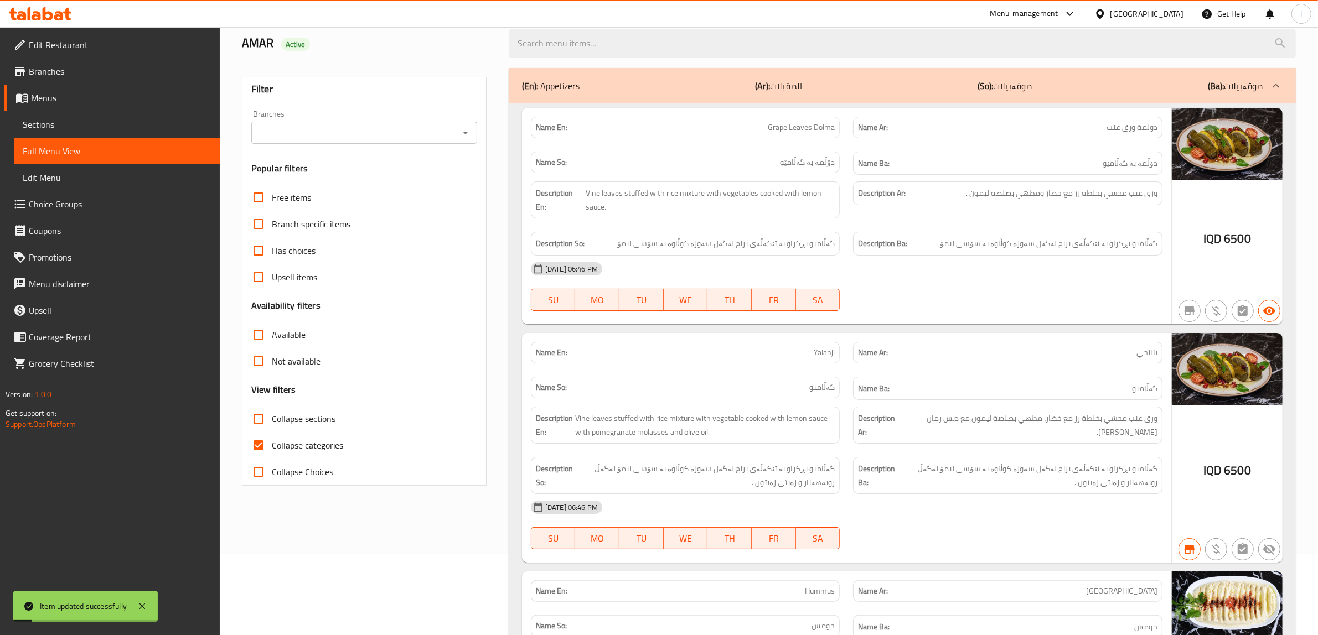
click at [327, 131] on input "Branches" at bounding box center [355, 132] width 201 height 15
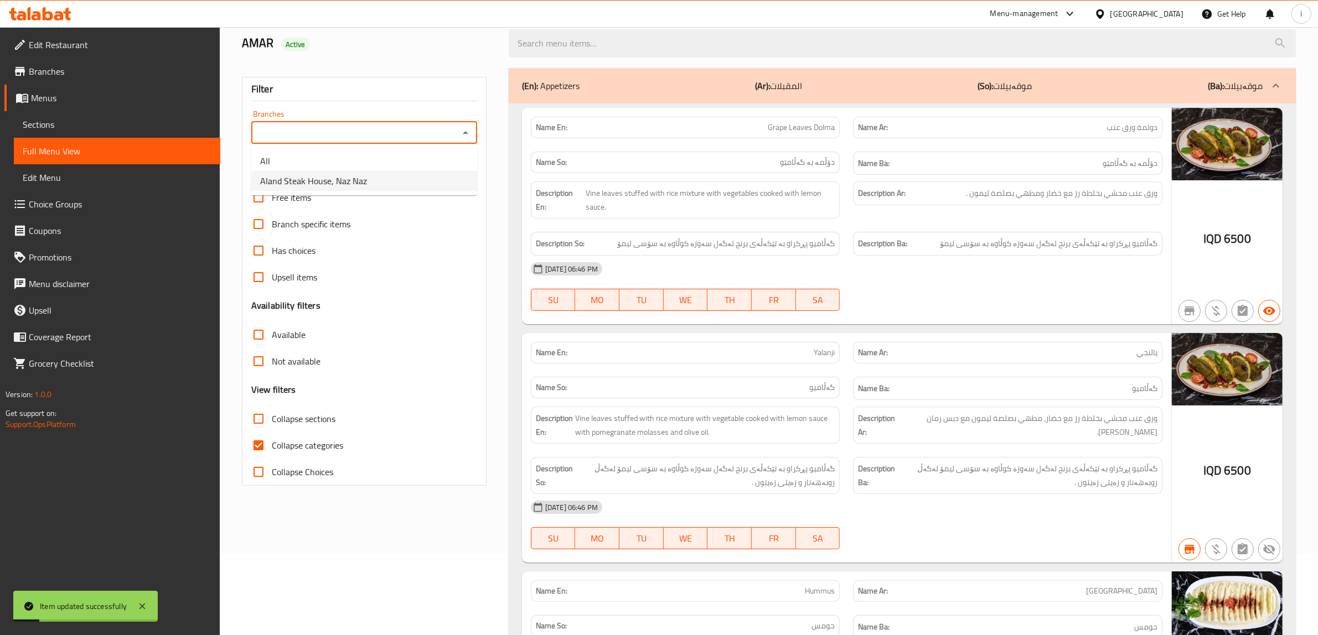
click at [330, 181] on span "Aland Steak House, Naz Naz" at bounding box center [313, 180] width 107 height 13
type input "Aland Steak House, Naz Naz"
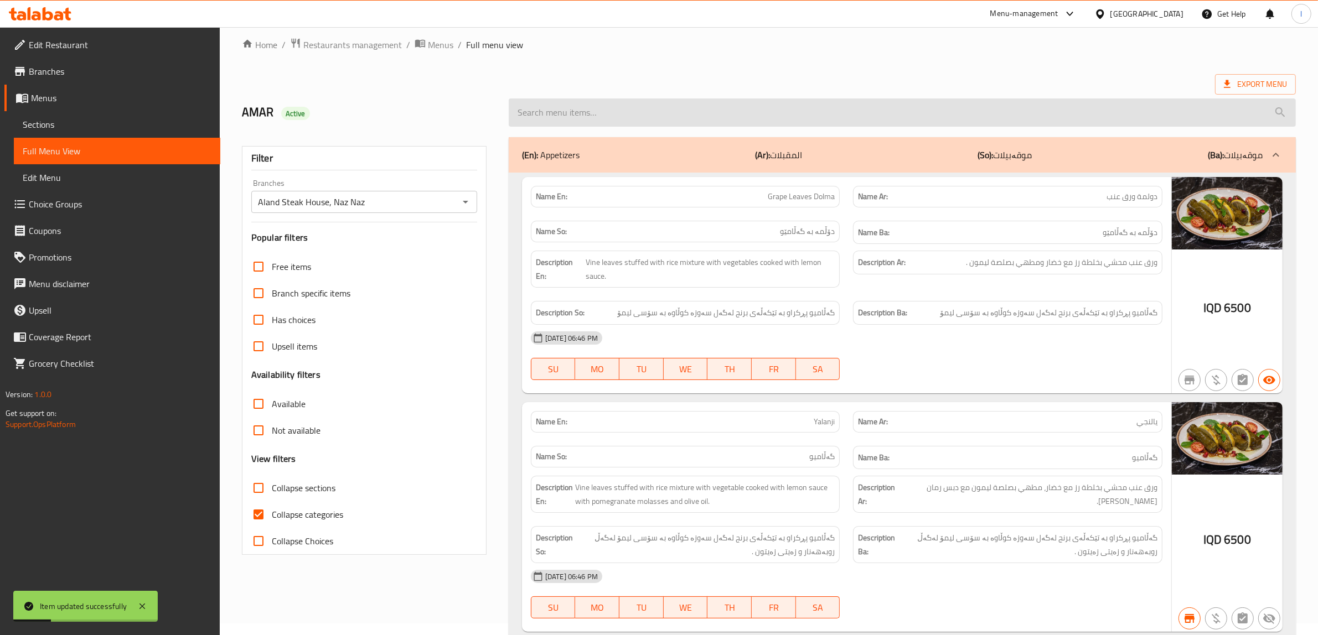
click at [608, 109] on input "search" at bounding box center [902, 113] width 787 height 28
paste input "[PERSON_NAME]"
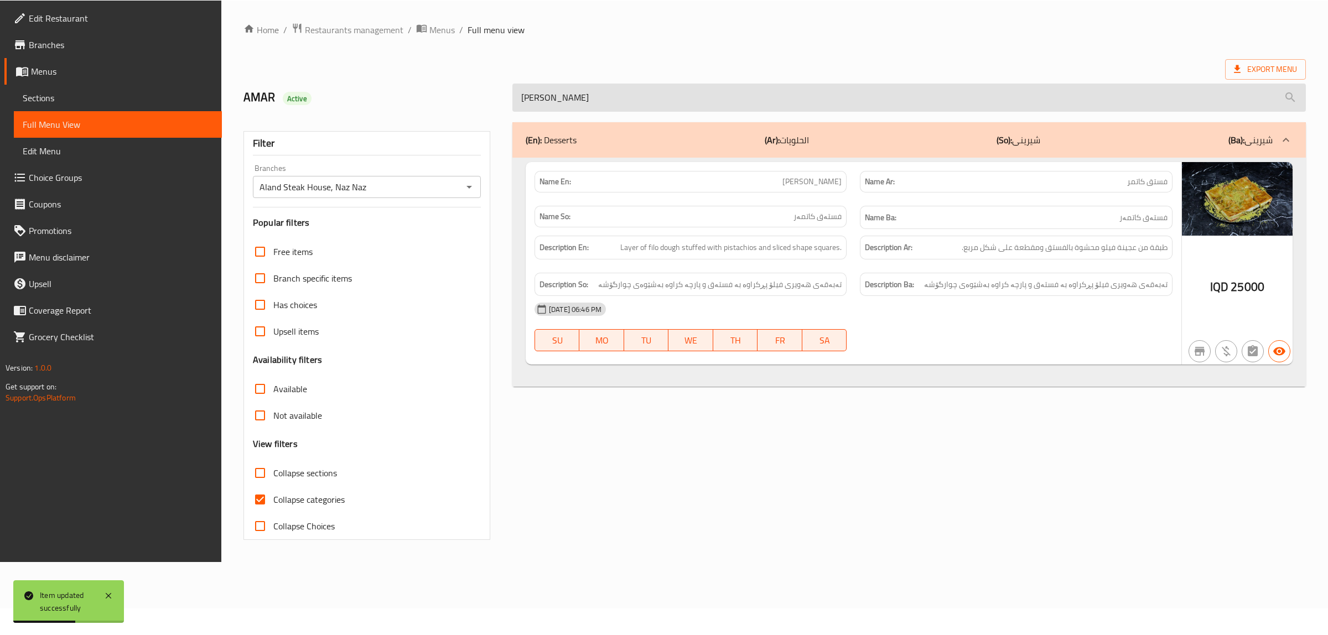
scroll to position [0, 0]
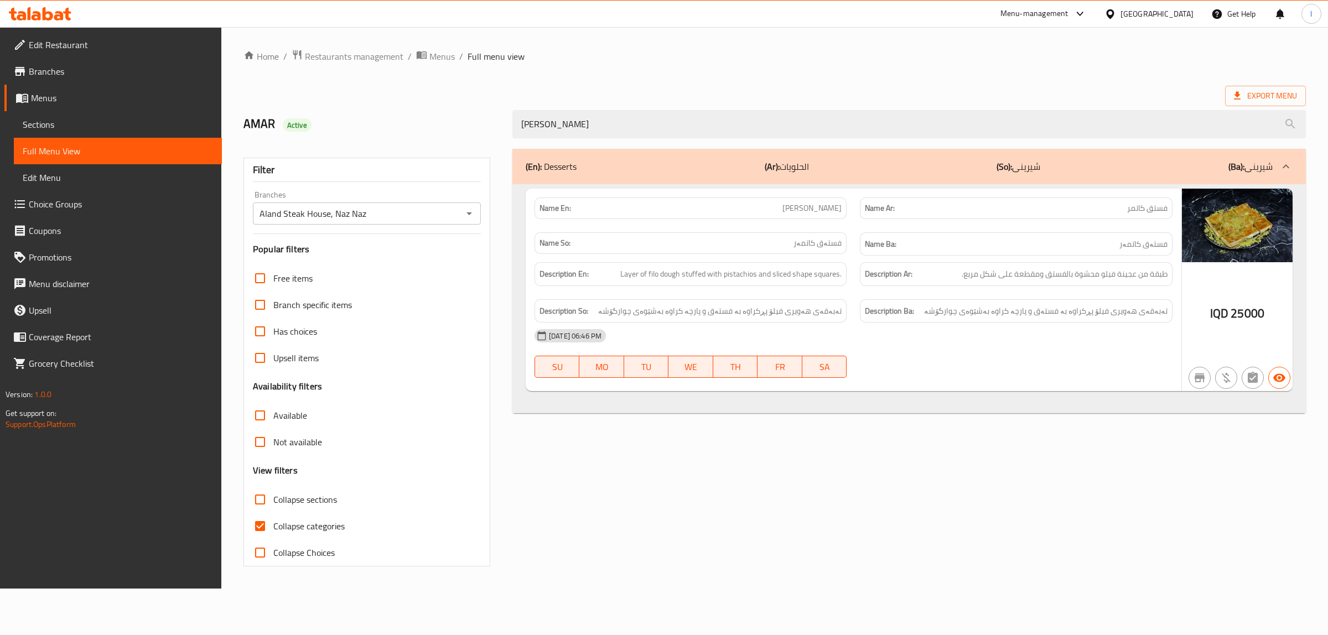
drag, startPoint x: 829, startPoint y: 121, endPoint x: 402, endPoint y: 132, distance: 427.4
click at [402, 132] on div "AMAR Active Pistachio Katmer" at bounding box center [775, 124] width 1076 height 49
paste input "Blue Muhit"
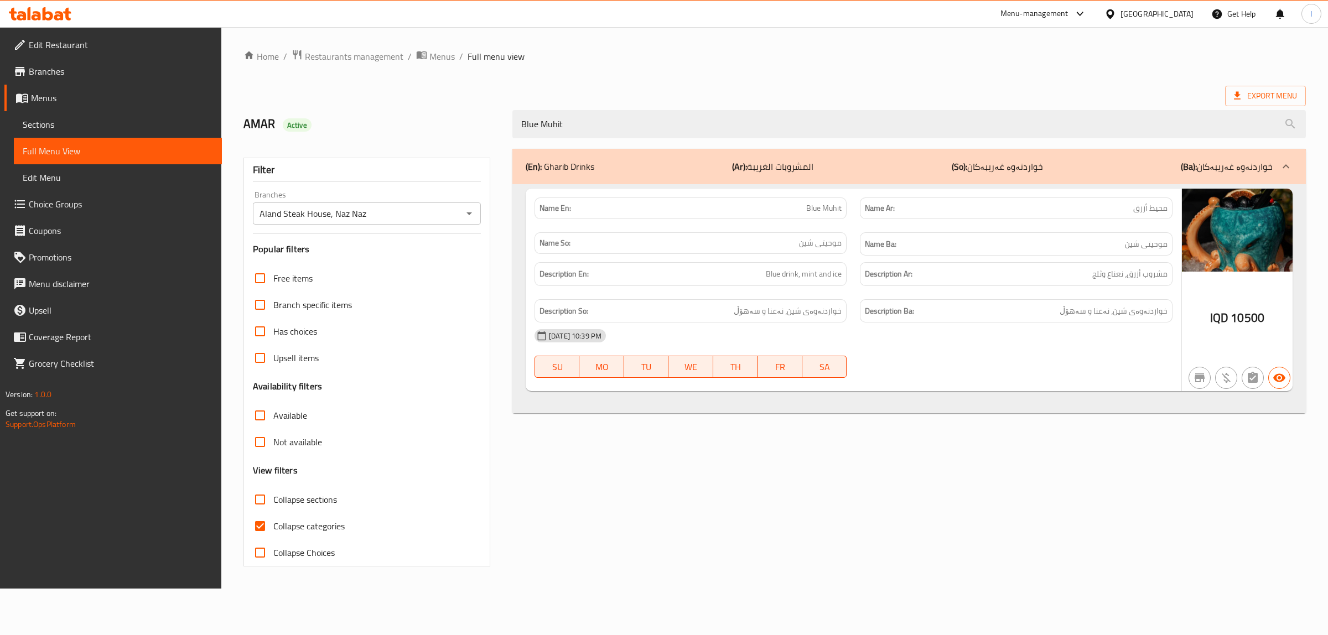
type input "Blue Muhit"
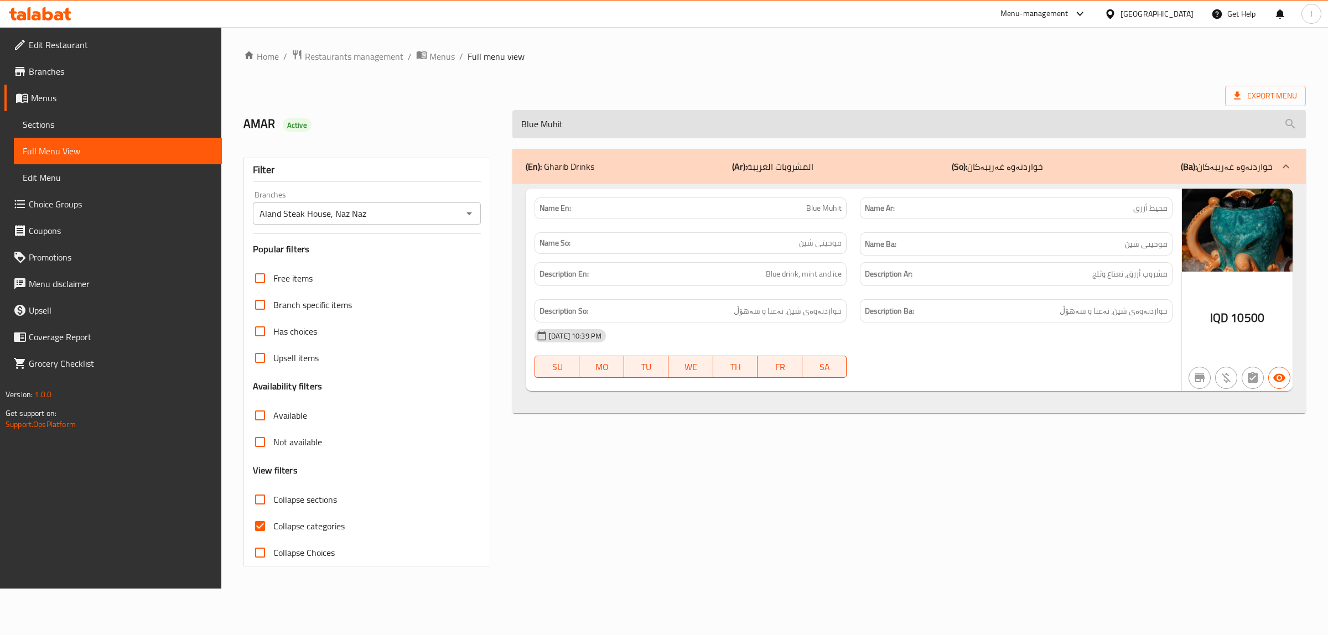
click at [585, 128] on input "Blue Muhit" at bounding box center [910, 124] width 794 height 28
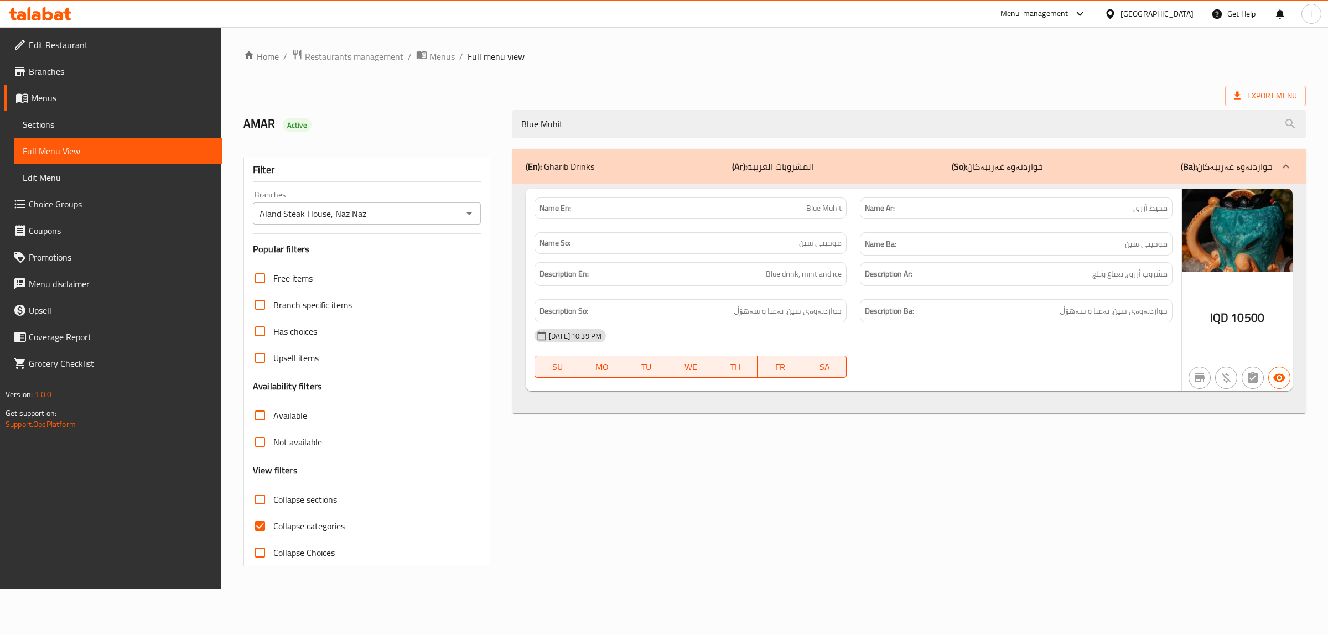
click at [108, 120] on span "Sections" at bounding box center [118, 124] width 190 height 13
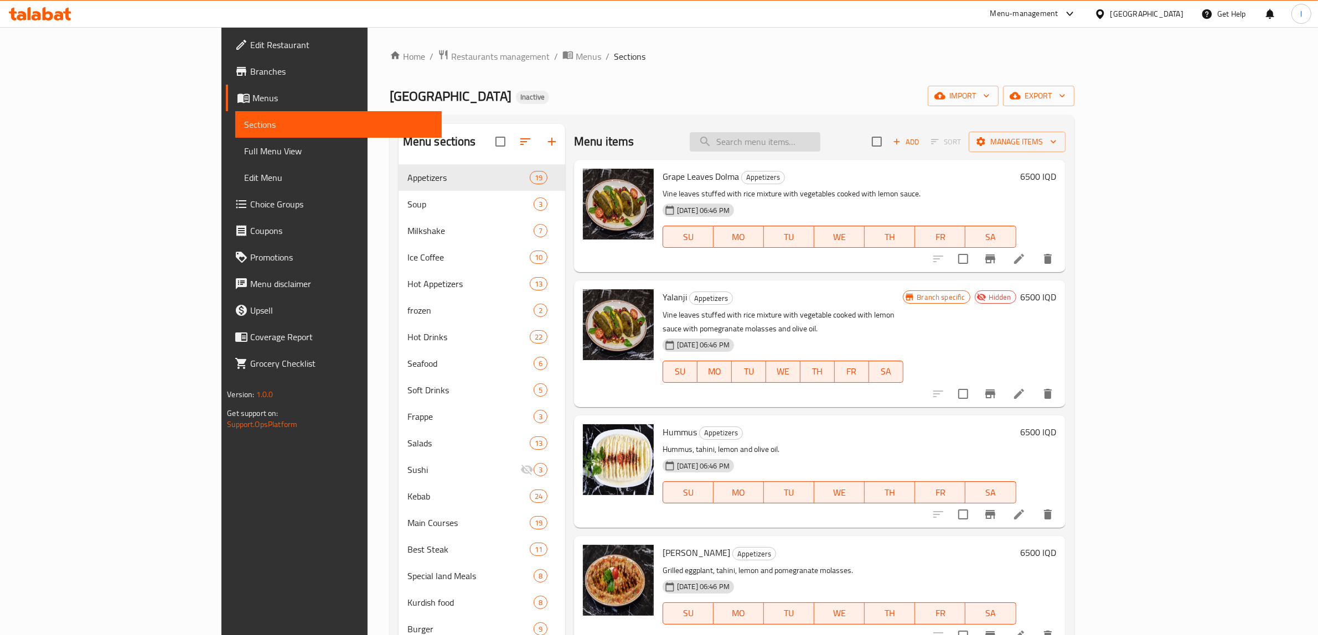
click at [820, 139] on input "search" at bounding box center [755, 141] width 131 height 19
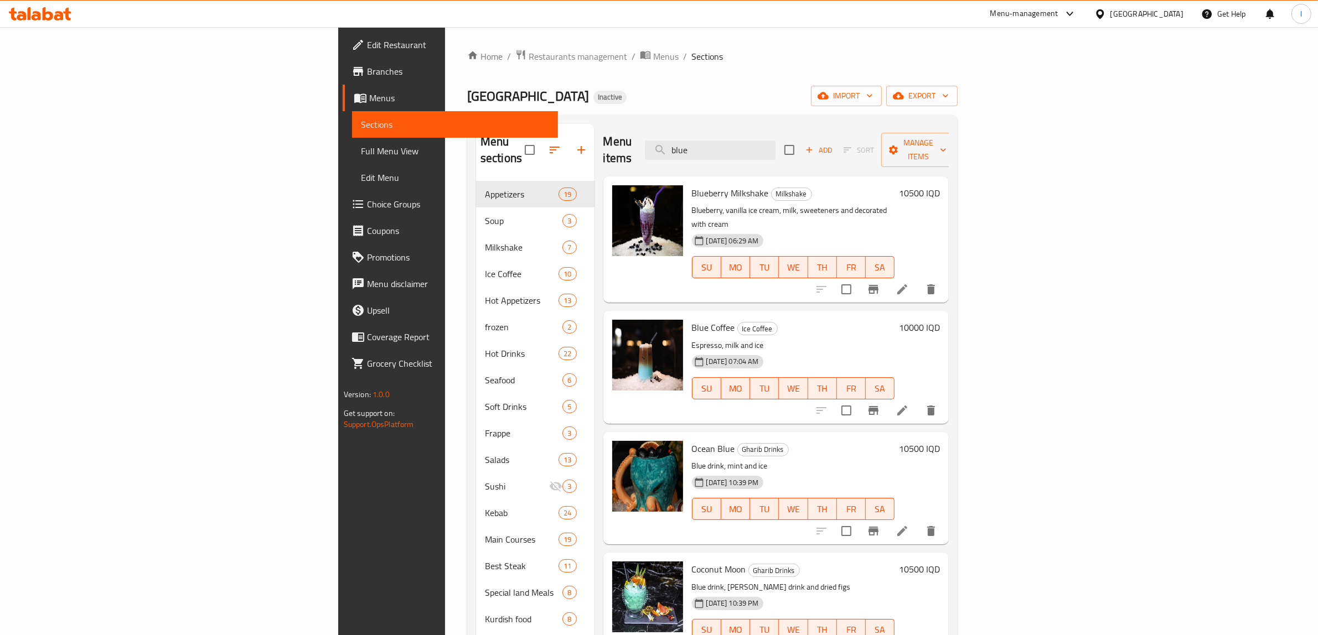
type input "blue"
click at [909, 525] on icon at bounding box center [902, 531] width 13 height 13
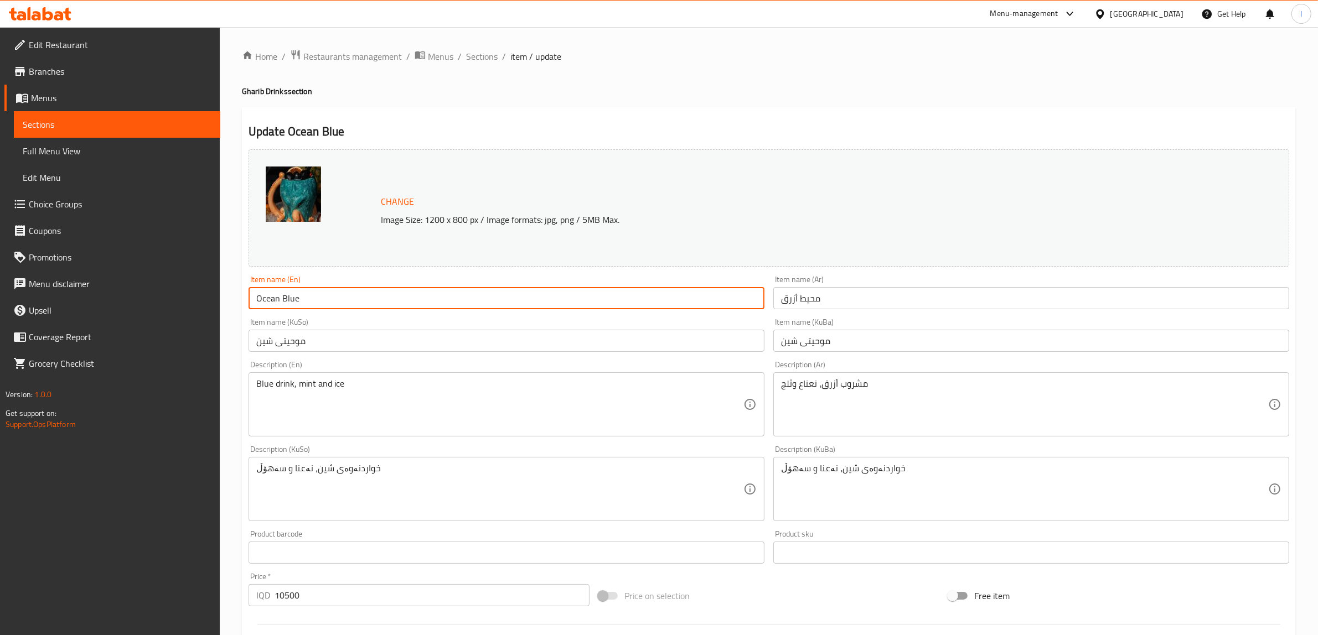
drag, startPoint x: 664, startPoint y: 298, endPoint x: 147, endPoint y: 276, distance: 517.4
click at [130, 278] on div "Edit Restaurant Branches Menus Sections Full Menu View Edit Menu Choice Groups …" at bounding box center [659, 476] width 1318 height 898
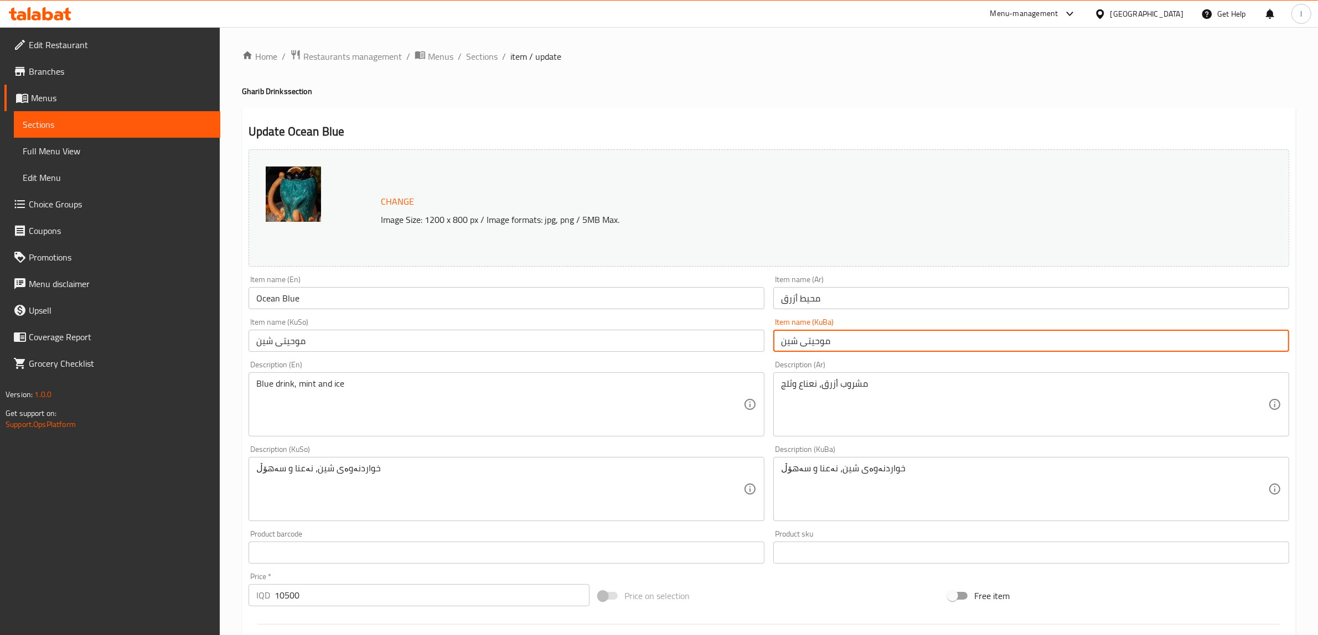
click at [840, 338] on input "موحیتی شین" at bounding box center [1031, 341] width 516 height 22
click at [891, 344] on input "موحیتی شین" at bounding box center [1031, 341] width 516 height 22
drag, startPoint x: 1257, startPoint y: 346, endPoint x: 1318, endPoint y: 345, distance: 60.3
click at [1317, 345] on html "​ Menu-management Iraq Get Help l Edit Restaurant Branches Menus Sections Full …" at bounding box center [659, 317] width 1318 height 635
drag, startPoint x: 1154, startPoint y: 345, endPoint x: 1327, endPoint y: 343, distance: 173.2
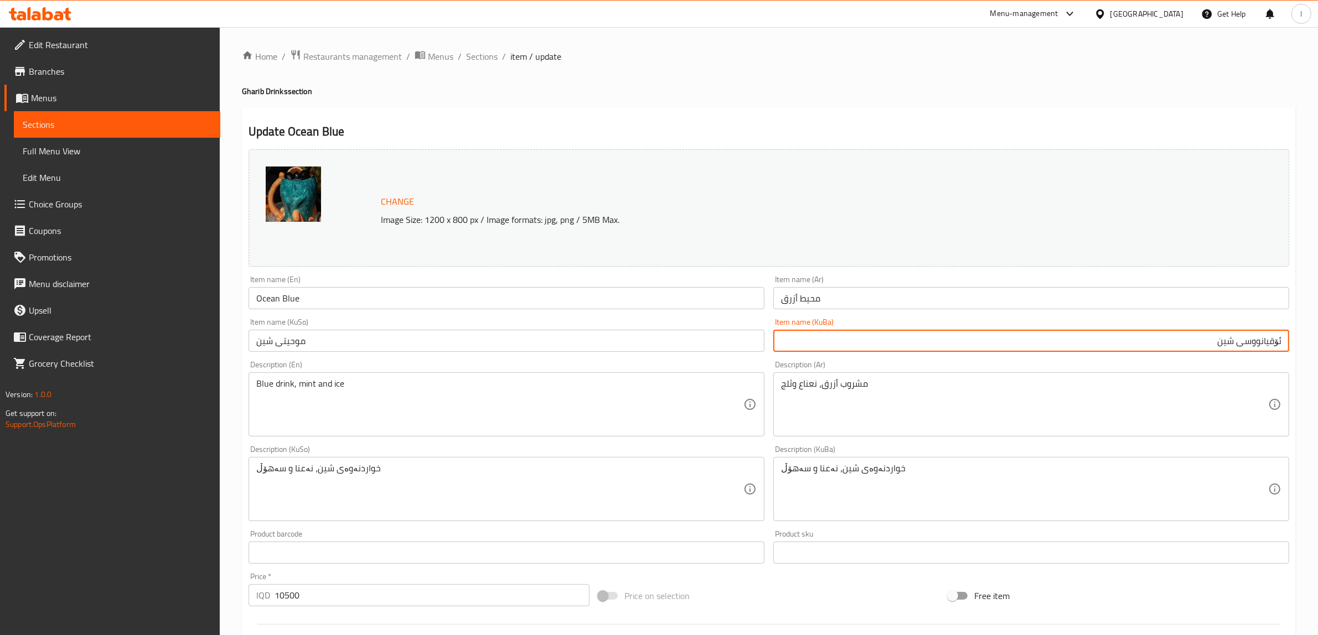
click at [1317, 343] on html "​ Menu-management Iraq Get Help l Edit Restaurant Branches Menus Sections Full …" at bounding box center [659, 317] width 1318 height 635
type input "ئۆقیانووسی شین"
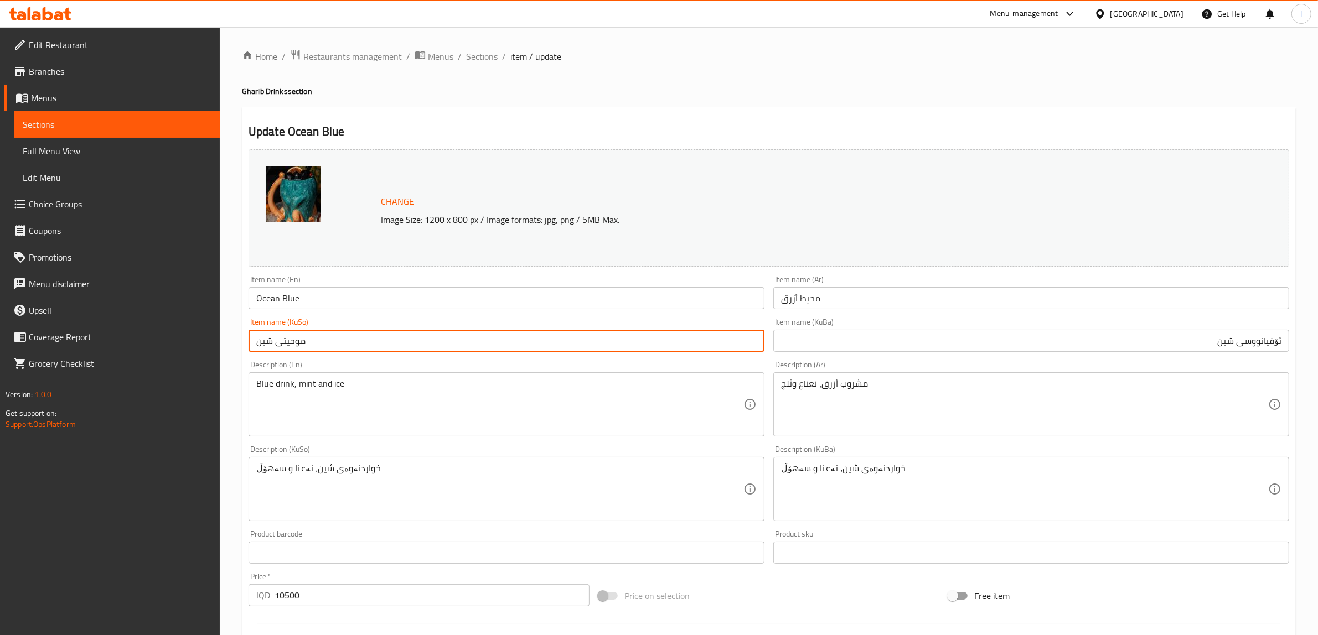
drag, startPoint x: 389, startPoint y: 335, endPoint x: 0, endPoint y: 335, distance: 389.1
click at [0, 335] on div "Edit Restaurant Branches Menus Sections Full Menu View Edit Menu Choice Groups …" at bounding box center [659, 476] width 1318 height 898
paste input "ئۆقیانووس"
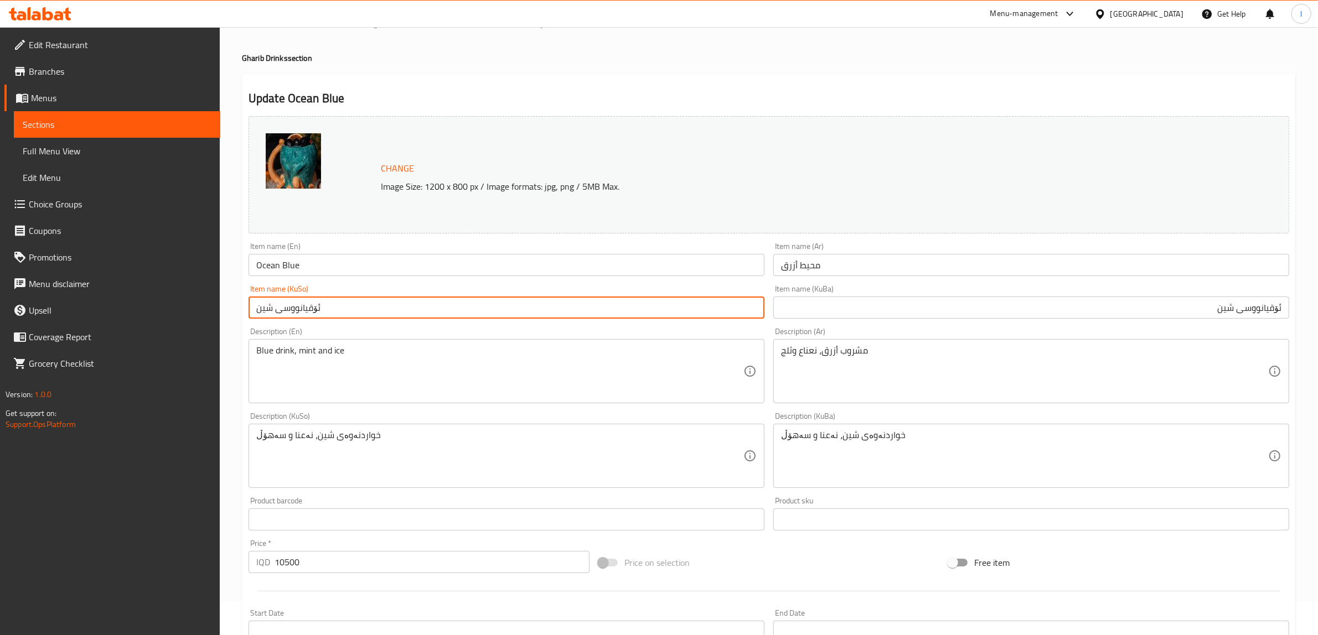
scroll to position [12, 0]
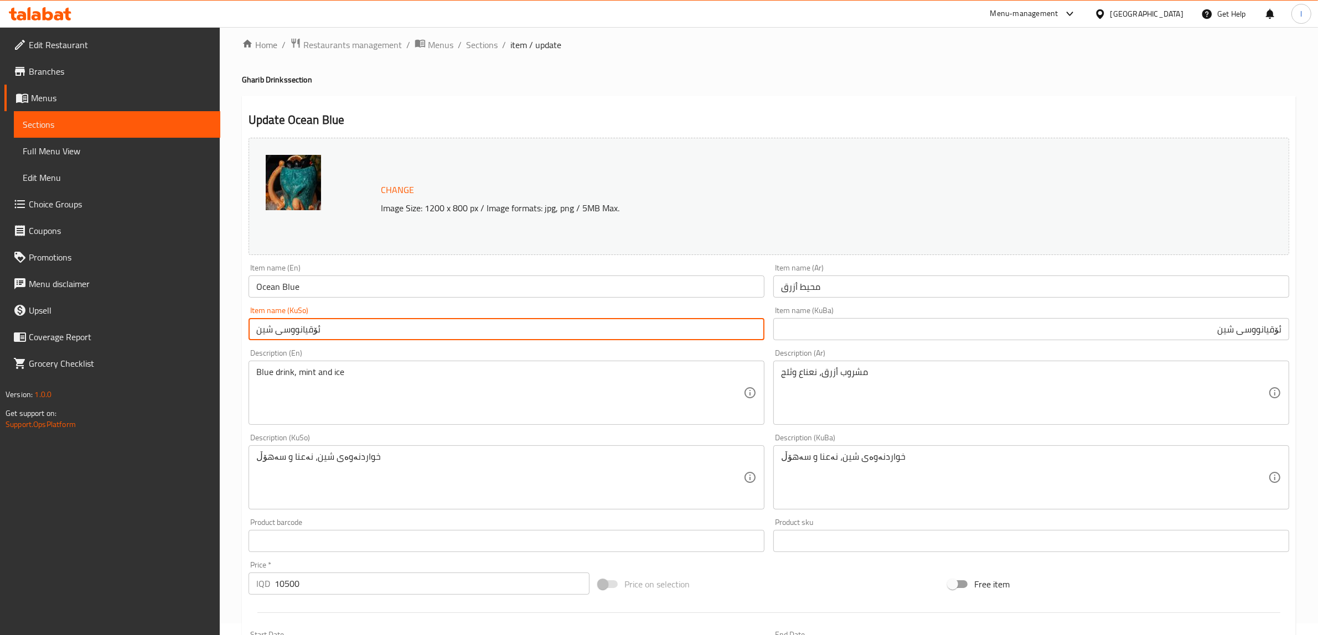
type input "ئۆقیانووسی شین"
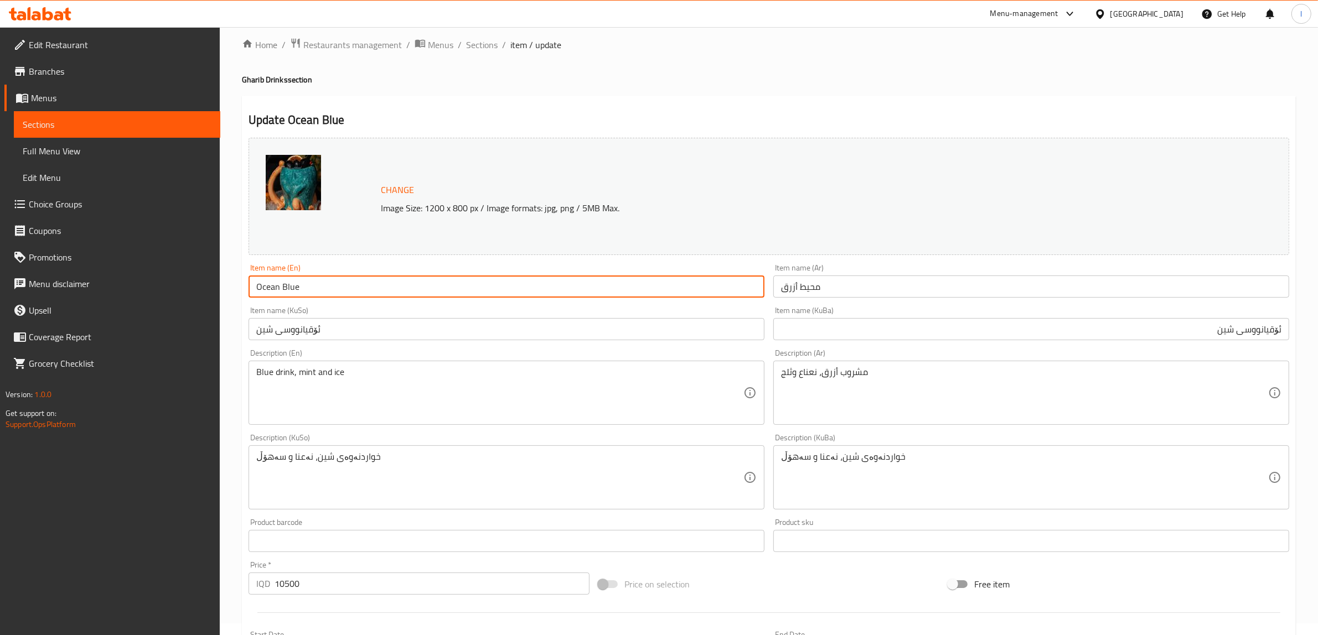
drag, startPoint x: 317, startPoint y: 285, endPoint x: 108, endPoint y: 270, distance: 208.6
click at [112, 275] on div "Edit Restaurant Branches Menus Sections Full Menu View Edit Menu Choice Groups …" at bounding box center [659, 464] width 1318 height 898
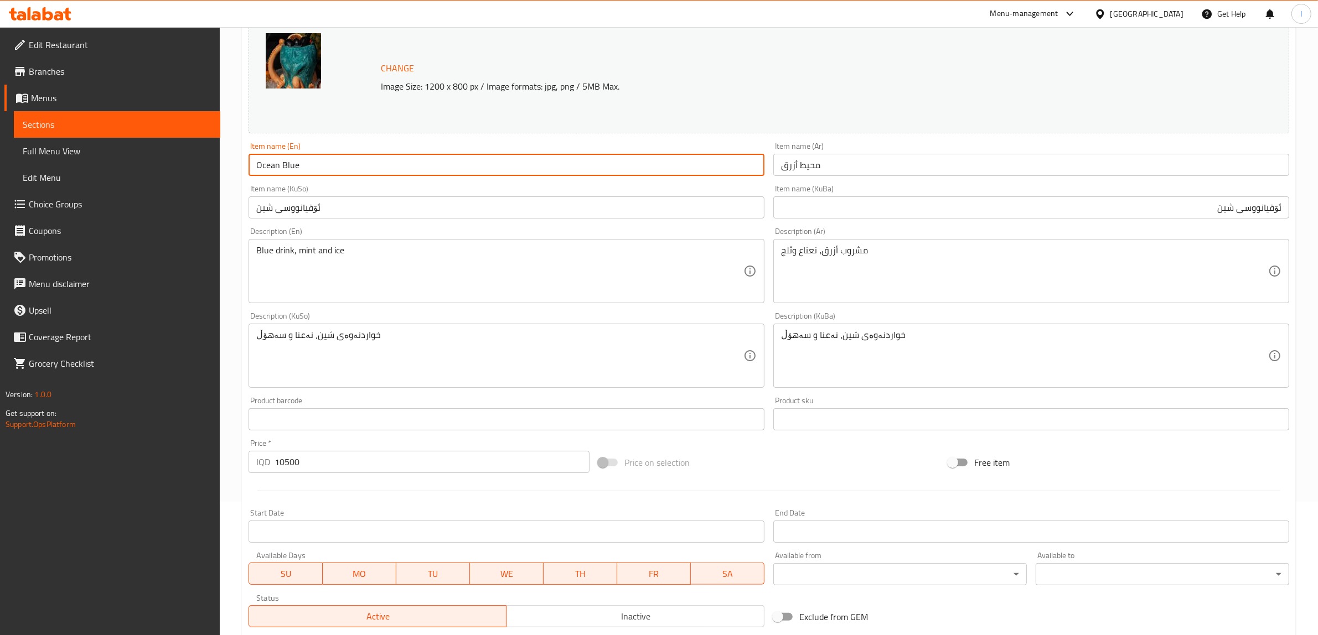
scroll to position [288, 0]
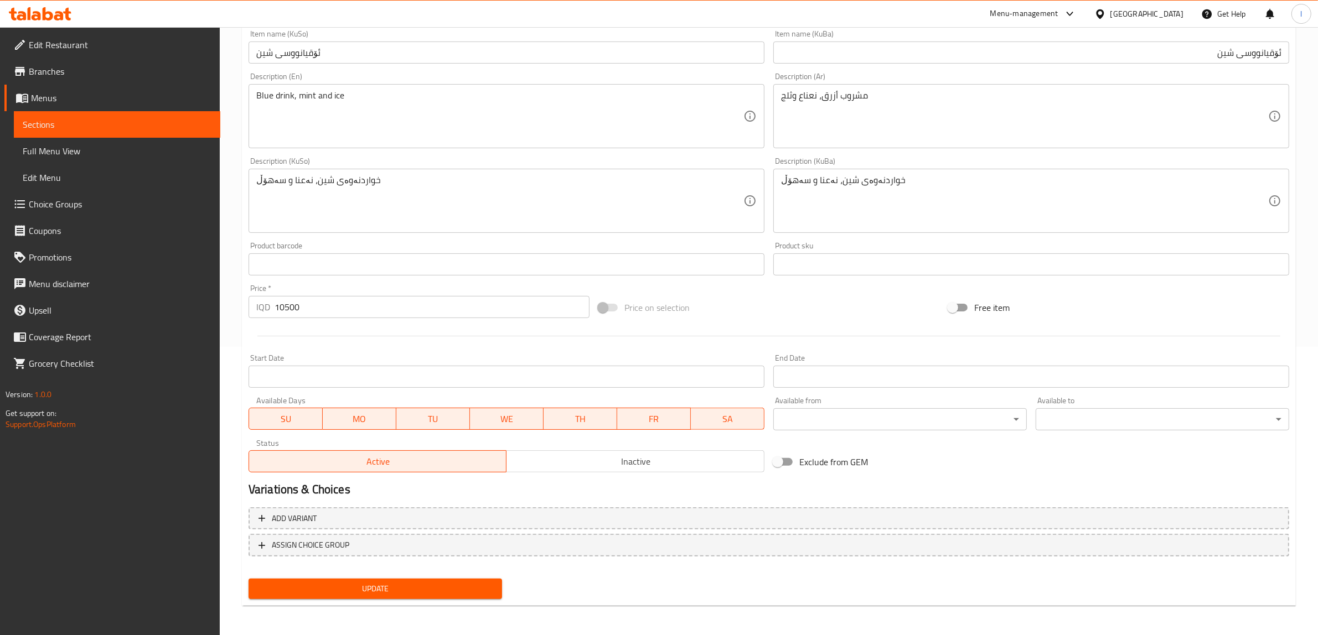
click at [369, 588] on span "Update" at bounding box center [375, 589] width 236 height 14
click at [97, 146] on span "Full Menu View" at bounding box center [117, 150] width 189 height 13
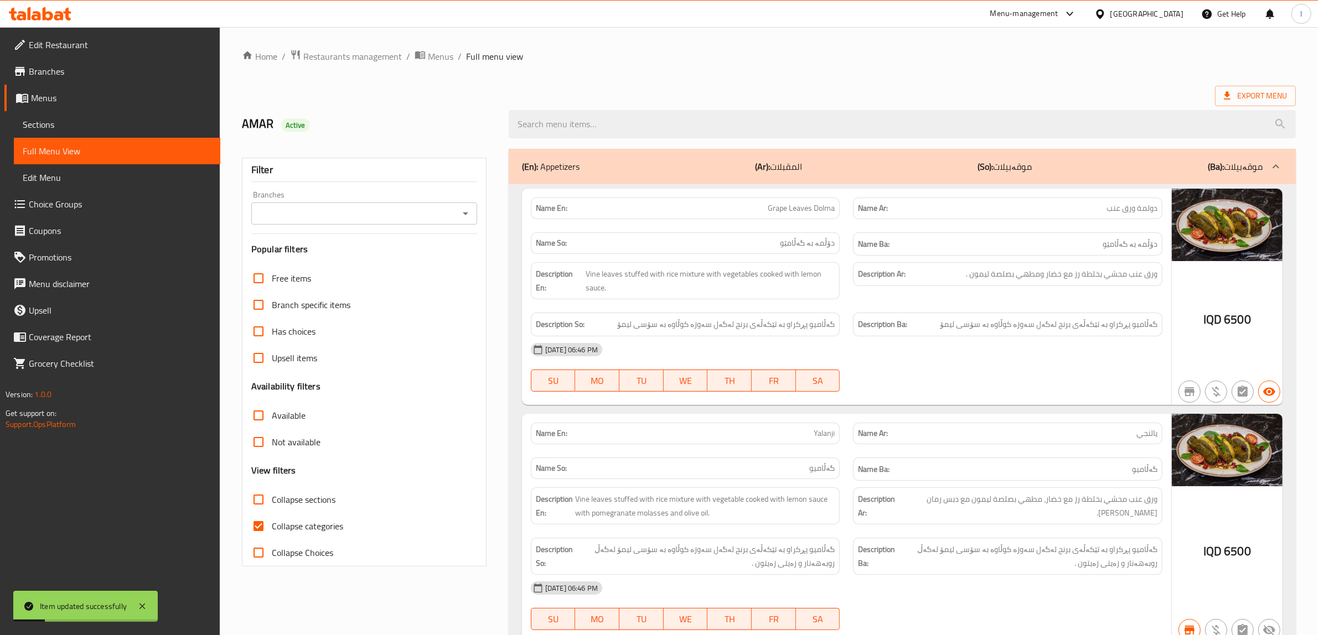
click at [338, 205] on div "Branches" at bounding box center [364, 214] width 226 height 22
click at [331, 203] on div "Branches" at bounding box center [364, 214] width 226 height 22
click at [460, 216] on icon "Open" at bounding box center [465, 213] width 13 height 13
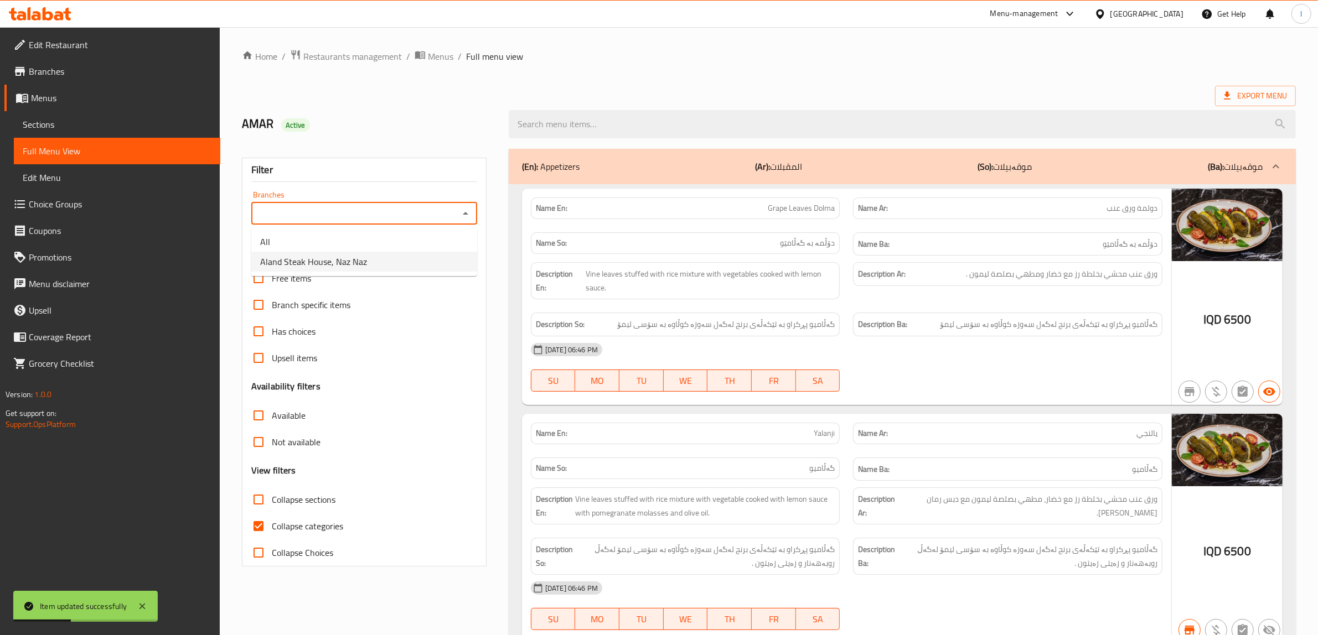
click at [400, 266] on li "Aland Steak House, Naz Naz" at bounding box center [364, 262] width 226 height 20
type input "Aland Steak House, Naz Naz"
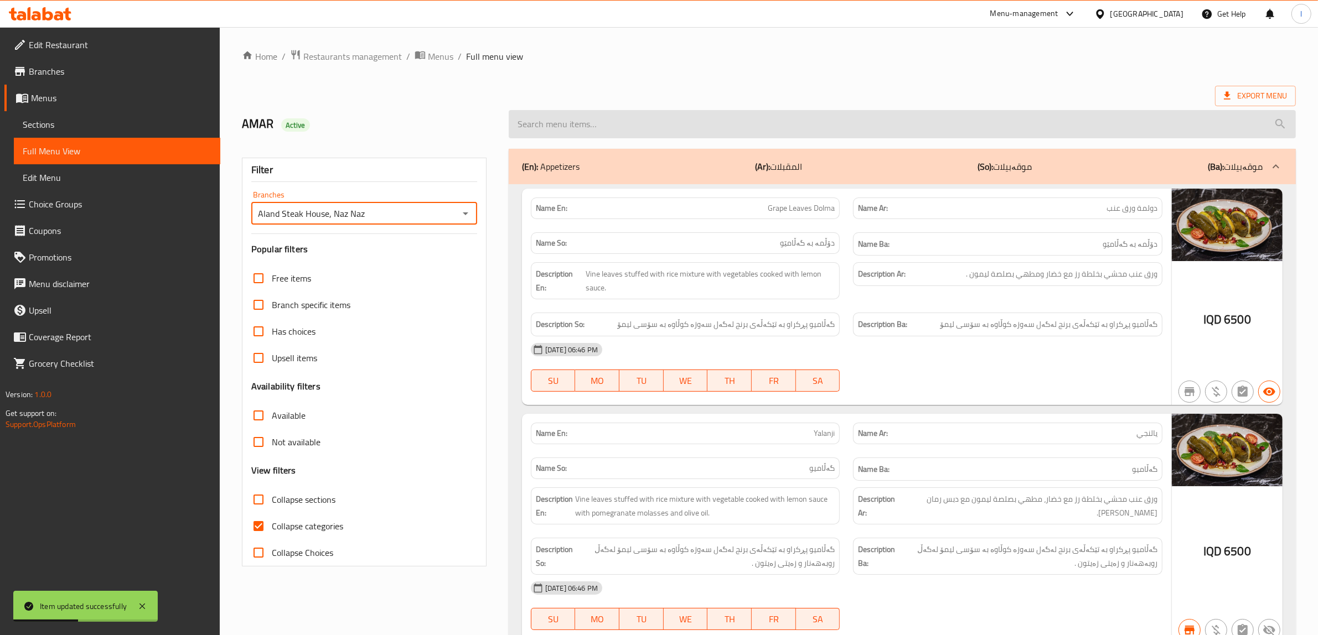
click at [608, 136] on input "search" at bounding box center [902, 124] width 787 height 28
paste input "Ocean Blue"
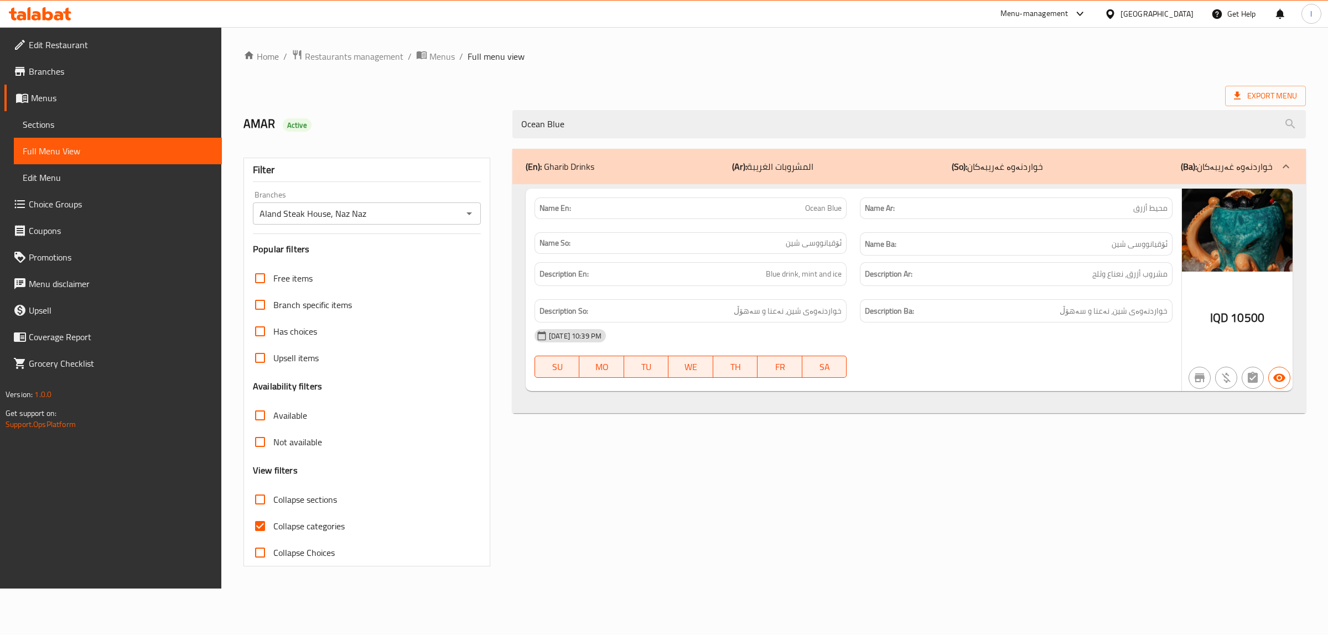
drag, startPoint x: 710, startPoint y: 123, endPoint x: 278, endPoint y: 126, distance: 432.3
click at [281, 126] on div "AMAR Active Ocean Blue" at bounding box center [775, 124] width 1076 height 49
paste input "Qunbla Zariya"
type input "Qunbla Zariya"
click at [97, 116] on link "Sections" at bounding box center [118, 124] width 208 height 27
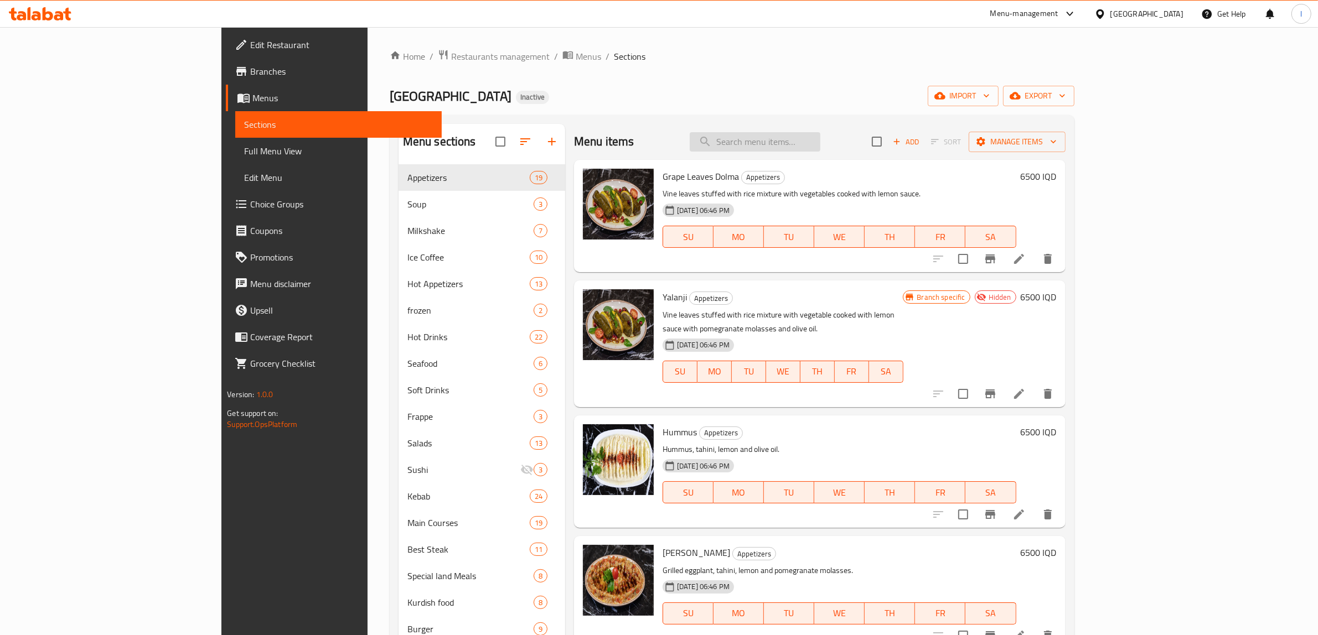
click at [820, 138] on input "search" at bounding box center [755, 141] width 131 height 19
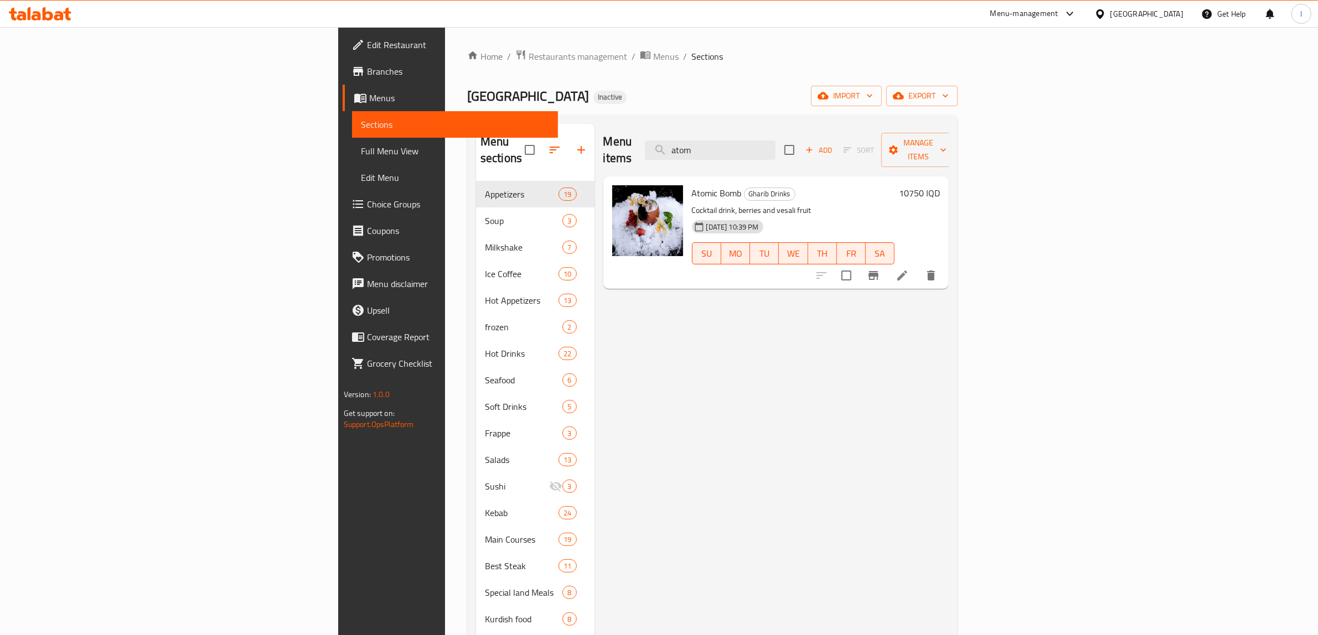
type input "atom"
click at [918, 266] on li at bounding box center [902, 276] width 31 height 20
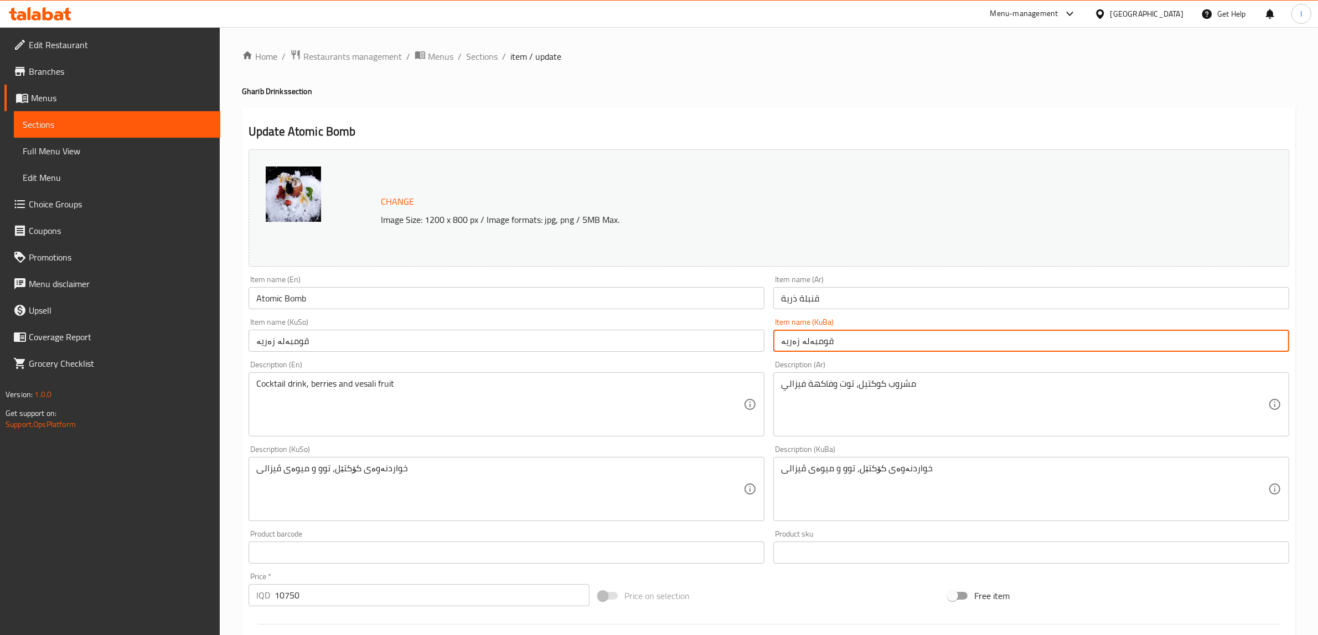
drag, startPoint x: 912, startPoint y: 352, endPoint x: 777, endPoint y: 361, distance: 135.9
click at [777, 361] on div "Change Image Size: 1200 x 800 px / Image formats: jpg, png / 5MB Max. Item name…" at bounding box center [768, 455] width 1049 height 620
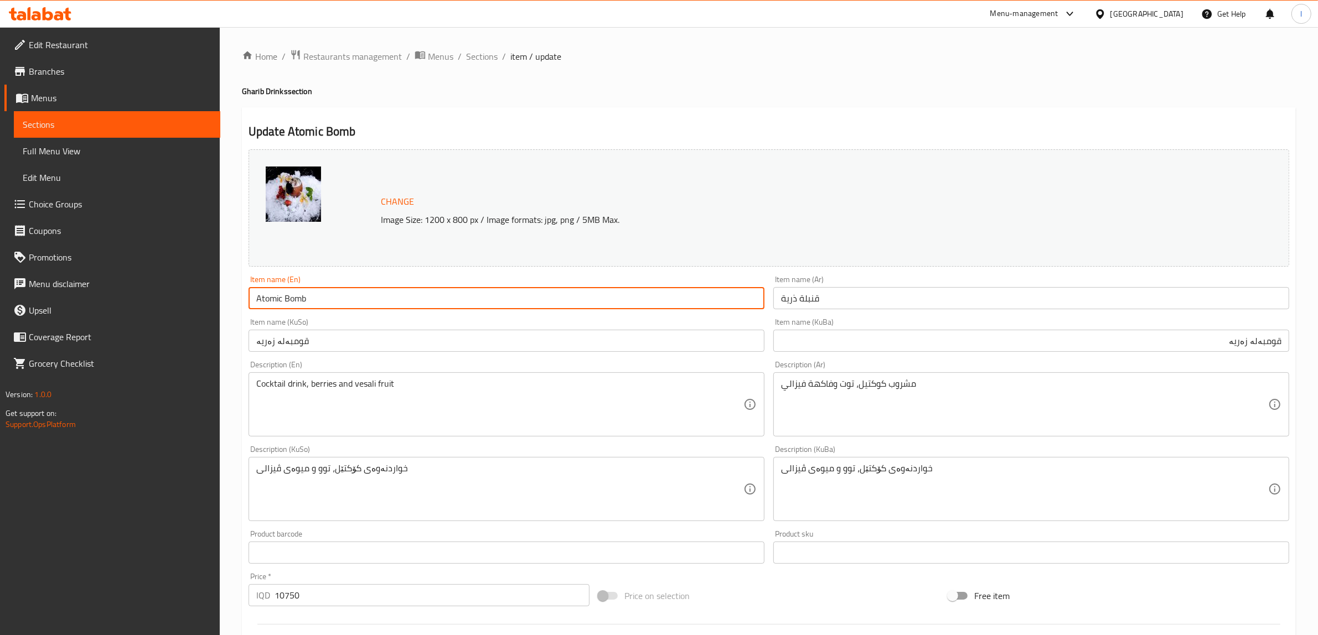
click at [314, 300] on input "Atomic Bomb" at bounding box center [507, 298] width 516 height 22
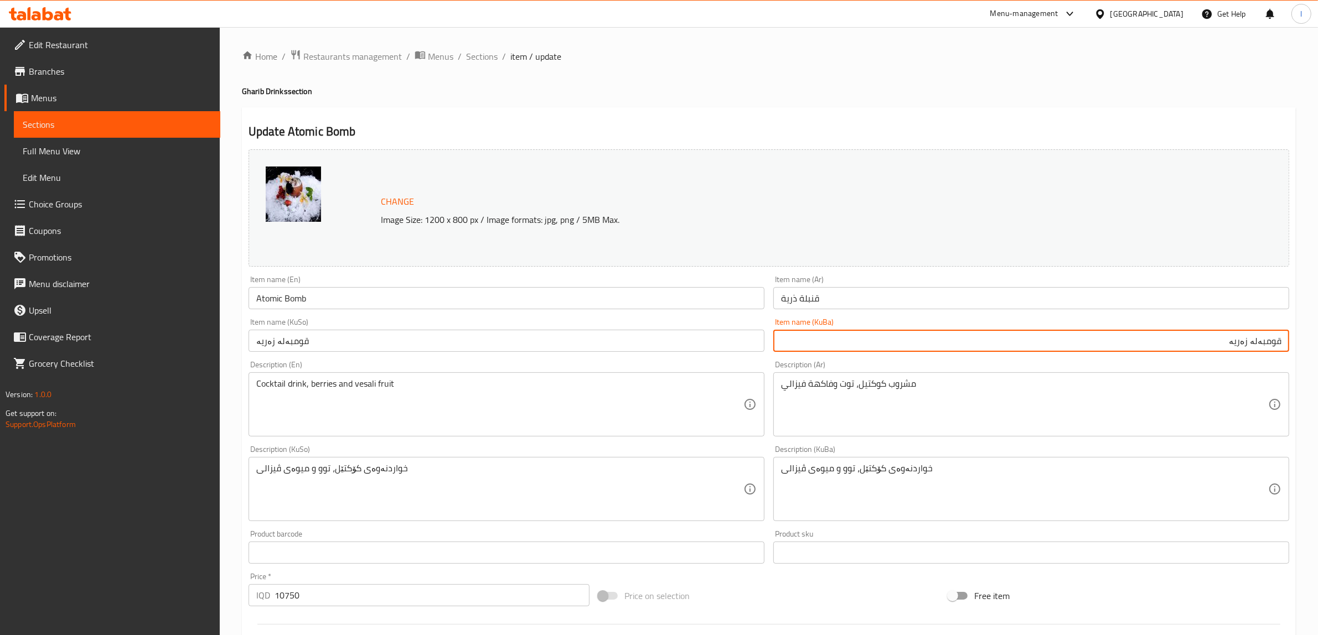
drag, startPoint x: 1187, startPoint y: 346, endPoint x: 1327, endPoint y: 344, distance: 140.0
click at [1317, 344] on html "​ Menu-management Iraq Get Help l Edit Restaurant Branches Menus Sections Full …" at bounding box center [659, 317] width 1318 height 635
drag, startPoint x: 1100, startPoint y: 344, endPoint x: 1291, endPoint y: 342, distance: 191.5
click at [1291, 342] on div "Item name (KuBa) بۆمبی ئەتۆمی Item name (KuBa)" at bounding box center [1031, 335] width 525 height 43
type input "بۆمبی ئەتۆمی"
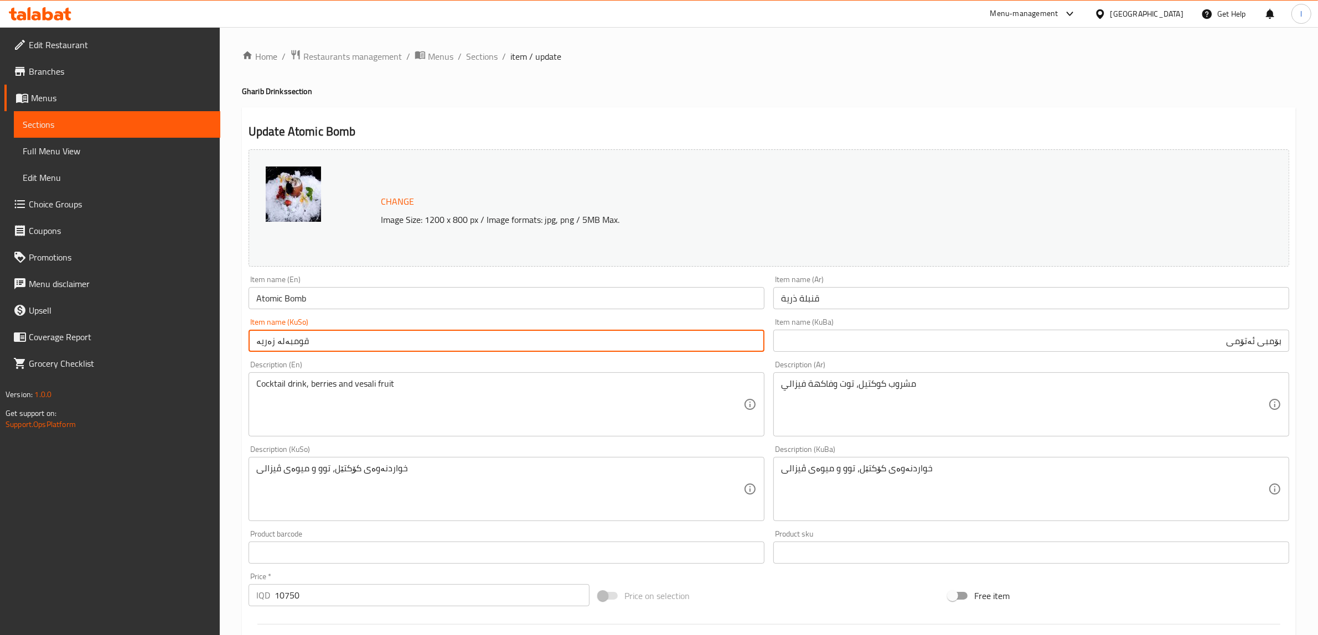
drag, startPoint x: 374, startPoint y: 341, endPoint x: 148, endPoint y: 341, distance: 225.8
click at [148, 341] on div "Edit Restaurant Branches Menus Sections Full Menu View Edit Menu Choice Groups …" at bounding box center [659, 476] width 1318 height 898
paste input "بۆمبی ئەتۆمی"
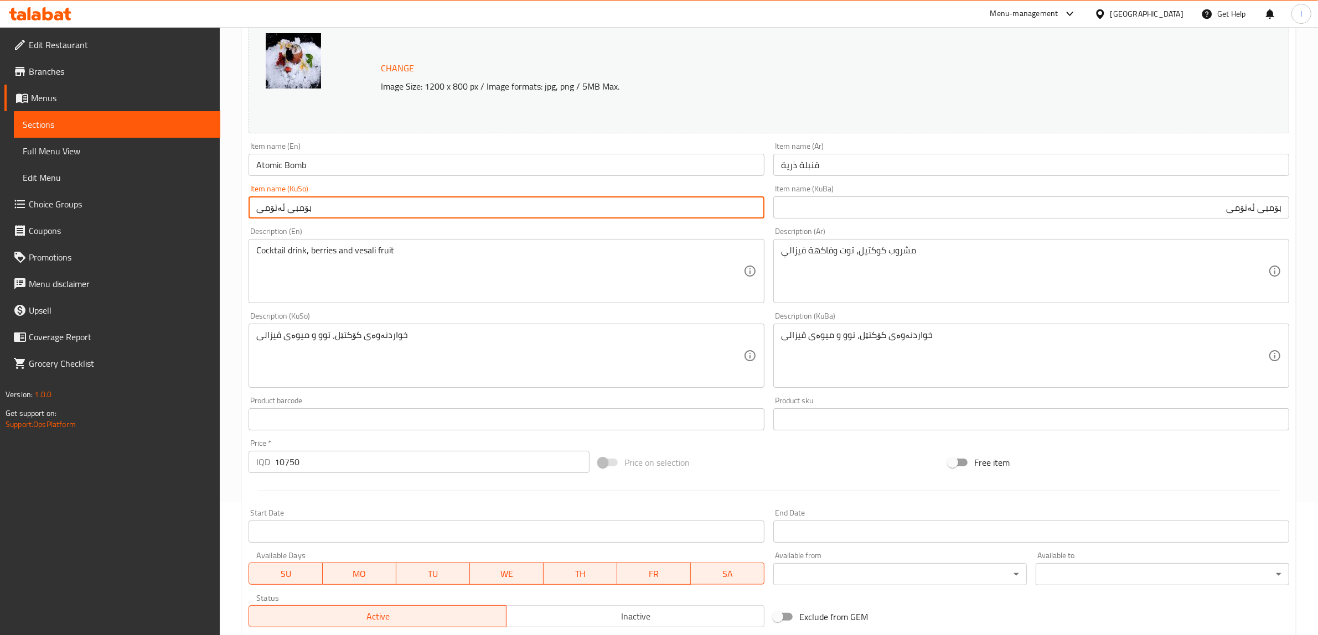
scroll to position [138, 0]
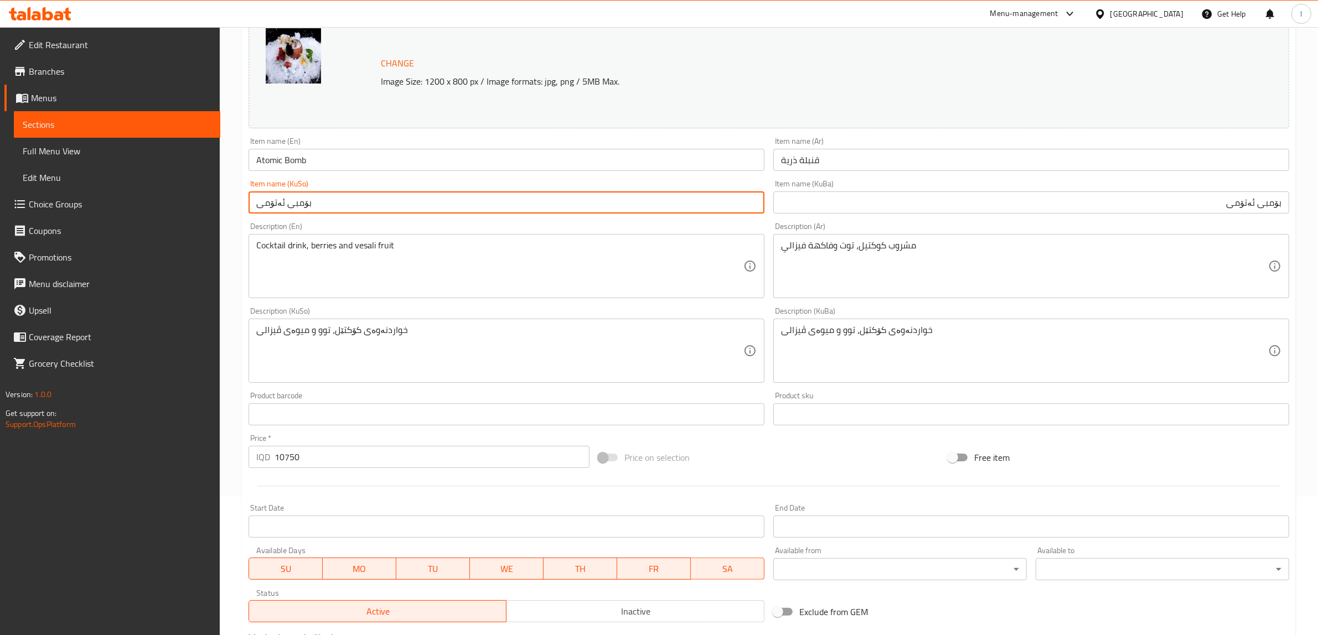
type input "بۆمبی ئەتۆمی"
drag, startPoint x: 346, startPoint y: 153, endPoint x: 140, endPoint y: 164, distance: 206.2
click at [141, 164] on div "Edit Restaurant Branches Menus Sections Full Menu View Edit Menu Choice Groups …" at bounding box center [659, 338] width 1318 height 898
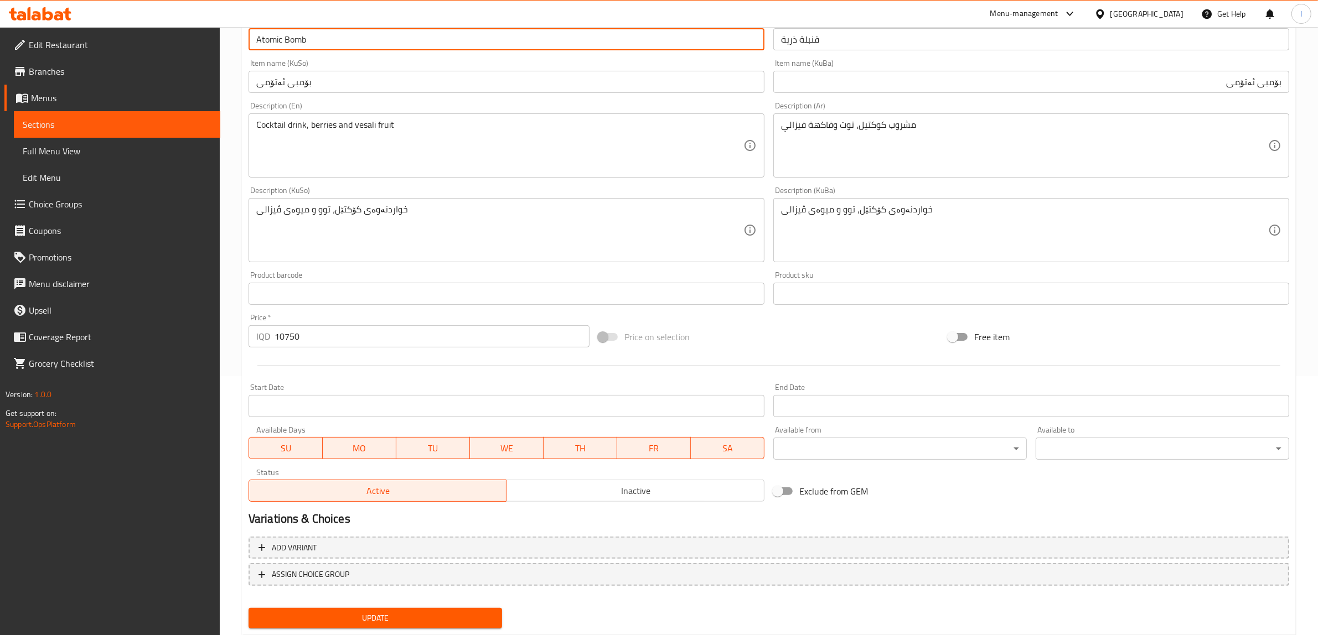
scroll to position [288, 0]
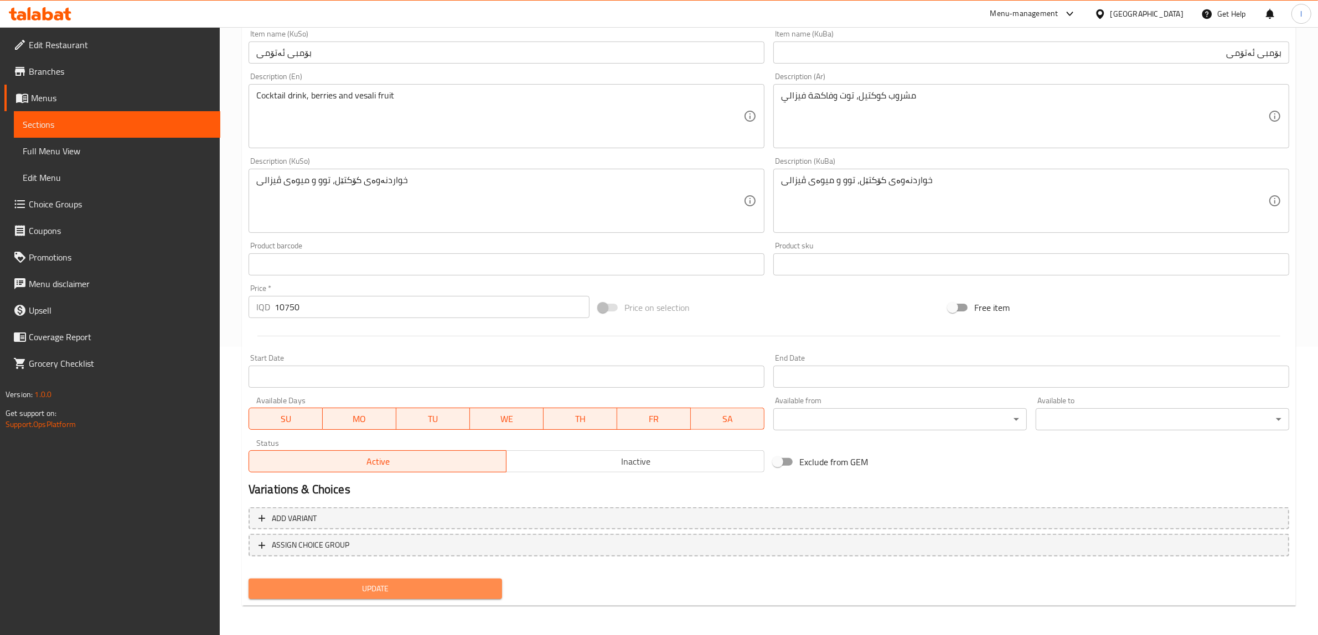
click at [360, 594] on span "Update" at bounding box center [375, 589] width 236 height 14
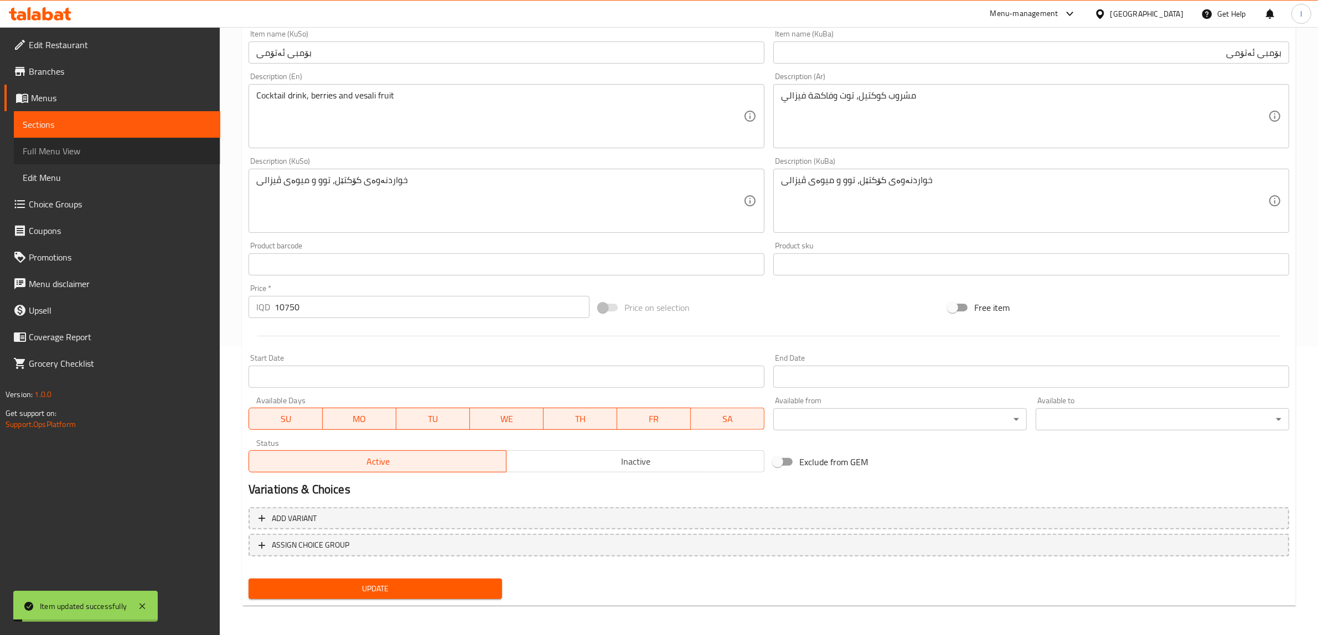
click at [58, 152] on span "Full Menu View" at bounding box center [117, 150] width 189 height 13
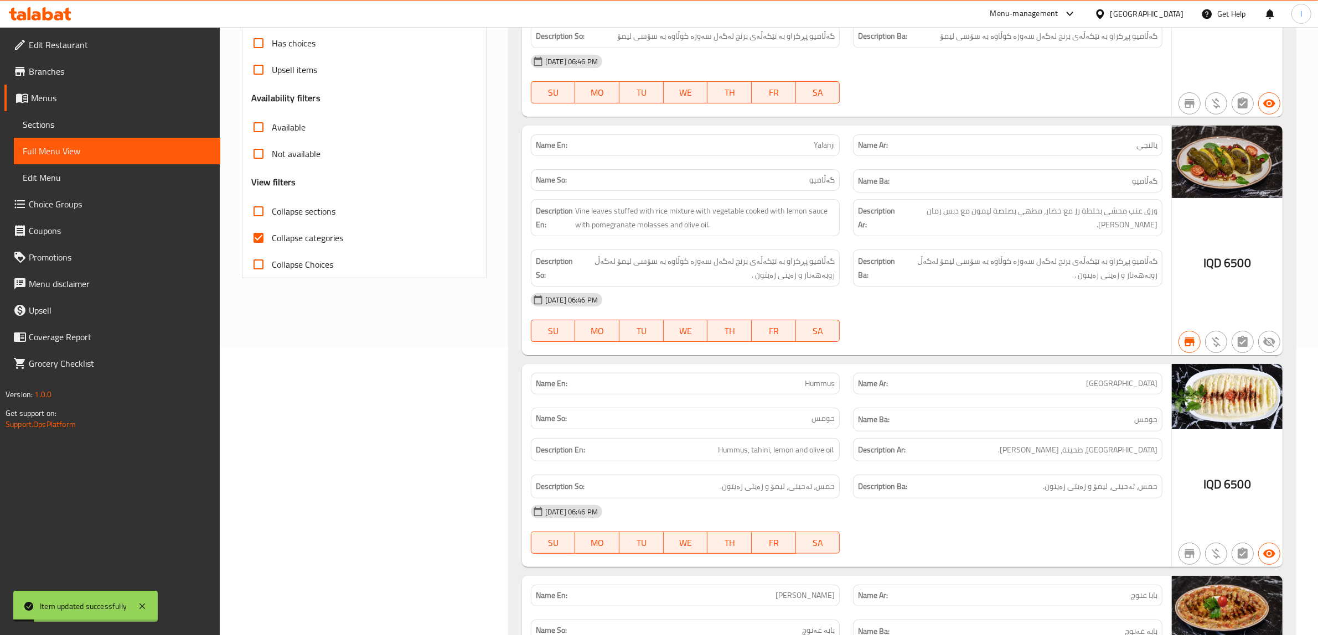
scroll to position [12, 0]
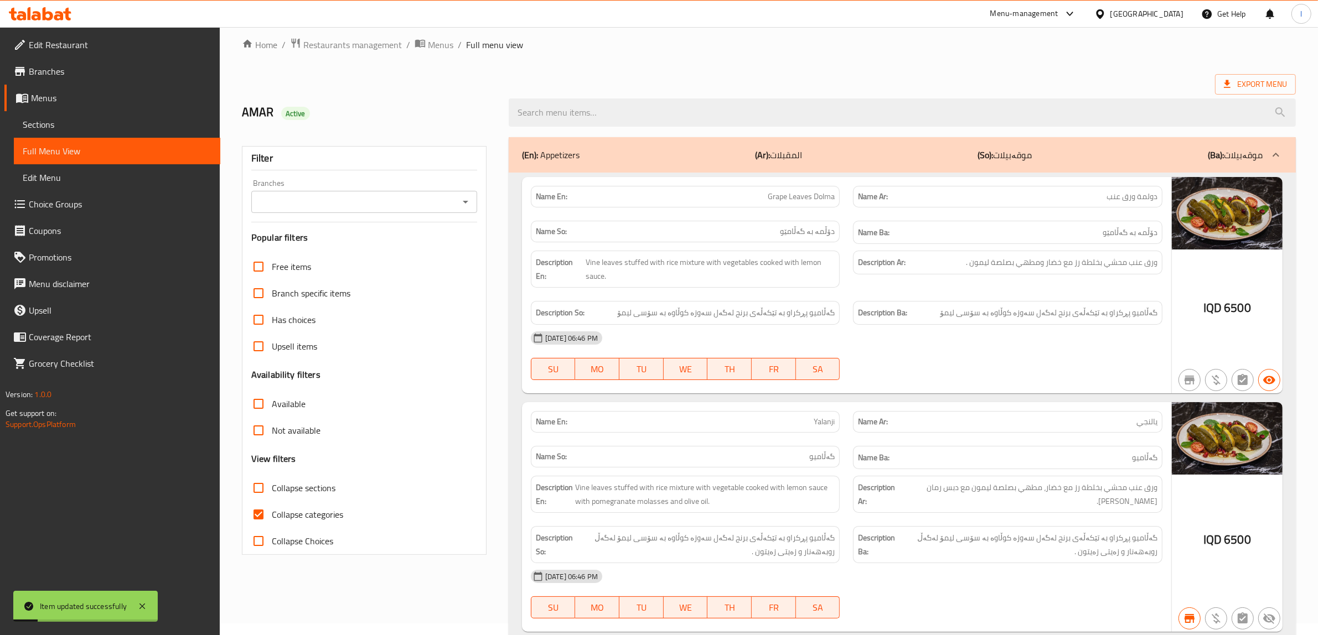
click at [313, 190] on div "Branches Branches" at bounding box center [364, 196] width 226 height 34
click at [310, 203] on input "Branches" at bounding box center [355, 201] width 201 height 15
click at [315, 253] on span "Aland Steak House, Naz Naz" at bounding box center [313, 250] width 107 height 13
type input "Aland Steak House, Naz Naz"
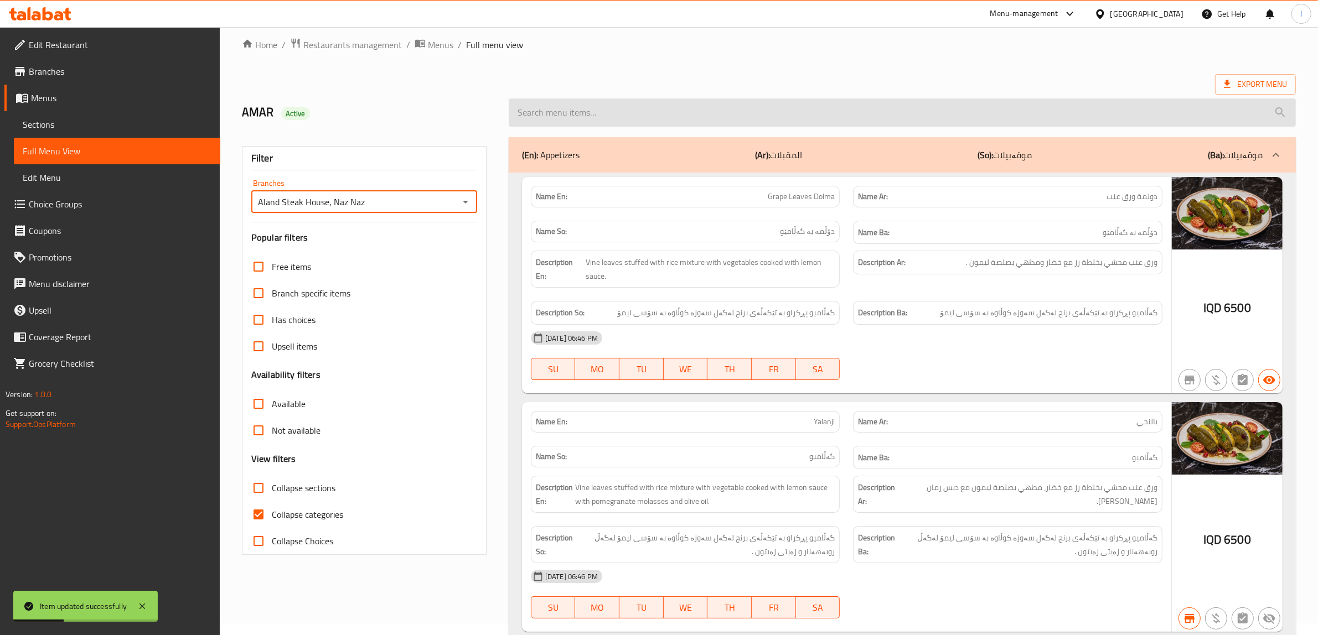
click at [610, 121] on input "search" at bounding box center [902, 113] width 787 height 28
paste input "Atomic Bomb"
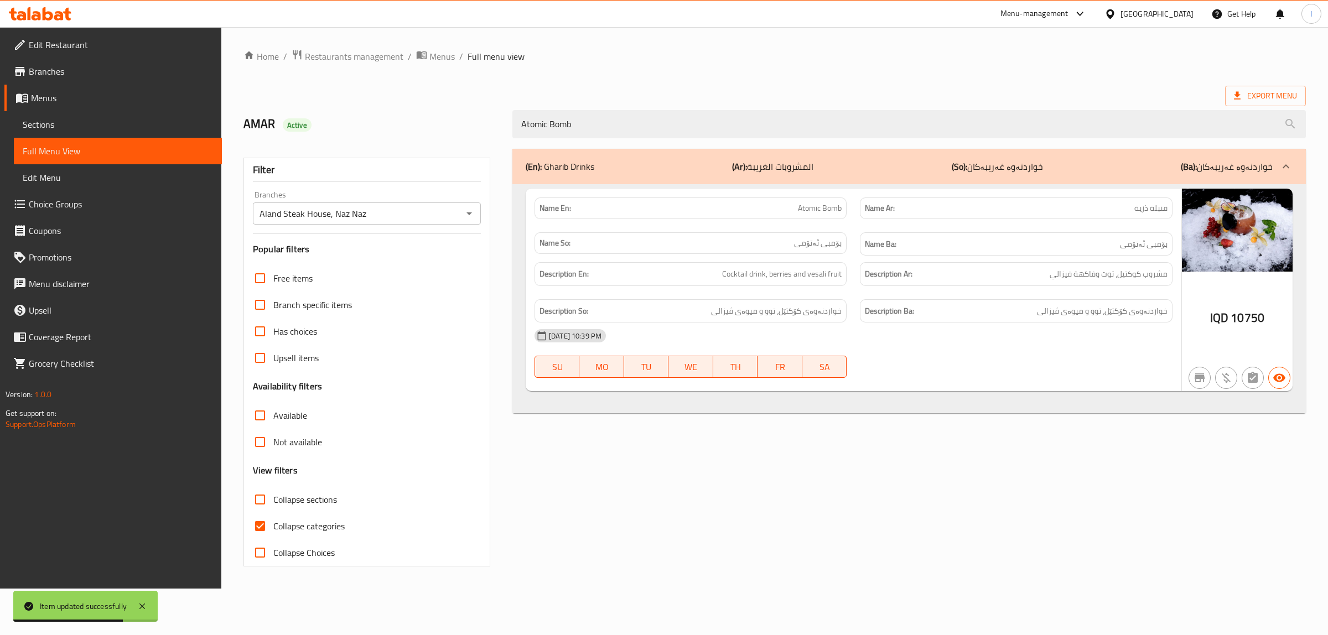
scroll to position [0, 0]
drag, startPoint x: 716, startPoint y: 125, endPoint x: 271, endPoint y: 118, distance: 444.5
click at [302, 118] on div "AMAR Active Atomic Bomb" at bounding box center [775, 124] width 1076 height 49
paste input "Tawus Farid"
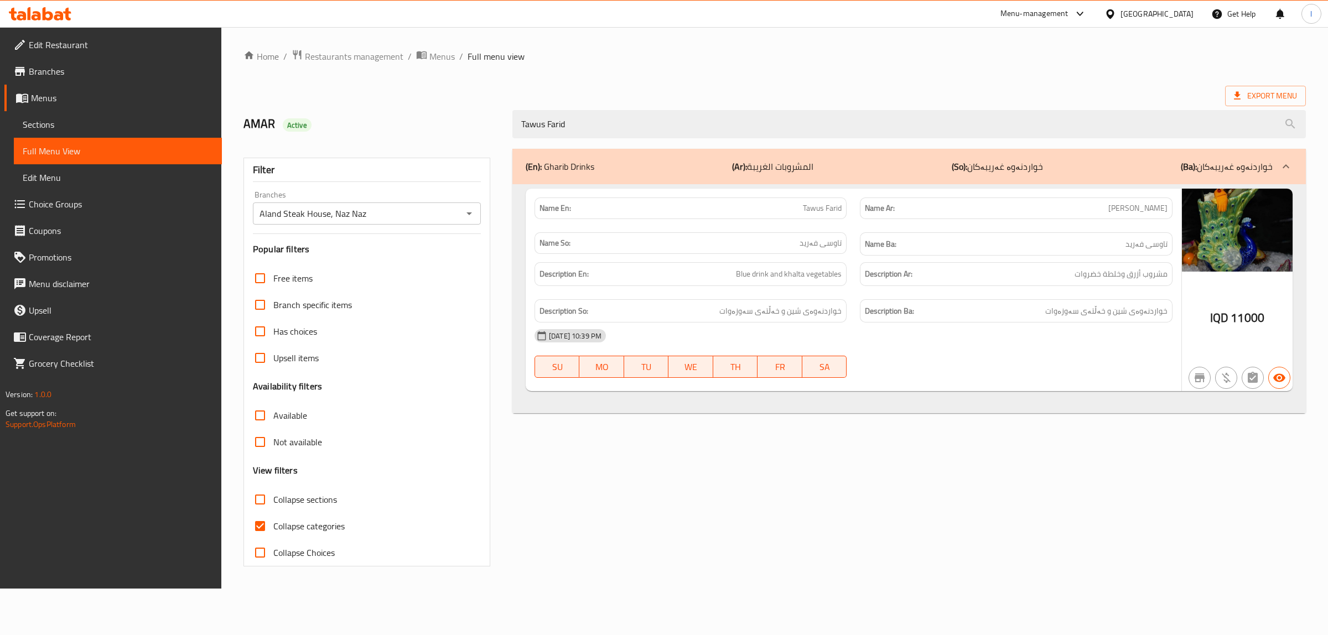
type input "Tawus Farid"
click at [87, 131] on span "Sections" at bounding box center [118, 124] width 190 height 13
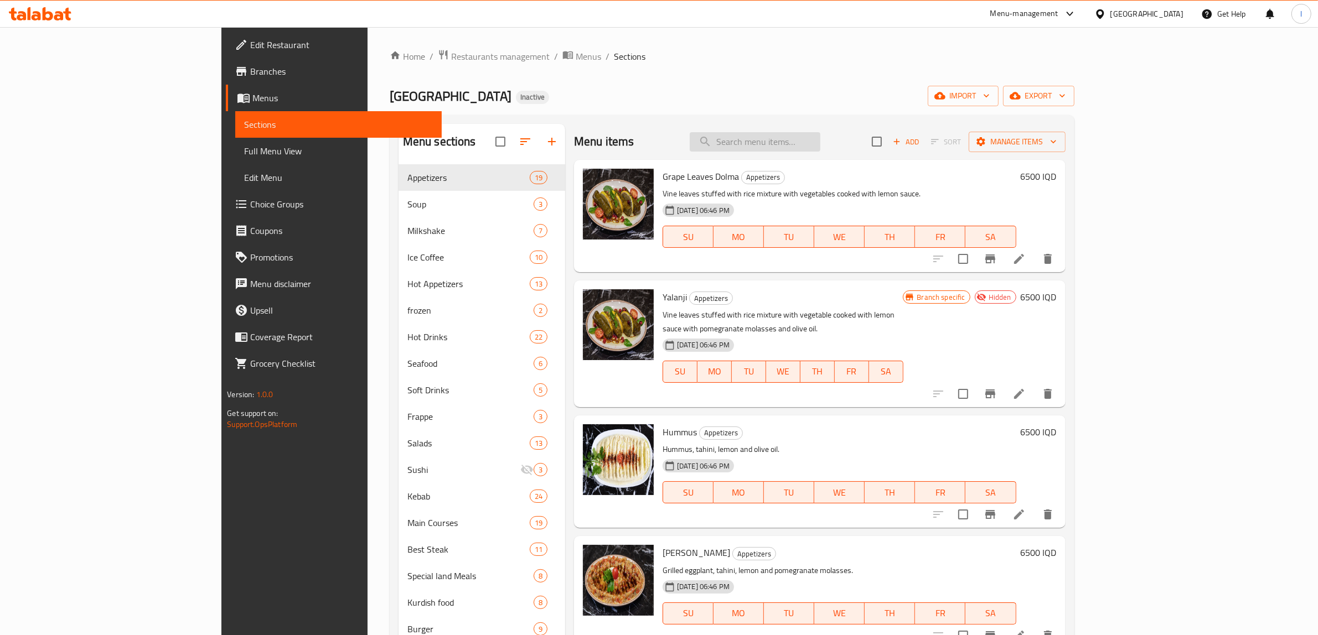
drag, startPoint x: 853, startPoint y: 132, endPoint x: 832, endPoint y: 136, distance: 22.0
click at [820, 136] on input "search" at bounding box center [755, 141] width 131 height 19
paste input "Tawus Farid"
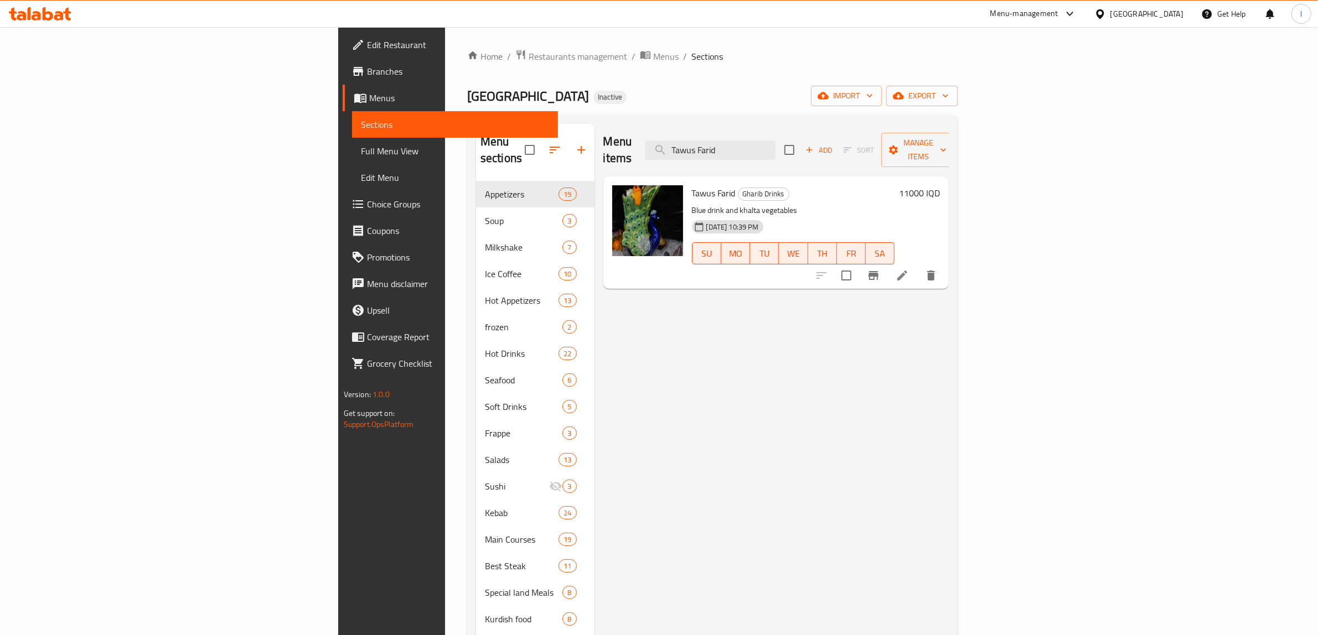
type input "Tawus Farid"
click at [361, 144] on span "Full Menu View" at bounding box center [455, 150] width 189 height 13
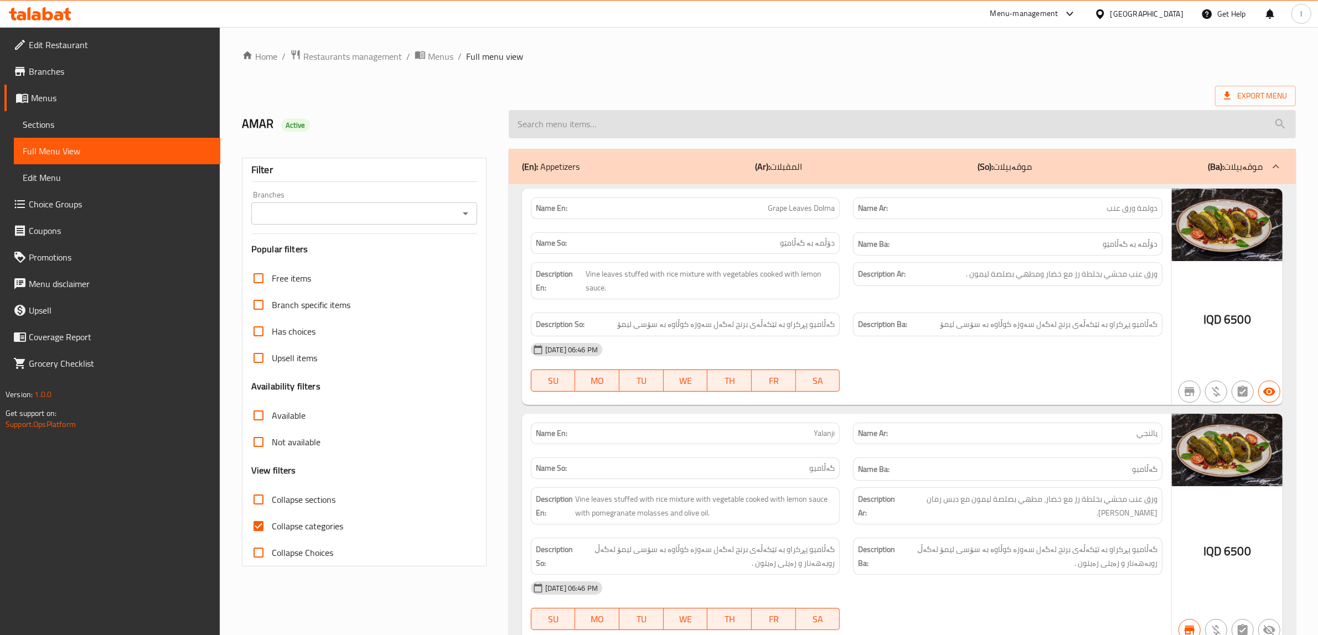
click at [588, 122] on input "search" at bounding box center [902, 124] width 787 height 28
paste input "Tawus Farid"
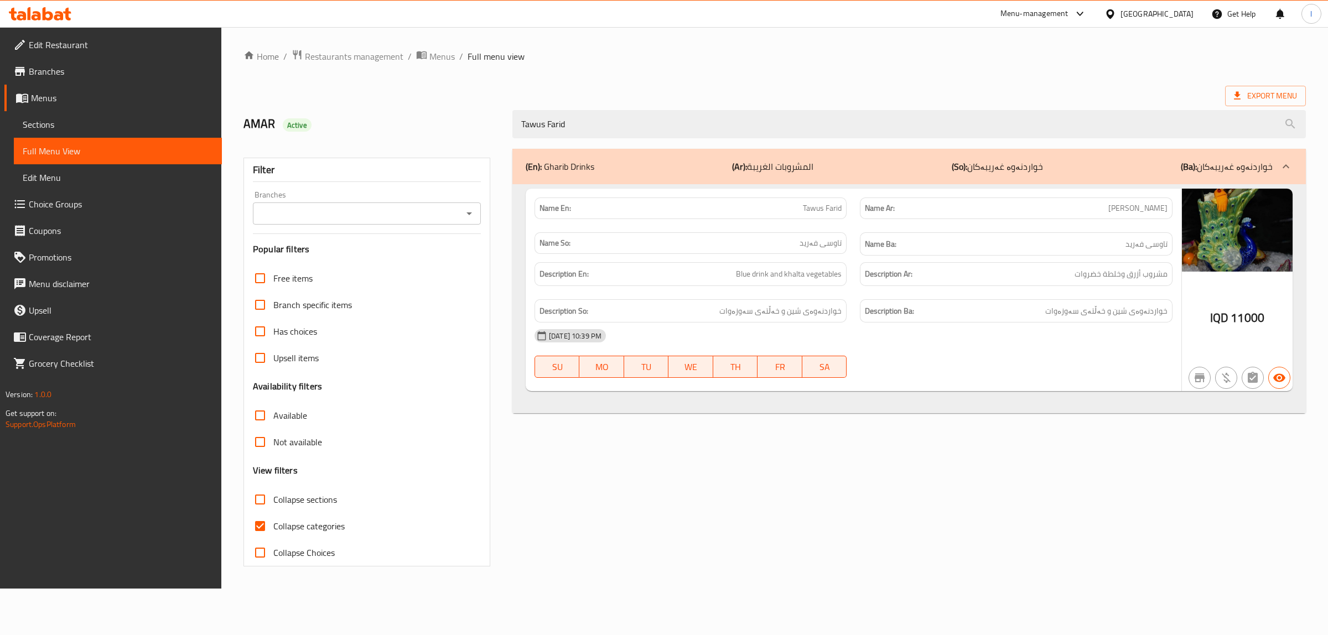
type input "Tawus Farid"
click at [75, 125] on span "Sections" at bounding box center [118, 124] width 190 height 13
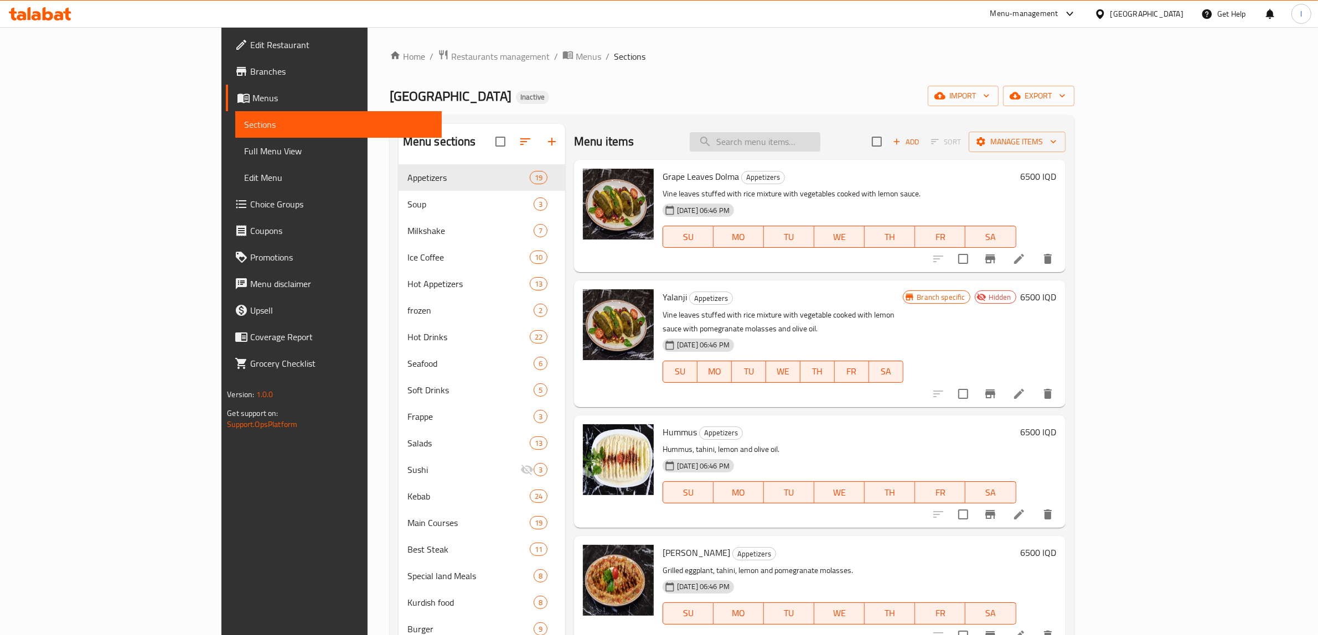
click at [820, 145] on input "search" at bounding box center [755, 141] width 131 height 19
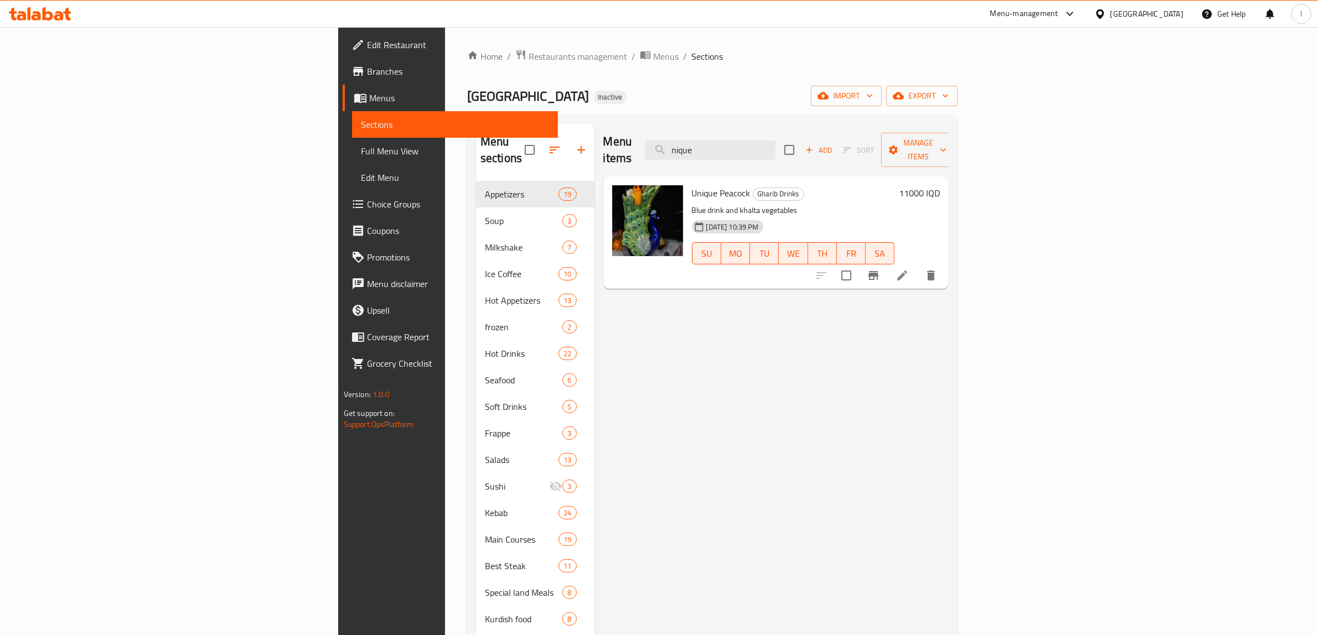
type input "nique"
click at [918, 266] on li at bounding box center [902, 276] width 31 height 20
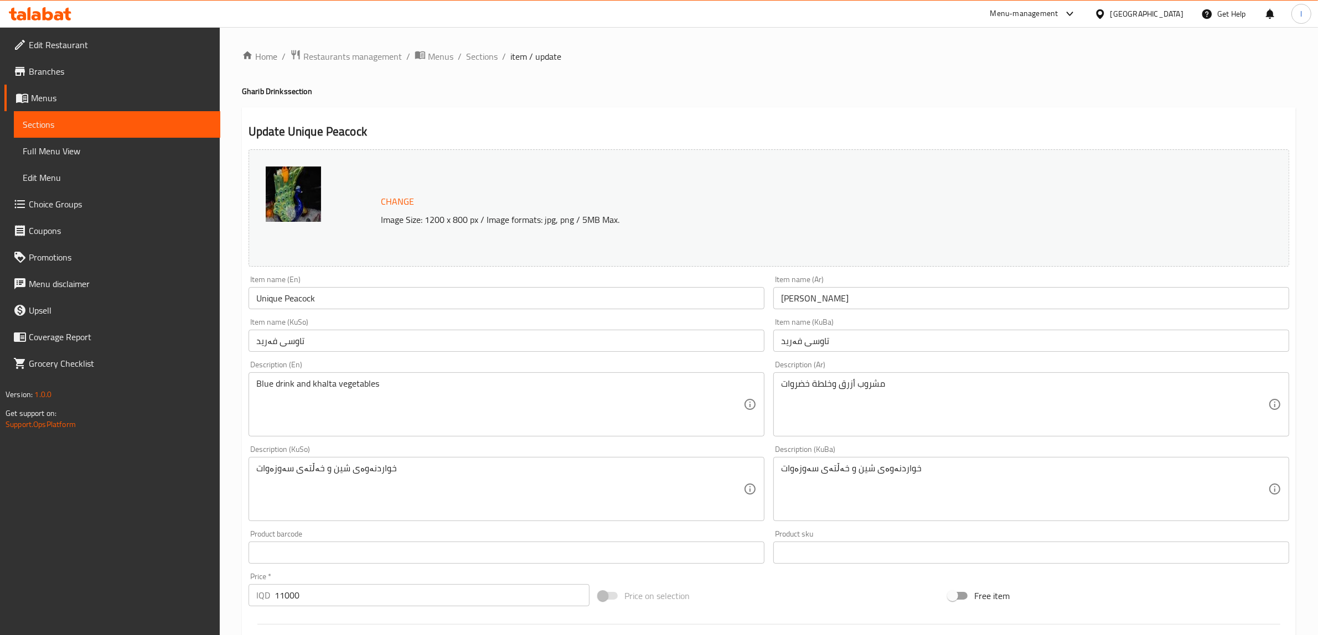
click at [297, 302] on input "Unique Peacock" at bounding box center [507, 298] width 516 height 22
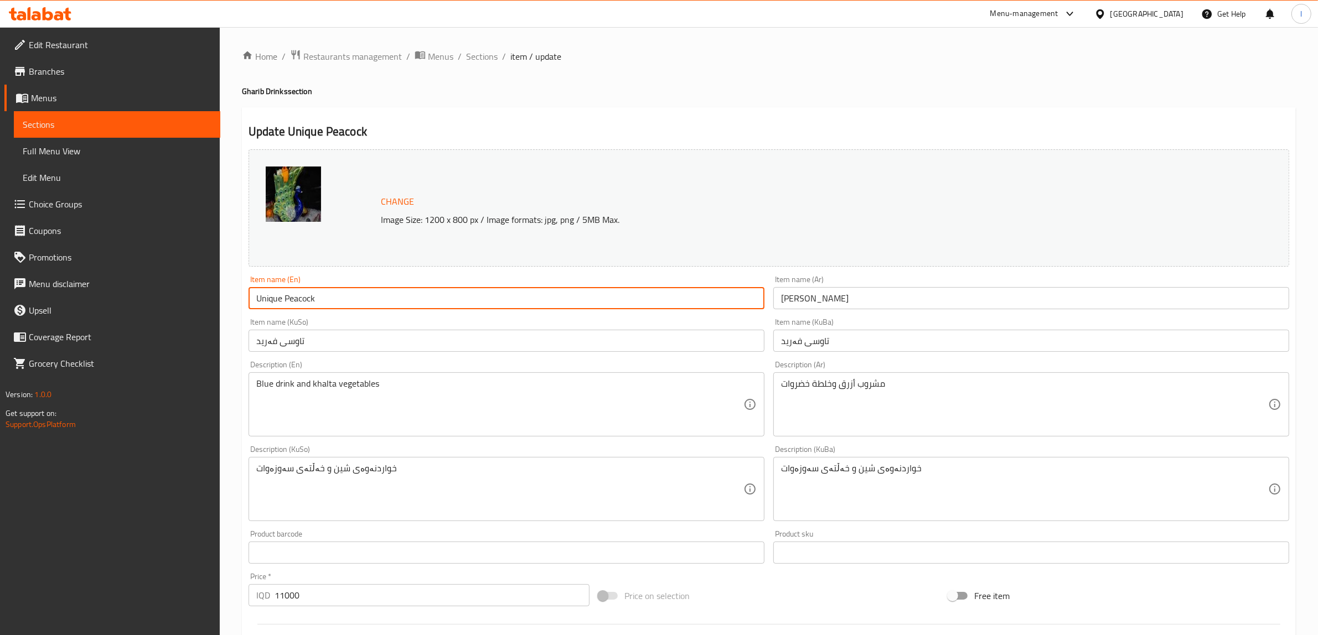
click at [297, 302] on input "Unique Peacock" at bounding box center [507, 298] width 516 height 22
click at [863, 342] on input "تاوسی فەرید" at bounding box center [1031, 341] width 516 height 22
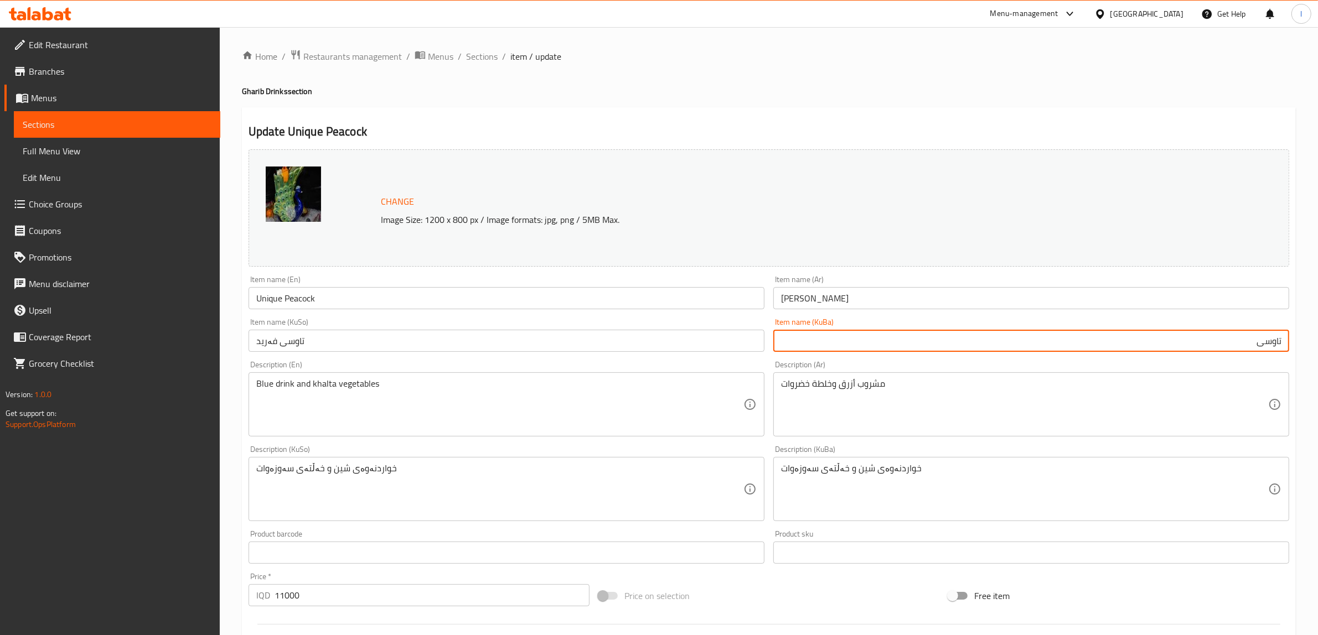
click at [1274, 345] on input "تاوسی" at bounding box center [1031, 341] width 516 height 22
click at [1188, 344] on input "تاووسی" at bounding box center [1031, 341] width 516 height 22
drag, startPoint x: 1188, startPoint y: 350, endPoint x: 1327, endPoint y: 341, distance: 139.2
click at [1317, 341] on html "​ Menu-management Iraq Get Help l Edit Restaurant Branches Menus Sections Full …" at bounding box center [659, 317] width 1318 height 635
type input "تاووسی بێهاوتا"
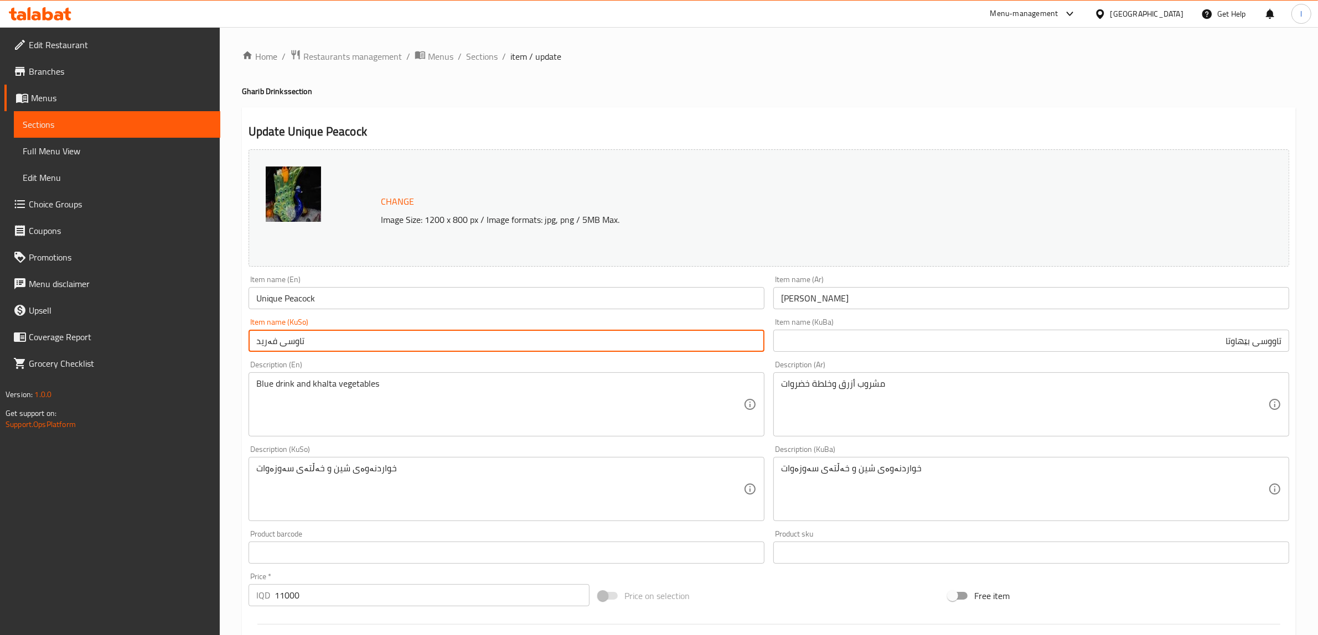
drag, startPoint x: 405, startPoint y: 349, endPoint x: 61, endPoint y: 333, distance: 344.1
click at [61, 333] on div "Edit Restaurant Branches Menus Sections Full Menu View Edit Menu Choice Groups …" at bounding box center [659, 476] width 1318 height 898
paste input "وسی بێهاوتا"
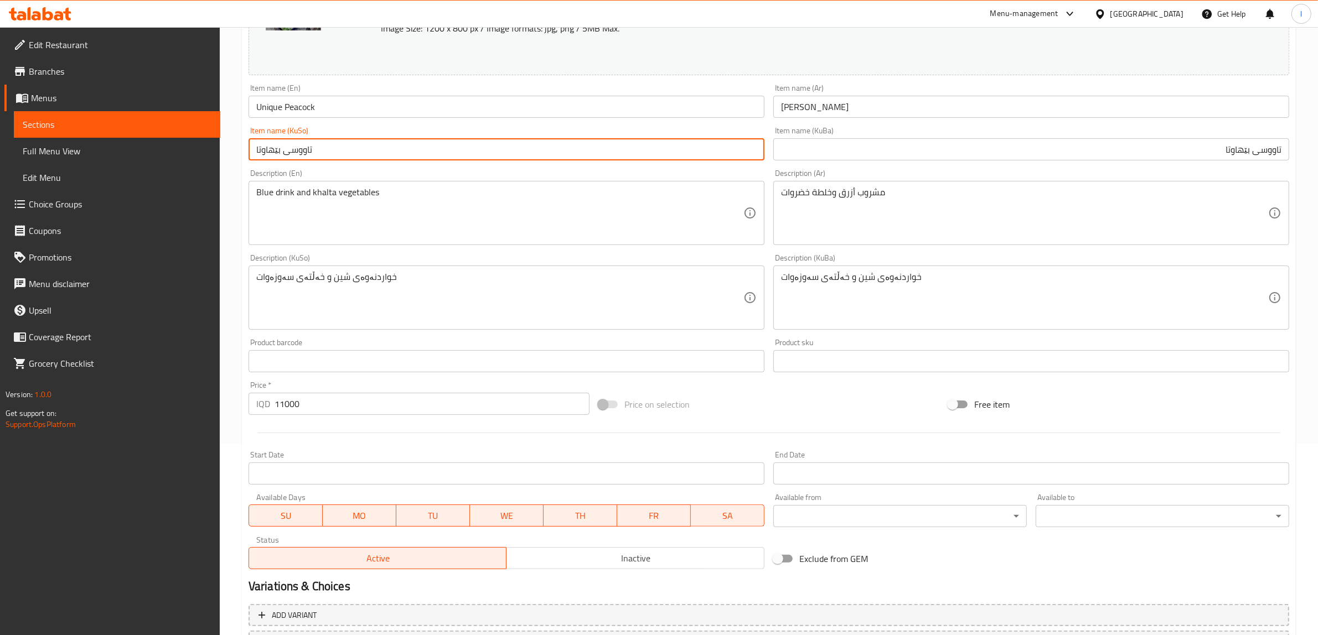
scroll to position [288, 0]
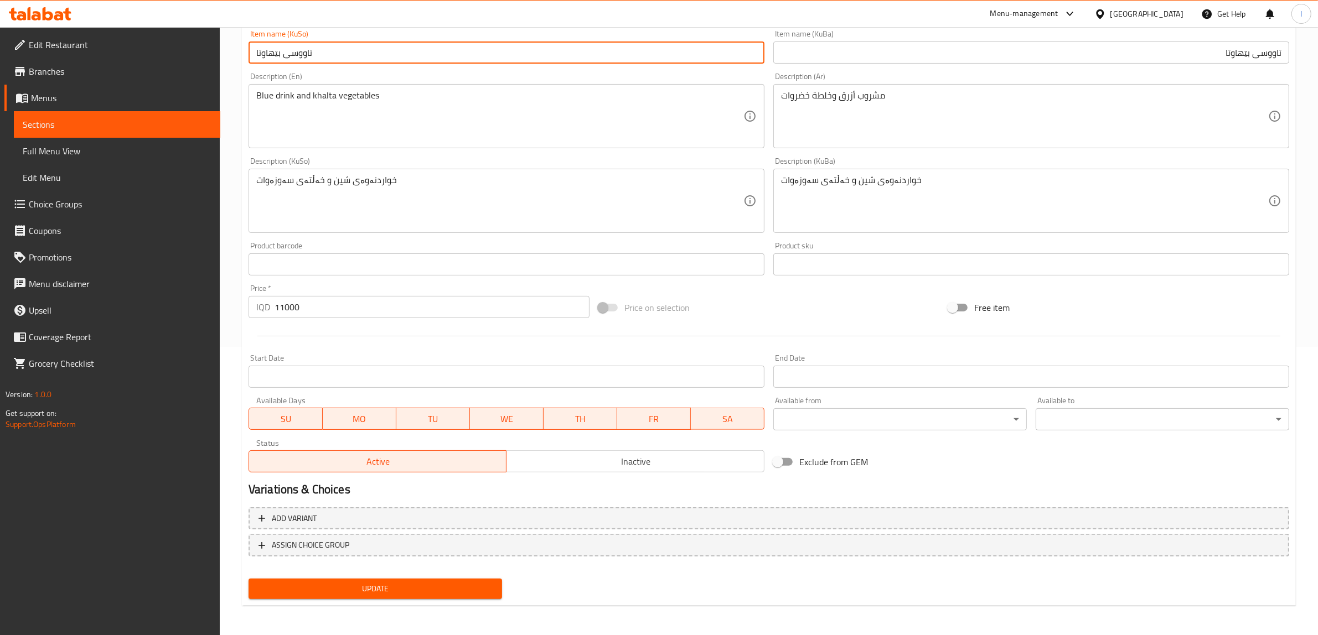
type input "تاووسی بێهاوتا"
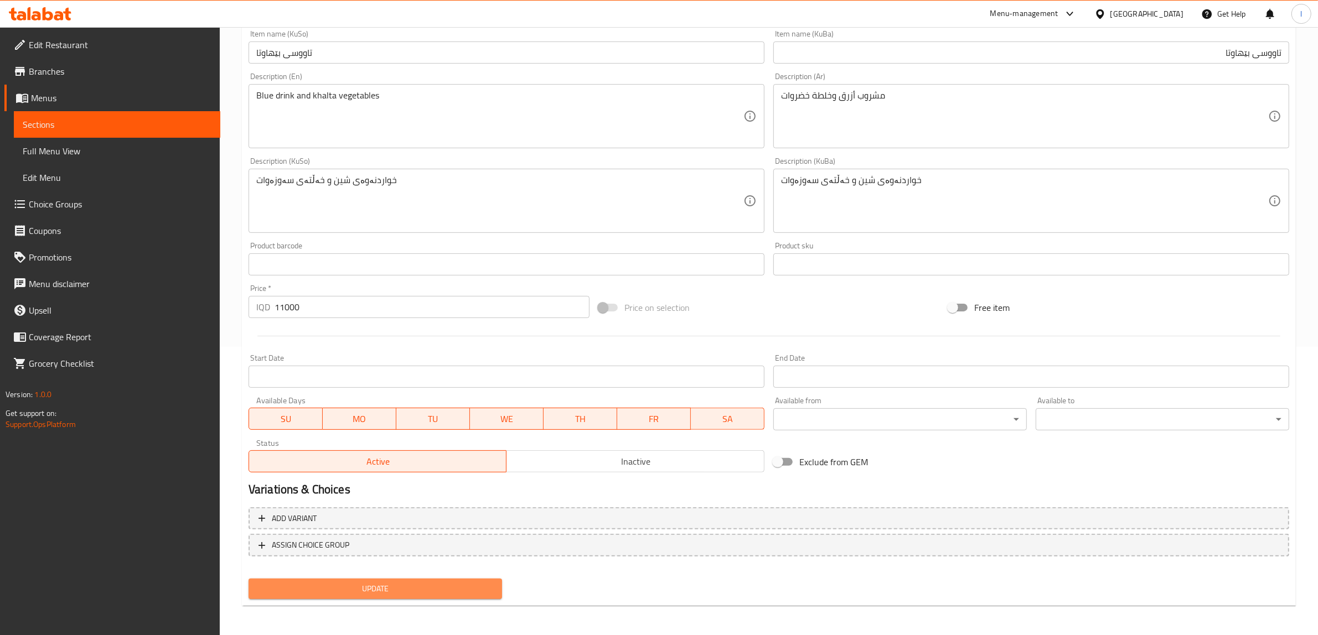
click at [421, 593] on span "Update" at bounding box center [375, 589] width 236 height 14
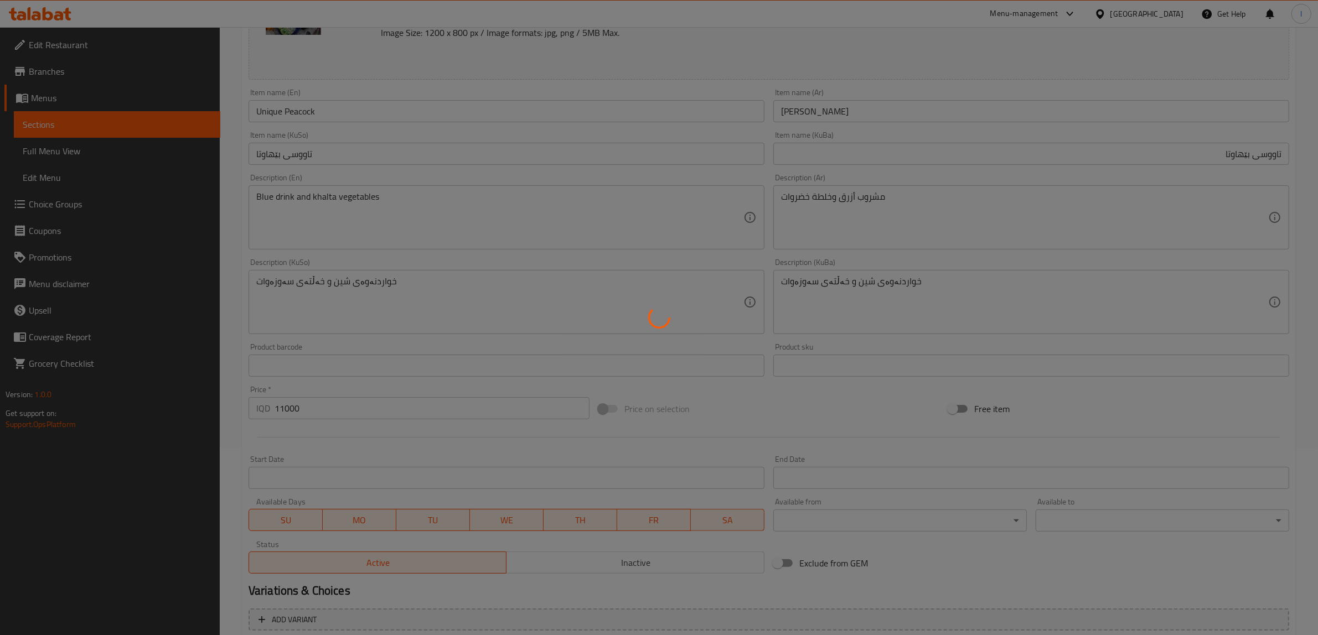
scroll to position [81, 0]
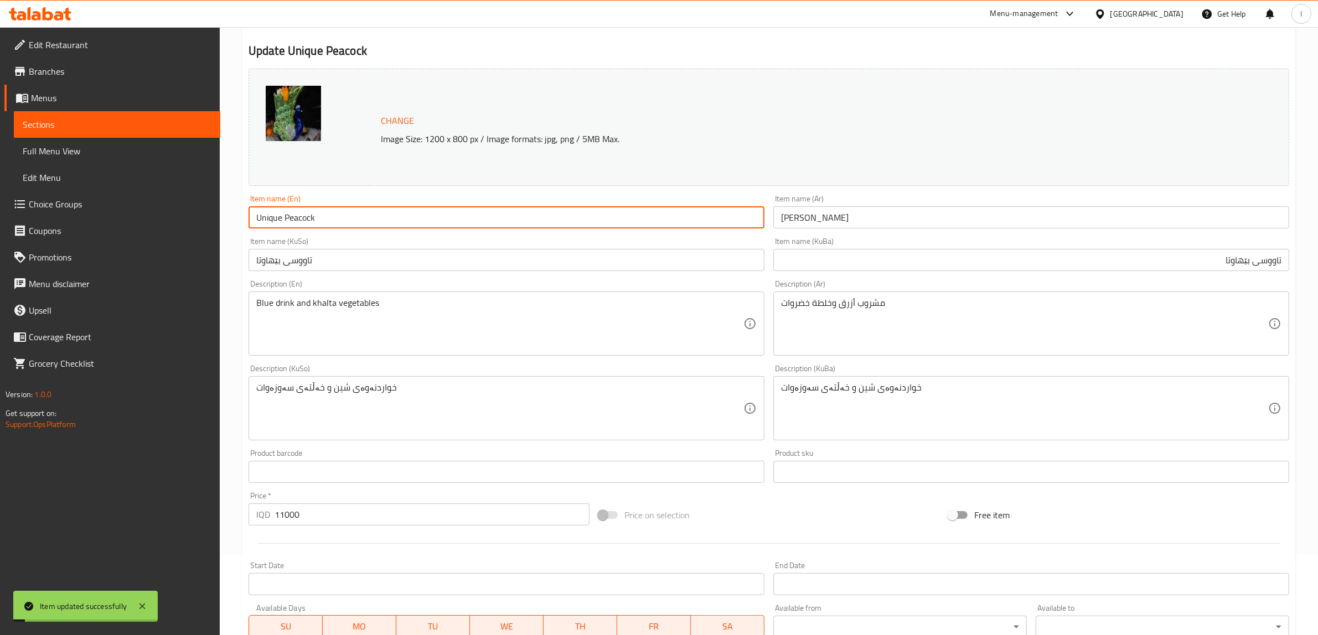
drag, startPoint x: 361, startPoint y: 208, endPoint x: 259, endPoint y: 209, distance: 102.4
click at [259, 209] on input "Unique Peacock" at bounding box center [507, 217] width 516 height 22
click at [346, 222] on input "Unique Peacock" at bounding box center [507, 217] width 516 height 22
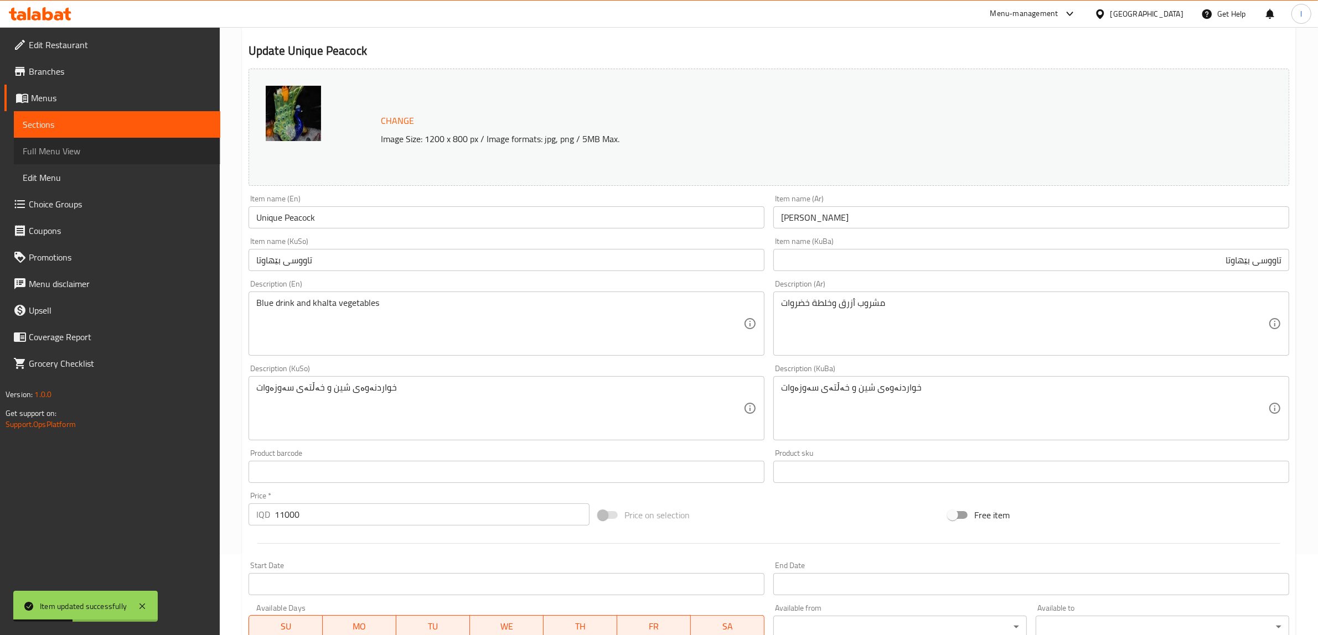
click at [73, 144] on span "Full Menu View" at bounding box center [117, 150] width 189 height 13
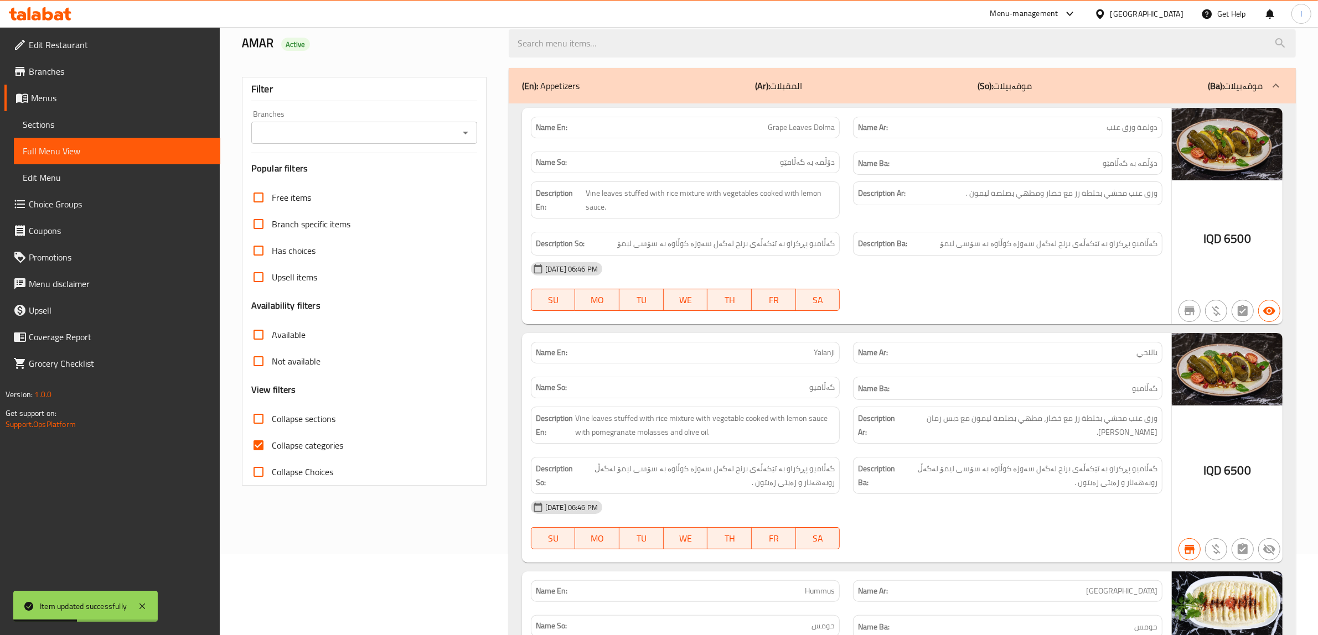
drag, startPoint x: 388, startPoint y: 137, endPoint x: 383, endPoint y: 142, distance: 7.0
click at [388, 137] on input "Branches" at bounding box center [355, 132] width 201 height 15
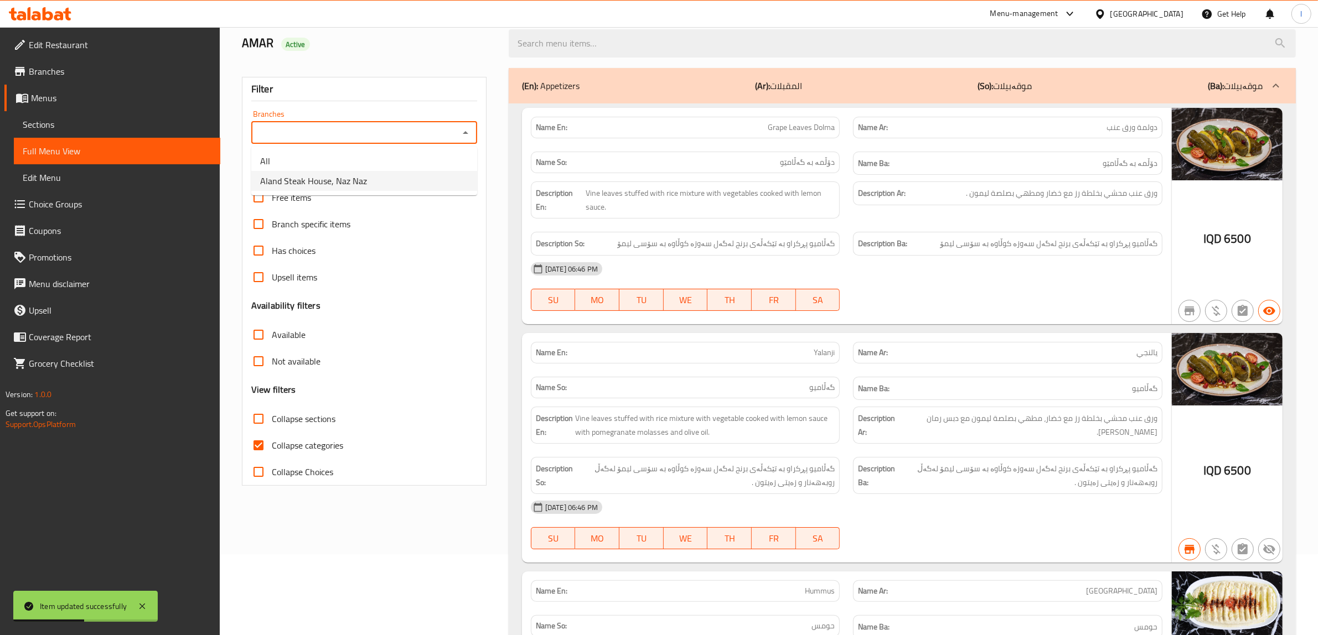
click at [320, 182] on span "Aland Steak House, Naz Naz" at bounding box center [313, 180] width 107 height 13
type input "Aland Steak House, Naz Naz"
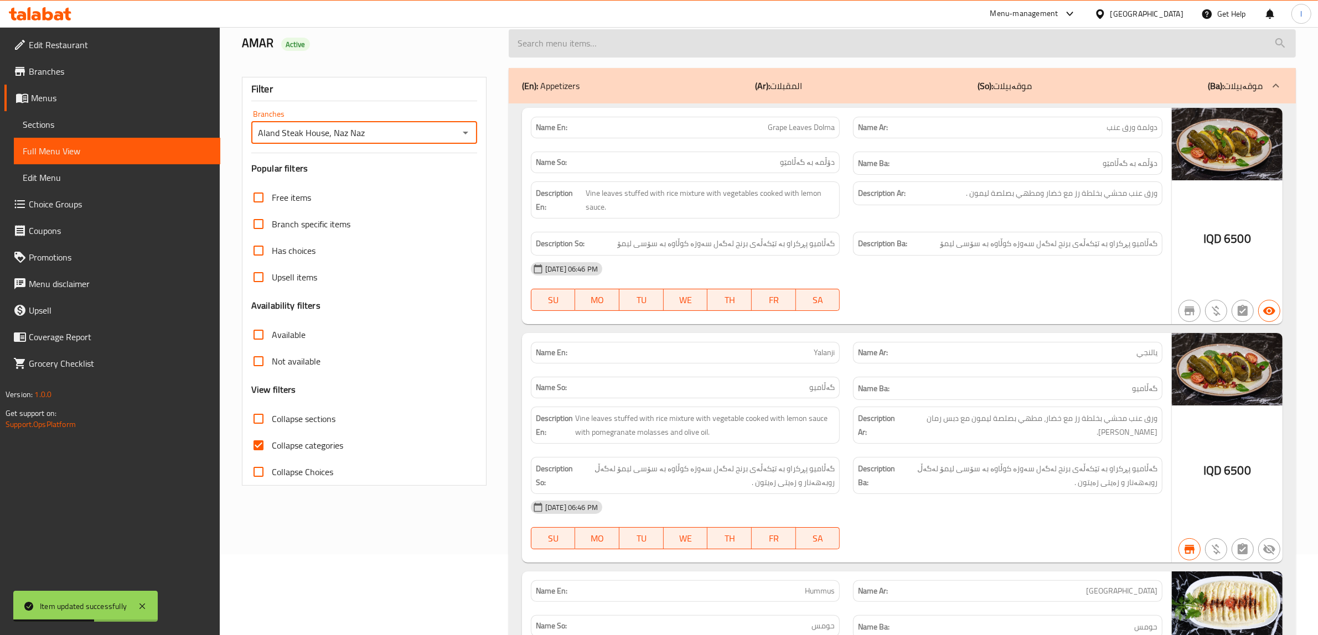
click at [674, 43] on input "search" at bounding box center [902, 43] width 787 height 28
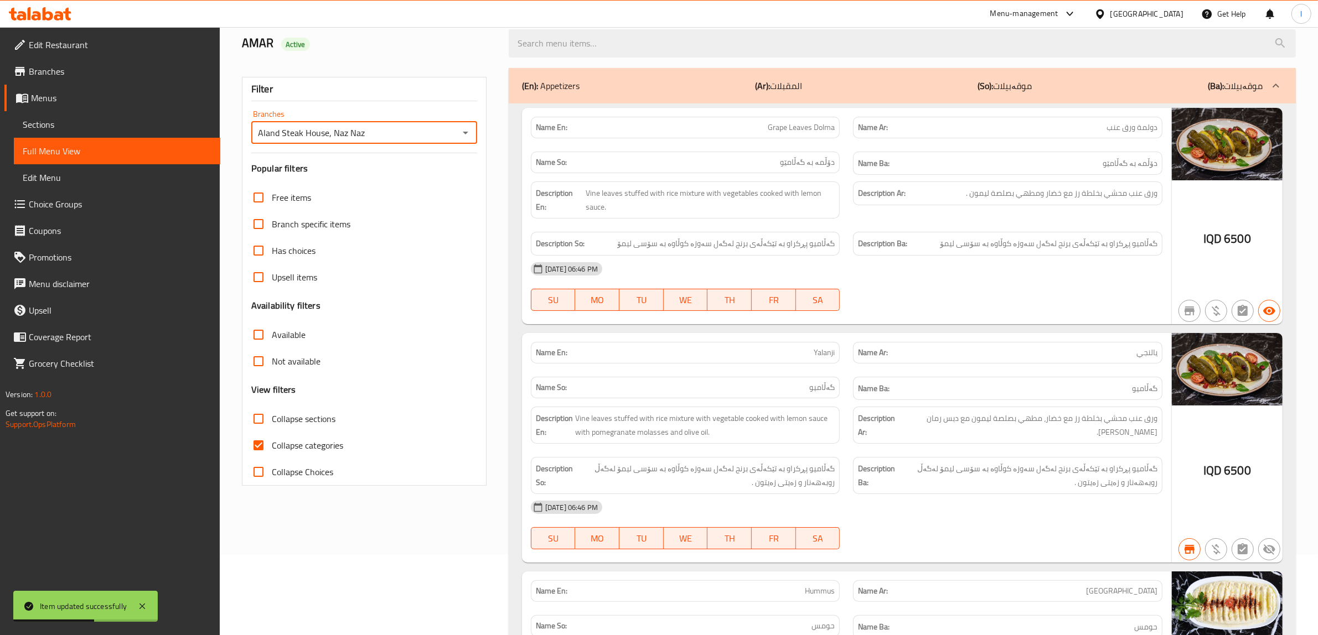
paste input "Unique Peacock"
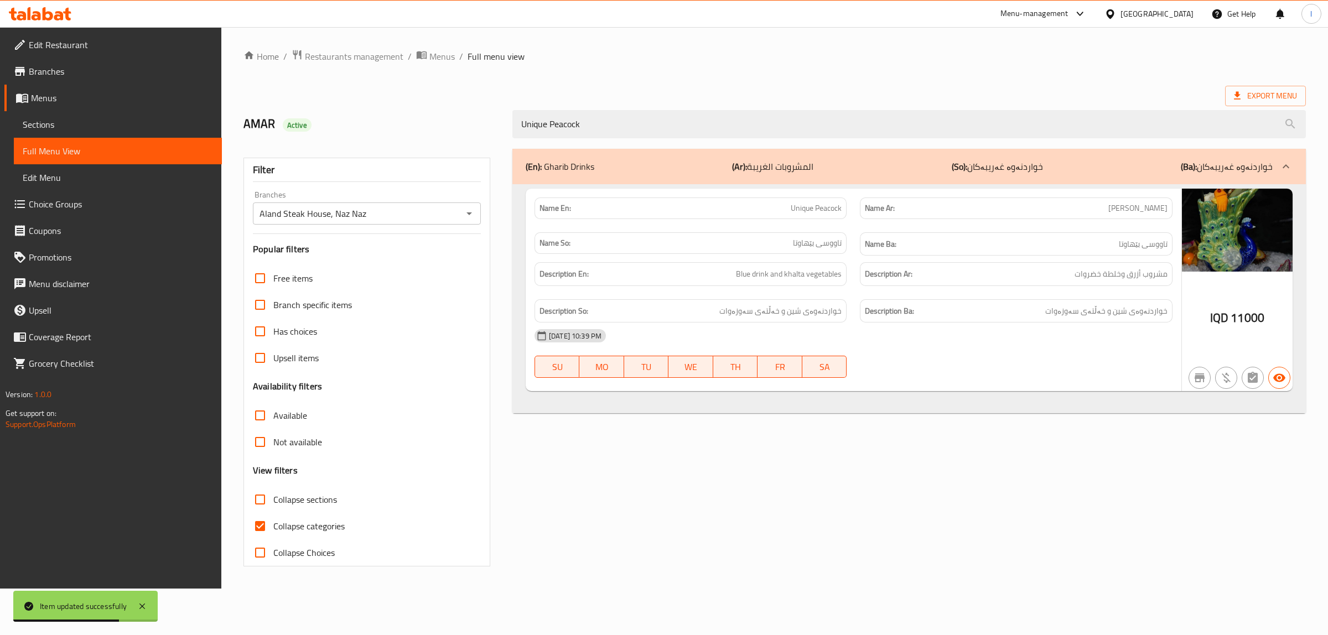
type input "Unique Peacock"
click at [50, 121] on span "Sections" at bounding box center [118, 124] width 190 height 13
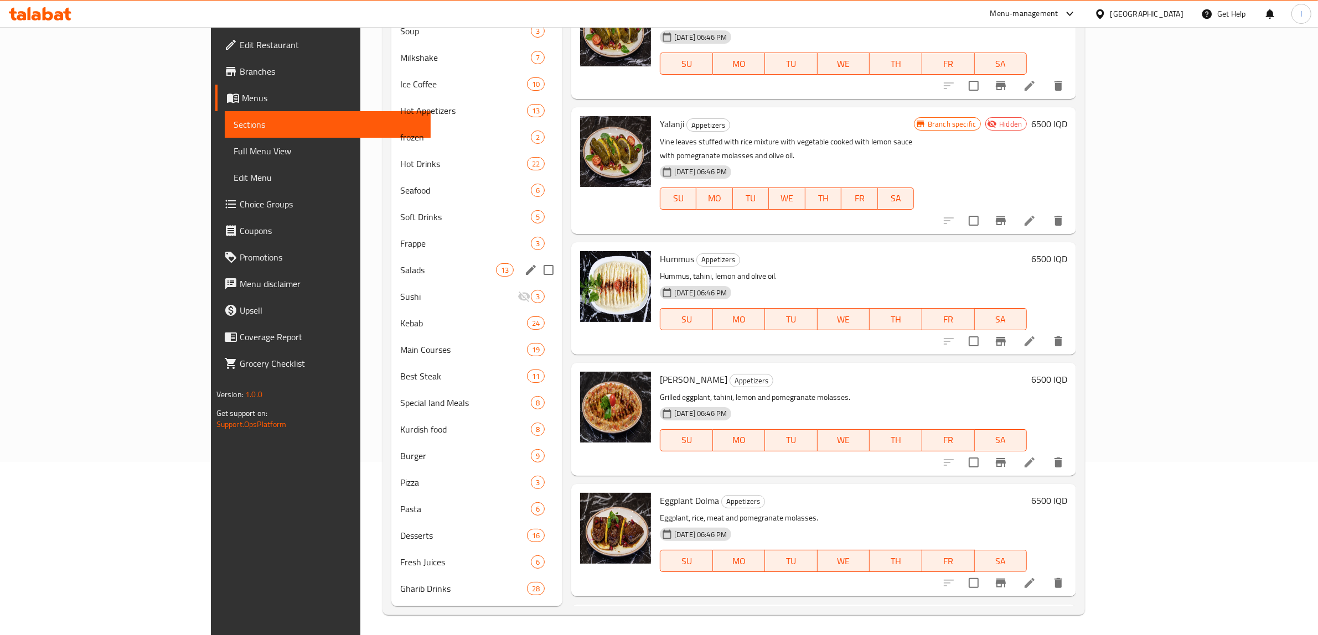
scroll to position [174, 0]
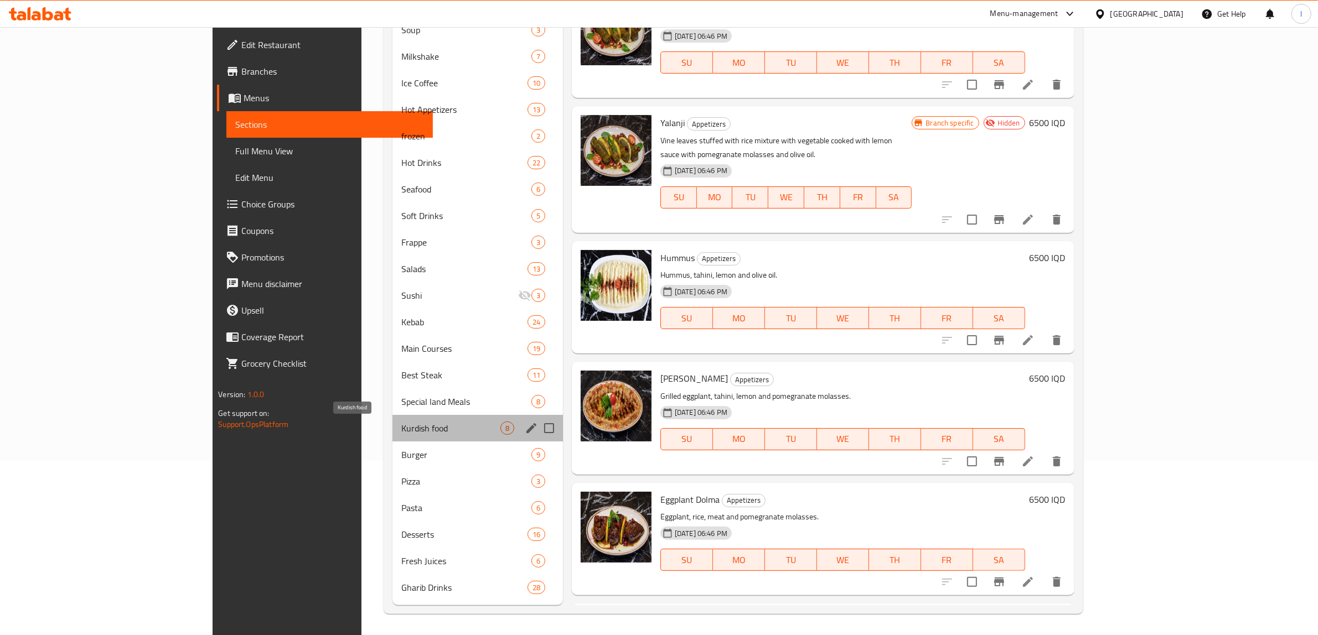
click at [401, 431] on span "Kurdish food" at bounding box center [450, 428] width 99 height 13
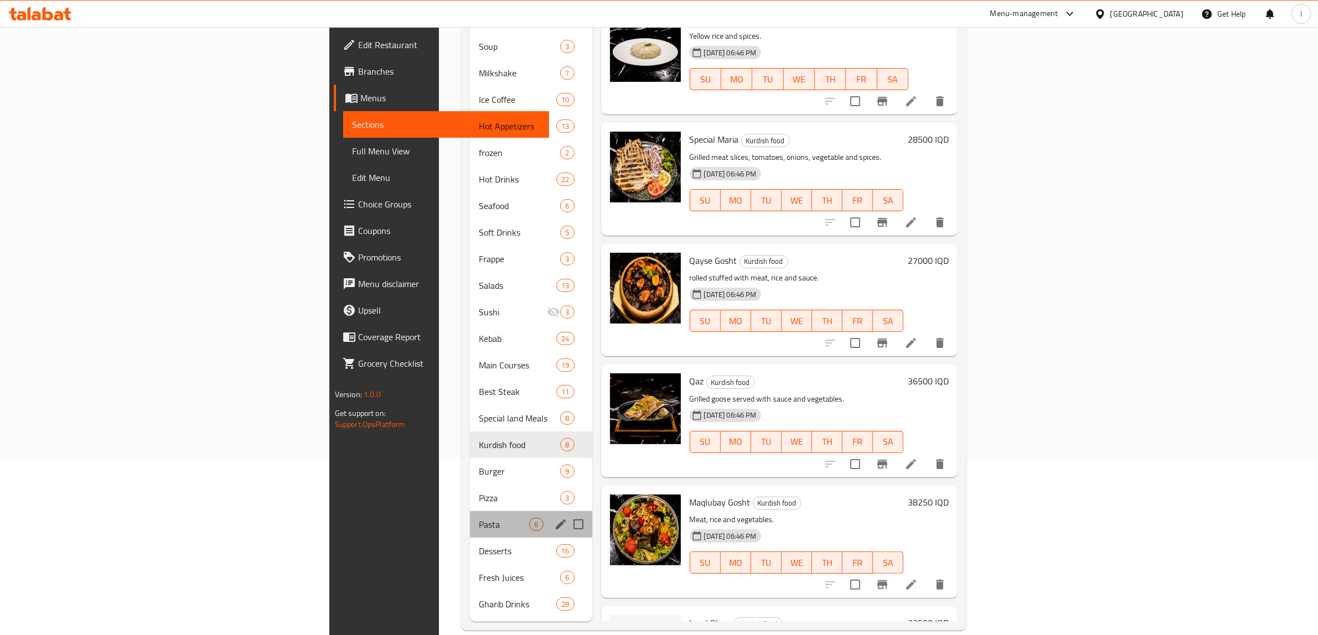
click at [470, 511] on div "Pasta 6" at bounding box center [531, 524] width 122 height 27
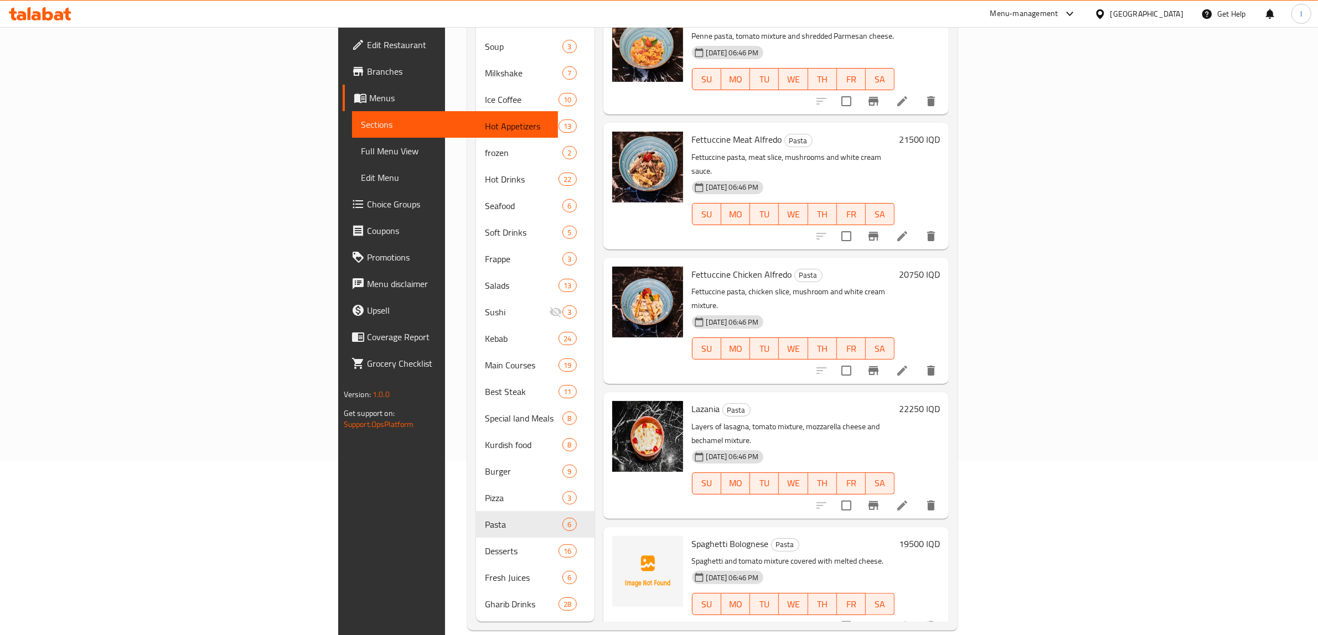
scroll to position [97, 0]
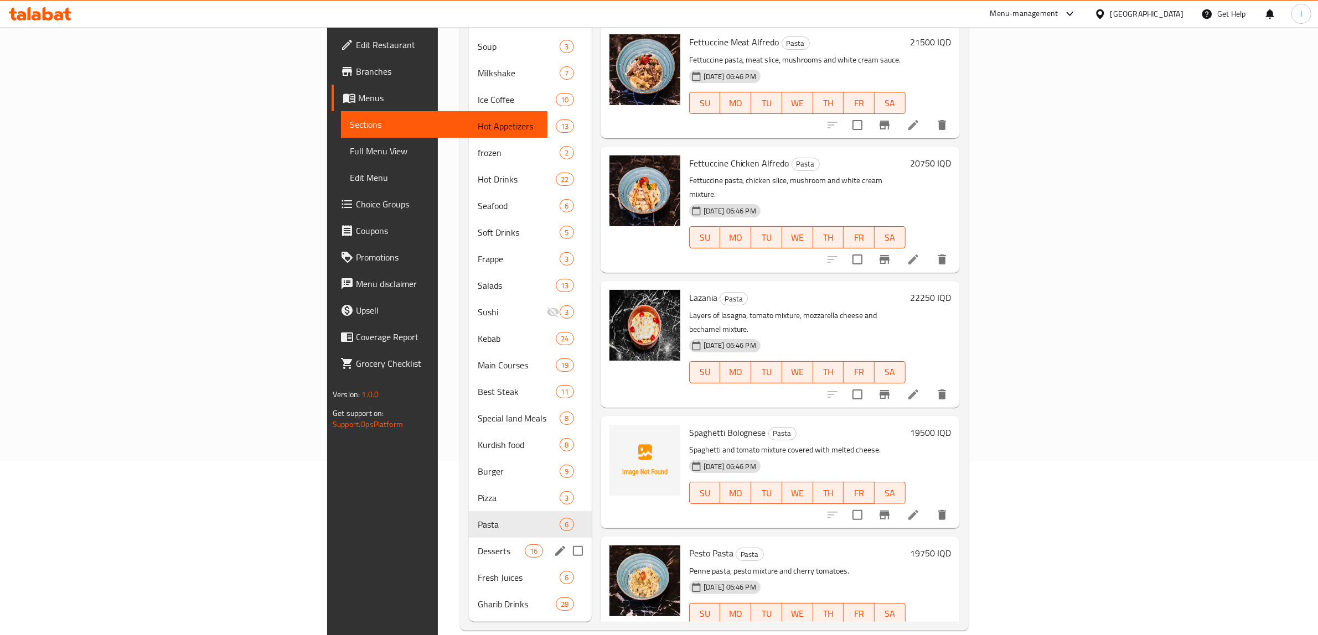
click at [469, 546] on div "Desserts 16" at bounding box center [530, 551] width 123 height 27
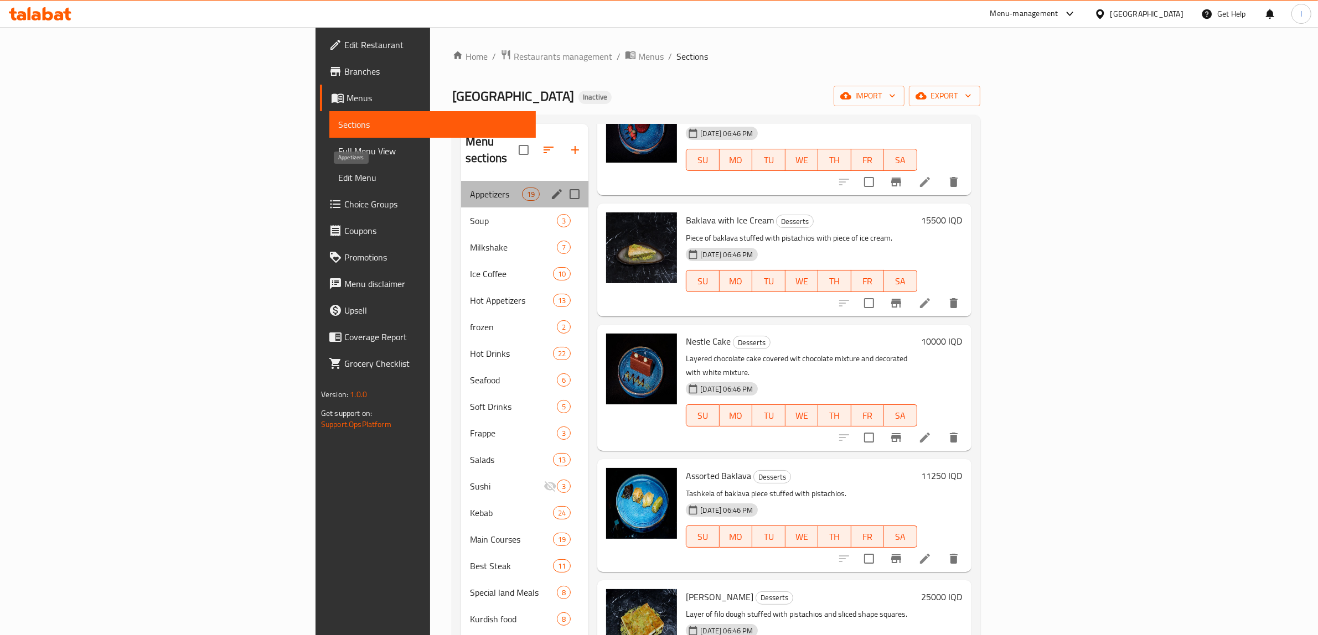
click at [470, 188] on span "Appetizers" at bounding box center [496, 194] width 52 height 13
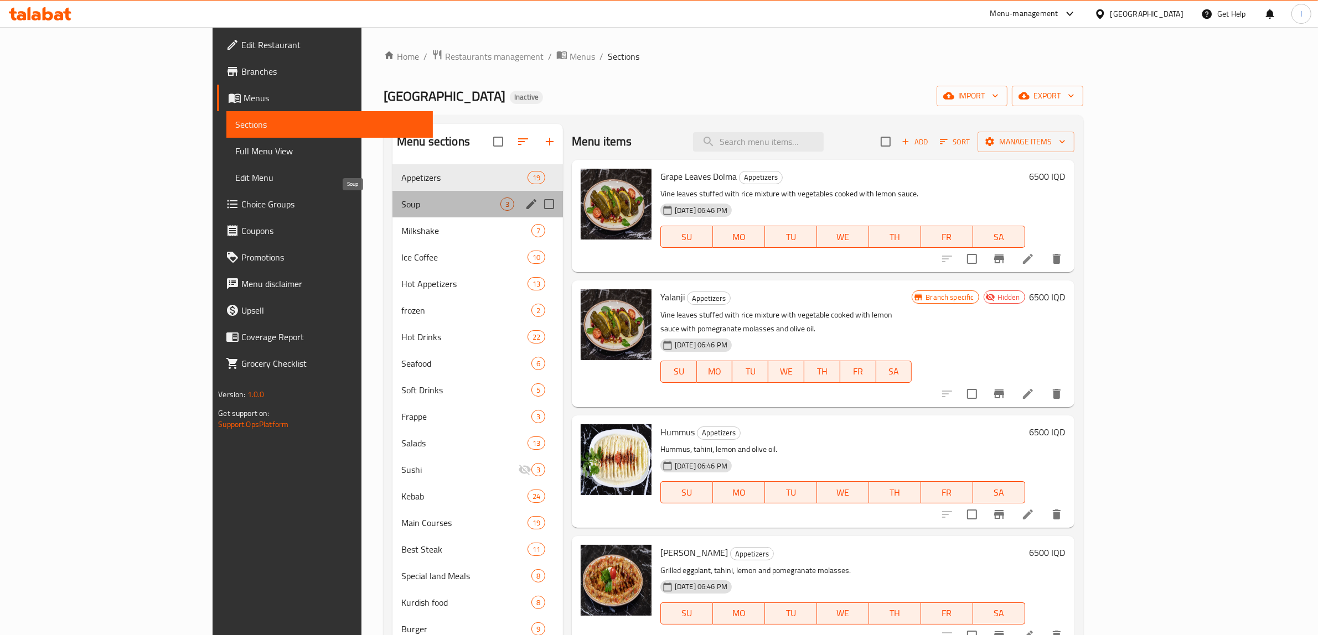
click at [401, 211] on span "Soup" at bounding box center [450, 204] width 99 height 13
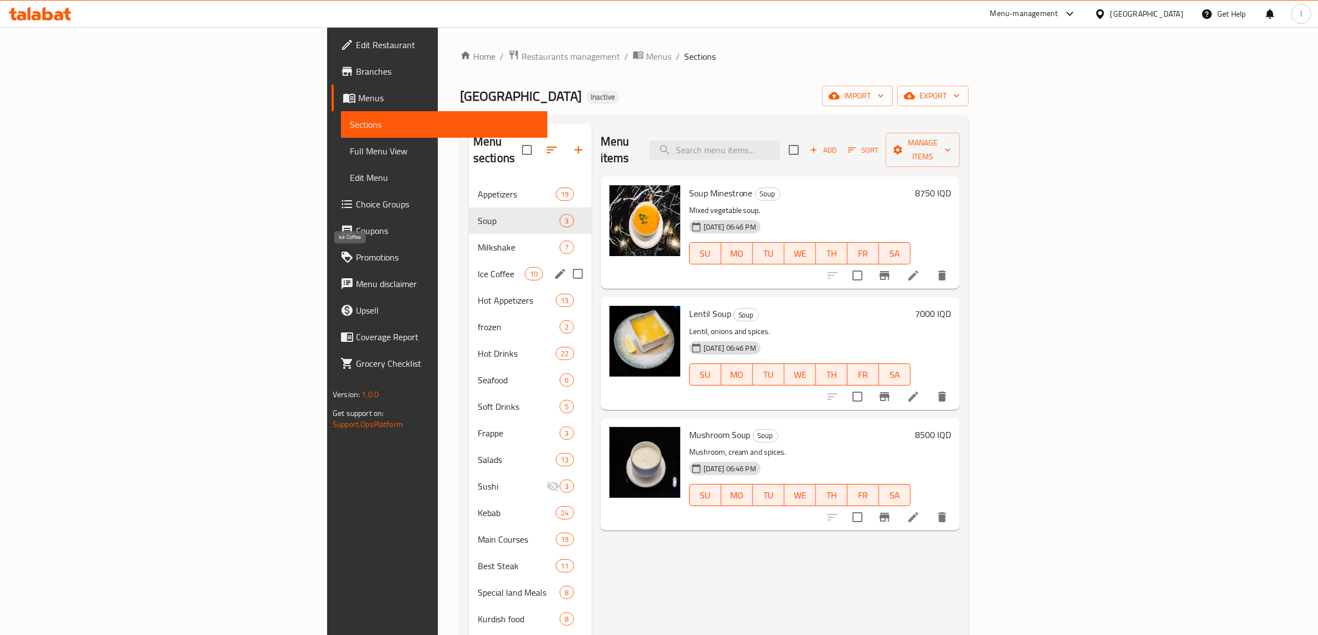
click at [478, 267] on span "Ice Coffee" at bounding box center [501, 273] width 47 height 13
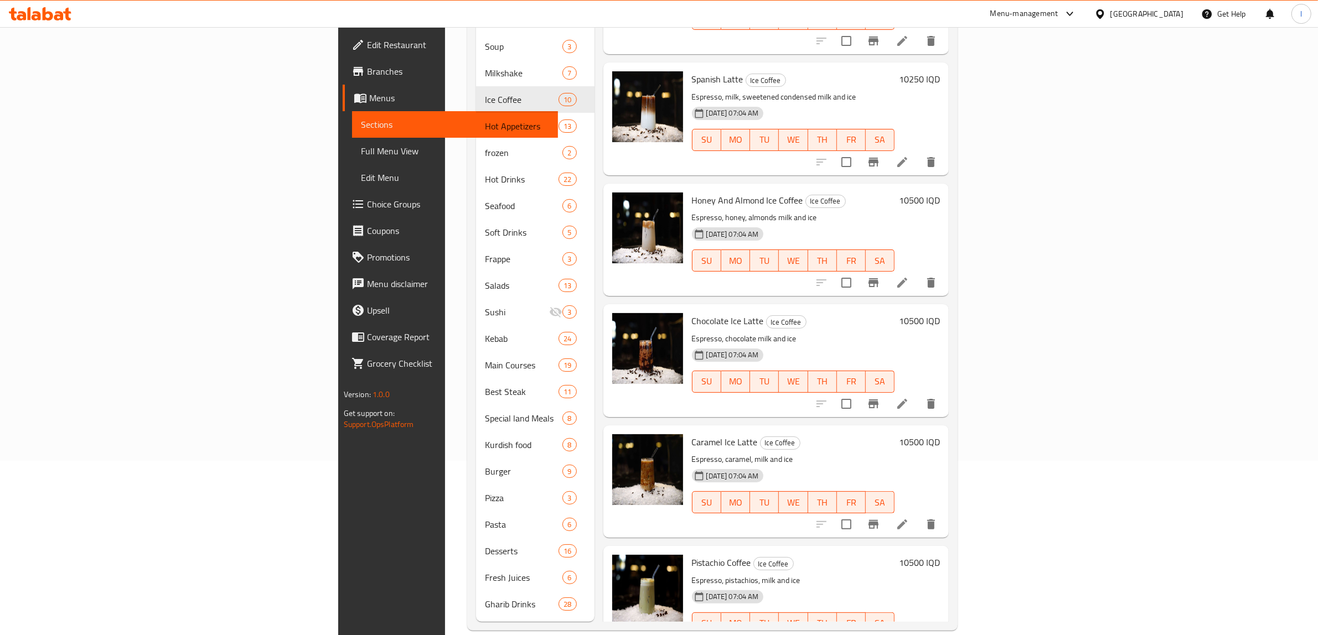
scroll to position [581, 0]
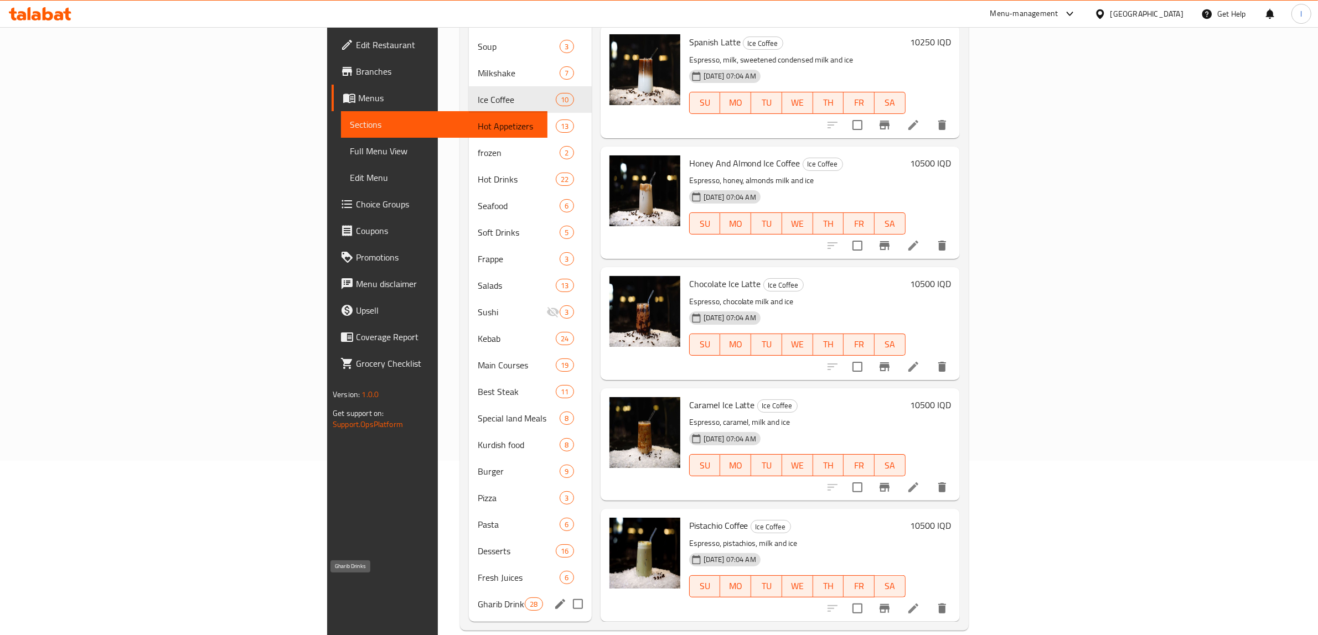
click at [478, 598] on span "Gharib Drinks" at bounding box center [501, 604] width 47 height 13
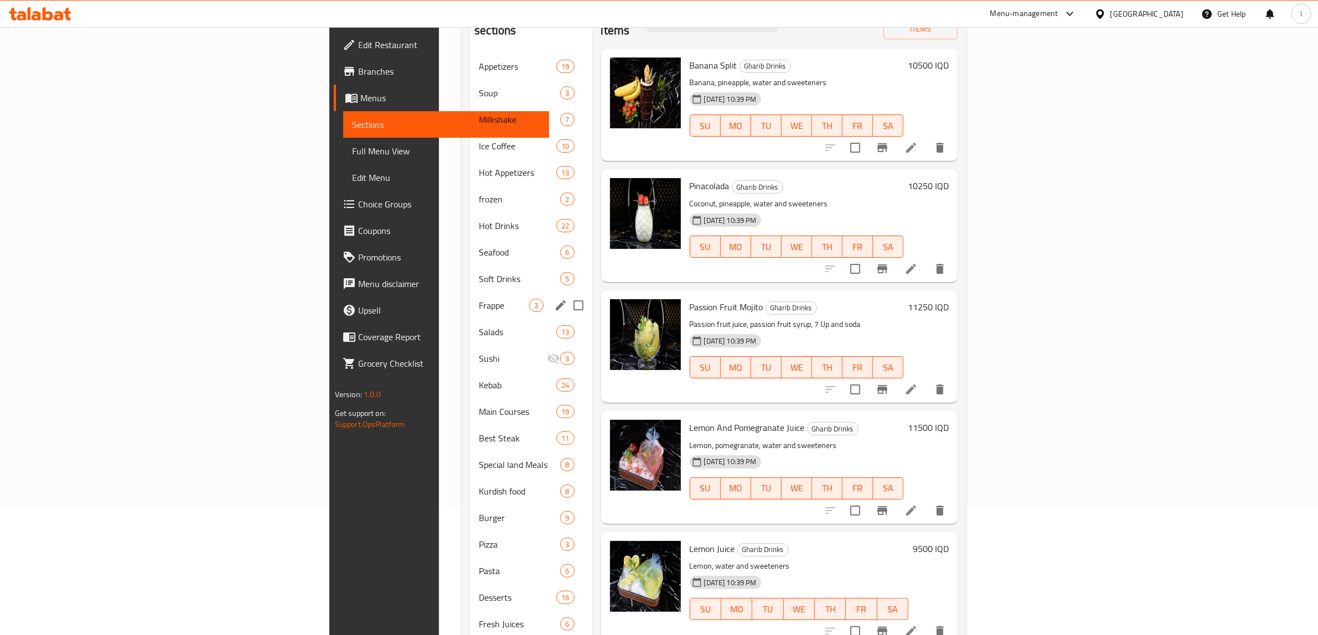
scroll to position [174, 0]
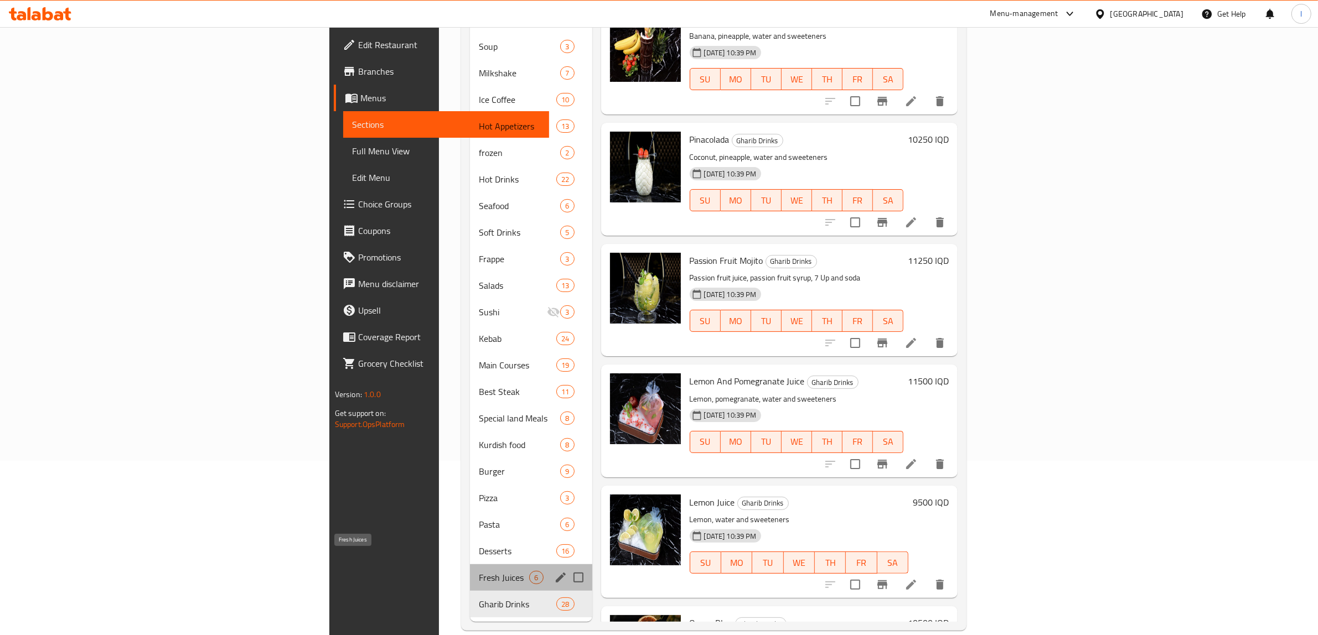
click at [479, 571] on span "Fresh Juices" at bounding box center [504, 577] width 50 height 13
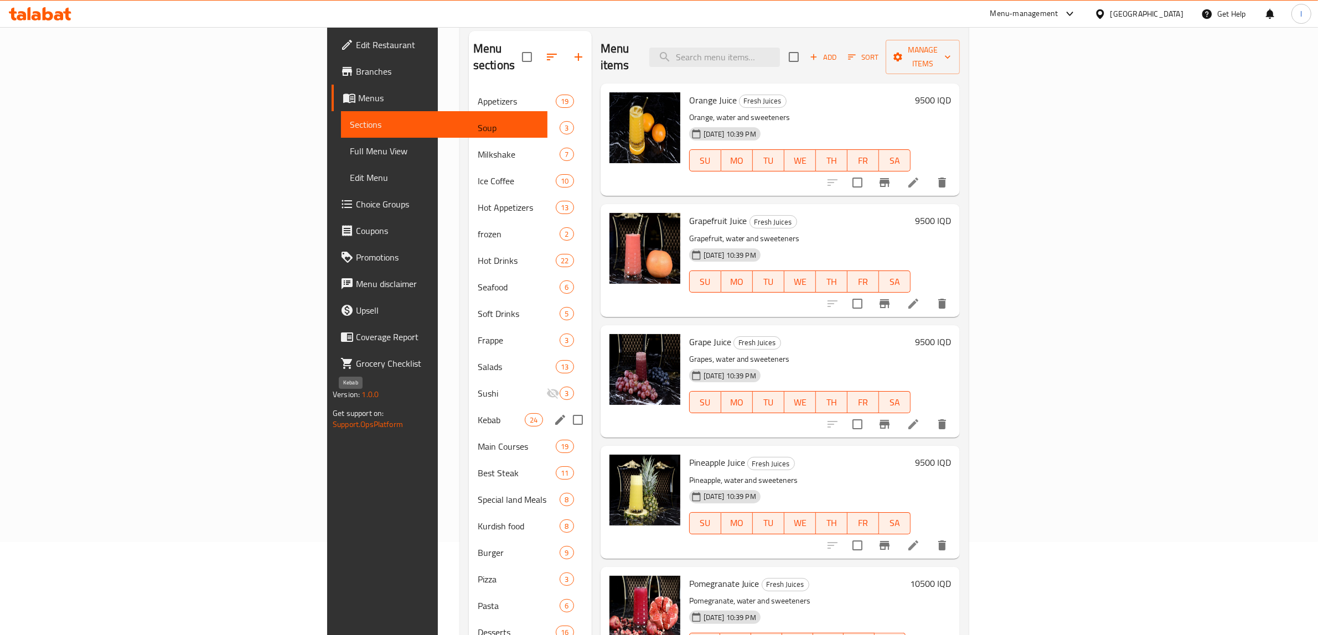
scroll to position [174, 0]
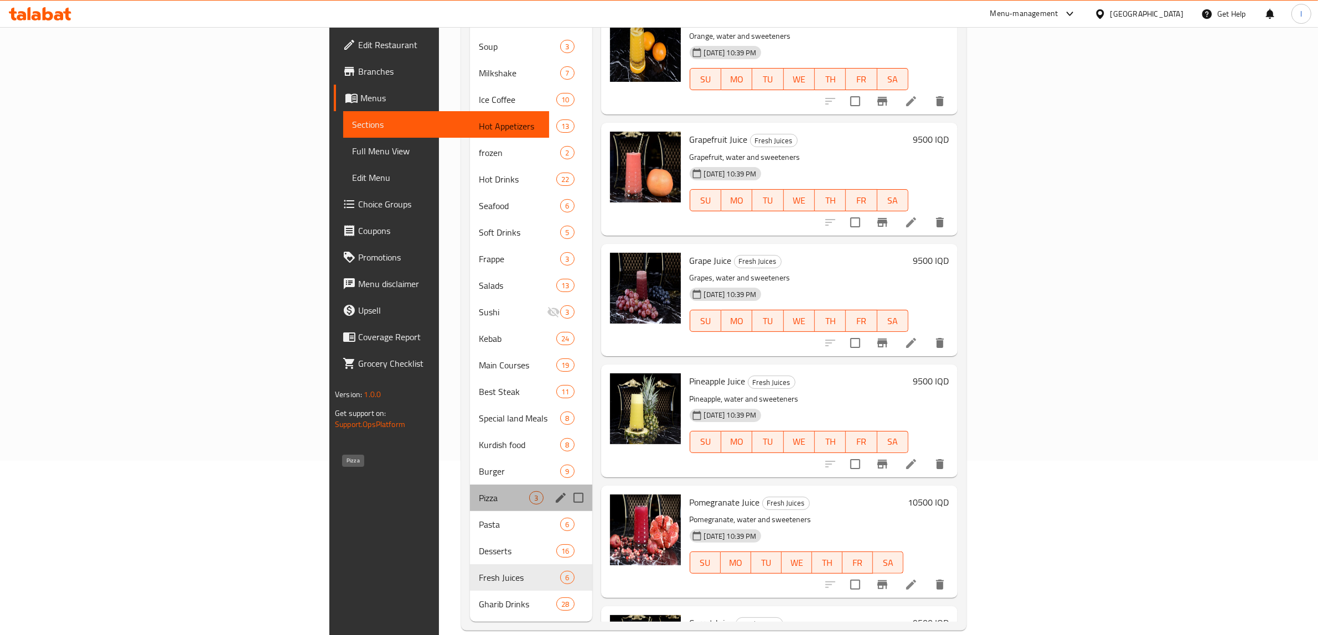
click at [479, 491] on span "Pizza" at bounding box center [504, 497] width 50 height 13
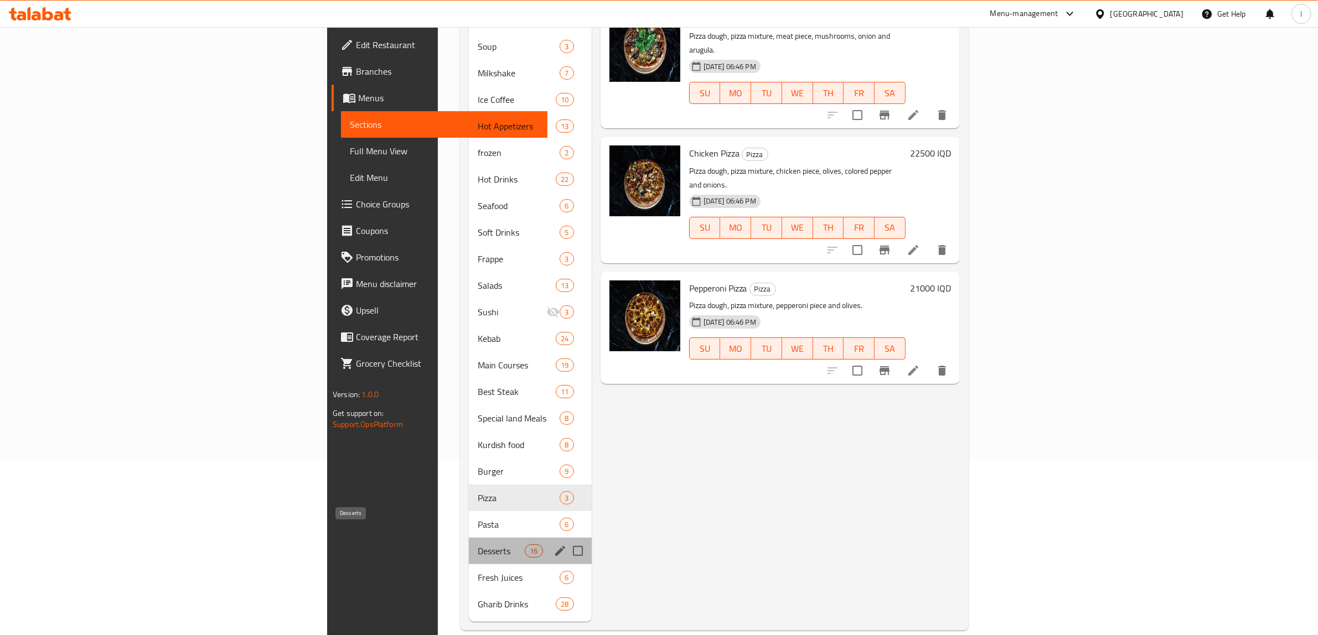
click at [478, 545] on span "Desserts" at bounding box center [501, 551] width 47 height 13
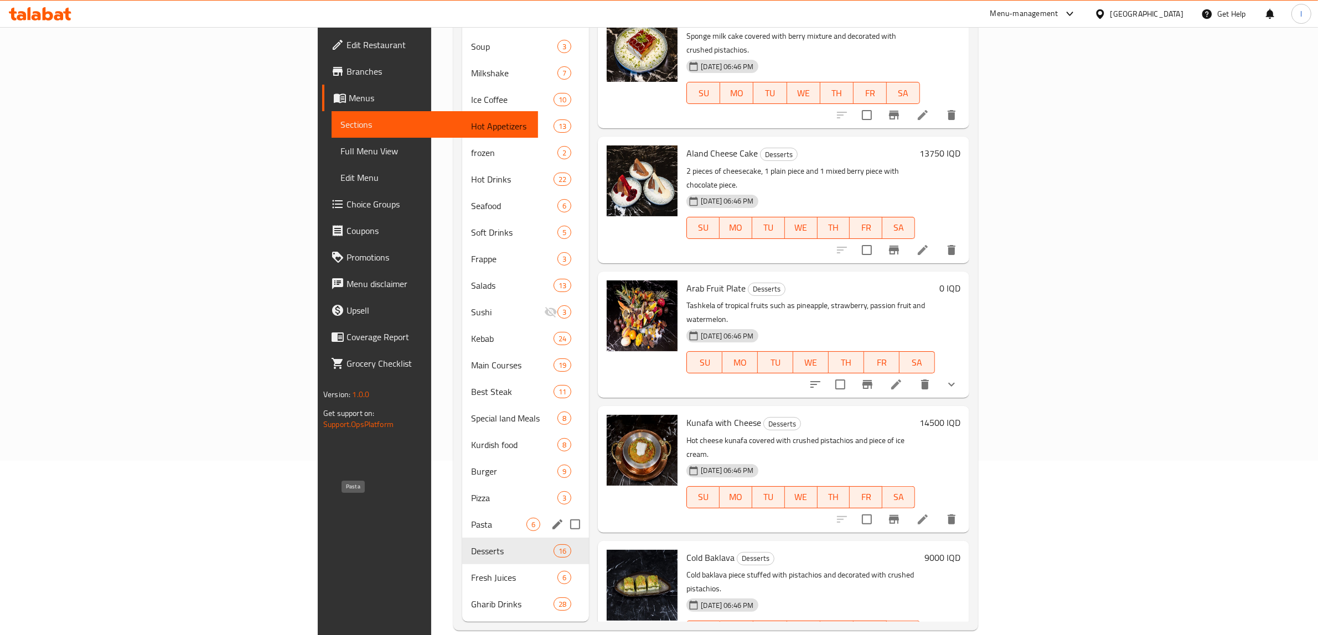
click at [471, 518] on span "Pasta" at bounding box center [498, 524] width 55 height 13
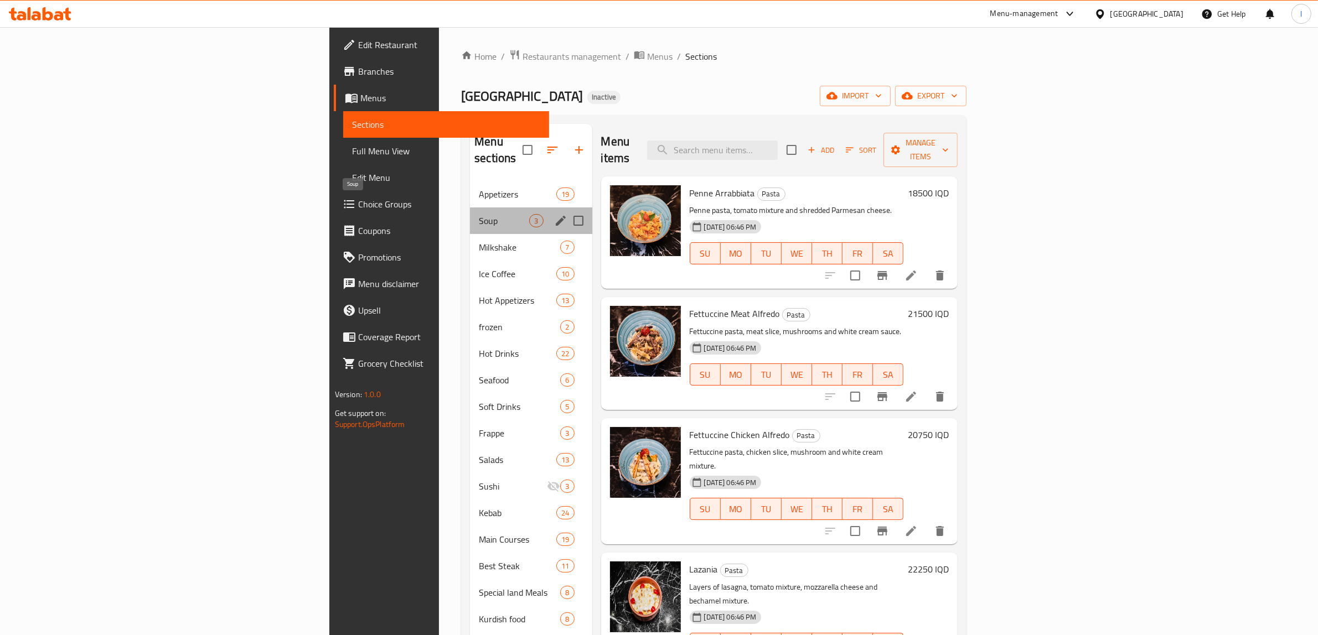
click at [479, 214] on span "Soup" at bounding box center [504, 220] width 50 height 13
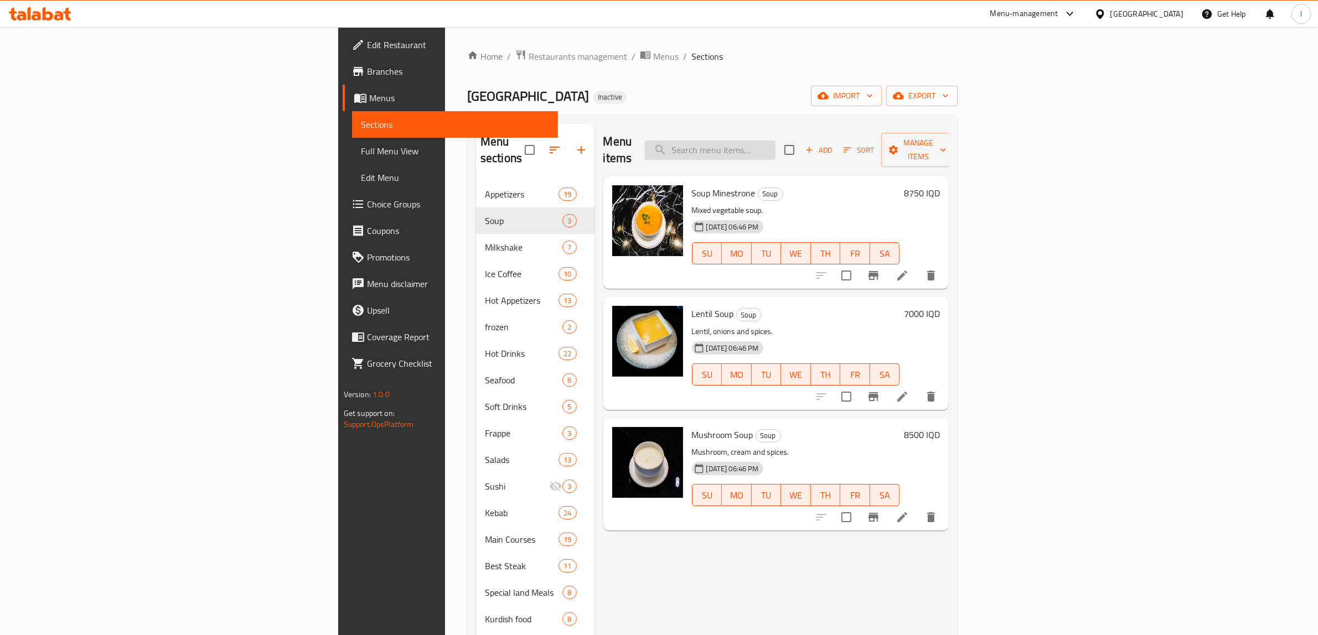
click at [775, 148] on input "search" at bounding box center [710, 150] width 131 height 19
paste input "ميلك شيك فراولة"
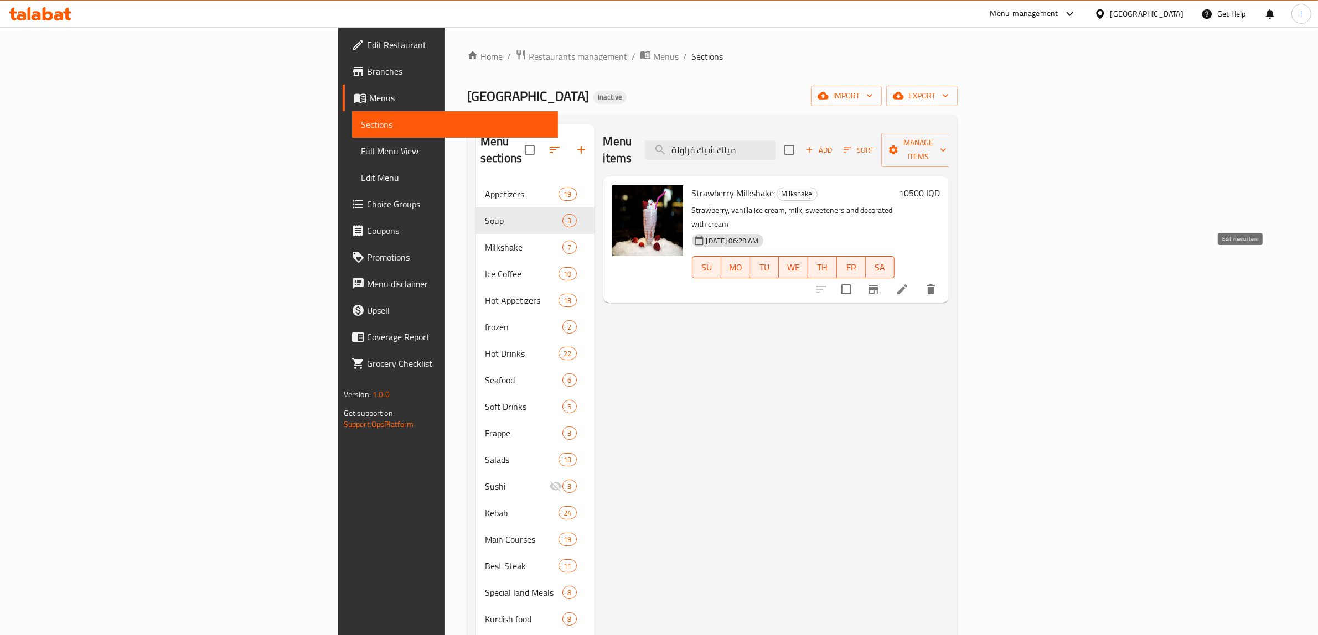
type input "ميلك شيك فراولة"
click at [909, 283] on icon at bounding box center [902, 289] width 13 height 13
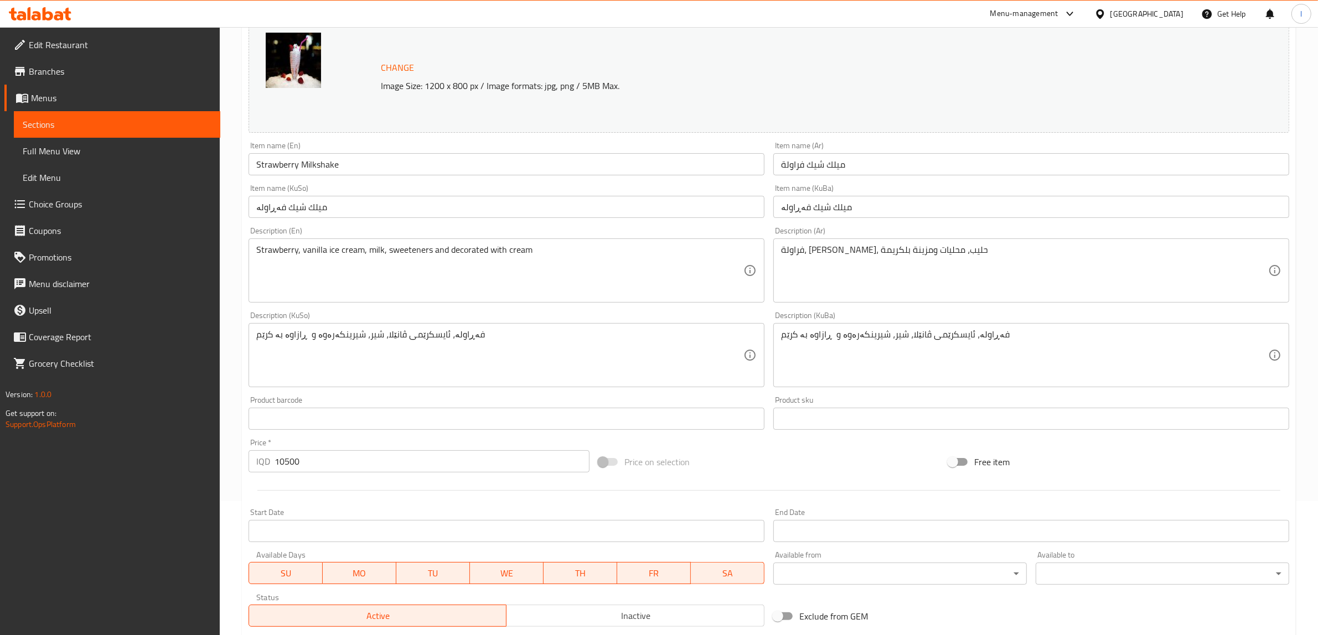
scroll to position [138, 0]
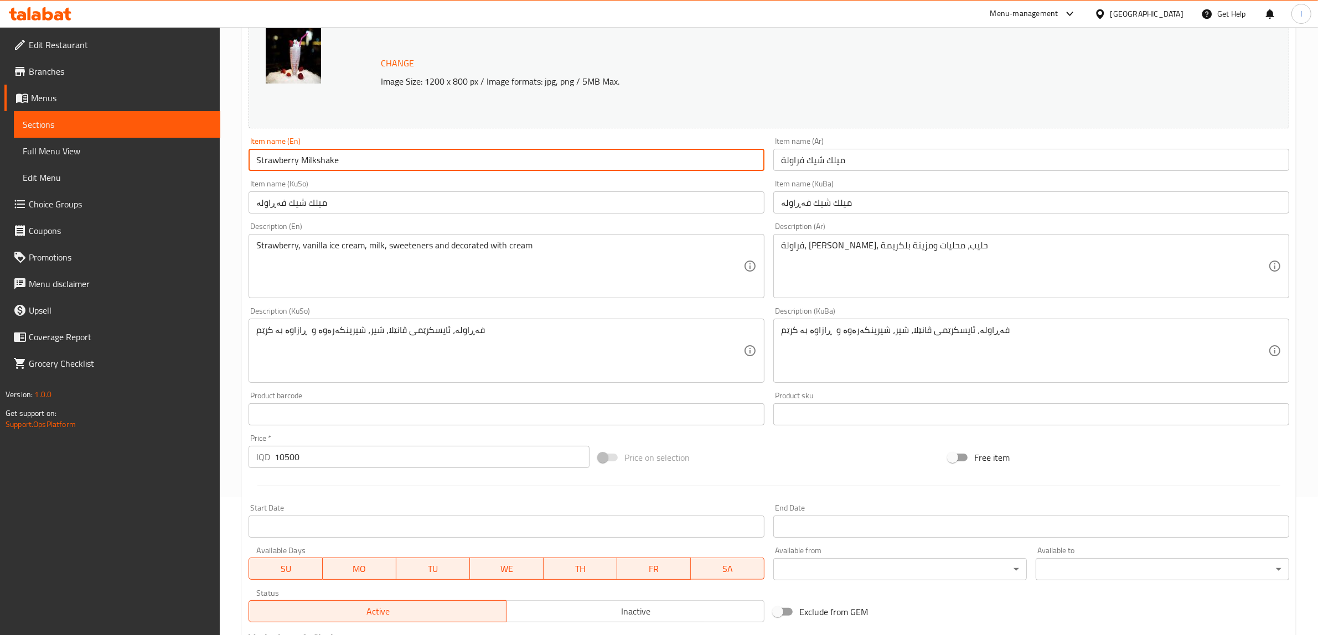
drag, startPoint x: 389, startPoint y: 161, endPoint x: 13, endPoint y: 144, distance: 376.7
click at [25, 147] on div "Edit Restaurant Branches Menus Sections Full Menu View Edit Menu Choice Groups …" at bounding box center [659, 338] width 1318 height 898
click at [45, 152] on span "Full Menu View" at bounding box center [117, 150] width 189 height 13
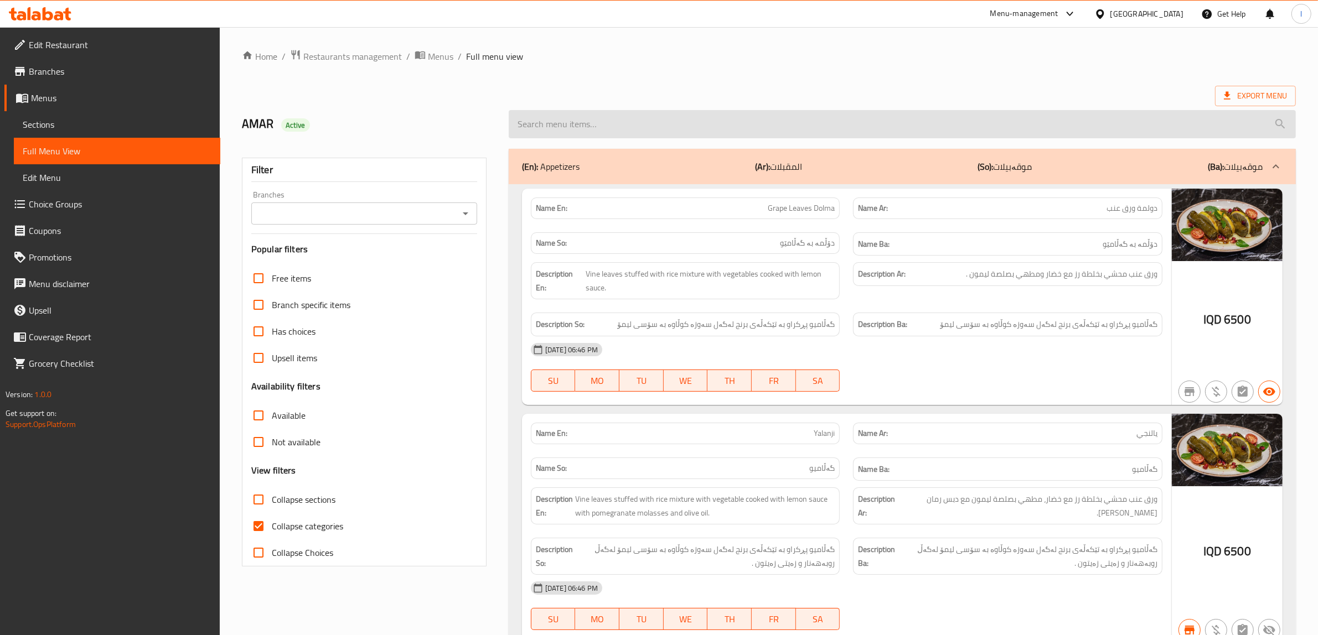
click at [588, 123] on input "search" at bounding box center [902, 124] width 787 height 28
paste input "Strawberry Milkshake"
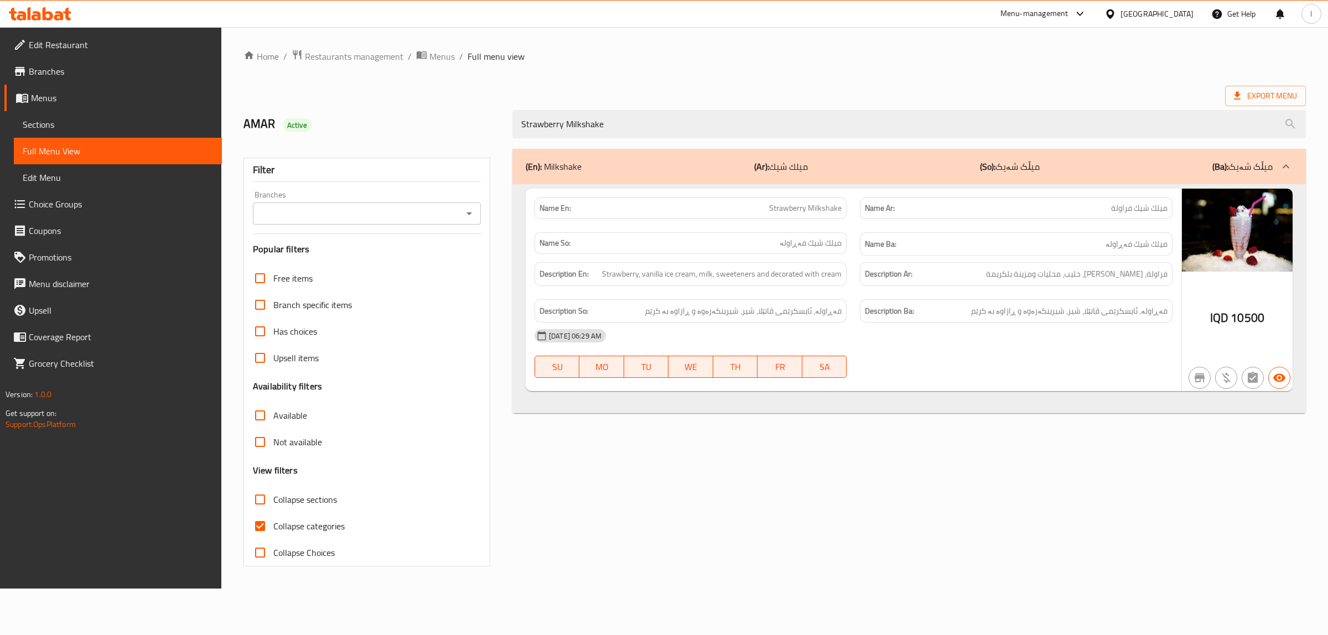
type input "Strawberry Milkshake"
drag, startPoint x: 669, startPoint y: 116, endPoint x: 392, endPoint y: 117, distance: 276.7
click at [402, 121] on div "AMAR Active Strawberry Milkshake" at bounding box center [775, 124] width 1076 height 49
click at [57, 123] on span "Sections" at bounding box center [118, 124] width 190 height 13
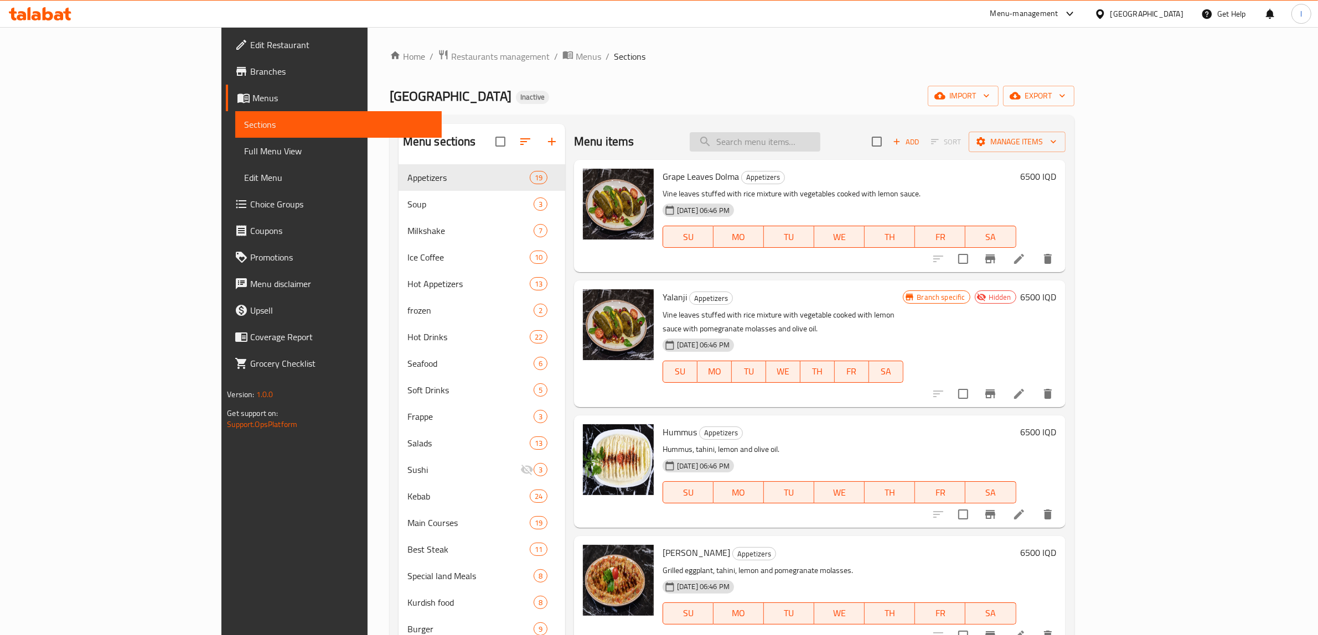
click at [792, 137] on input "search" at bounding box center [755, 141] width 131 height 19
paste input "Strawberry Milkshake"
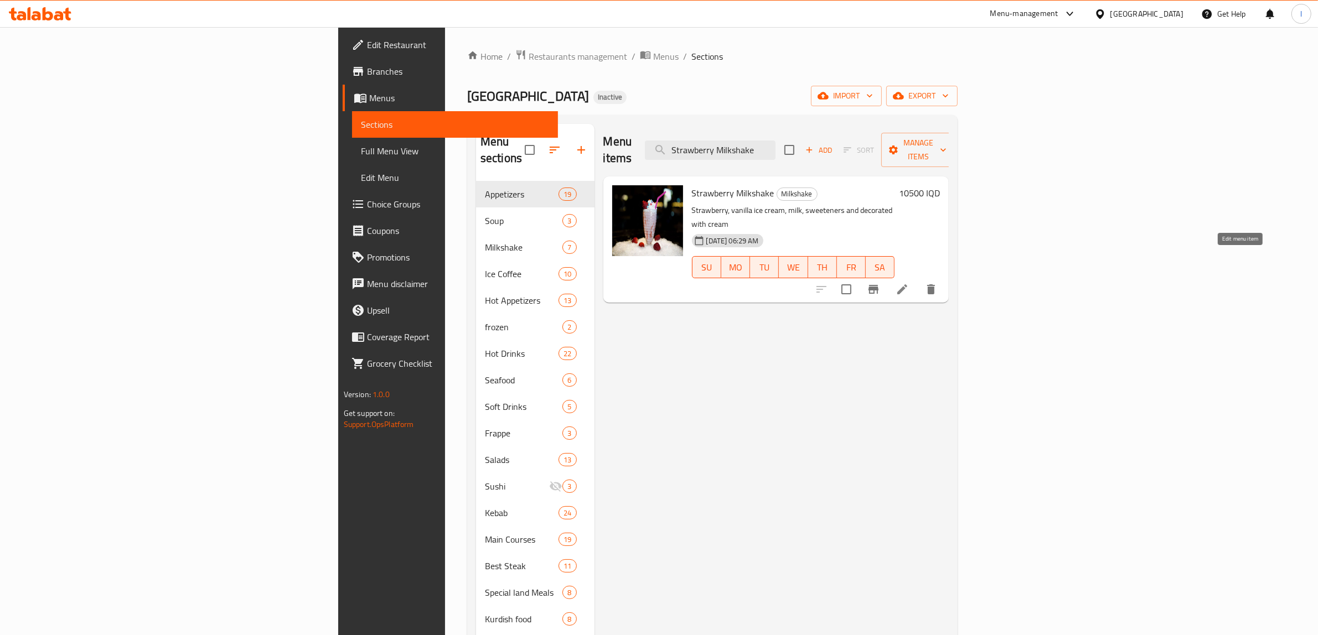
type input "Strawberry Milkshake"
click at [909, 283] on icon at bounding box center [902, 289] width 13 height 13
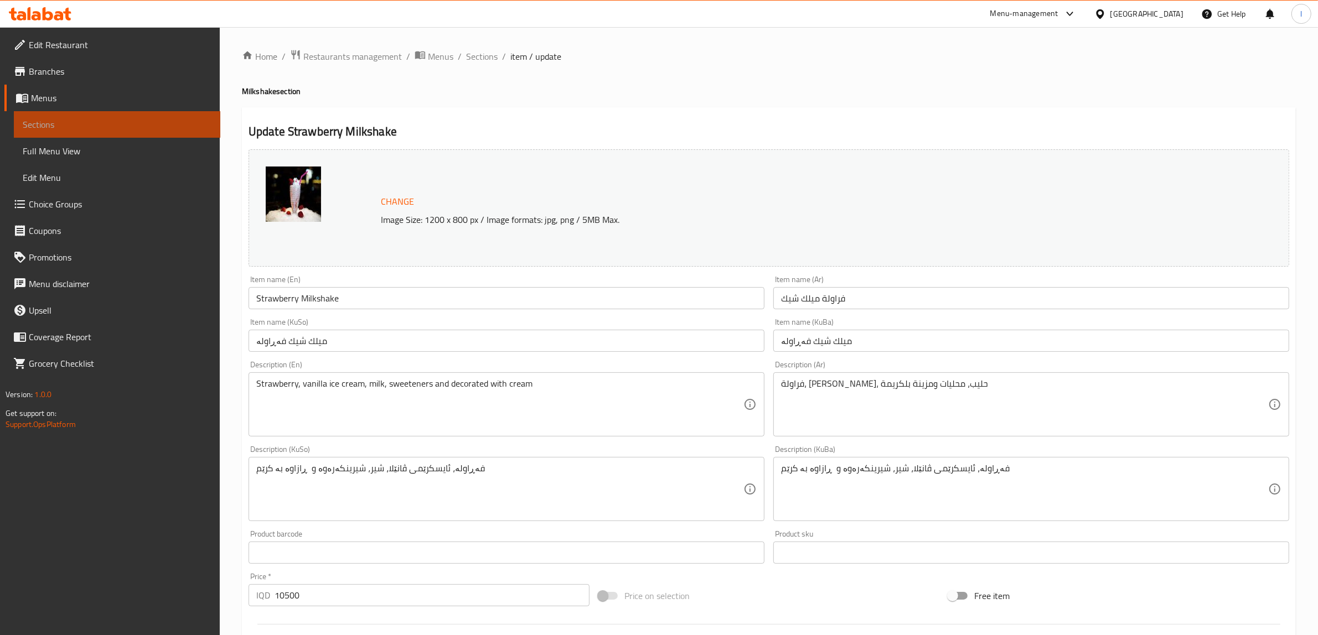
click at [85, 123] on span "Sections" at bounding box center [117, 124] width 189 height 13
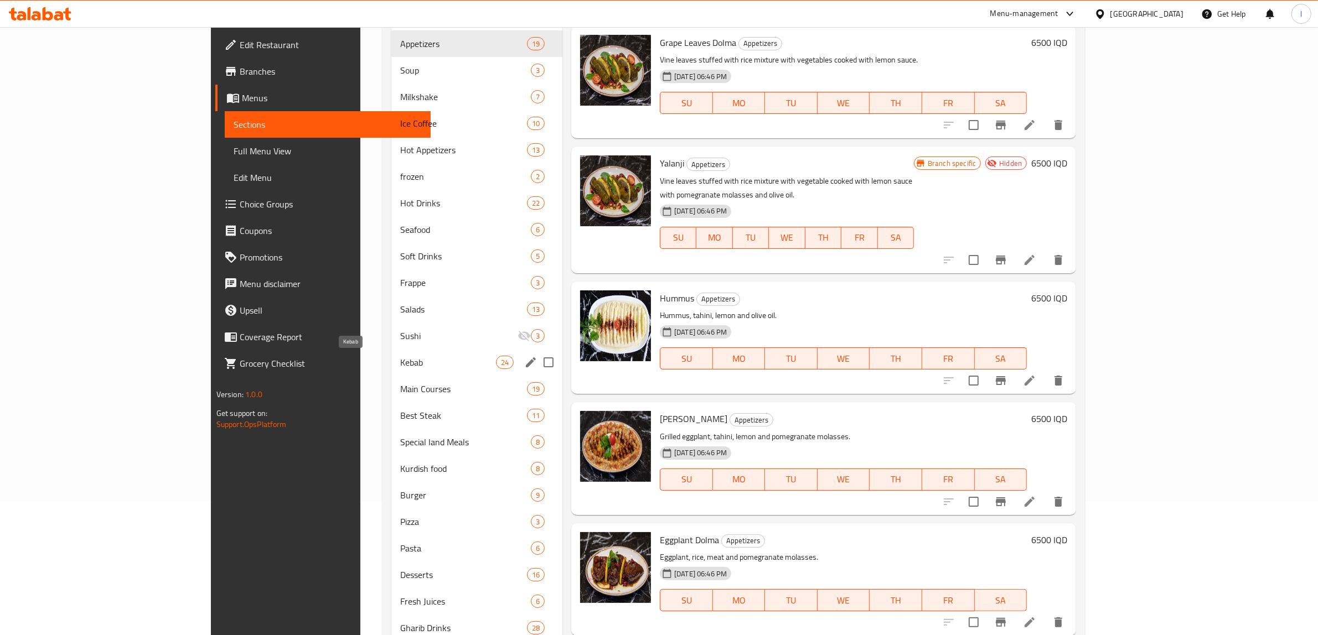
scroll to position [174, 0]
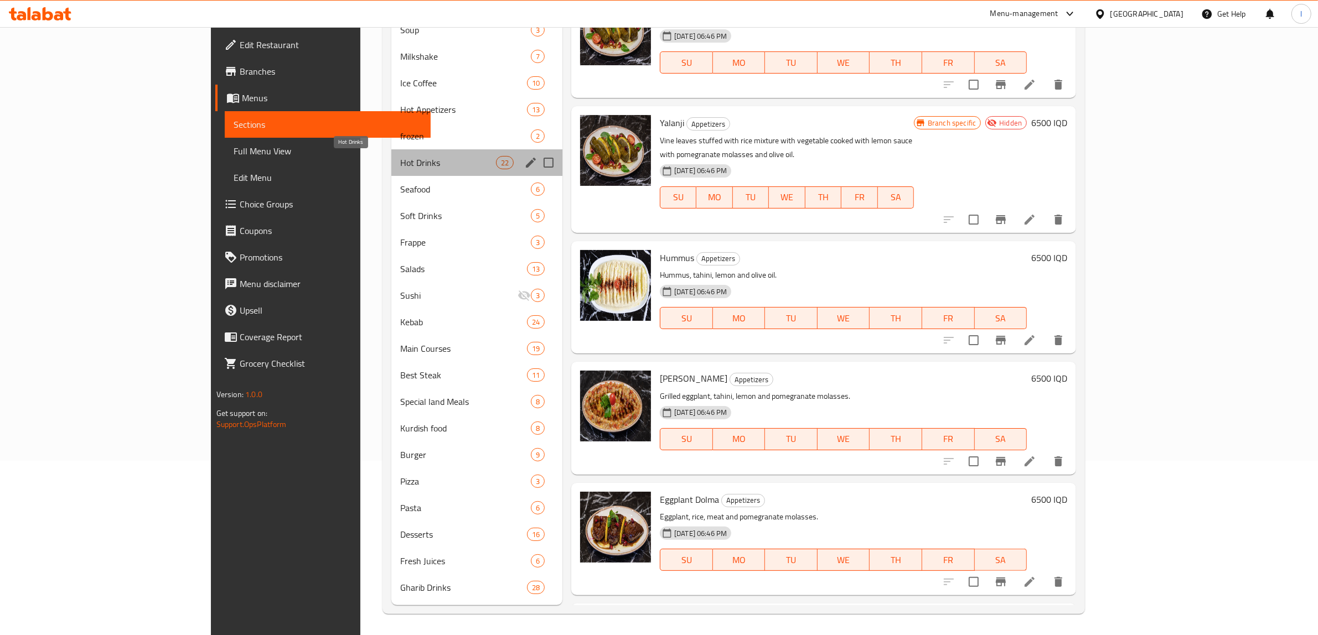
click at [400, 162] on span "Hot Drinks" at bounding box center [448, 162] width 96 height 13
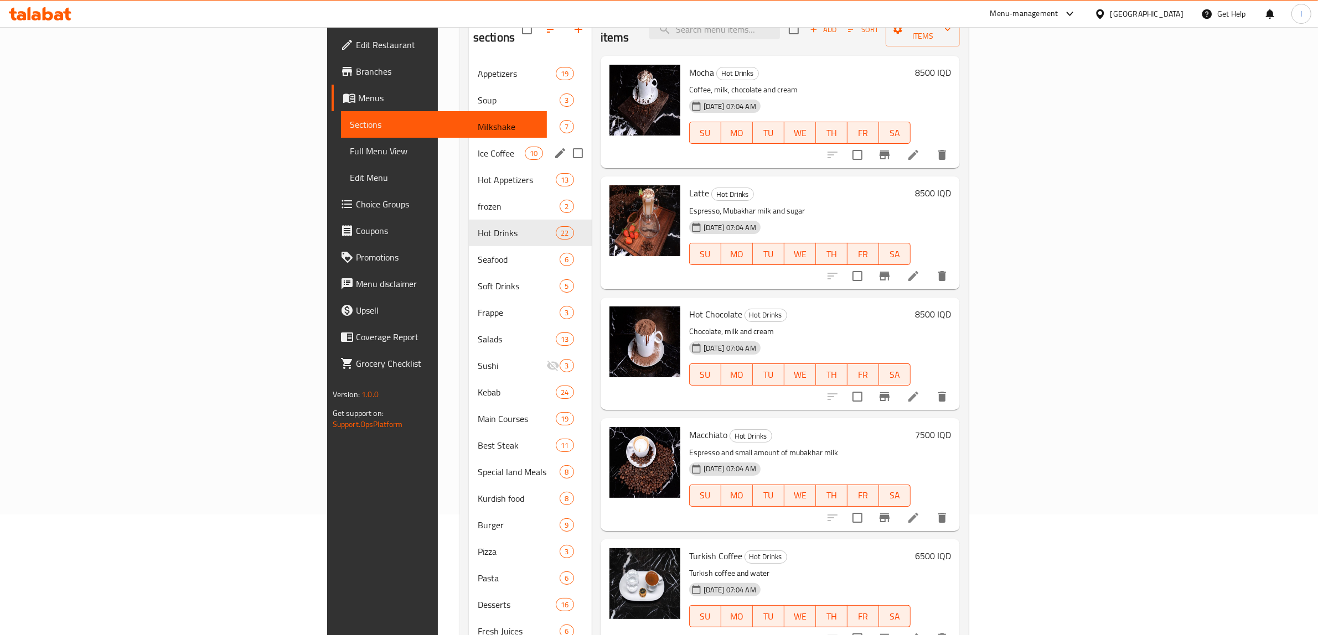
scroll to position [36, 0]
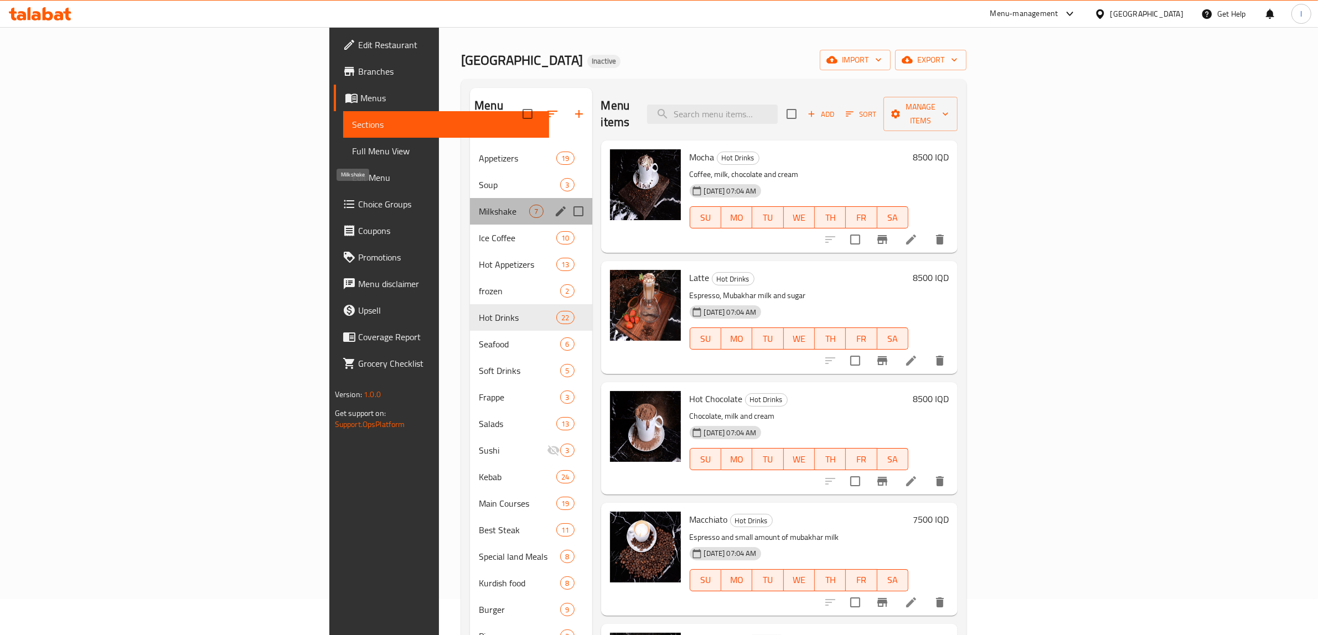
click at [479, 205] on span "Milkshake" at bounding box center [504, 211] width 50 height 13
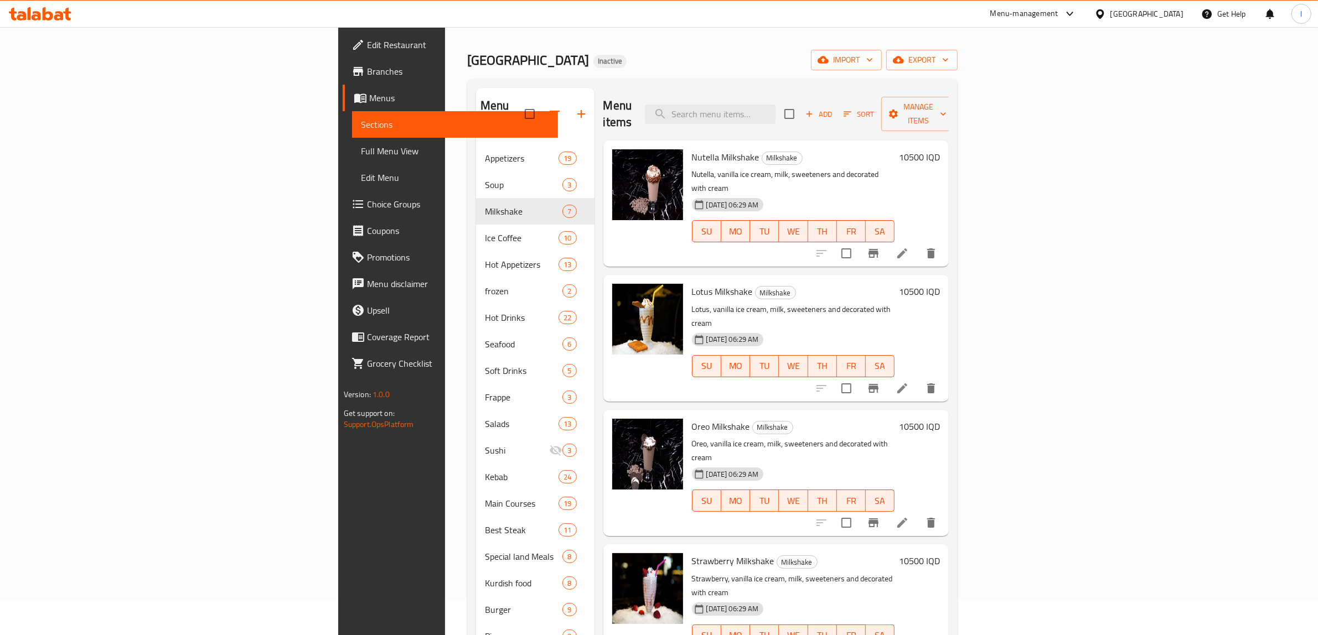
click at [361, 148] on span "Full Menu View" at bounding box center [455, 150] width 189 height 13
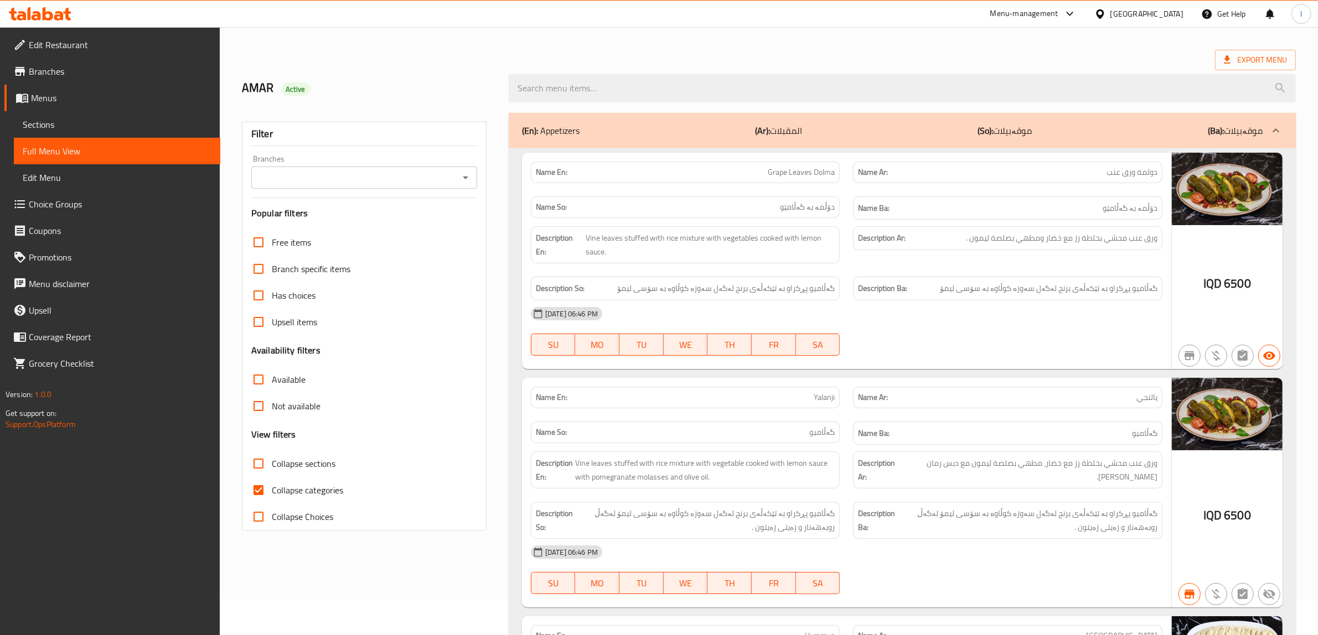
click at [335, 172] on input "Branches" at bounding box center [355, 177] width 201 height 15
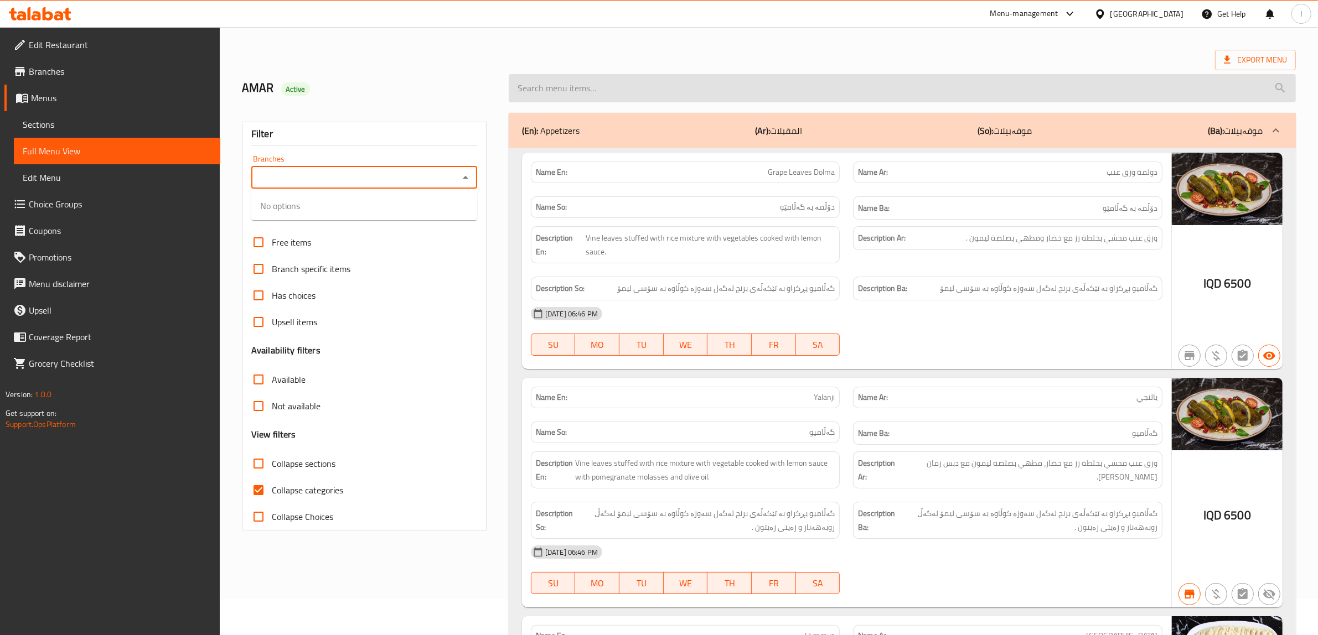
click at [656, 90] on input "search" at bounding box center [902, 88] width 787 height 28
paste input "Strawberry Milkshake"
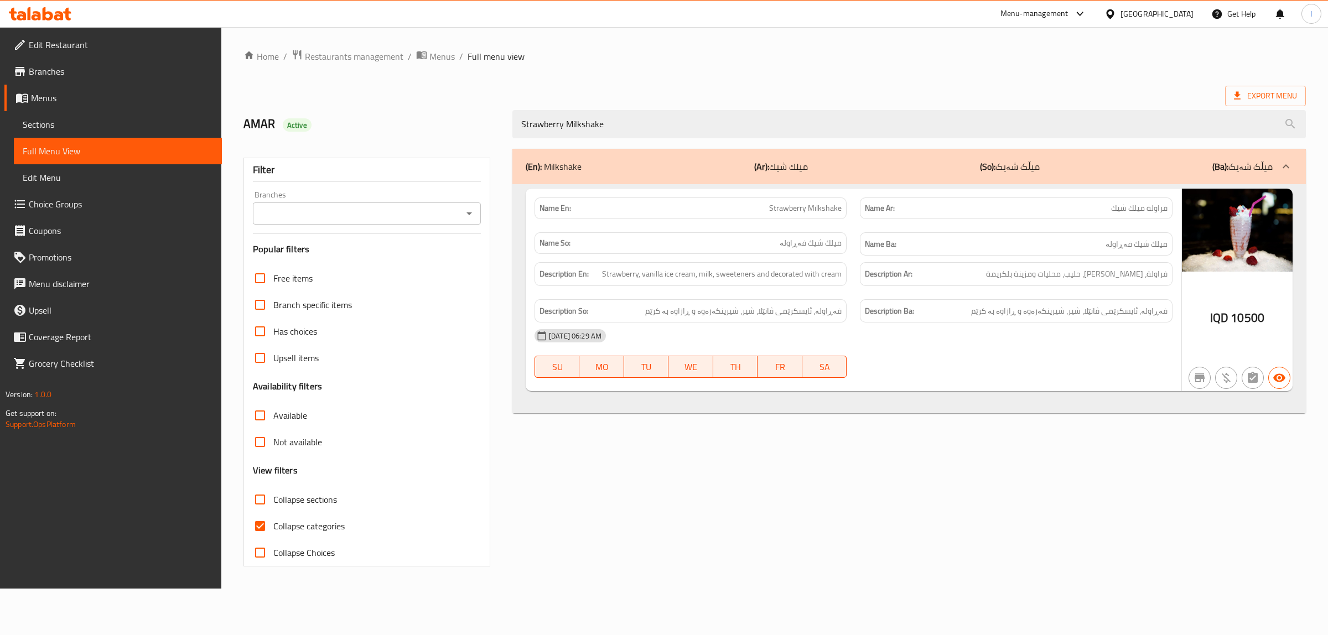
click at [826, 206] on span "Strawberry Milkshake" at bounding box center [805, 209] width 73 height 12
copy span "Milkshake"
drag, startPoint x: 638, startPoint y: 122, endPoint x: 390, endPoint y: 101, distance: 248.3
click at [399, 101] on div "AMAR Active Strawberry Milkshake" at bounding box center [775, 124] width 1076 height 49
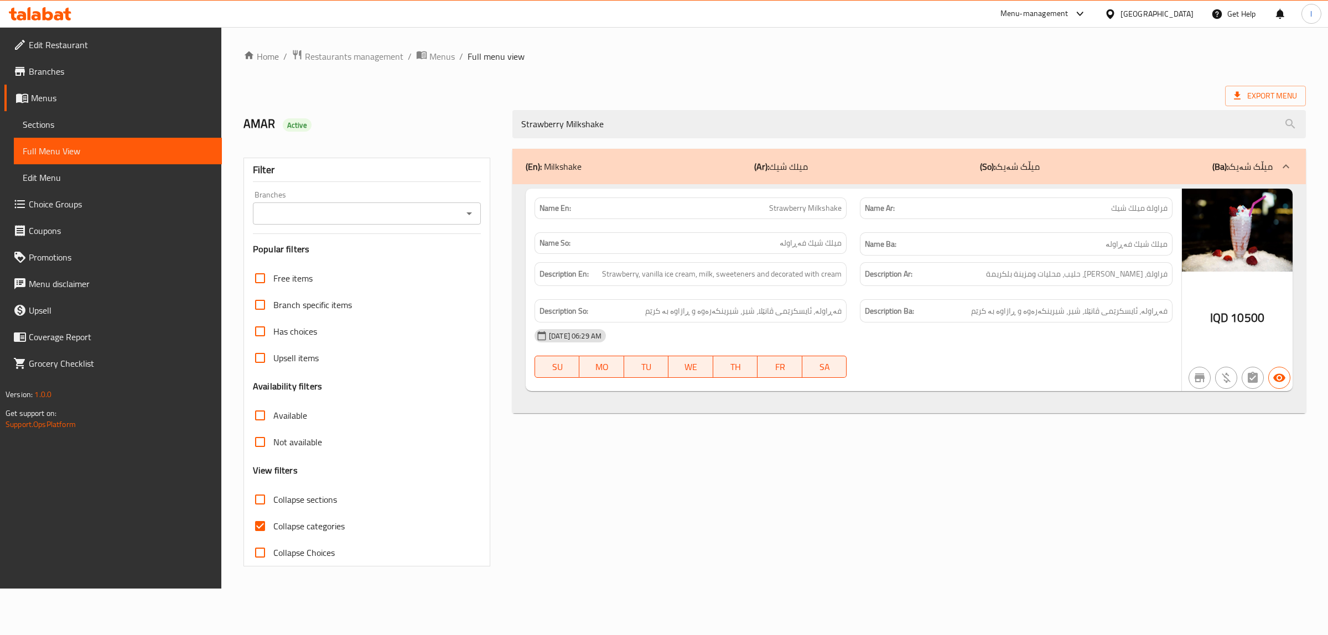
paste input "search"
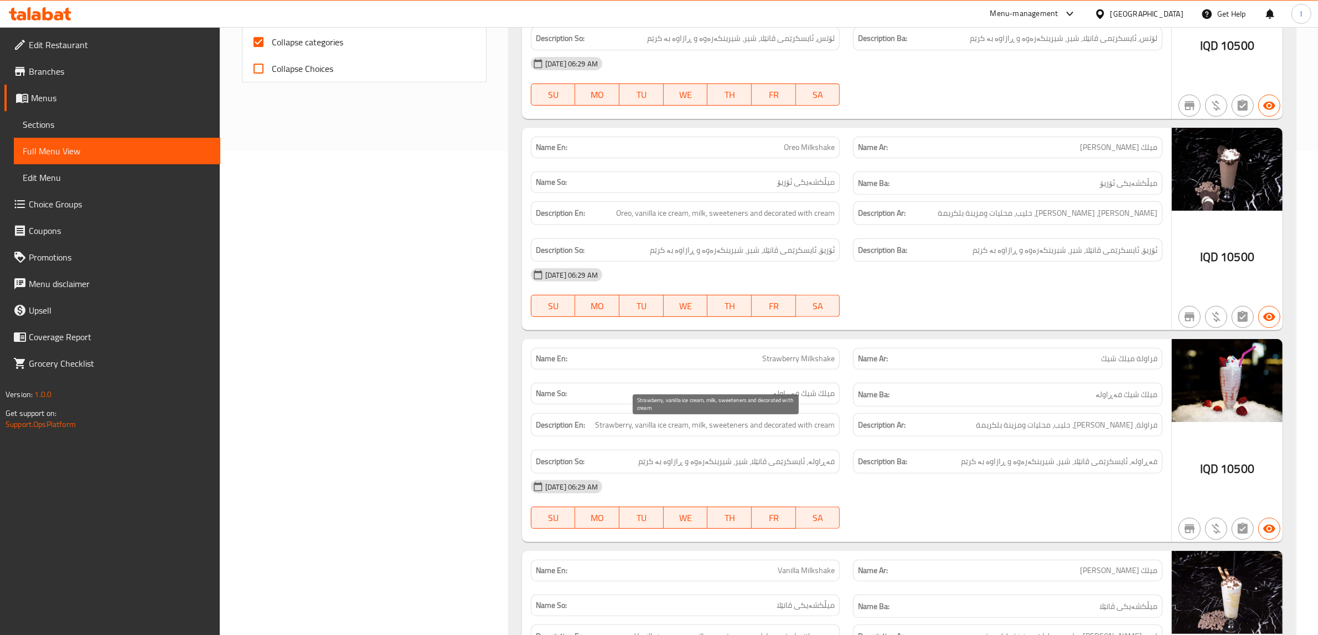
scroll to position [692, 0]
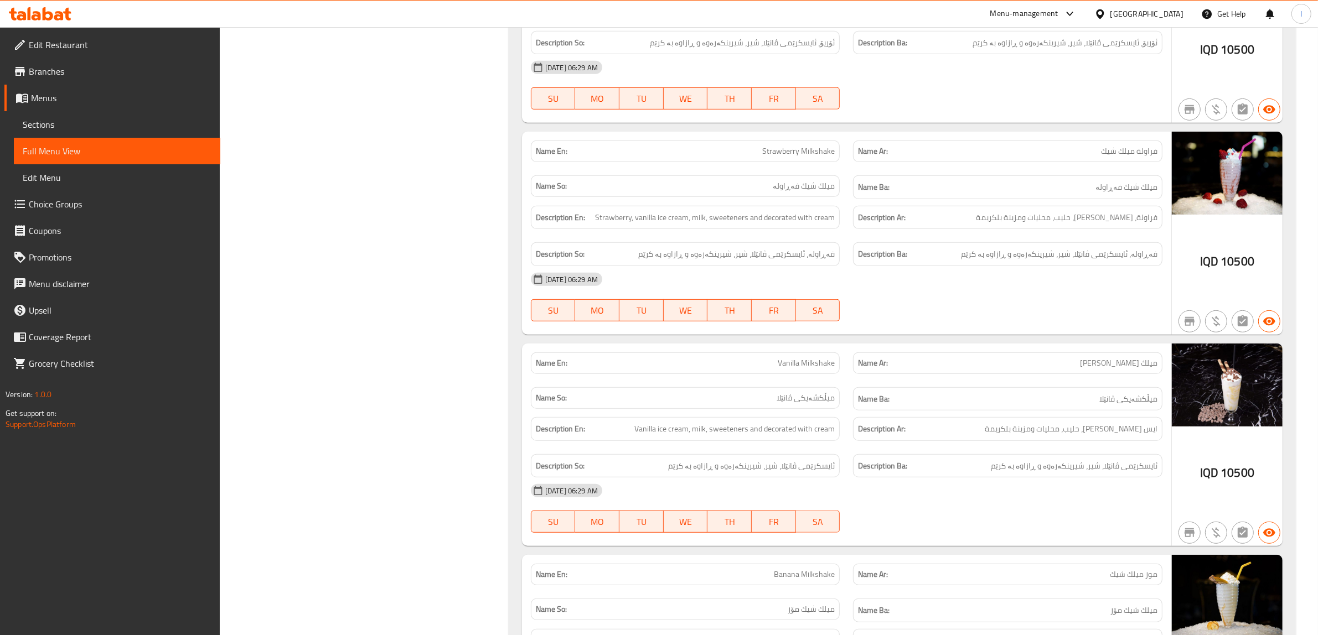
click at [798, 374] on div "Name En: Vanilla Milkshake" at bounding box center [685, 364] width 309 height 22
click at [800, 369] on span "Vanilla Milkshake" at bounding box center [806, 364] width 57 height 12
copy span "Vanilla Milkshake"
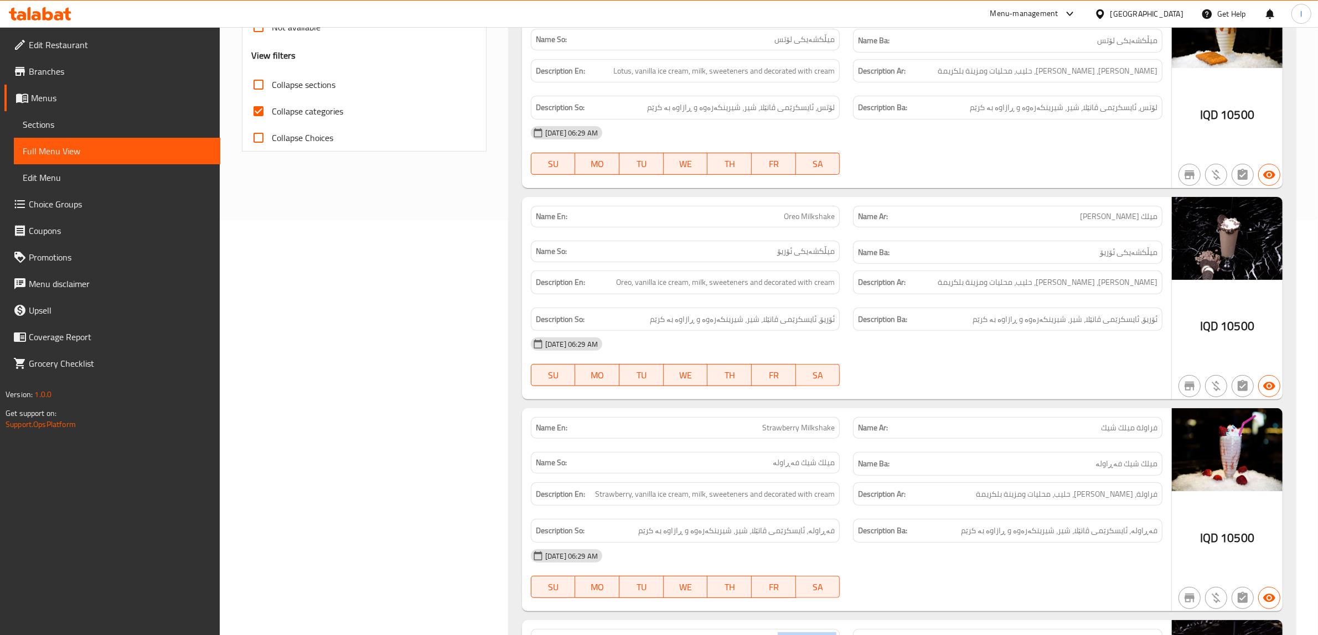
scroll to position [69, 0]
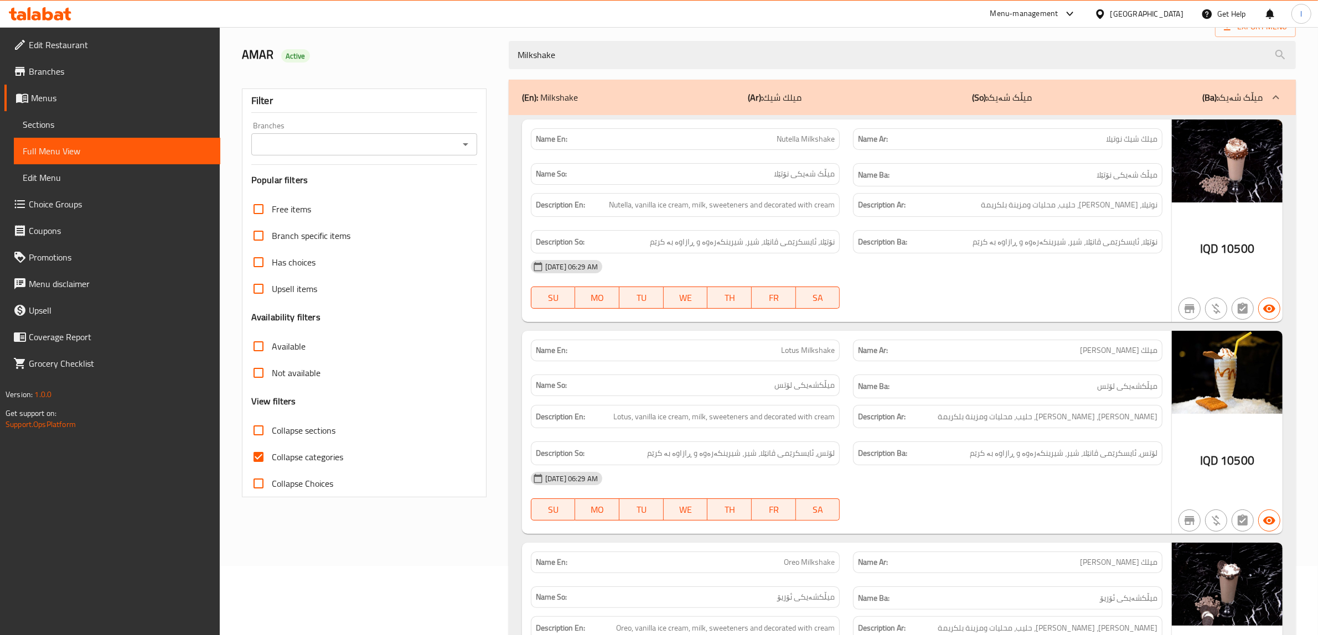
drag, startPoint x: 591, startPoint y: 53, endPoint x: 351, endPoint y: 59, distance: 239.2
click at [360, 59] on div "AMAR Active Milkshake" at bounding box center [768, 54] width 1067 height 49
paste input "Vanilla"
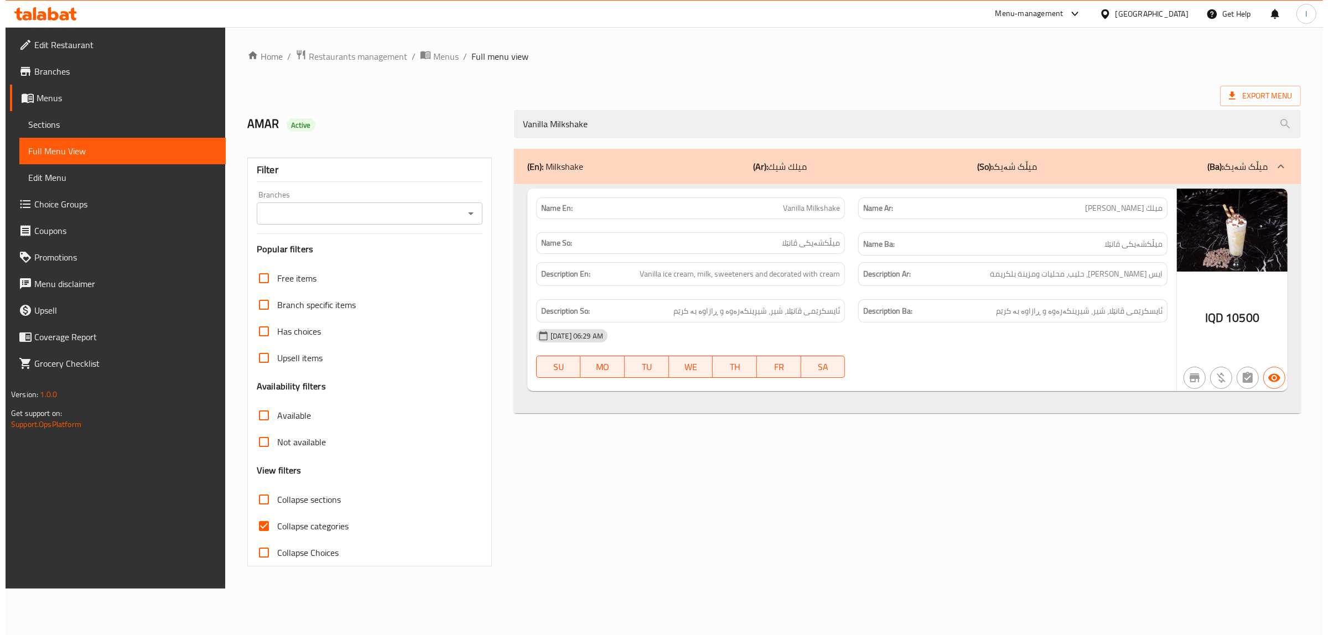
scroll to position [0, 0]
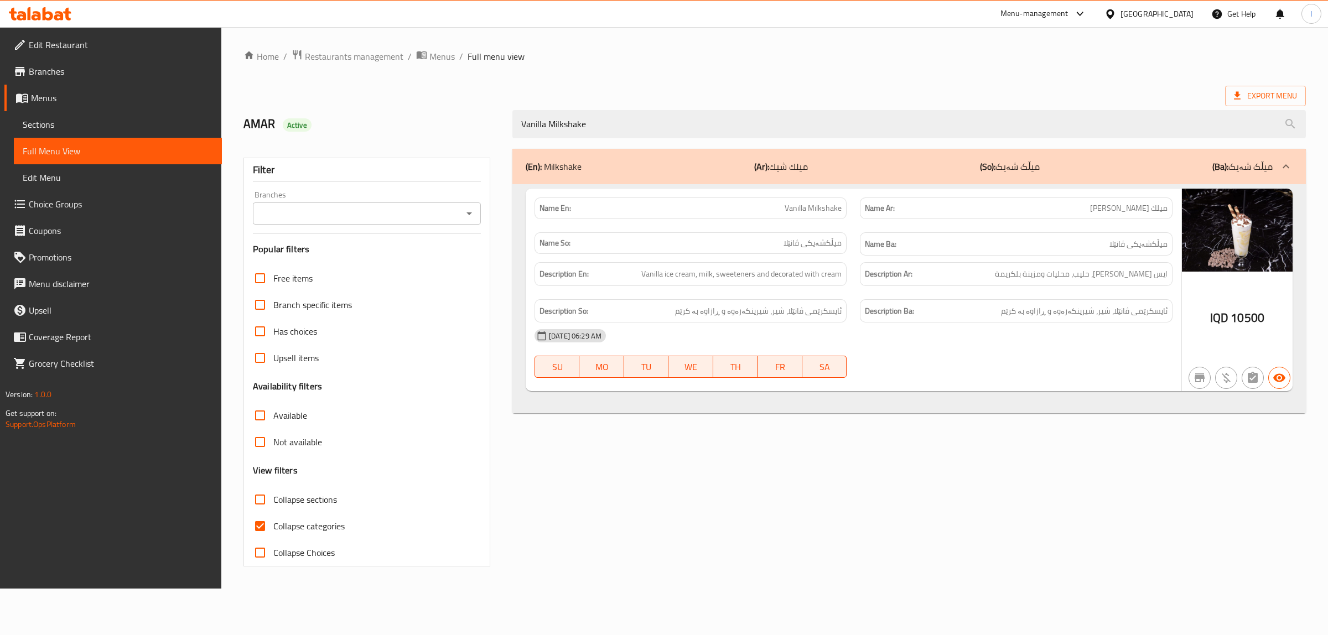
type input "Vanilla Milkshake"
click at [818, 209] on span "Vanilla Milkshake" at bounding box center [813, 209] width 57 height 12
copy span "Vanilla Milkshake"
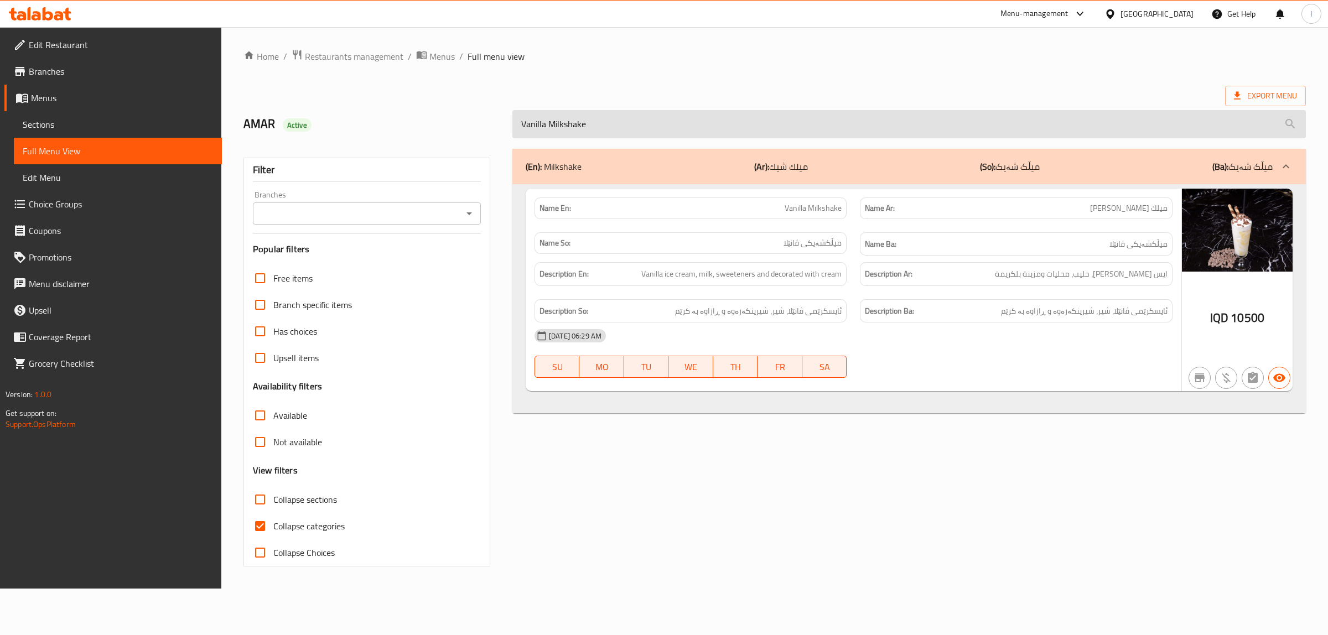
click at [610, 117] on input "Vanilla Milkshake" at bounding box center [910, 124] width 794 height 28
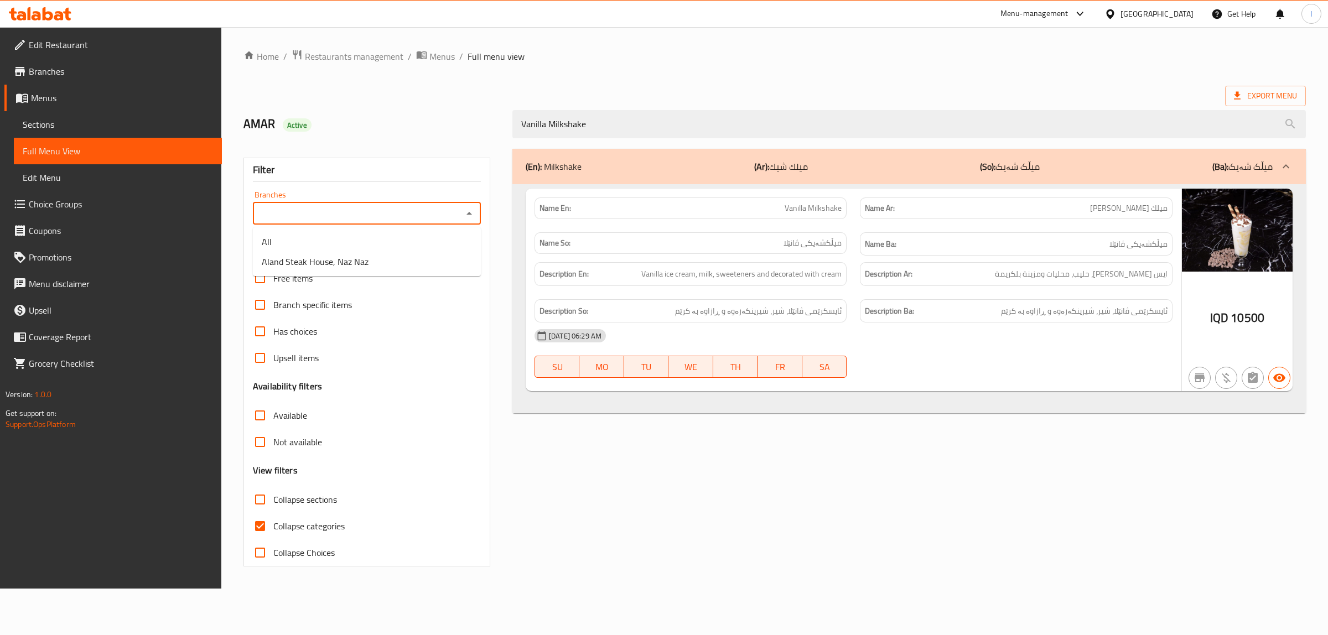
click at [378, 216] on input "Branches" at bounding box center [357, 213] width 203 height 15
click at [375, 258] on li "Aland Steak House, Naz Naz" at bounding box center [367, 262] width 228 height 20
type input "Aland Steak House, Naz Naz"
drag, startPoint x: 615, startPoint y: 123, endPoint x: 333, endPoint y: 108, distance: 282.1
click at [344, 111] on div "AMAR Active Vanilla Milkshake" at bounding box center [775, 124] width 1076 height 49
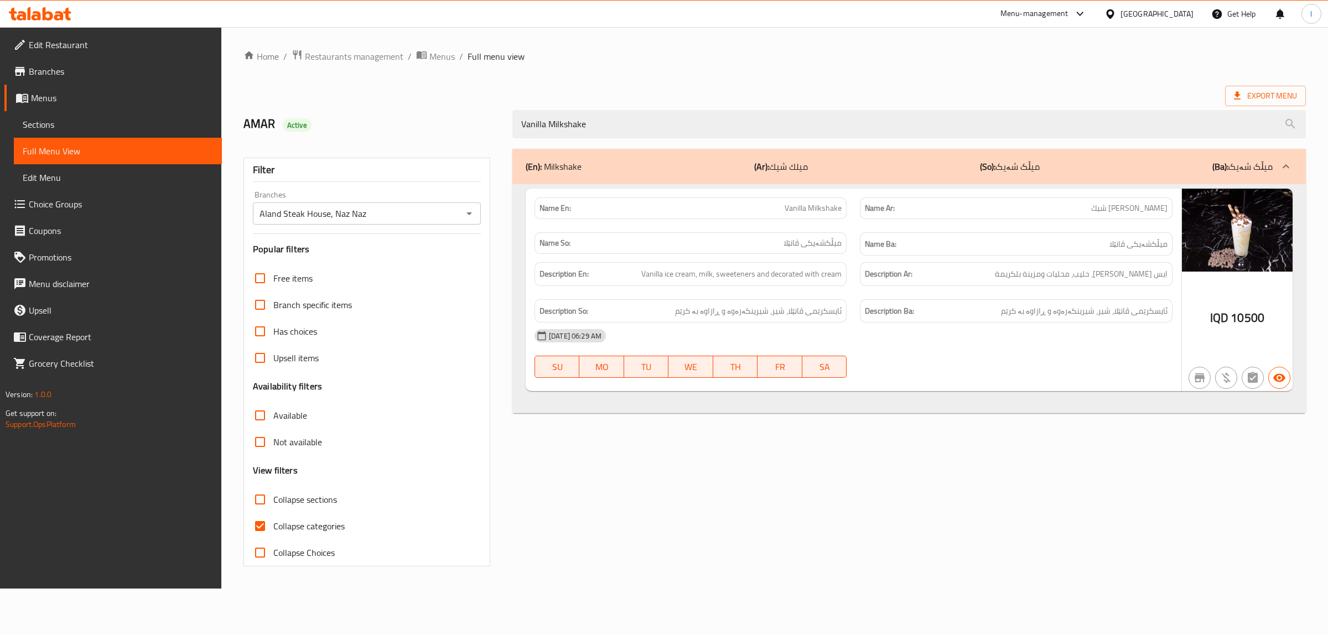
click at [1099, 225] on div "Name Ar: فانيلا ميلك شيك" at bounding box center [1015, 208] width 325 height 35
drag, startPoint x: 703, startPoint y: 129, endPoint x: 486, endPoint y: 128, distance: 217.0
click at [486, 128] on div "AMAR Active Vanilla Milkshake" at bounding box center [775, 124] width 1076 height 49
click at [51, 111] on link "Sections" at bounding box center [118, 124] width 208 height 27
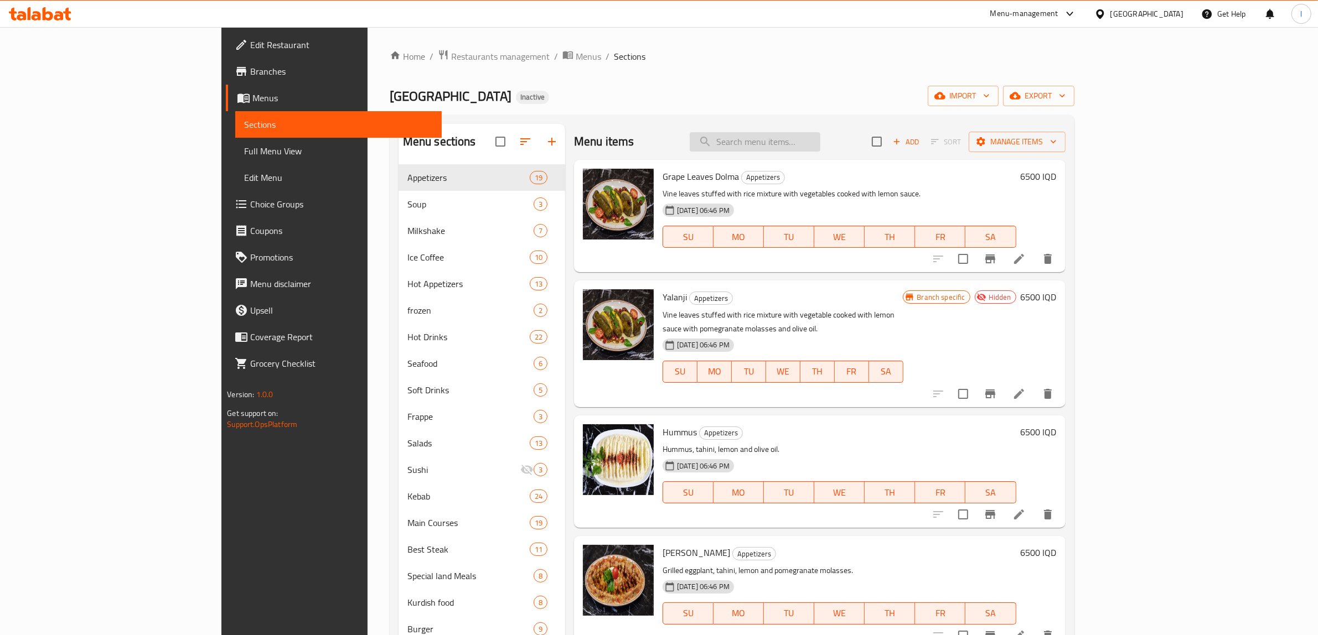
click at [820, 132] on input "search" at bounding box center [755, 141] width 131 height 19
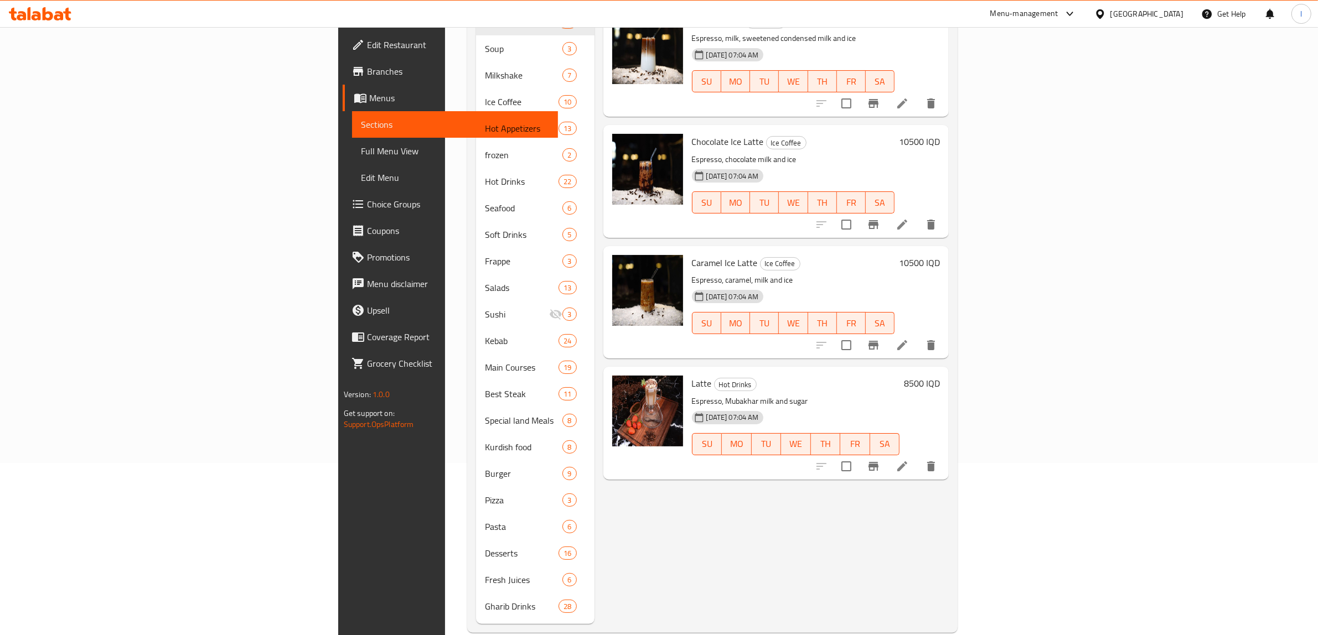
scroll to position [174, 0]
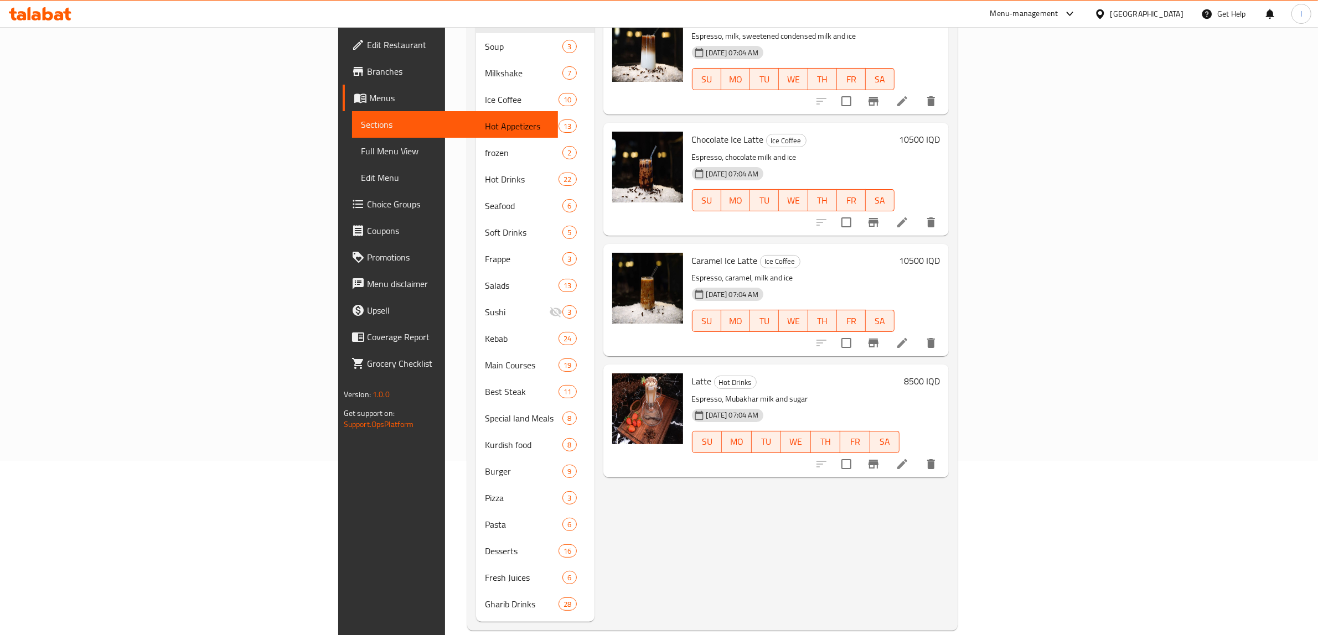
type input "latte"
drag, startPoint x: 607, startPoint y: 244, endPoint x: 671, endPoint y: 252, distance: 65.2
click at [692, 253] on h6 "Caramel Ice Latte Ice Coffee" at bounding box center [793, 260] width 203 height 15
copy span "Caramel Ice Latte"
click at [361, 157] on span "Full Menu View" at bounding box center [455, 150] width 189 height 13
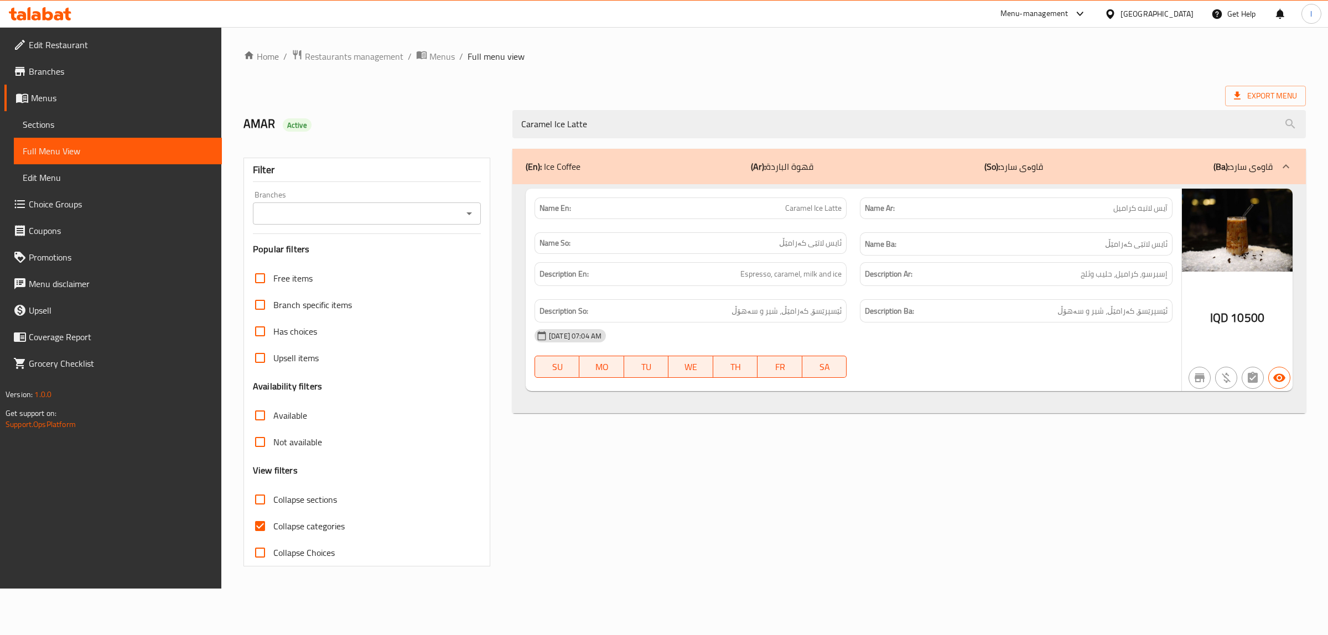
type input "Caramel Ice Latte"
click at [391, 209] on input "Branches" at bounding box center [357, 213] width 203 height 15
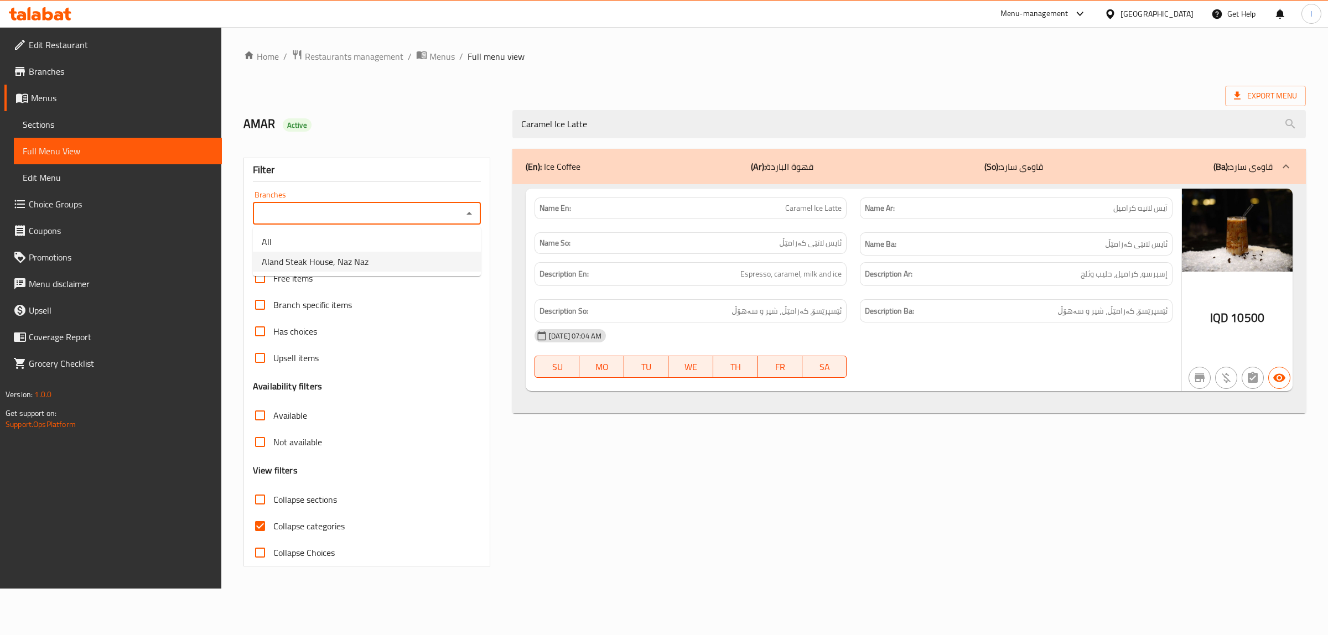
click at [330, 261] on span "Aland Steak House, Naz Naz" at bounding box center [315, 261] width 107 height 13
click at [400, 209] on input "Aland Steak House, Naz Naz" at bounding box center [357, 213] width 203 height 15
click at [452, 216] on input "Aland Steak House, Naz Naz" at bounding box center [357, 213] width 203 height 15
click at [472, 217] on icon "Open" at bounding box center [469, 213] width 13 height 13
click at [331, 246] on li "All" at bounding box center [367, 242] width 228 height 20
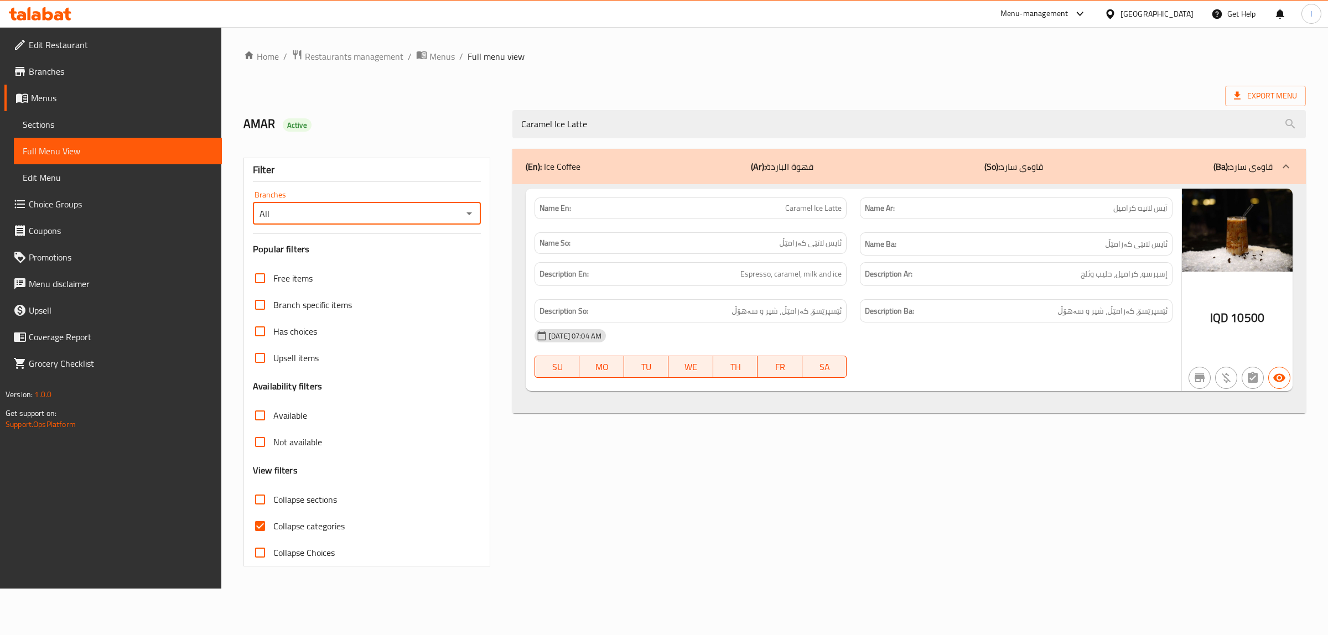
click at [422, 220] on input "All" at bounding box center [357, 213] width 203 height 15
click at [467, 217] on icon "Open" at bounding box center [469, 213] width 13 height 13
click at [352, 261] on span "Aland Steak House, Naz Naz" at bounding box center [315, 261] width 107 height 13
type input "Aland Steak House, Naz Naz"
drag, startPoint x: 572, startPoint y: 137, endPoint x: 267, endPoint y: 98, distance: 307.5
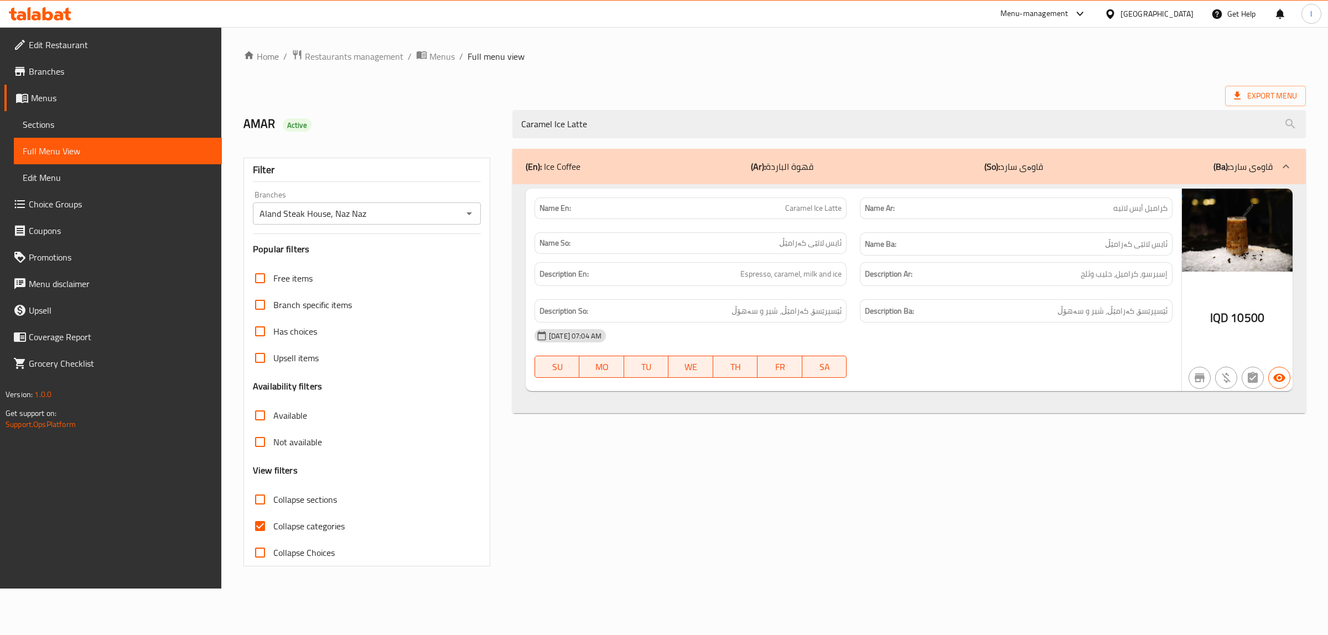
click at [277, 101] on div "AMAR Active Caramel Ice Latte" at bounding box center [775, 124] width 1076 height 49
paste input "Pistachio Coffe"
type input "Pistachio Coffee"
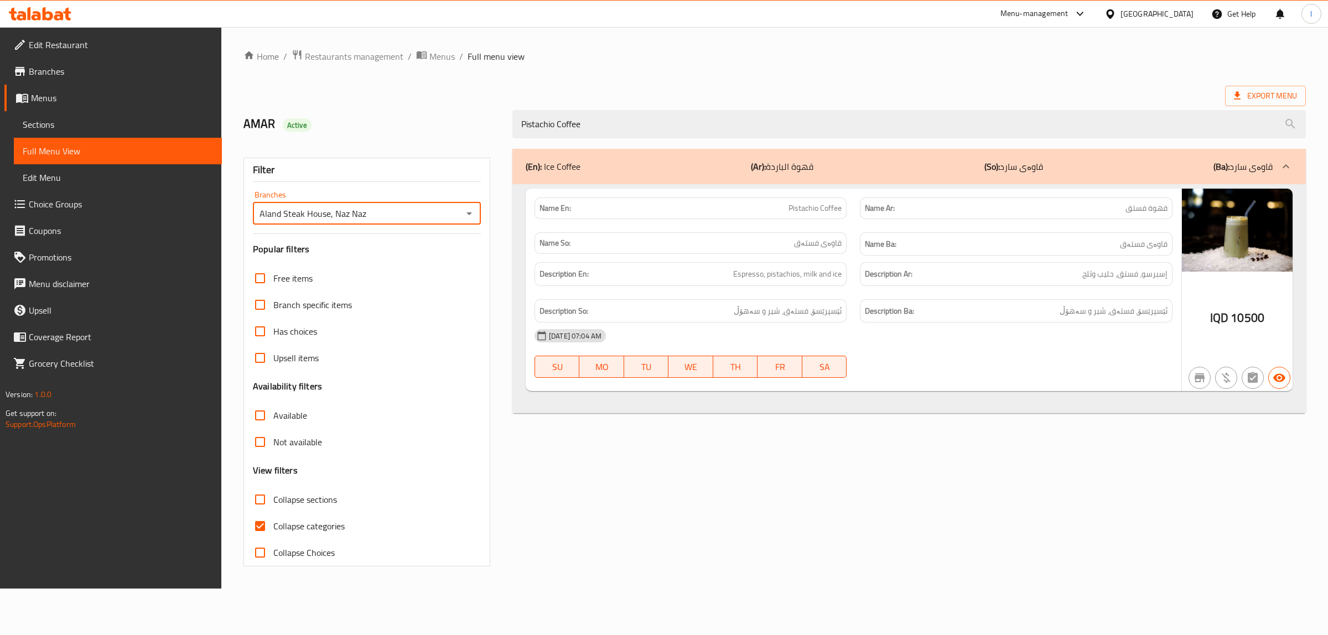
click at [408, 220] on input "Aland Steak House, Naz Naz" at bounding box center [357, 213] width 203 height 15
click at [428, 216] on input "Aland Steak House, Naz Naz" at bounding box center [357, 213] width 203 height 15
click at [466, 216] on icon "Open" at bounding box center [469, 213] width 13 height 13
click at [356, 244] on li "All" at bounding box center [367, 242] width 228 height 20
click at [418, 216] on input "All" at bounding box center [357, 213] width 203 height 15
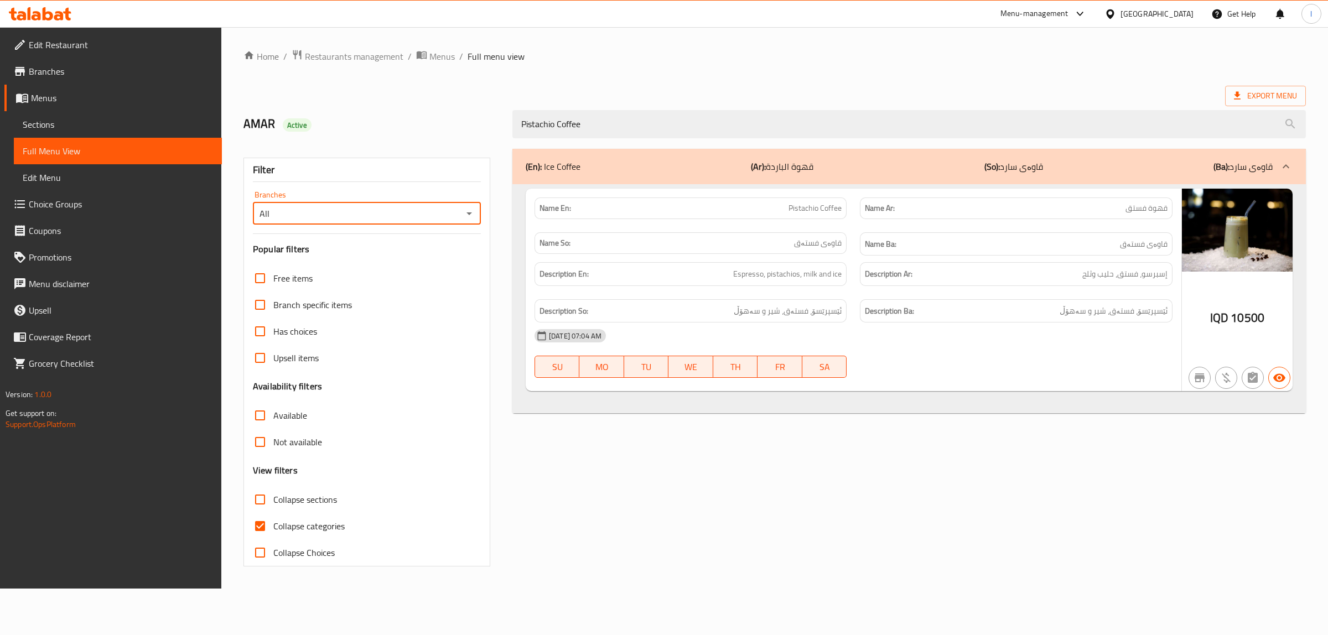
click at [422, 222] on div "All Branches" at bounding box center [367, 214] width 228 height 22
click at [471, 214] on icon "Open" at bounding box center [469, 213] width 13 height 13
click at [403, 259] on li "Aland Steak House, Naz Naz" at bounding box center [367, 262] width 228 height 20
type input "Aland Steak House, Naz Naz"
drag, startPoint x: 728, startPoint y: 126, endPoint x: 338, endPoint y: 121, distance: 390.8
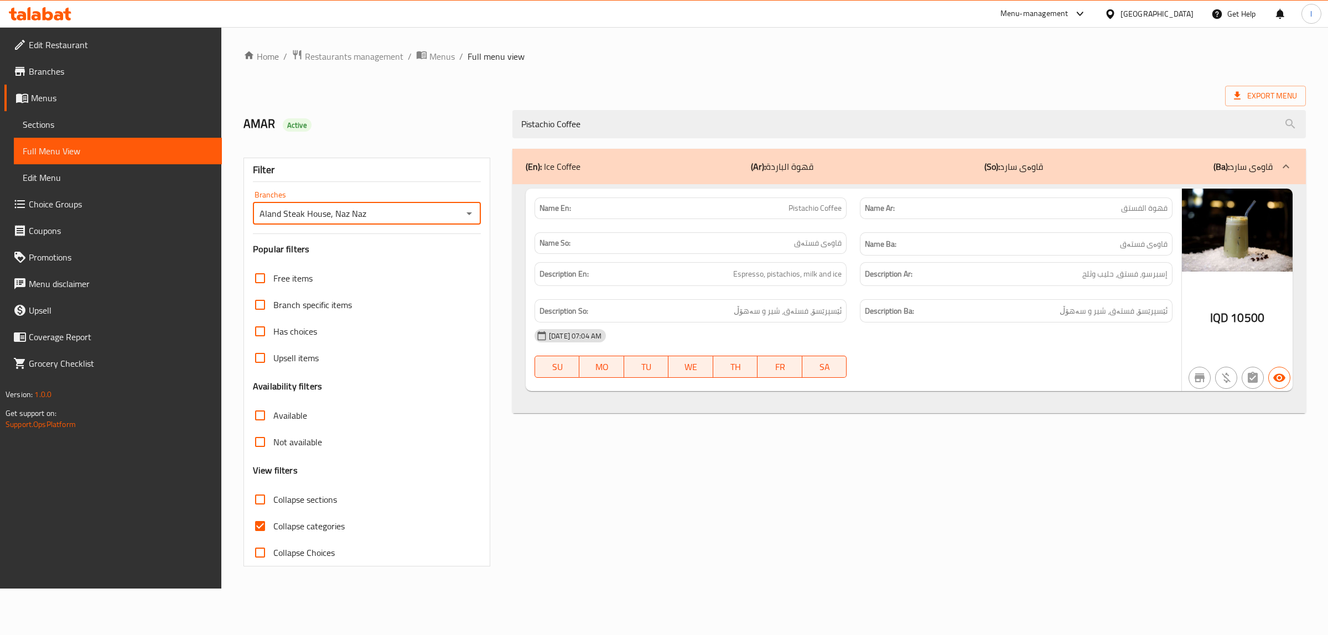
click at [344, 123] on div "AMAR Active Pistachio Coffee" at bounding box center [775, 124] width 1076 height 49
paste input "Salmon Fillet"
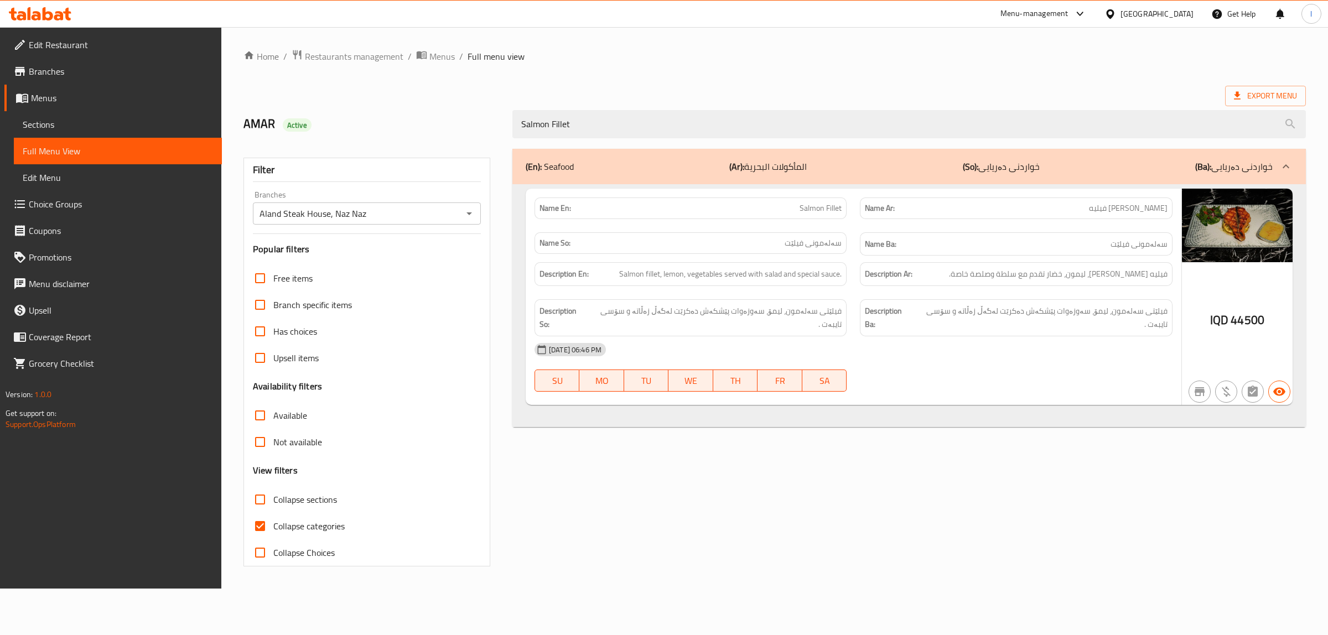
type input "Salmon Fillet"
click at [811, 209] on span "Salmon Fillet" at bounding box center [821, 209] width 42 height 12
copy span "Salmon"
drag, startPoint x: 621, startPoint y: 117, endPoint x: 482, endPoint y: 120, distance: 138.9
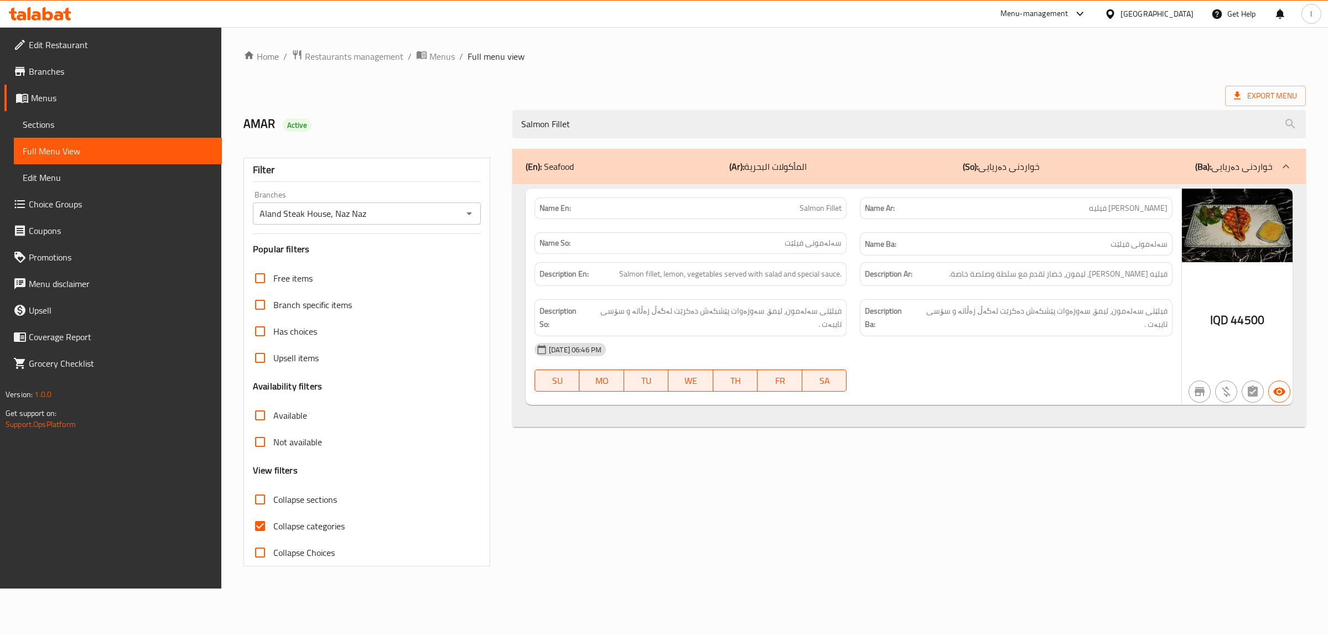
click at [482, 120] on div "AMAR Active Salmon Fillet" at bounding box center [775, 124] width 1076 height 49
click at [86, 131] on link "Sections" at bounding box center [118, 124] width 208 height 27
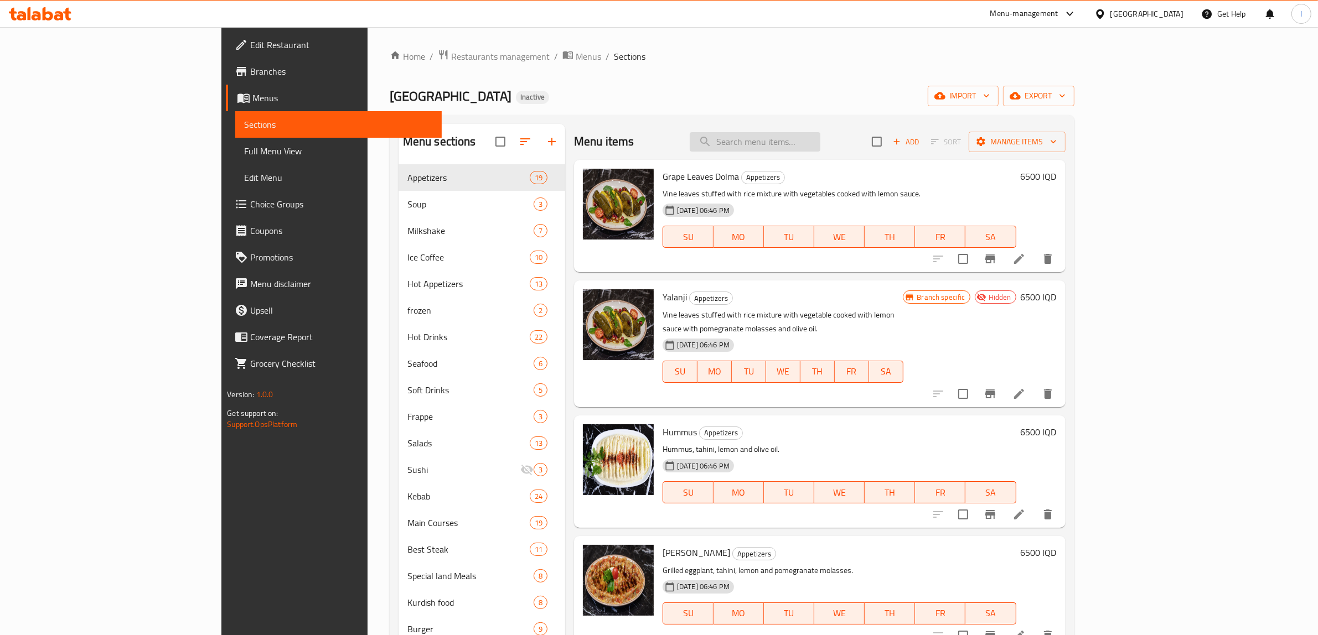
click at [820, 132] on input "search" at bounding box center [755, 141] width 131 height 19
paste input "Salmon Fillet"
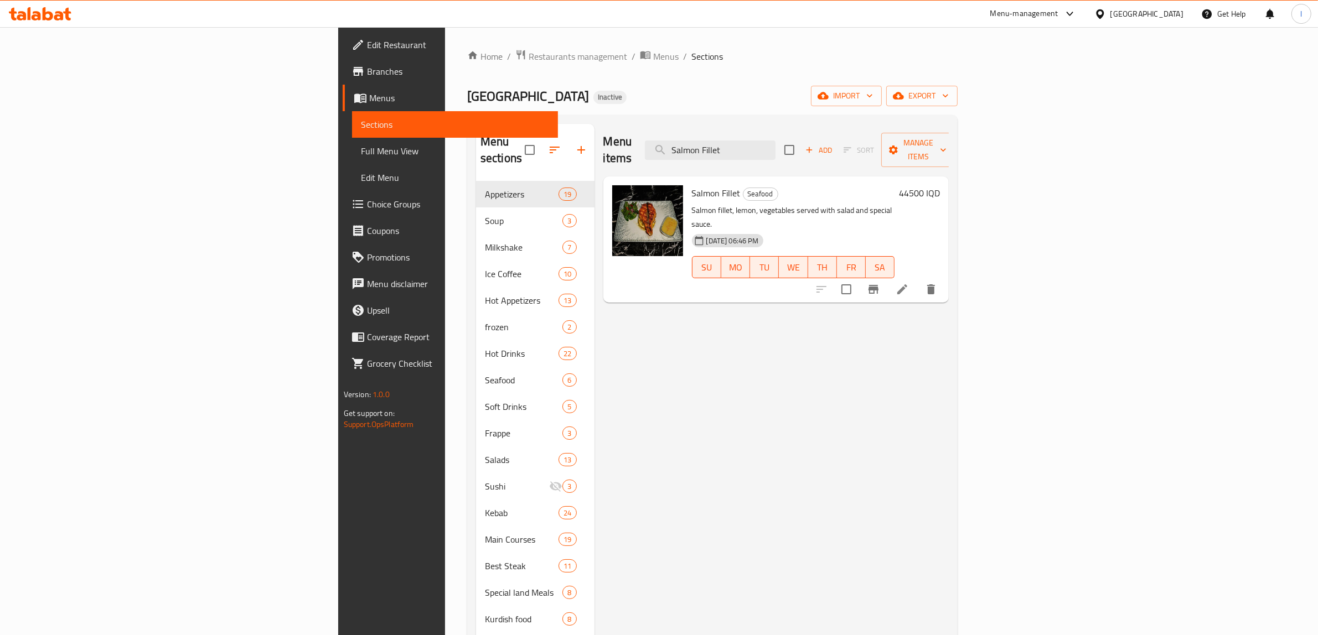
type input "Salmon Fillet"
click at [907, 284] on icon at bounding box center [902, 289] width 10 height 10
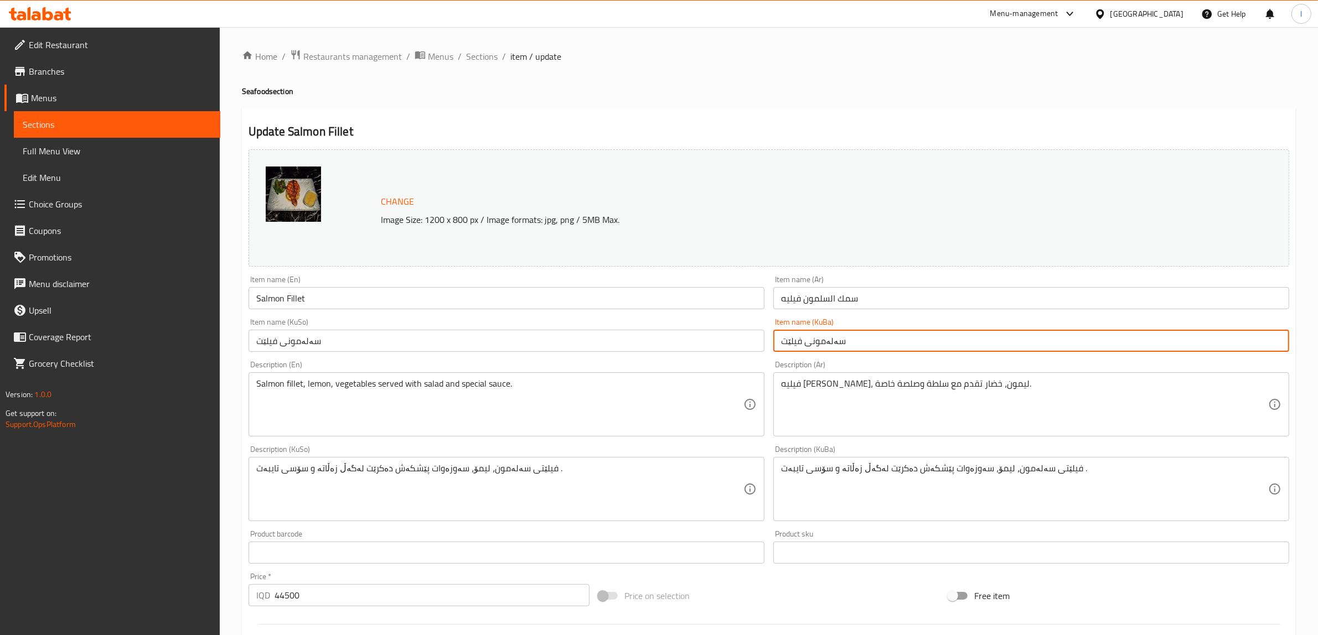
click at [989, 345] on input "سەلەمونی فیلێت" at bounding box center [1031, 341] width 516 height 22
click at [375, 341] on input "سەلەمونی فیلێت" at bounding box center [507, 341] width 516 height 22
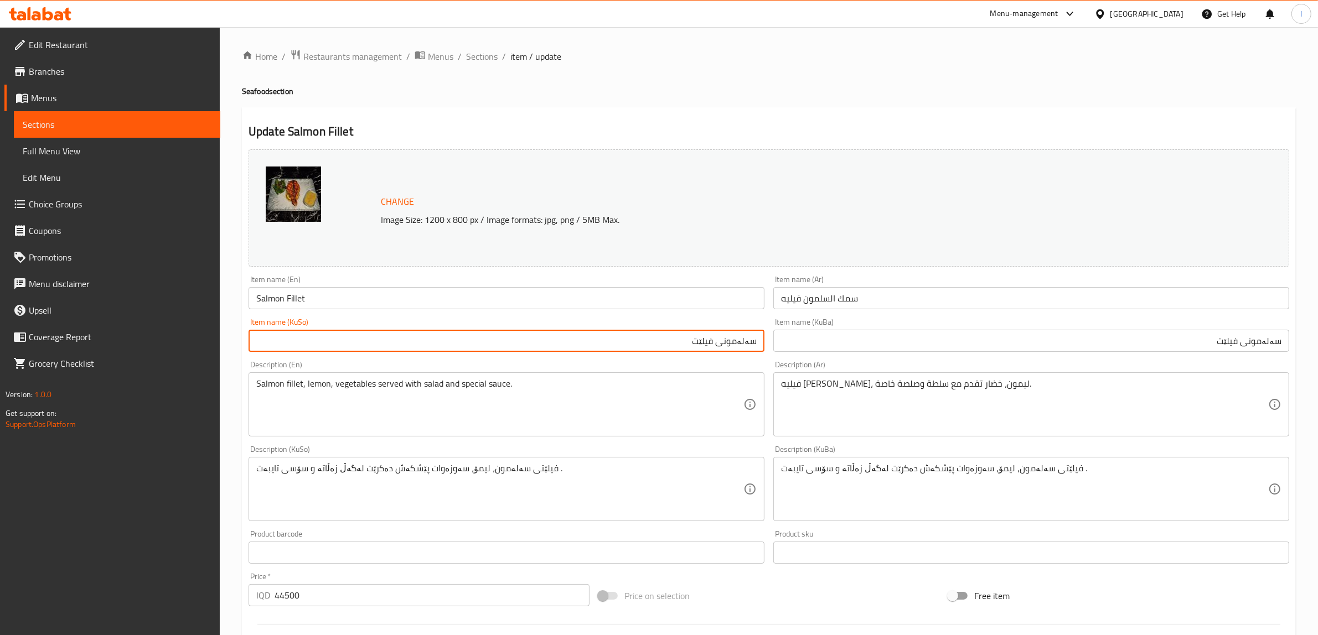
click at [1274, 344] on input "سەلەمونی فیلێت" at bounding box center [1031, 341] width 516 height 22
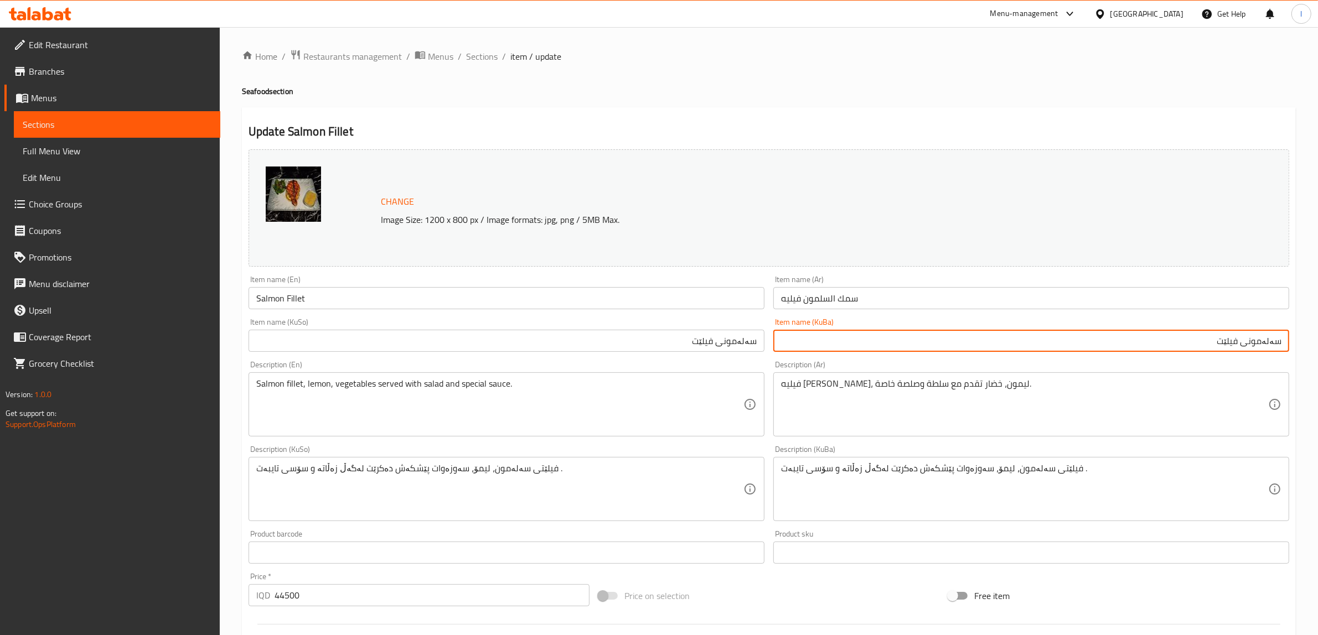
click at [1285, 346] on input "سەلەمونی فیلێت" at bounding box center [1031, 341] width 516 height 22
drag, startPoint x: 1247, startPoint y: 347, endPoint x: 1327, endPoint y: 335, distance: 81.2
click at [1318, 335] on html "​ Menu-management [GEOGRAPHIC_DATA] Get Help l Edit Restaurant Branches Menus S…" at bounding box center [659, 317] width 1318 height 635
paste input "ماسی"
drag, startPoint x: 1104, startPoint y: 342, endPoint x: 1327, endPoint y: 342, distance: 223.0
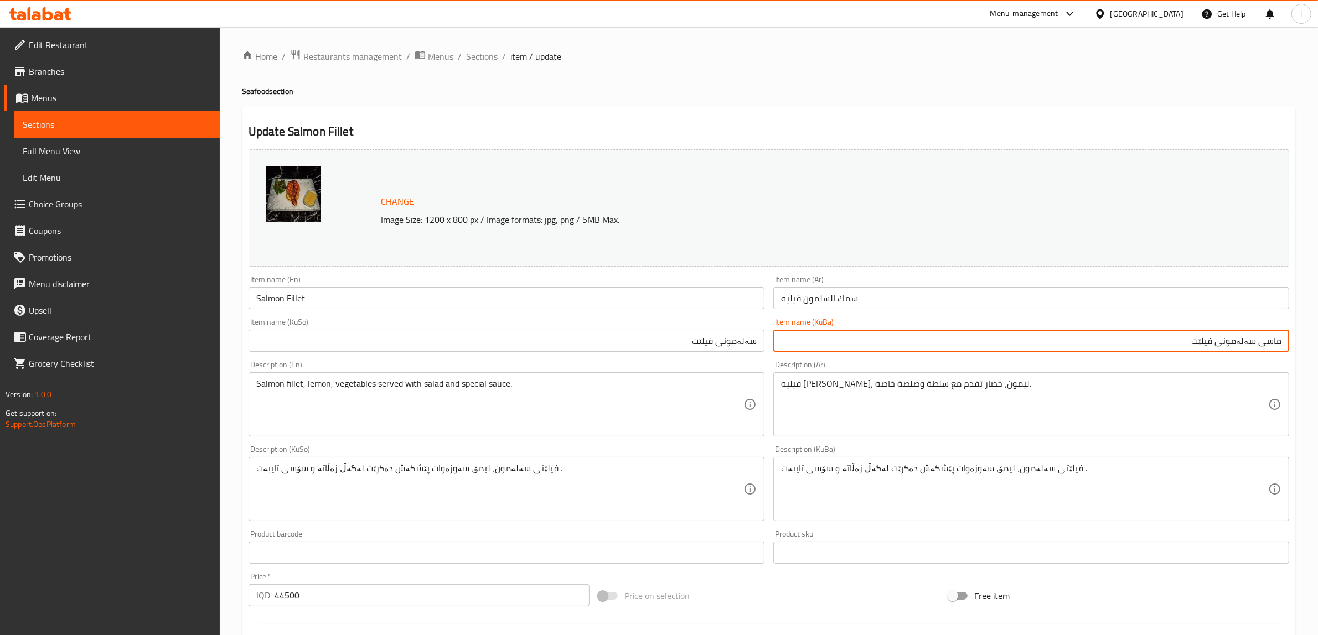
click at [1318, 342] on html "​ Menu-management [GEOGRAPHIC_DATA] Get Help l Edit Restaurant Branches Menus S…" at bounding box center [659, 317] width 1318 height 635
type input "ماسی سەلەمونی فیلێت"
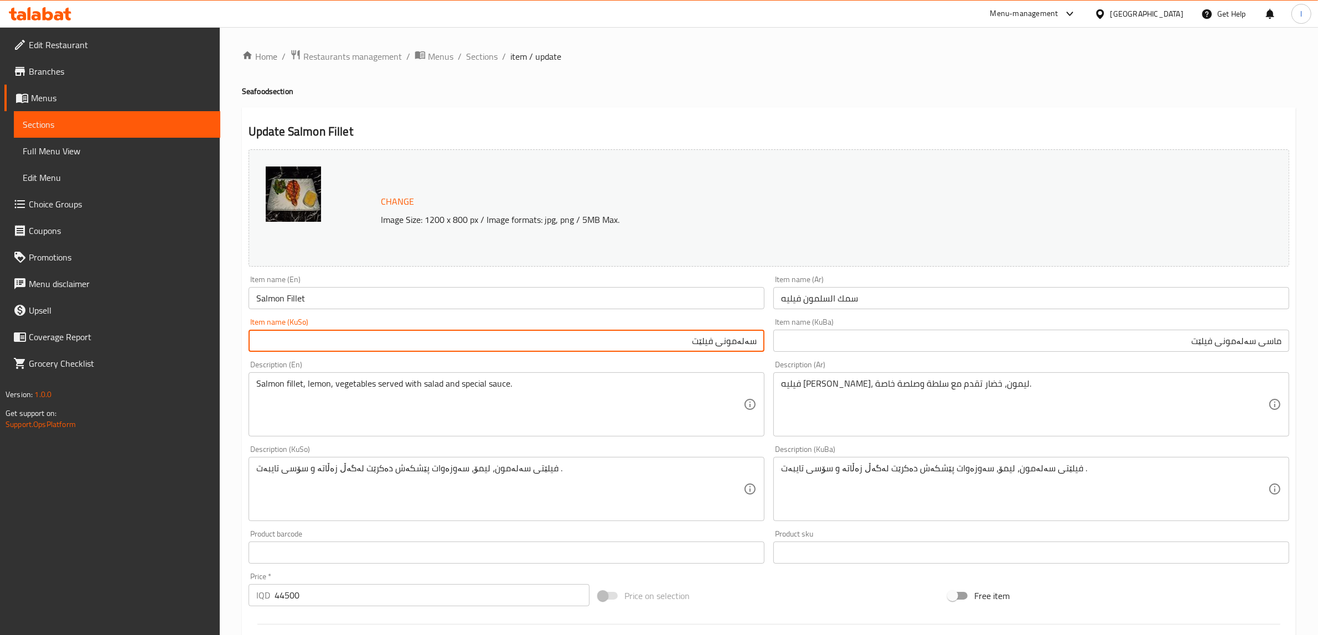
drag, startPoint x: 507, startPoint y: 343, endPoint x: 902, endPoint y: 349, distance: 395.2
click at [902, 349] on div "Change Image Size: 1200 x 800 px / Image formats: jpg, png / 5MB Max. Item name…" at bounding box center [768, 455] width 1049 height 620
paste input "ماسی"
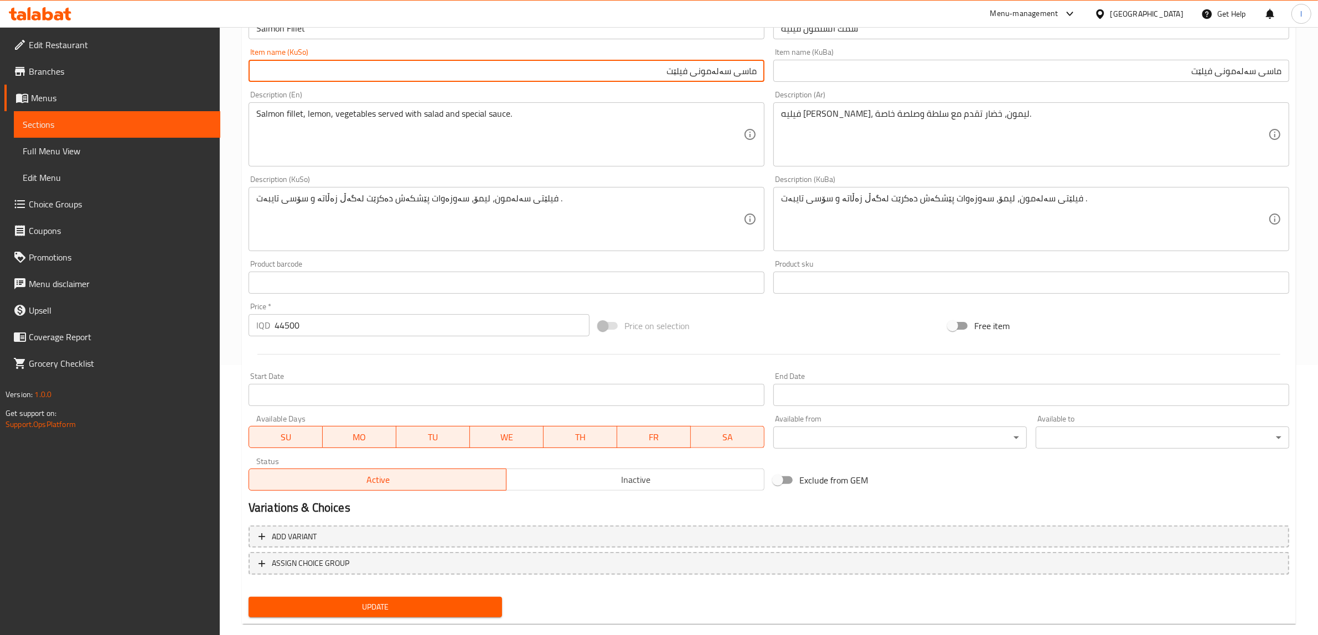
scroll to position [277, 0]
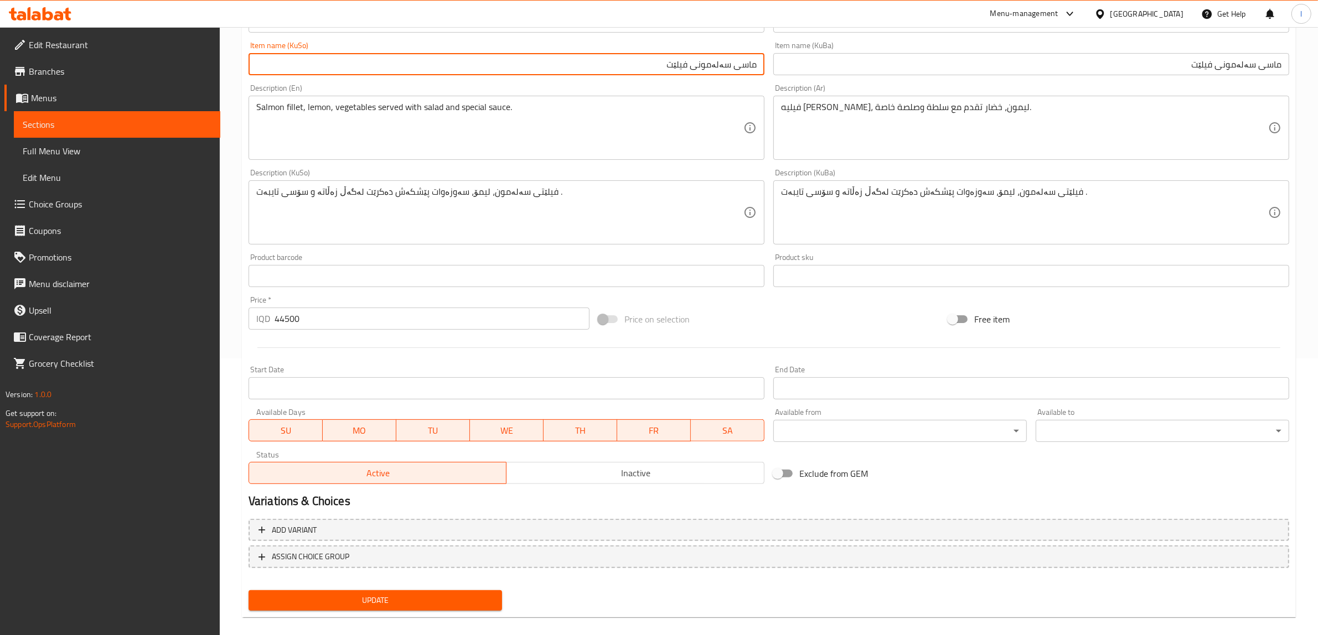
type input "ماسی سەلەمونی فیلێت"
click at [369, 603] on span "Update" at bounding box center [375, 601] width 236 height 14
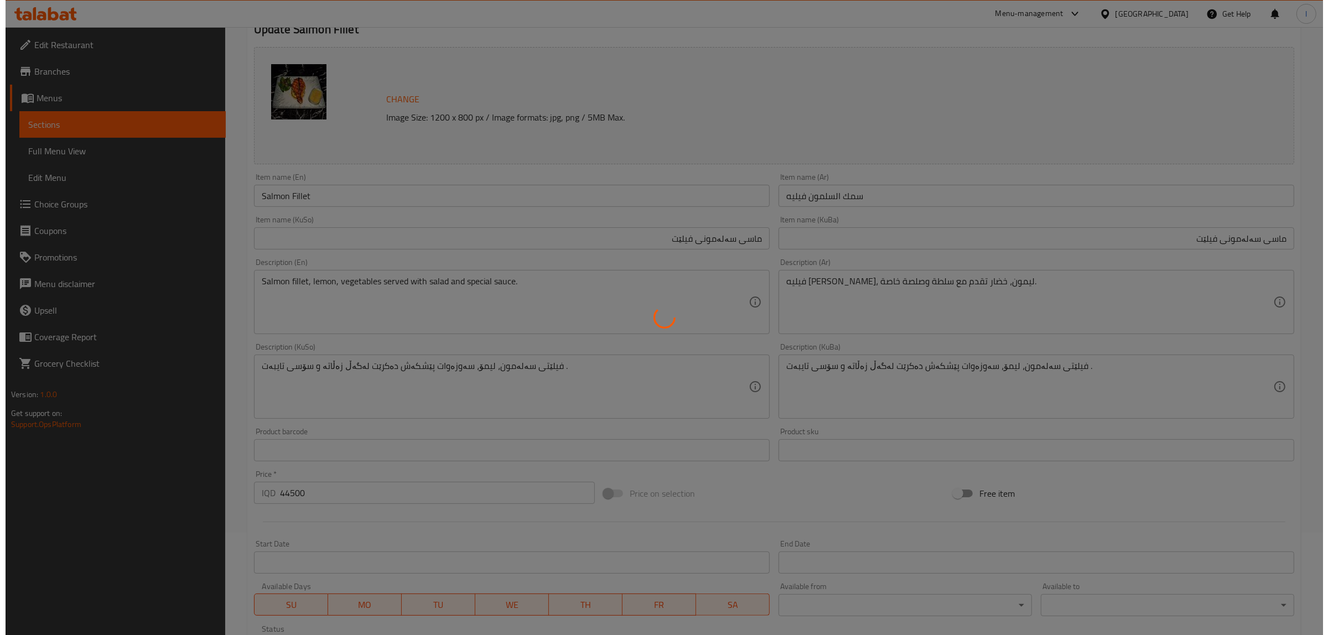
scroll to position [0, 0]
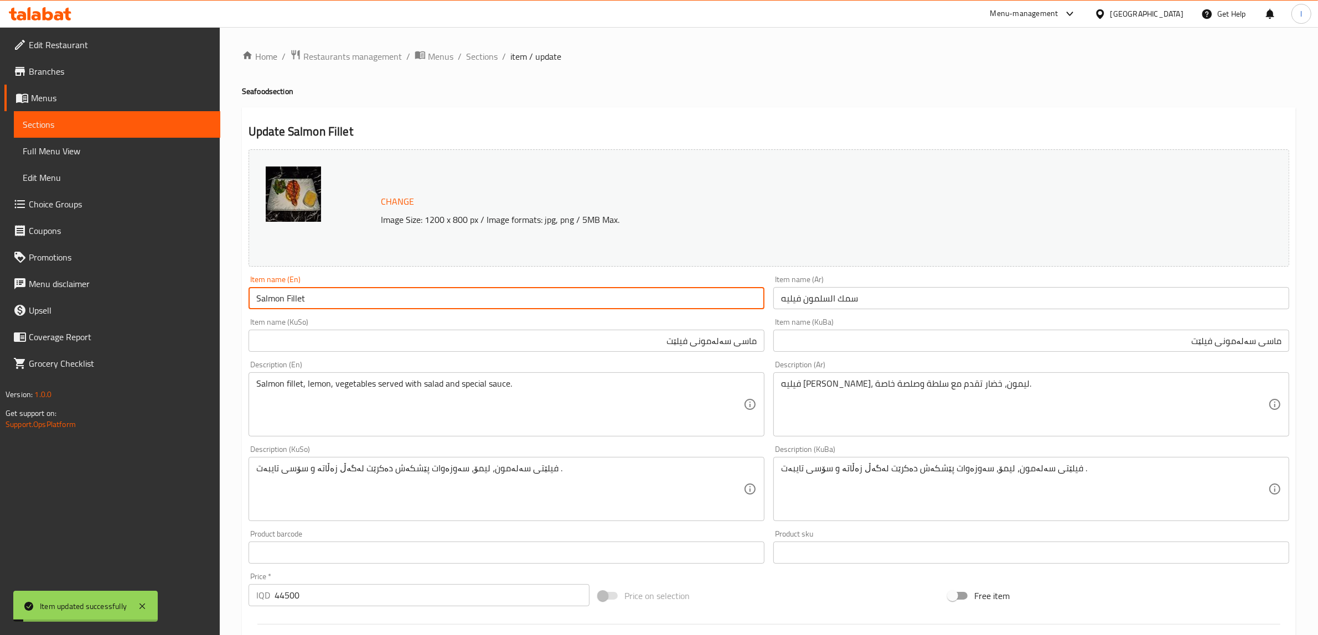
drag, startPoint x: 322, startPoint y: 294, endPoint x: 61, endPoint y: 283, distance: 260.9
click at [69, 286] on div "Edit Restaurant Branches Menus Sections Full Menu View Edit Menu Choice Groups …" at bounding box center [659, 476] width 1318 height 898
click at [64, 153] on span "Full Menu View" at bounding box center [117, 150] width 189 height 13
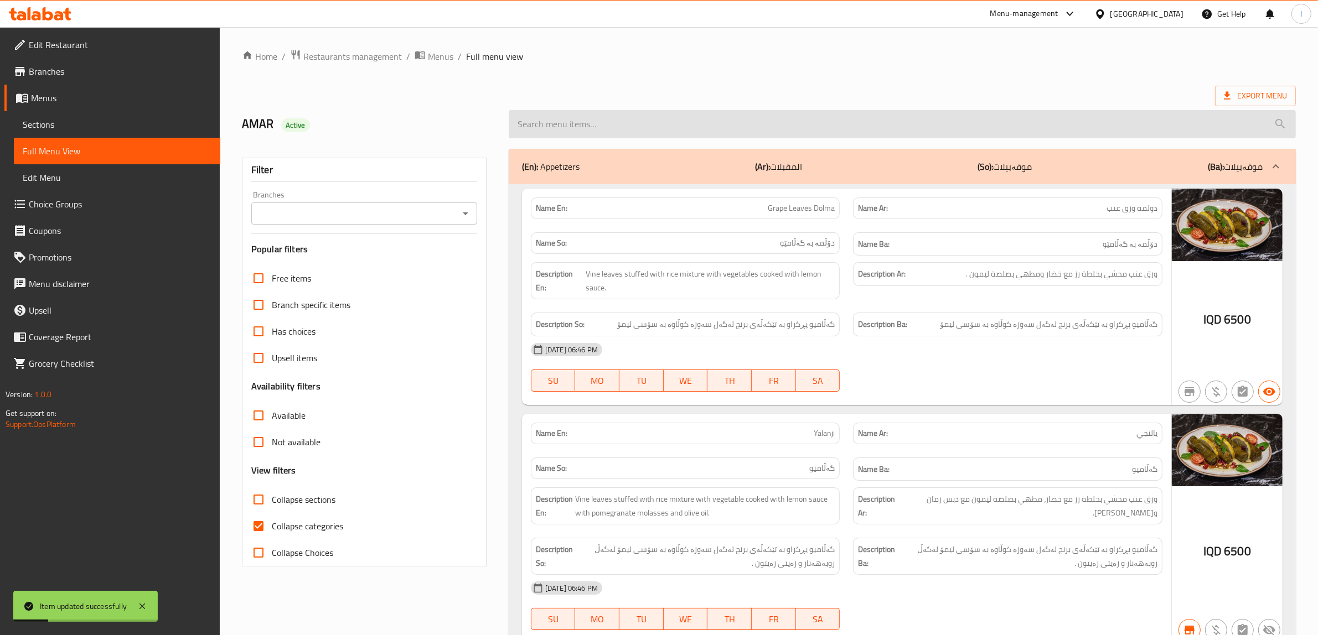
click at [657, 128] on input "search" at bounding box center [902, 124] width 787 height 28
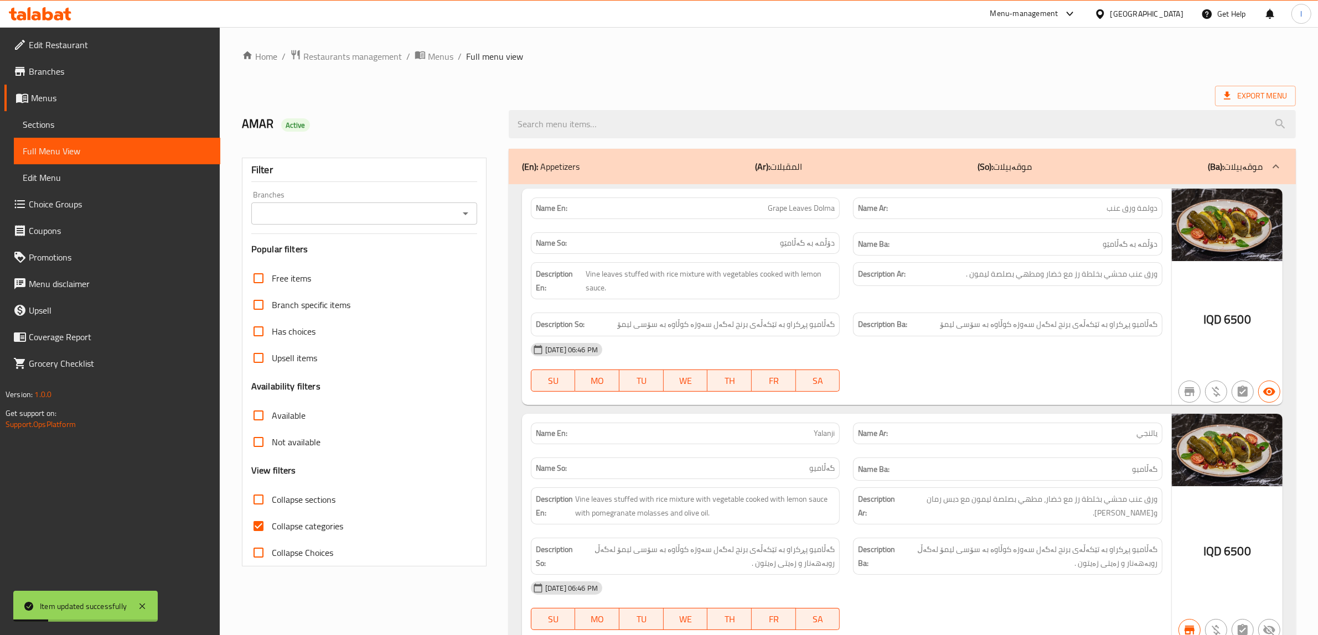
paste input "Salmon Fillet"
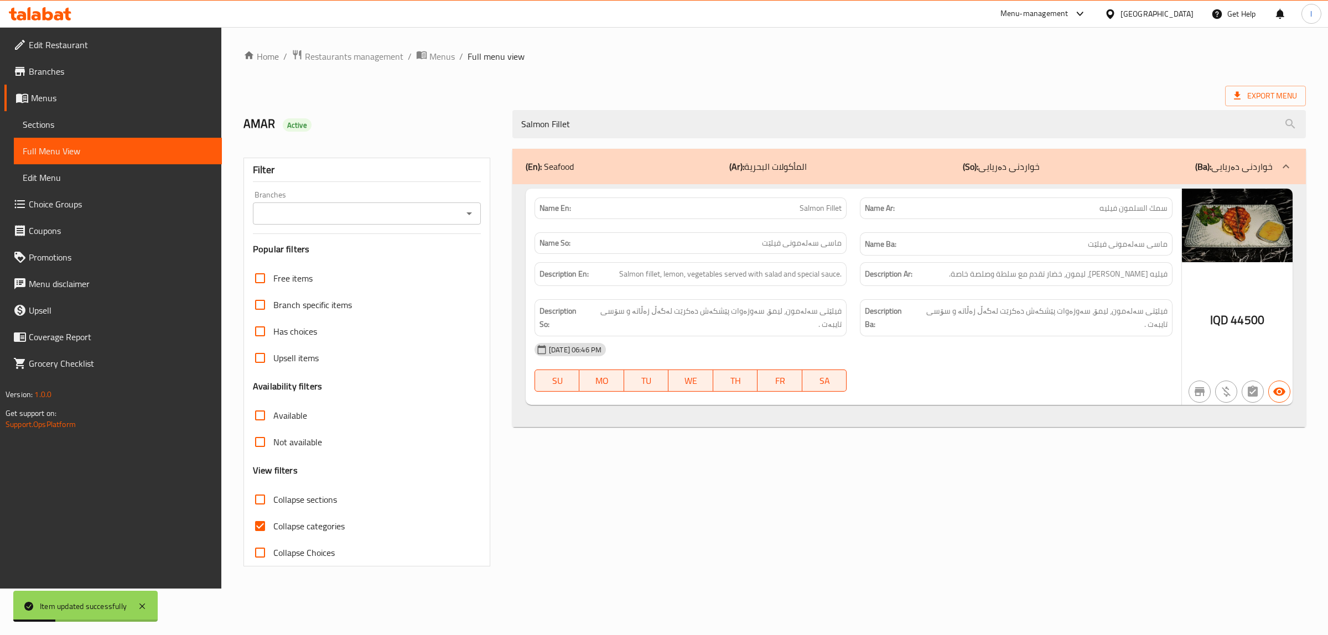
click at [371, 205] on div "Branches" at bounding box center [367, 214] width 228 height 22
type input "Salmon Fillet"
click at [370, 216] on input "Branches" at bounding box center [357, 213] width 203 height 15
click at [333, 259] on span "Aland Steak House, Naz Naz" at bounding box center [315, 261] width 107 height 13
type input "Aland Steak House, Naz Naz"
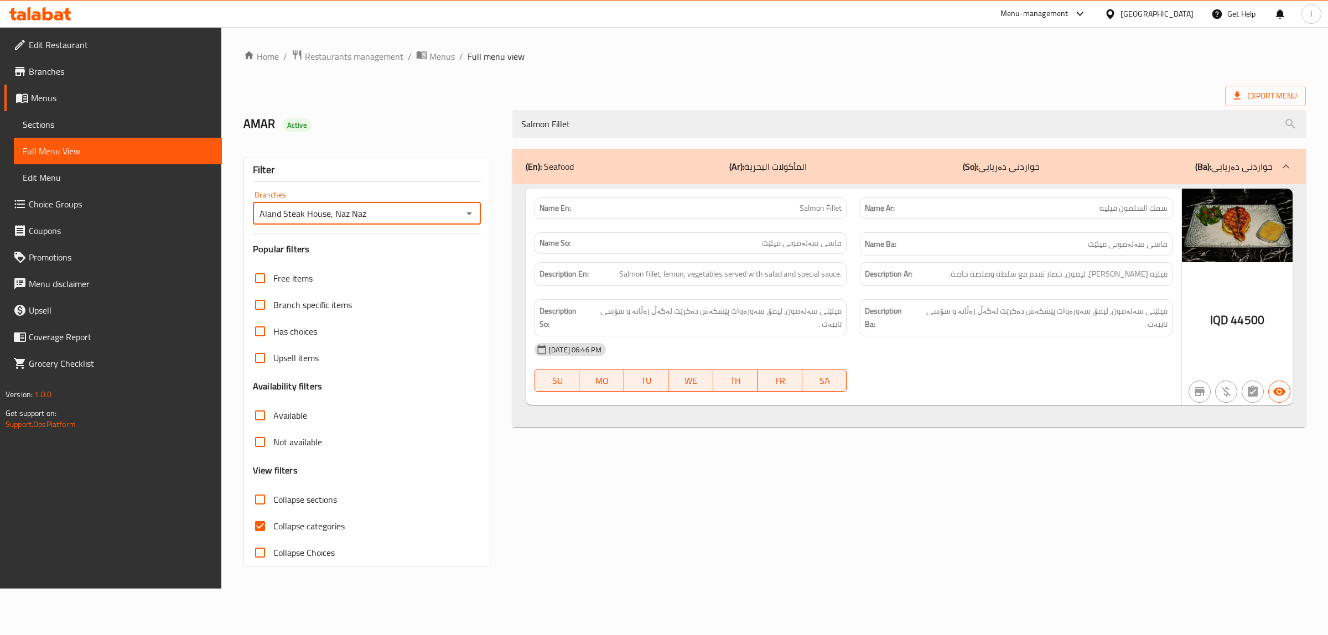
click at [33, 122] on span "Sections" at bounding box center [118, 124] width 190 height 13
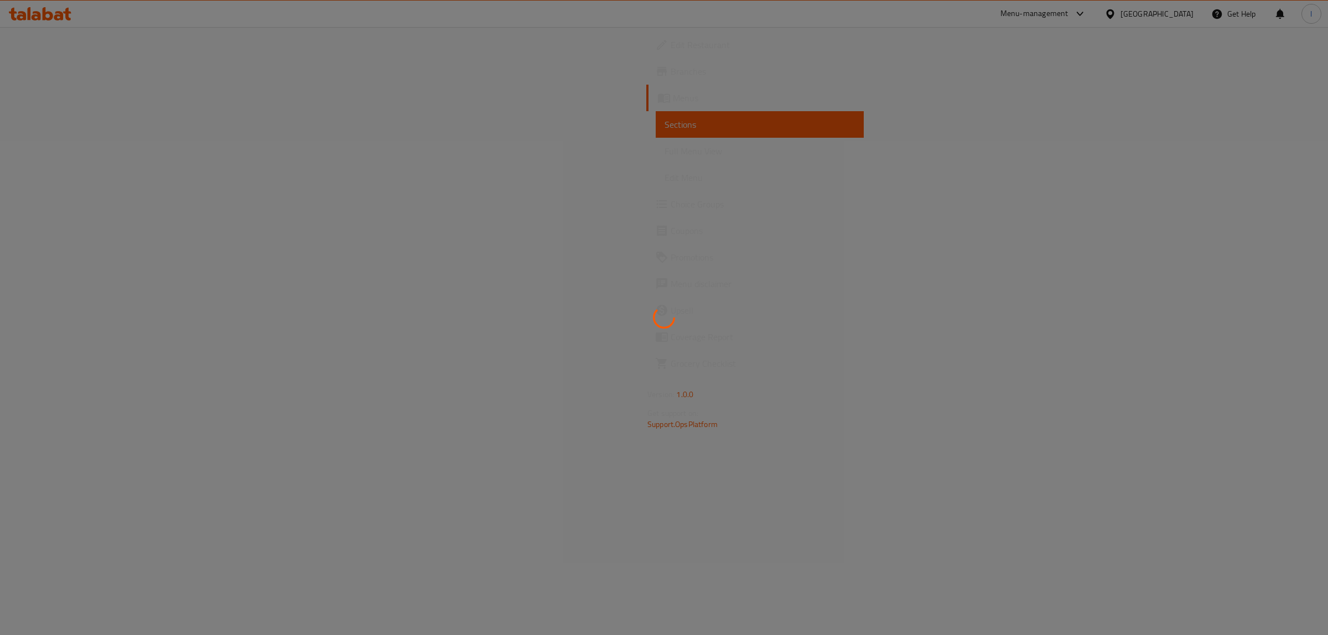
click at [48, 92] on div at bounding box center [664, 317] width 1328 height 635
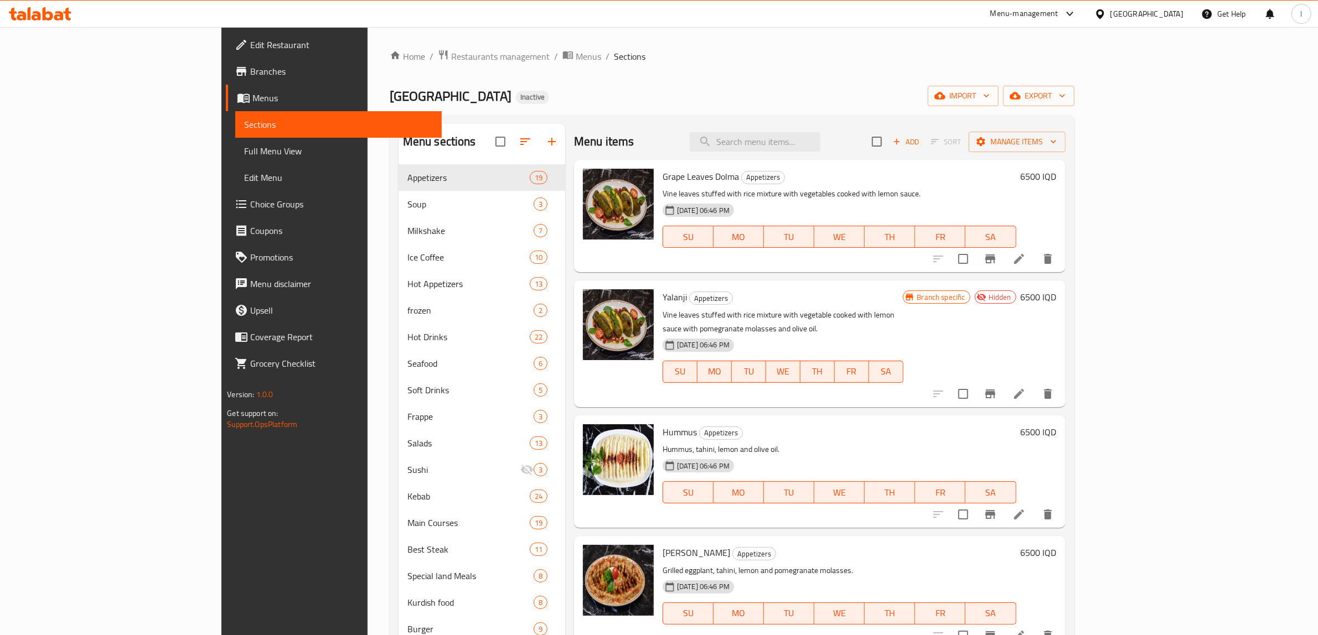
click at [252, 101] on span "Menus" at bounding box center [342, 97] width 180 height 13
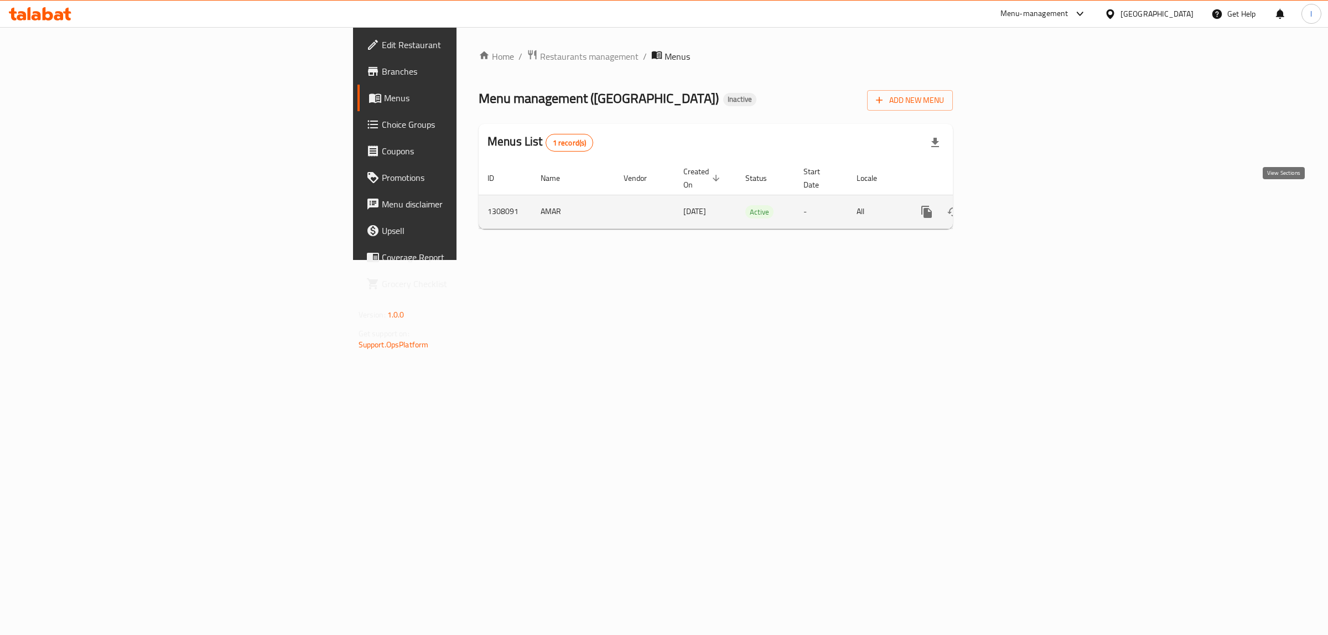
click at [1012, 207] on icon "enhanced table" at bounding box center [1007, 212] width 10 height 10
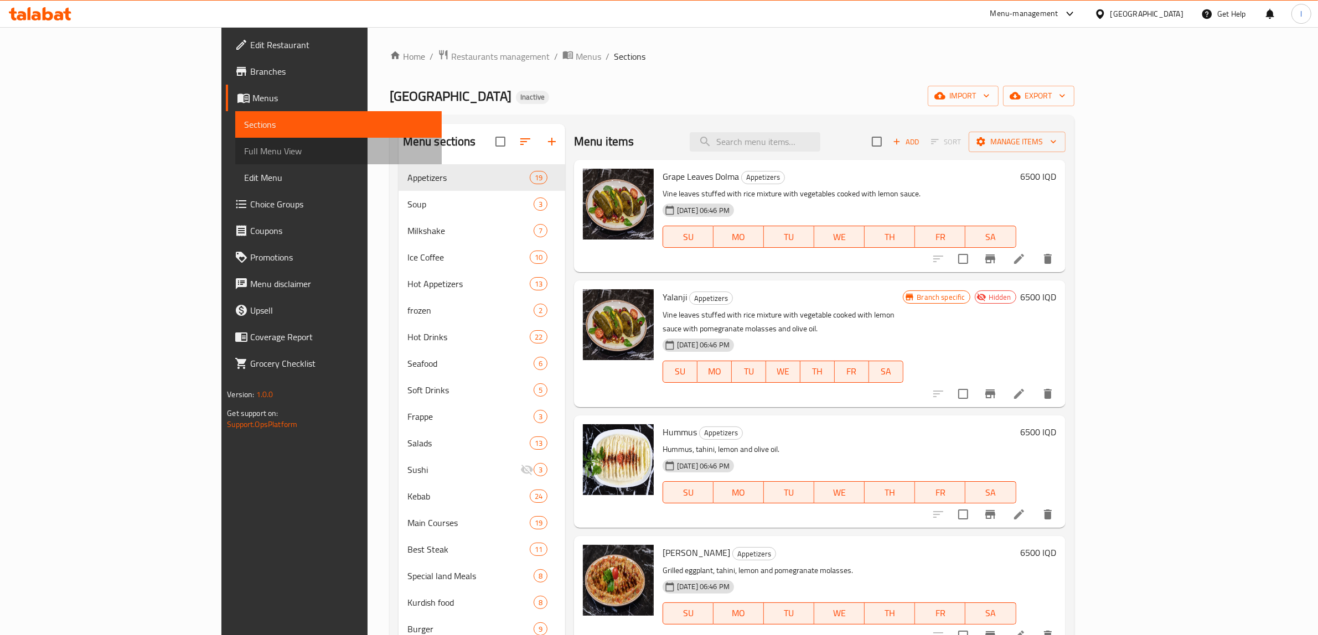
click at [244, 145] on span "Full Menu View" at bounding box center [338, 150] width 189 height 13
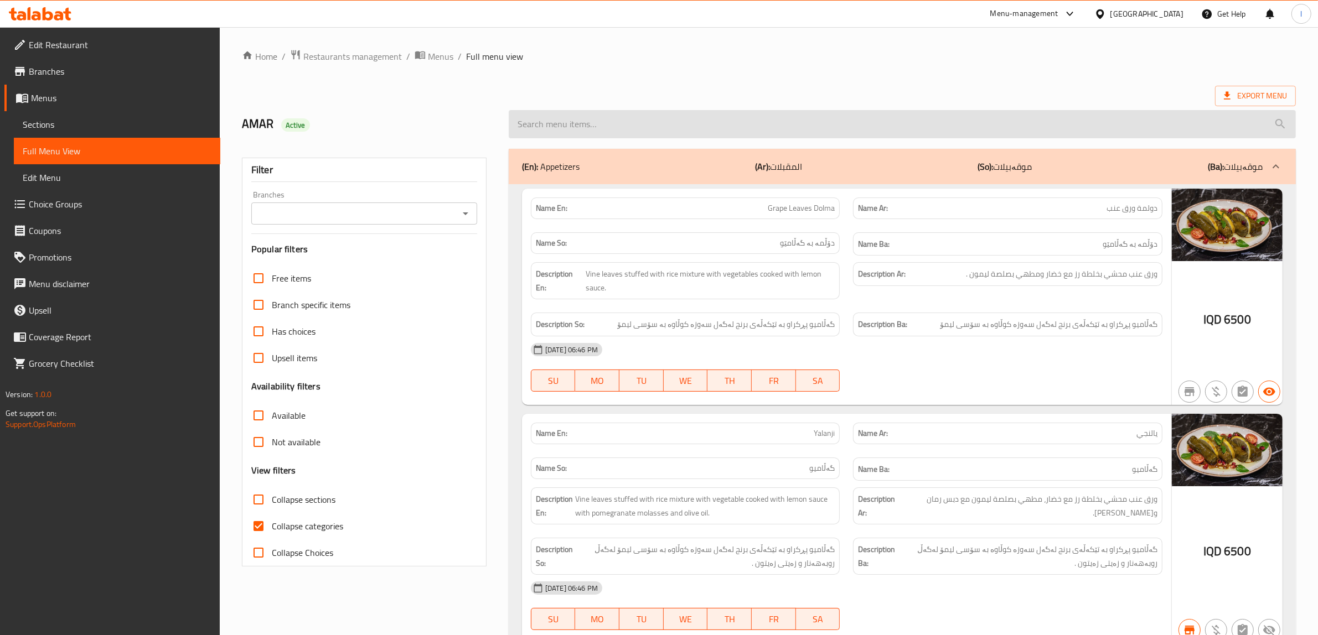
click at [698, 119] on input "search" at bounding box center [902, 124] width 787 height 28
paste input "Land Kebab"
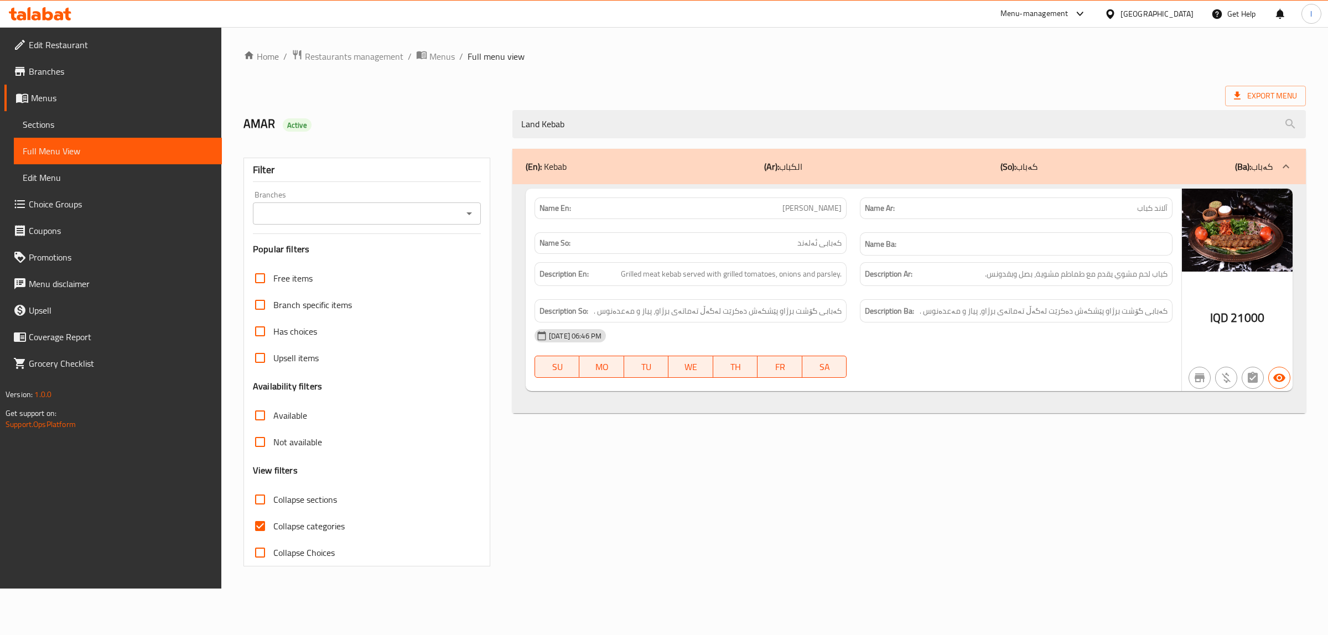
type input "Land Kebab"
click at [61, 120] on span "Sections" at bounding box center [118, 124] width 190 height 13
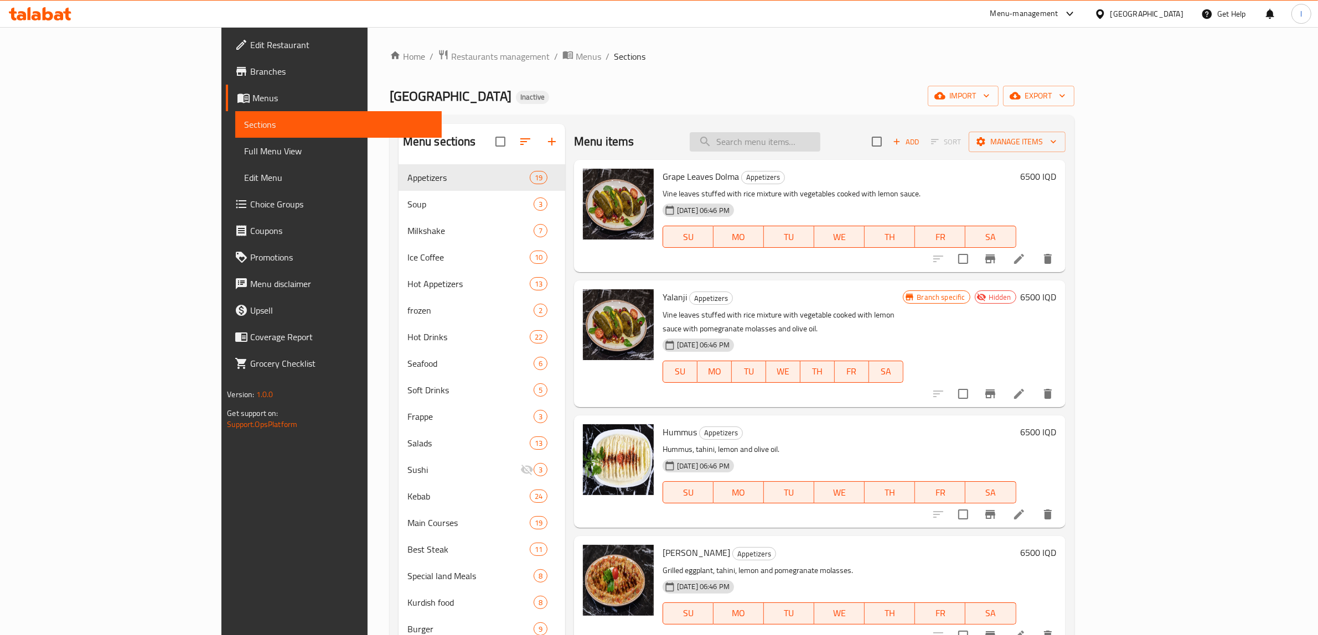
drag, startPoint x: 845, startPoint y: 129, endPoint x: 829, endPoint y: 137, distance: 17.8
click at [845, 129] on div "Menu items Add Sort Manage items" at bounding box center [819, 142] width 491 height 36
click at [820, 144] on input "search" at bounding box center [755, 141] width 131 height 19
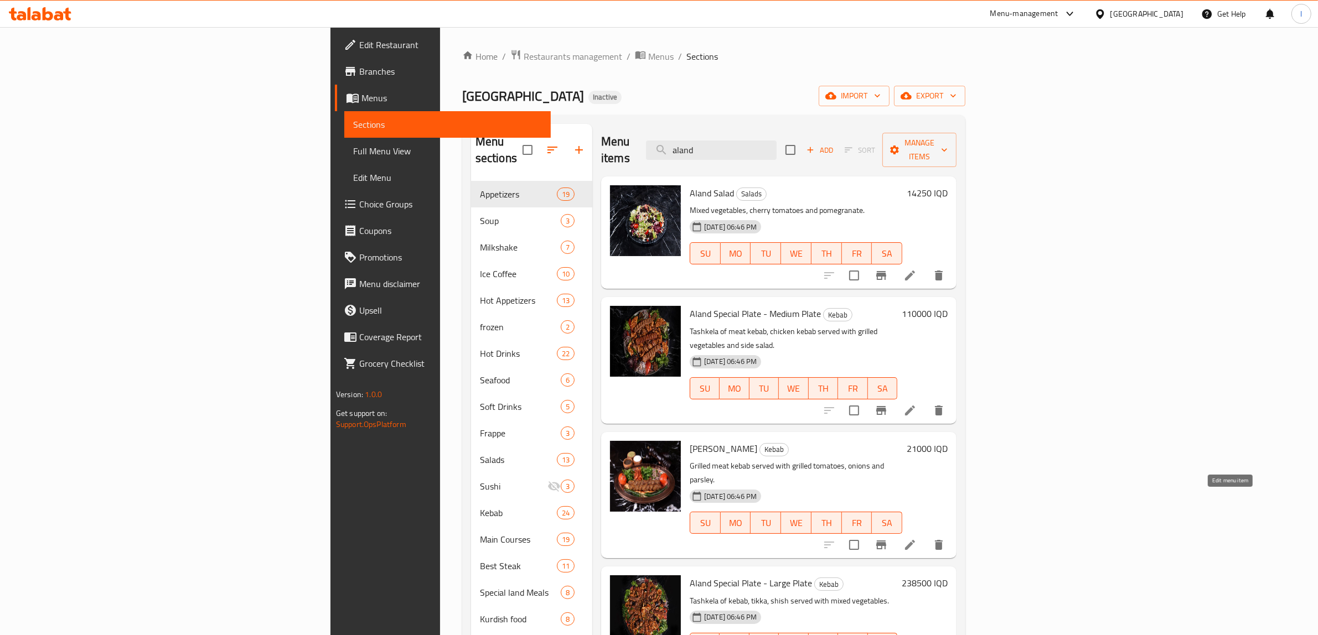
type input "aland"
click at [917, 539] on icon at bounding box center [909, 545] width 13 height 13
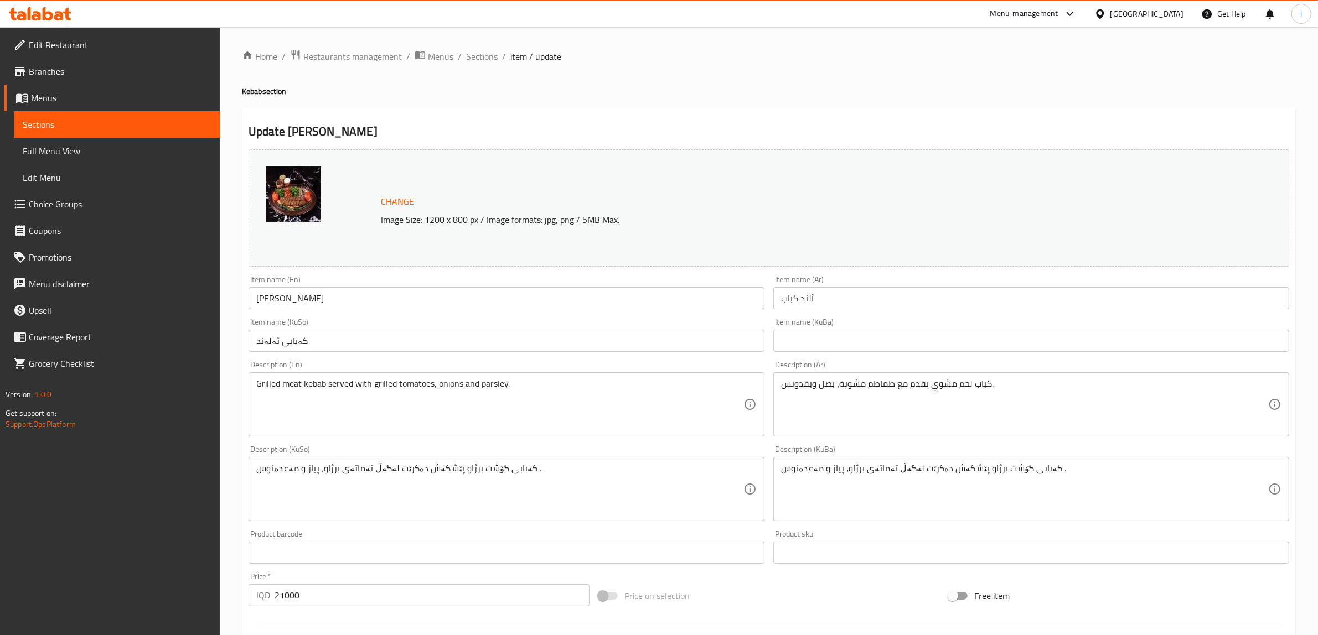
click at [822, 292] on input "آلند كباب" at bounding box center [1031, 298] width 516 height 22
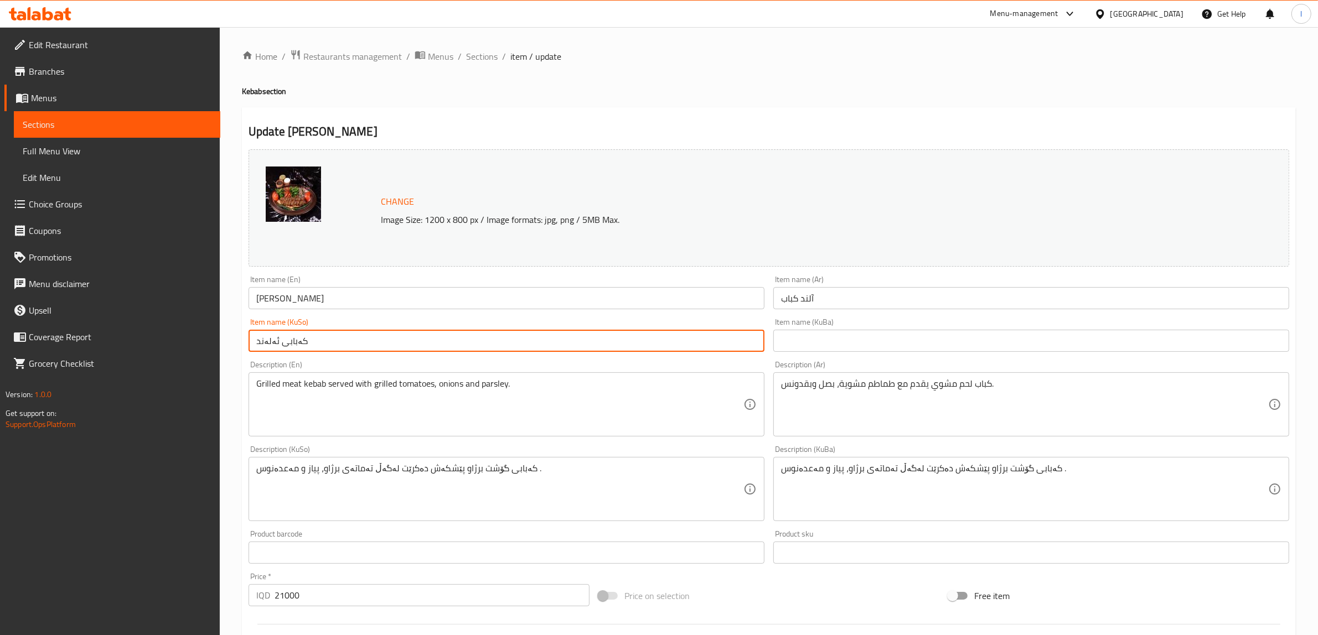
drag, startPoint x: 405, startPoint y: 341, endPoint x: 51, endPoint y: 334, distance: 353.8
click at [50, 339] on div "Edit Restaurant Branches Menus Sections Full Menu View Edit Menu Choice Groups …" at bounding box center [659, 476] width 1318 height 898
click at [873, 344] on input "text" at bounding box center [1031, 341] width 516 height 22
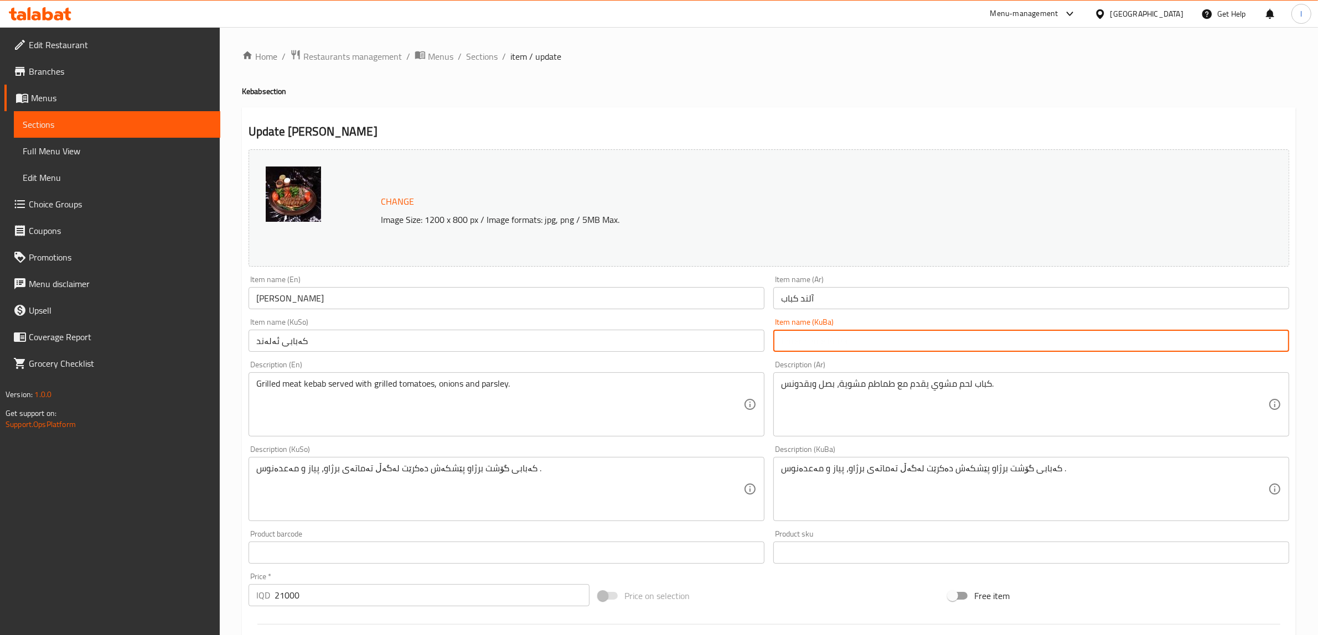
paste input "کەبابی ئەلەند"
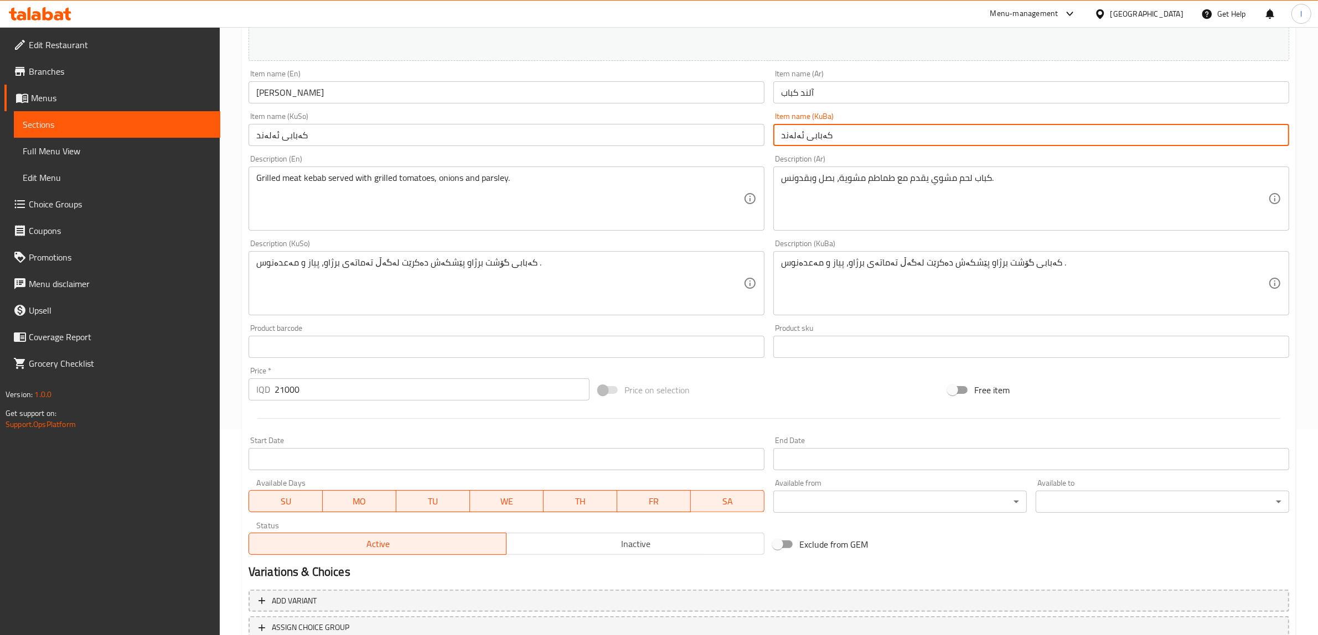
scroll to position [288, 0]
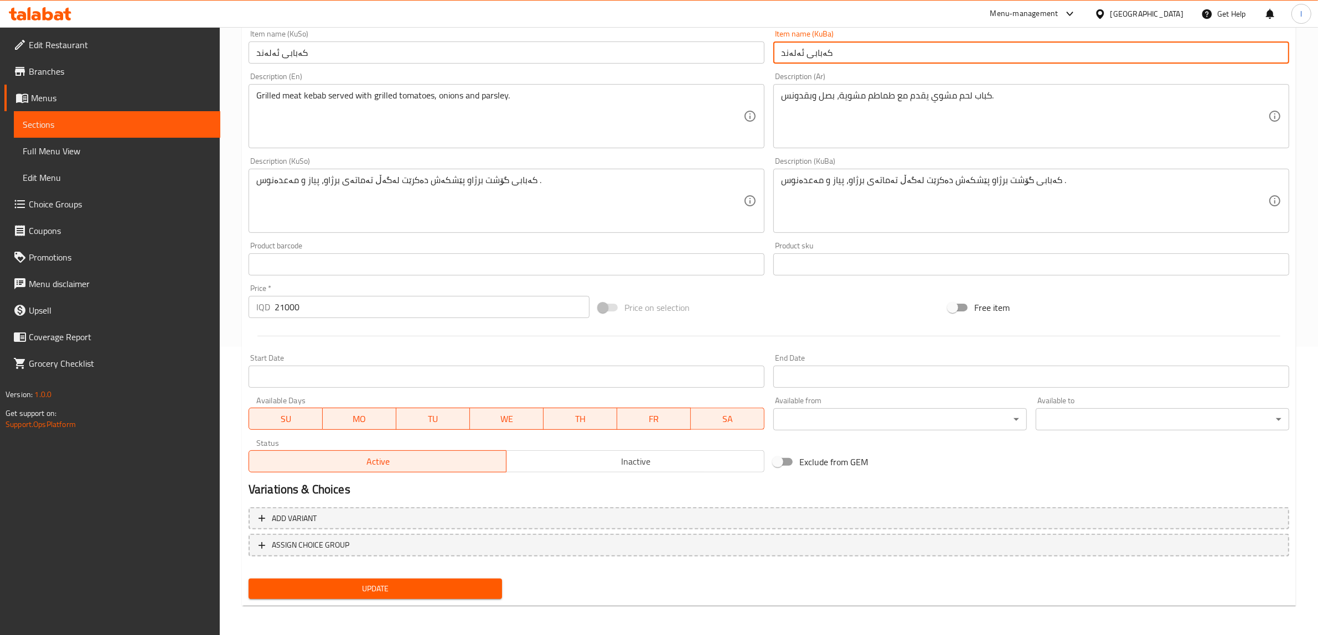
type input "کەبابی ئەلەند"
click at [408, 582] on span "Update" at bounding box center [375, 589] width 236 height 14
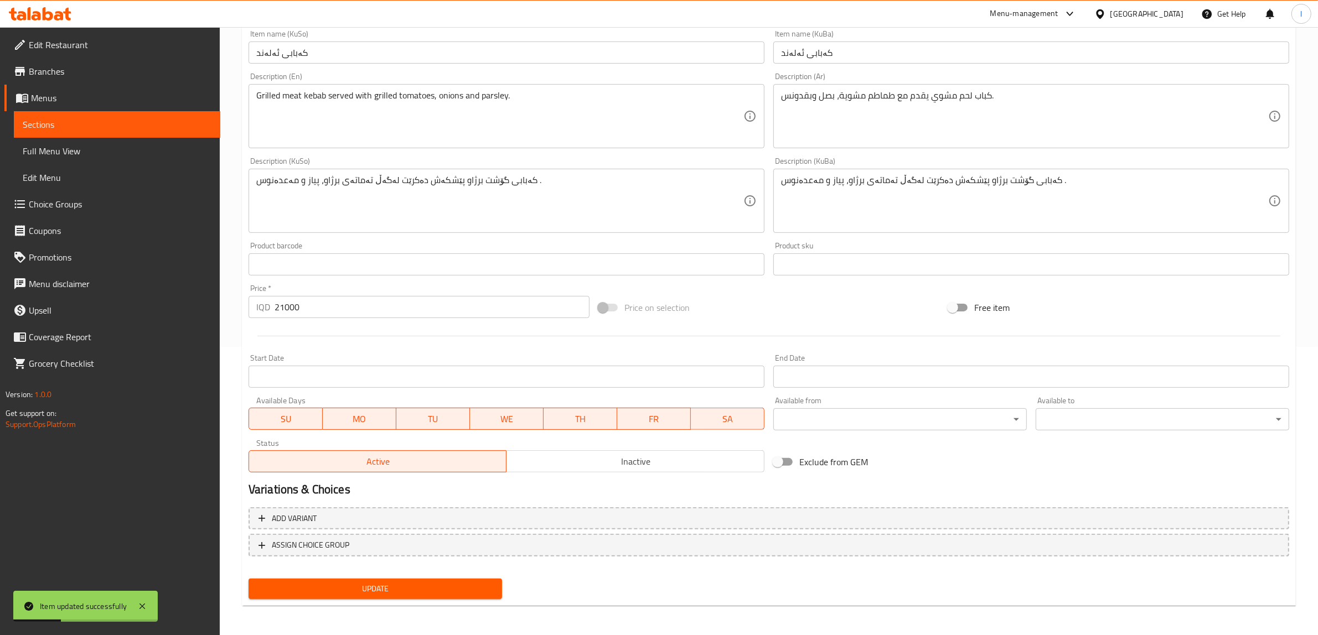
click at [71, 148] on span "Full Menu View" at bounding box center [117, 150] width 189 height 13
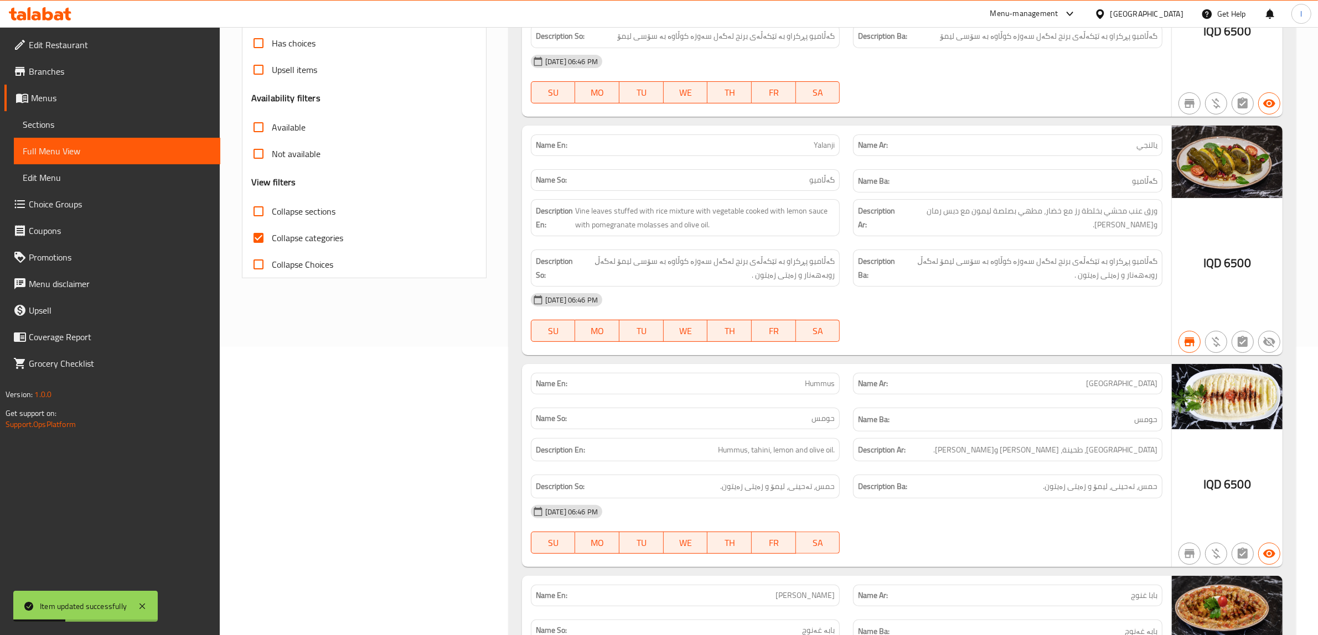
scroll to position [12, 0]
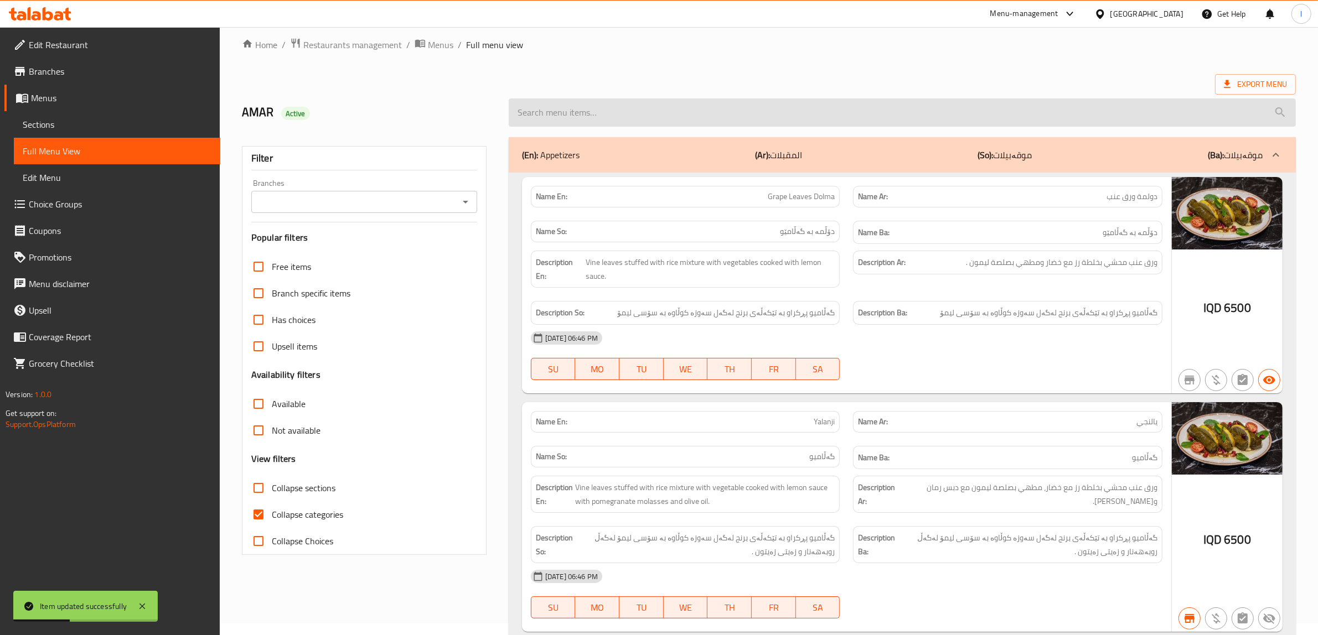
click at [670, 117] on input "search" at bounding box center [902, 113] width 787 height 28
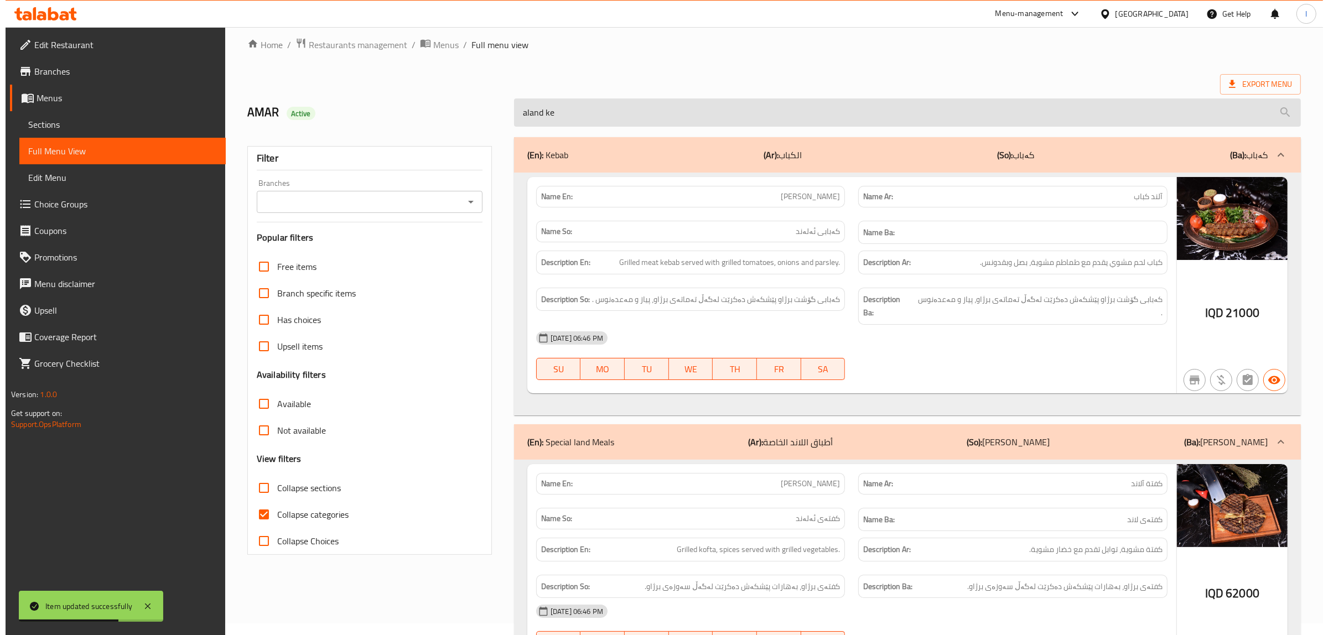
scroll to position [0, 0]
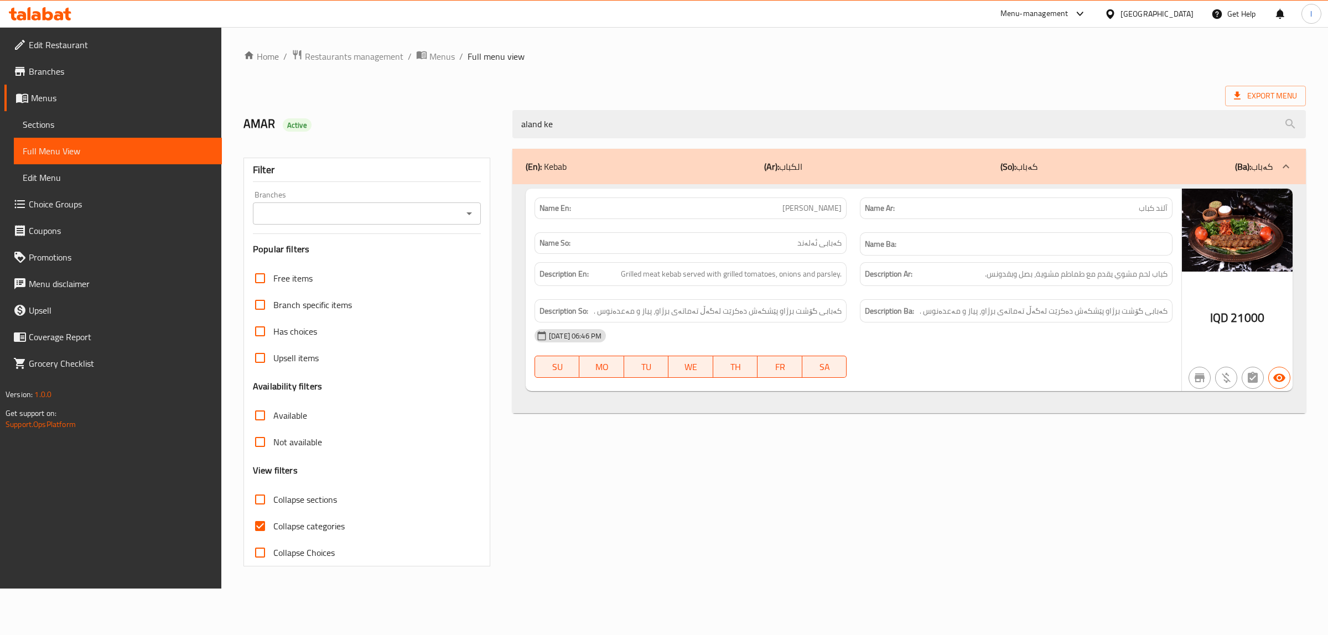
click at [294, 195] on div "Branches Branches" at bounding box center [367, 208] width 228 height 34
type input "aland ke"
click at [299, 208] on input "Branches" at bounding box center [357, 213] width 203 height 15
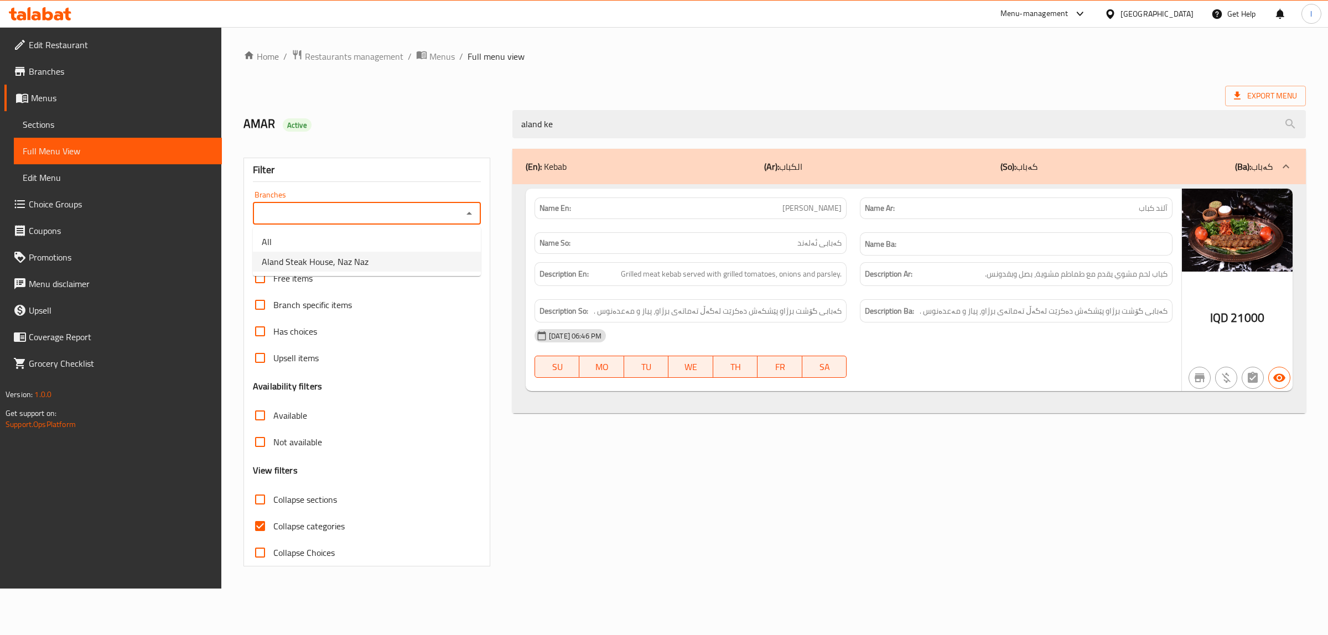
click at [313, 263] on span "Aland Steak House, Naz Naz" at bounding box center [315, 261] width 107 height 13
type input "Aland Steak House, Naz Naz"
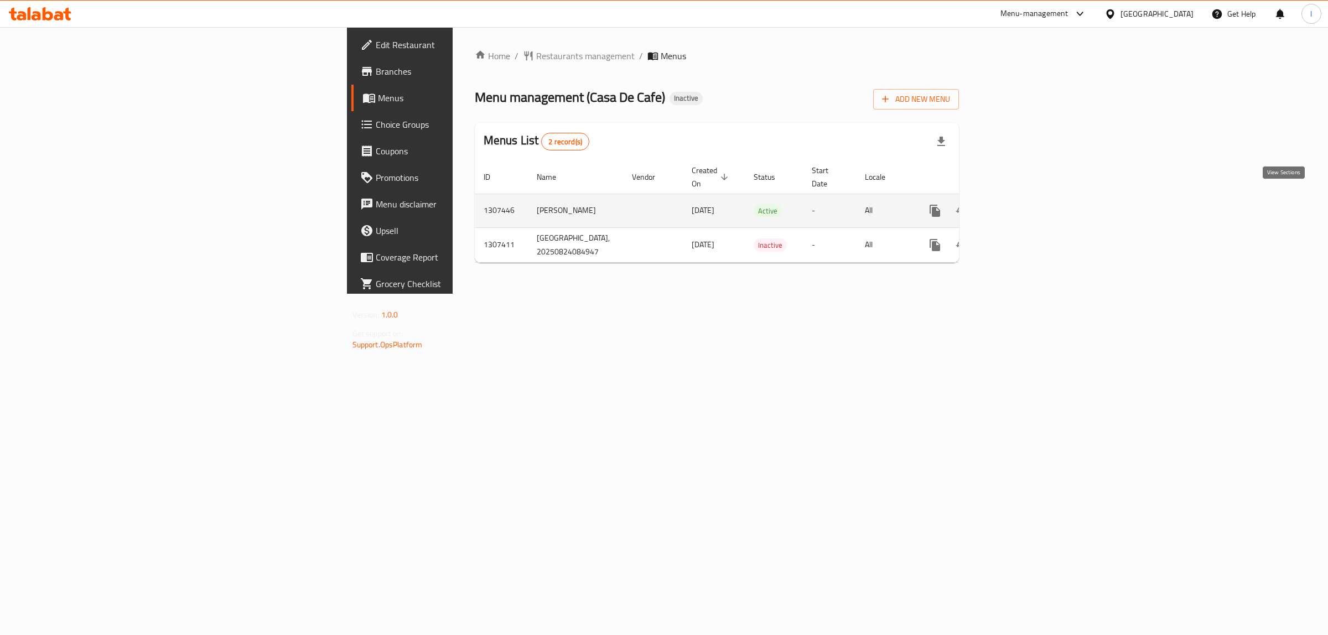
click at [1020, 206] on icon "enhanced table" at bounding box center [1015, 211] width 10 height 10
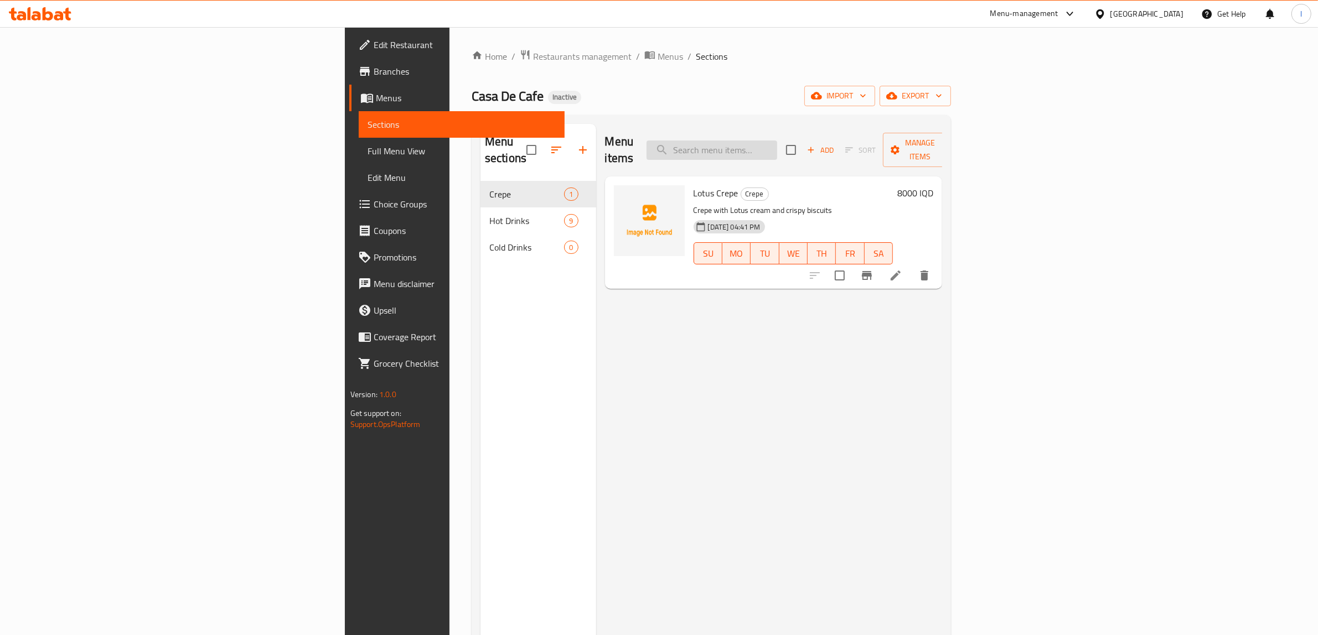
click at [777, 143] on input "search" at bounding box center [711, 150] width 131 height 19
paste input "Nutella Crepe"
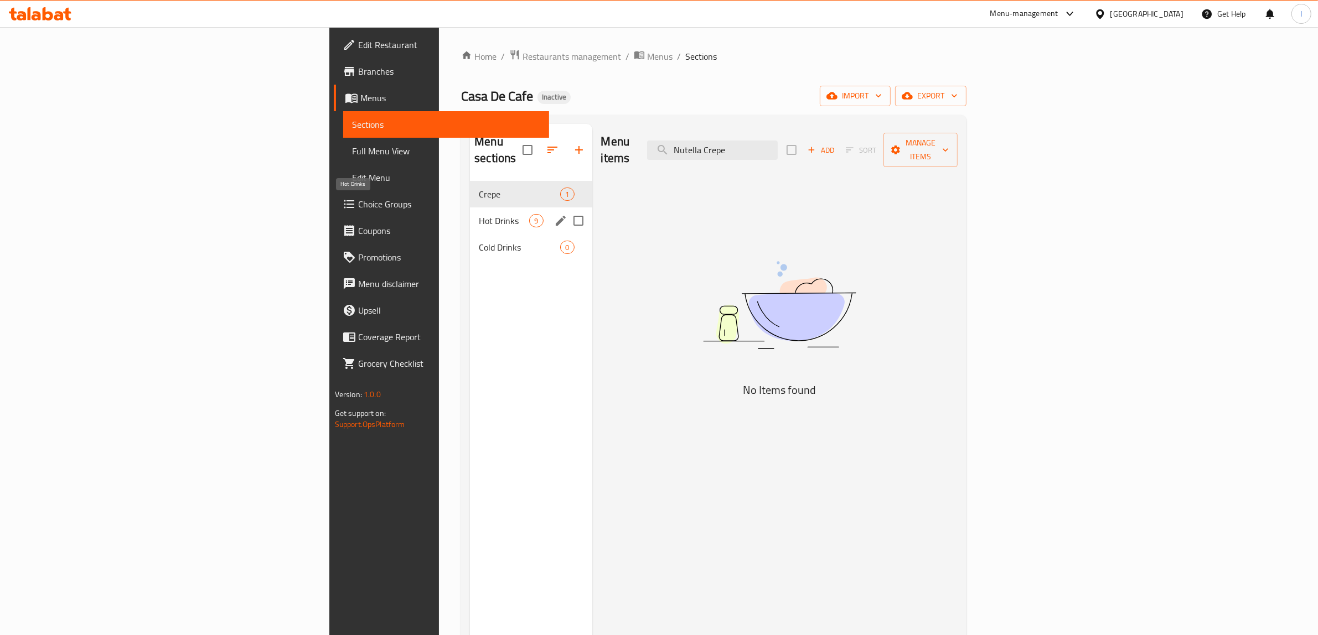
type input "Nutella Crepe"
click at [479, 214] on span "Hot Drinks" at bounding box center [504, 220] width 50 height 13
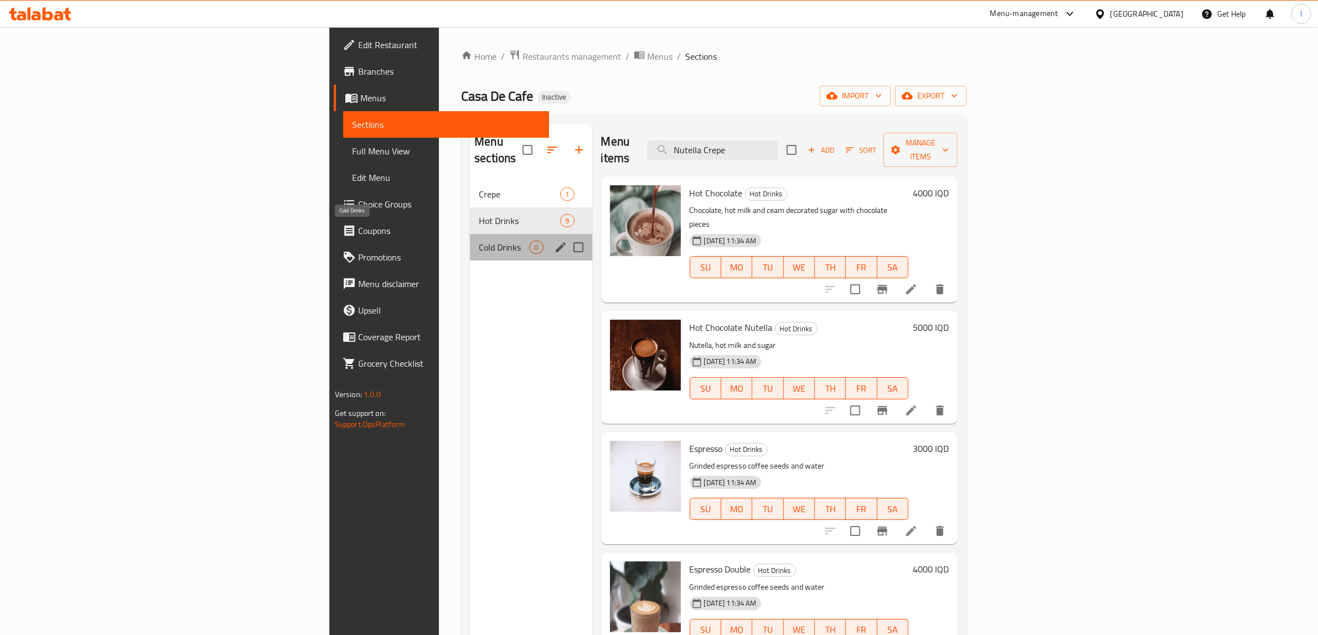
click at [479, 241] on span "Cold Drinks" at bounding box center [504, 247] width 50 height 13
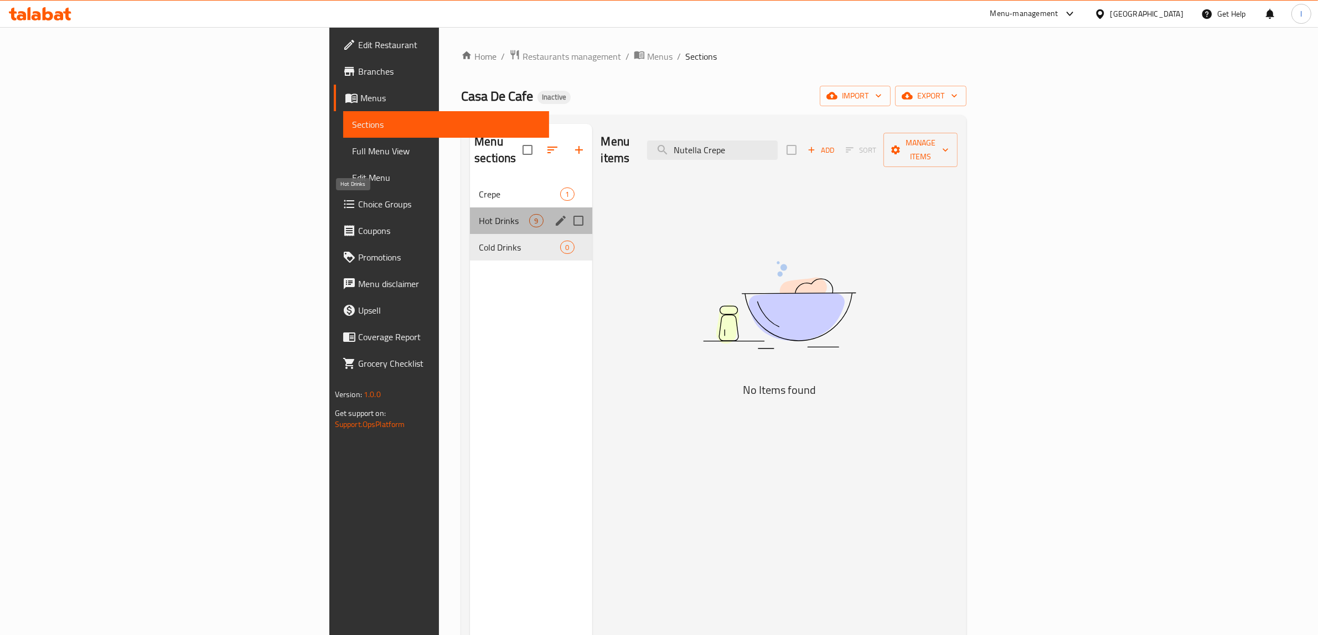
click at [479, 214] on span "Hot Drinks" at bounding box center [504, 220] width 50 height 13
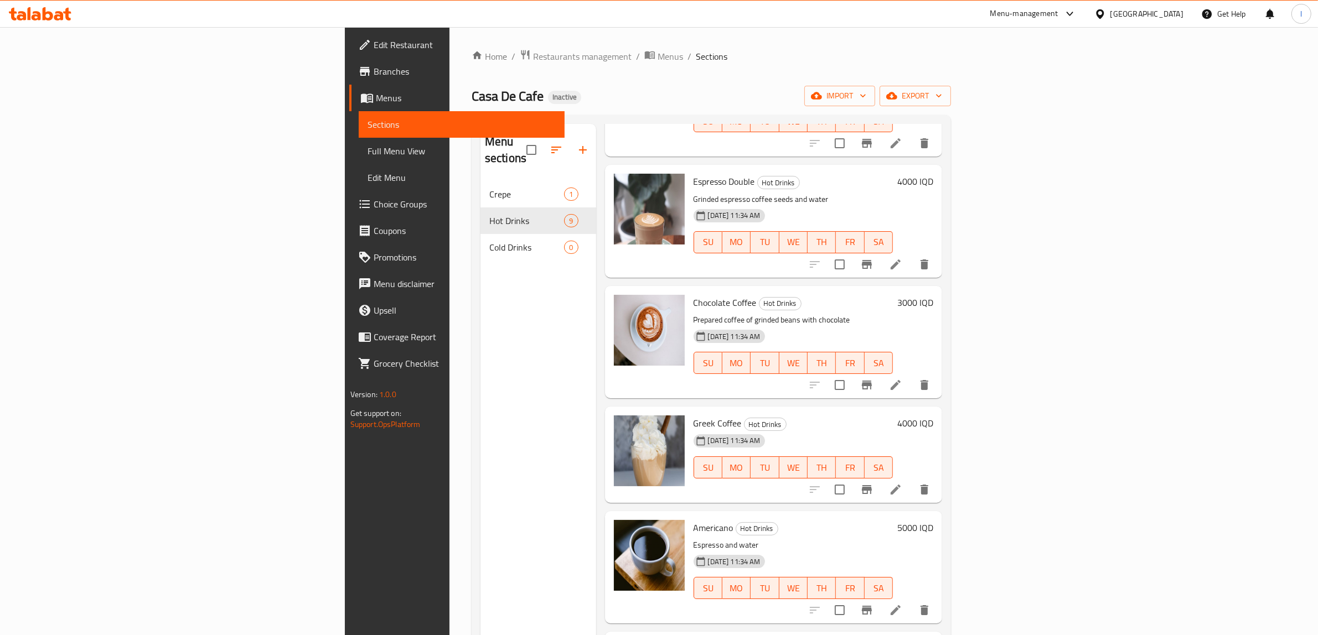
scroll to position [463, 0]
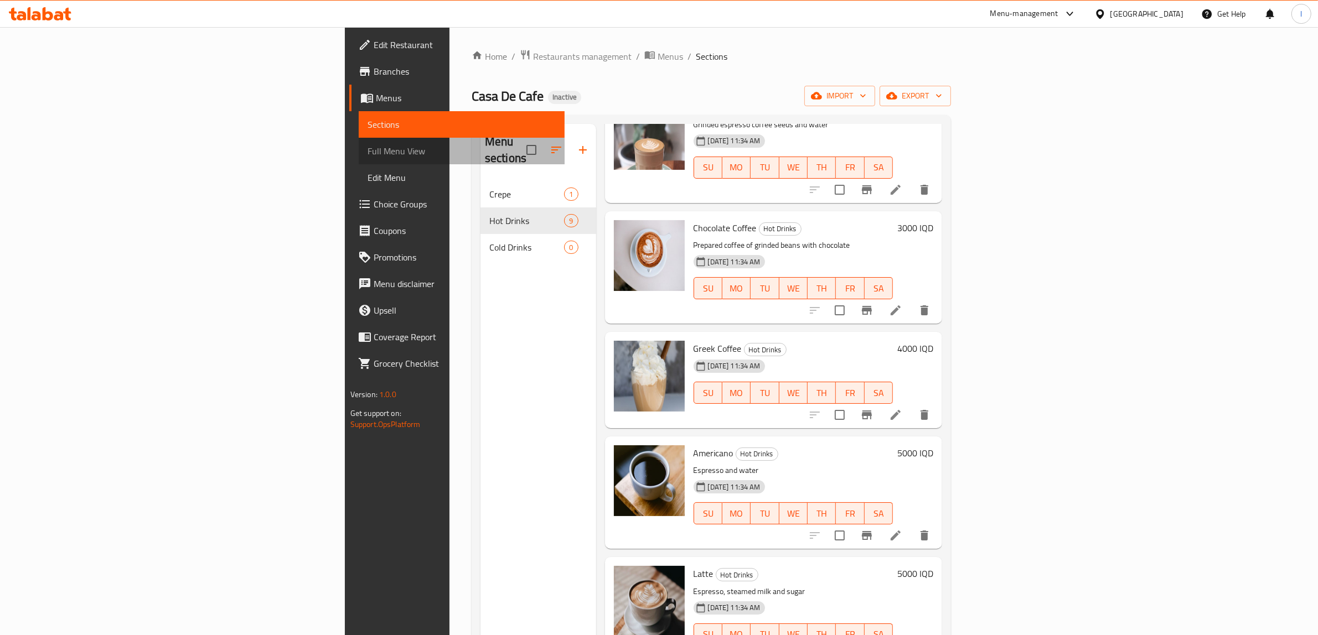
click at [368, 157] on span "Full Menu View" at bounding box center [462, 150] width 189 height 13
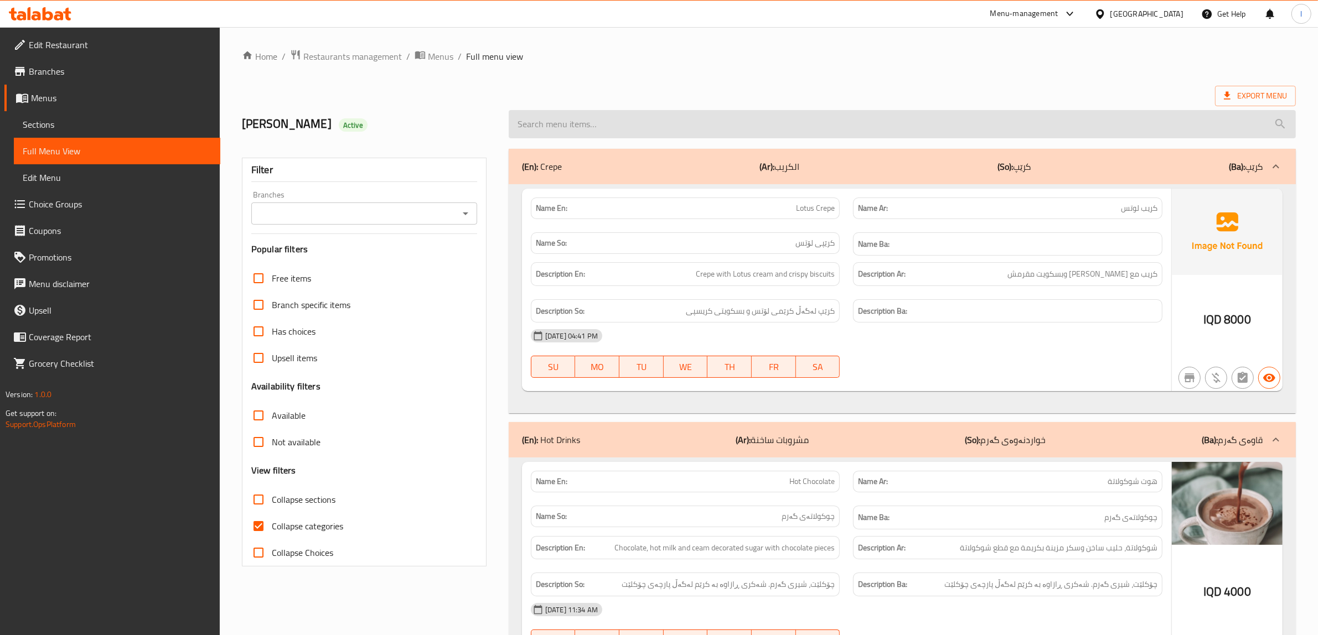
click at [544, 128] on input "search" at bounding box center [902, 124] width 787 height 28
paste input "Nutella Crepe"
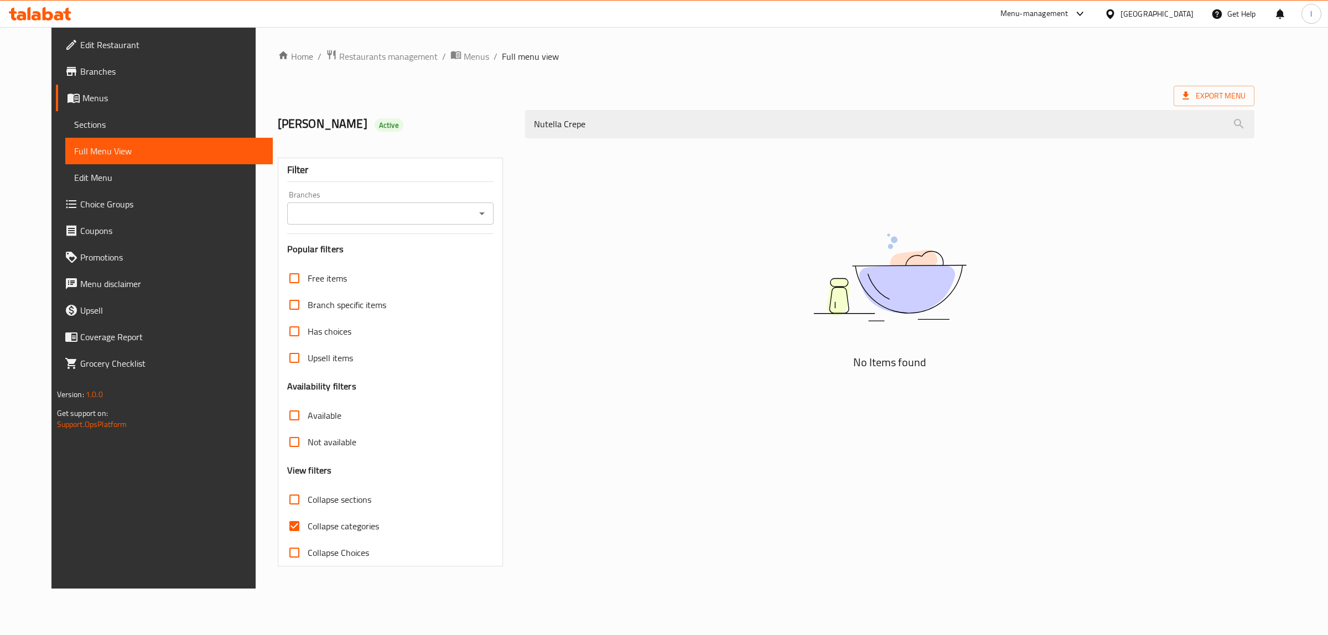
type input "Nutella Crepe"
click at [75, 128] on span "Sections" at bounding box center [169, 124] width 190 height 13
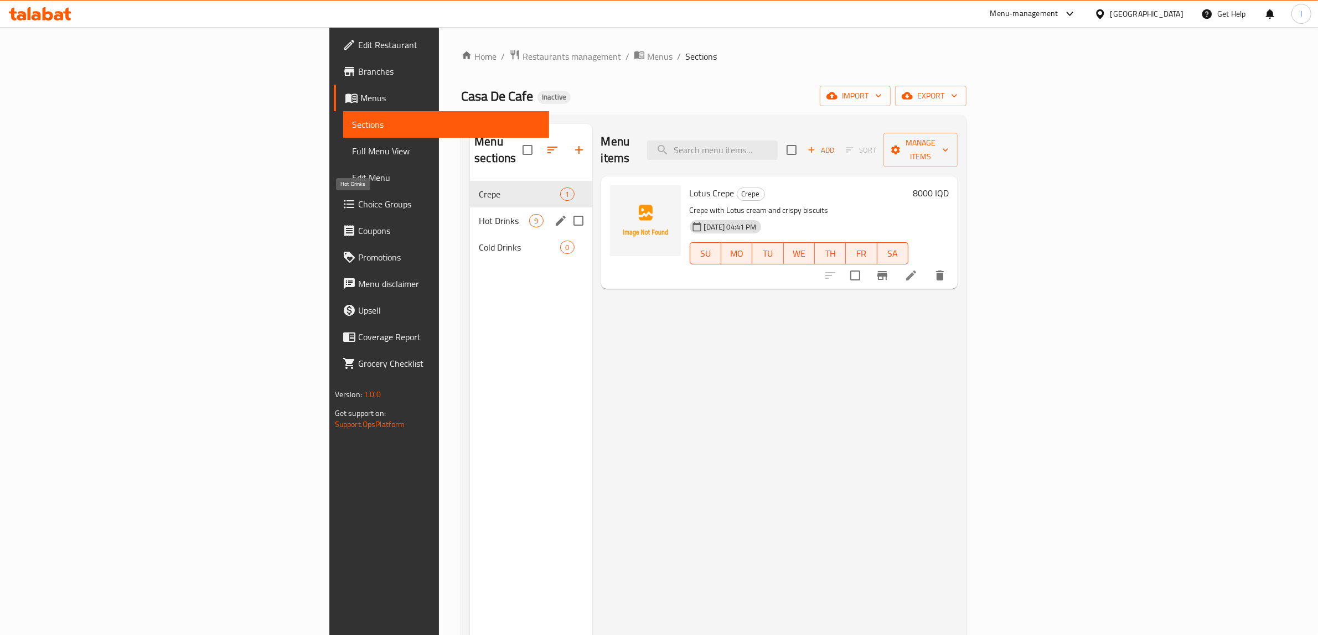
click at [470, 208] on div "Hot Drinks 9" at bounding box center [531, 221] width 122 height 27
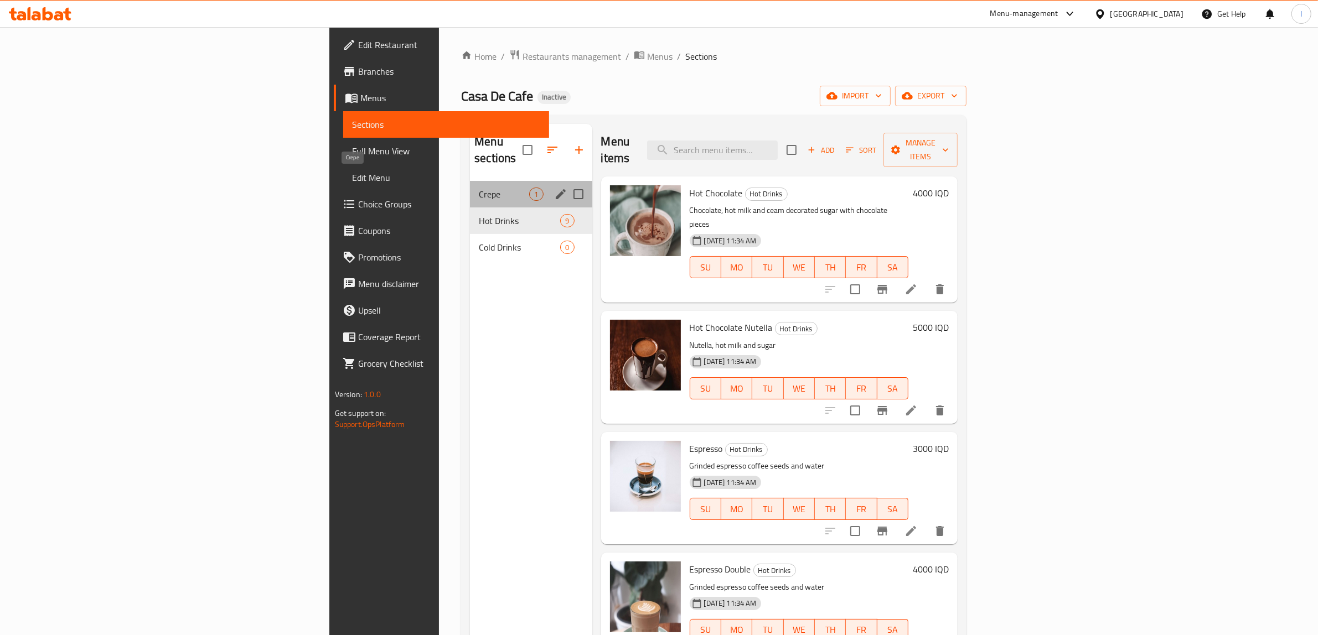
click at [479, 188] on span "Crepe" at bounding box center [504, 194] width 50 height 13
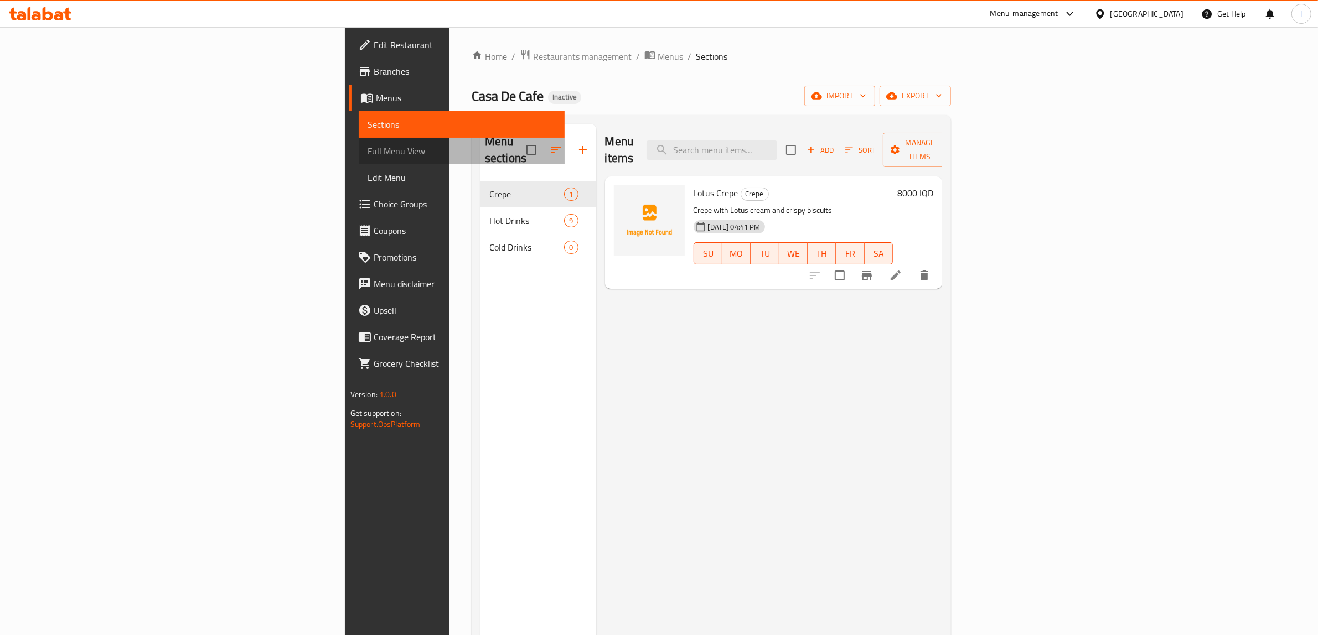
click at [368, 147] on span "Full Menu View" at bounding box center [462, 150] width 189 height 13
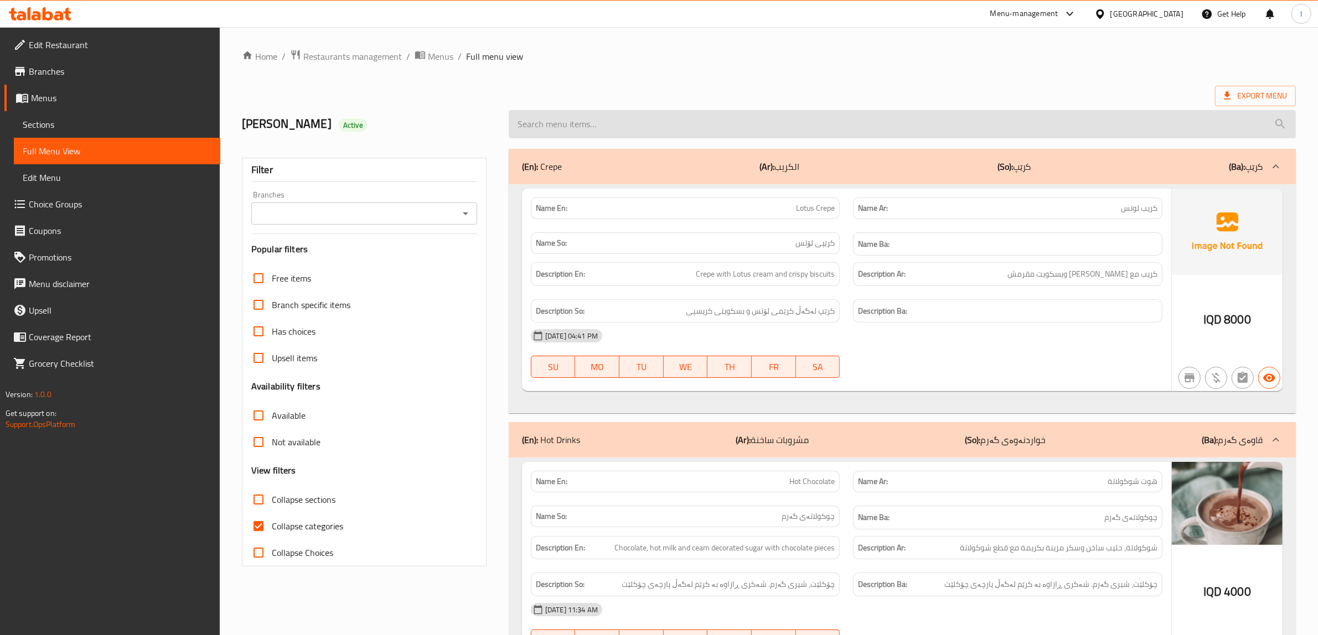
click at [597, 118] on input "search" at bounding box center [902, 124] width 787 height 28
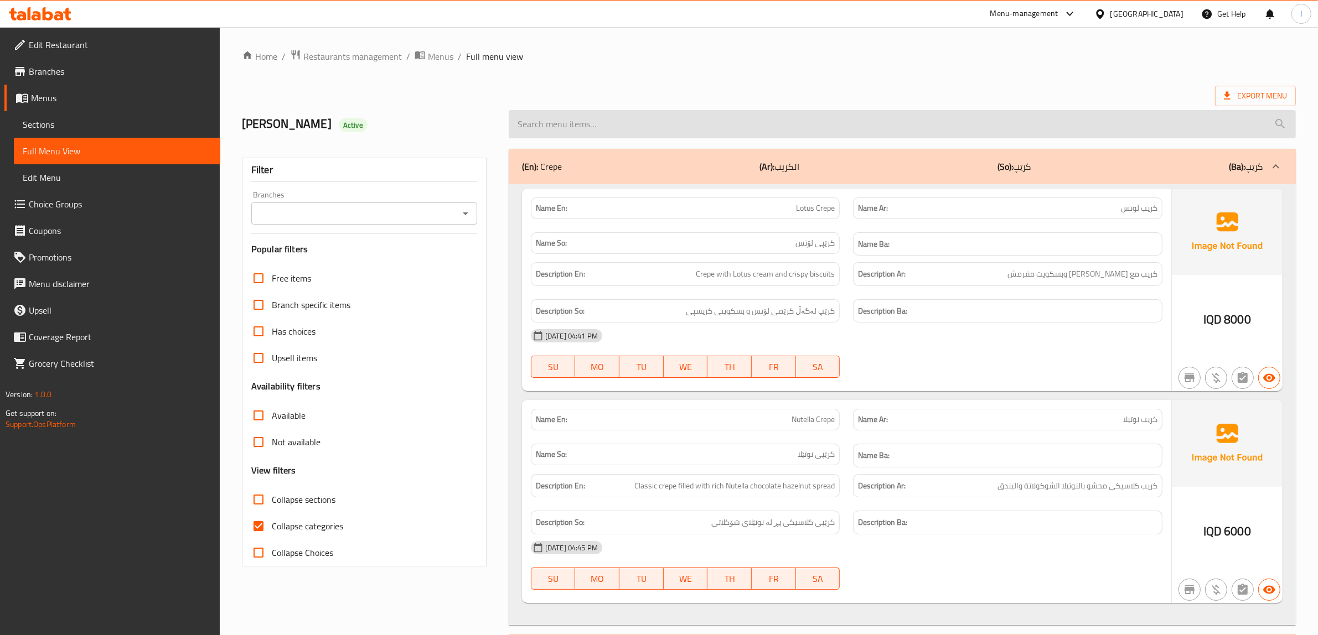
paste input "Nutella Crepe"
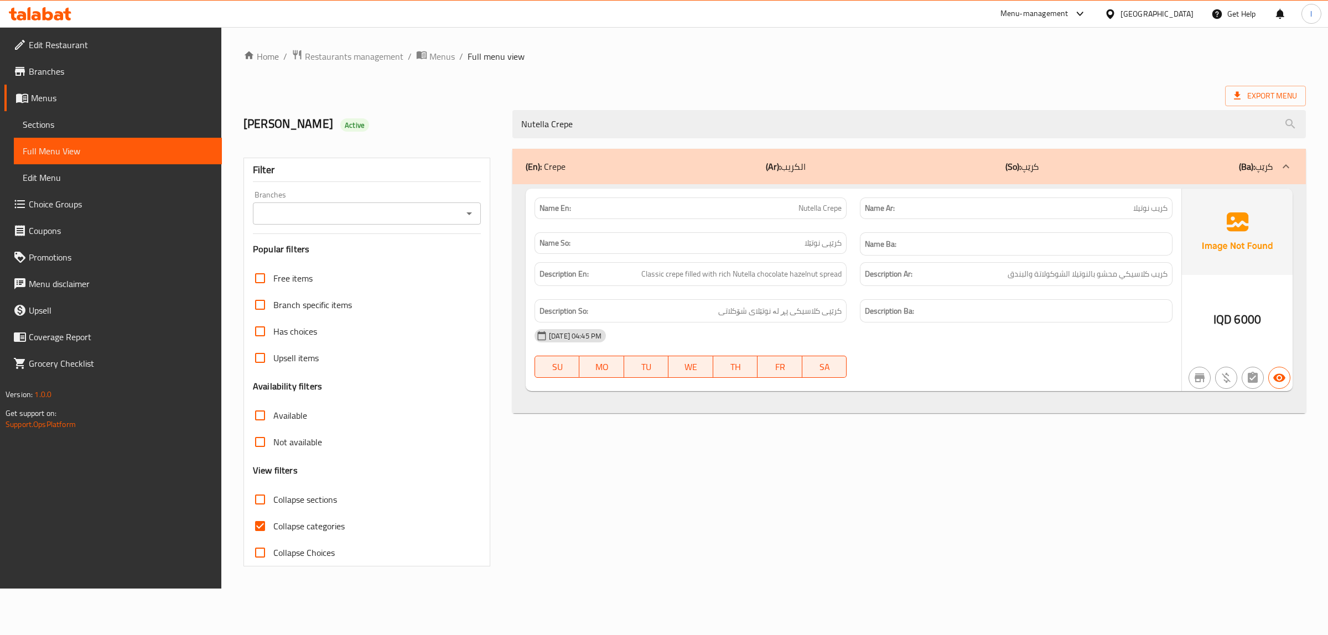
type input "Nutella Crepe"
click at [80, 128] on span "Sections" at bounding box center [118, 124] width 190 height 13
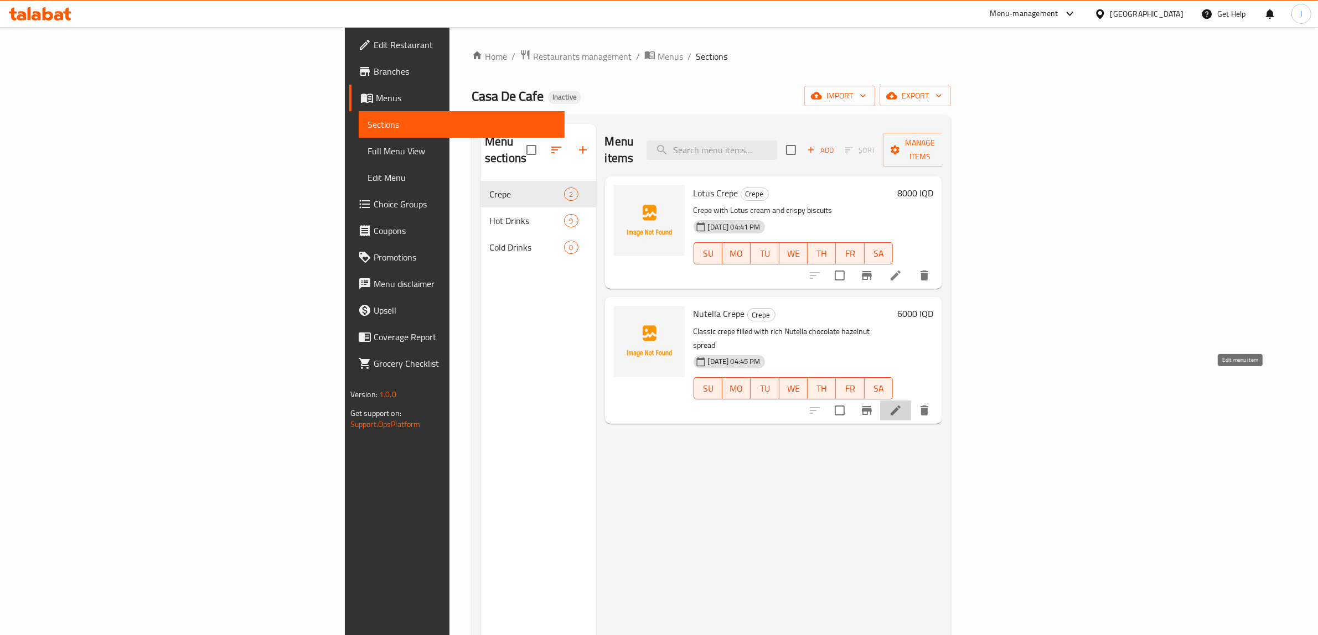
click at [900, 406] on icon at bounding box center [896, 411] width 10 height 10
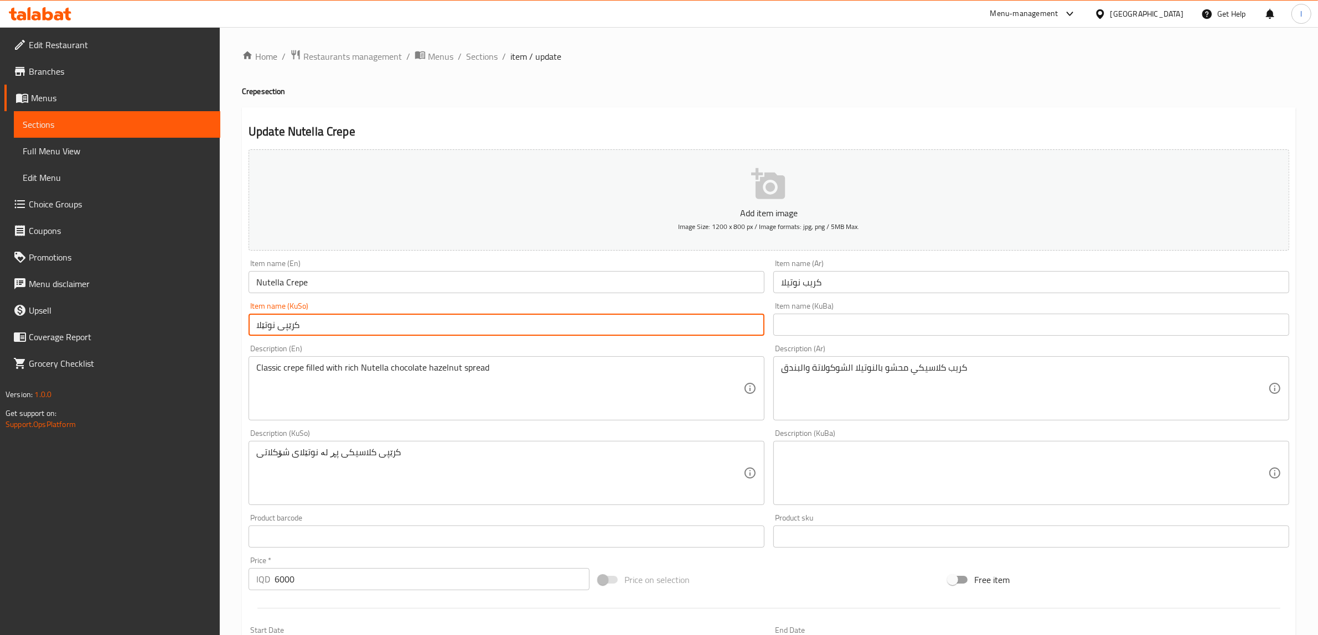
drag, startPoint x: 351, startPoint y: 327, endPoint x: 194, endPoint y: 303, distance: 159.0
click at [195, 303] on div "Edit Restaurant Branches Menus Sections Full Menu View Edit Menu Choice Groups …" at bounding box center [659, 468] width 1318 height 882
click at [814, 316] on input "text" at bounding box center [1031, 325] width 516 height 22
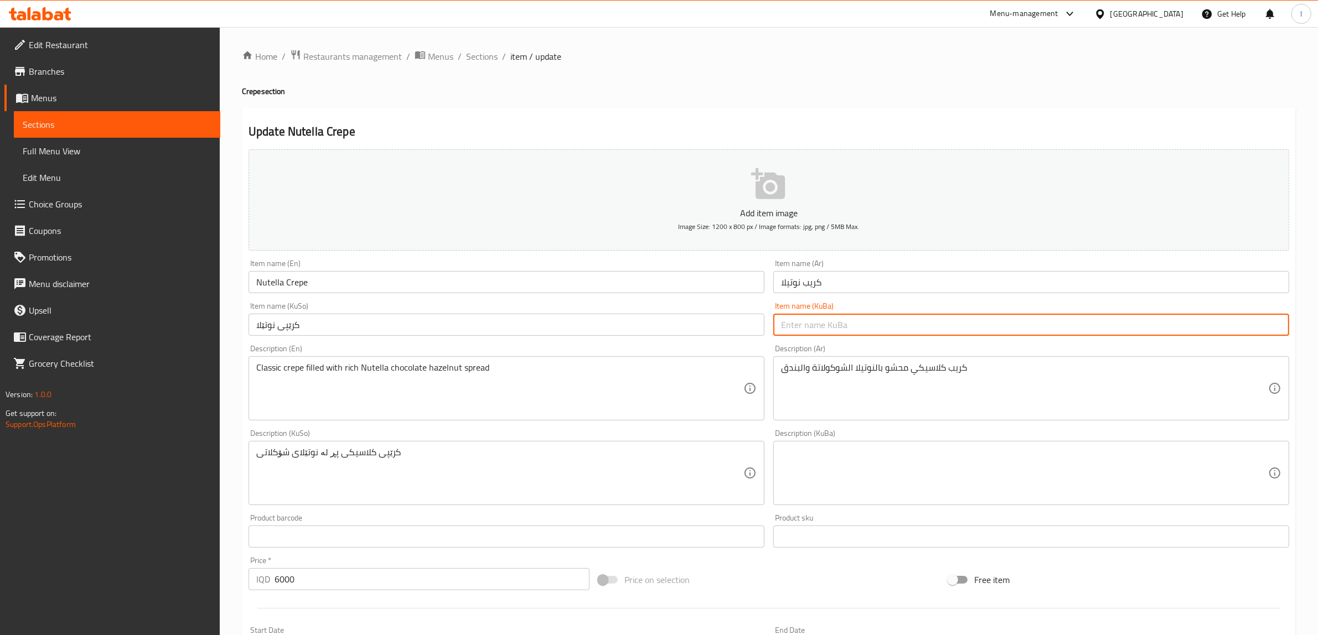
paste input "کرێپی نوتێلا"
type input "کرێپی نوتێلا"
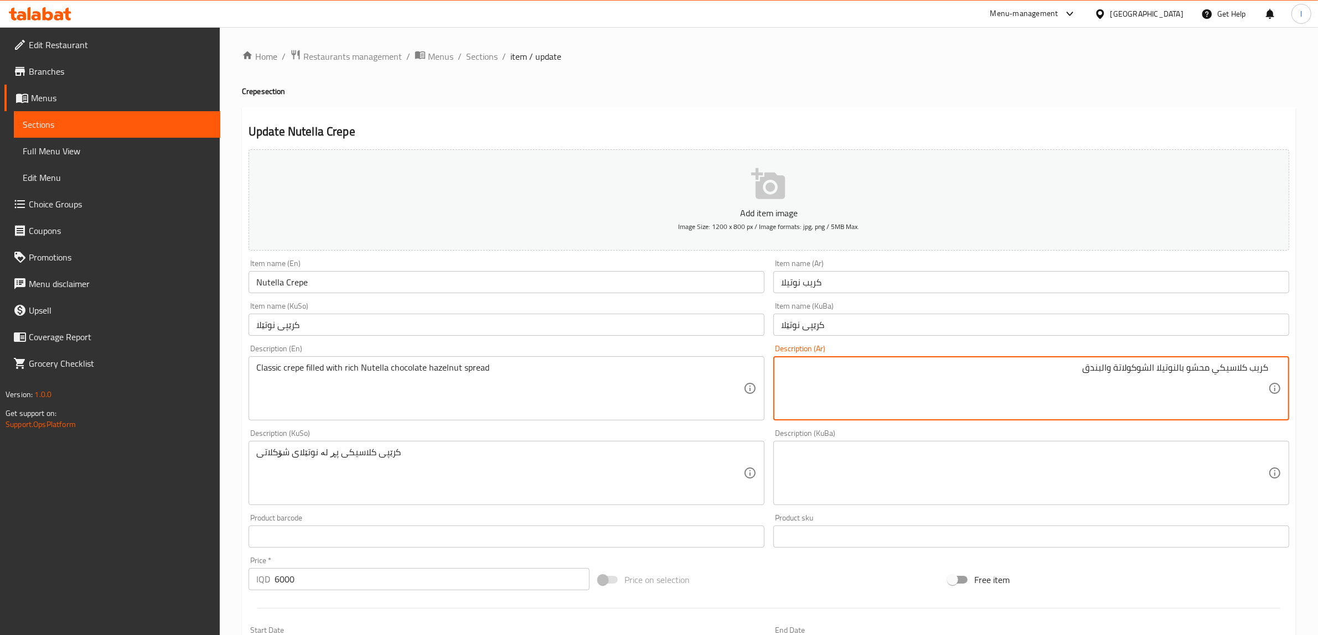
click at [1148, 369] on textarea "كريب كلاسيكي محشو بالنوتيلا الشوكولاتة والبندق" at bounding box center [1024, 389] width 487 height 53
click at [1109, 375] on textarea "كريب كلاسيكي محشو بالنوتيلا شوكولاتة والبندق" at bounding box center [1024, 389] width 487 height 53
click at [1107, 374] on textarea "كريب كلاسيكي محشو بالنوتيلا شوكولاتة والبندق" at bounding box center [1024, 389] width 487 height 53
type textarea "كريب كلاسيكي محشو بالنوتيلا شوكولاتة وبندق"
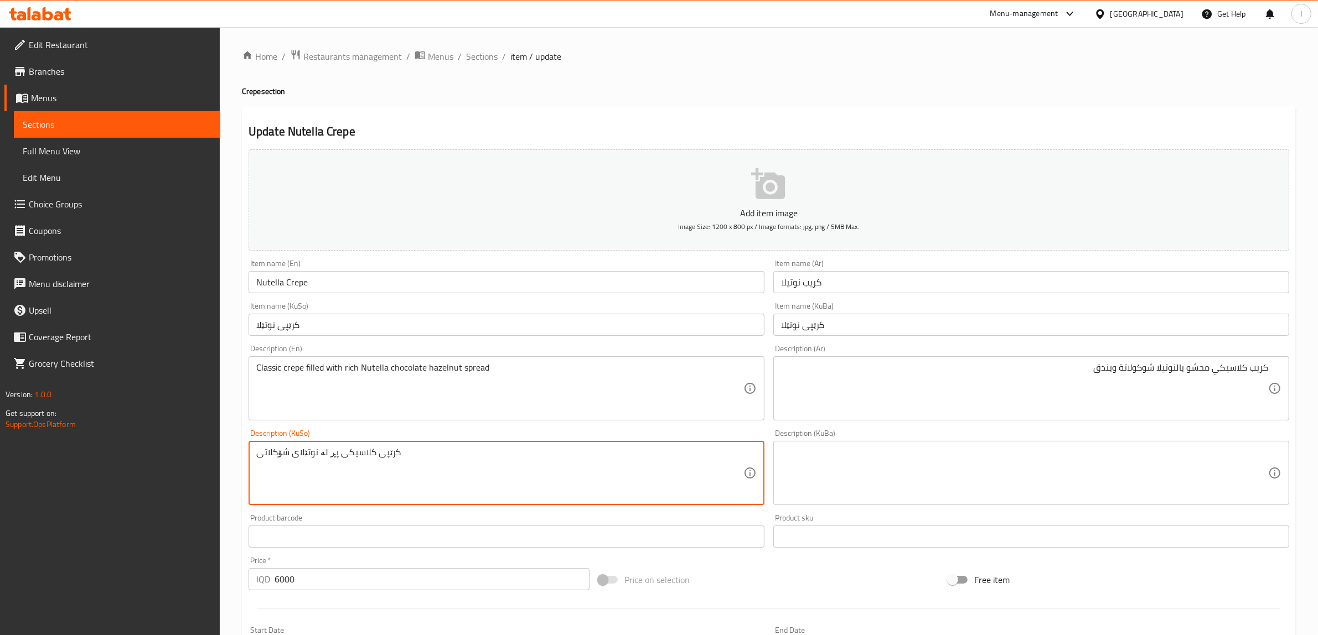
drag, startPoint x: 363, startPoint y: 468, endPoint x: 141, endPoint y: 455, distance: 221.8
click at [950, 480] on textarea at bounding box center [1024, 473] width 487 height 53
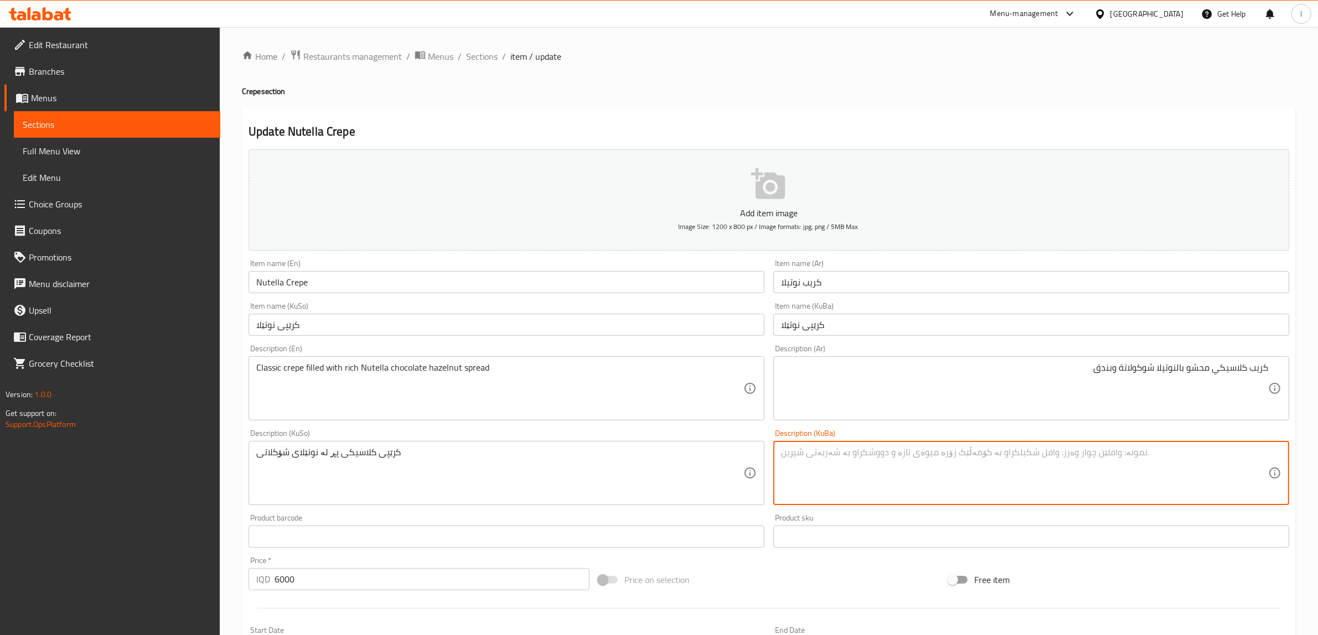
paste textarea "کرێپی کلاسیکی پڕ لە نوتێلای شۆکلاتی"
drag, startPoint x: 1107, startPoint y: 450, endPoint x: 1199, endPoint y: 458, distance: 92.8
click at [1199, 458] on textarea "کرێپی کلاسیکی پڕ لە نوتێلای شۆکلاتی" at bounding box center [1024, 473] width 487 height 53
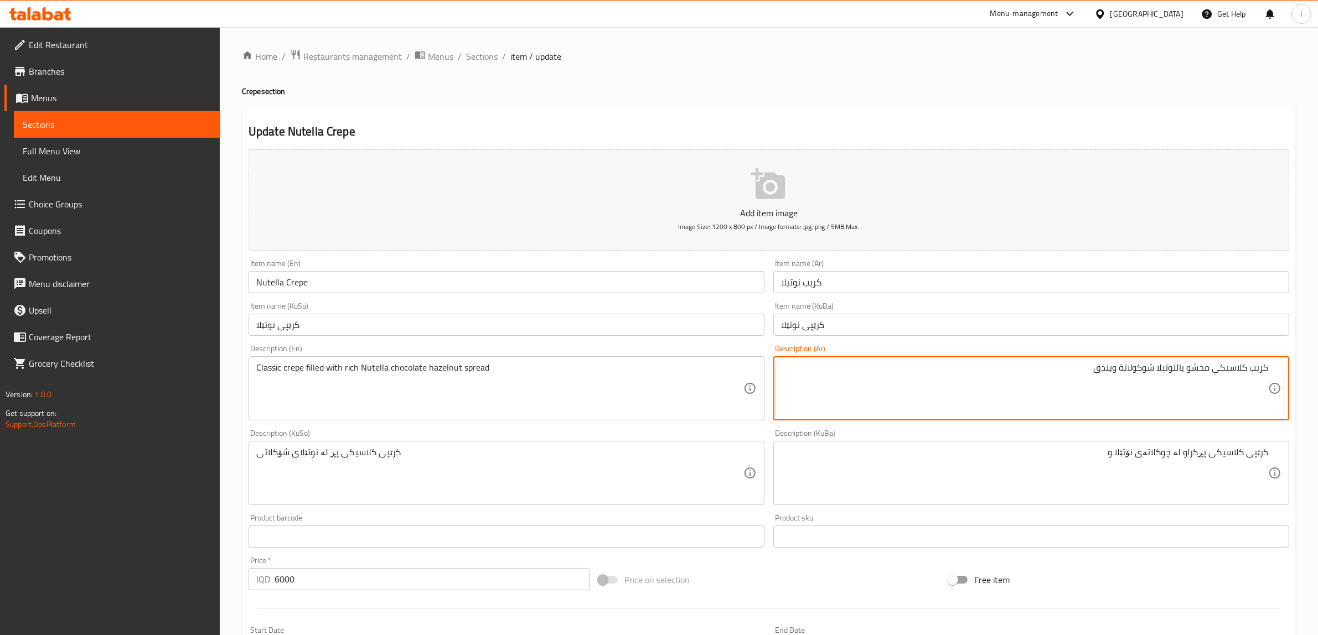
click at [1105, 367] on textarea "كريب كلاسيكي محشو بالنوتيلا شوكولاتة وبندق" at bounding box center [1024, 389] width 487 height 53
click at [1085, 367] on textarea "كريب كلاسيكي محشو بالنوتيلا شوكولاتة وبندق" at bounding box center [1024, 389] width 487 height 53
drag, startPoint x: 1081, startPoint y: 366, endPoint x: 1111, endPoint y: 372, distance: 31.0
click at [1111, 372] on textarea "كريب كلاسيكي محشو بالنوتيلا شوكولاتة وبندق" at bounding box center [1024, 389] width 487 height 53
click at [1055, 381] on textarea "كريب كلاسيكي محشو بالنوتيلا شوكولاتة وبندق" at bounding box center [1024, 389] width 487 height 53
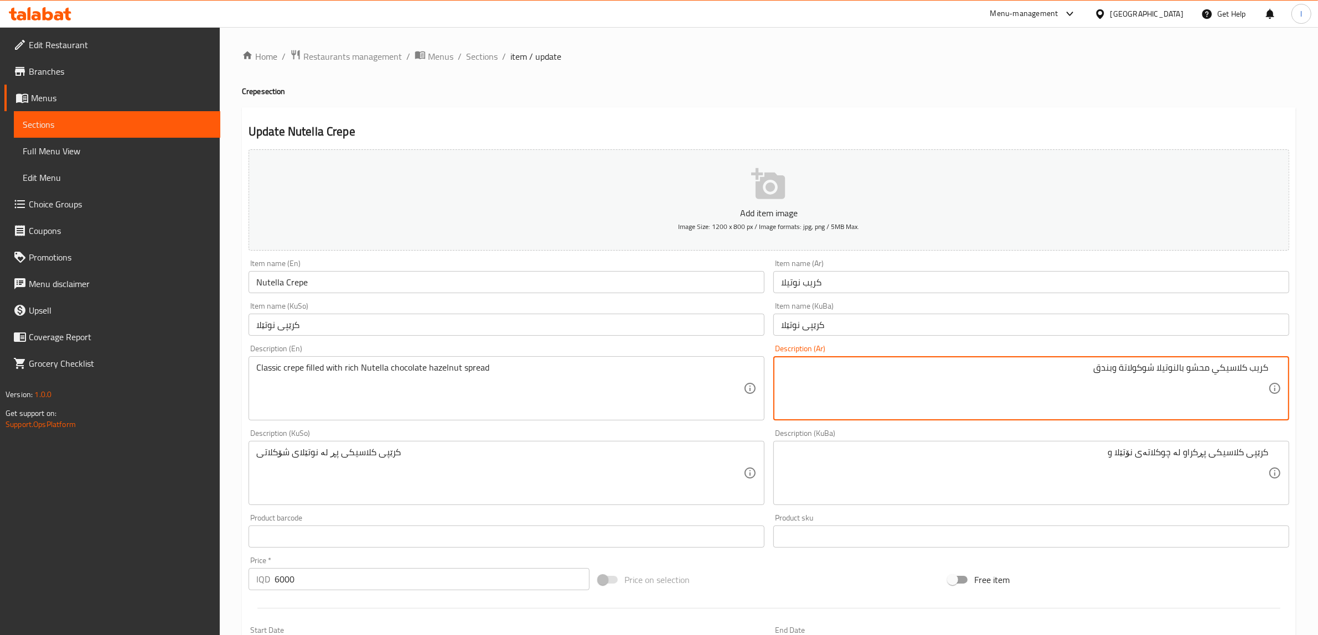
drag, startPoint x: 1064, startPoint y: 370, endPoint x: 1113, endPoint y: 370, distance: 49.3
click at [1113, 370] on textarea "كريب كلاسيكي محشو بالنوتيلا شوكولاتة وبندق" at bounding box center [1024, 389] width 487 height 53
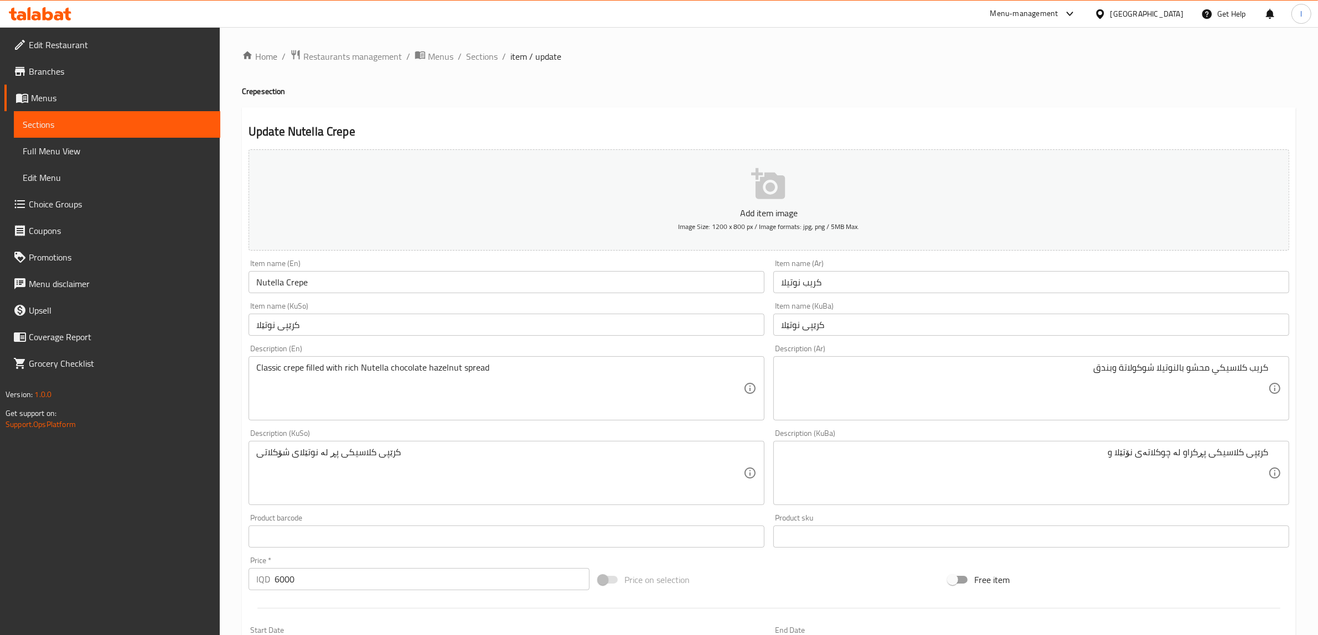
click at [1103, 443] on div "کرێپی کلاسیکی پڕکراو لە چوکلاتەی نۆتێلا و Description (KuBa)" at bounding box center [1031, 473] width 516 height 64
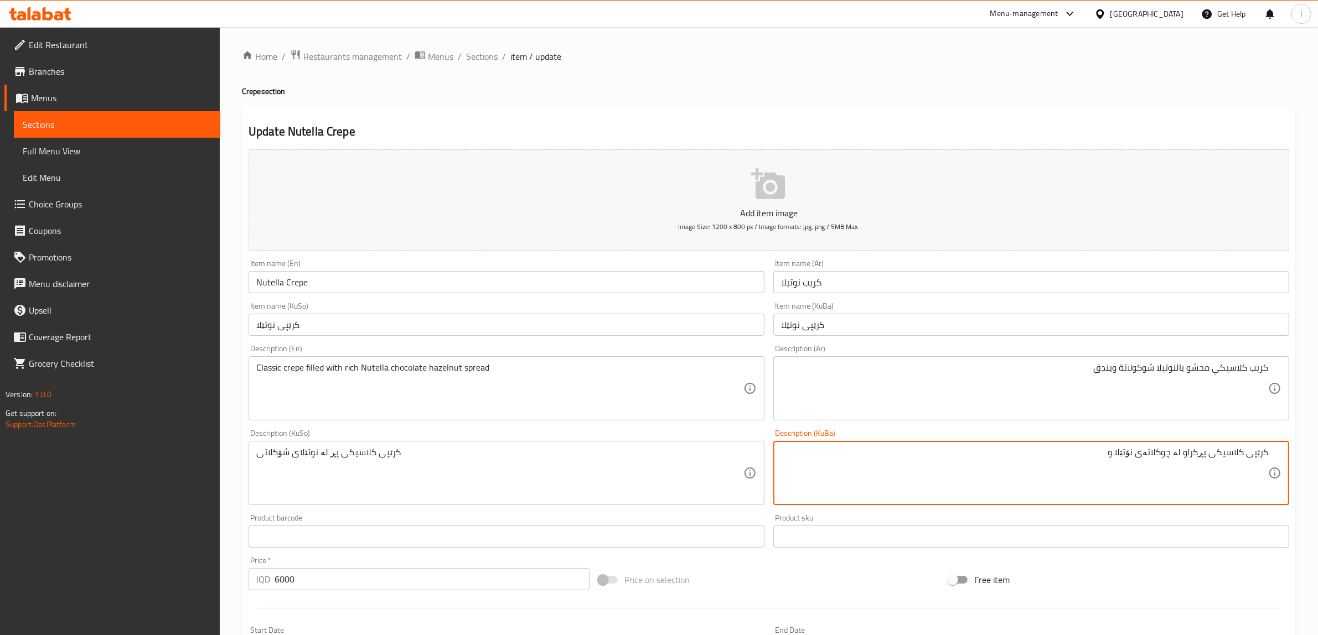
paste textarea "بوندق"
type textarea "کرێپی کلاسیکی پڕکراو لە چوکلاتەی نۆتێلا و بوندق"
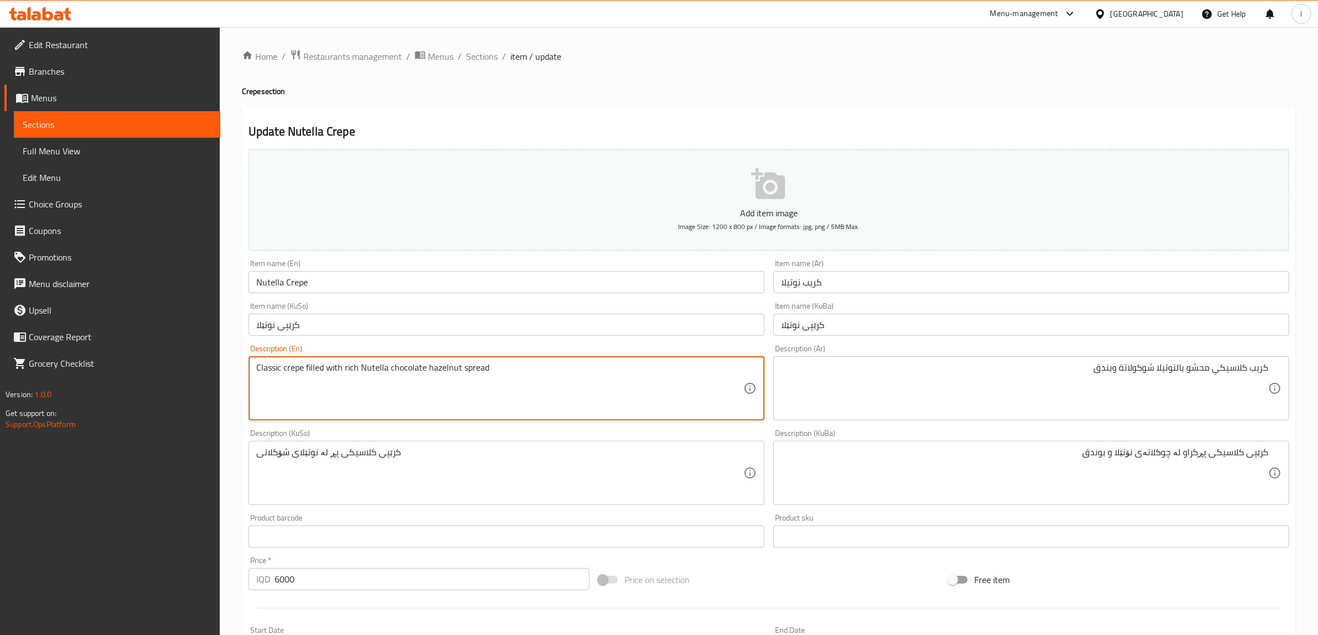
click at [351, 379] on textarea "Classic crepe filled with rich Nutella chocolate hazelnut spread" at bounding box center [499, 389] width 487 height 53
drag, startPoint x: 483, startPoint y: 384, endPoint x: 0, endPoint y: 354, distance: 483.5
click at [0, 354] on div "Edit Restaurant Branches Menus Sections Full Menu View Edit Menu Choice Groups …" at bounding box center [659, 468] width 1318 height 882
paste textarea "Classic crepe filled with Nutella chocolate hazelnut spread"
drag, startPoint x: 508, startPoint y: 374, endPoint x: 410, endPoint y: 374, distance: 98.5
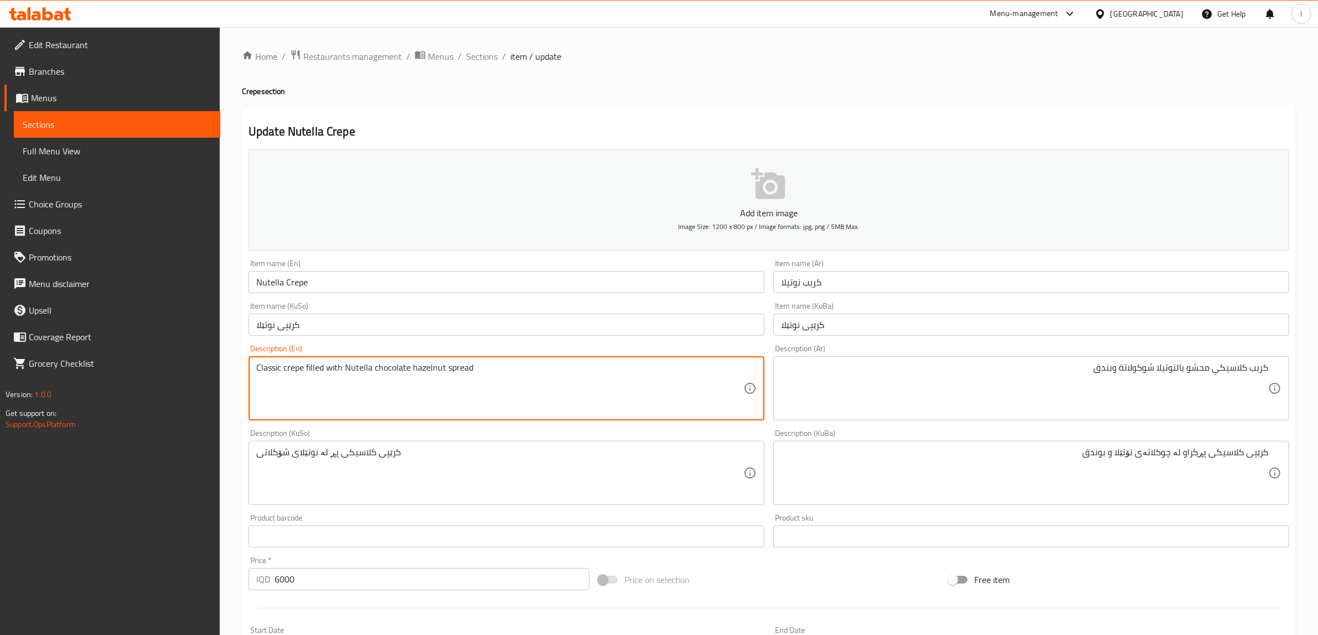
click at [410, 374] on textarea "Classic crepe filled with Nutella chocolate hazelnut spread" at bounding box center [499, 389] width 487 height 53
click at [413, 374] on textarea "Classic crepe filled with Nutella chocolate hazelnut spread" at bounding box center [499, 389] width 487 height 53
drag, startPoint x: 490, startPoint y: 363, endPoint x: 411, endPoint y: 364, distance: 78.6
click at [411, 364] on textarea "Classic crepe filled with Nutella chocolate hazelnut spread" at bounding box center [499, 389] width 487 height 53
type textarea "Classic crepe filled with Nutella chocolate hazelnut spread"
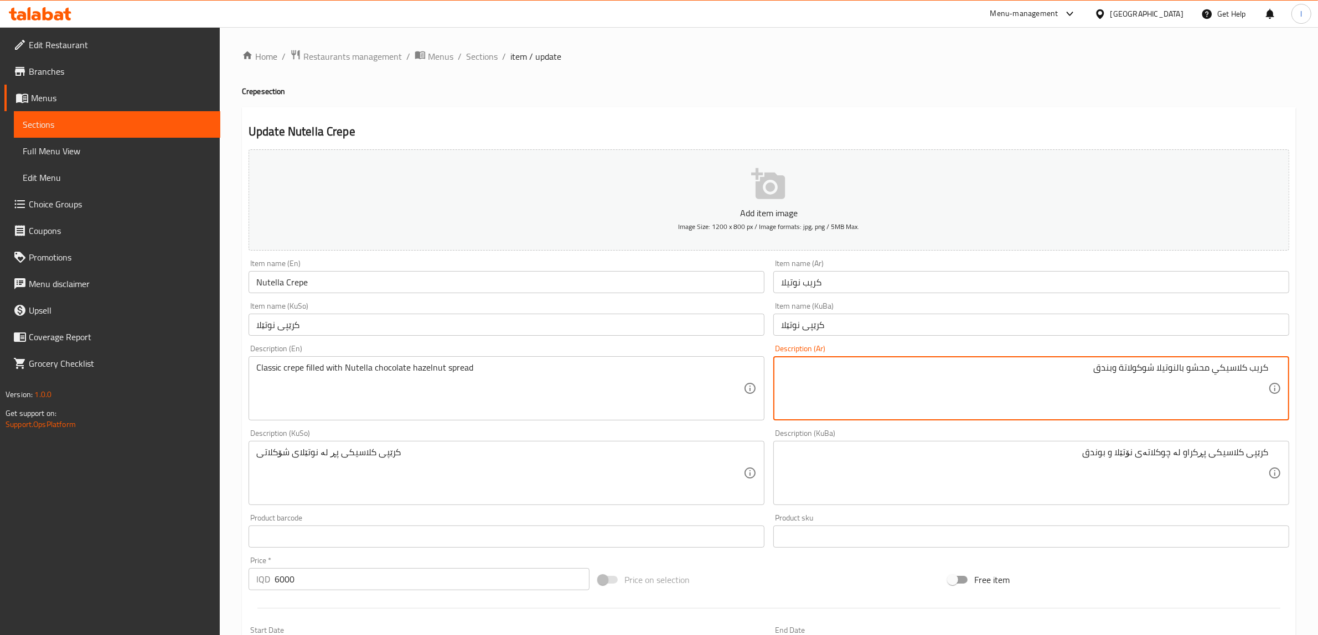
click at [1112, 370] on textarea "كريب كلاسيكي محشو بالنوتيلا شوكولاتة وبندق" at bounding box center [1024, 389] width 487 height 53
paste textarea "كريمة"
click at [1058, 391] on textarea "كريب كلاسيكي محشو بالنوتيلا شوكولاتة وكريمة بندق" at bounding box center [1024, 389] width 487 height 53
type textarea "كريب كلاسيكي محشو بالنوتيلا شوكولاتة وكريمة بندق"
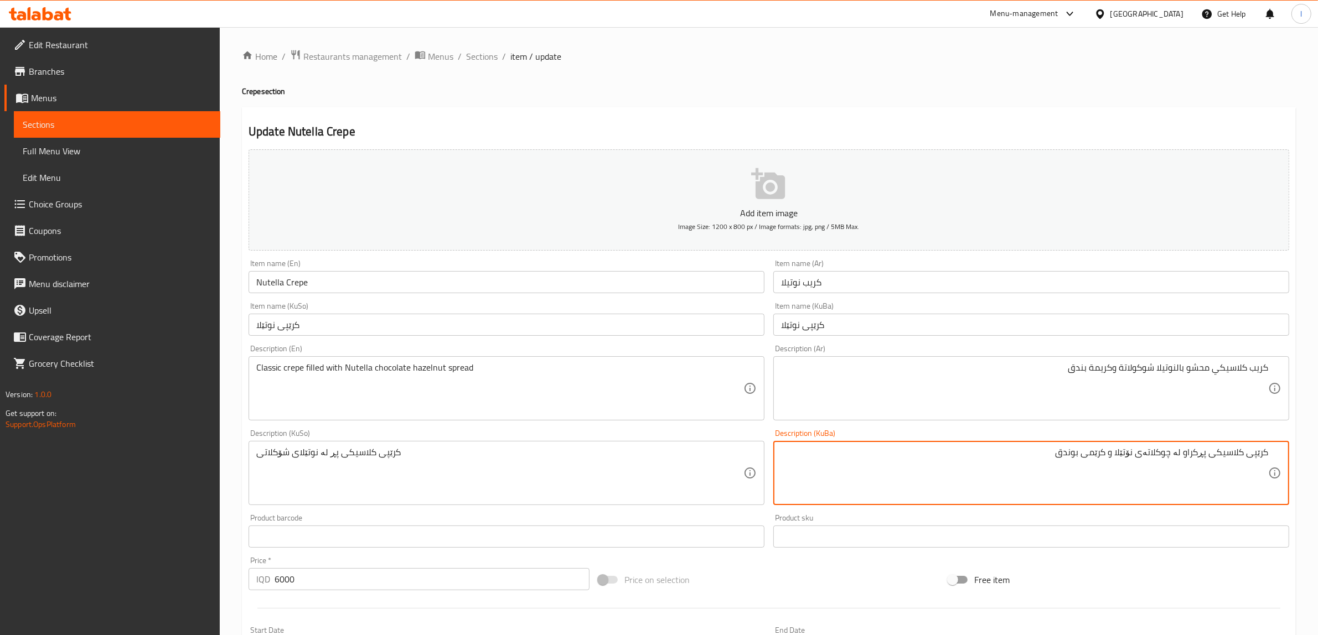
drag, startPoint x: 988, startPoint y: 467, endPoint x: 1327, endPoint y: 432, distance: 341.1
click at [1318, 432] on html "​ Menu-management [GEOGRAPHIC_DATA] Get Help l Edit Restaurant Branches Menus S…" at bounding box center [659, 317] width 1318 height 635
type textarea "کرێپی کلاسیکی پڕکراو لە چوکلاتەی نۆتێلا و کرێمی بوندق"
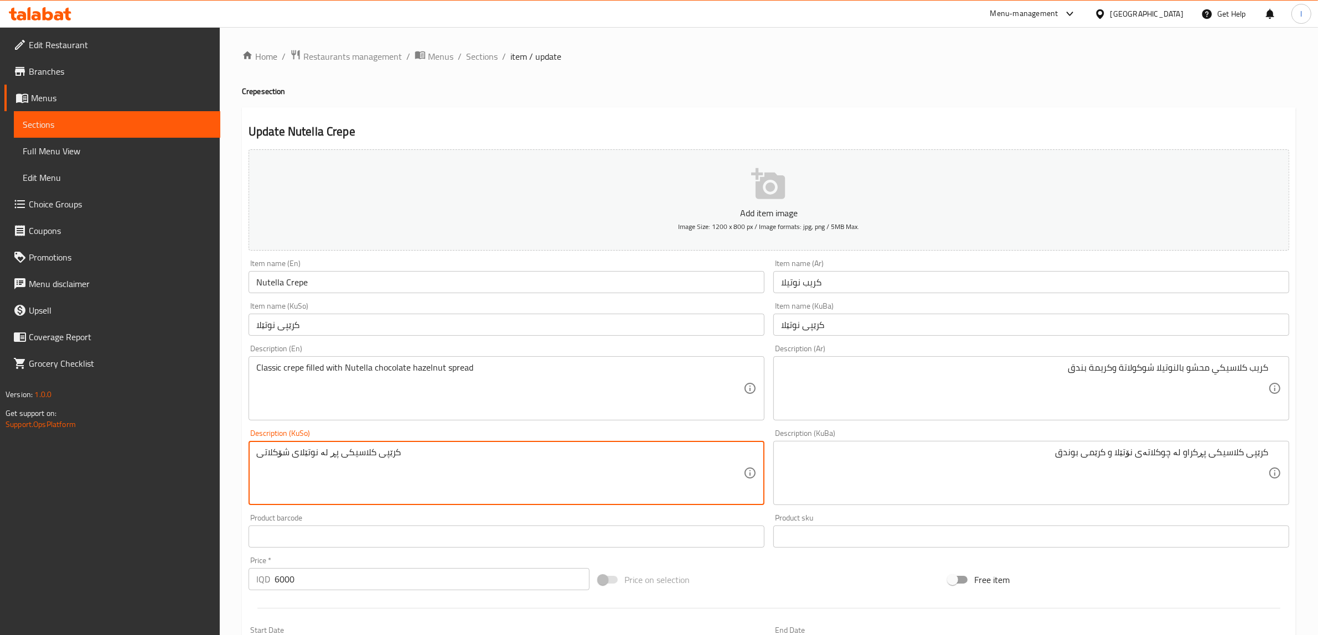
drag, startPoint x: 449, startPoint y: 463, endPoint x: 56, endPoint y: 448, distance: 393.8
paste textarea "کراو لە چوکلاتەی نۆتێلا و کرێمی بوندق"
type textarea "کرێپی کلاسیکی پڕکراو لە چوکلاتەی نۆتێلا و کرێمی بوندق"
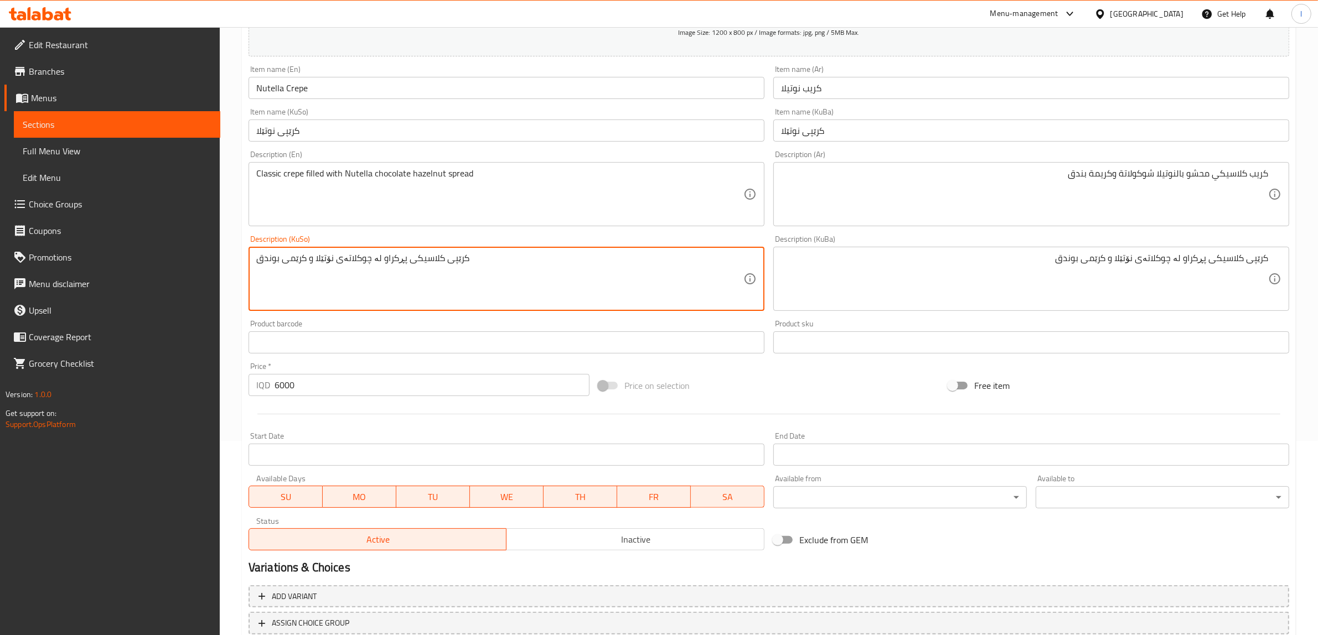
scroll to position [272, 0]
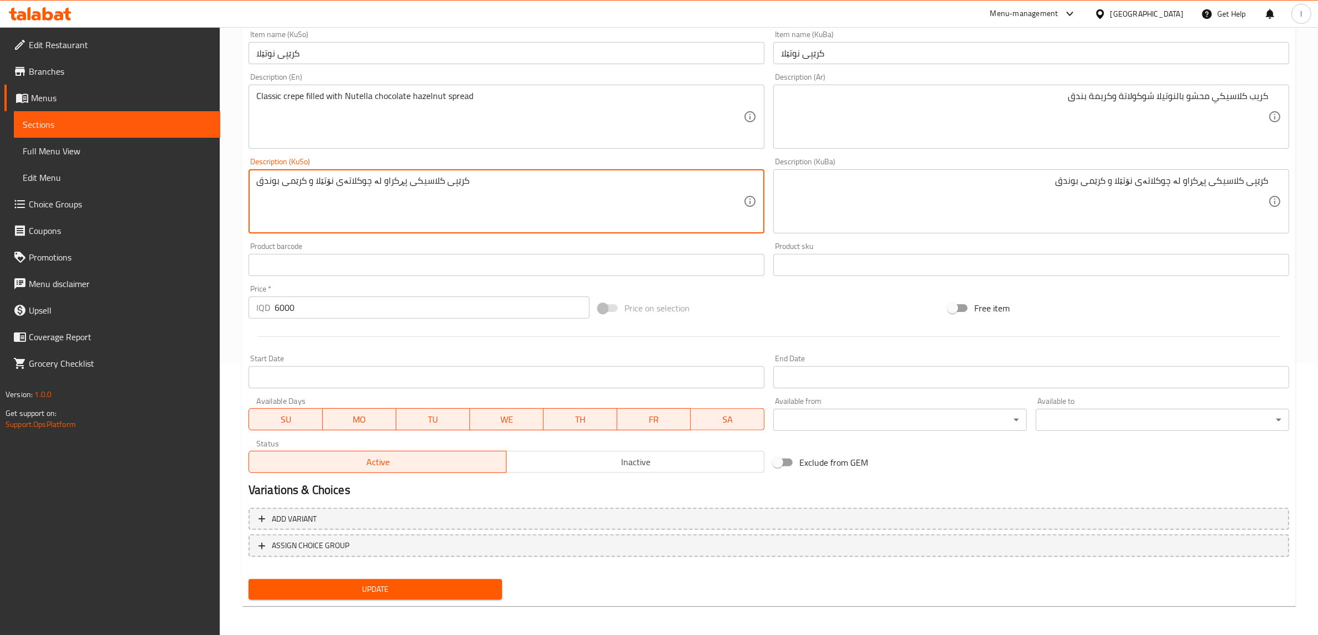
click at [325, 596] on button "Update" at bounding box center [375, 589] width 253 height 20
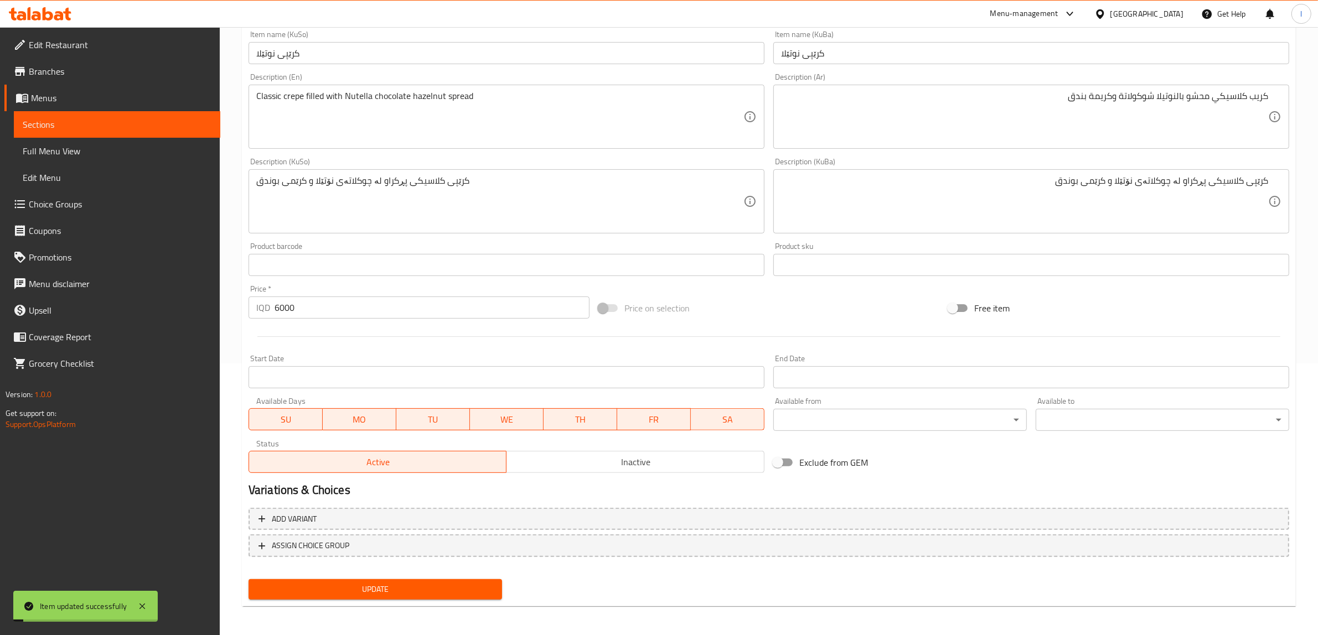
click at [68, 151] on span "Full Menu View" at bounding box center [117, 150] width 189 height 13
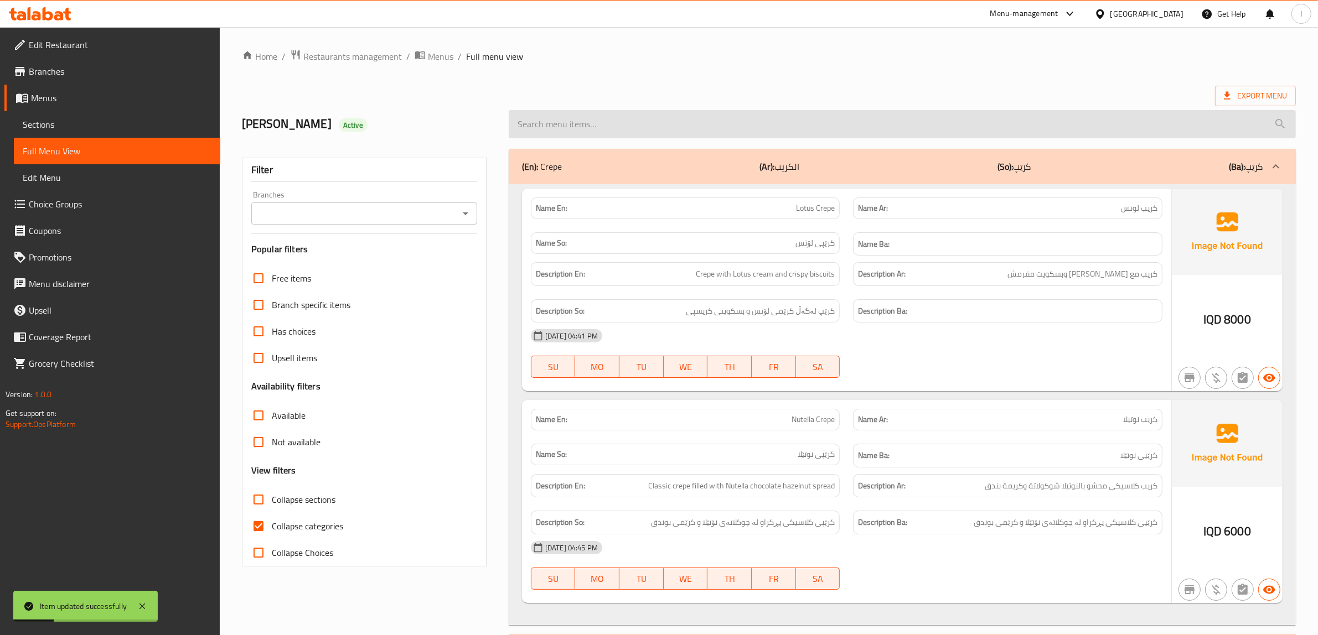
click at [603, 119] on input "search" at bounding box center [902, 124] width 787 height 28
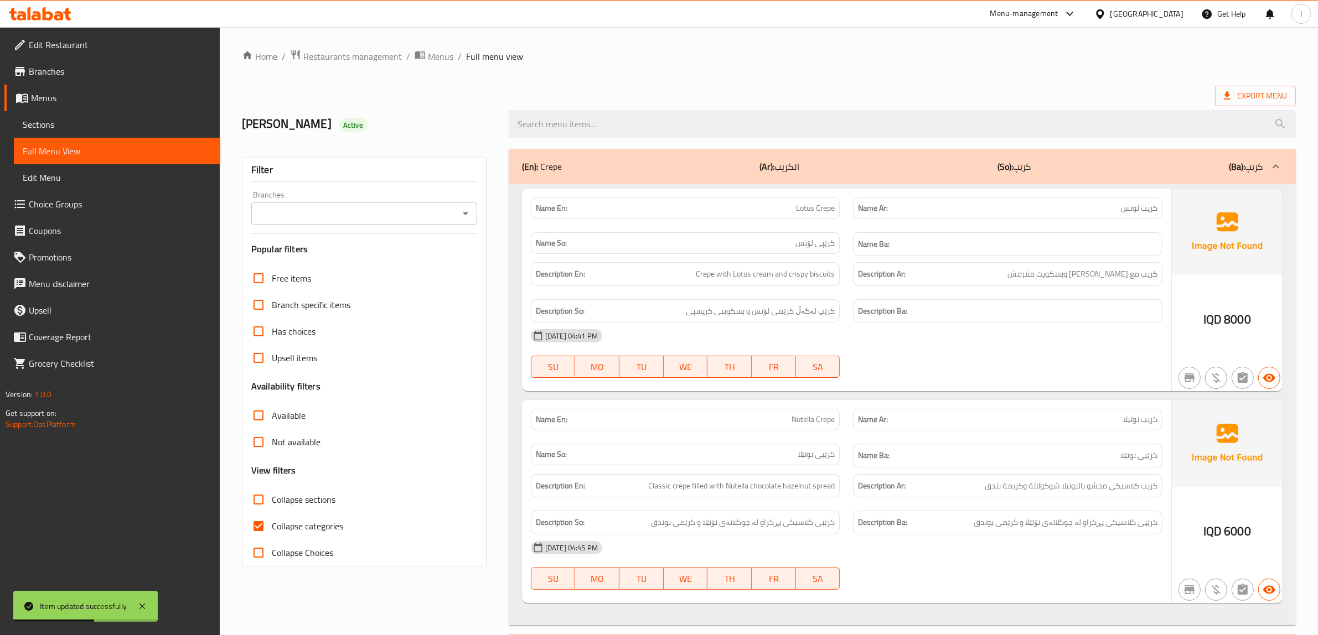
paste input "hazelnut spread"
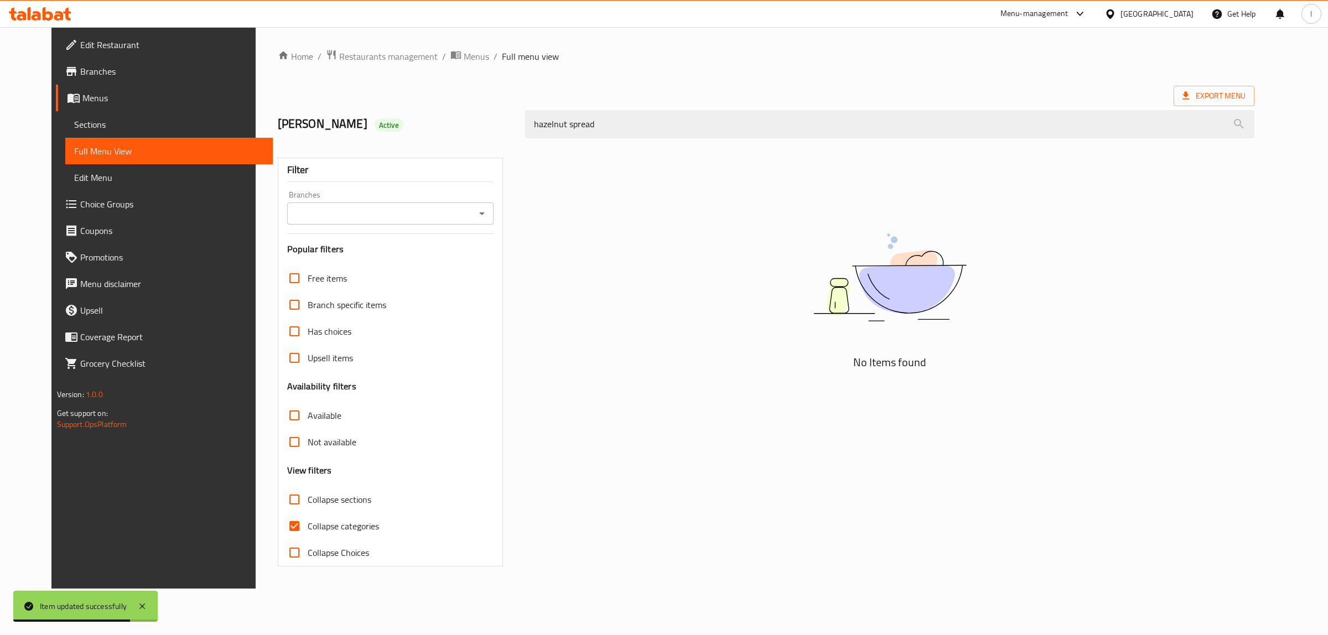
drag, startPoint x: 652, startPoint y: 112, endPoint x: 368, endPoint y: 101, distance: 284.1
click at [368, 101] on div "[PERSON_NAME] Active hazelnut spread" at bounding box center [766, 124] width 991 height 49
paste input "Nutella Crepe"
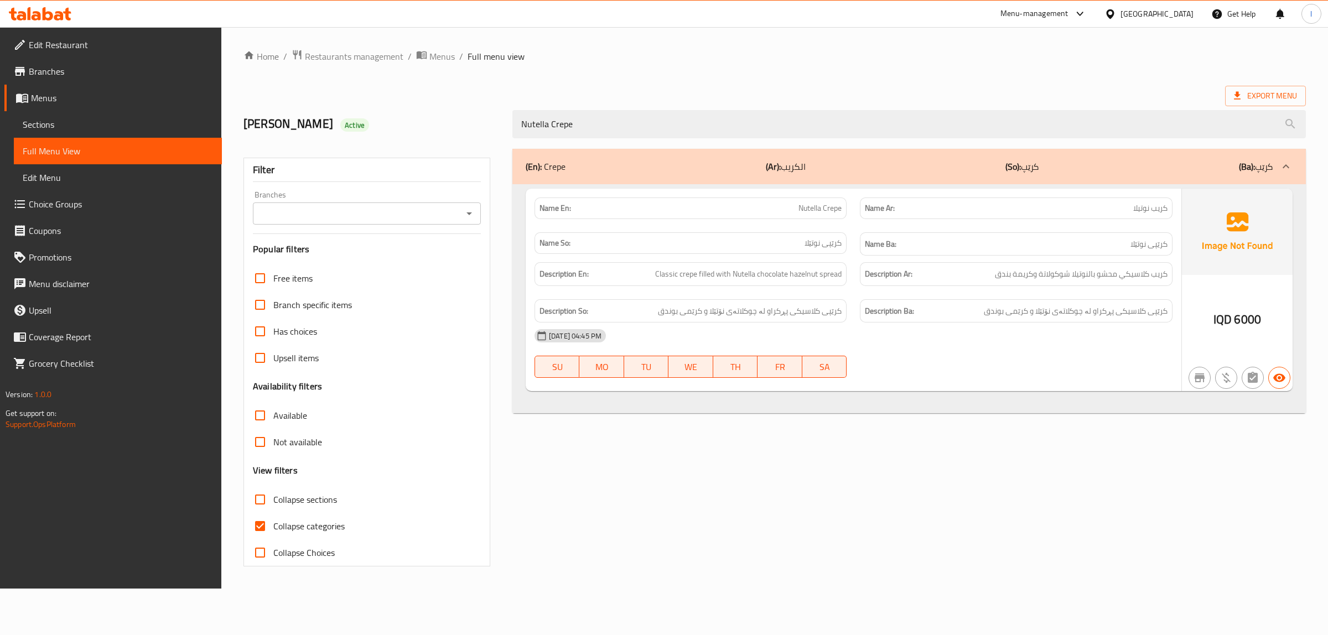
type input "Nutella Crepe"
click at [76, 118] on span "Sections" at bounding box center [118, 124] width 190 height 13
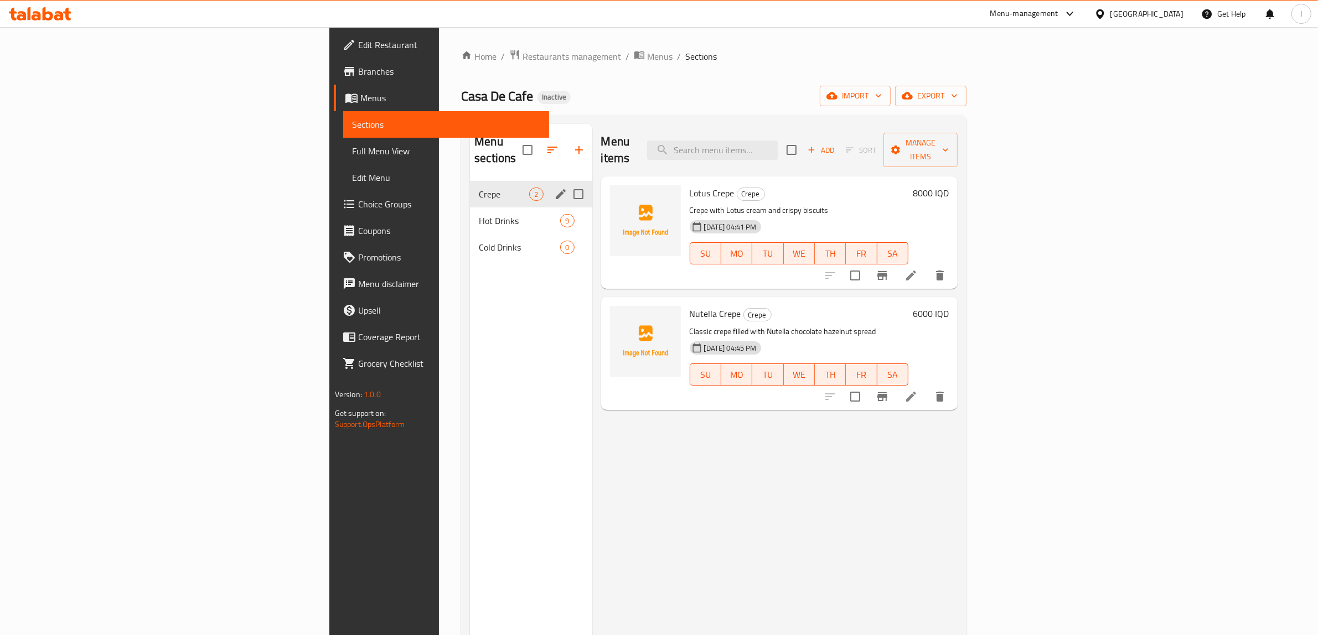
click at [470, 187] on div "Crepe 2" at bounding box center [531, 194] width 122 height 27
click at [479, 214] on span "Hot Drinks" at bounding box center [504, 220] width 50 height 13
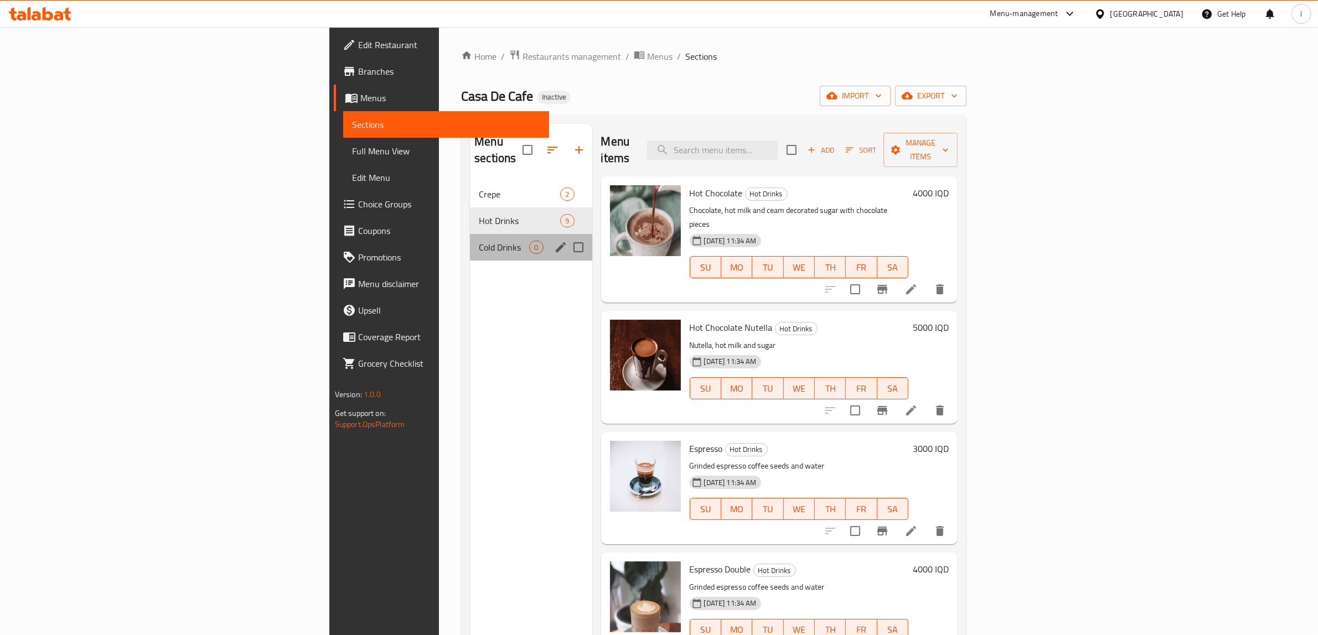
click at [470, 234] on div "Cold Drinks 0" at bounding box center [531, 247] width 122 height 27
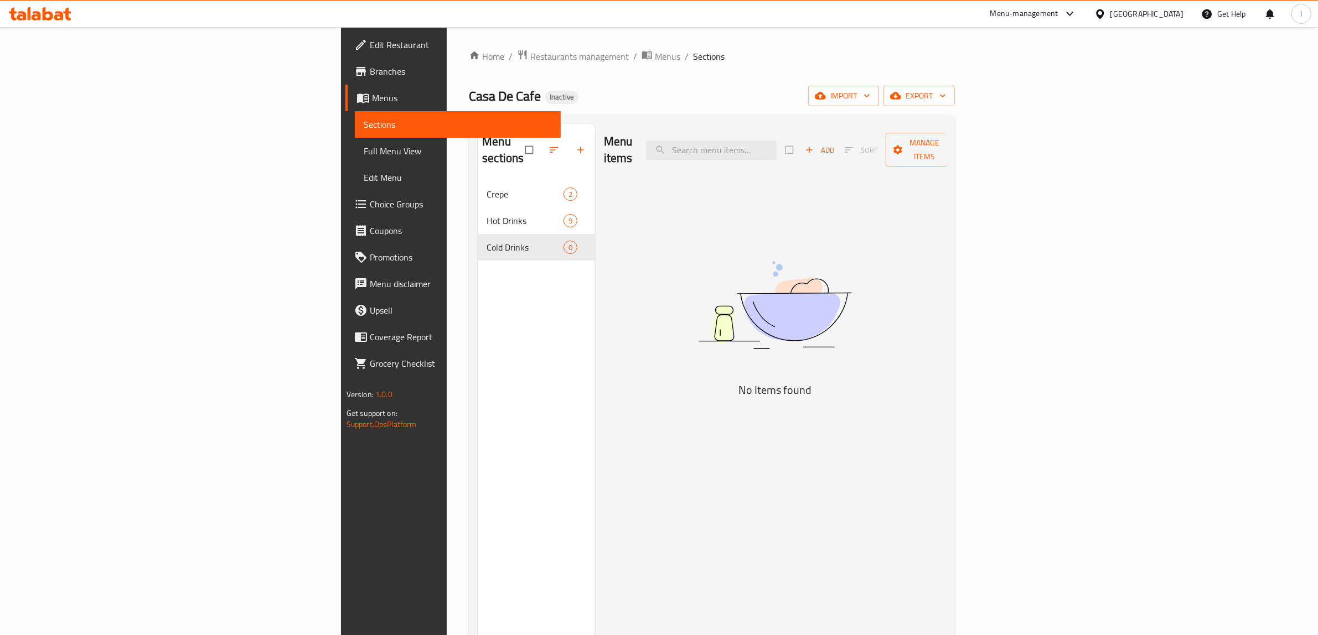
click at [29, 15] on icon at bounding box center [29, 13] width 3 height 13
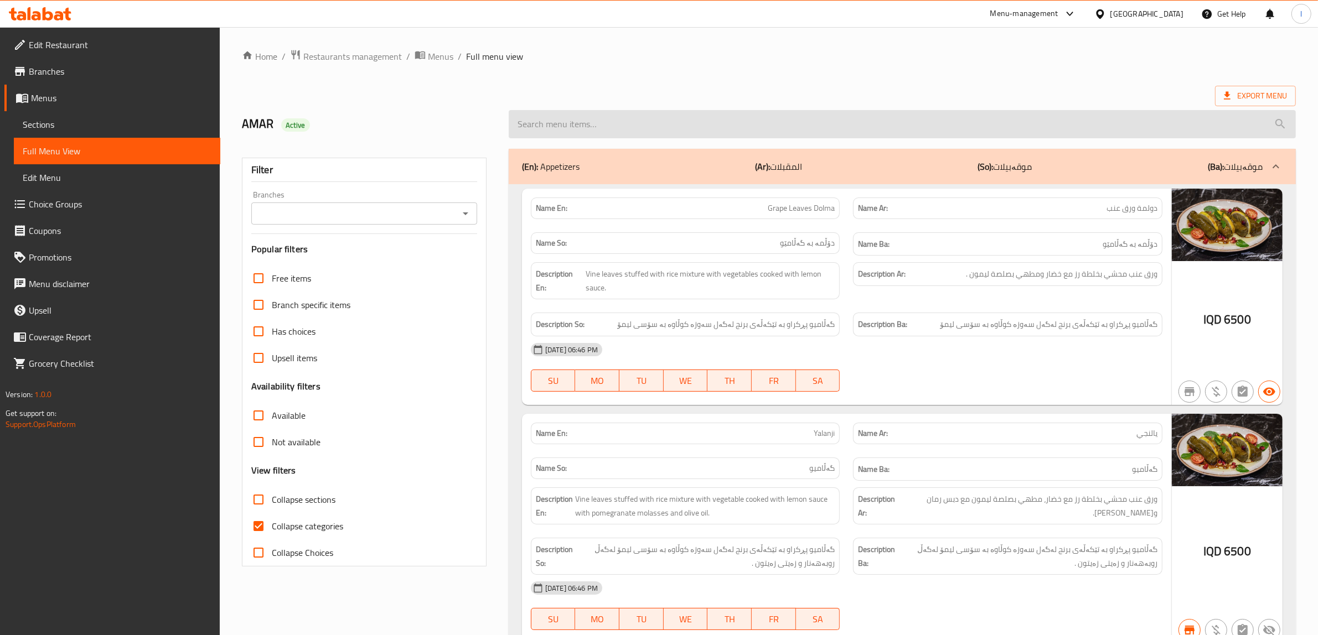
click at [569, 126] on input "search" at bounding box center [902, 124] width 787 height 28
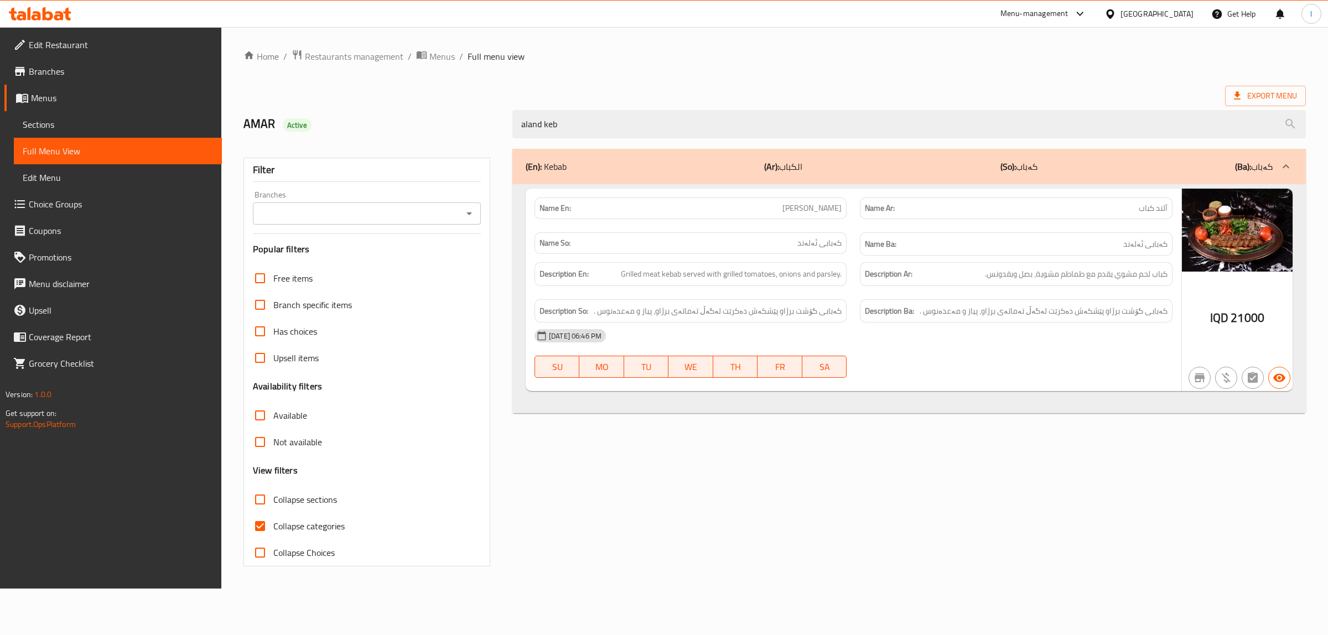
drag, startPoint x: 731, startPoint y: 133, endPoint x: 370, endPoint y: 121, distance: 361.1
click at [377, 123] on div "AMAR Active aland keb" at bounding box center [775, 124] width 1076 height 49
paste input "[PERSON_NAME]"
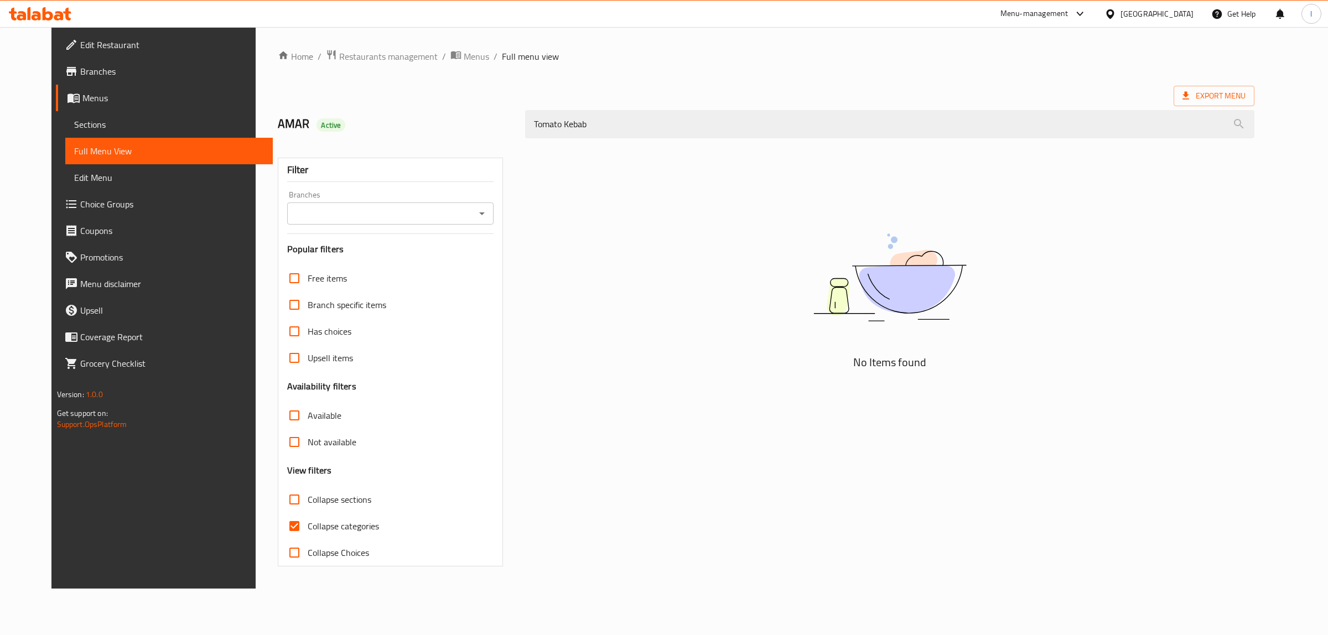
type input "Tomato Kebab"
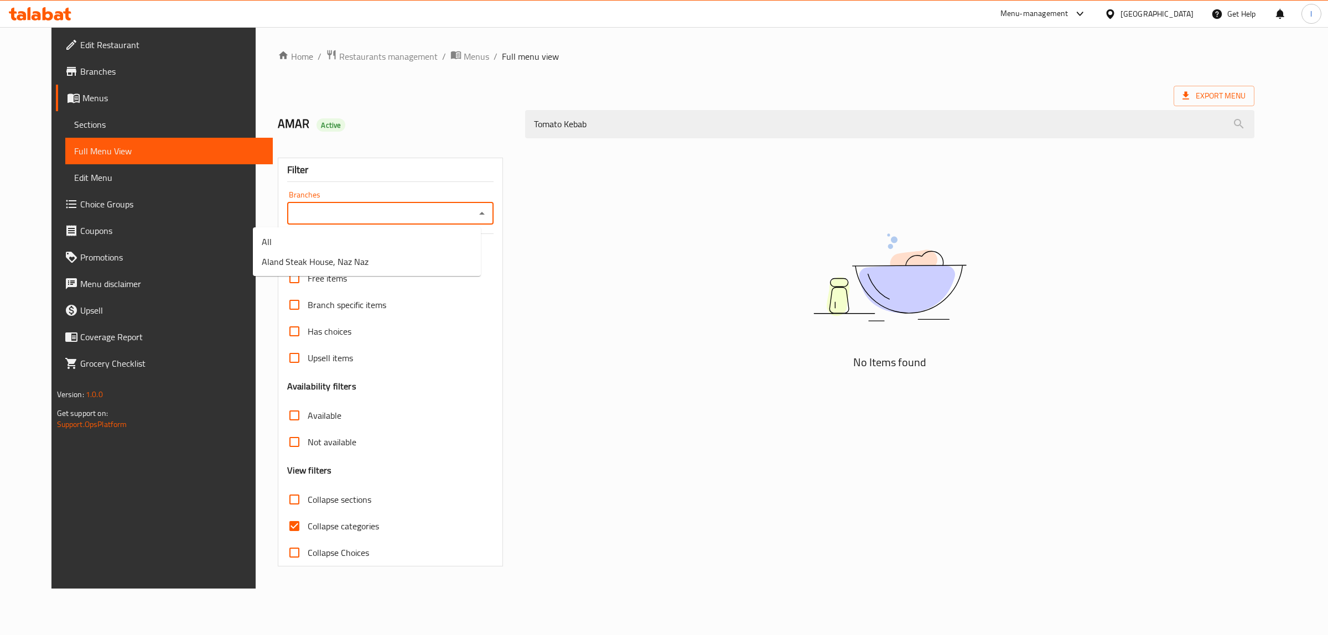
click at [368, 208] on input "Branches" at bounding box center [382, 213] width 182 height 15
click at [335, 257] on span "Aland Steak House, Naz Naz" at bounding box center [315, 261] width 107 height 13
type input "Aland Steak House, Naz Naz"
drag, startPoint x: 464, startPoint y: 98, endPoint x: 297, endPoint y: 87, distance: 167.5
click at [300, 89] on div "Home / Restaurants management / Menus / Full menu view Export Menu AMAR Active …" at bounding box center [766, 307] width 977 height 517
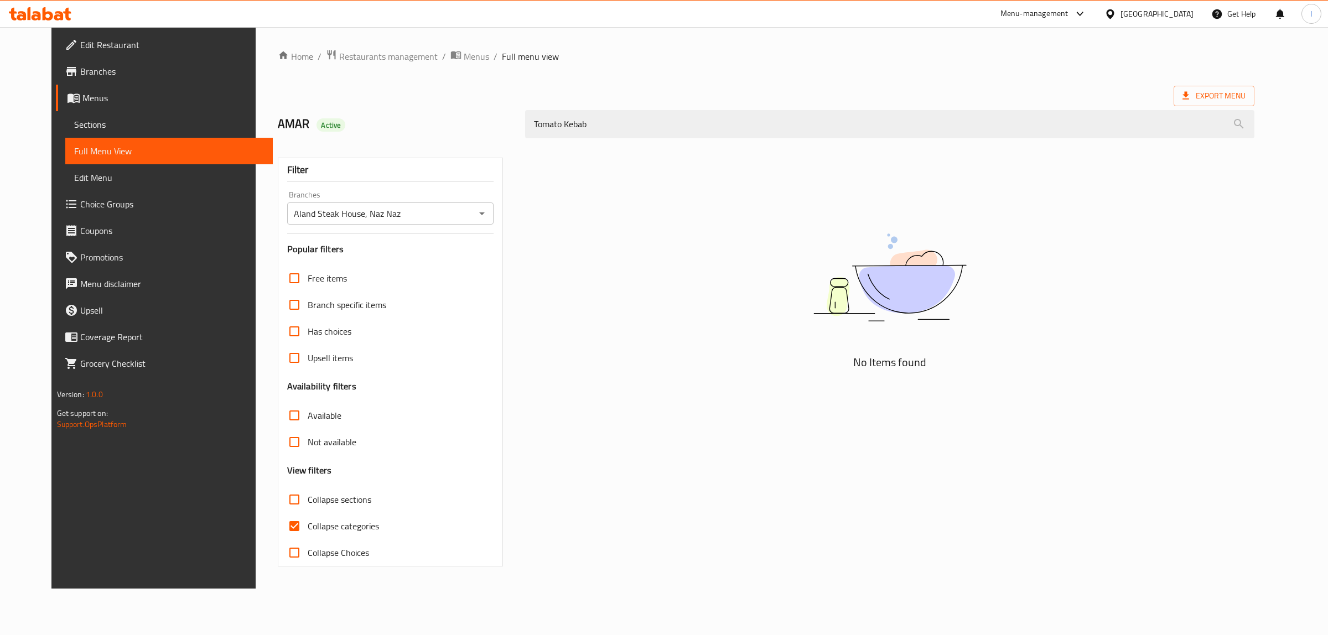
paste input "Bomb"
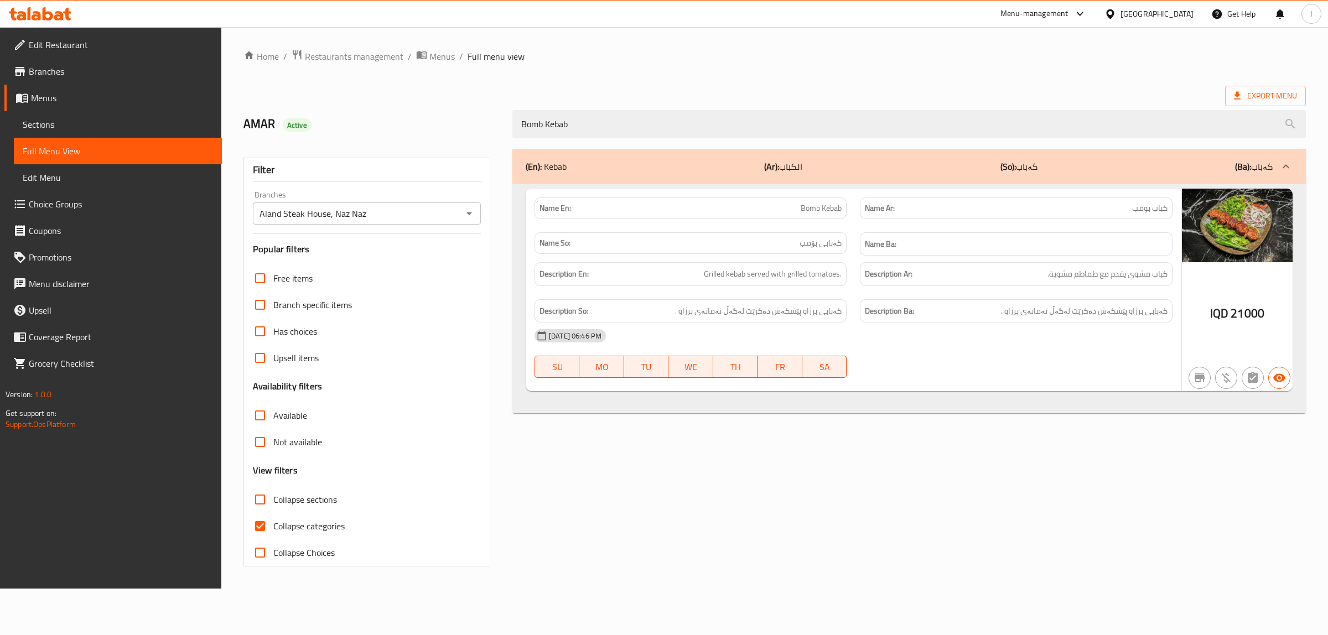
drag, startPoint x: 624, startPoint y: 128, endPoint x: 346, endPoint y: 120, distance: 277.4
click at [354, 122] on div "AMAR Active Bomb Kebab" at bounding box center [775, 124] width 1076 height 49
paste input "Tomato"
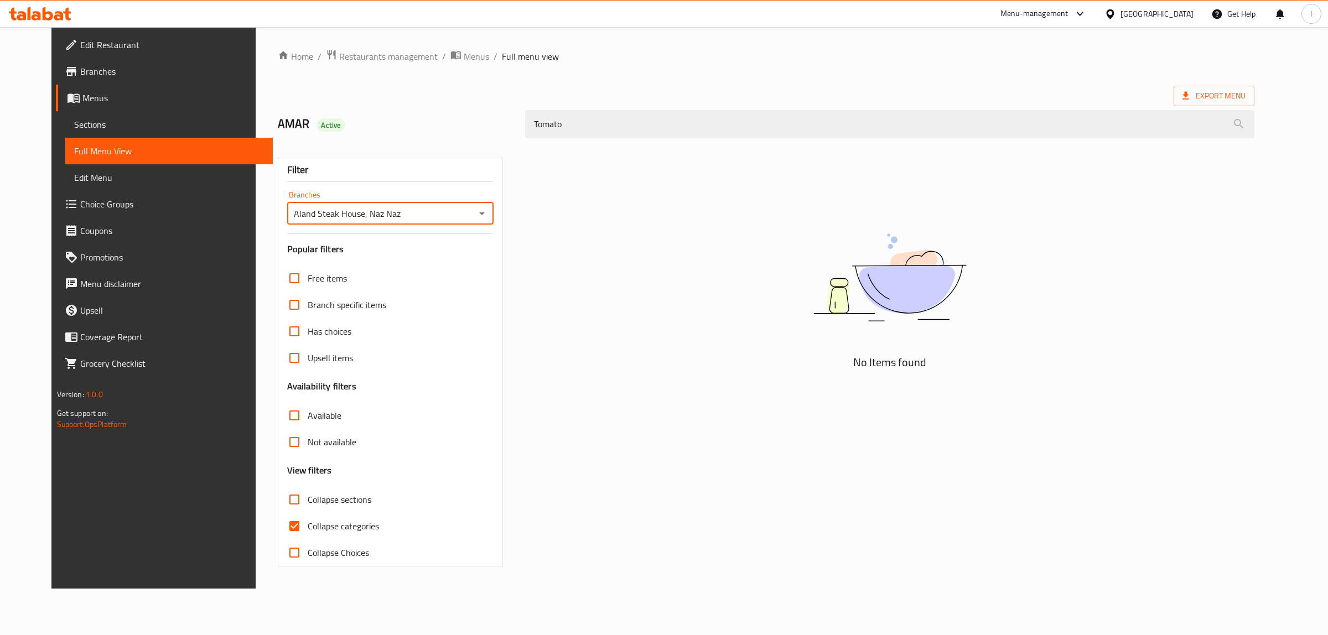
click at [370, 208] on input "Aland Steak House, Naz Naz" at bounding box center [382, 213] width 182 height 15
drag, startPoint x: 679, startPoint y: 112, endPoint x: 297, endPoint y: 114, distance: 381.9
click at [317, 119] on div "AMAR Active Tomato" at bounding box center [766, 124] width 991 height 49
paste input "Bomb Kebab"
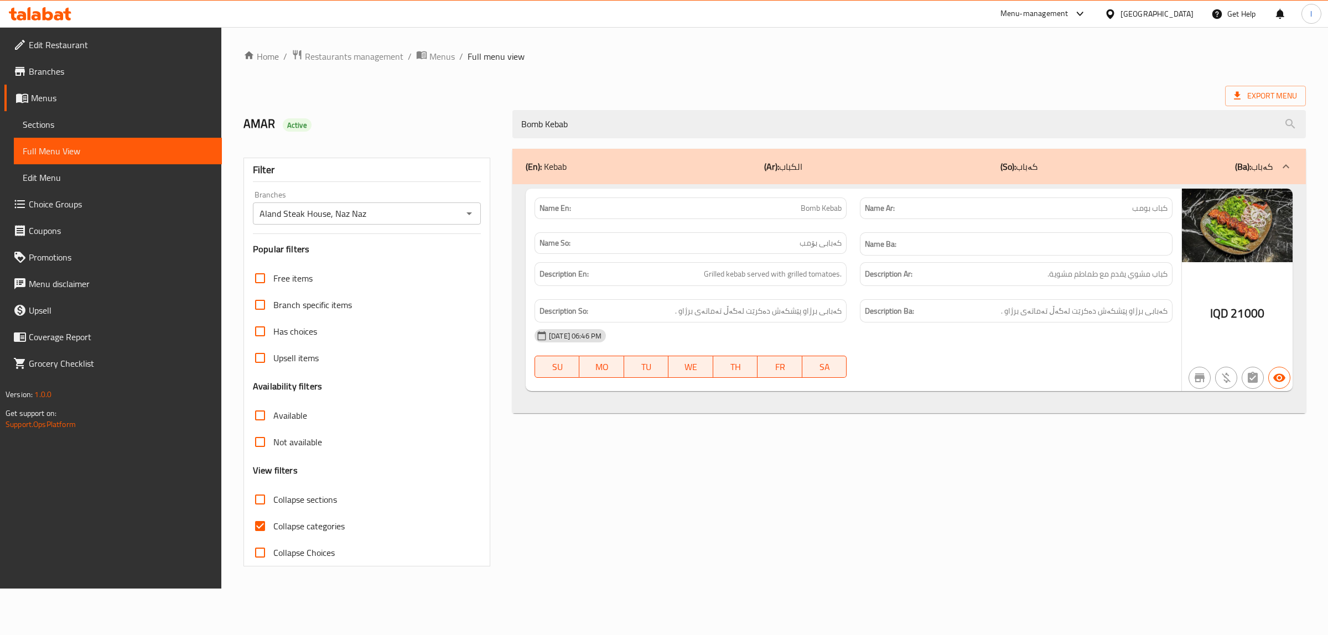
type input "Bomb Kebab"
drag, startPoint x: 592, startPoint y: 120, endPoint x: 428, endPoint y: 119, distance: 164.4
click at [441, 122] on div "AMAR Active Bomb Kebab" at bounding box center [775, 124] width 1076 height 49
click at [65, 107] on link "Menus" at bounding box center [113, 98] width 218 height 27
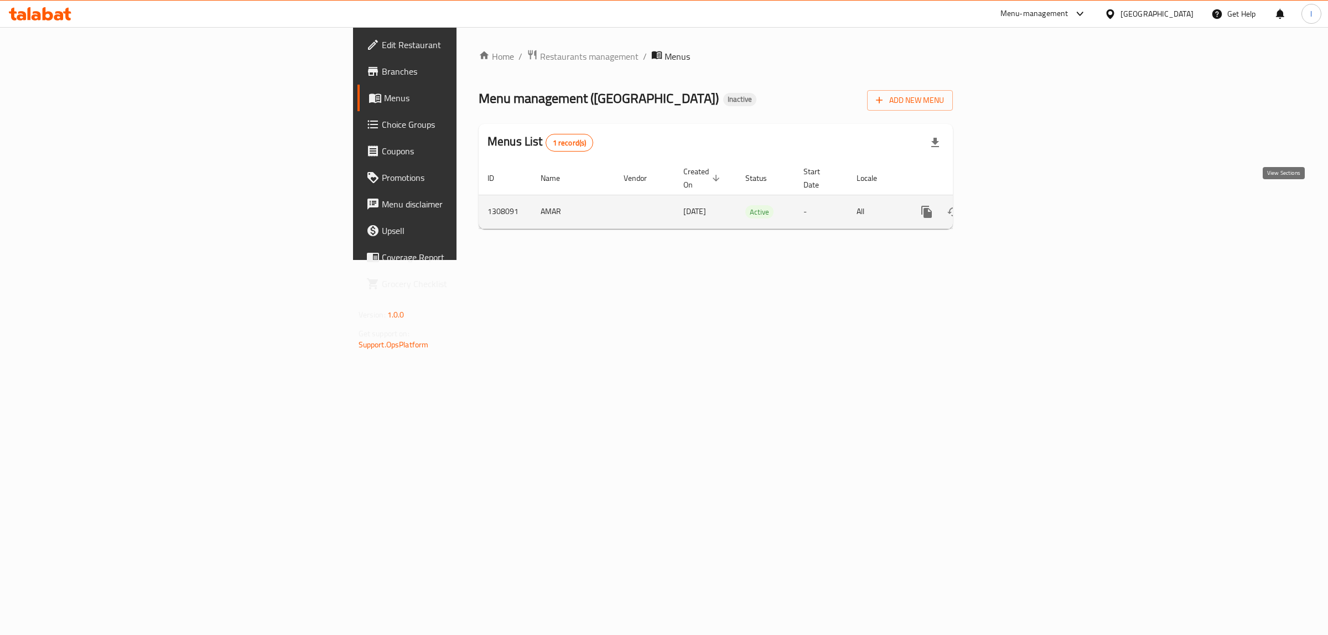
click at [1013, 205] on icon "enhanced table" at bounding box center [1006, 211] width 13 height 13
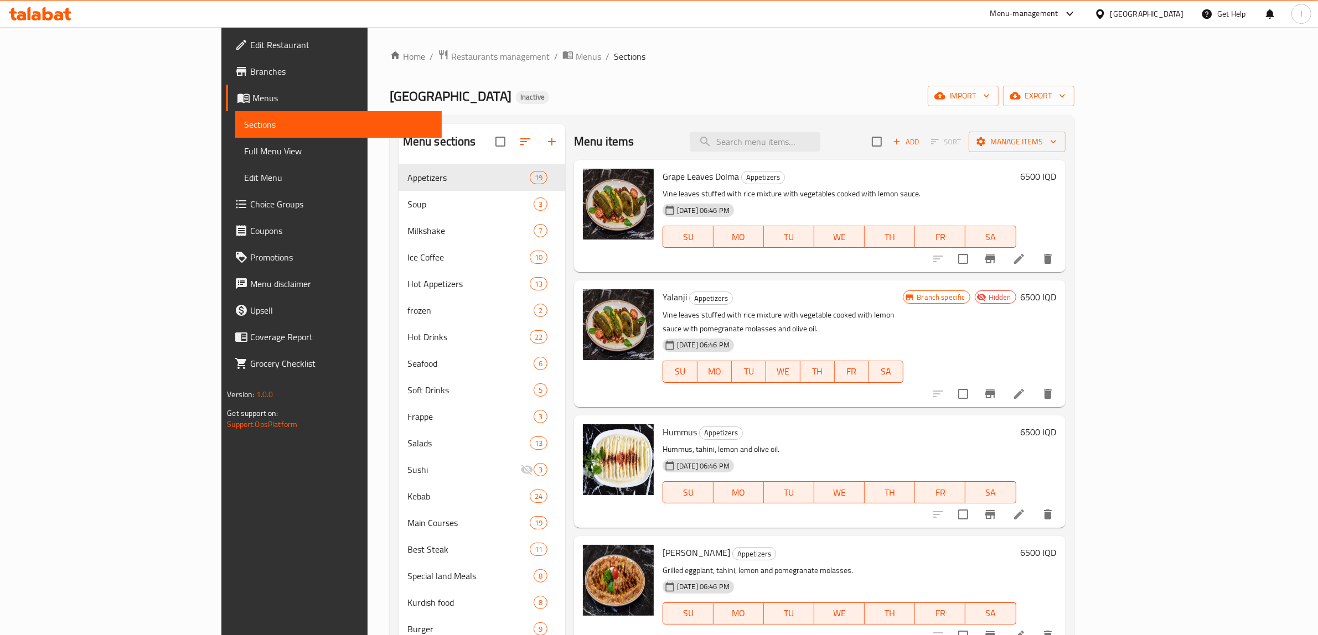
click at [822, 153] on div "Menu items Add Sort Manage items" at bounding box center [819, 142] width 491 height 36
click at [820, 148] on input "search" at bounding box center [755, 141] width 131 height 19
paste input "Bomb Kebab"
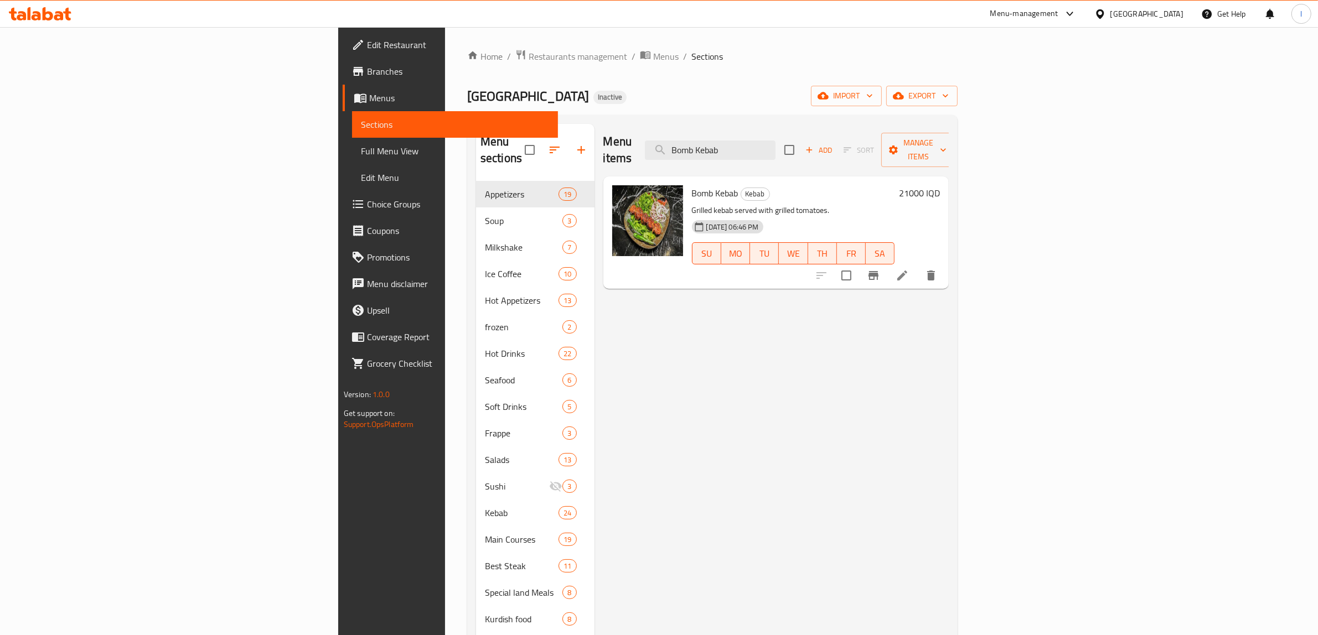
type input "Bomb Kebab"
click at [361, 146] on span "Full Menu View" at bounding box center [455, 150] width 189 height 13
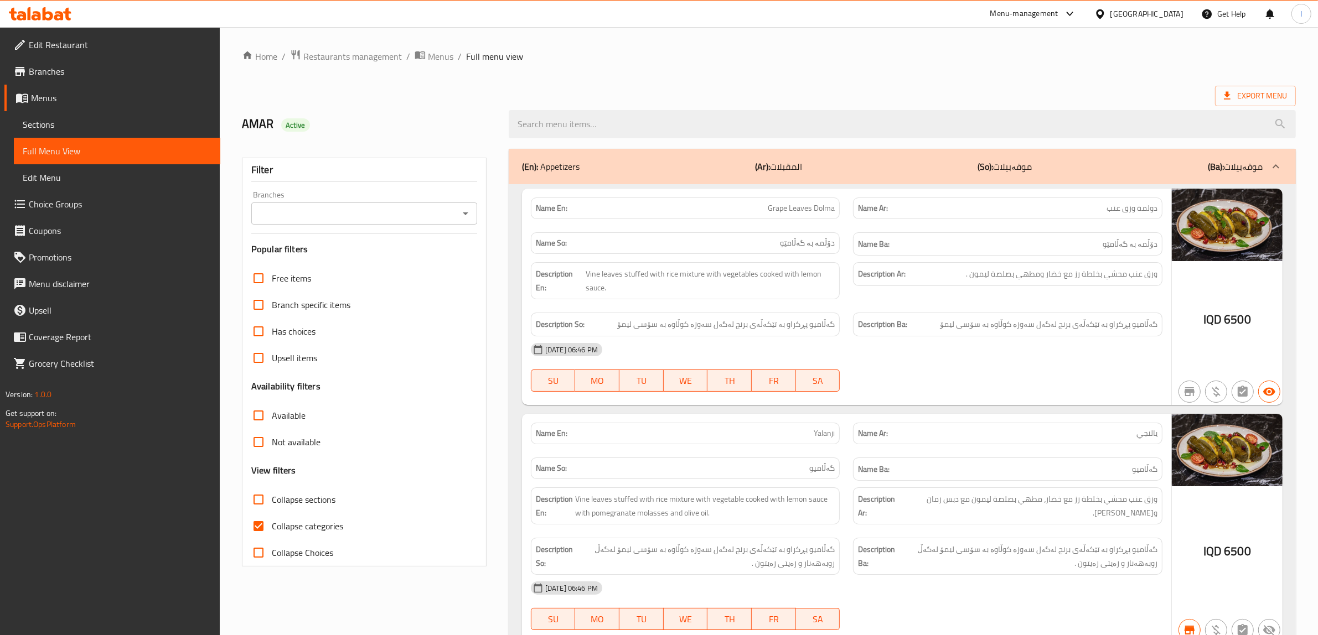
click at [366, 237] on div "Filter Branches Branches Popular filters Free items Branch specific items Has c…" at bounding box center [364, 362] width 245 height 409
click at [370, 216] on input "Branches" at bounding box center [355, 213] width 201 height 15
click at [442, 222] on div "Branches" at bounding box center [364, 214] width 226 height 22
click at [461, 219] on icon "Close" at bounding box center [465, 213] width 13 height 13
click at [418, 216] on input "Branches" at bounding box center [355, 213] width 201 height 15
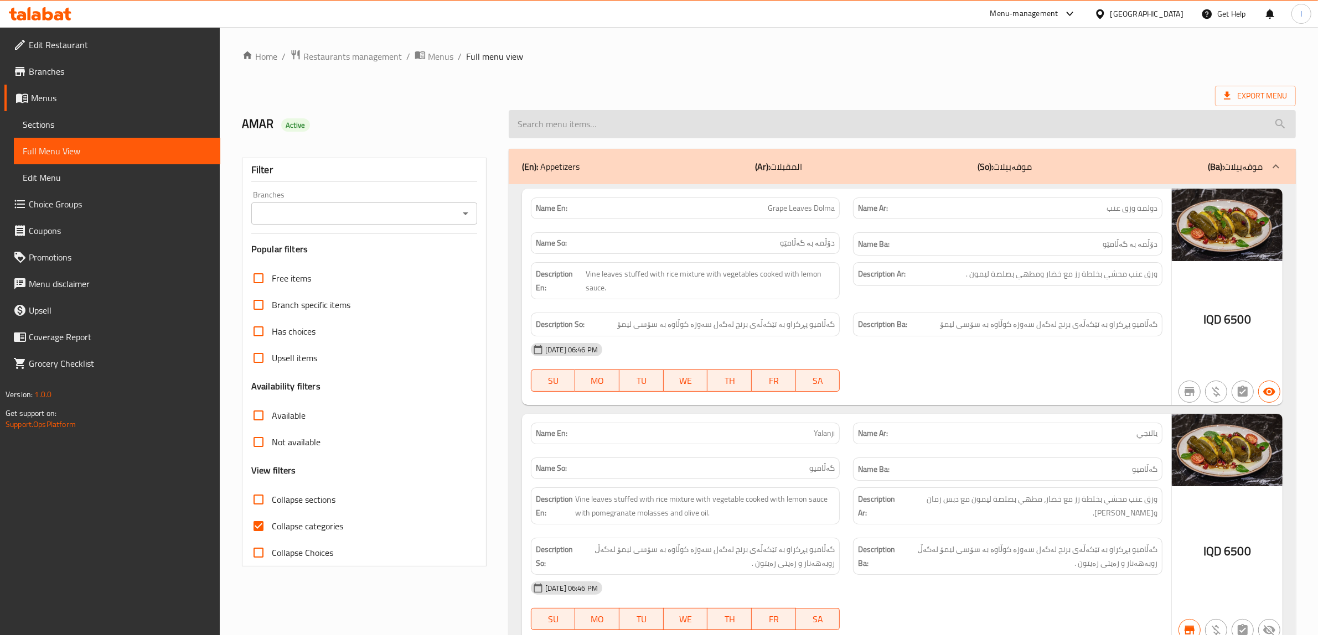
click at [590, 126] on input "search" at bounding box center [902, 124] width 787 height 28
paste input "Bomb Kebab"
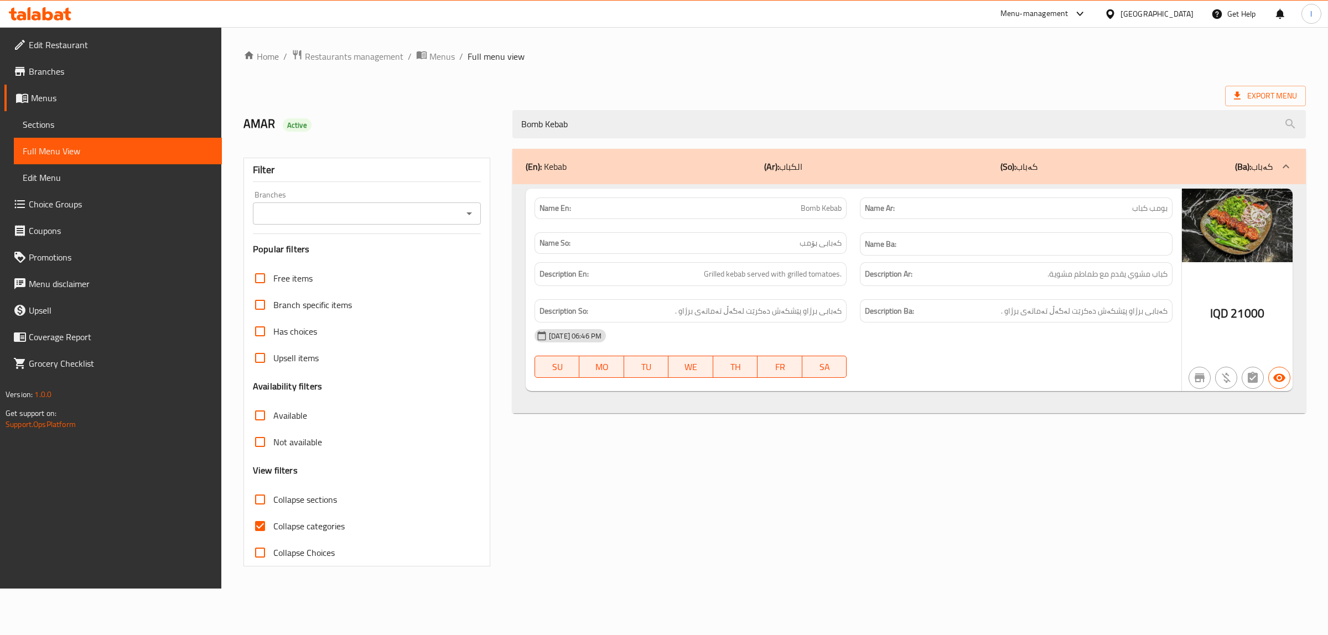
type input "Bomb Kebab"
click at [327, 213] on input "Branches" at bounding box center [357, 213] width 203 height 15
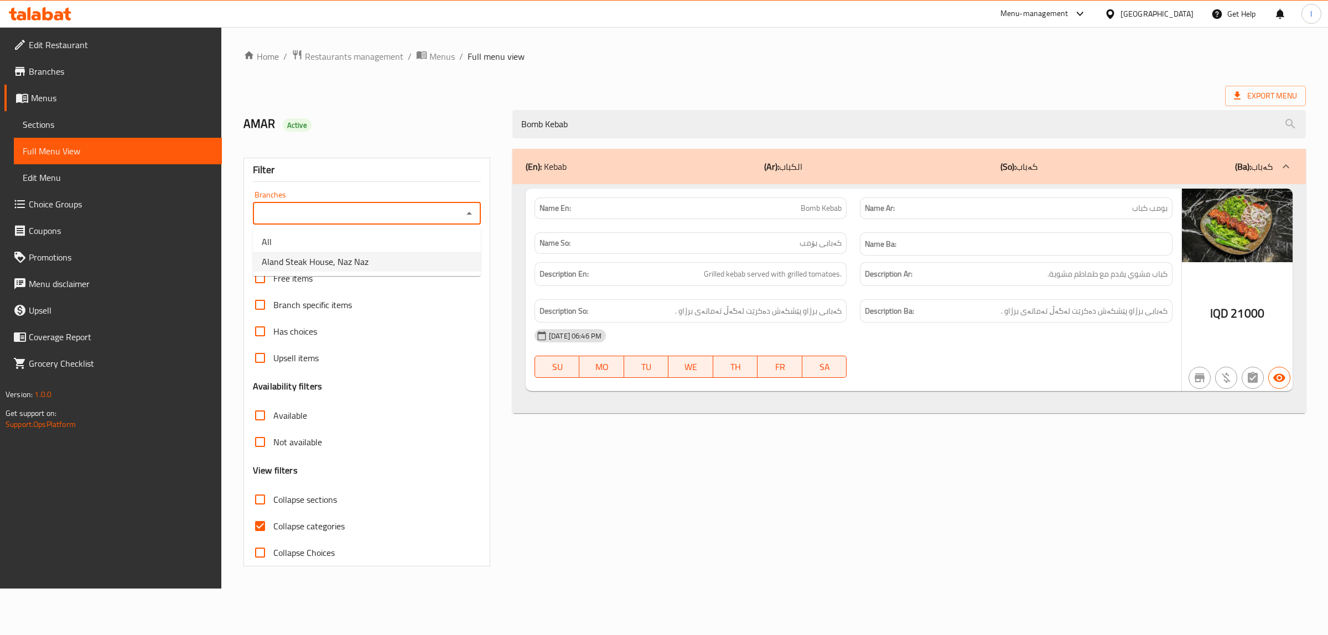
click at [372, 266] on li "Aland Steak House, Naz Naz" at bounding box center [367, 262] width 228 height 20
type input "Aland Steak House, Naz Naz"
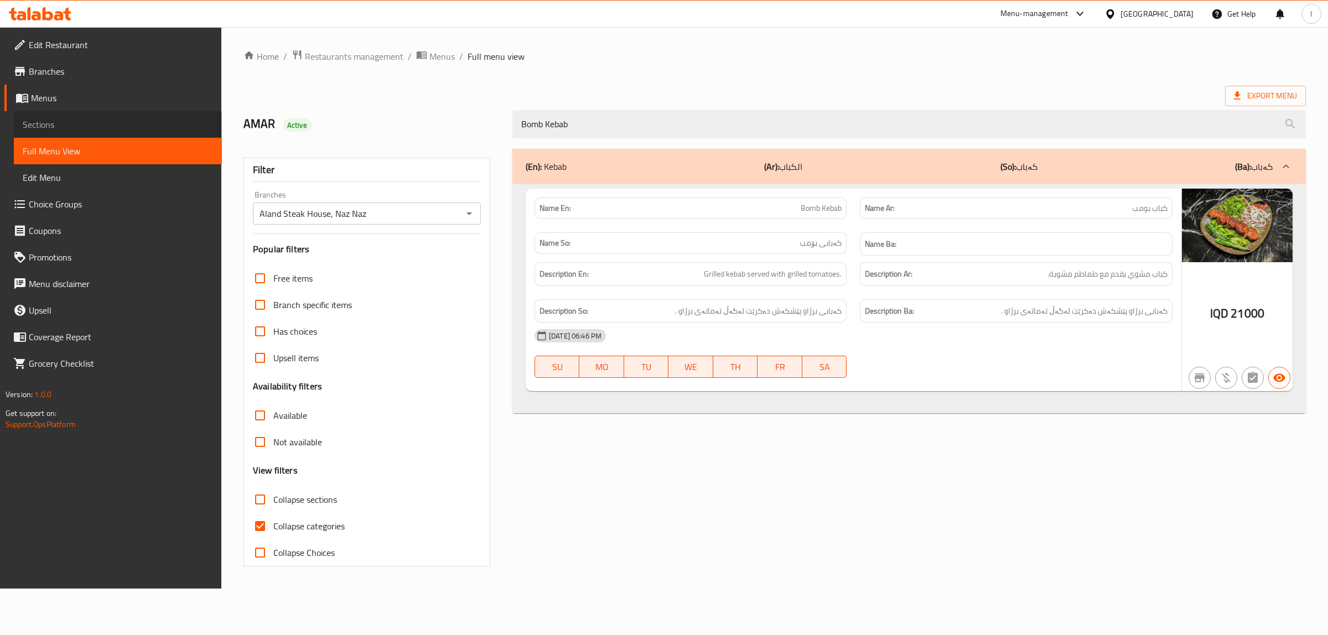
click at [103, 129] on span "Sections" at bounding box center [118, 124] width 190 height 13
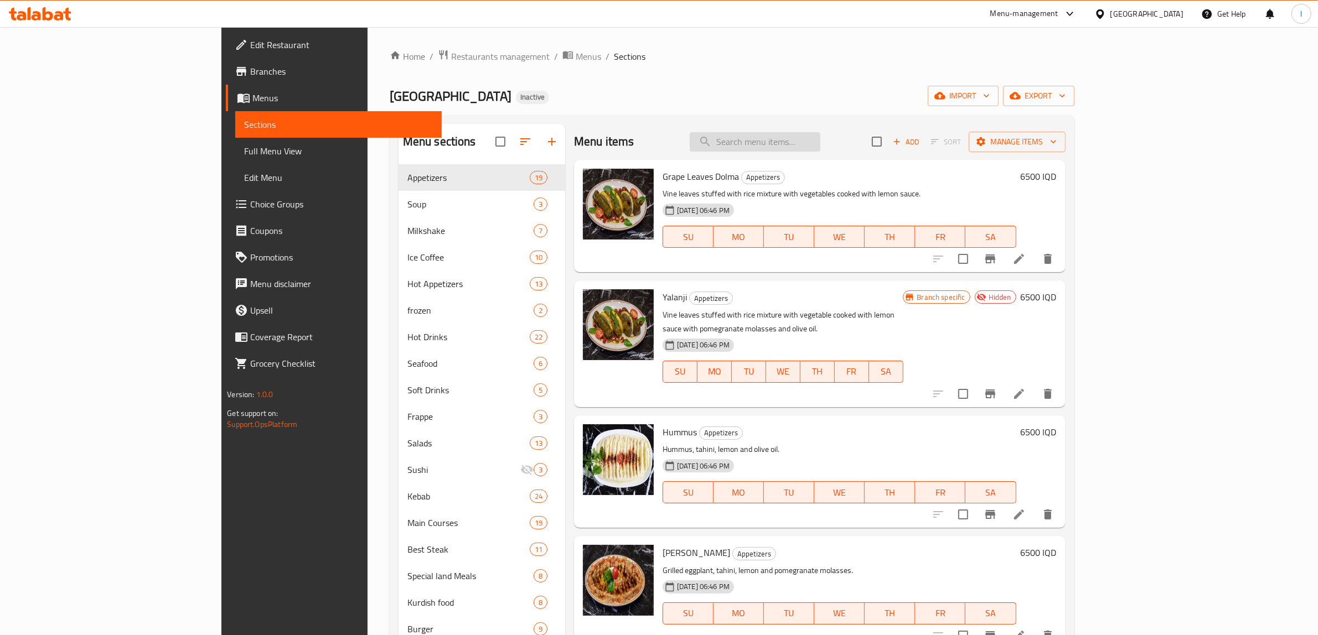
click at [810, 147] on input "search" at bounding box center [755, 141] width 131 height 19
paste input "Bomb Kebab"
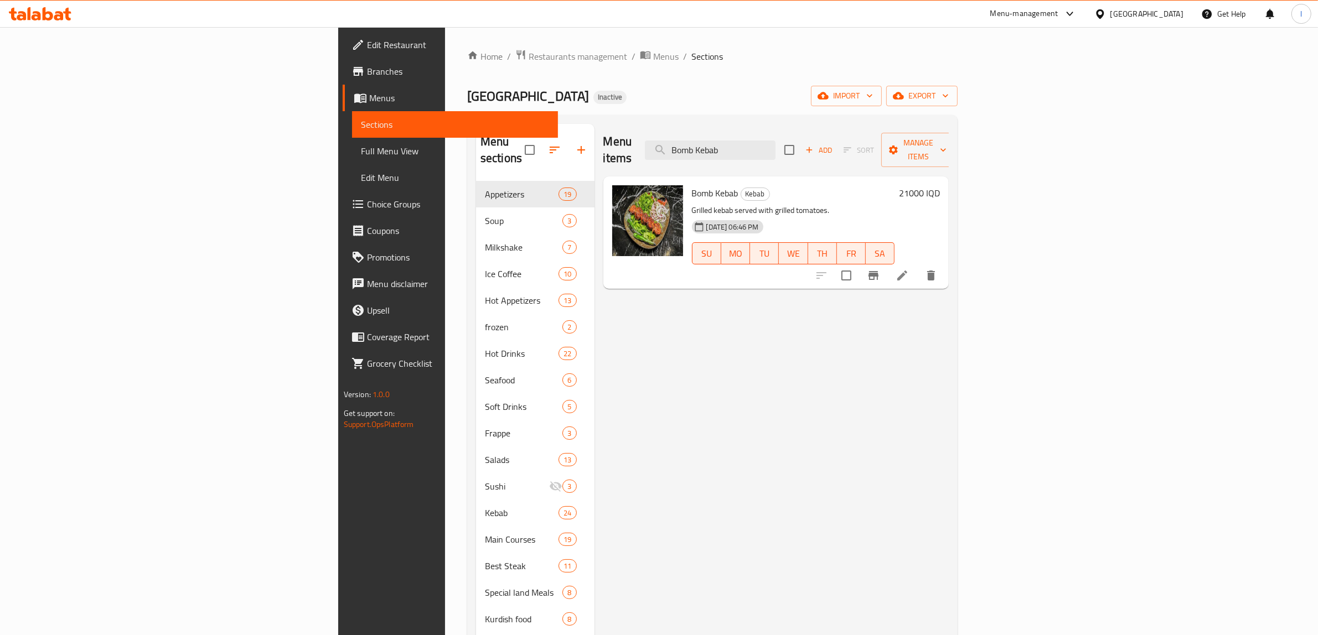
type input "Bomb Kebab"
click at [909, 269] on icon at bounding box center [902, 275] width 13 height 13
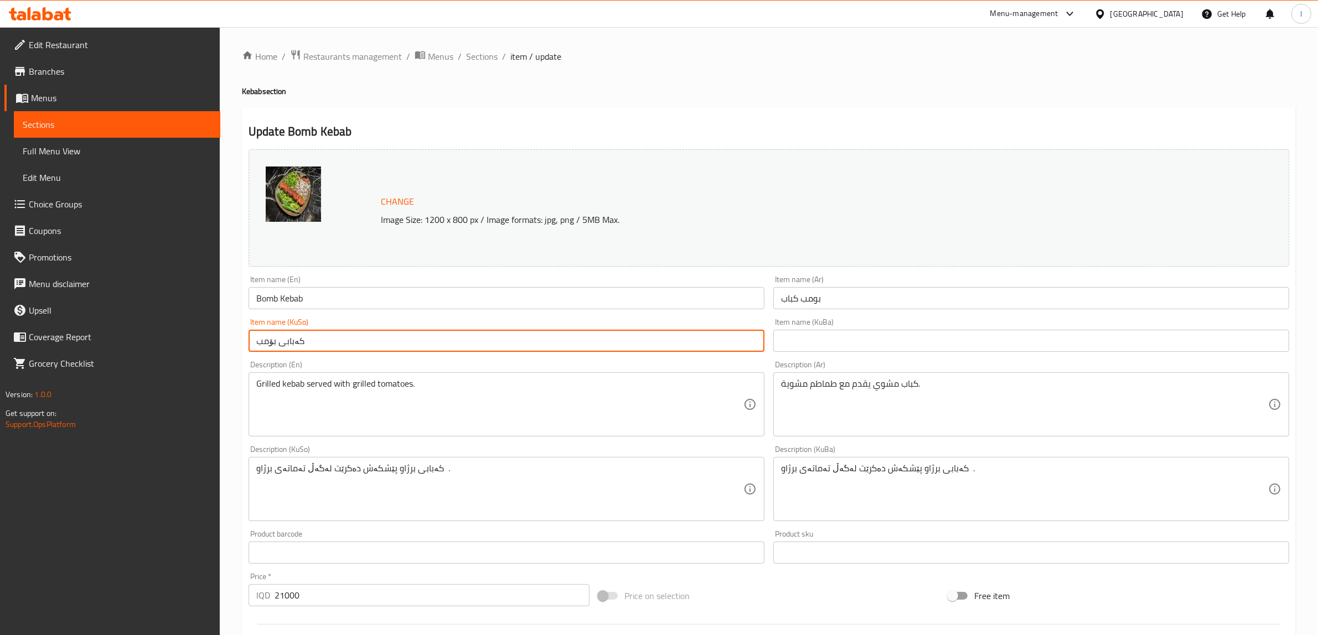
drag, startPoint x: 337, startPoint y: 337, endPoint x: 173, endPoint y: 337, distance: 163.3
click at [177, 338] on div "Edit Restaurant Branches Menus Sections Full Menu View Edit Menu Choice Groups …" at bounding box center [659, 476] width 1318 height 898
click at [795, 342] on input "text" at bounding box center [1031, 341] width 516 height 22
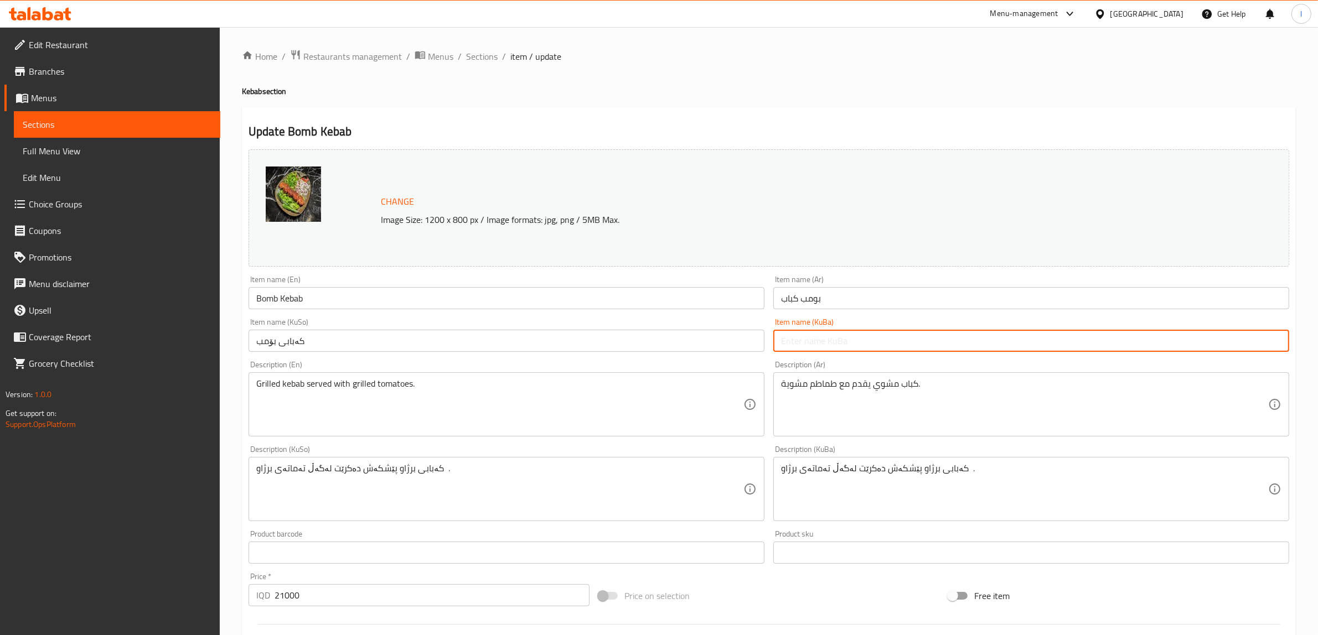
paste input "کەبابی بۆمب"
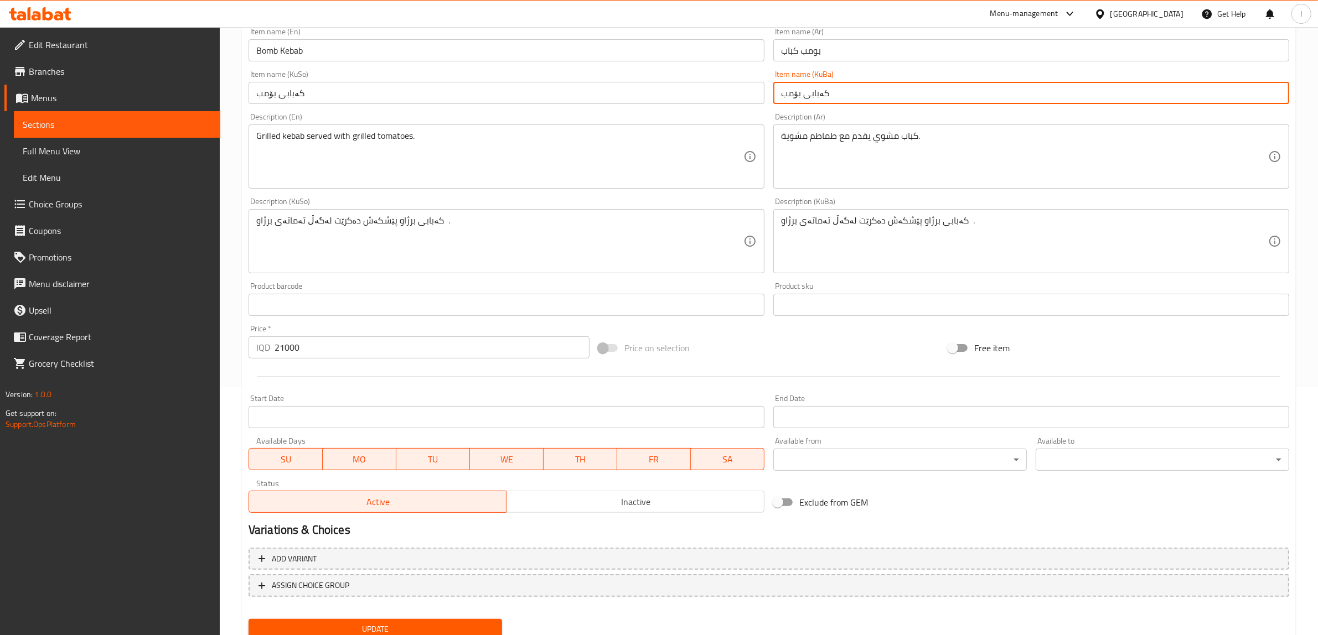
scroll to position [288, 0]
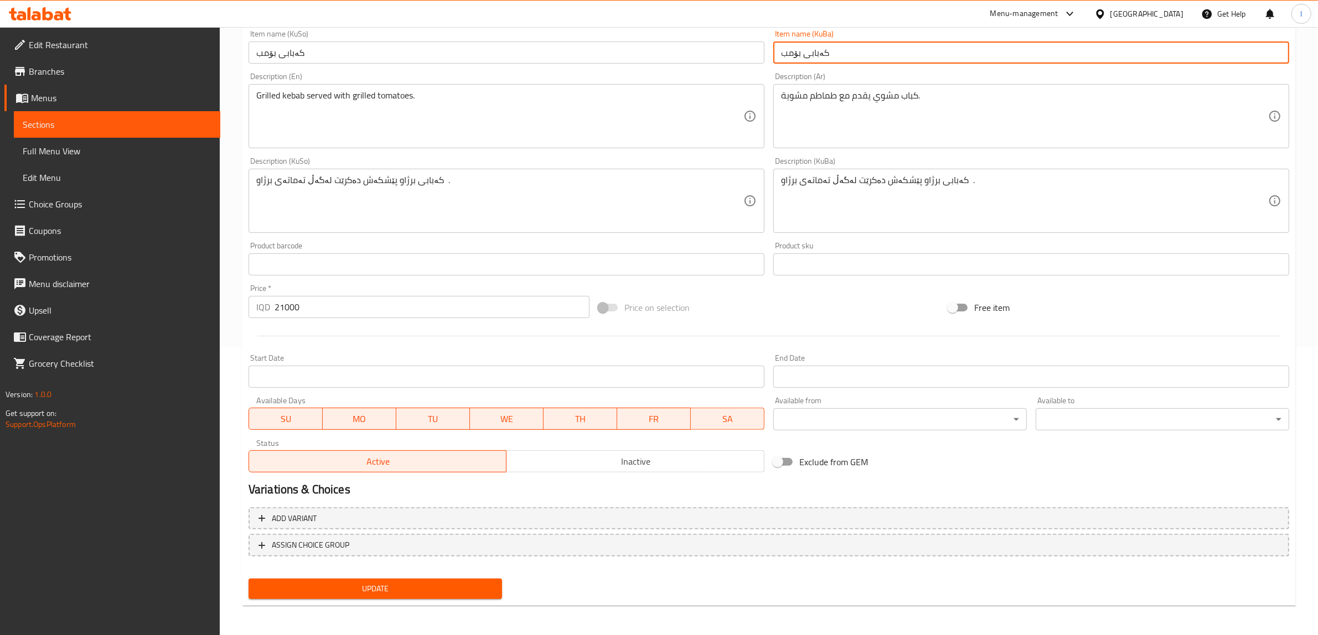
type input "کەبابی بۆمب"
click at [346, 589] on span "Update" at bounding box center [375, 589] width 236 height 14
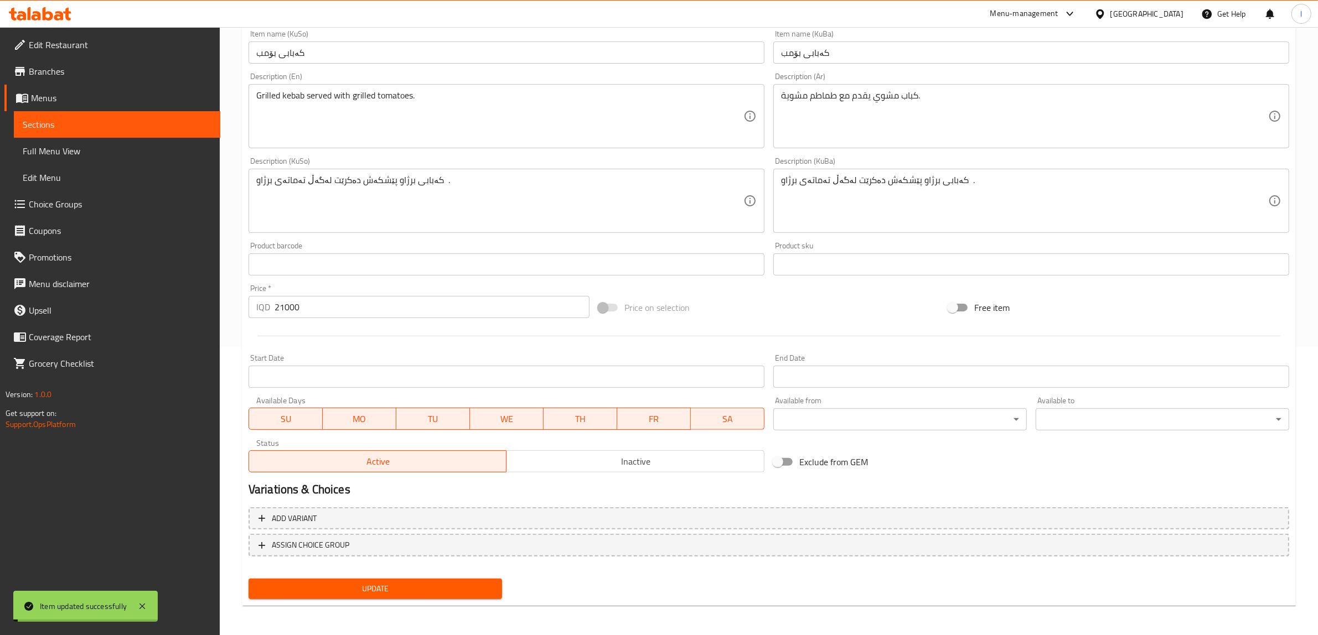
click at [131, 131] on link "Sections" at bounding box center [117, 124] width 206 height 27
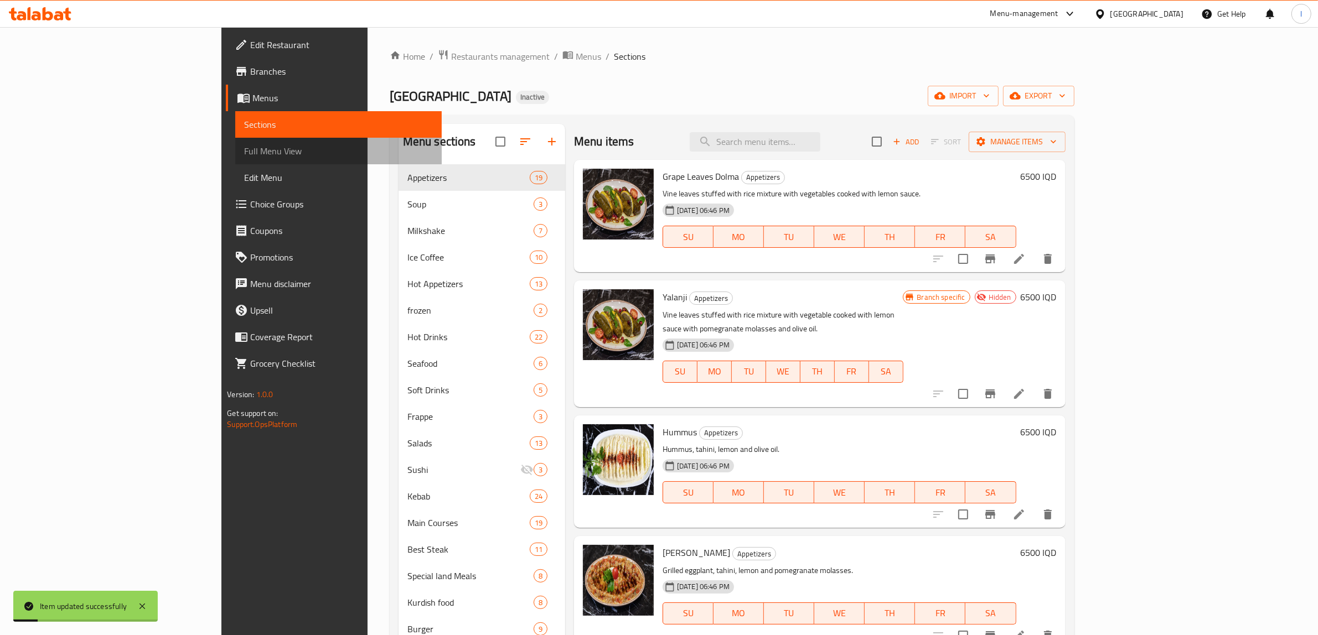
click at [244, 144] on span "Full Menu View" at bounding box center [338, 150] width 189 height 13
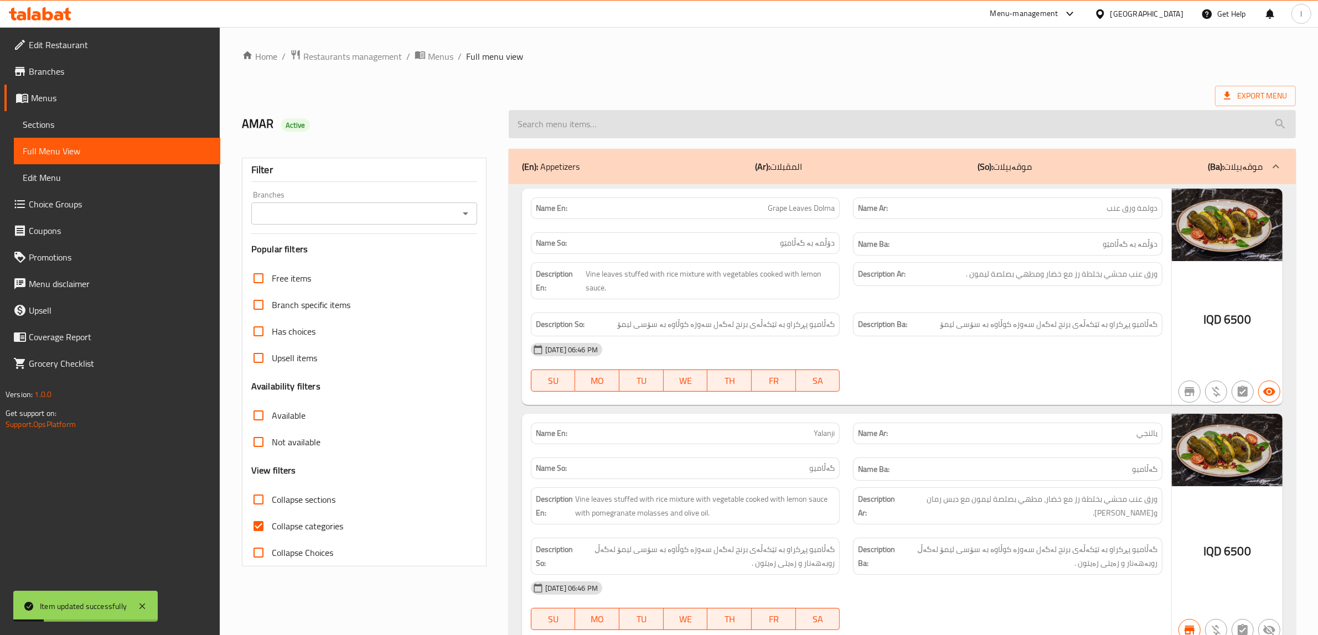
click at [565, 129] on input "search" at bounding box center [902, 124] width 787 height 28
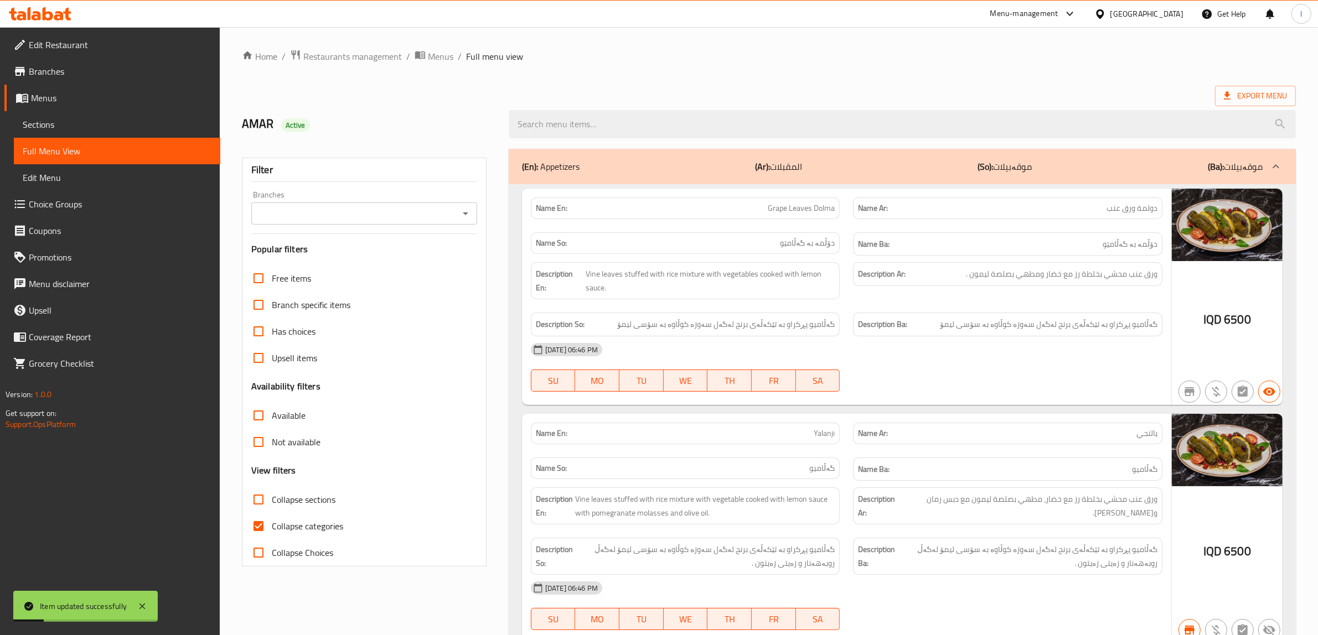
paste input "کەبابی بۆمب"
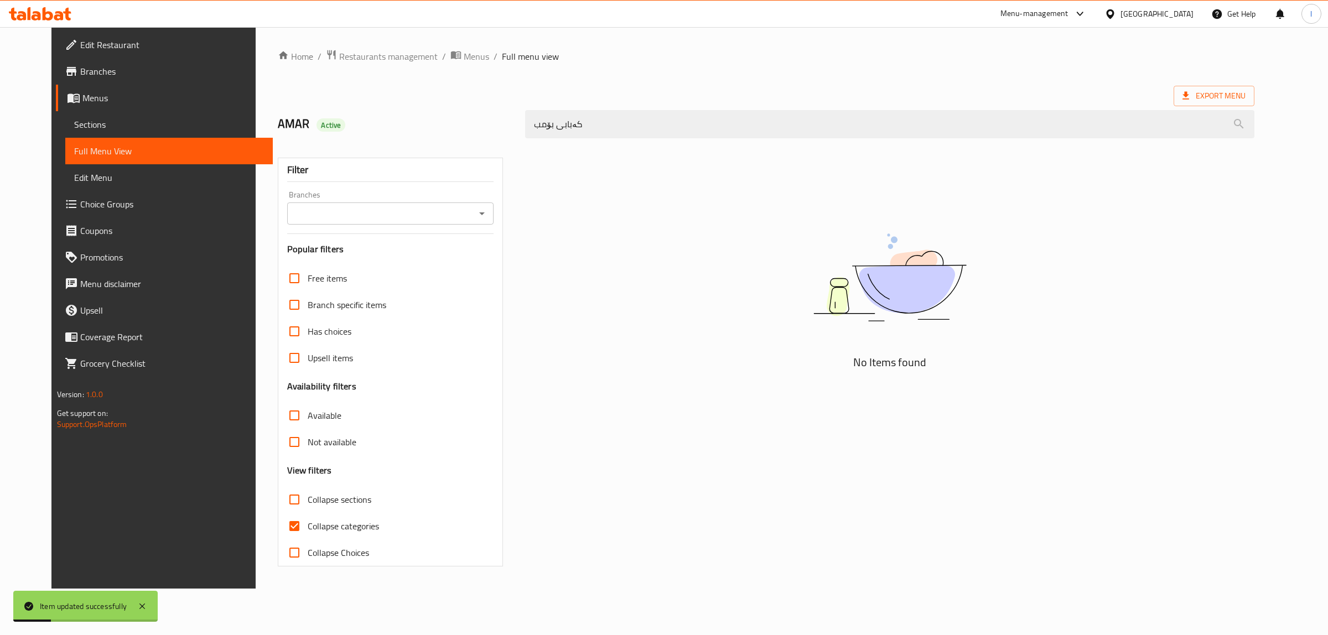
type input "کەبابی بۆمب"
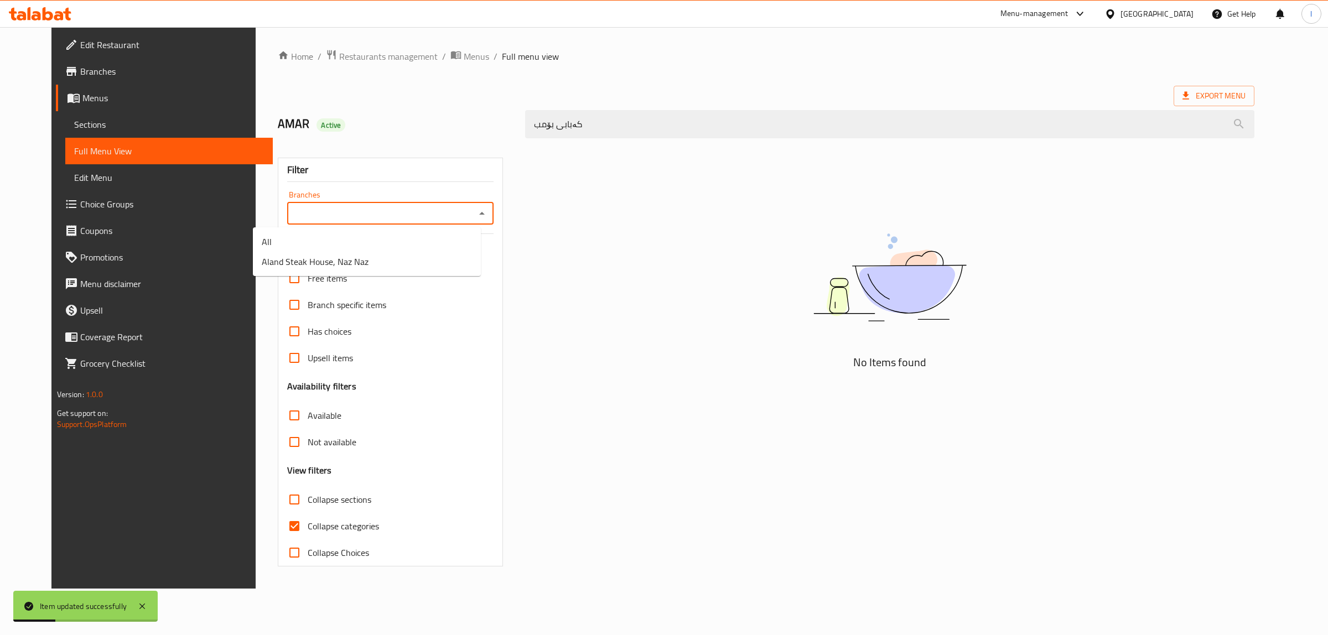
click at [397, 215] on input "Branches" at bounding box center [382, 213] width 182 height 15
click at [336, 266] on span "Aland Steak House, Naz Naz" at bounding box center [315, 261] width 107 height 13
type input "Aland Steak House, Naz Naz"
drag, startPoint x: 375, startPoint y: 97, endPoint x: 297, endPoint y: 78, distance: 80.9
click at [297, 79] on div "Home / Restaurants management / Menus / Full menu view Export Menu AMAR Active …" at bounding box center [766, 307] width 977 height 517
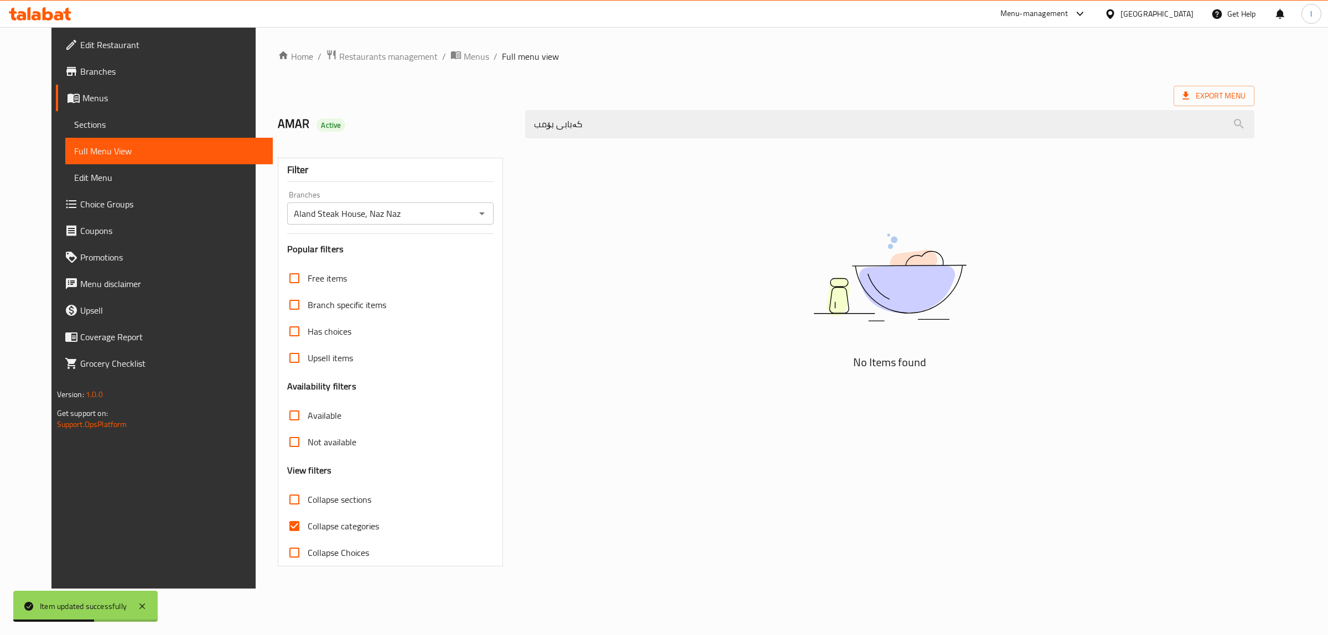
paste input "Bomb Kebab"
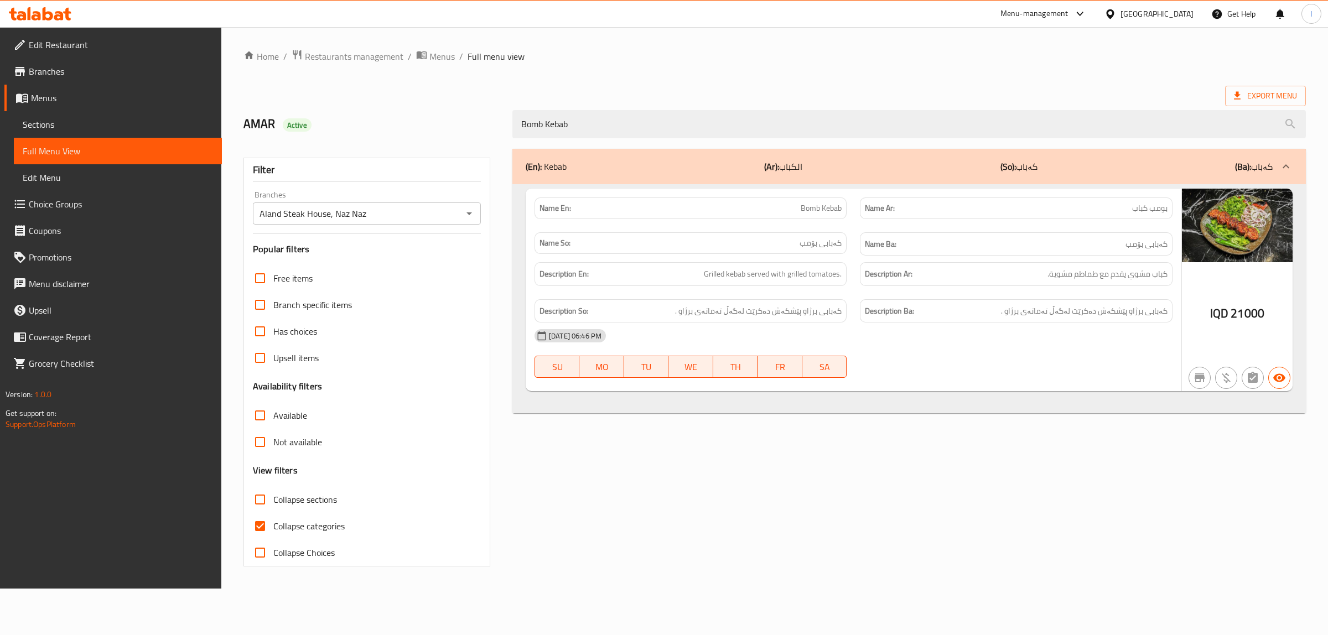
drag, startPoint x: 630, startPoint y: 127, endPoint x: 307, endPoint y: 128, distance: 322.7
click at [327, 130] on div "AMAR Active Bomb Kebab" at bounding box center [775, 124] width 1076 height 49
paste input "كباب محشو"
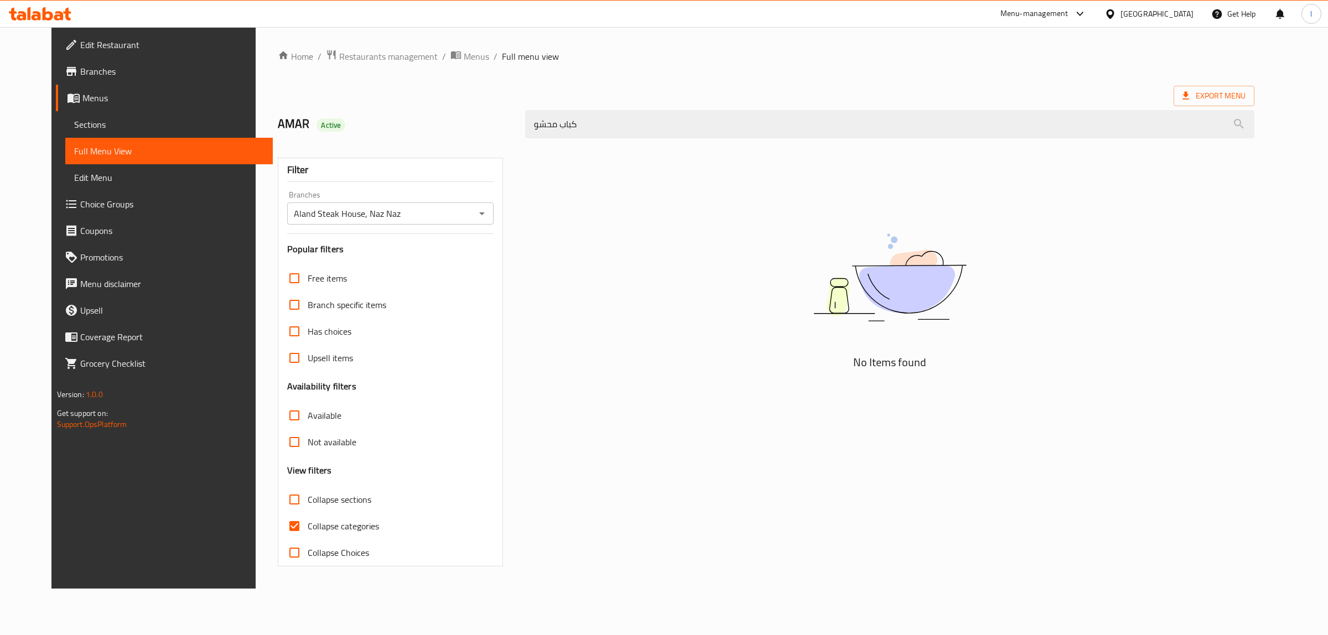
type input "كباب محشو"
click at [89, 134] on link "Sections" at bounding box center [169, 124] width 208 height 27
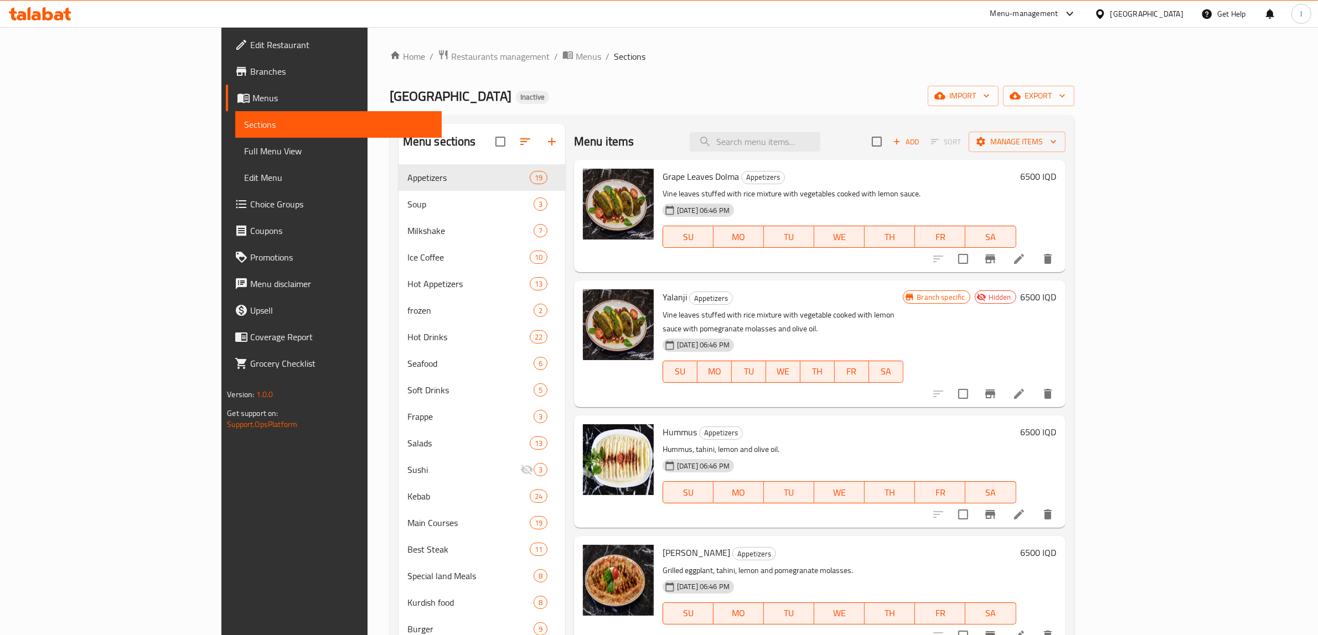
click at [908, 139] on div "Menu items Add Sort Manage items" at bounding box center [819, 142] width 491 height 36
click at [820, 142] on input "search" at bounding box center [755, 141] width 131 height 19
paste input "كباب محشو"
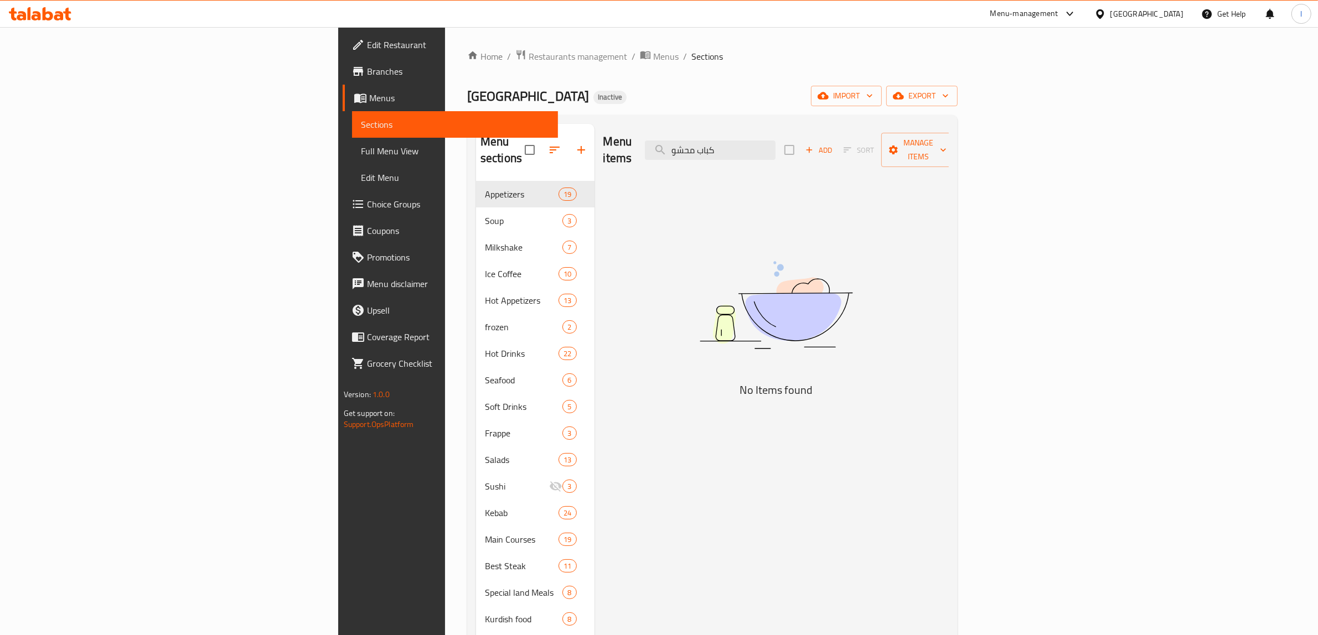
drag, startPoint x: 865, startPoint y: 134, endPoint x: 754, endPoint y: 147, distance: 112.0
click at [754, 147] on div "Menu items كباب محشو Add Sort Manage items" at bounding box center [776, 150] width 346 height 53
click at [775, 142] on input "كباب محشو" at bounding box center [710, 150] width 131 height 19
click at [775, 141] on input "كباب محشو" at bounding box center [710, 150] width 131 height 19
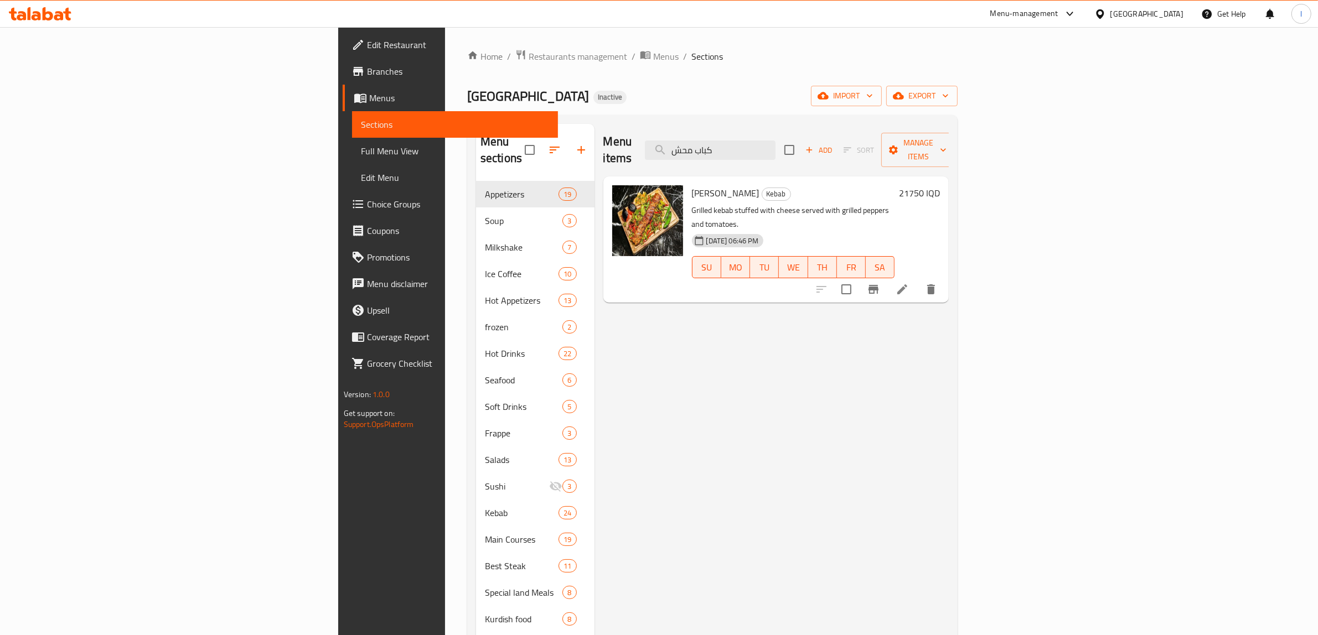
type input "كباب محش"
click at [692, 185] on span "[PERSON_NAME]" at bounding box center [726, 193] width 68 height 17
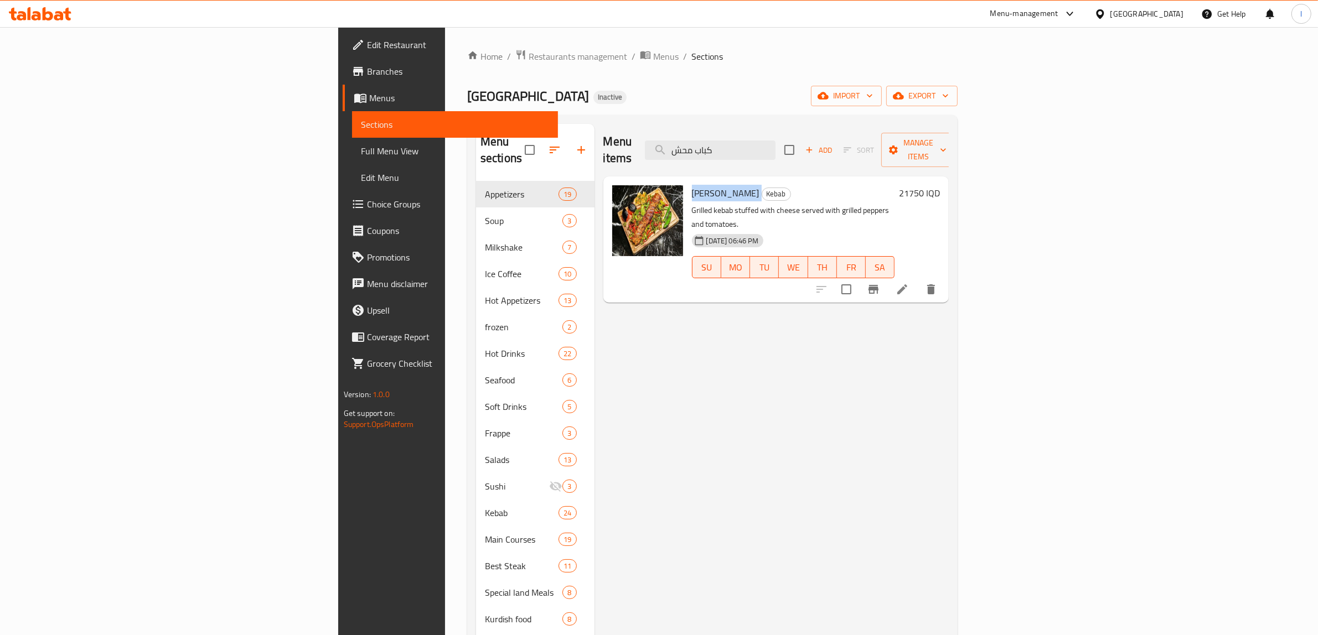
copy h6 "[PERSON_NAME]"
click at [361, 148] on span "Full Menu View" at bounding box center [455, 150] width 189 height 13
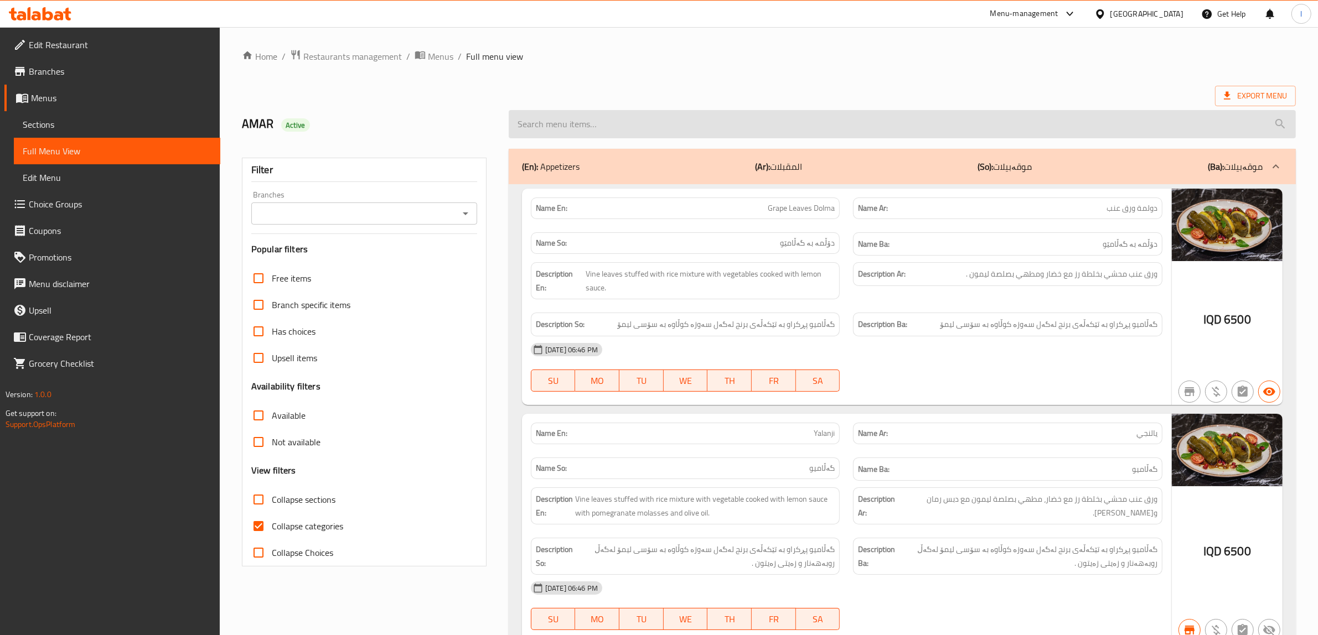
click at [646, 130] on input "search" at bounding box center [902, 124] width 787 height 28
paste input "[PERSON_NAME]"
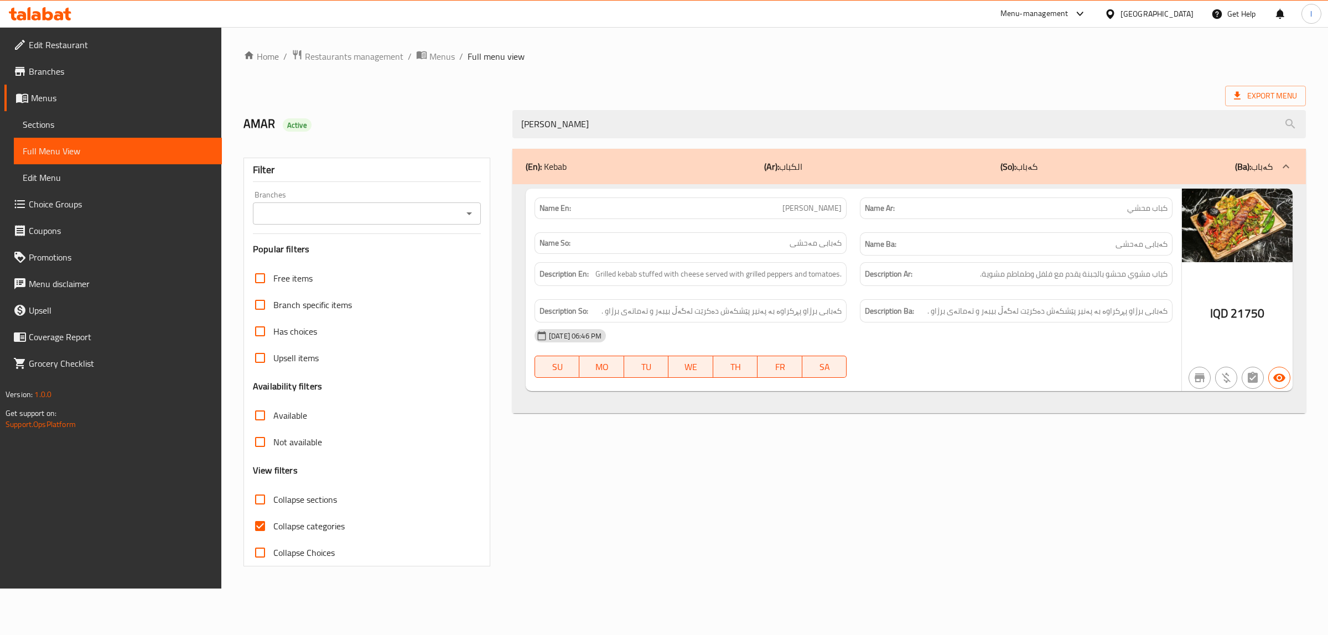
type input "[PERSON_NAME]"
click at [310, 209] on input "Branches" at bounding box center [357, 213] width 203 height 15
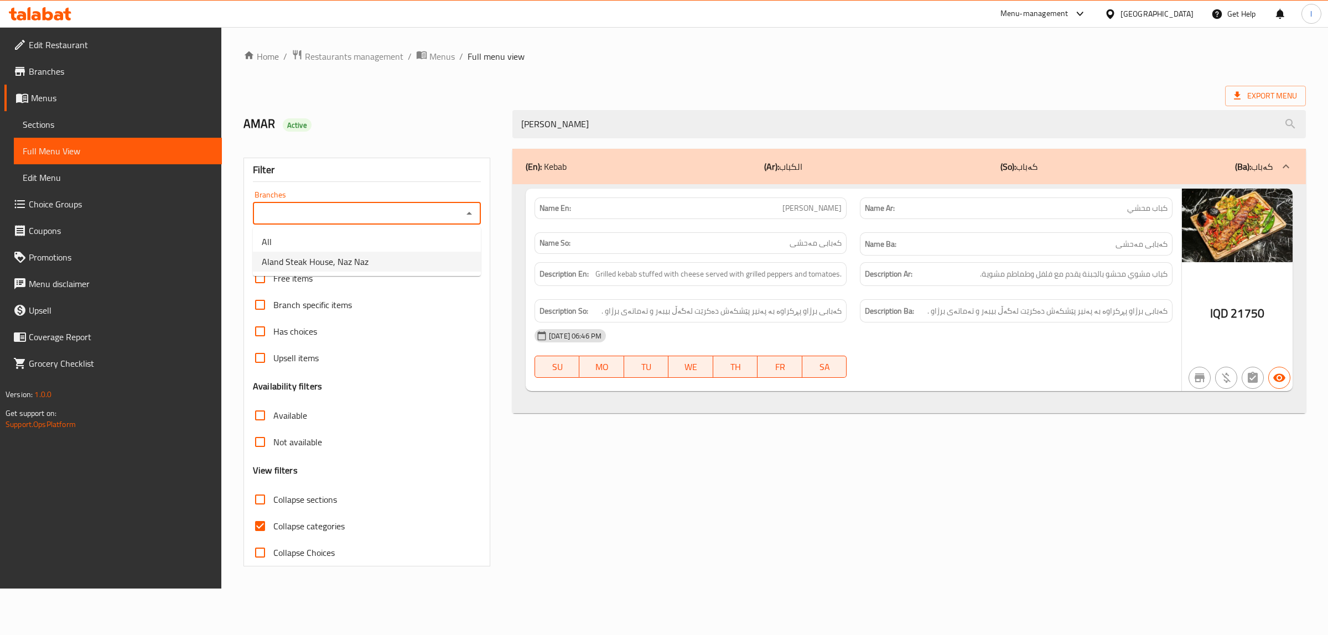
click at [330, 255] on span "Aland Steak House, Naz Naz" at bounding box center [315, 261] width 107 height 13
type input "Aland Steak House, Naz Naz"
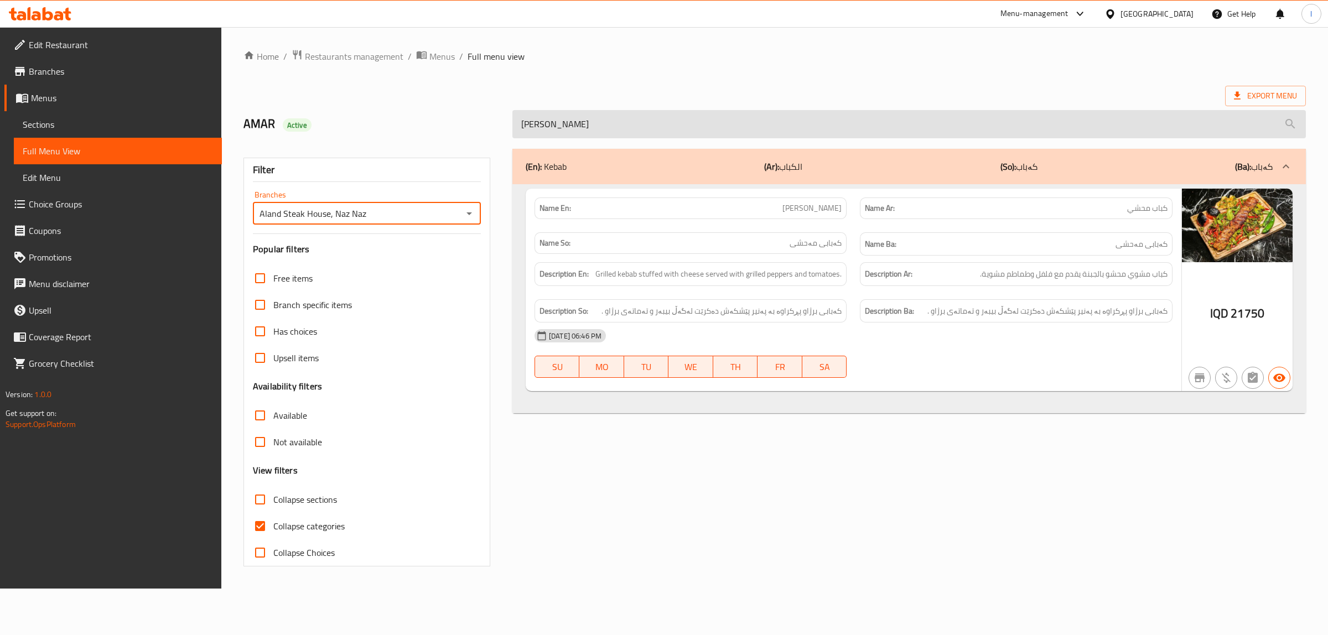
click at [700, 126] on input "[PERSON_NAME]" at bounding box center [910, 124] width 794 height 28
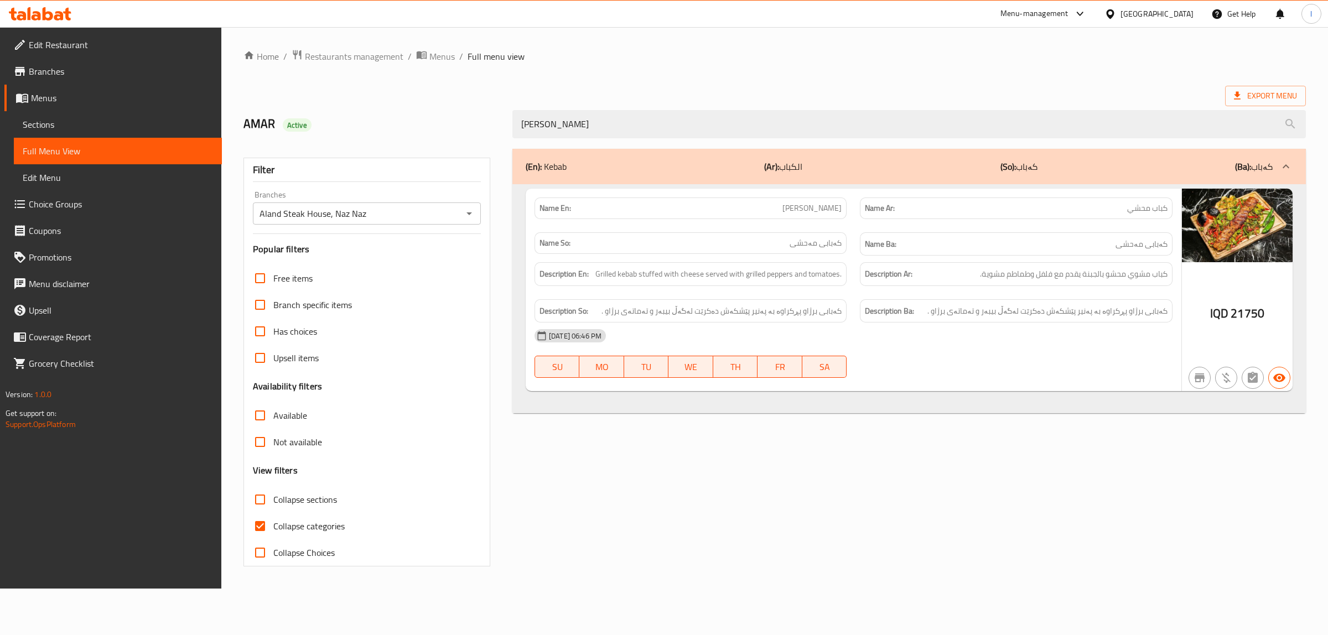
drag, startPoint x: 699, startPoint y: 126, endPoint x: 60, endPoint y: 122, distance: 639.3
click at [71, 125] on div "Edit Restaurant Branches Menus Sections Full Menu View Edit Menu Choice Groups …" at bounding box center [664, 308] width 1328 height 562
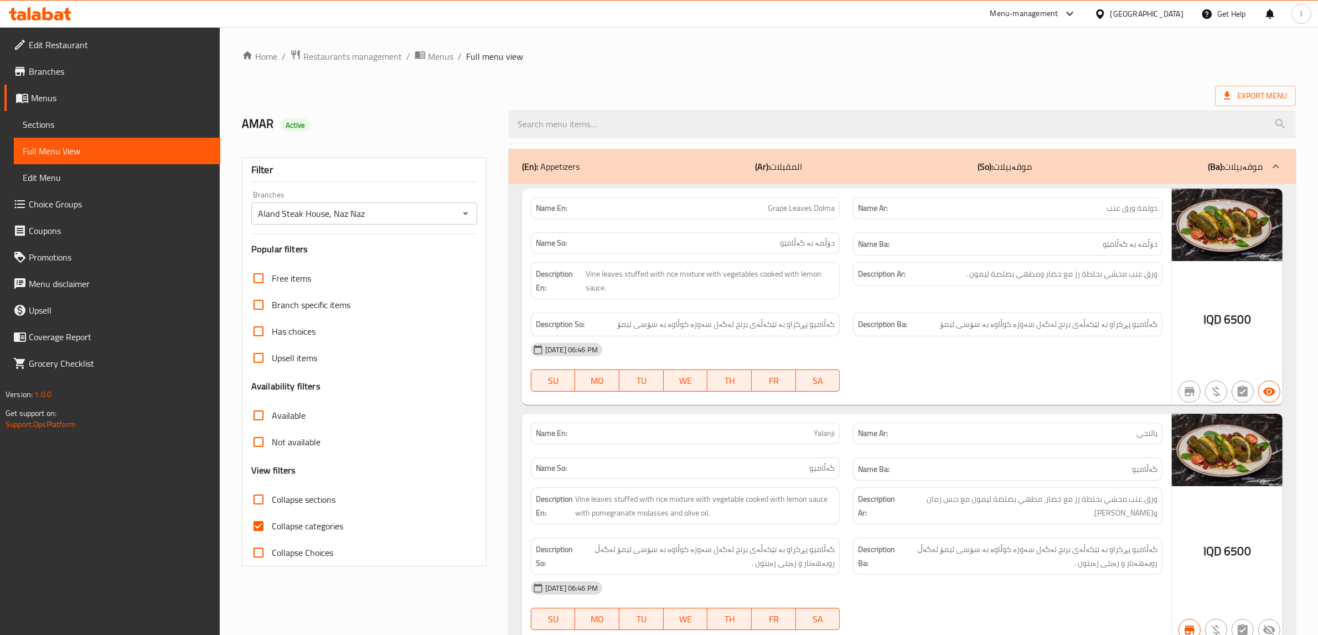
paste input "[PERSON_NAME]"
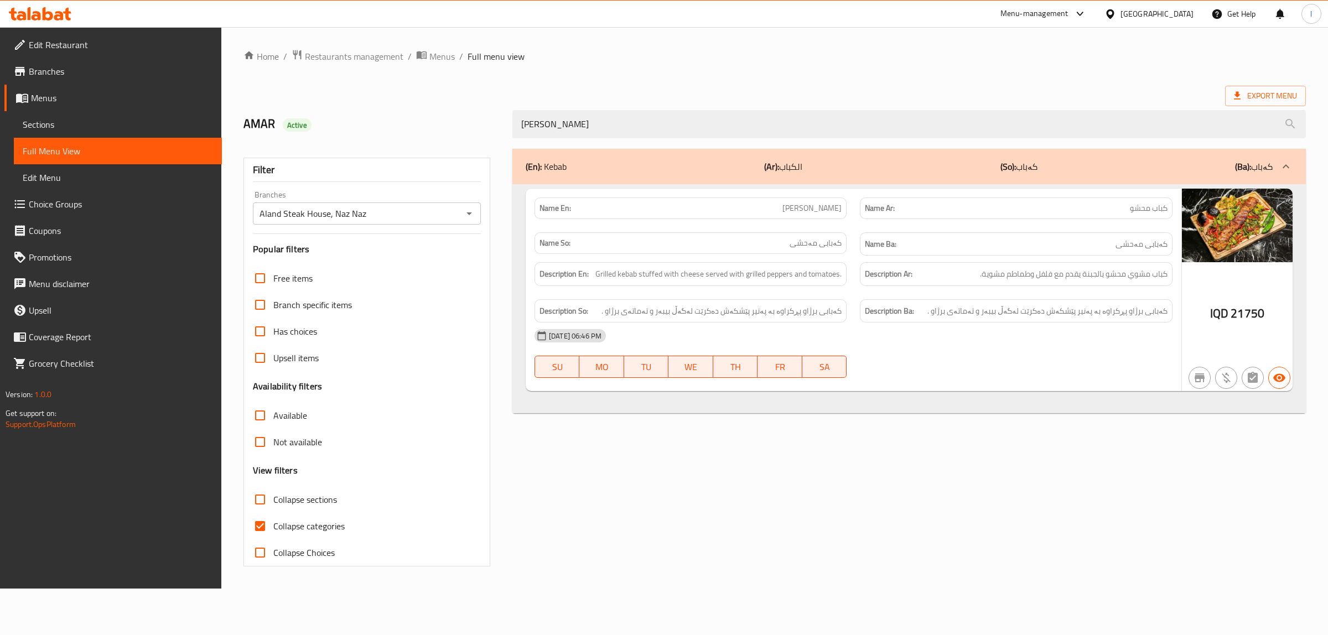
drag, startPoint x: 720, startPoint y: 113, endPoint x: 385, endPoint y: 126, distance: 334.5
click at [389, 126] on div "AMAR Active [PERSON_NAME]" at bounding box center [775, 124] width 1076 height 49
paste input "Shish Land"
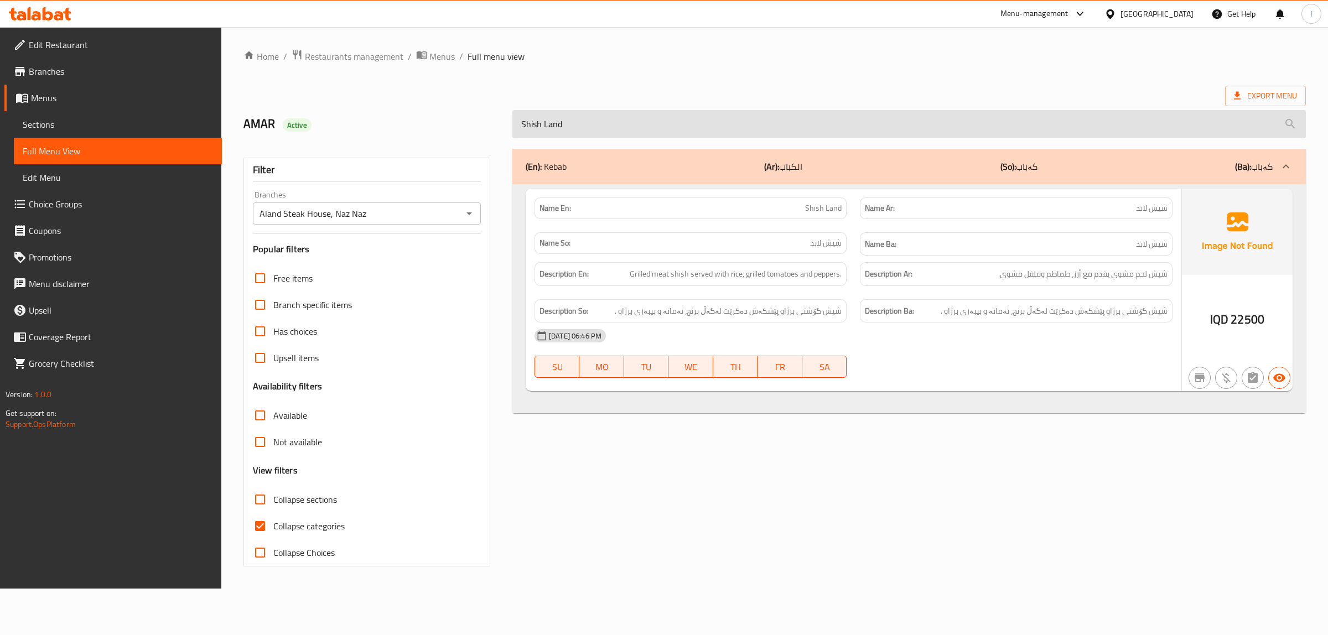
drag, startPoint x: 598, startPoint y: 126, endPoint x: 541, endPoint y: 136, distance: 57.9
click at [541, 136] on input "Shish Land" at bounding box center [910, 124] width 794 height 28
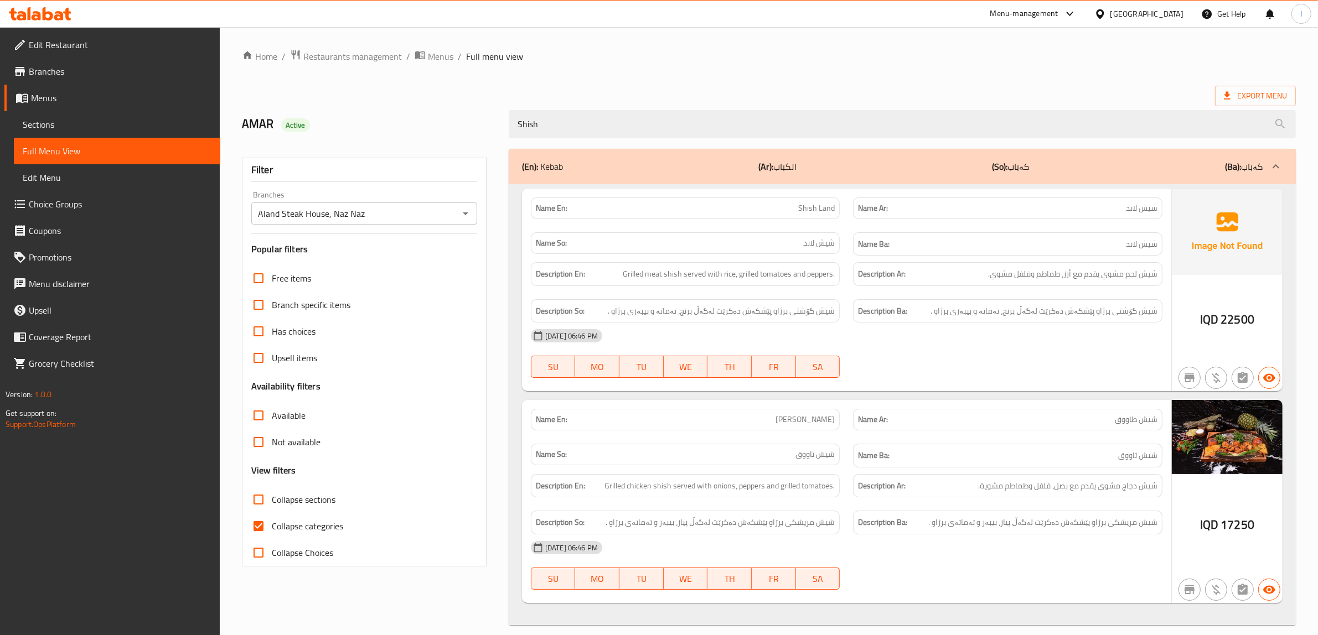
type input "Shish"
click at [91, 123] on span "Sections" at bounding box center [117, 124] width 189 height 13
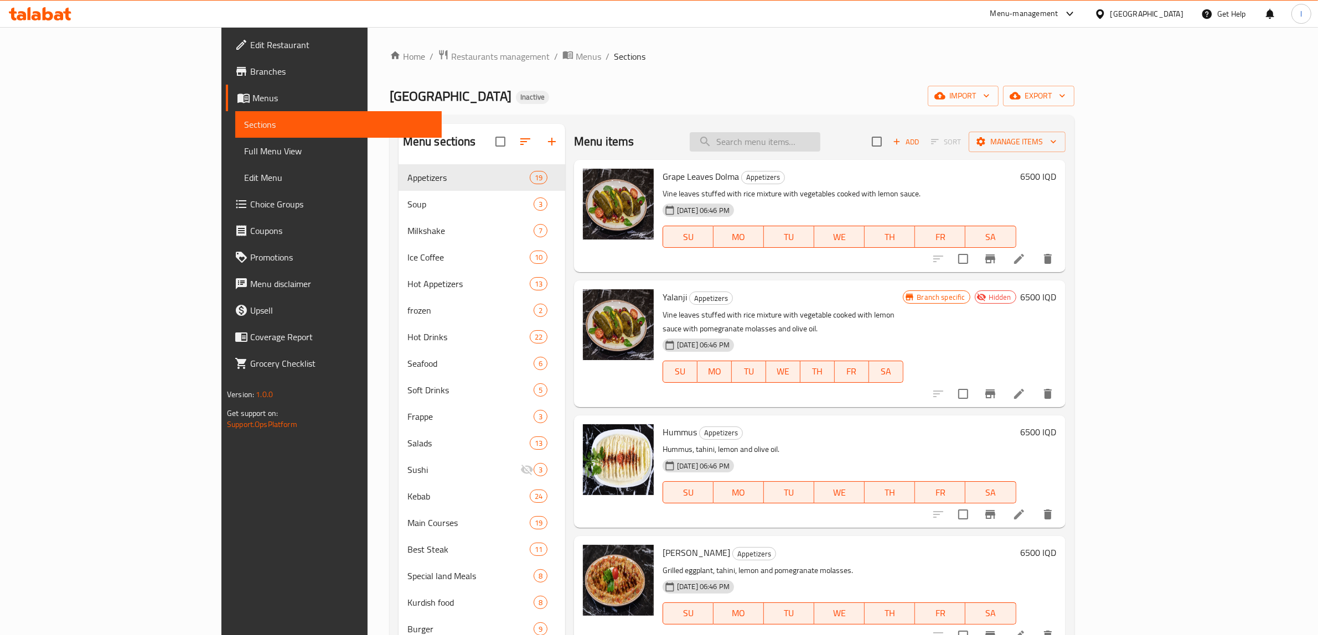
click at [793, 138] on input "search" at bounding box center [755, 141] width 131 height 19
paste input "Shish Land"
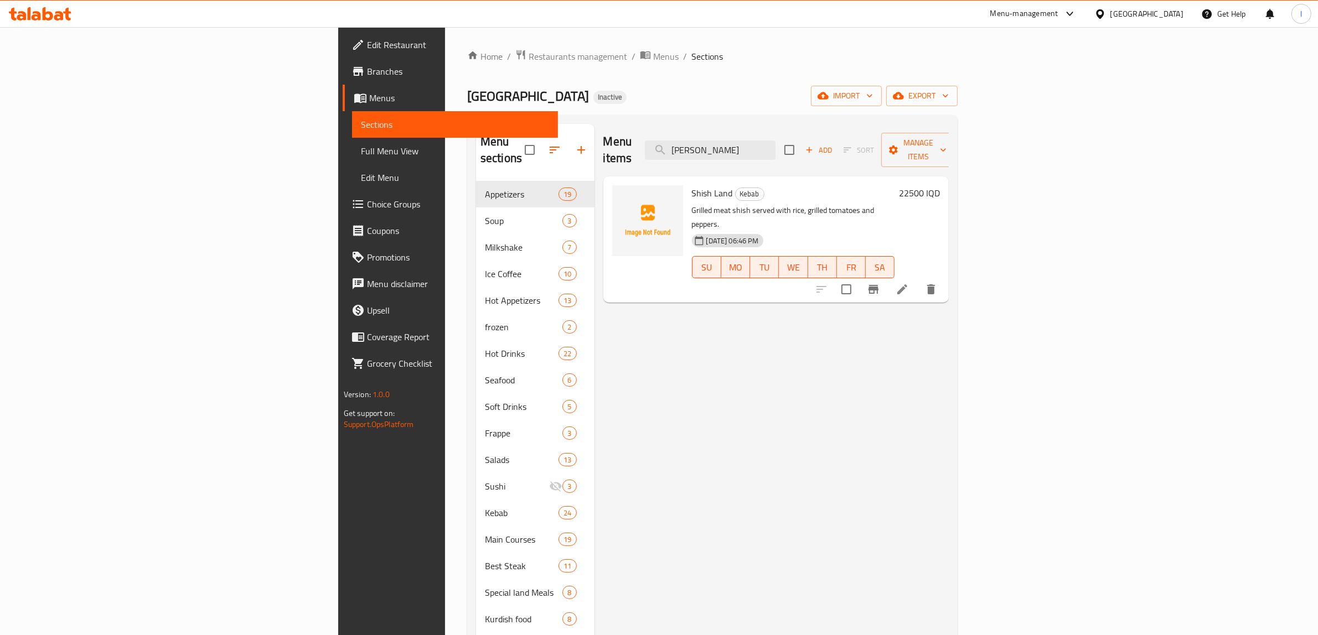
type input "[PERSON_NAME]"
click at [907, 284] on icon at bounding box center [902, 289] width 10 height 10
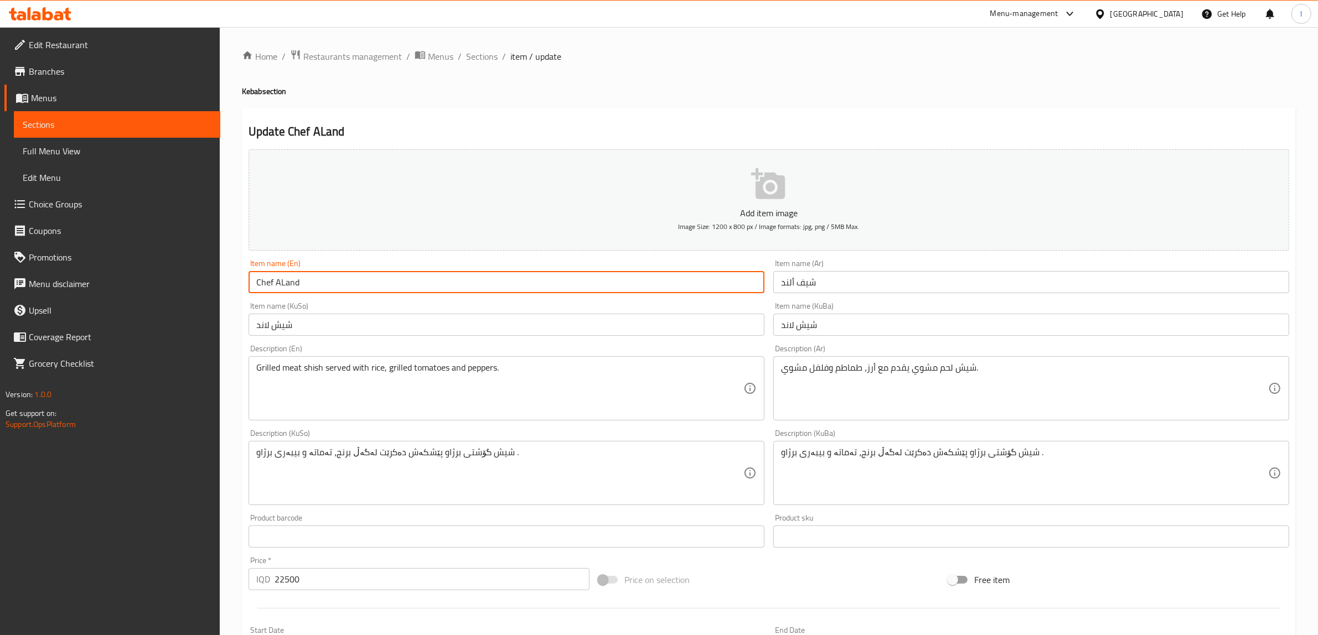
drag, startPoint x: 344, startPoint y: 275, endPoint x: 164, endPoint y: 284, distance: 180.1
click at [164, 284] on div "Edit Restaurant Branches Menus Sections Full Menu View Edit Menu Choice Groups …" at bounding box center [659, 468] width 1318 height 882
paste input "Chef Al"
type input "Chef Aland"
click at [806, 327] on input "شیش لاند" at bounding box center [1031, 325] width 516 height 22
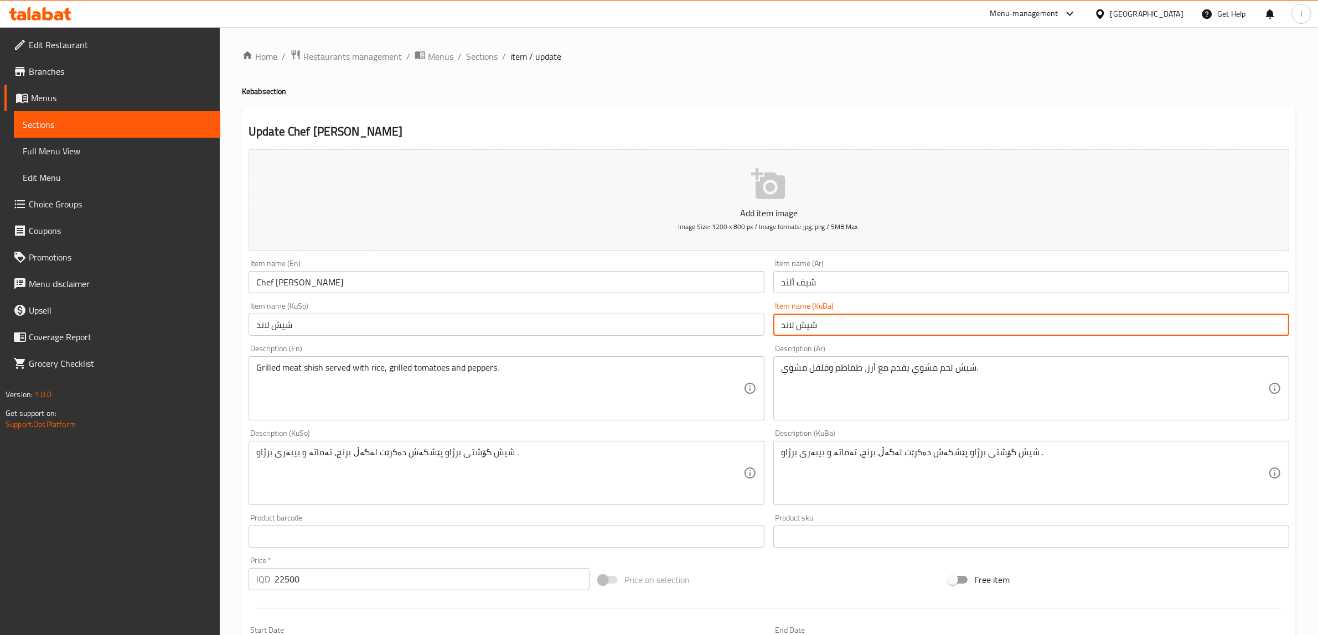
click at [806, 327] on input "شیش لاند" at bounding box center [1031, 325] width 516 height 22
click at [1258, 327] on input "شێف لاند" at bounding box center [1031, 325] width 516 height 22
drag, startPoint x: 1258, startPoint y: 327, endPoint x: 1252, endPoint y: 325, distance: 6.5
click at [1255, 327] on input "شێف لاند" at bounding box center [1031, 325] width 516 height 22
drag, startPoint x: 1169, startPoint y: 324, endPoint x: 1327, endPoint y: 328, distance: 158.3
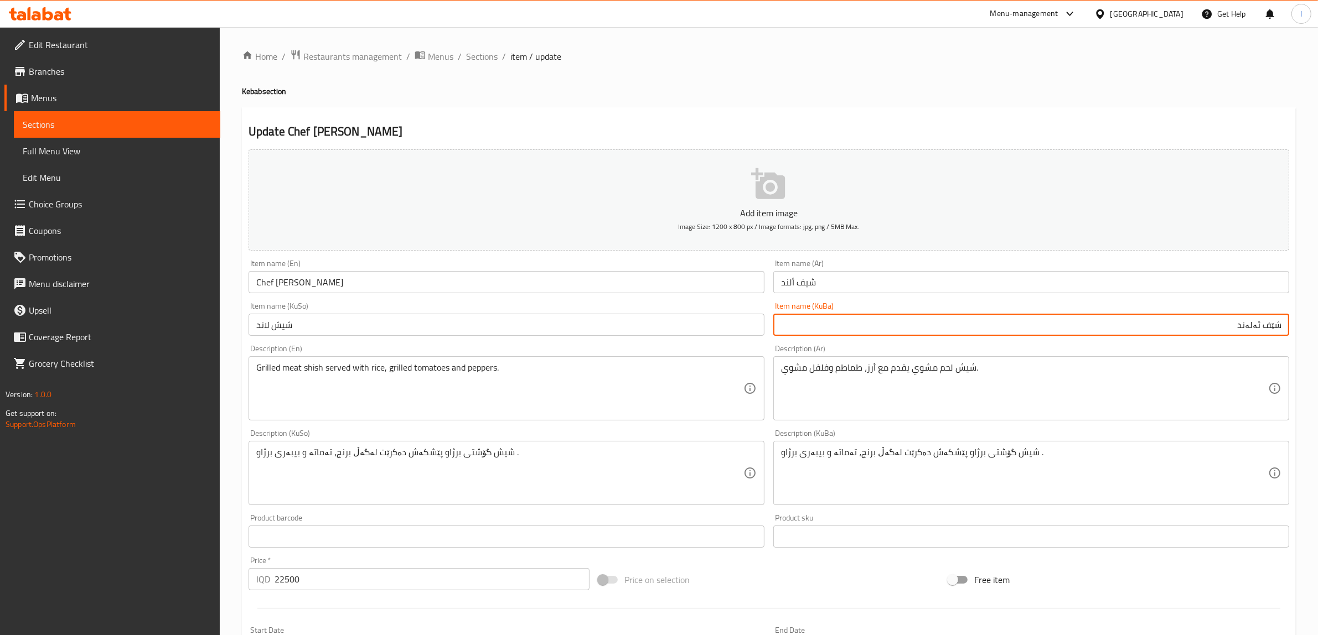
click at [1318, 328] on html "​ Menu-management Iraq Get Help l Edit Restaurant Branches Menus Sections Full …" at bounding box center [659, 317] width 1318 height 635
type input "شێف ئەلەند"
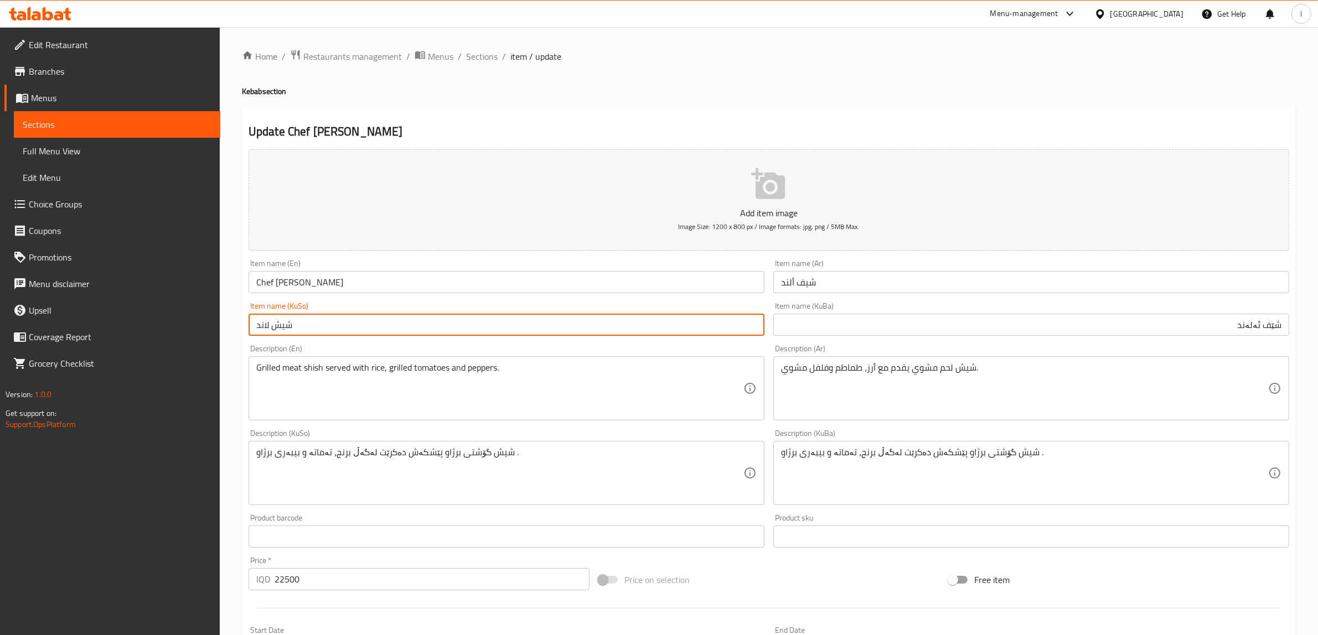
drag, startPoint x: 344, startPoint y: 335, endPoint x: 89, endPoint y: 324, distance: 255.9
click at [99, 328] on div "Edit Restaurant Branches Menus Sections Full Menu View Edit Menu Choice Groups …" at bounding box center [659, 468] width 1318 height 882
paste input "ف ئەلە"
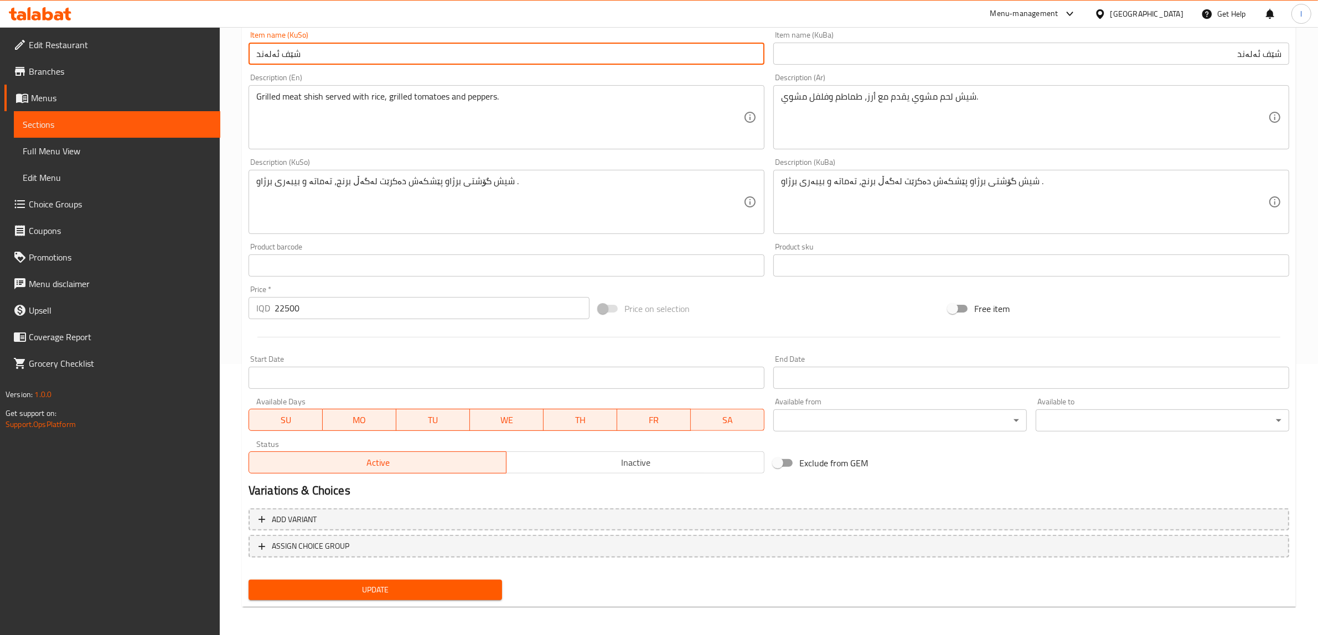
scroll to position [272, 0]
type input "شێف ئەلەند"
click at [426, 598] on div "Update" at bounding box center [375, 589] width 262 height 29
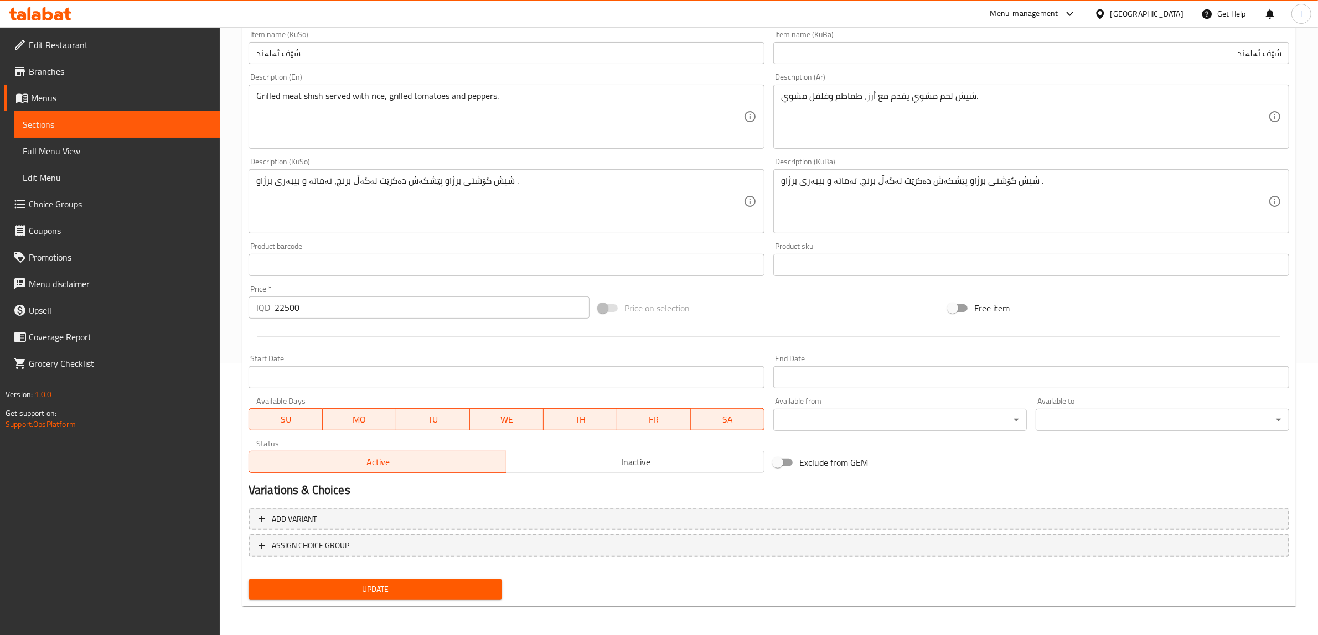
click at [423, 587] on span "Update" at bounding box center [375, 590] width 236 height 14
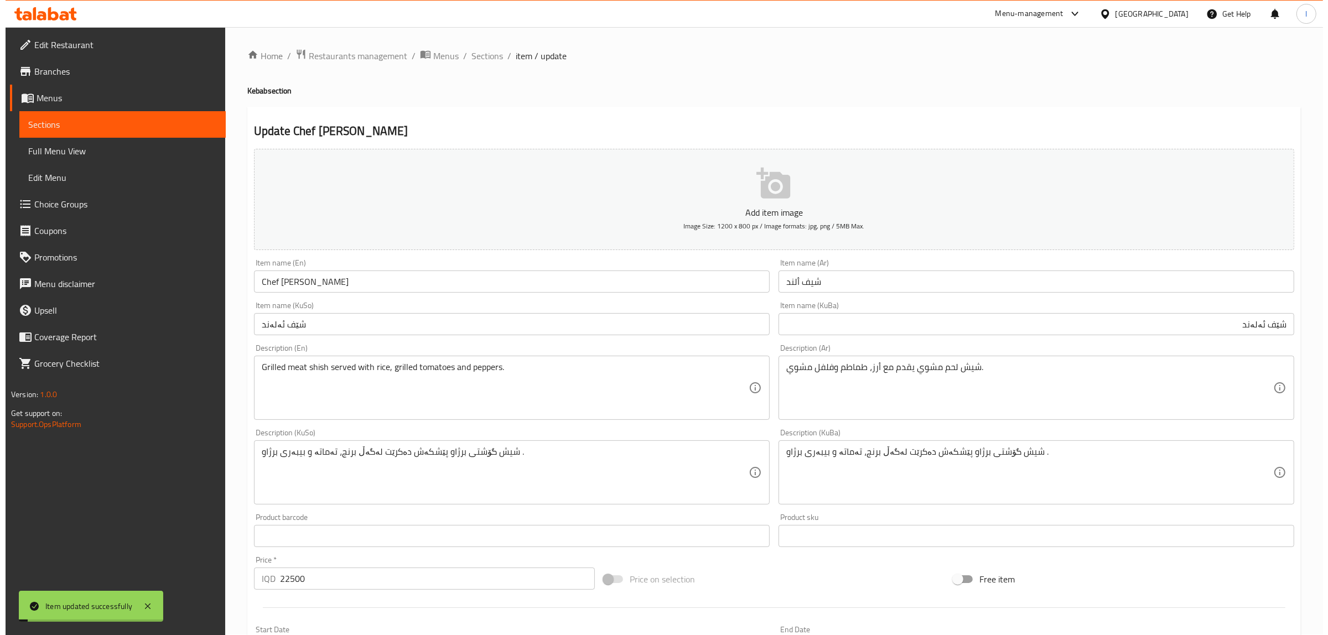
scroll to position [0, 0]
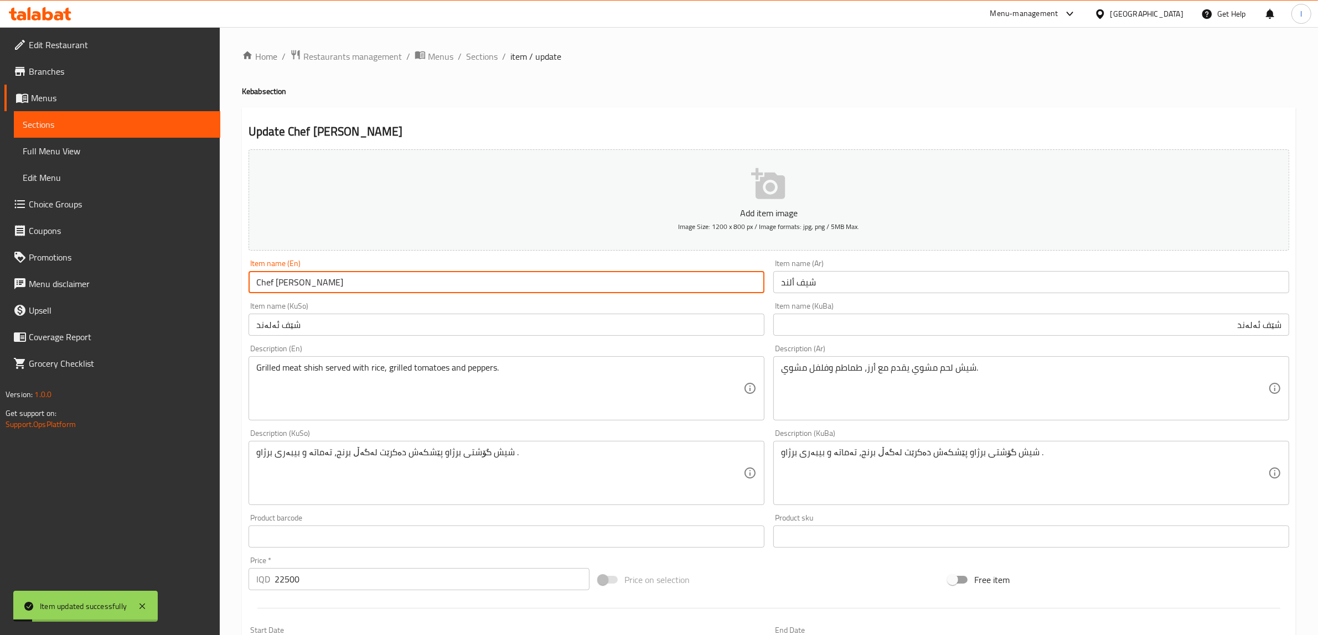
drag, startPoint x: 306, startPoint y: 286, endPoint x: 170, endPoint y: 275, distance: 136.6
click at [178, 280] on div "Edit Restaurant Branches Menus Sections Full Menu View Edit Menu Choice Groups …" at bounding box center [659, 468] width 1318 height 882
click at [53, 144] on span "Full Menu View" at bounding box center [117, 150] width 189 height 13
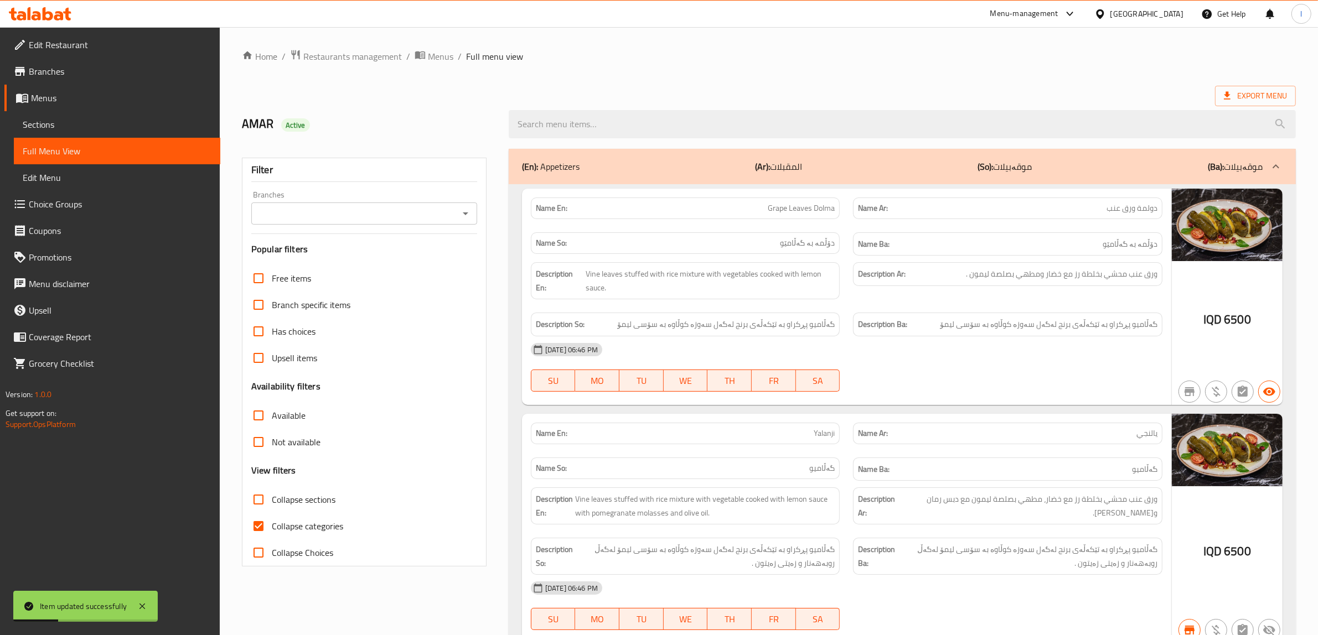
click at [349, 210] on input "Branches" at bounding box center [355, 213] width 201 height 15
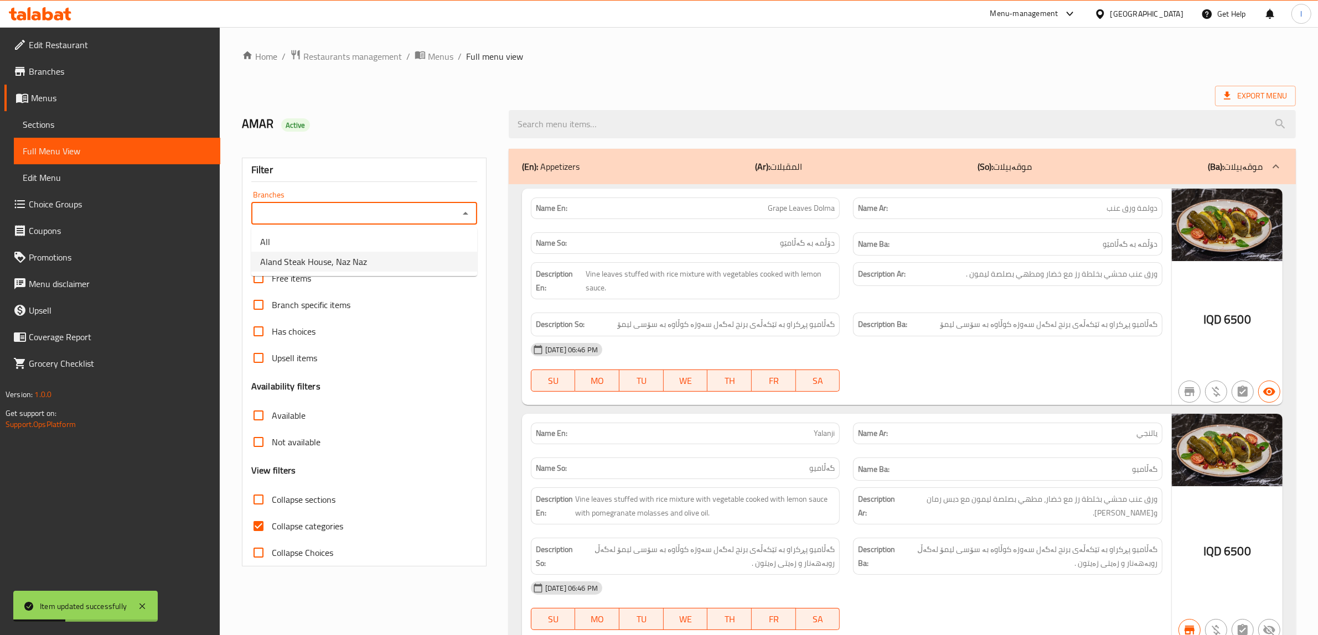
click at [328, 255] on span "Aland Steak House, Naz Naz" at bounding box center [313, 261] width 107 height 13
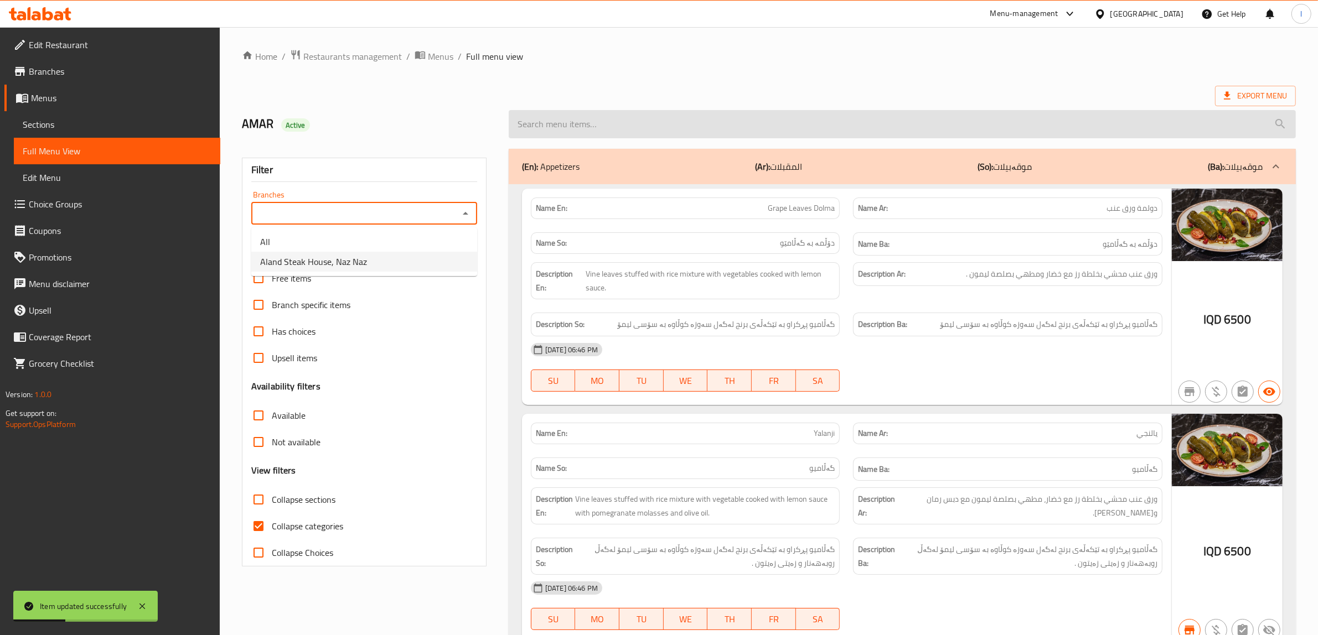
type input "Aland Steak House, Naz Naz"
click at [606, 122] on input "search" at bounding box center [902, 124] width 787 height 28
paste input "Chef Aland"
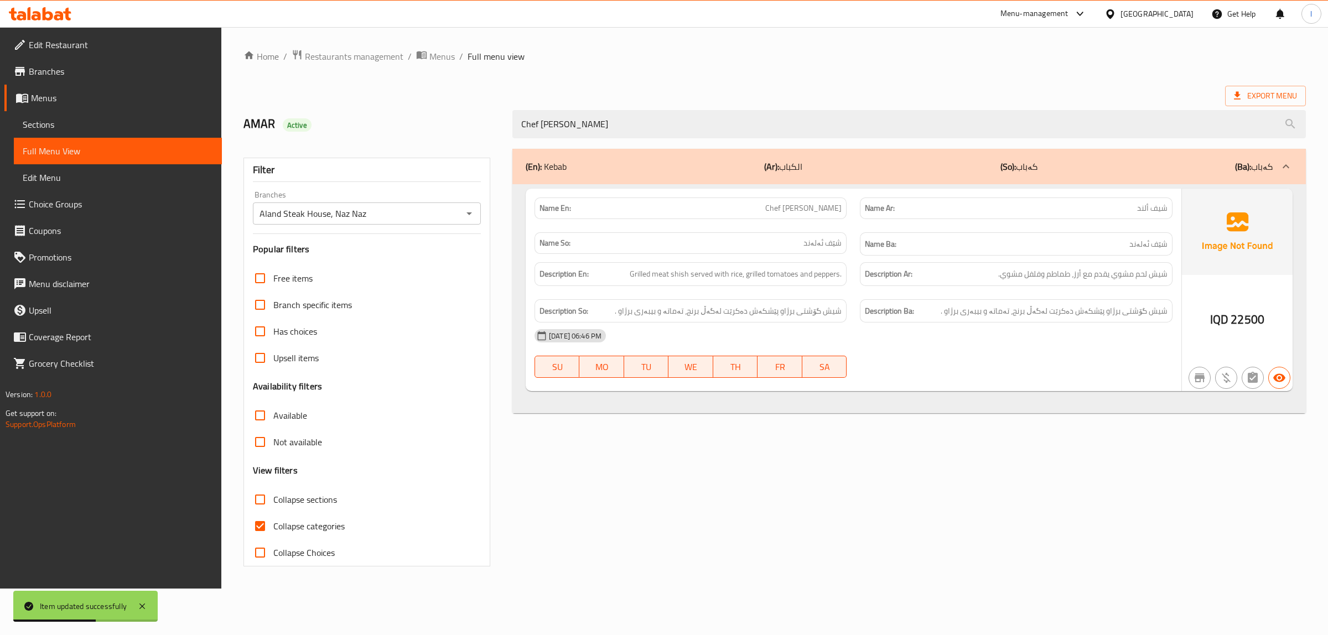
type input "Chef Aland"
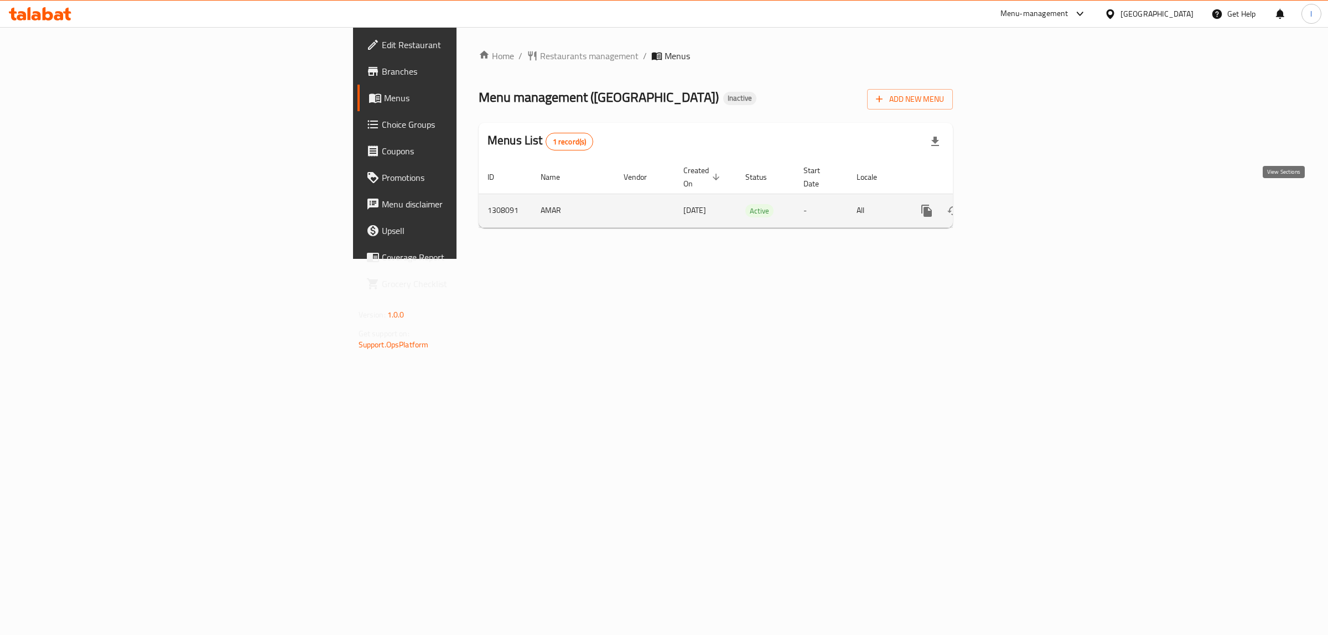
click at [1013, 204] on icon "enhanced table" at bounding box center [1006, 210] width 13 height 13
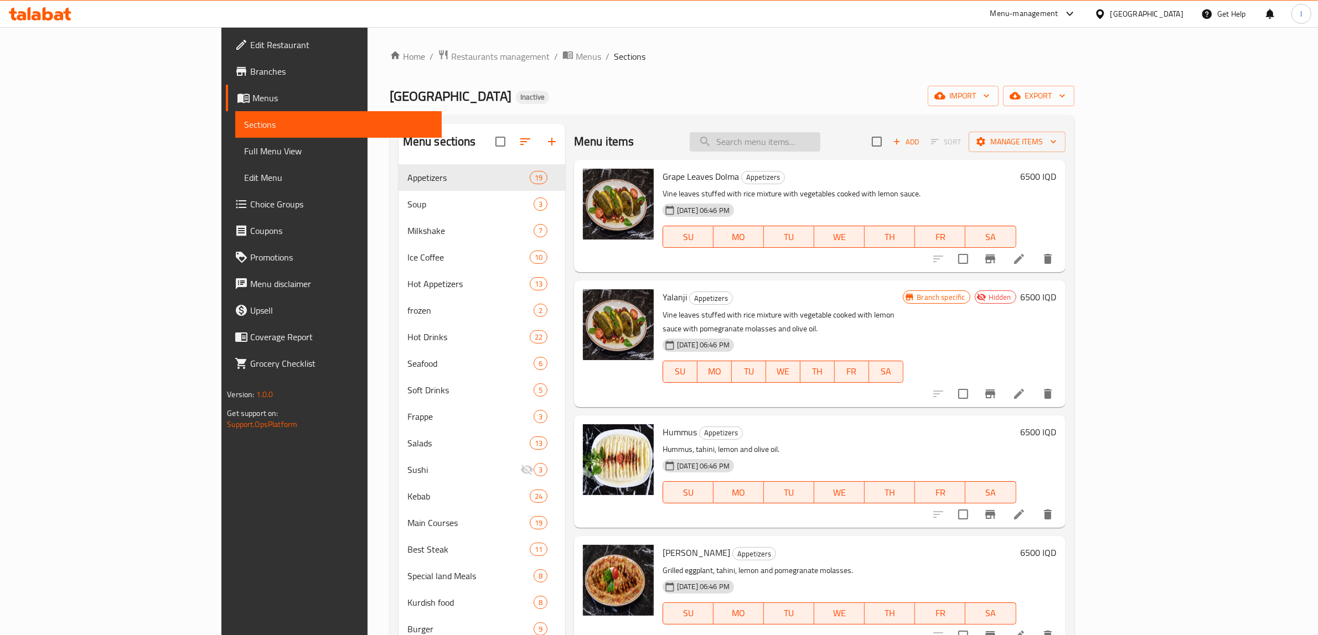
click at [791, 146] on input "search" at bounding box center [755, 141] width 131 height 19
click at [244, 153] on span "Full Menu View" at bounding box center [338, 150] width 189 height 13
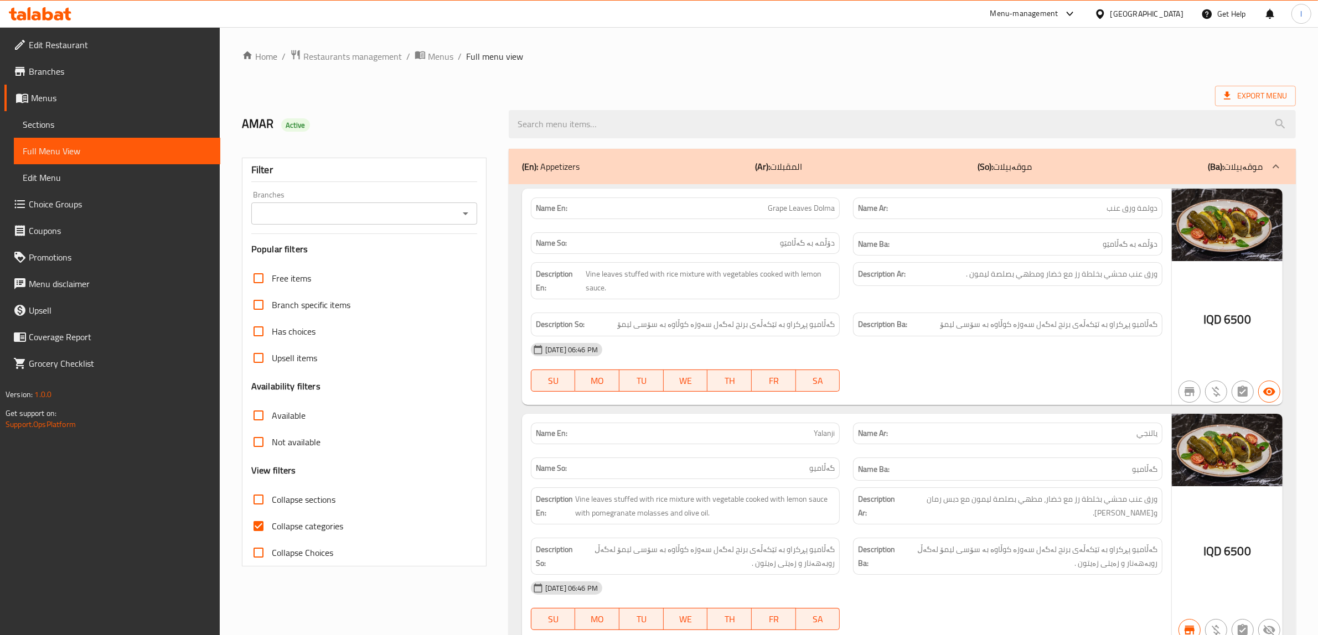
click at [368, 204] on div "Branches" at bounding box center [364, 214] width 226 height 22
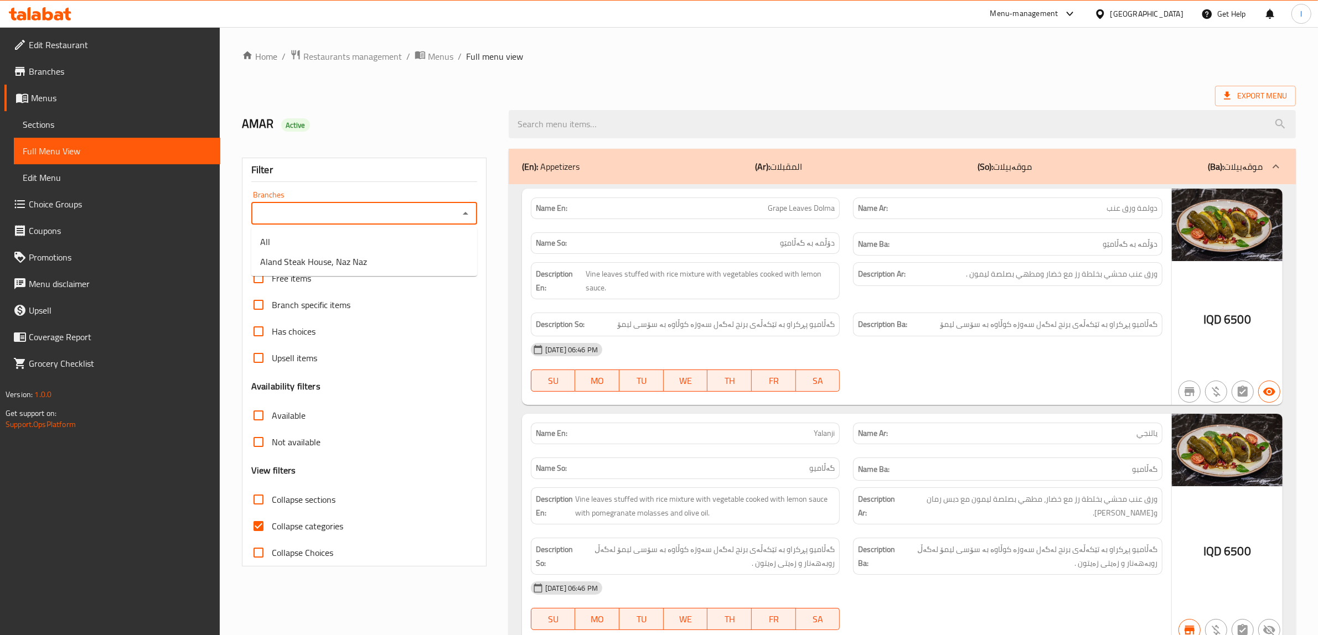
click at [357, 218] on input "Branches" at bounding box center [355, 213] width 201 height 15
